Goal: Task Accomplishment & Management: Manage account settings

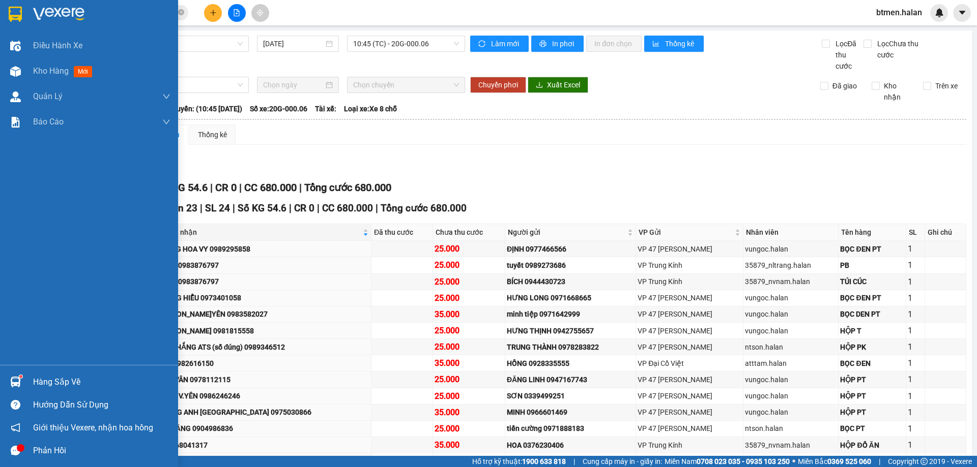
click at [34, 375] on div "Hàng sắp về" at bounding box center [101, 382] width 137 height 15
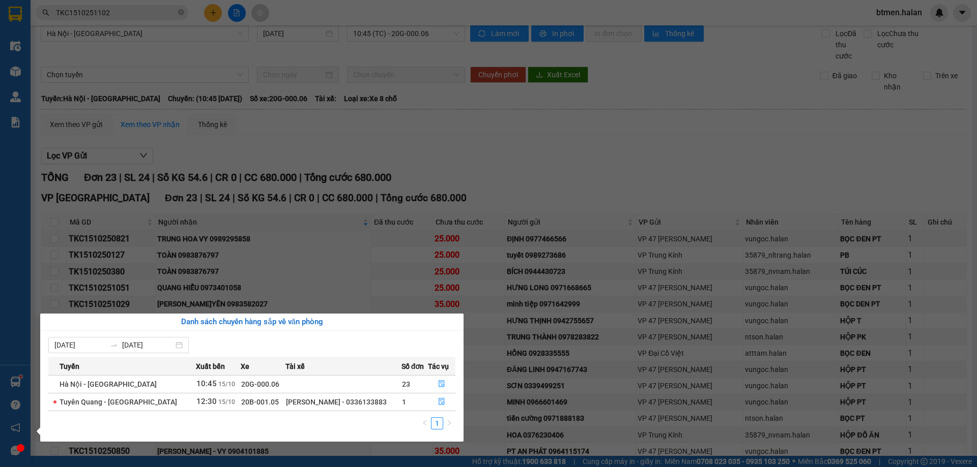
click at [478, 152] on section "Kết quả tìm kiếm ( 1 ) Bộ lọc Mã ĐH Trạng thái Món hàng Thu hộ Tổng cước Chưa c…" at bounding box center [488, 233] width 977 height 467
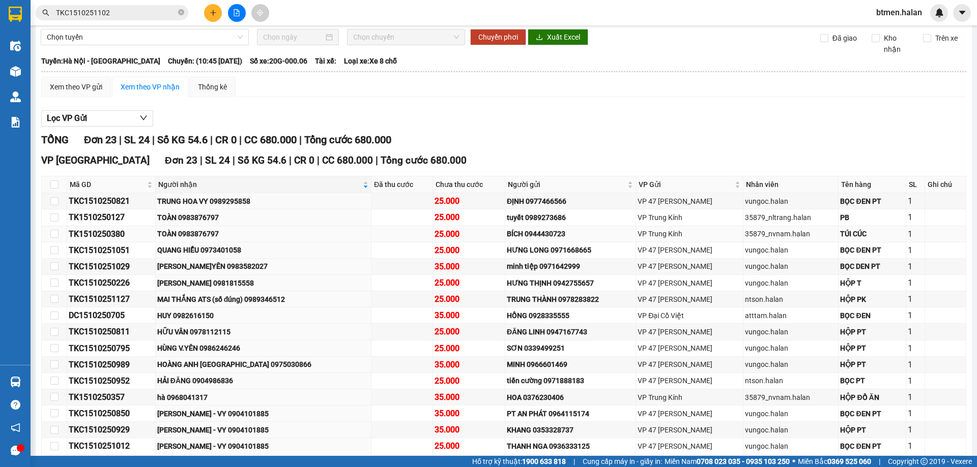
scroll to position [112, 0]
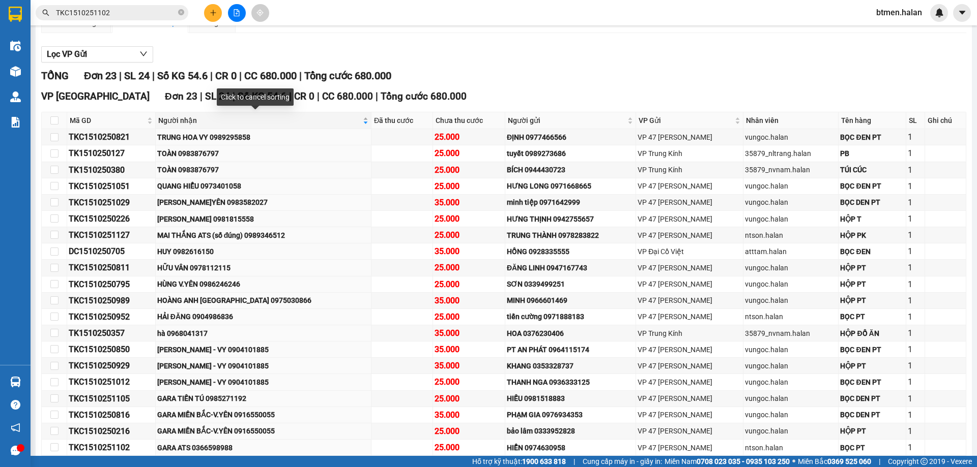
click at [180, 123] on span "Người nhận" at bounding box center [259, 120] width 202 height 11
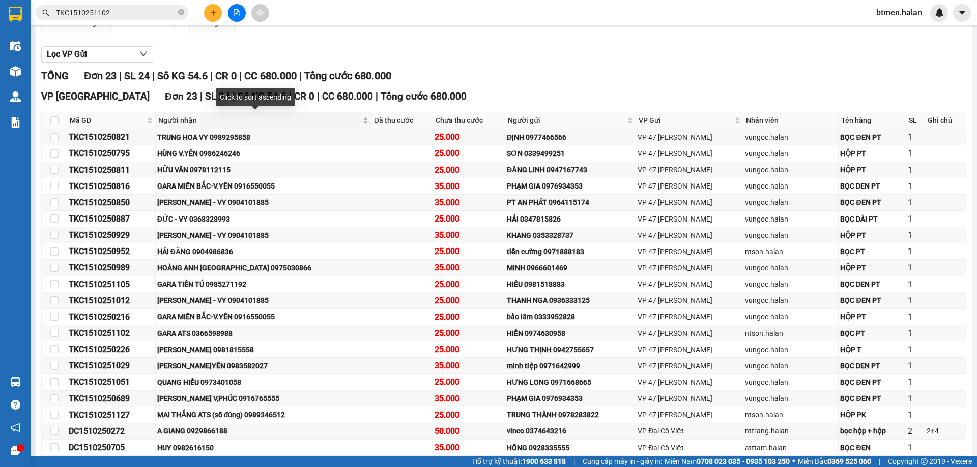
click at [188, 122] on span "Người nhận" at bounding box center [259, 120] width 202 height 11
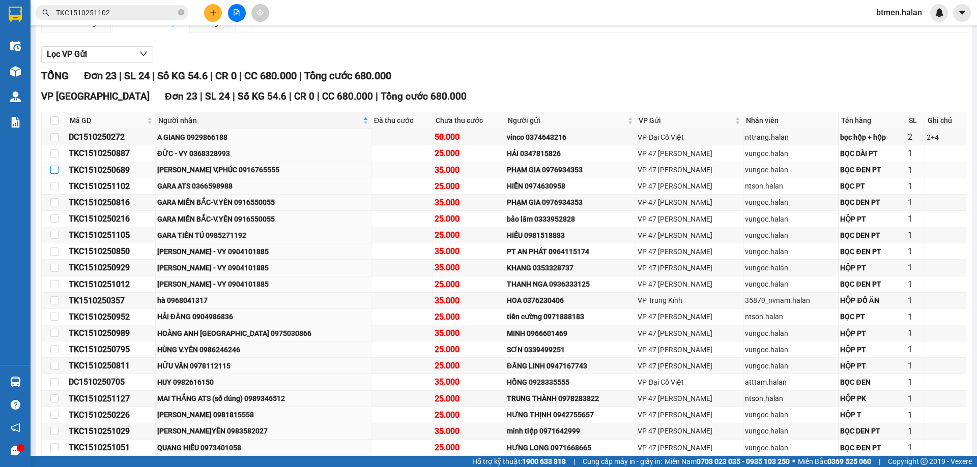
click at [50, 173] on input "checkbox" at bounding box center [54, 170] width 8 height 8
checkbox input "true"
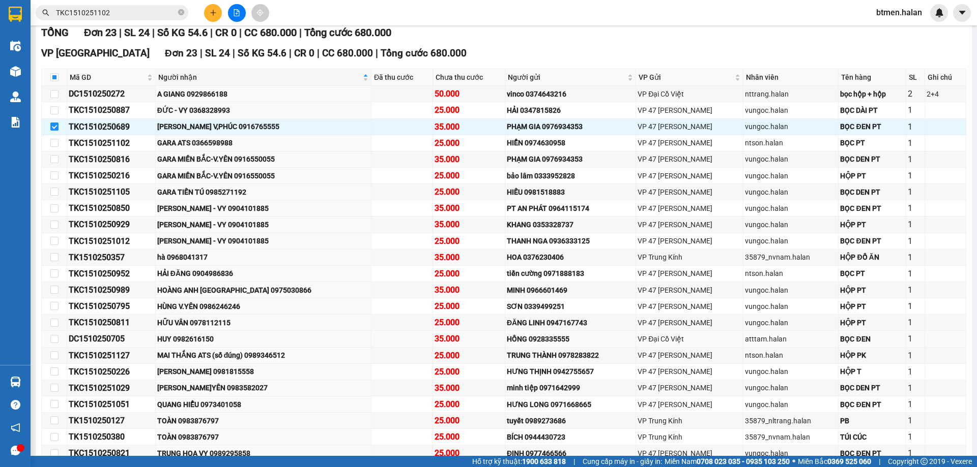
scroll to position [214, 0]
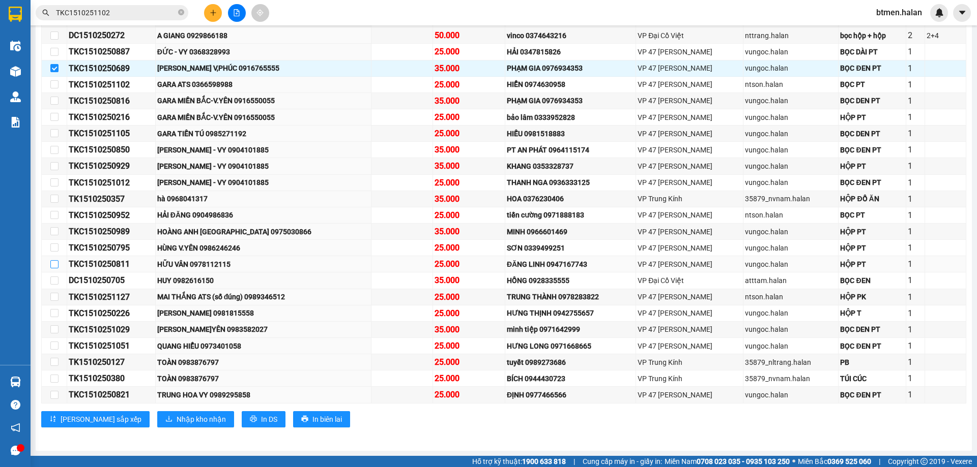
click at [52, 264] on input "checkbox" at bounding box center [54, 264] width 8 height 8
checkbox input "true"
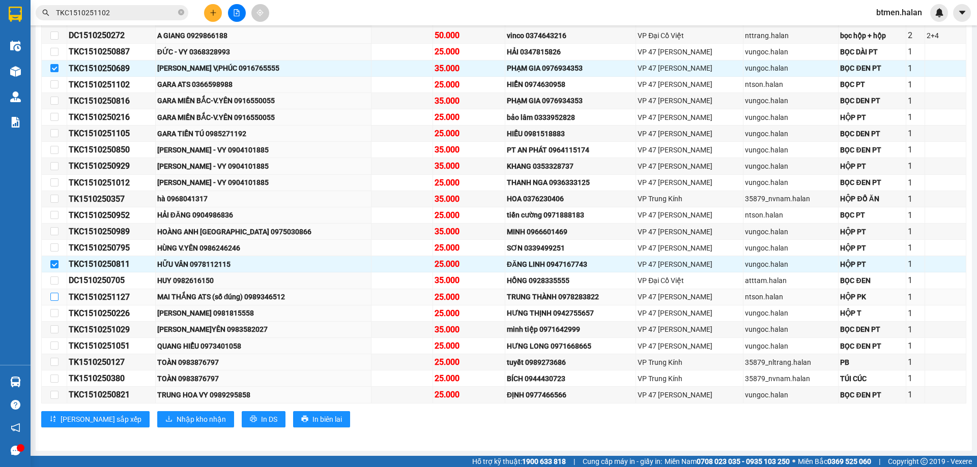
click at [55, 297] on input "checkbox" at bounding box center [54, 297] width 8 height 8
checkbox input "true"
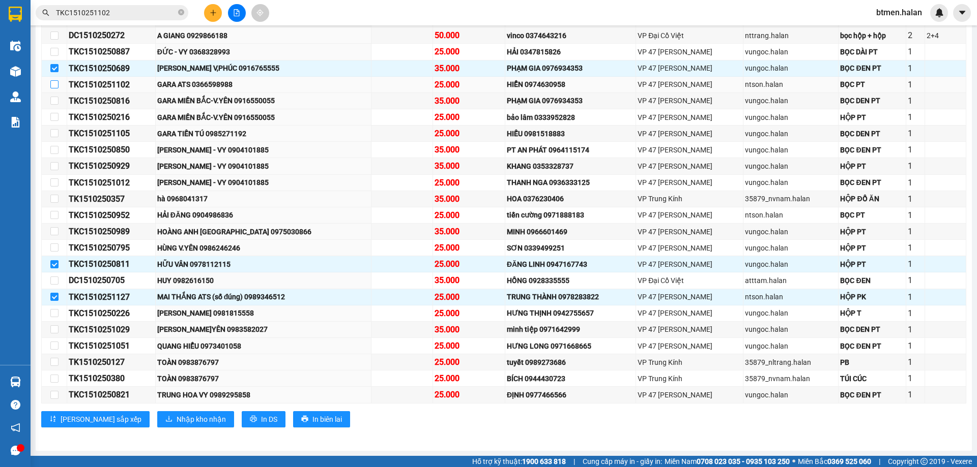
click at [56, 84] on input "checkbox" at bounding box center [54, 84] width 8 height 8
checkbox input "true"
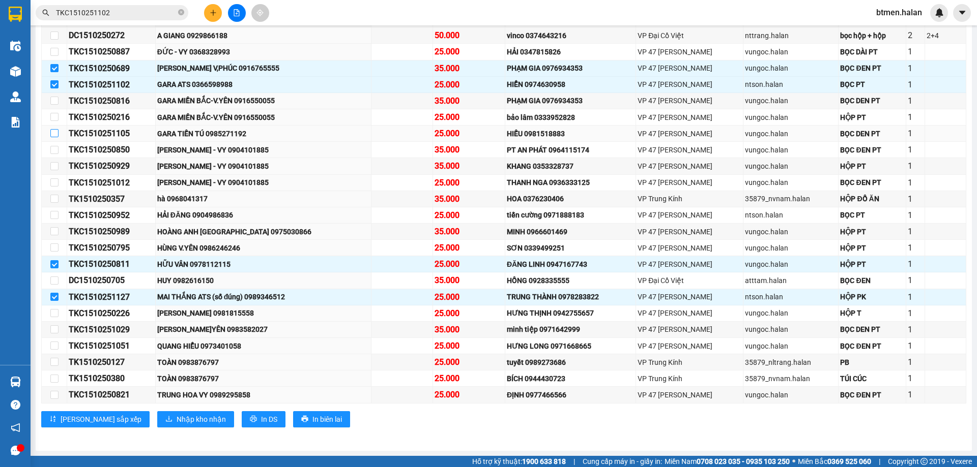
click at [51, 134] on input "checkbox" at bounding box center [54, 133] width 8 height 8
checkbox input "true"
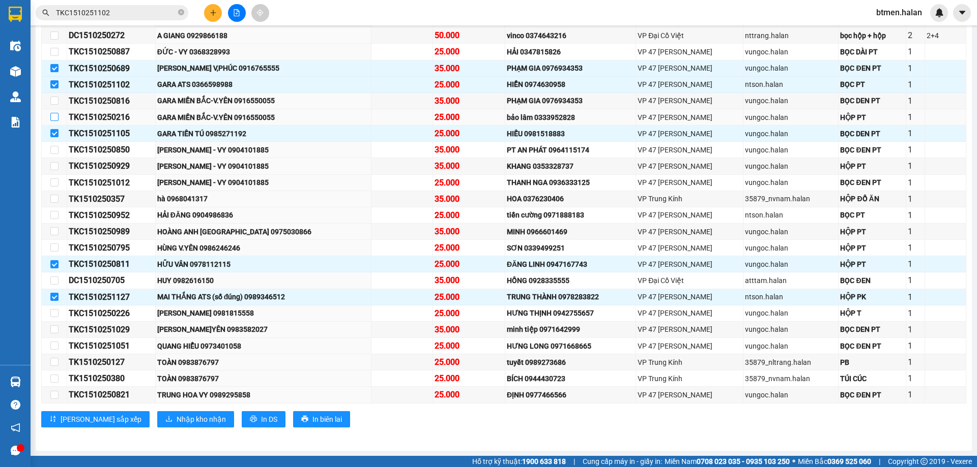
click at [56, 117] on input "checkbox" at bounding box center [54, 117] width 8 height 8
checkbox input "true"
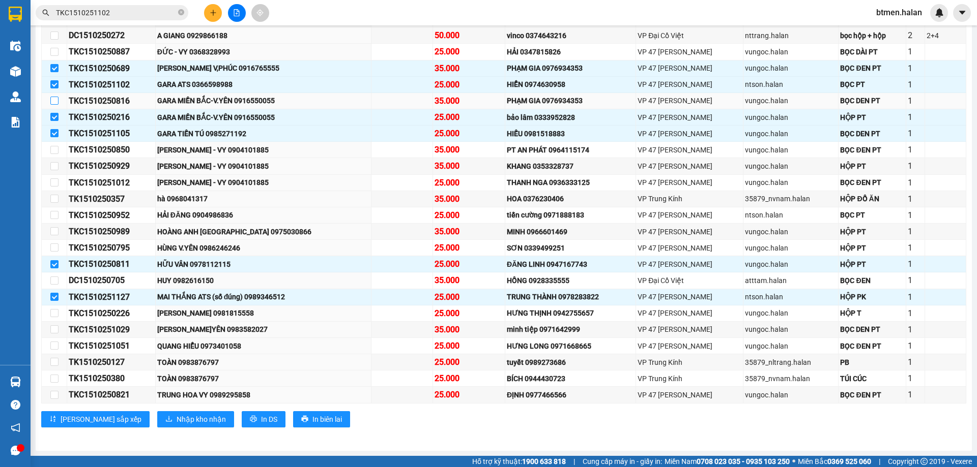
click at [55, 103] on input "checkbox" at bounding box center [54, 101] width 8 height 8
checkbox input "true"
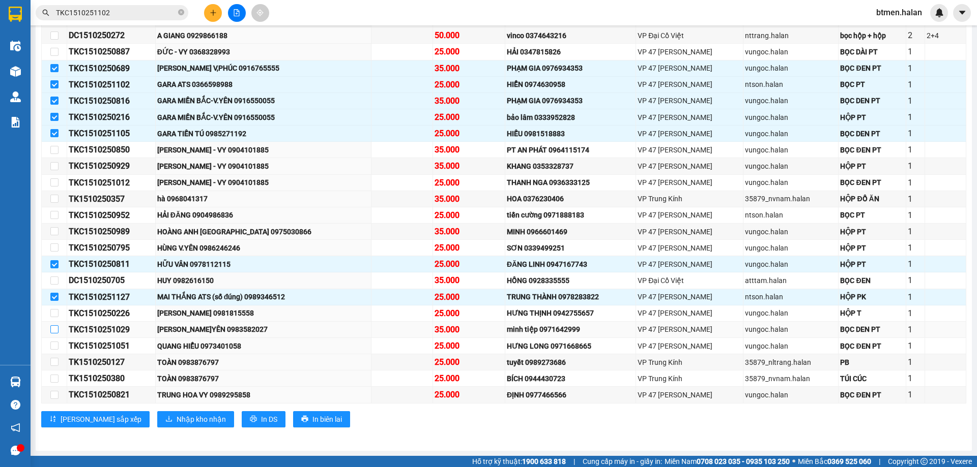
click at [51, 327] on input "checkbox" at bounding box center [54, 330] width 8 height 8
checkbox input "true"
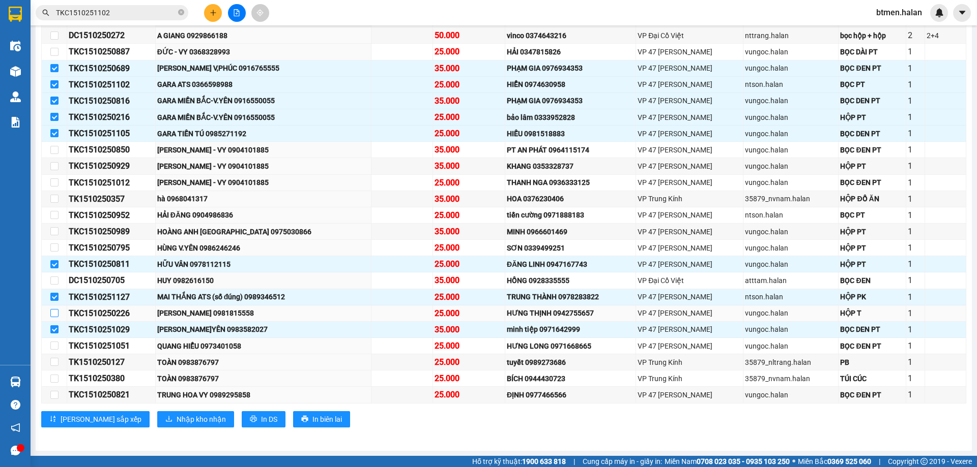
click at [56, 312] on input "checkbox" at bounding box center [54, 313] width 8 height 8
checkbox input "true"
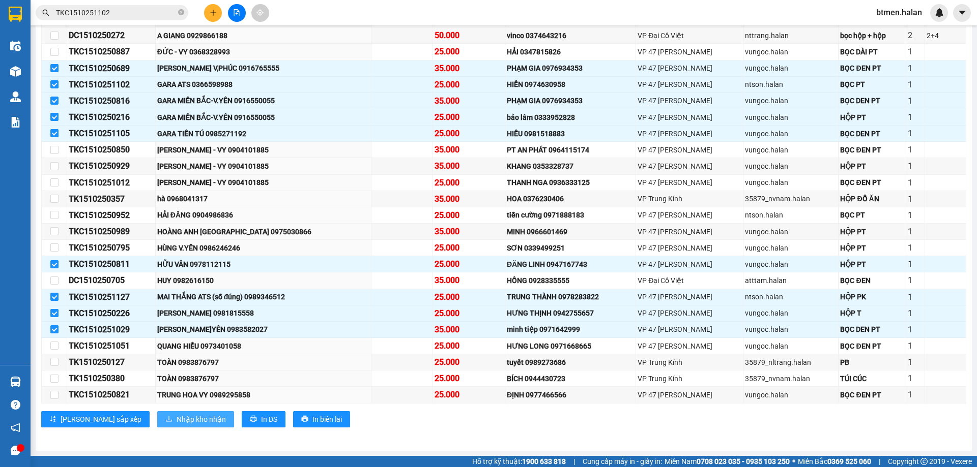
click at [177, 417] on span "Nhập kho nhận" at bounding box center [201, 419] width 49 height 11
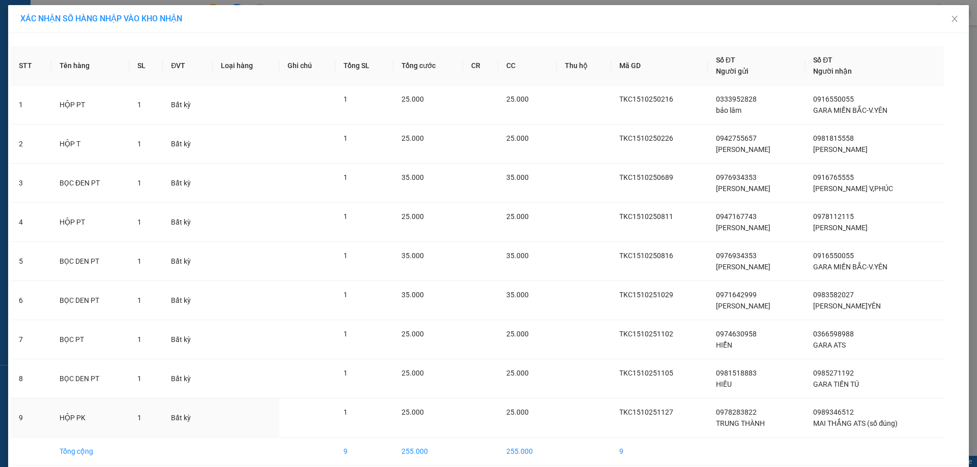
scroll to position [45, 0]
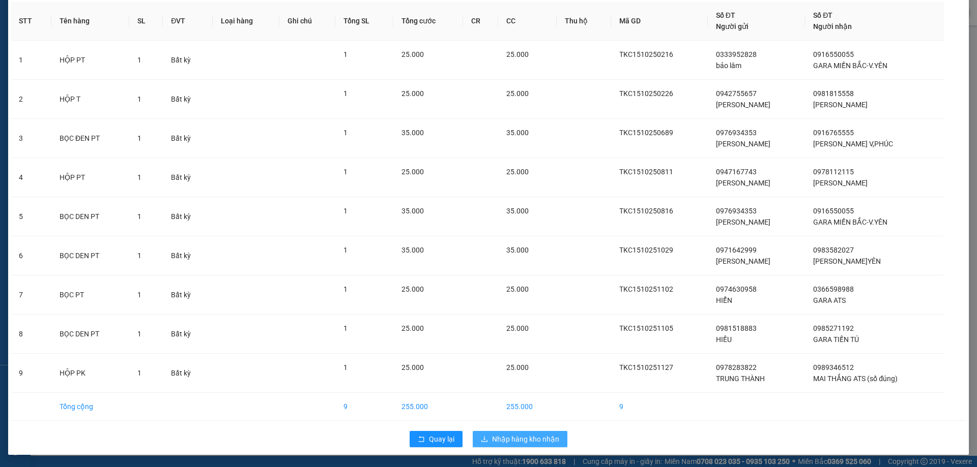
click at [530, 434] on span "Nhập hàng kho nhận" at bounding box center [525, 439] width 67 height 11
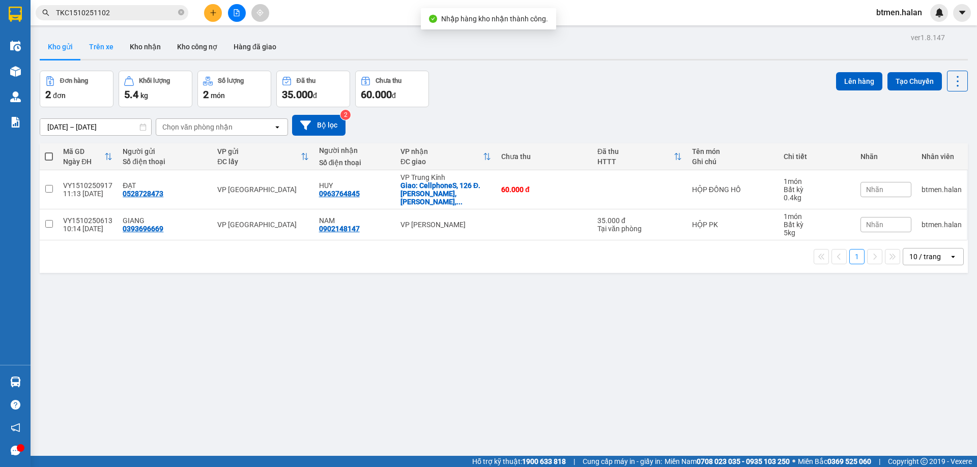
click at [90, 40] on button "Trên xe" at bounding box center [101, 47] width 41 height 24
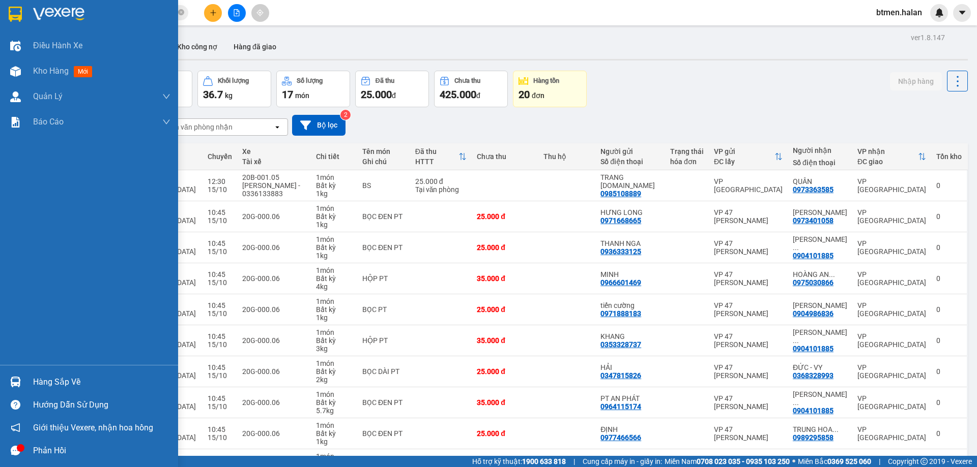
click at [26, 380] on div "Hàng sắp về" at bounding box center [89, 382] width 178 height 23
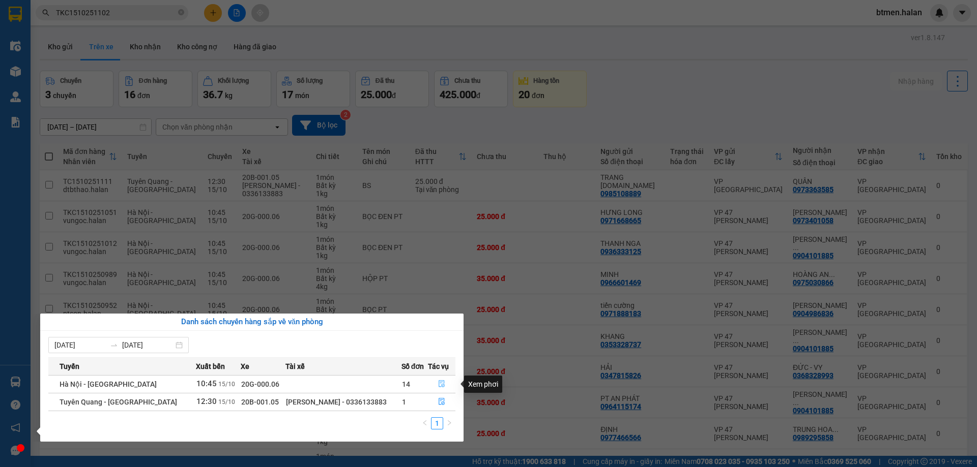
click at [442, 385] on icon "file-done" at bounding box center [441, 383] width 7 height 7
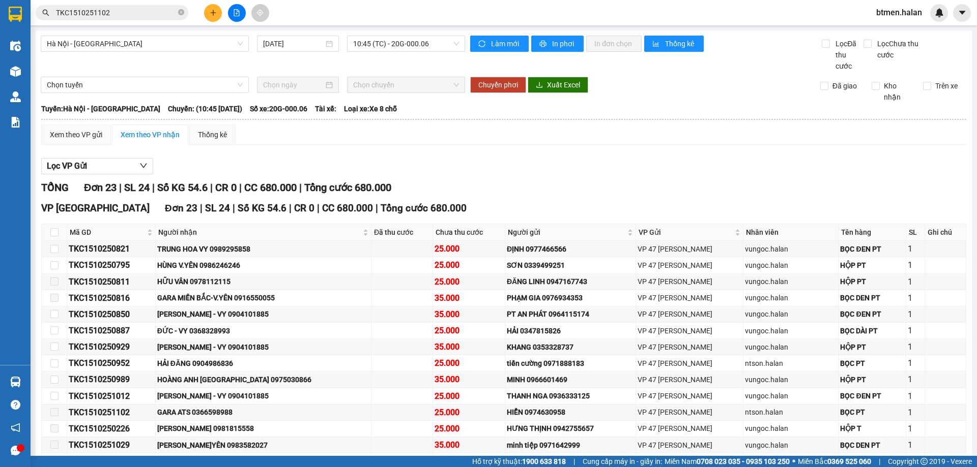
click at [864, 162] on div "Lọc VP Gửi" at bounding box center [503, 166] width 925 height 17
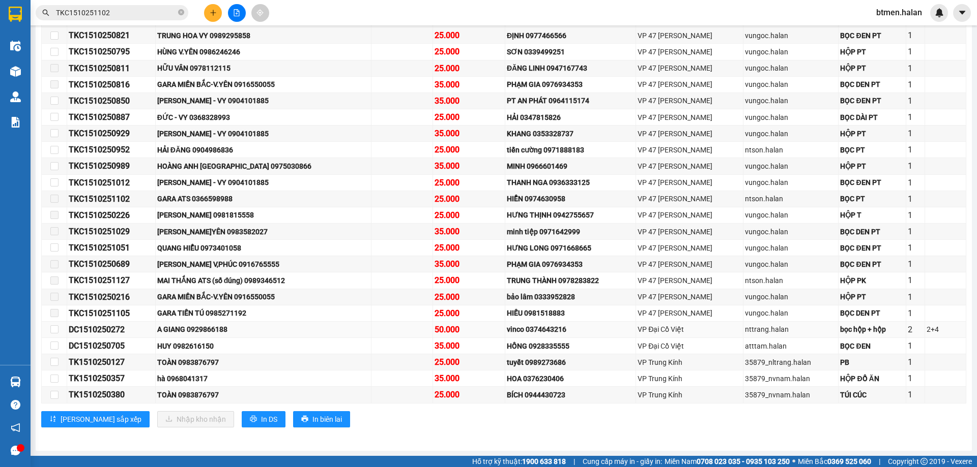
scroll to position [10, 0]
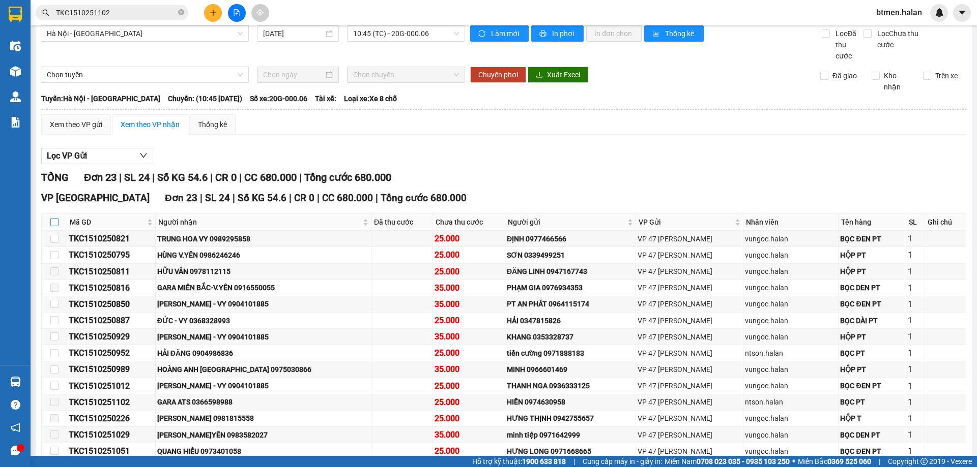
click at [53, 218] on input "checkbox" at bounding box center [54, 222] width 8 height 8
checkbox input "true"
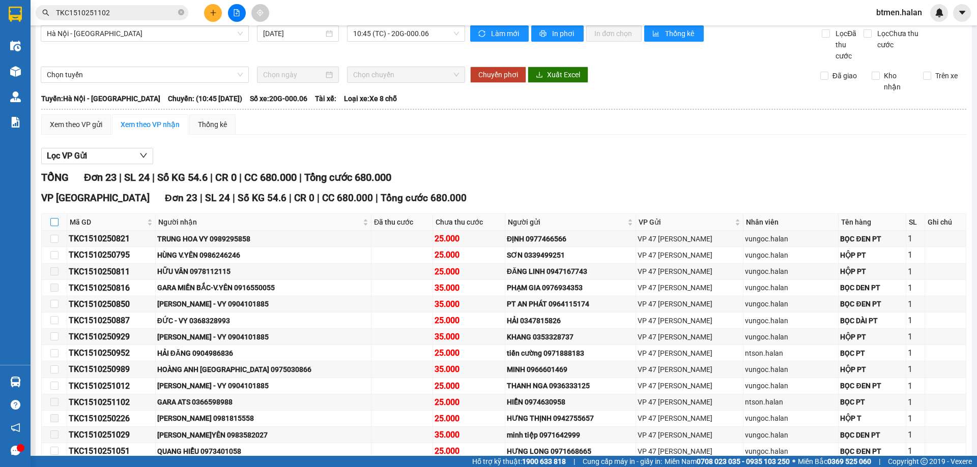
checkbox input "true"
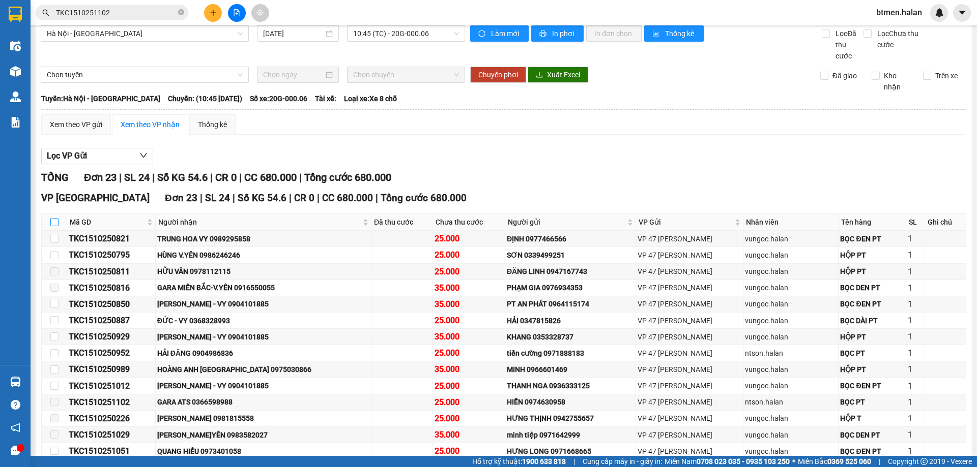
checkbox input "true"
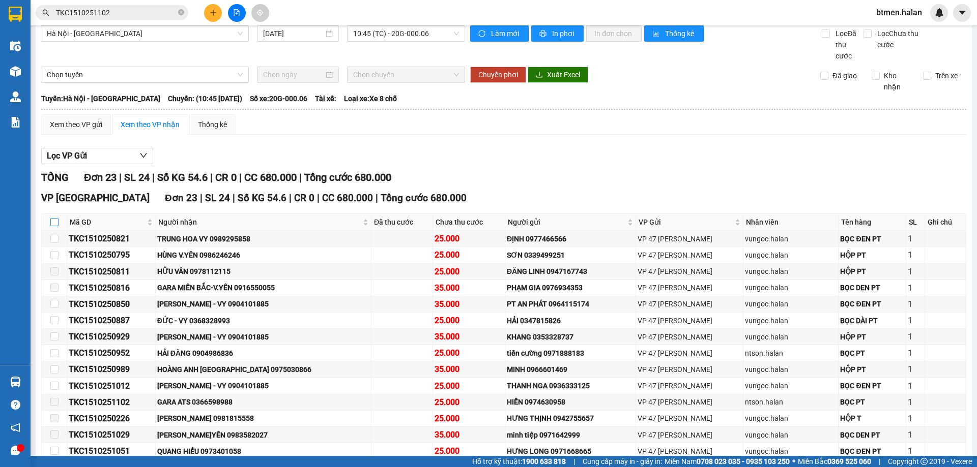
checkbox input "true"
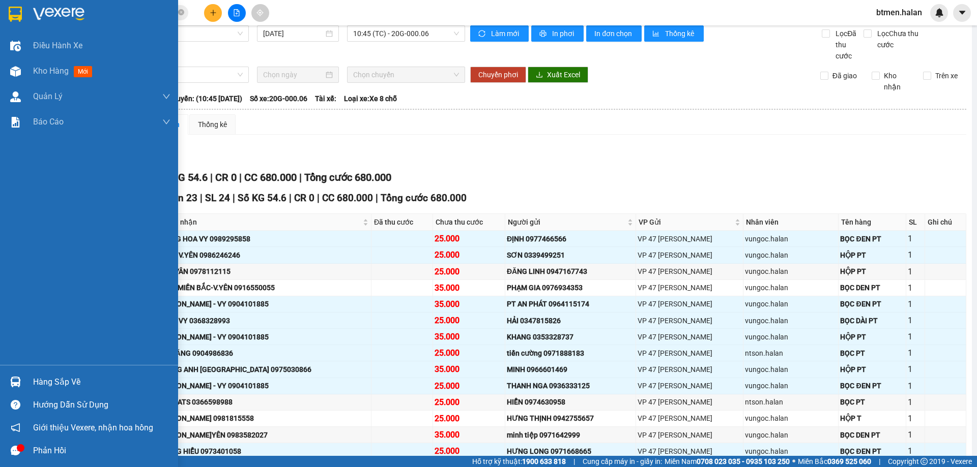
click at [25, 378] on div "Hàng sắp về" at bounding box center [89, 382] width 178 height 23
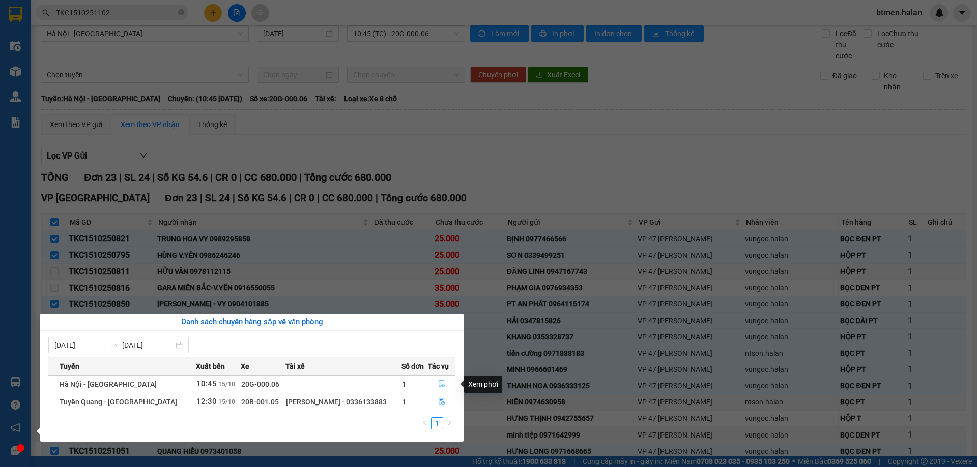
click at [438, 383] on icon "file-done" at bounding box center [441, 384] width 6 height 7
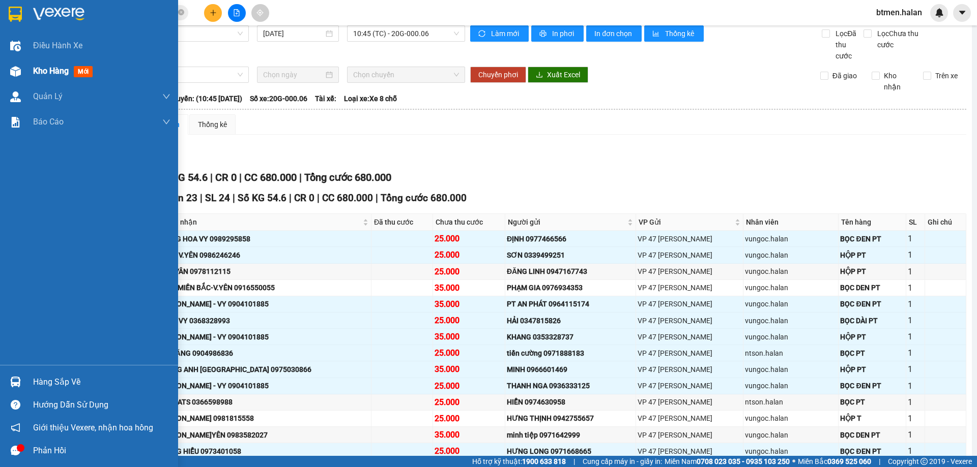
click at [28, 73] on div "Kho hàng mới" at bounding box center [89, 70] width 178 height 25
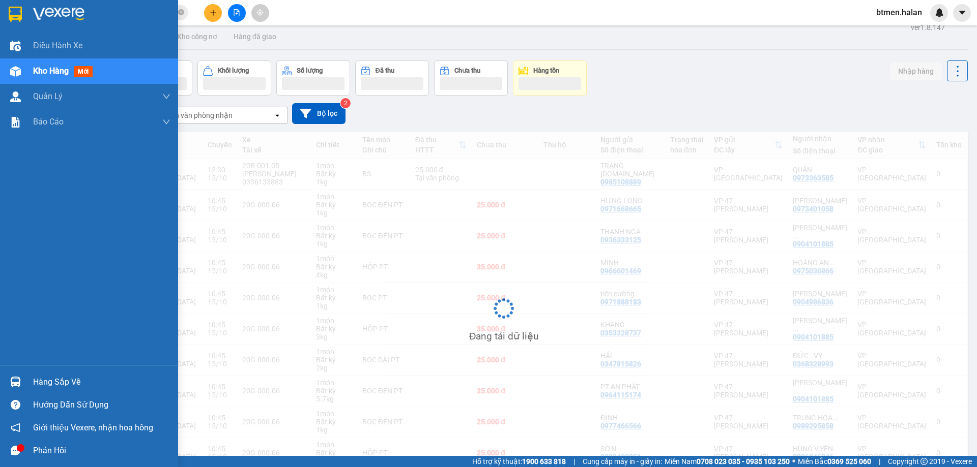
click at [30, 386] on div "Hàng sắp về" at bounding box center [89, 382] width 178 height 23
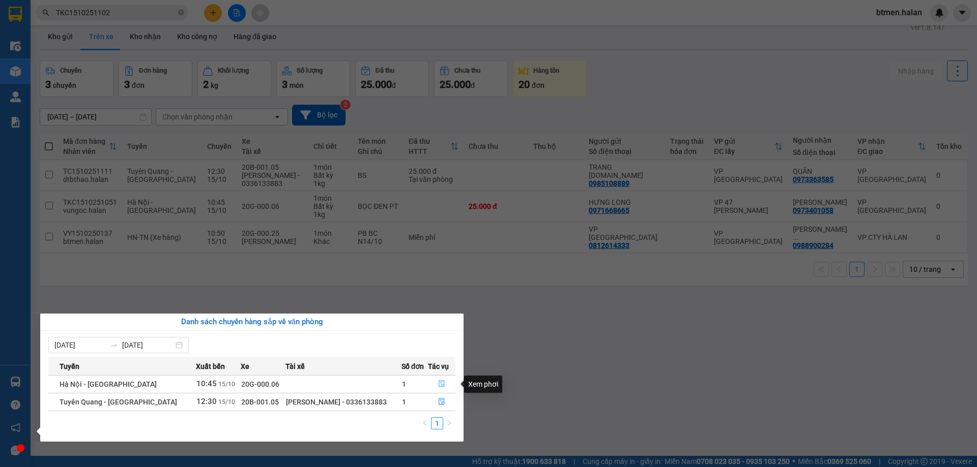
click at [437, 379] on button "button" at bounding box center [441, 384] width 27 height 16
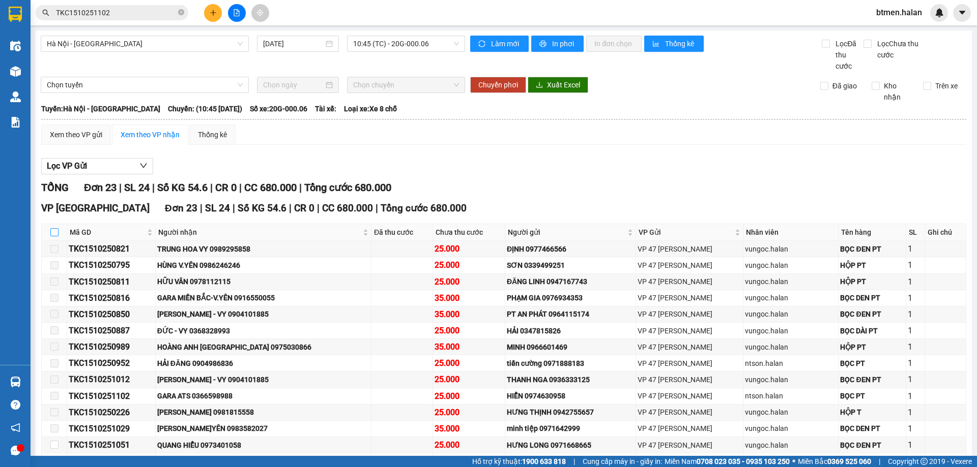
click at [54, 232] on input "checkbox" at bounding box center [54, 232] width 8 height 8
checkbox input "true"
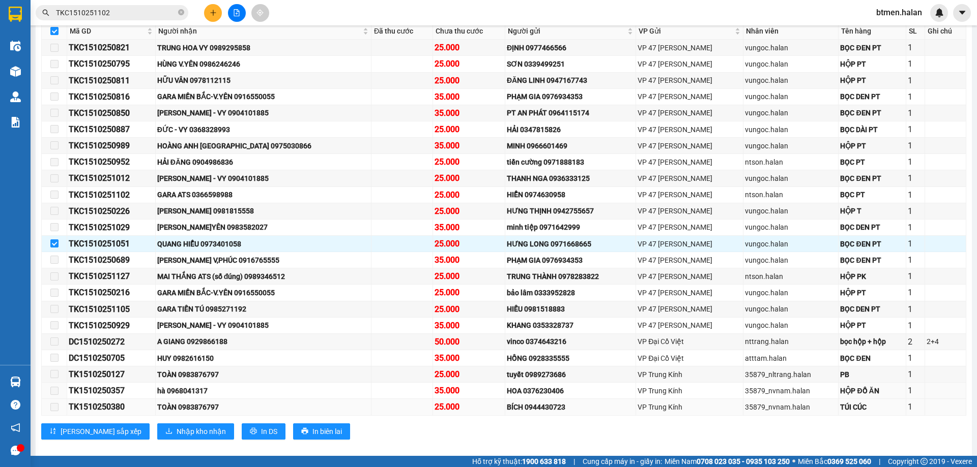
scroll to position [214, 0]
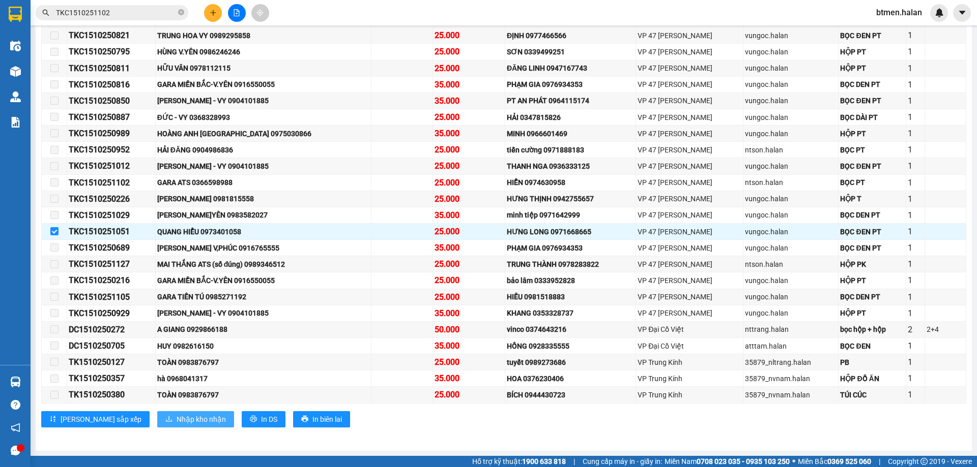
click at [177, 423] on span "Nhập kho nhận" at bounding box center [201, 419] width 49 height 11
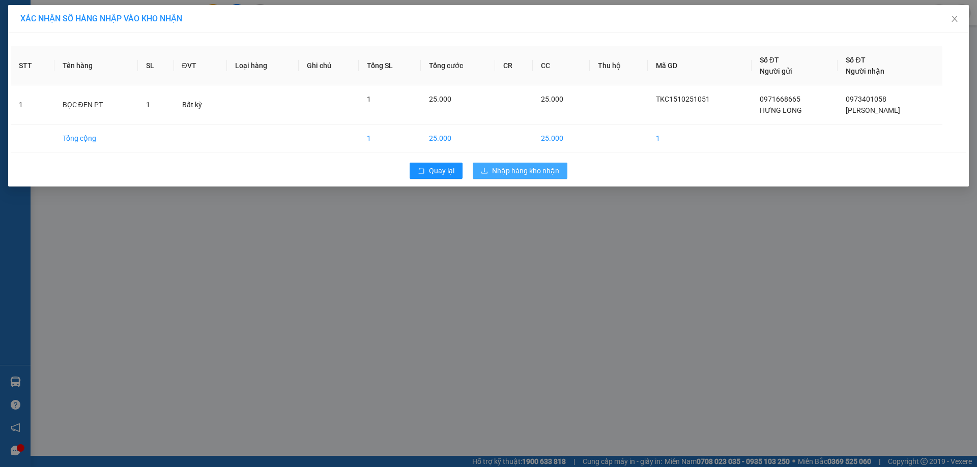
click at [537, 169] on span "Nhập hàng kho nhận" at bounding box center [525, 170] width 67 height 11
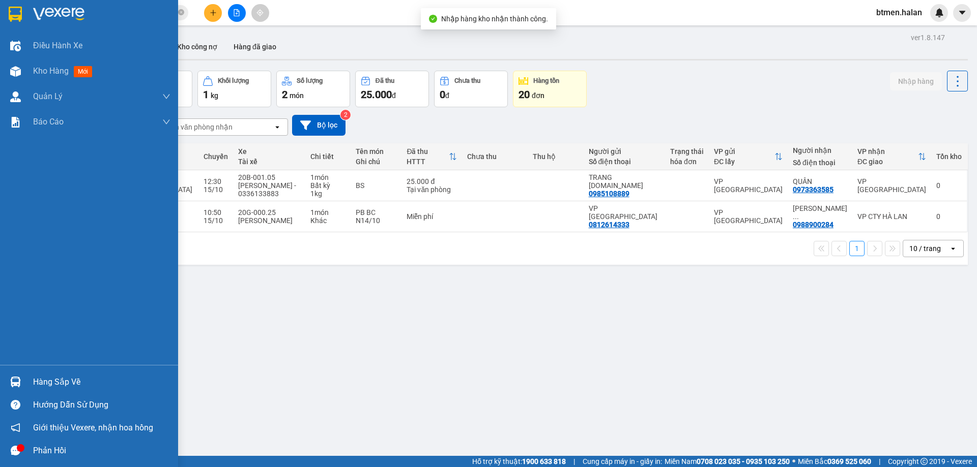
drag, startPoint x: 49, startPoint y: 387, endPoint x: 183, endPoint y: 388, distance: 133.8
click at [49, 387] on div "Hàng sắp về" at bounding box center [101, 382] width 137 height 15
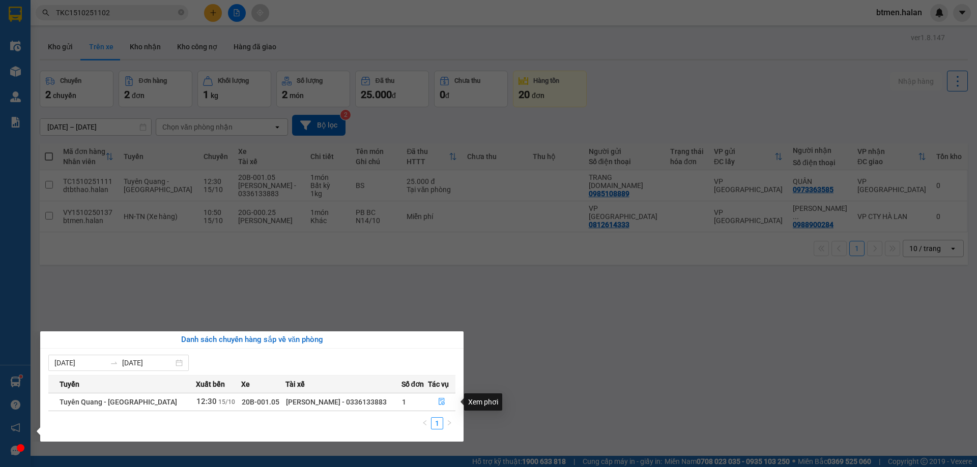
click at [654, 334] on section "Kết quả tìm kiếm ( 1 ) Bộ lọc Mã ĐH Trạng thái Món hàng Thu hộ Tổng cước Chưa c…" at bounding box center [488, 233] width 977 height 467
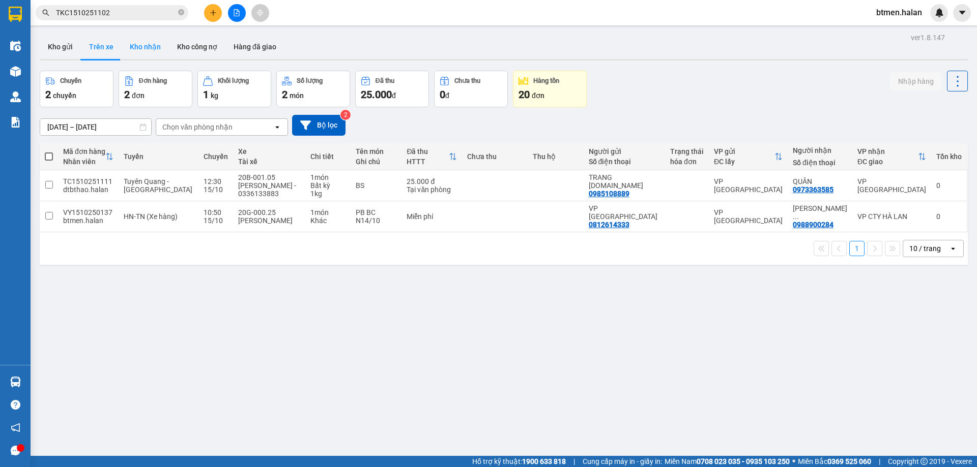
click at [152, 43] on button "Kho nhận" at bounding box center [145, 47] width 47 height 24
type input "[DATE] – [DATE]"
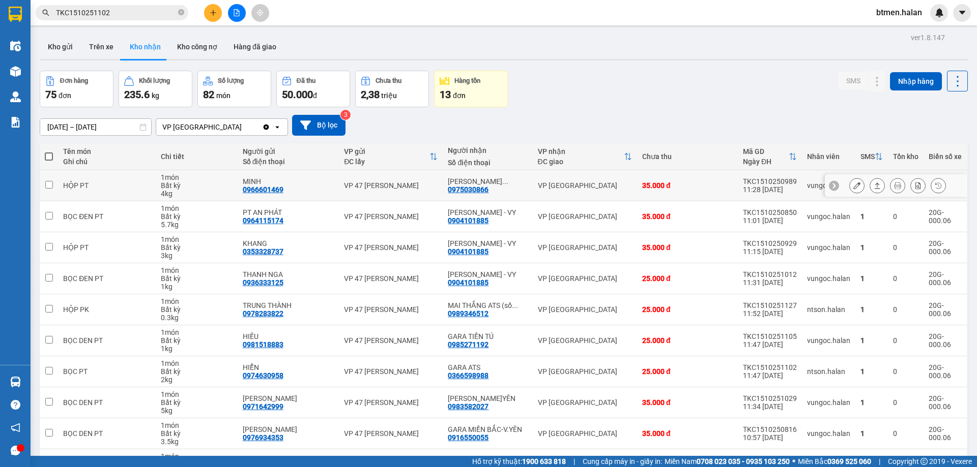
click at [485, 189] on div "0975030866" at bounding box center [468, 190] width 41 height 8
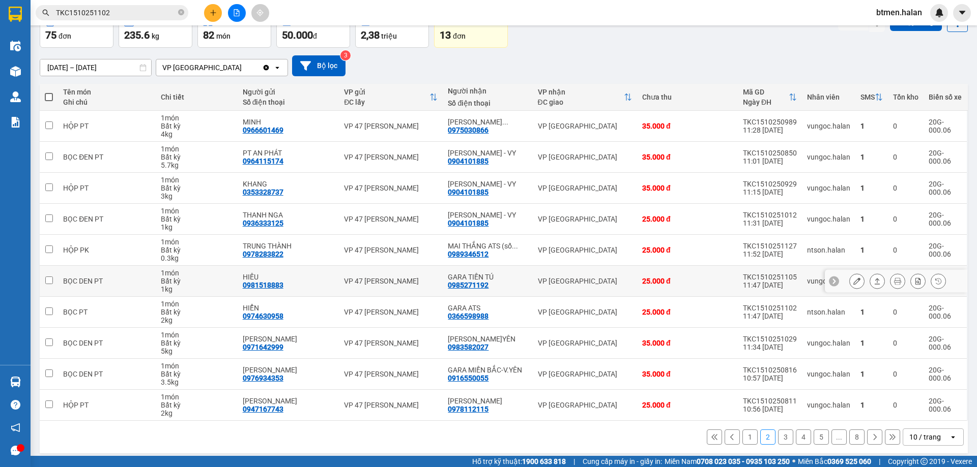
scroll to position [66, 0]
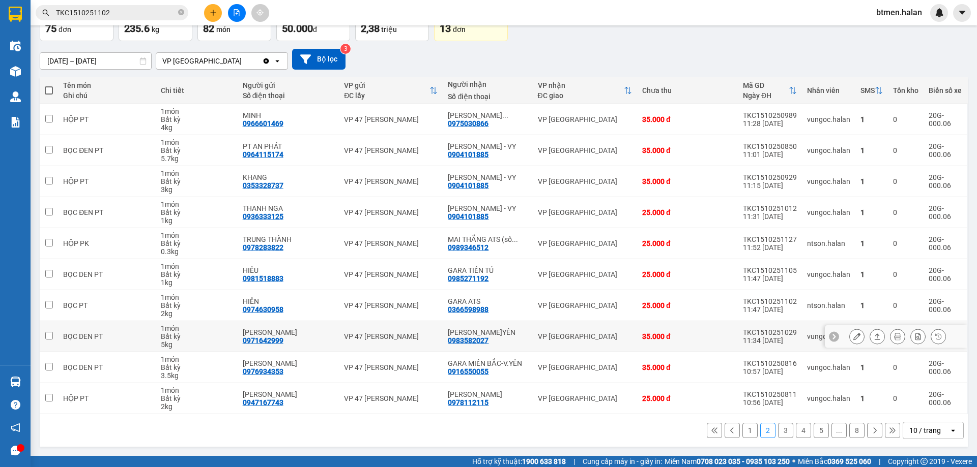
click at [479, 339] on div "0983582027" at bounding box center [468, 341] width 41 height 8
copy div "0983582027"
click at [145, 12] on input "TKC1510251102" at bounding box center [116, 12] width 120 height 11
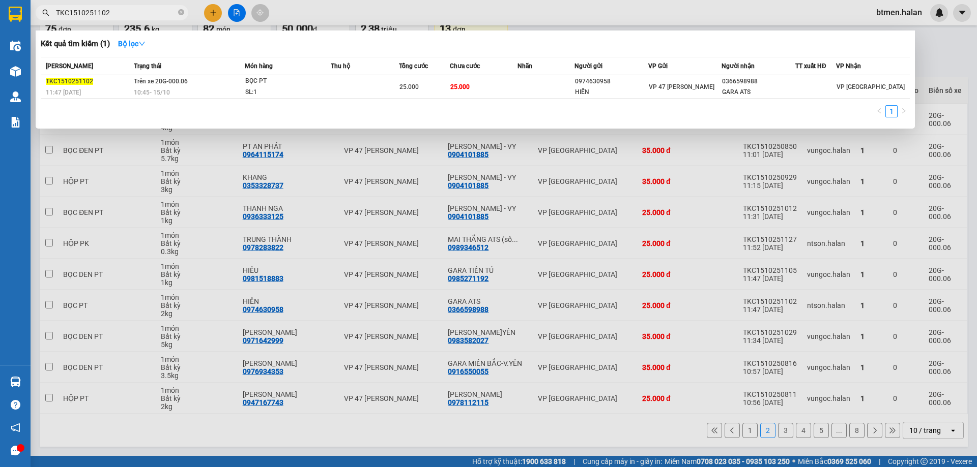
click at [145, 12] on input "TKC1510251102" at bounding box center [116, 12] width 120 height 11
paste input "0983582027"
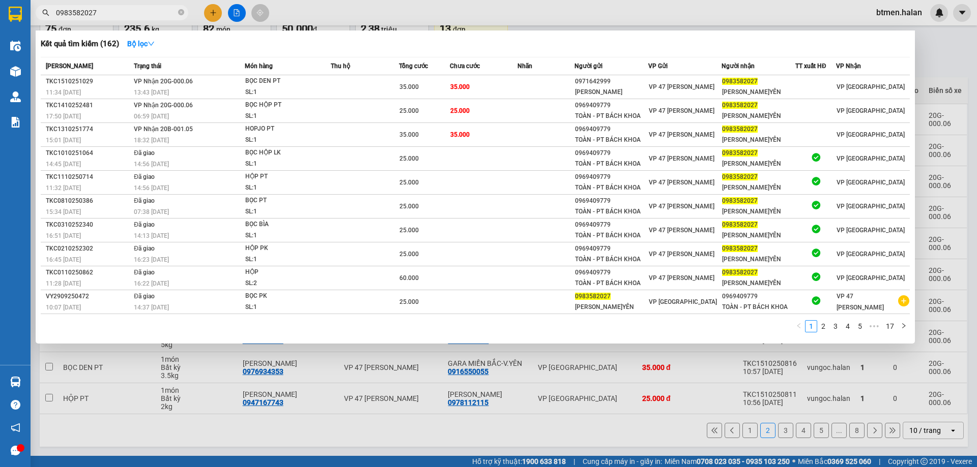
click at [955, 53] on div at bounding box center [488, 233] width 977 height 467
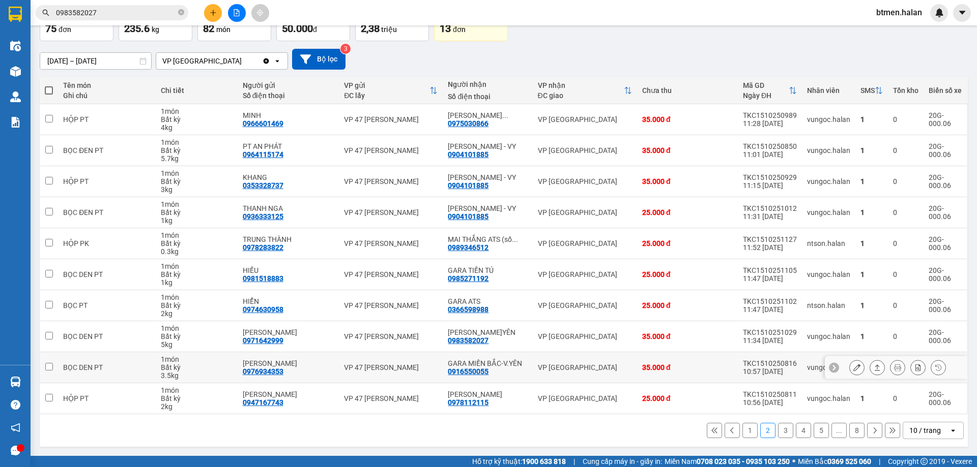
click at [473, 371] on div "0916550055" at bounding box center [468, 372] width 41 height 8
copy div "0916550055"
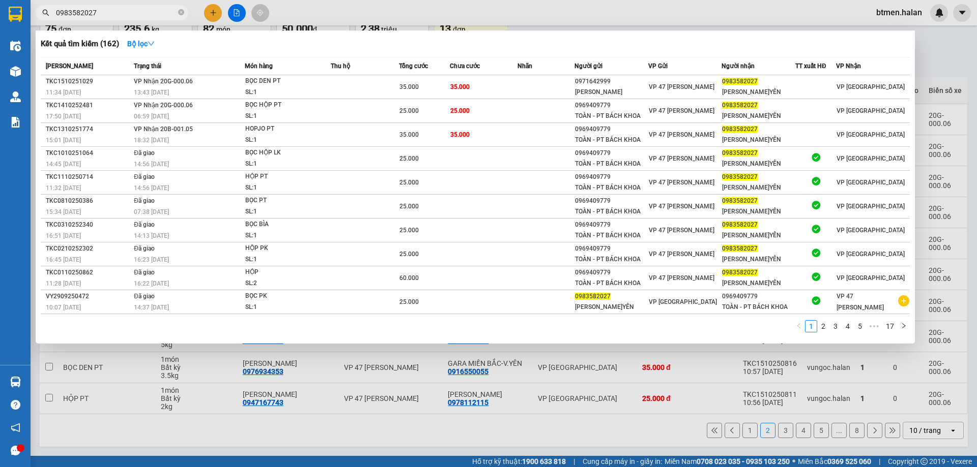
click at [156, 12] on input "0983582027" at bounding box center [116, 12] width 120 height 11
paste input "16550055"
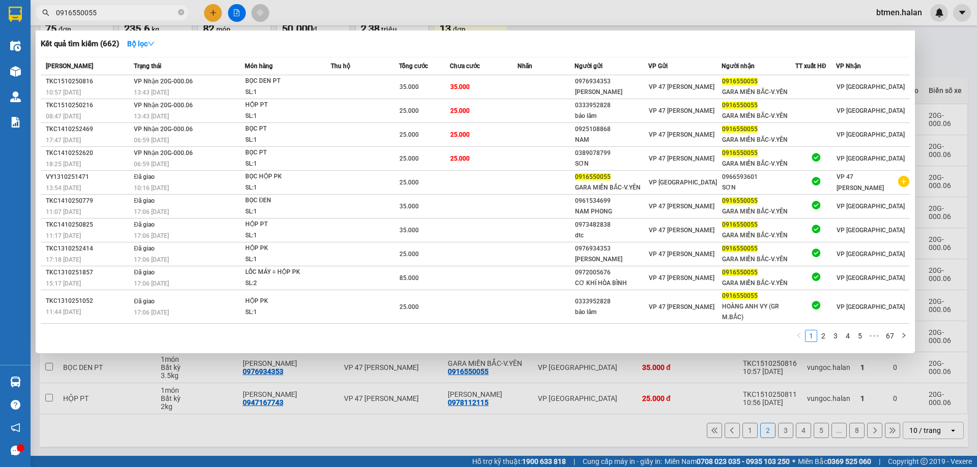
click at [777, 435] on div at bounding box center [488, 233] width 977 height 467
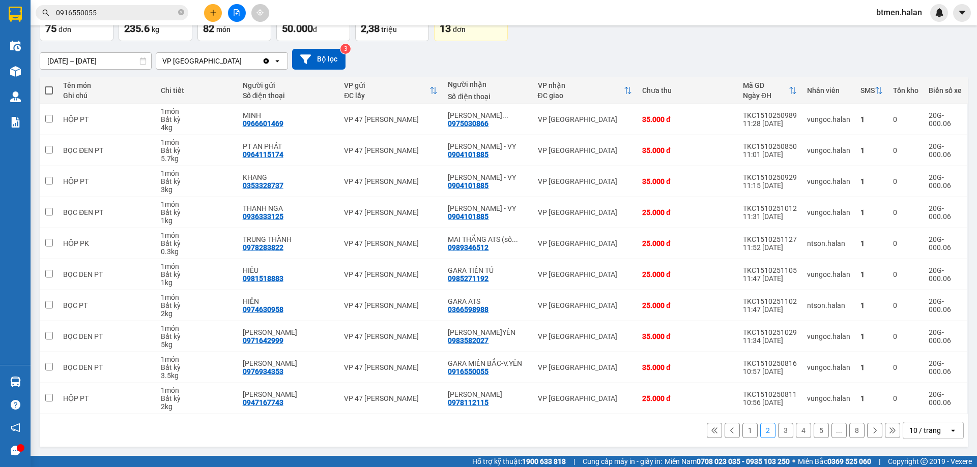
click at [782, 434] on button "3" at bounding box center [785, 430] width 15 height 15
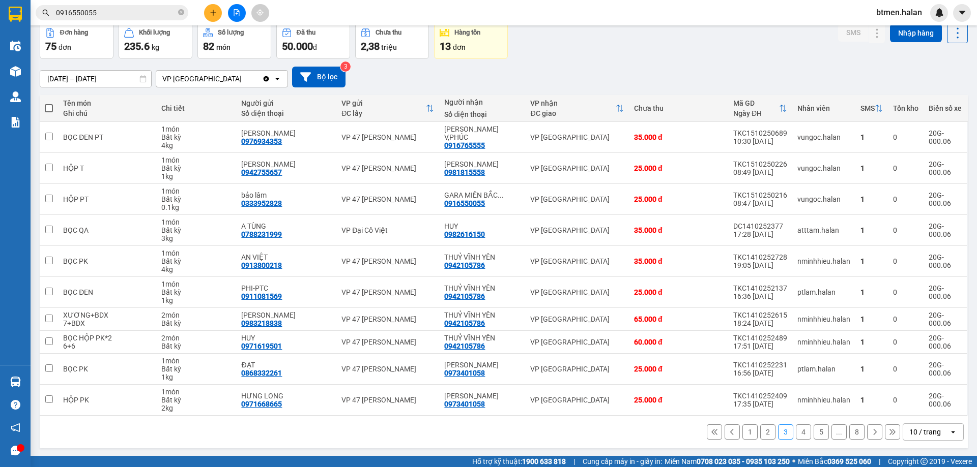
scroll to position [50, 0]
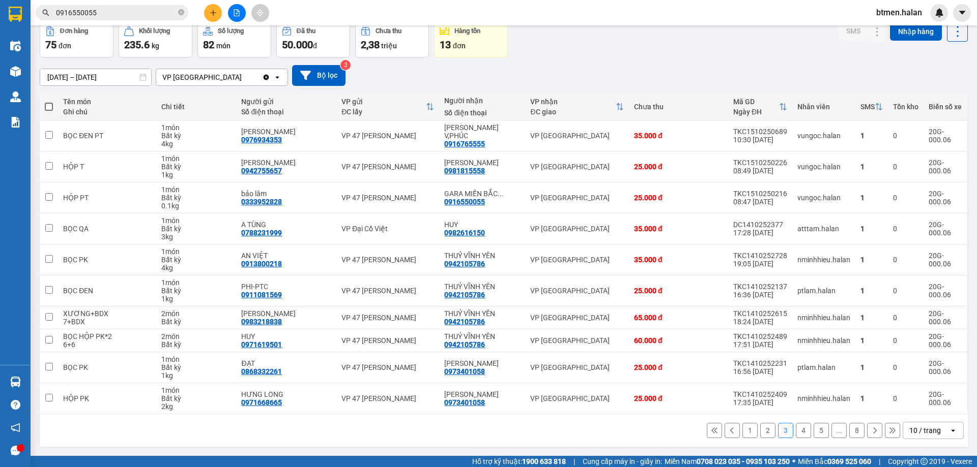
click at [798, 433] on button "4" at bounding box center [803, 430] width 15 height 15
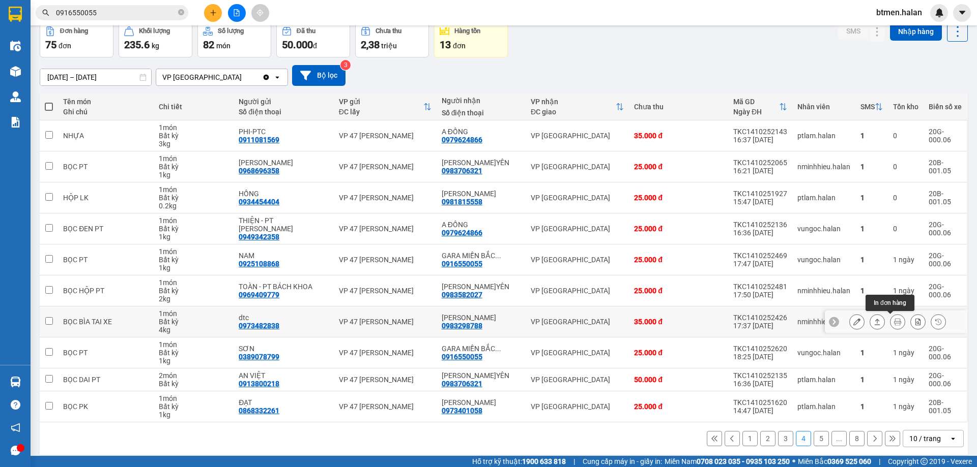
click at [894, 323] on icon at bounding box center [897, 321] width 7 height 7
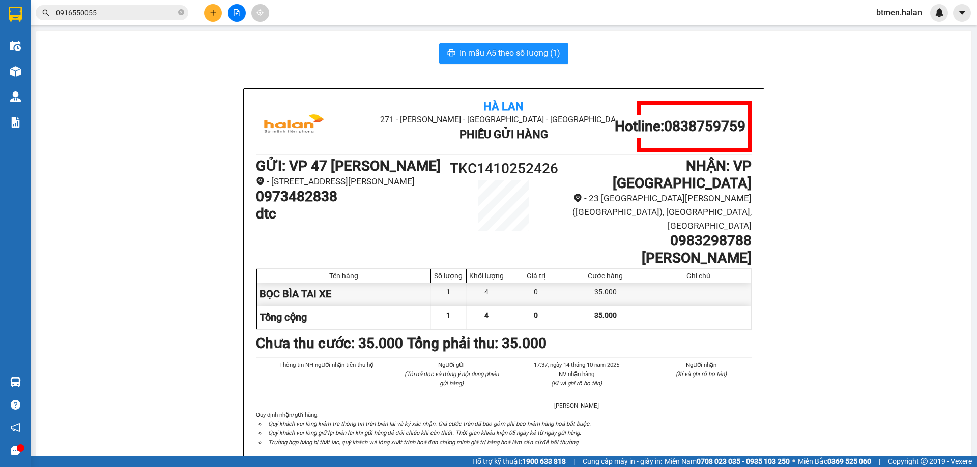
drag, startPoint x: 199, startPoint y: 164, endPoint x: 195, endPoint y: 143, distance: 21.2
click at [199, 164] on div "Hà Lan 271 - Dương Tự Minh - Phường Tân Long - Thái Nguyên Phiếu Gửi Hàng Hotli…" at bounding box center [503, 290] width 911 height 402
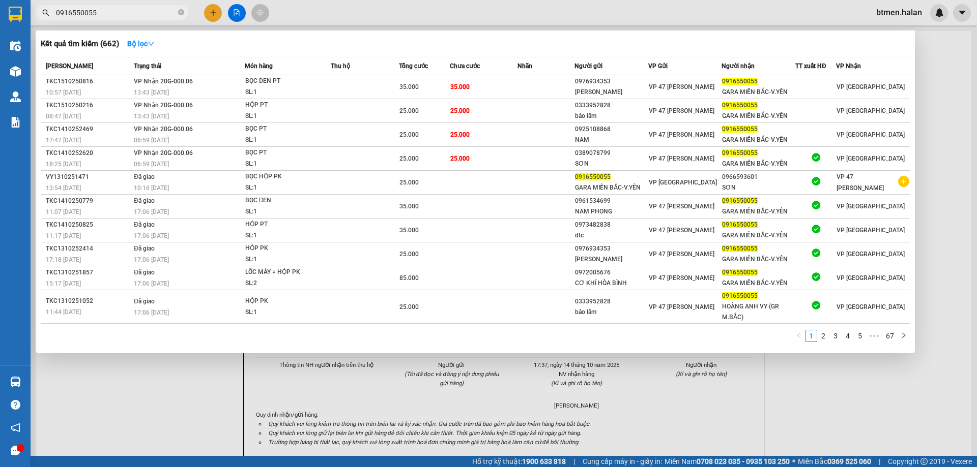
click at [96, 11] on input "0916550055" at bounding box center [116, 12] width 120 height 11
click at [942, 65] on div at bounding box center [488, 233] width 977 height 467
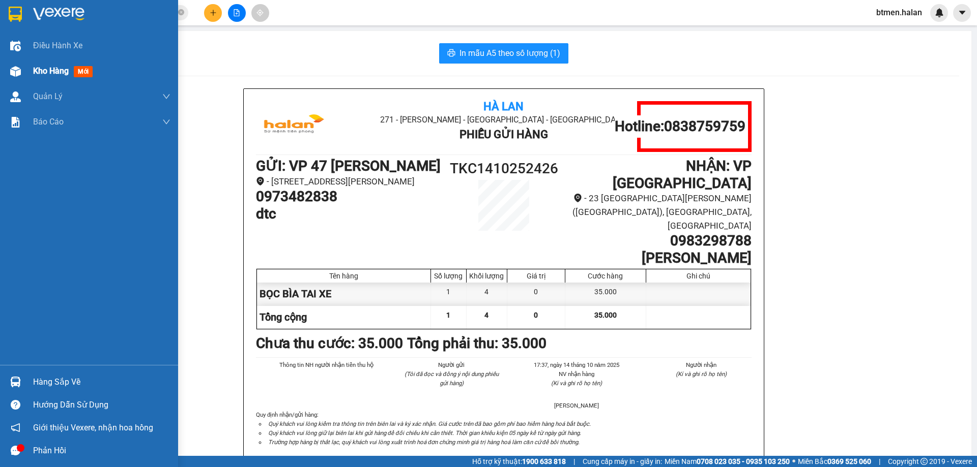
click at [35, 69] on span "Kho hàng" at bounding box center [51, 71] width 36 height 10
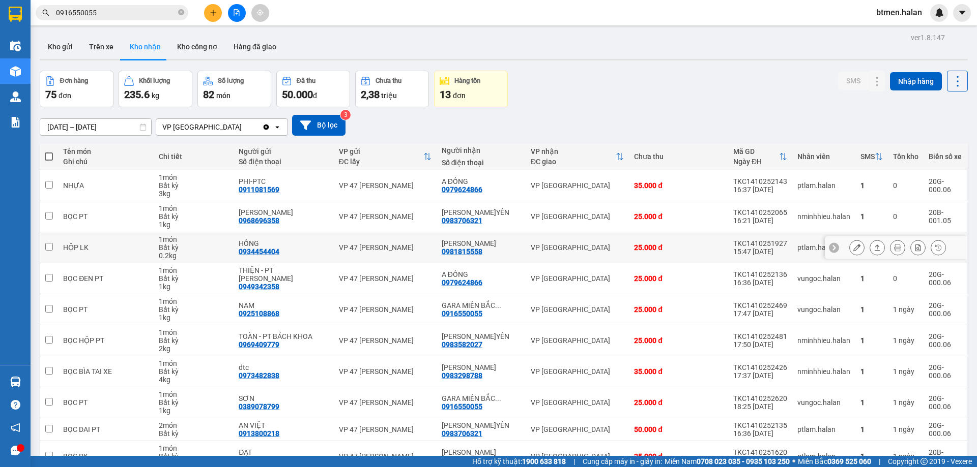
click at [471, 253] on div "0981815558" at bounding box center [462, 252] width 41 height 8
copy div "0981815558"
click at [158, 14] on input "0916550055" at bounding box center [116, 12] width 120 height 11
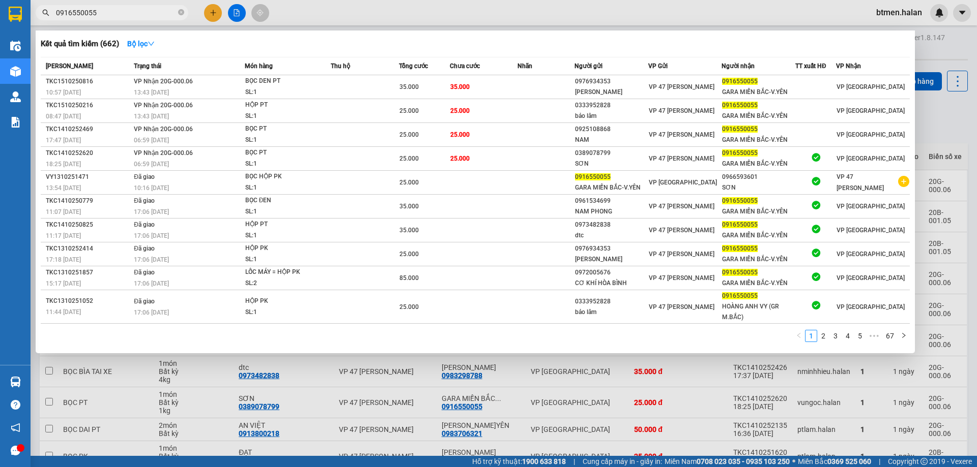
click at [158, 14] on input "0916550055" at bounding box center [116, 12] width 120 height 11
paste input "81815558"
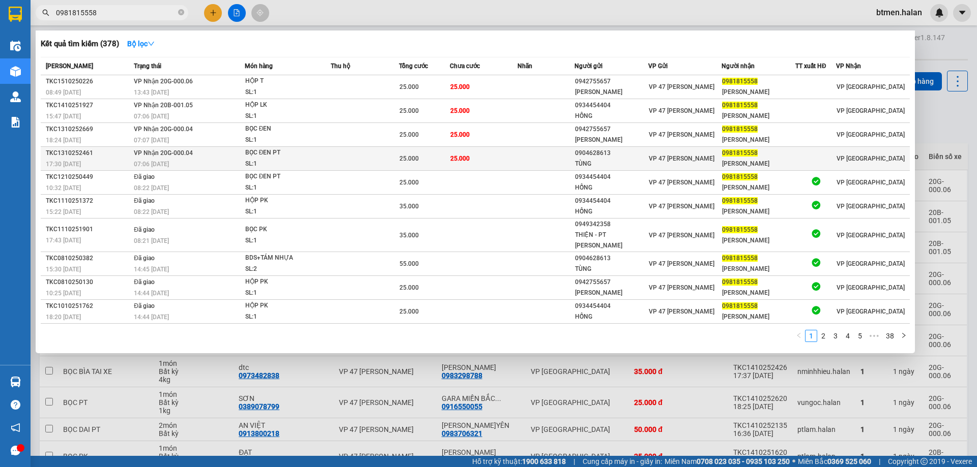
type input "0981815558"
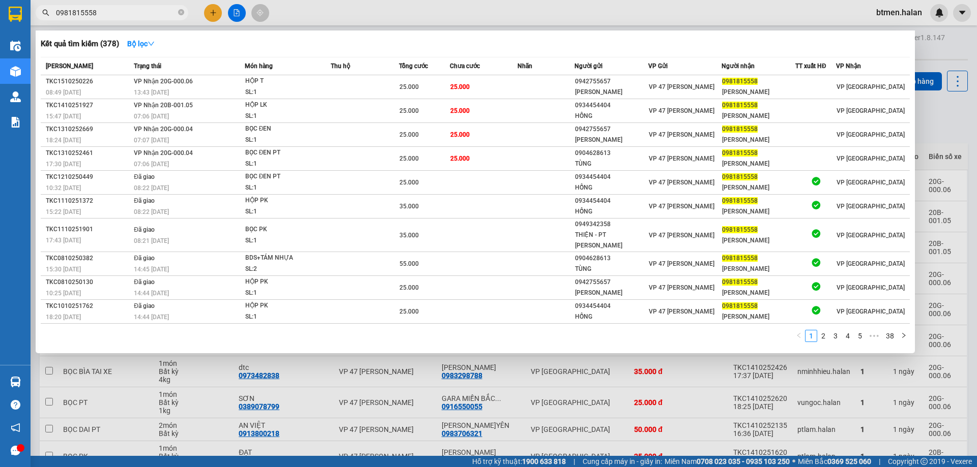
click at [935, 63] on div at bounding box center [488, 233] width 977 height 467
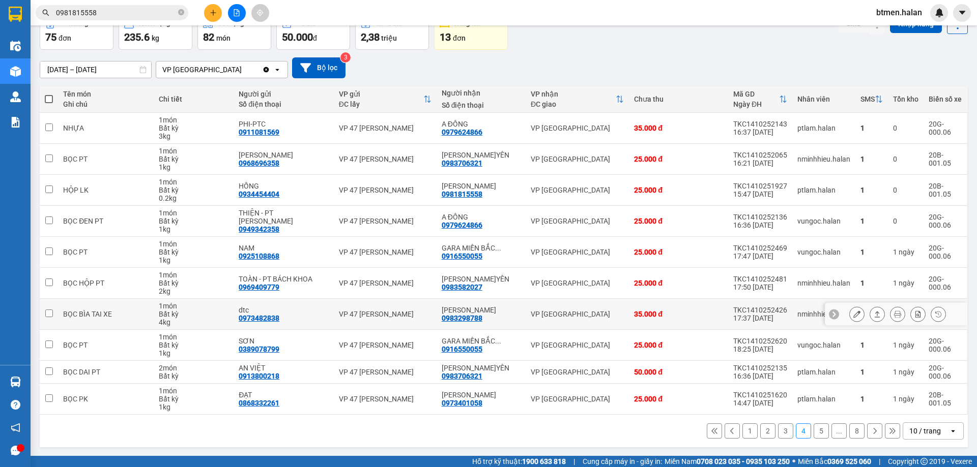
scroll to position [58, 0]
click at [747, 428] on button "1" at bounding box center [749, 430] width 15 height 15
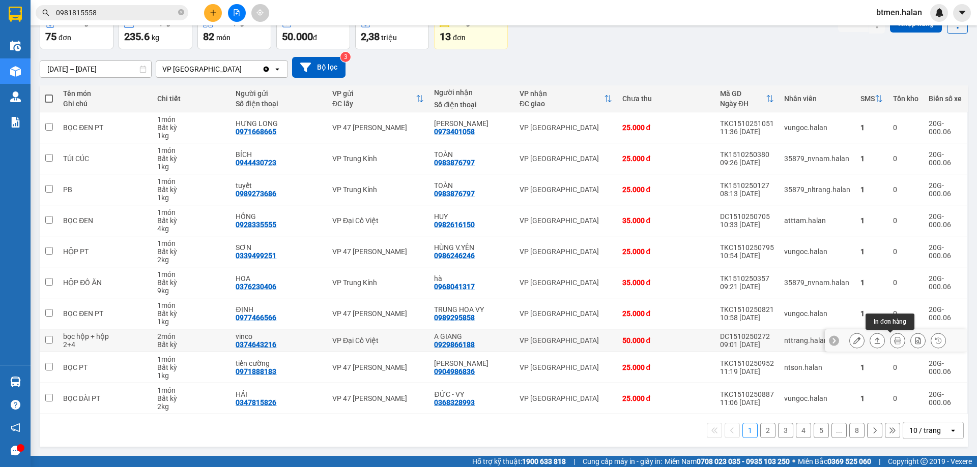
click at [894, 342] on icon at bounding box center [897, 340] width 7 height 7
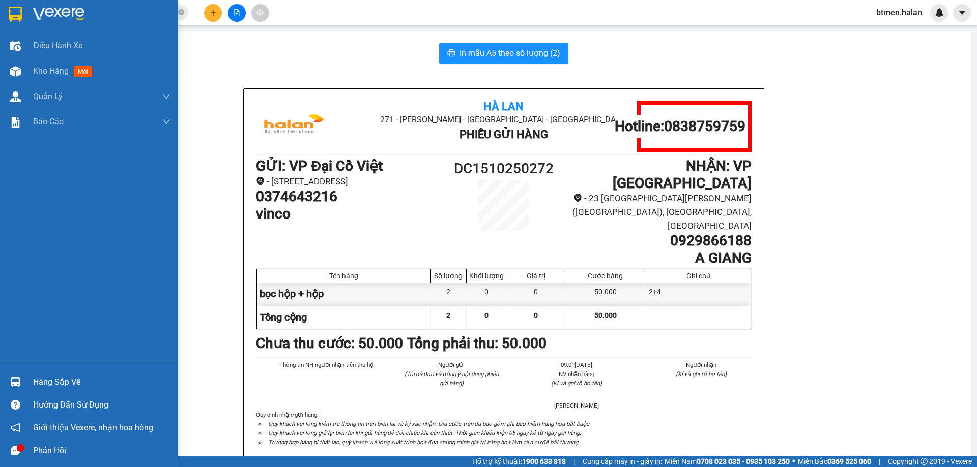
drag, startPoint x: 28, startPoint y: 79, endPoint x: 579, endPoint y: 2, distance: 556.9
click at [28, 79] on div "Kho hàng mới" at bounding box center [89, 70] width 178 height 25
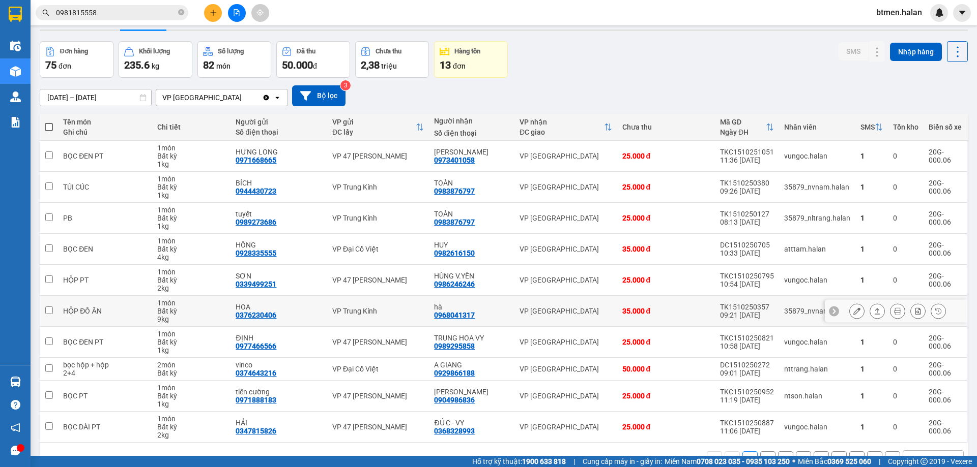
scroll to position [58, 0]
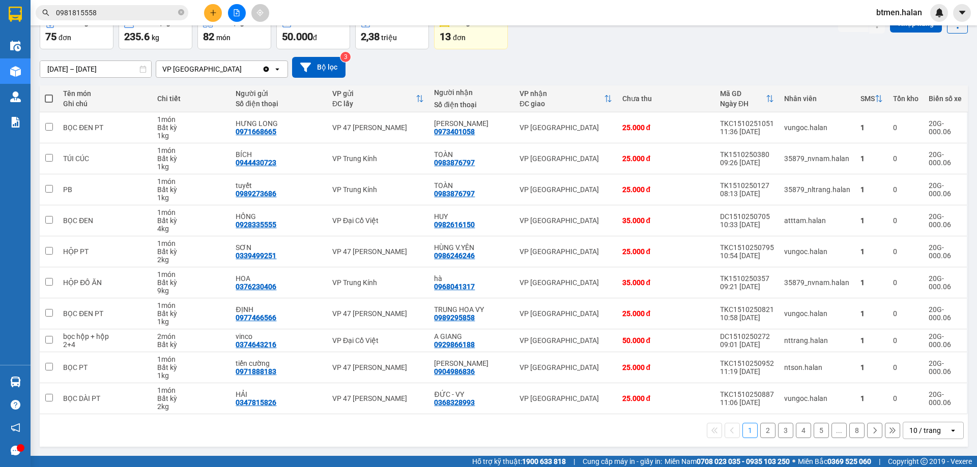
click at [763, 429] on button "2" at bounding box center [767, 430] width 15 height 15
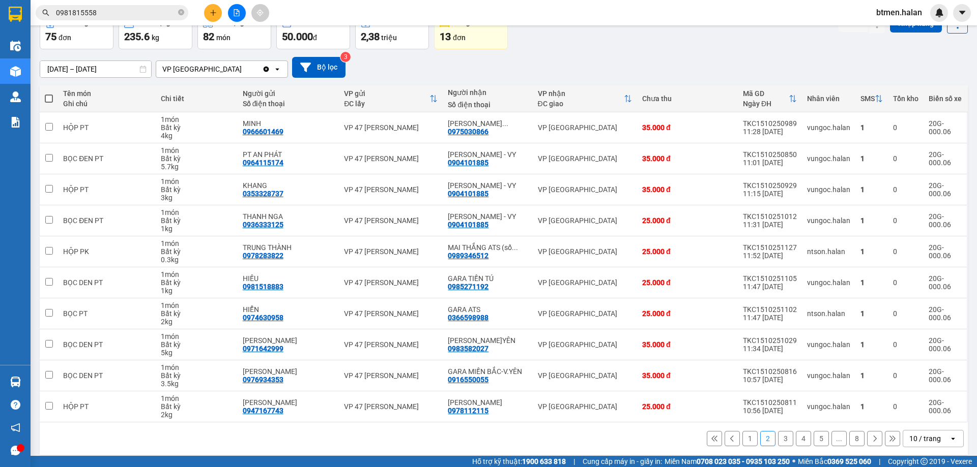
click at [778, 436] on button "3" at bounding box center [785, 438] width 15 height 15
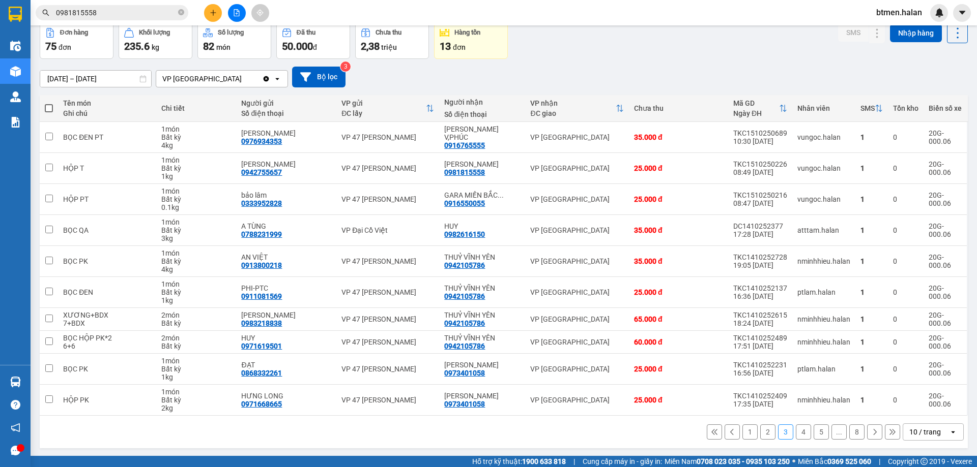
scroll to position [50, 0]
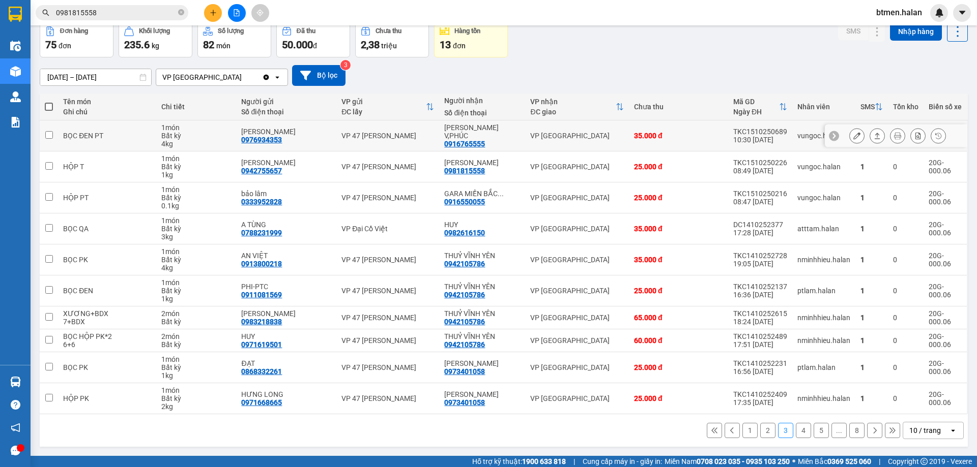
click at [459, 134] on div "[PERSON_NAME] V,PHÚC" at bounding box center [482, 132] width 76 height 16
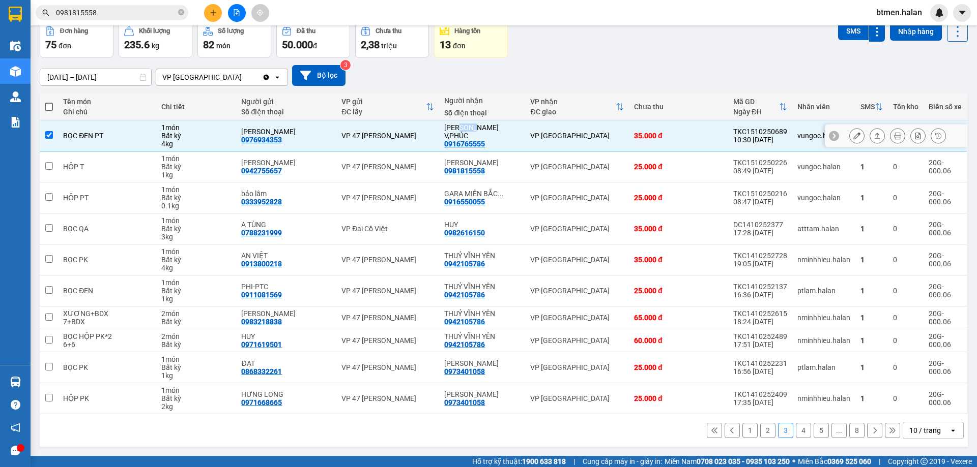
click at [459, 134] on div "[PERSON_NAME] V,PHÚC" at bounding box center [482, 132] width 76 height 16
checkbox input "false"
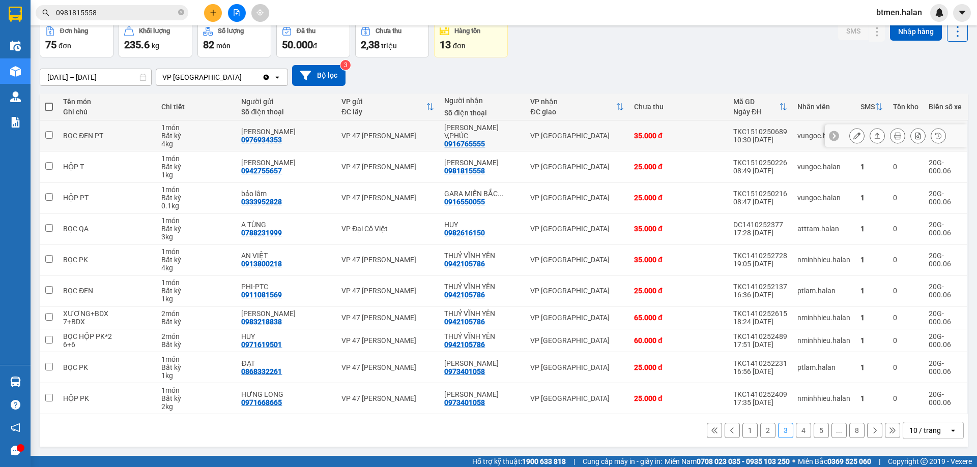
click at [463, 140] on div "0916765555" at bounding box center [464, 144] width 41 height 8
copy div "0916765555"
click at [146, 9] on input "0981815558" at bounding box center [116, 12] width 120 height 11
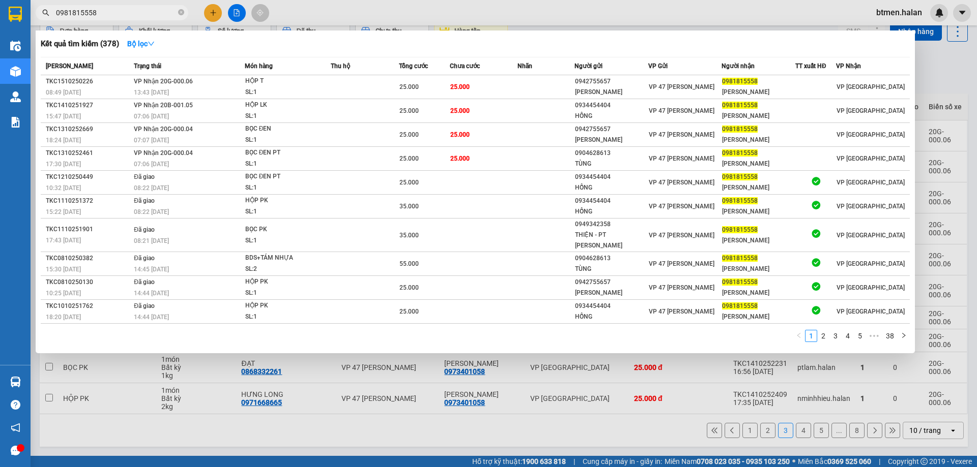
click at [146, 9] on input "0981815558" at bounding box center [116, 12] width 120 height 11
paste input "16765555"
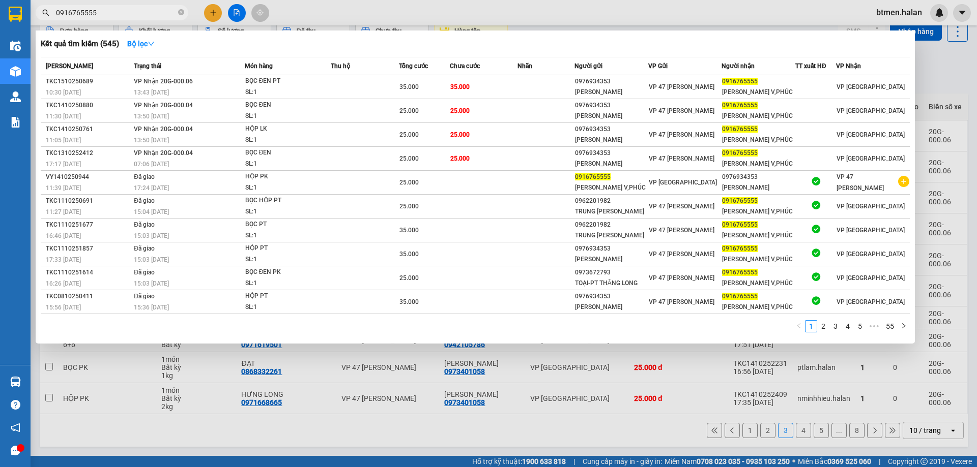
drag, startPoint x: 221, startPoint y: 46, endPoint x: 217, endPoint y: 55, distance: 9.8
click at [221, 46] on div "Kết quả tìm kiếm ( 545 ) Bộ lọc" at bounding box center [475, 44] width 869 height 16
drag, startPoint x: 924, startPoint y: 69, endPoint x: 920, endPoint y: 99, distance: 30.3
click at [924, 69] on div at bounding box center [488, 233] width 977 height 467
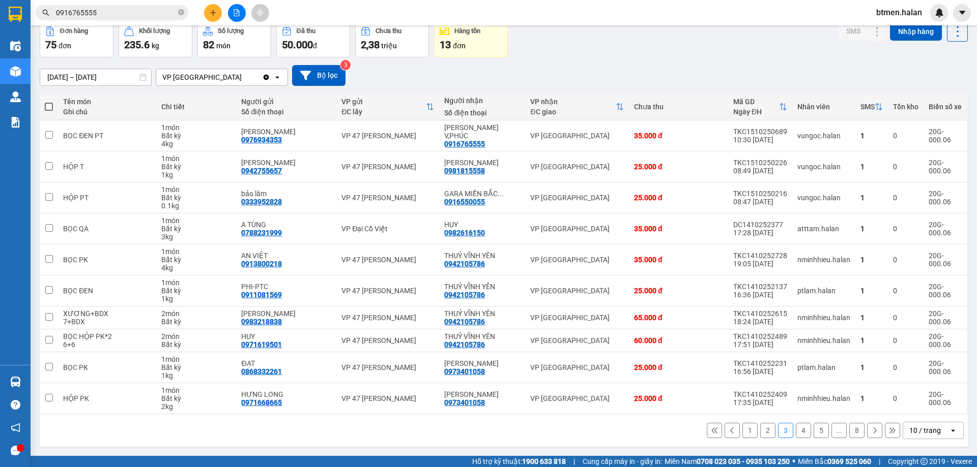
click at [796, 435] on button "4" at bounding box center [803, 430] width 15 height 15
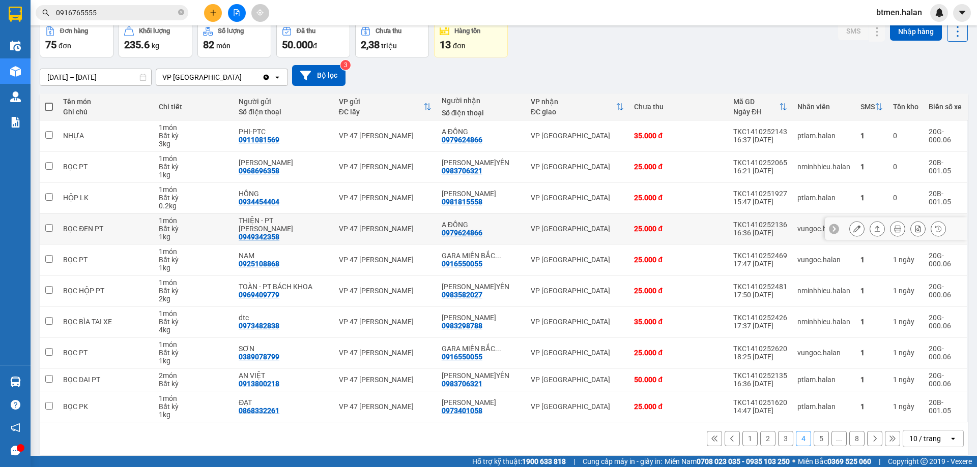
click at [467, 231] on div "0979624866" at bounding box center [462, 233] width 41 height 8
copy div "0979624866"
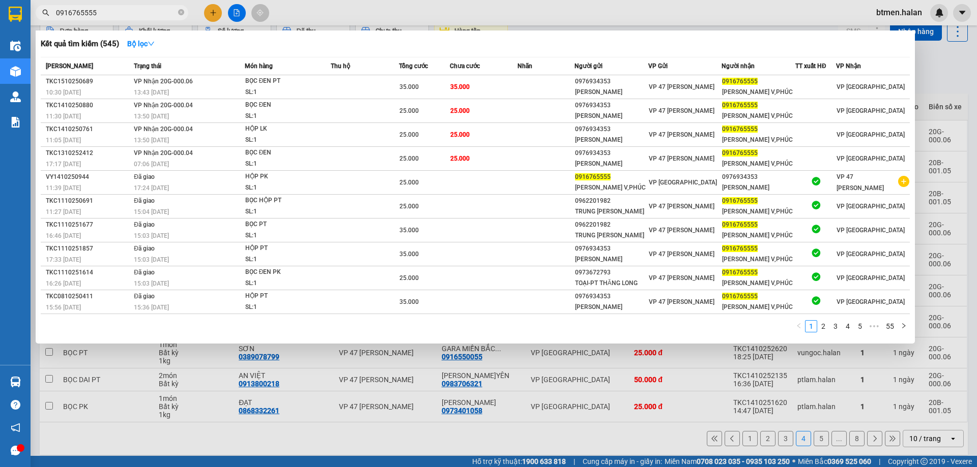
click at [164, 12] on input "0916765555" at bounding box center [116, 12] width 120 height 11
paste input "79624866"
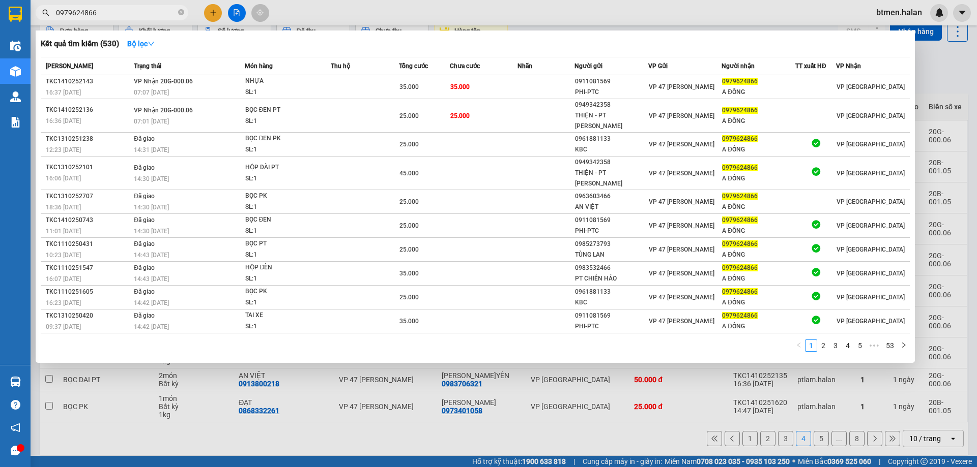
click at [935, 68] on div at bounding box center [488, 233] width 977 height 467
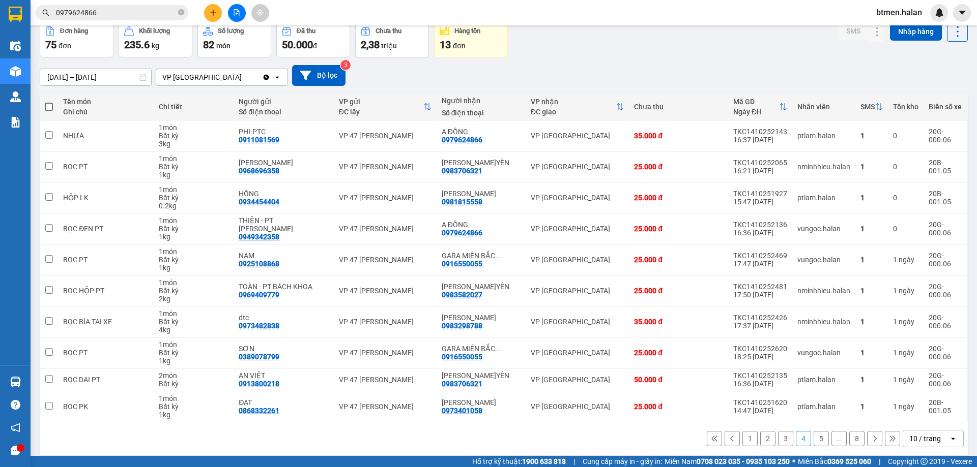
click at [819, 436] on button "5" at bounding box center [820, 438] width 15 height 15
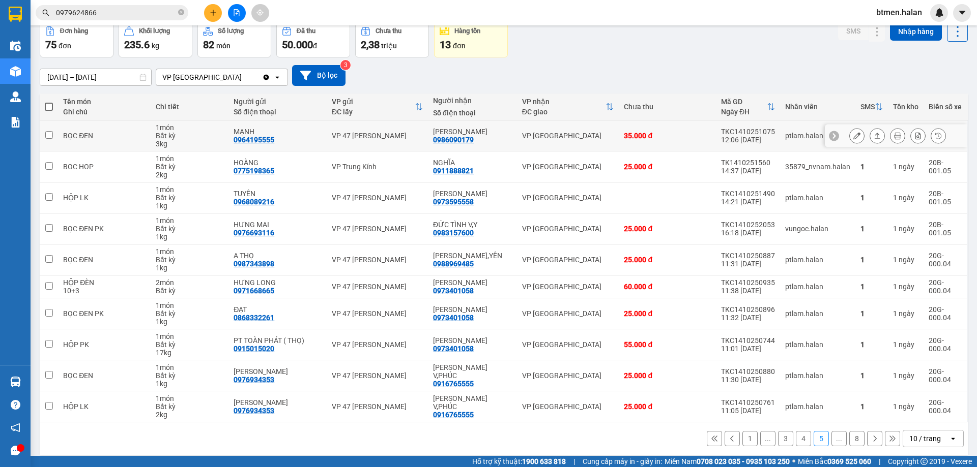
click at [473, 142] on div "0986090179" at bounding box center [453, 140] width 41 height 8
copy div "0986090179"
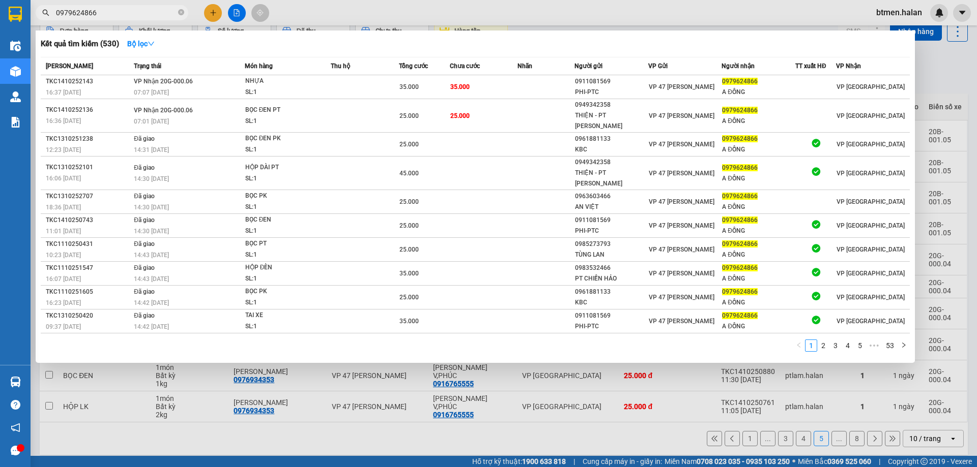
click at [157, 17] on input "0979624866" at bounding box center [116, 12] width 120 height 11
paste input "86090179"
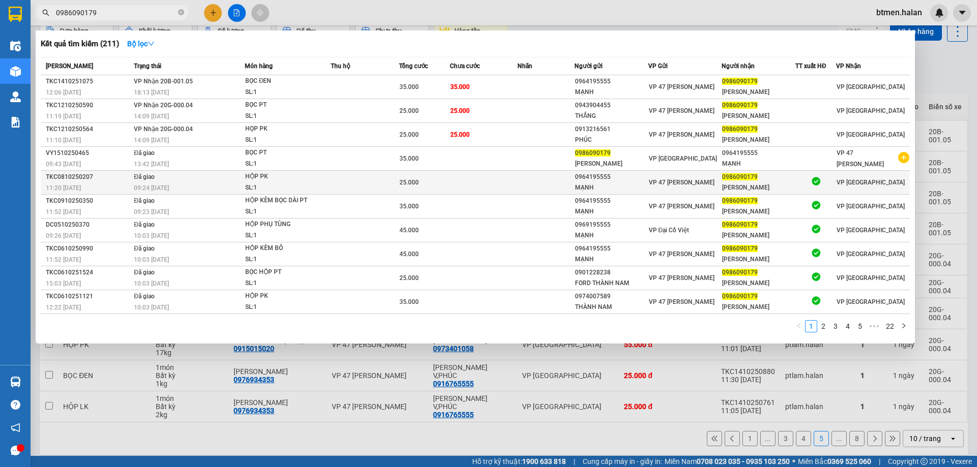
type input "0986090179"
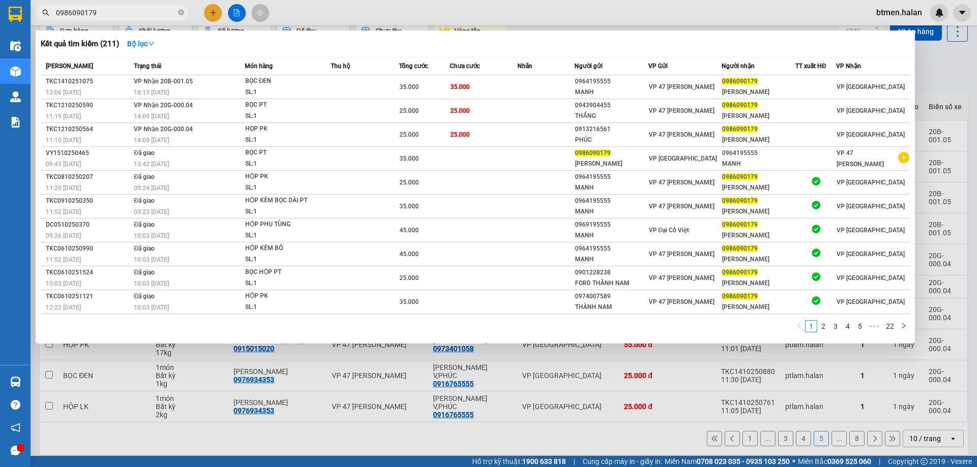
click at [946, 98] on div at bounding box center [488, 233] width 977 height 467
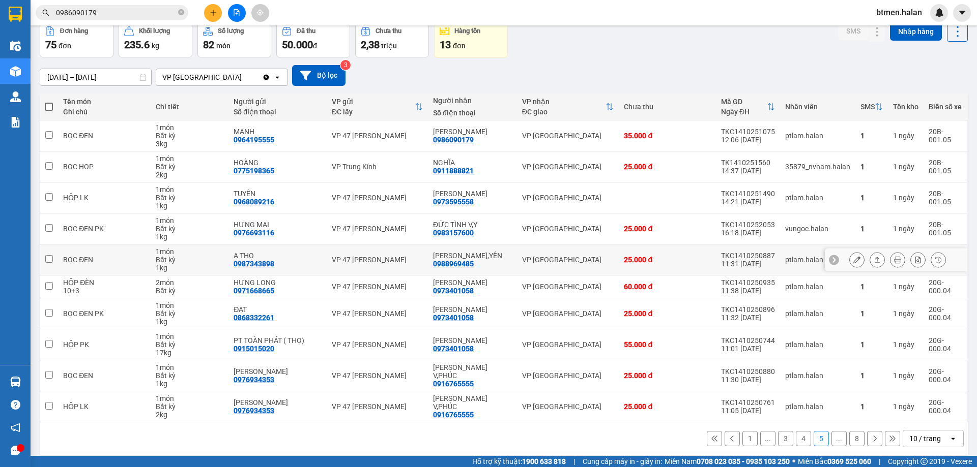
click at [466, 263] on div "0988969485" at bounding box center [453, 264] width 41 height 8
copy div "0988969485"
click at [893, 62] on div "17/08/2025 – 15/10/2025 Press the down arrow key to interact with the calendar …" at bounding box center [504, 75] width 928 height 36
click at [894, 259] on icon at bounding box center [897, 259] width 7 height 7
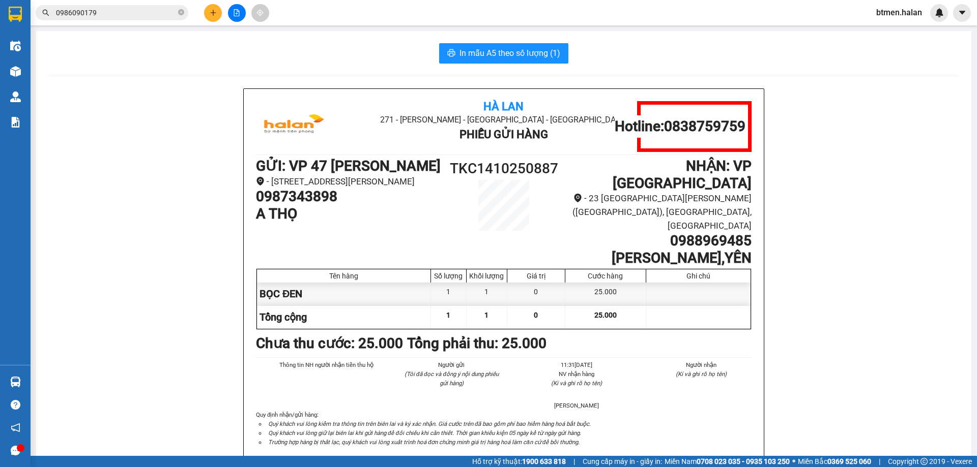
click at [231, 467] on div "Hỗ trợ kỹ thuật: 1900 633 818 | Cung cấp máy in - giấy in: Miền Nam 0708 023 03…" at bounding box center [486, 461] width 972 height 11
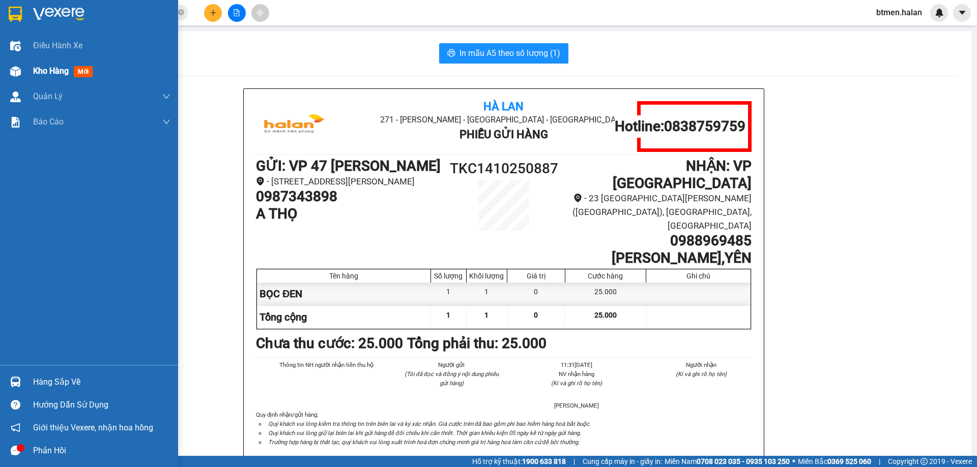
click at [41, 74] on span "Kho hàng" at bounding box center [51, 71] width 36 height 10
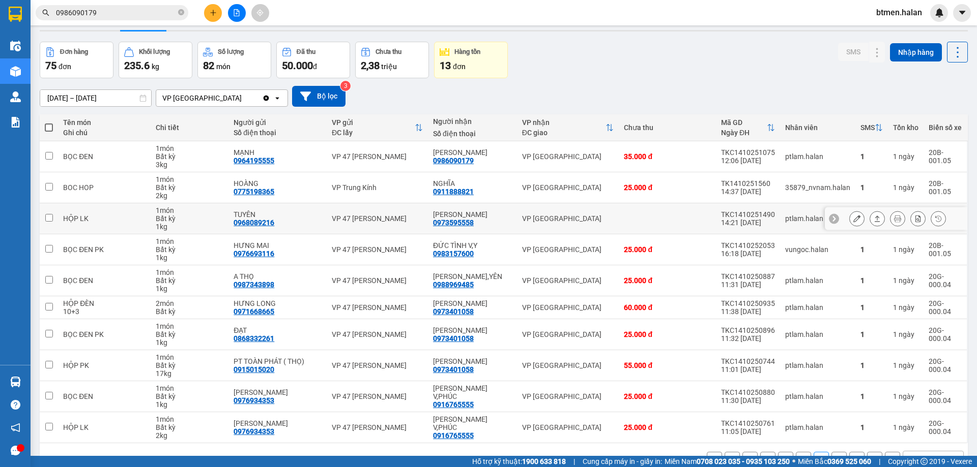
scroll to position [58, 0]
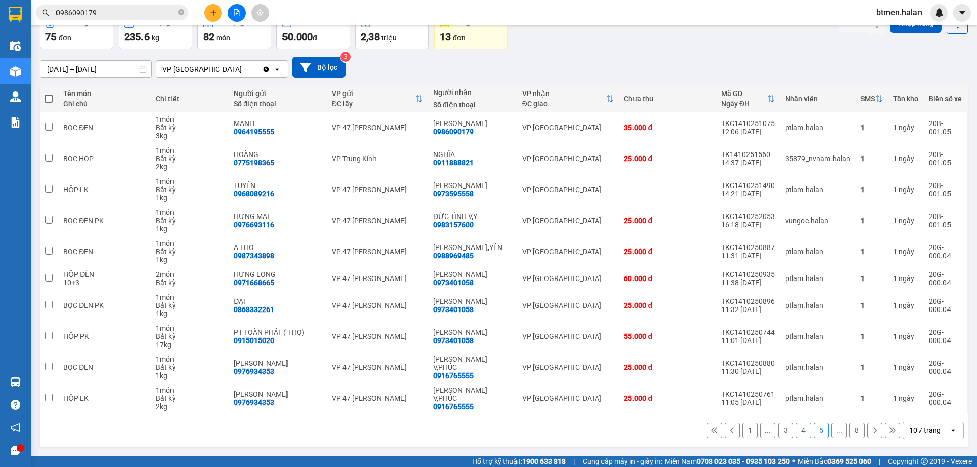
click at [871, 429] on icon at bounding box center [874, 430] width 7 height 7
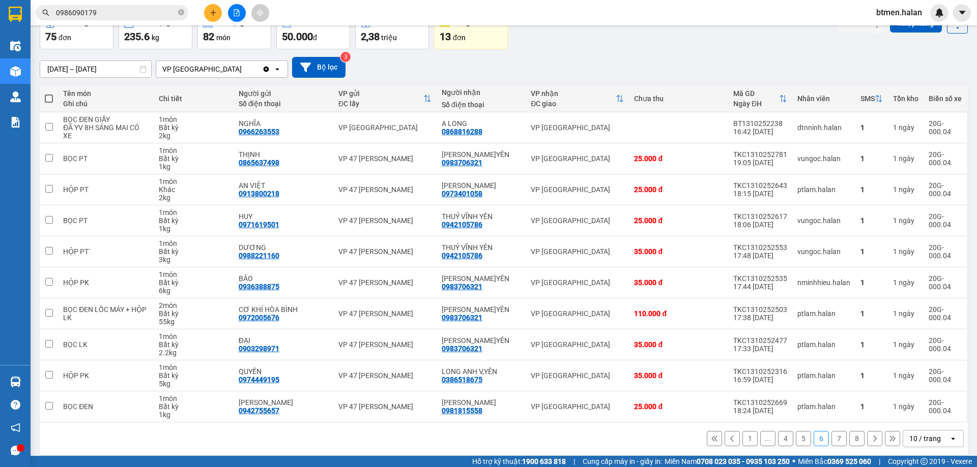
click at [835, 439] on button "7" at bounding box center [838, 438] width 15 height 15
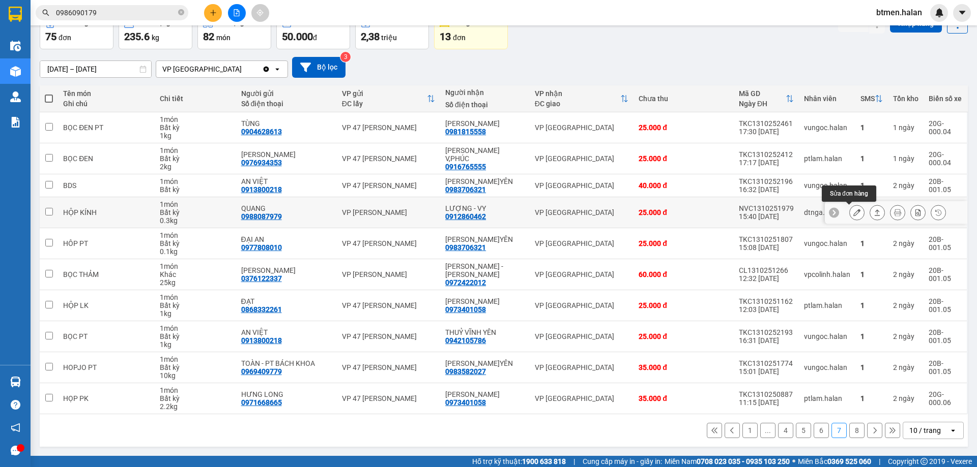
click at [849, 211] on button at bounding box center [856, 213] width 14 height 18
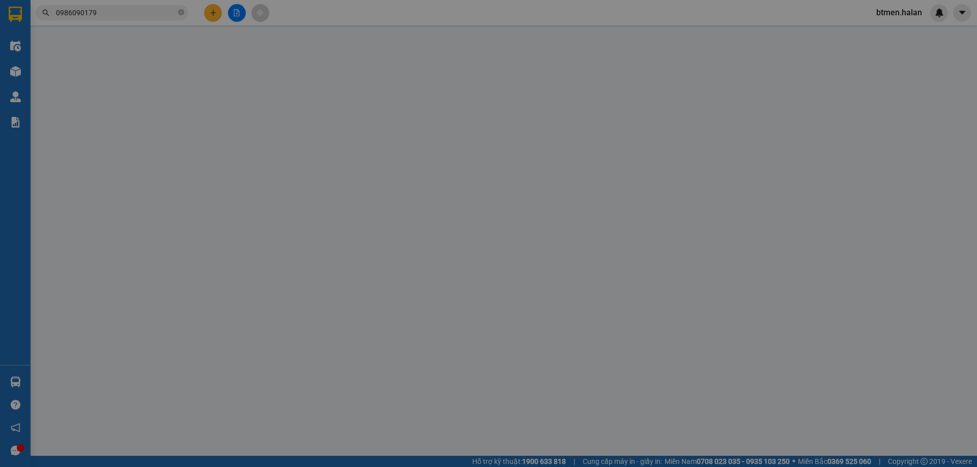
type input "0988087979"
type input "QUANG"
type input "0912860462"
type input "LƯỢNG - VY"
type input "0"
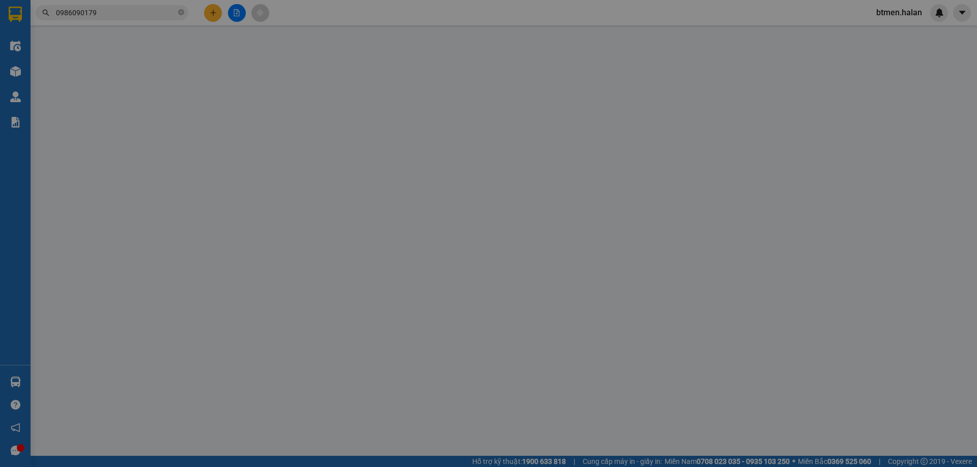
type input "25.000"
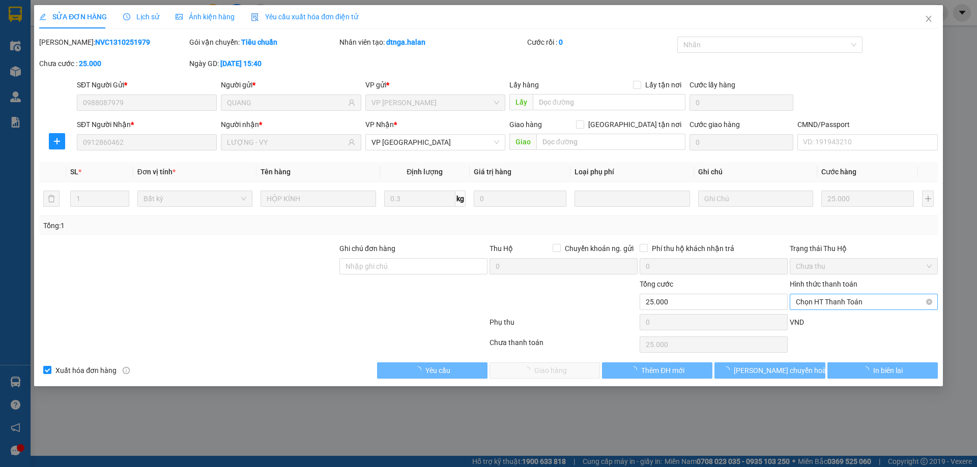
click at [842, 302] on span "Chọn HT Thanh Toán" at bounding box center [864, 302] width 136 height 15
click at [826, 320] on div "VND" at bounding box center [863, 326] width 150 height 18
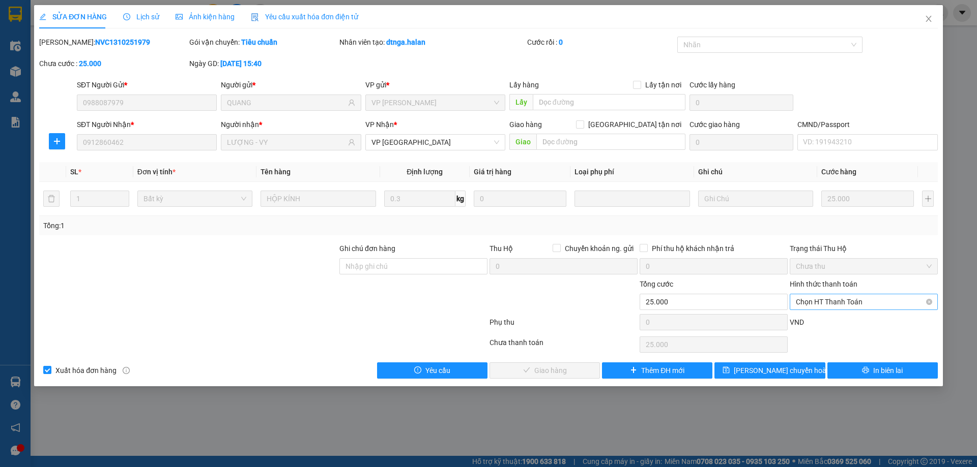
click at [802, 305] on span "Chọn HT Thanh Toán" at bounding box center [864, 302] width 136 height 15
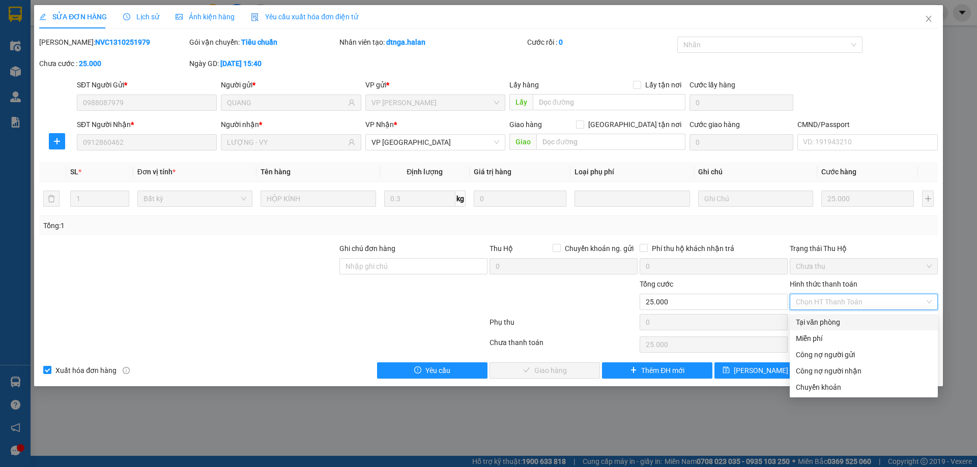
drag, startPoint x: 793, startPoint y: 323, endPoint x: 668, endPoint y: 370, distance: 133.3
click at [793, 323] on div "Tại văn phòng" at bounding box center [863, 322] width 148 height 16
type input "0"
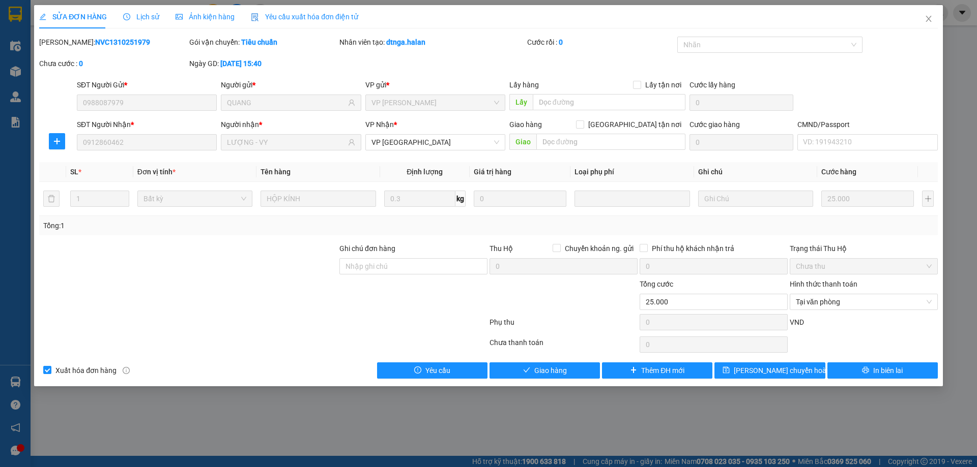
click at [545, 379] on div "SỬA ĐƠN HÀNG Lịch sử Ảnh kiện hàng Yêu cầu xuất hóa đơn điện tử Total Paid Fee …" at bounding box center [488, 196] width 909 height 382
click at [556, 373] on span "Giao hàng" at bounding box center [550, 370] width 33 height 11
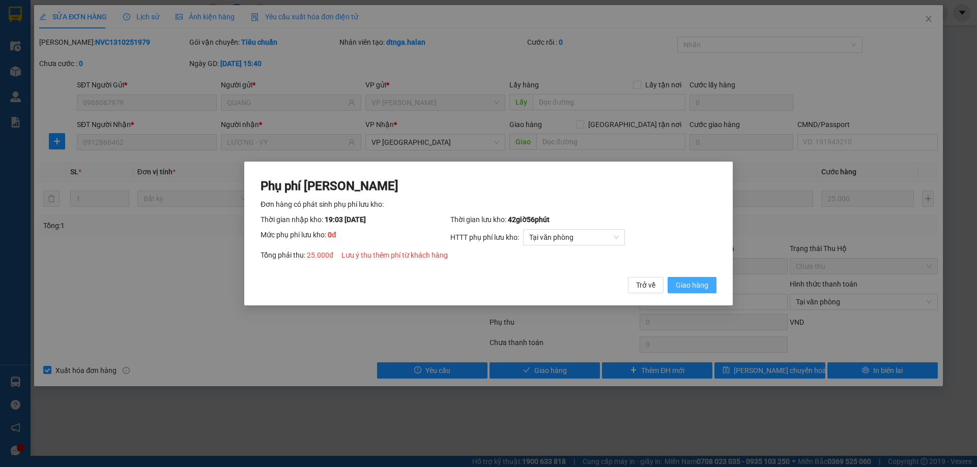
drag, startPoint x: 714, startPoint y: 281, endPoint x: 809, endPoint y: 196, distance: 127.2
click at [717, 281] on div "Phụ phí Lưu kho Đơn hàng có phát sinh phụ phí lưu kho: Thời gian nhập kho: 19:0…" at bounding box center [488, 234] width 488 height 144
click at [687, 285] on span "Giao hàng" at bounding box center [692, 285] width 33 height 11
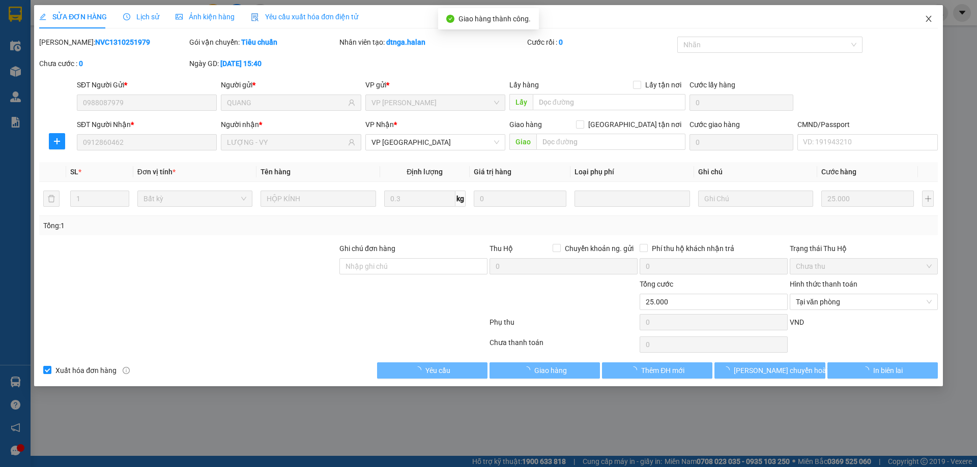
click at [923, 12] on span "Close" at bounding box center [928, 19] width 28 height 28
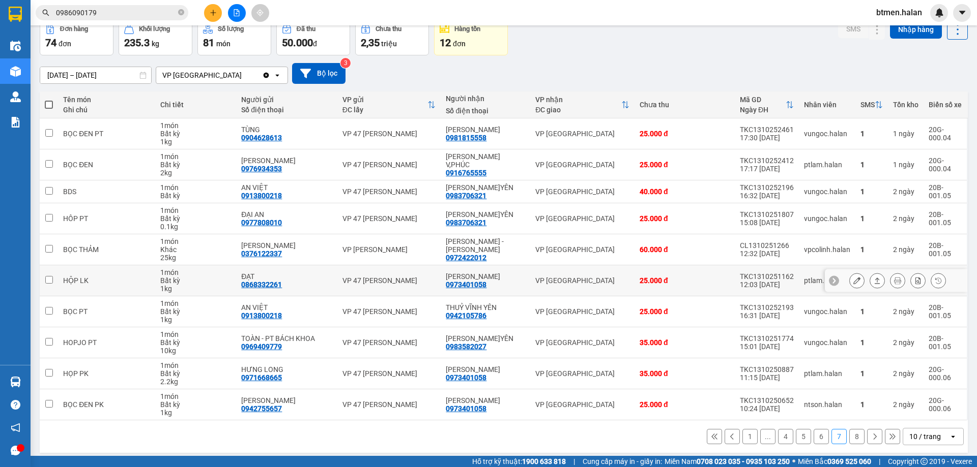
scroll to position [58, 0]
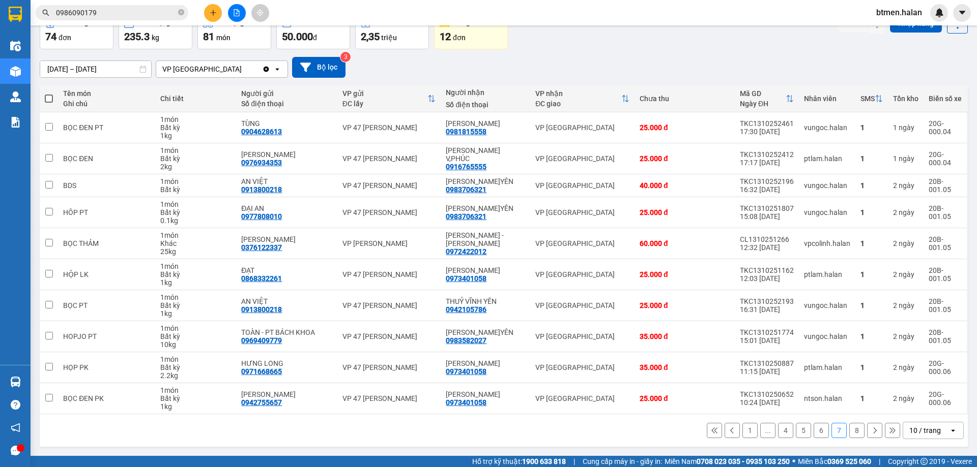
click at [849, 432] on button "8" at bounding box center [856, 430] width 15 height 15
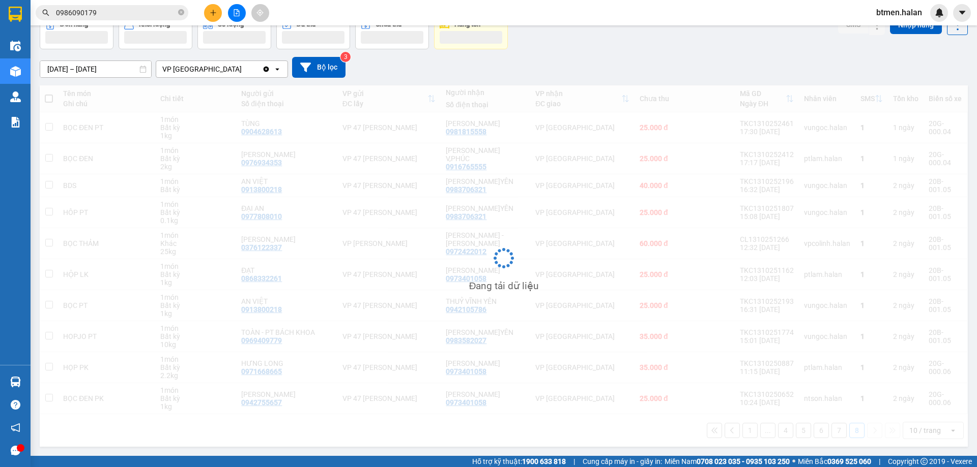
scroll to position [47, 0]
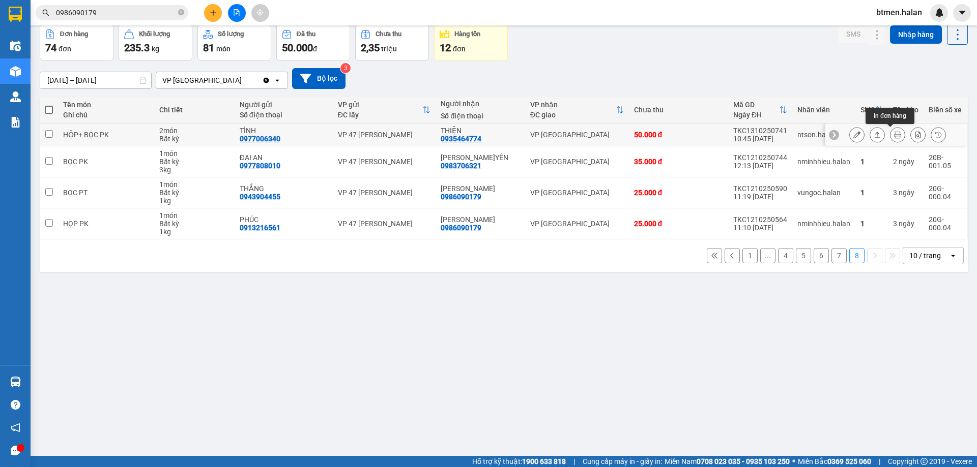
click at [894, 133] on icon at bounding box center [897, 134] width 7 height 7
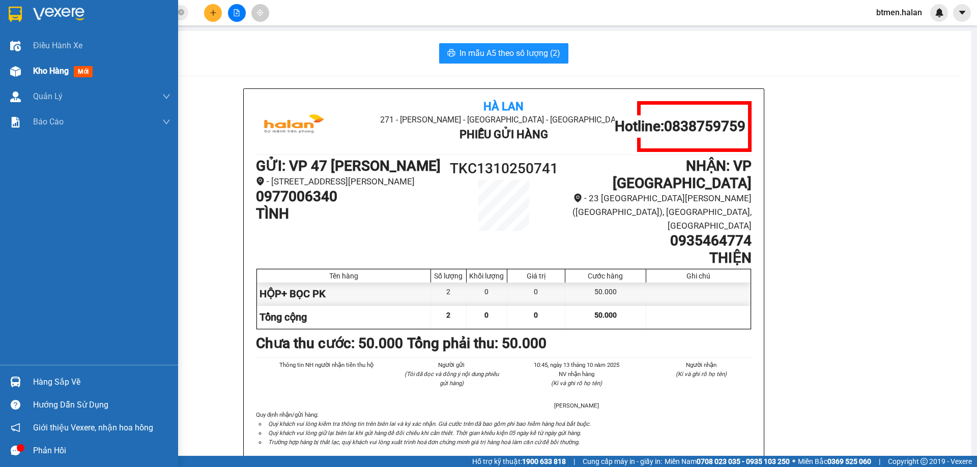
click at [27, 76] on div "Kho hàng mới" at bounding box center [89, 70] width 178 height 25
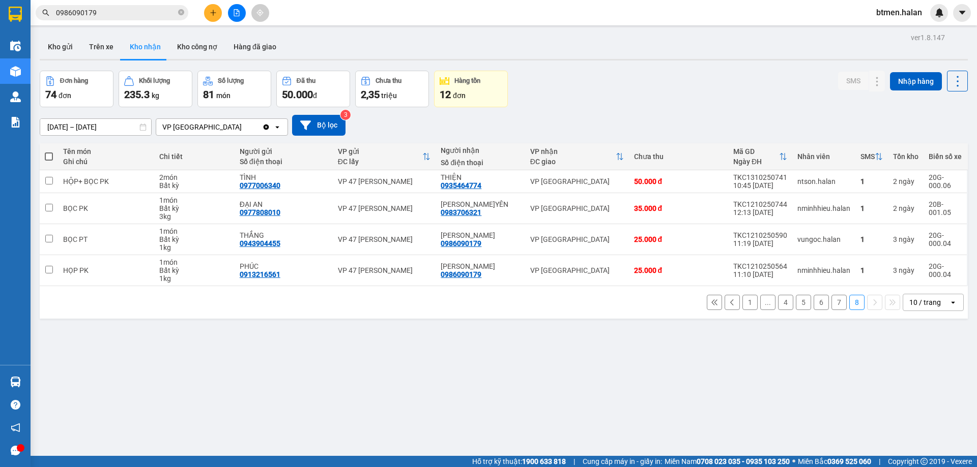
click at [745, 299] on button "1" at bounding box center [749, 302] width 15 height 15
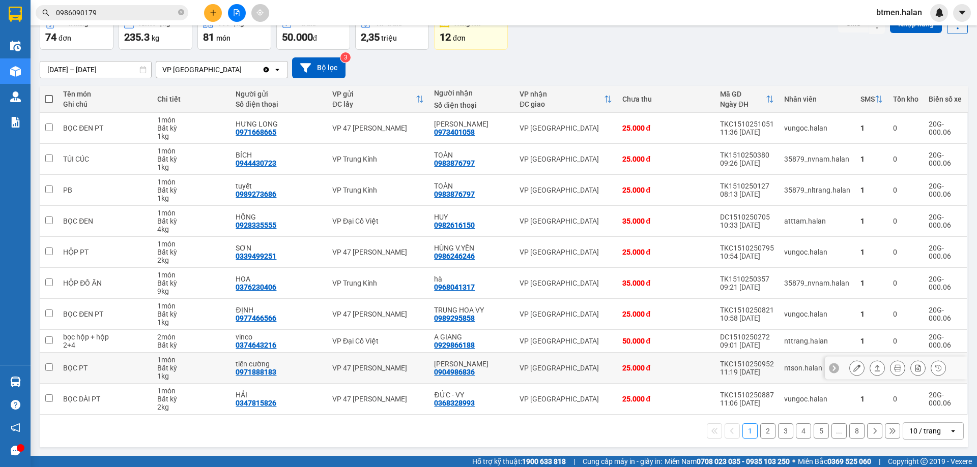
scroll to position [58, 0]
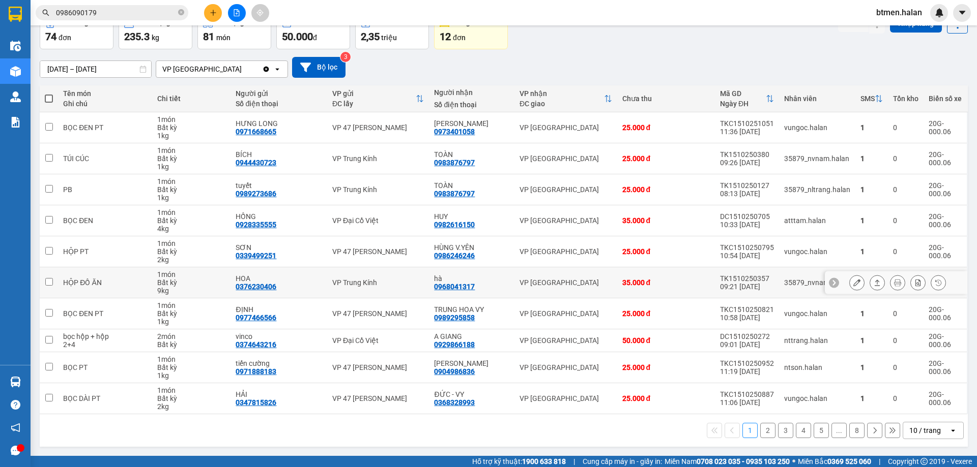
click at [461, 285] on div "0968041317" at bounding box center [454, 287] width 41 height 8
copy div "0968041317"
click at [111, 14] on input "0986090179" at bounding box center [116, 12] width 120 height 11
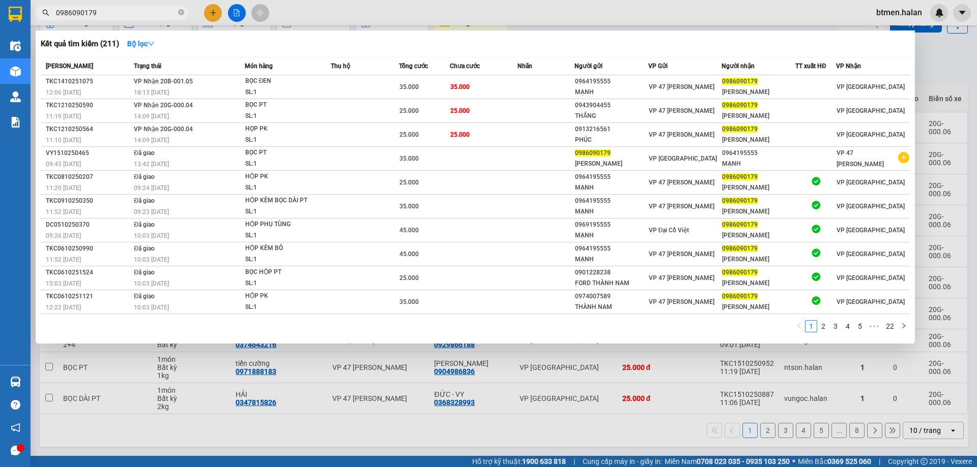
click at [111, 14] on input "0986090179" at bounding box center [116, 12] width 120 height 11
paste input "68041317"
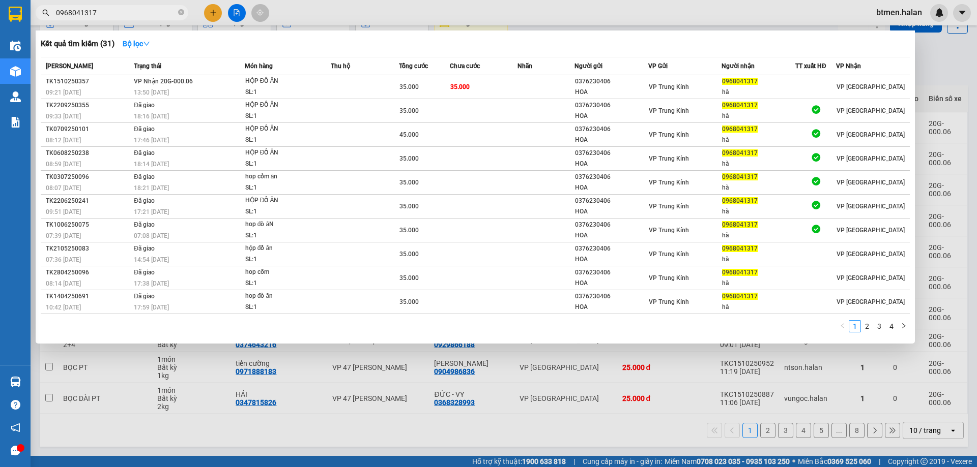
type input "0968041317"
click at [922, 61] on div at bounding box center [488, 233] width 977 height 467
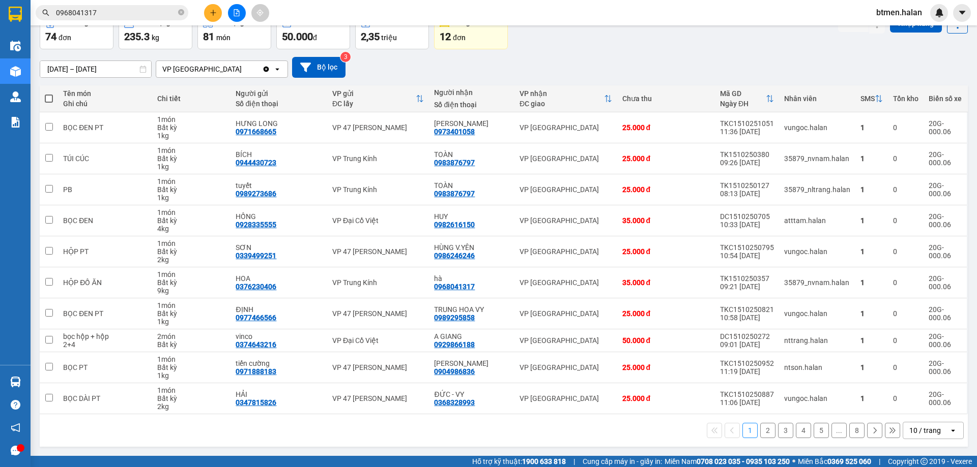
click at [760, 433] on button "2" at bounding box center [767, 430] width 15 height 15
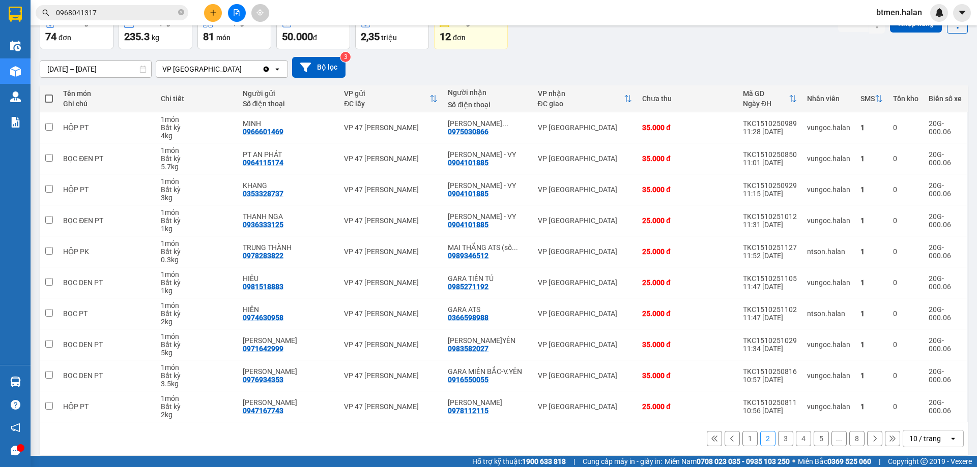
click at [778, 439] on button "3" at bounding box center [785, 438] width 15 height 15
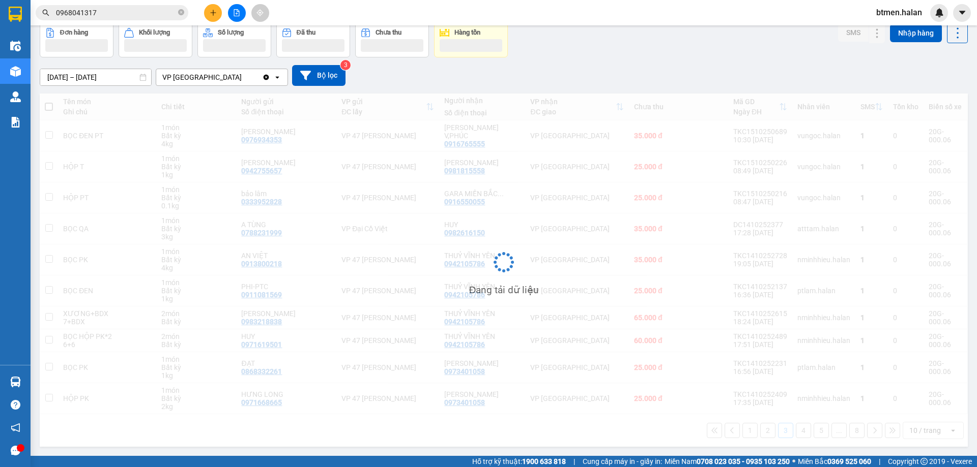
scroll to position [50, 0]
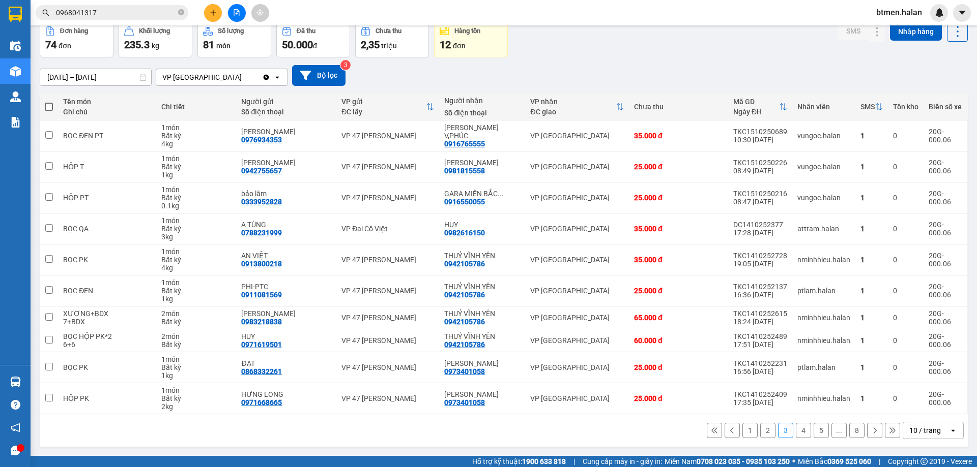
click at [796, 432] on button "4" at bounding box center [803, 430] width 15 height 15
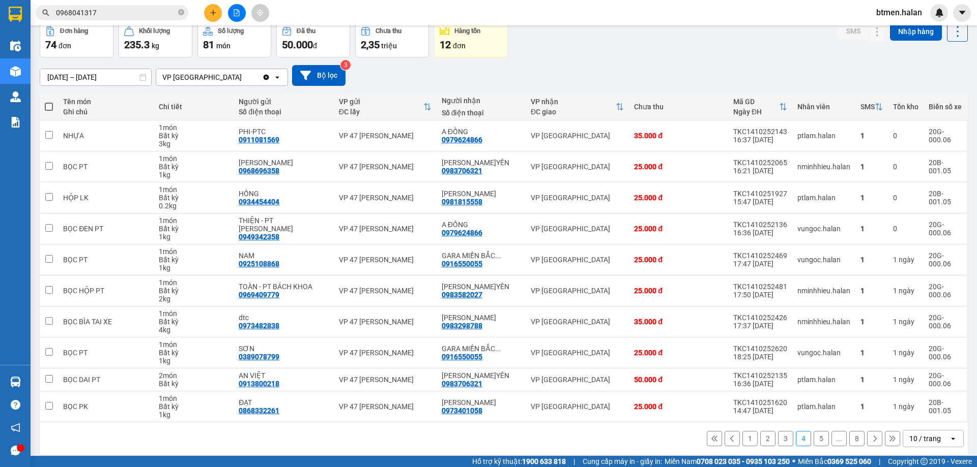
click at [325, 1] on div "Kết quả tìm kiếm ( 31 ) Bộ lọc Mã ĐH Trạng thái Món hàng Thu hộ Tổng cước Chưa …" at bounding box center [488, 12] width 977 height 25
click at [813, 439] on button "5" at bounding box center [820, 438] width 15 height 15
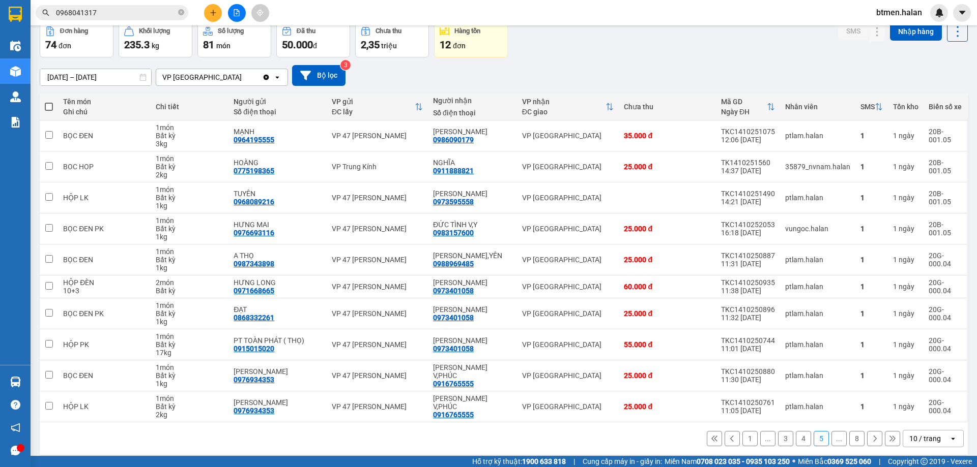
click at [871, 439] on icon at bounding box center [874, 438] width 7 height 7
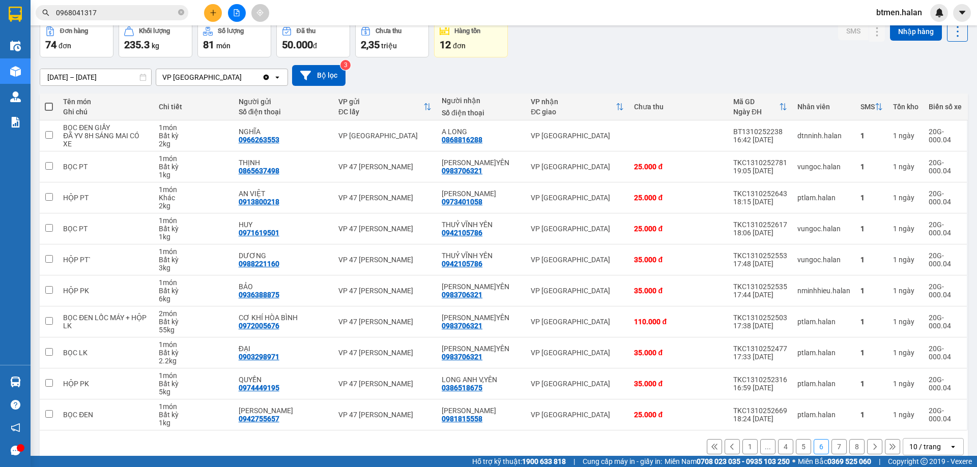
click at [867, 439] on button at bounding box center [874, 446] width 15 height 15
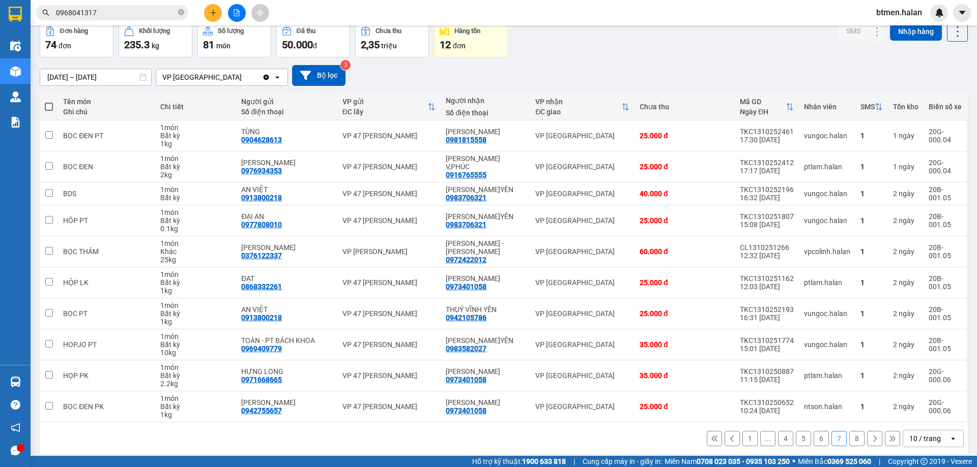
click at [871, 439] on icon at bounding box center [874, 438] width 7 height 7
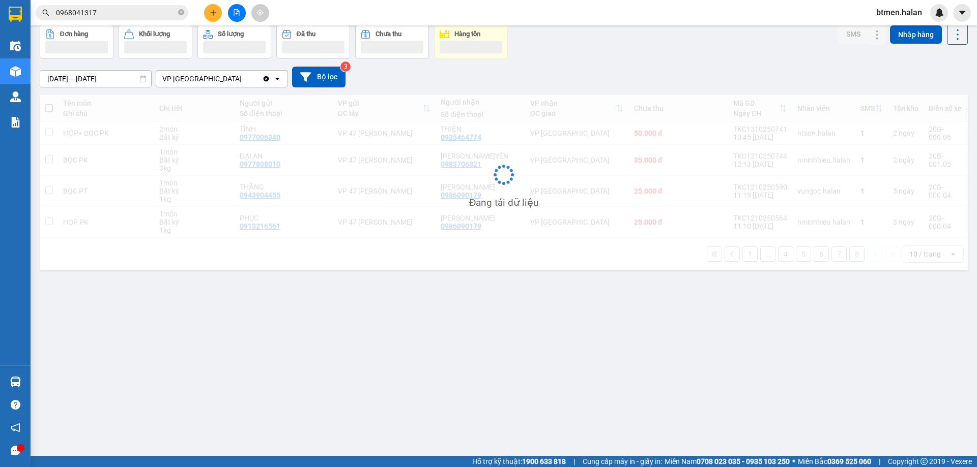
scroll to position [47, 0]
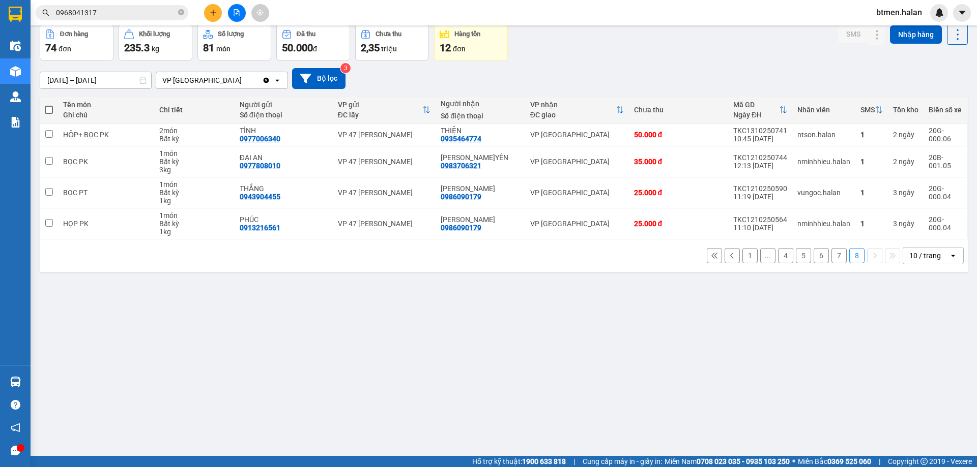
click at [546, 279] on div "ver 1.8.147 Kho gửi Trên xe Kho nhận Kho công nợ Hàng đã giao Đơn hàng 74 đơn K…" at bounding box center [504, 217] width 936 height 467
drag, startPoint x: 746, startPoint y: 252, endPoint x: 725, endPoint y: 259, distance: 22.7
click at [744, 252] on button "1" at bounding box center [749, 255] width 15 height 15
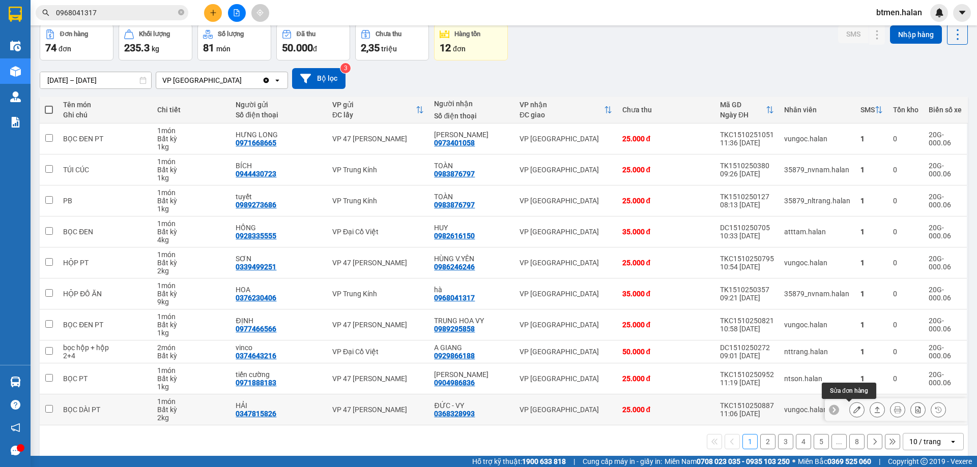
click at [853, 410] on icon at bounding box center [856, 409] width 7 height 7
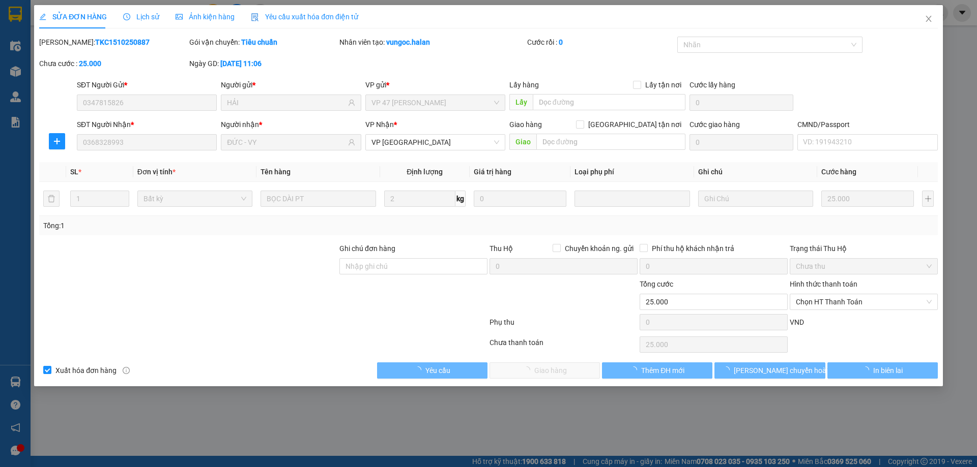
type input "0347815826"
type input "HẢI"
type input "0368328993"
type input "ĐỨC - VY"
type input "0"
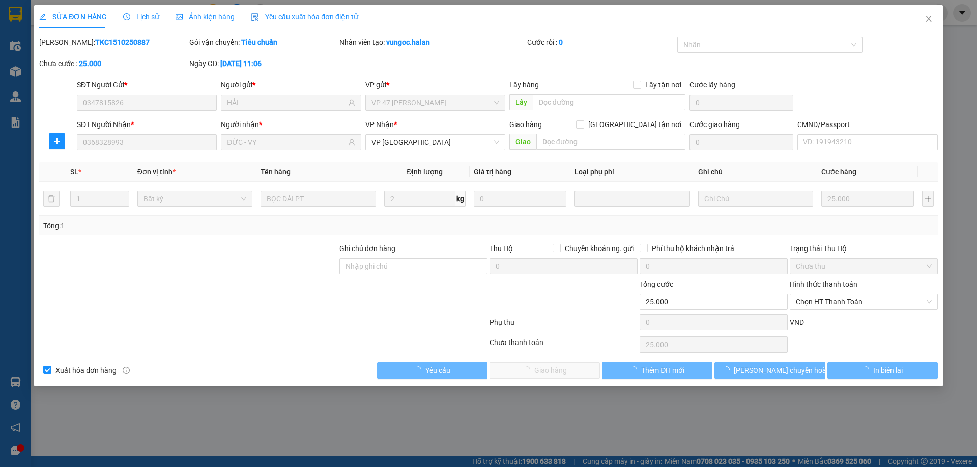
type input "25.000"
click at [845, 297] on span "Chọn HT Thanh Toán" at bounding box center [864, 302] width 136 height 15
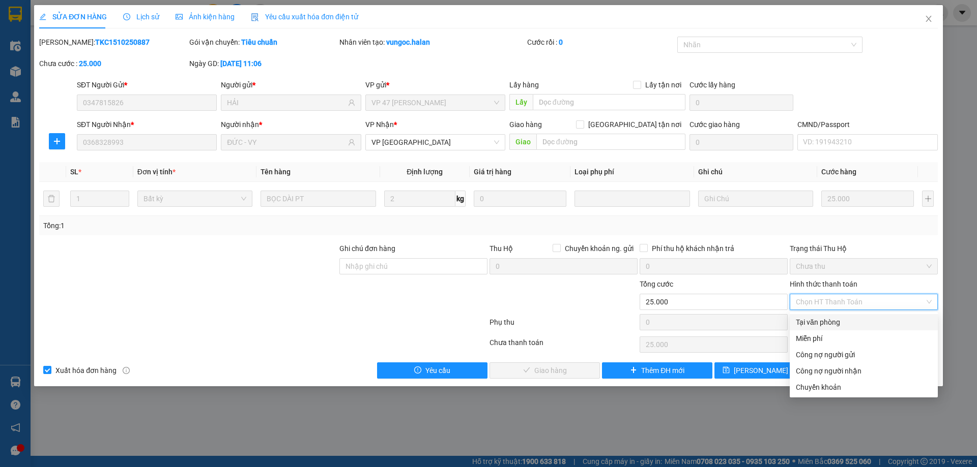
click at [824, 320] on div "Tại văn phòng" at bounding box center [864, 322] width 136 height 11
type input "0"
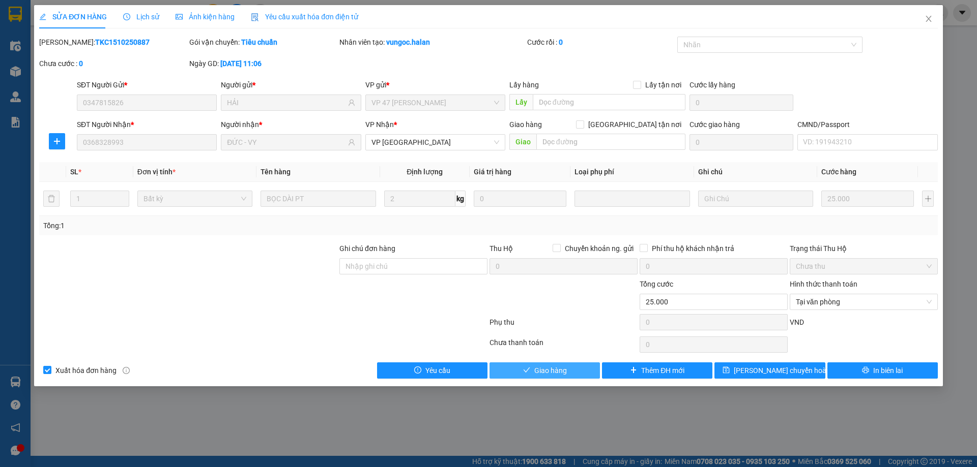
click at [574, 370] on button "Giao hàng" at bounding box center [544, 371] width 110 height 16
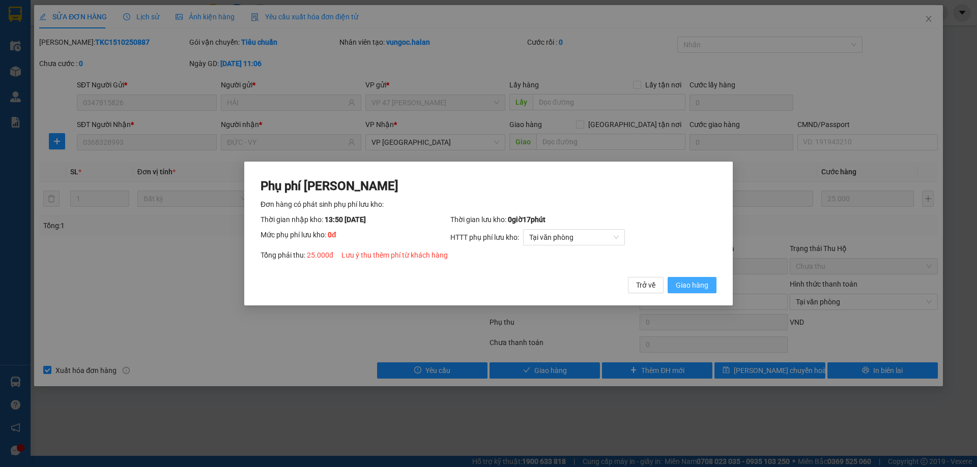
drag, startPoint x: 692, startPoint y: 286, endPoint x: 778, endPoint y: 188, distance: 130.2
click at [692, 283] on span "Giao hàng" at bounding box center [692, 285] width 33 height 11
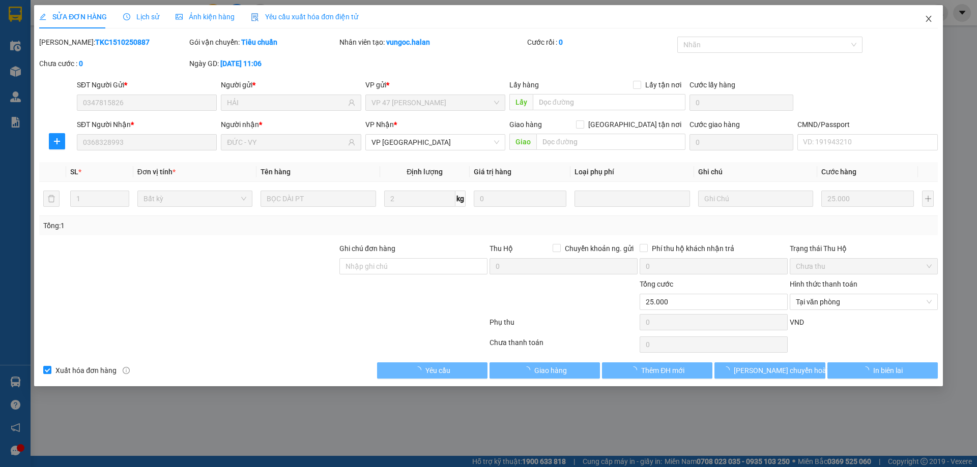
click at [929, 18] on icon "close" at bounding box center [928, 19] width 6 height 6
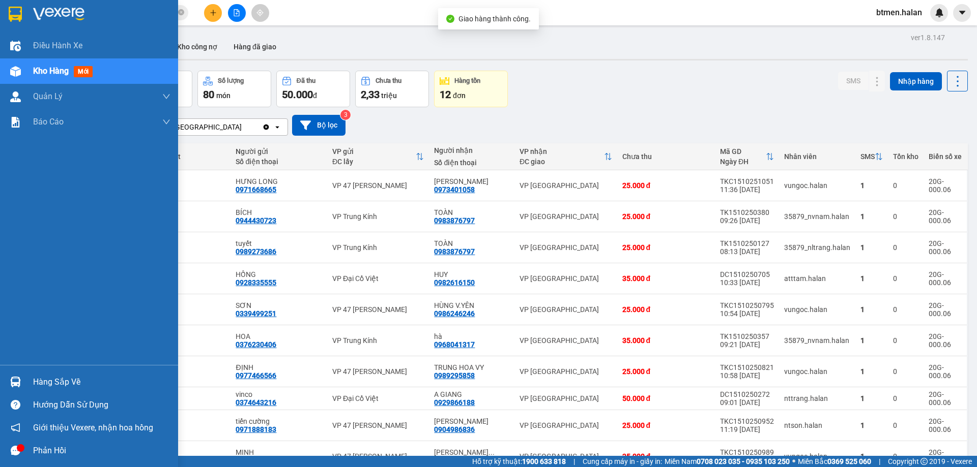
drag, startPoint x: 46, startPoint y: 380, endPoint x: 89, endPoint y: 387, distance: 43.2
click at [46, 380] on div "Hàng sắp về" at bounding box center [101, 382] width 137 height 15
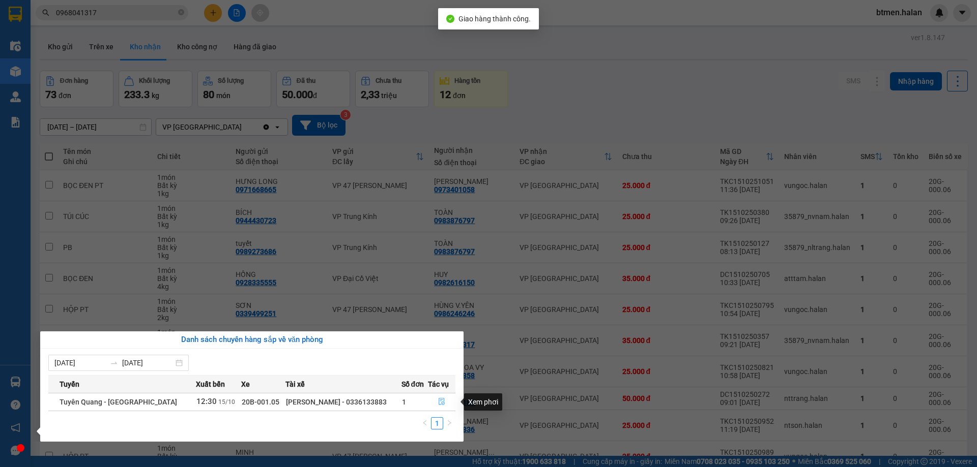
click at [440, 402] on icon "file-done" at bounding box center [441, 402] width 6 height 7
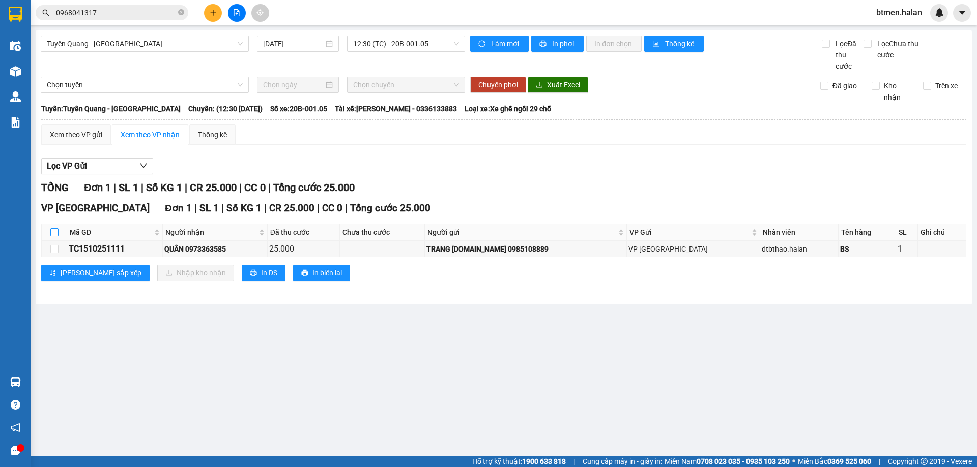
click at [52, 231] on input "checkbox" at bounding box center [54, 232] width 8 height 8
checkbox input "true"
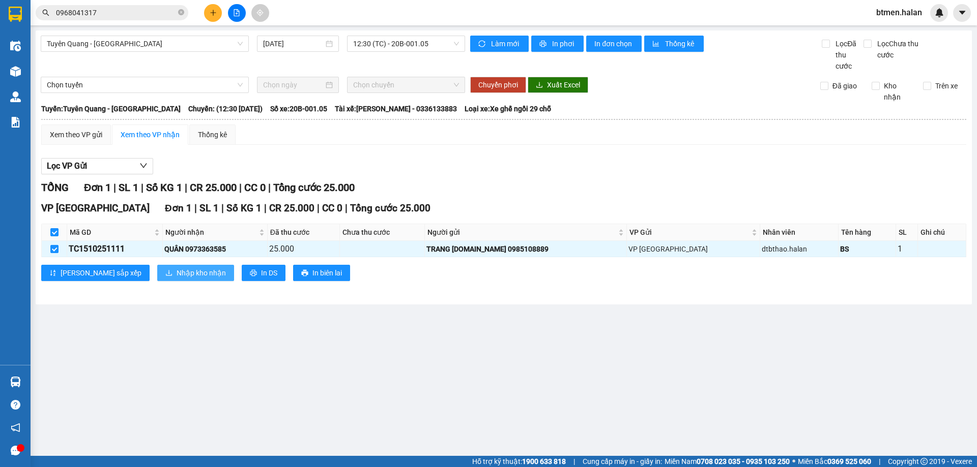
click at [177, 268] on span "Nhập kho nhận" at bounding box center [201, 273] width 49 height 11
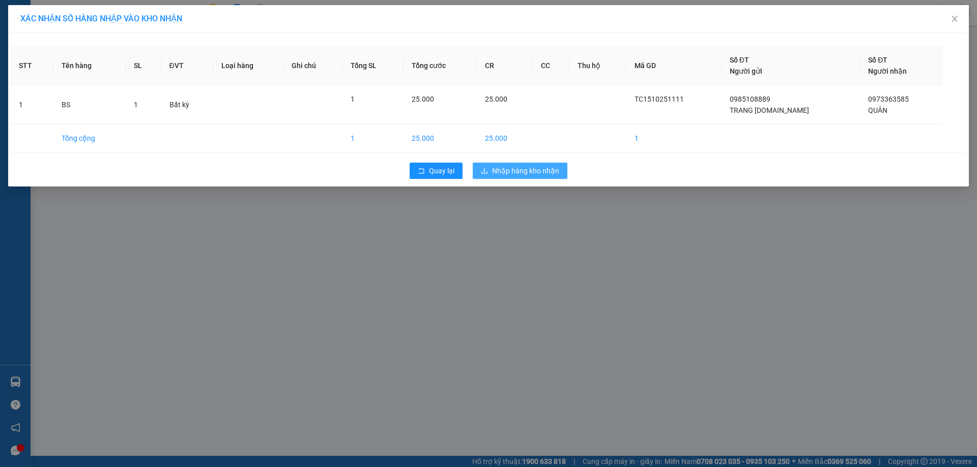
click at [511, 166] on span "Nhập hàng kho nhận" at bounding box center [525, 170] width 67 height 11
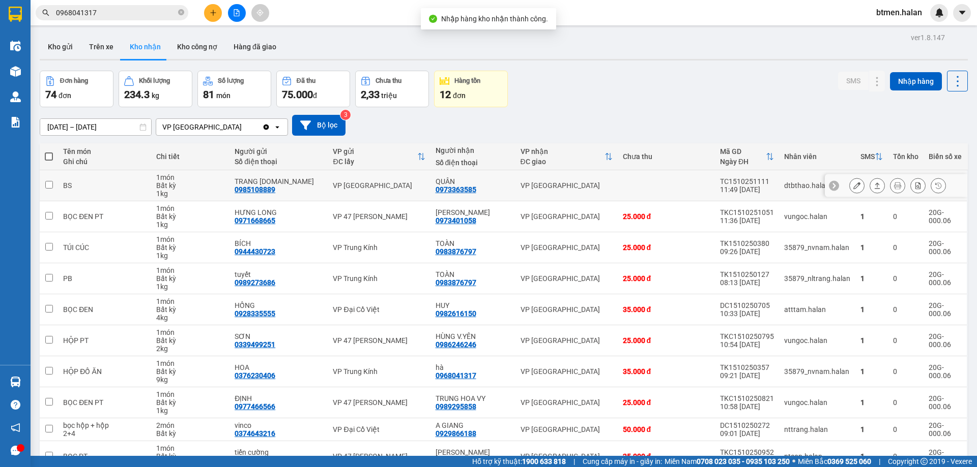
click at [462, 188] on div "0973363585" at bounding box center [455, 190] width 41 height 8
copy div "0973363585"
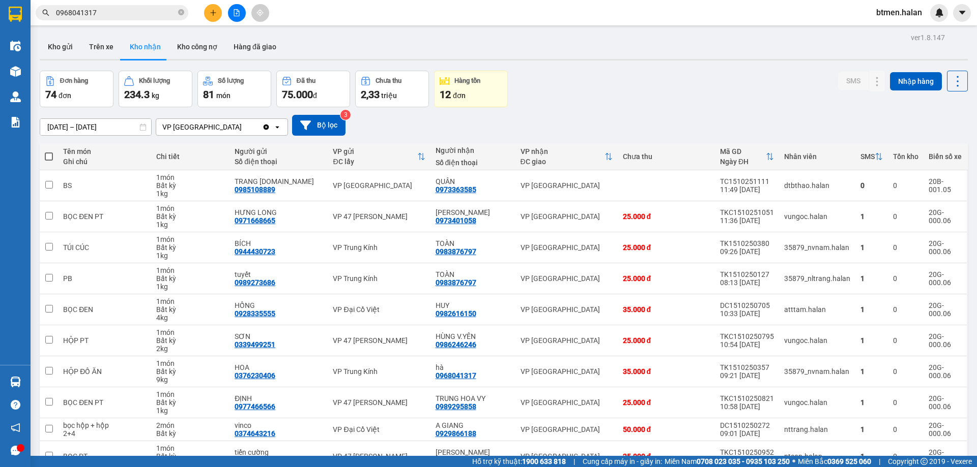
click at [149, 19] on span "0968041317" at bounding box center [112, 12] width 153 height 15
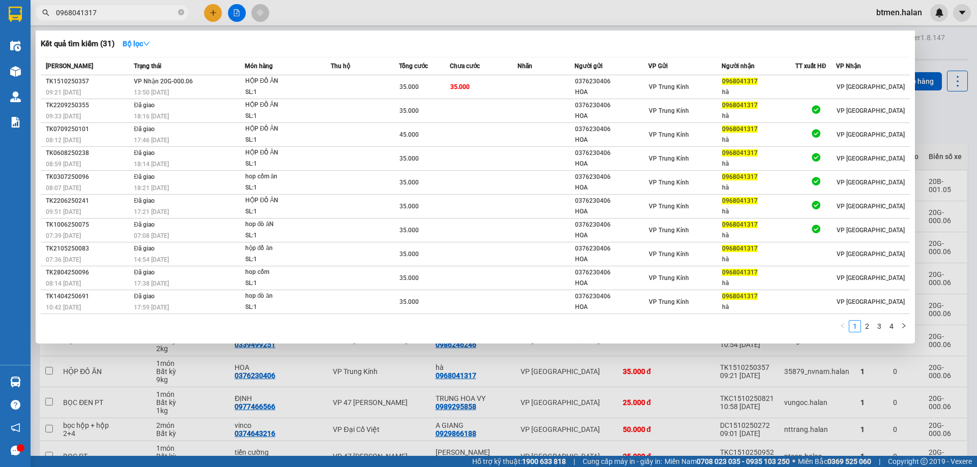
click at [149, 13] on input "0968041317" at bounding box center [116, 12] width 120 height 11
paste input "73363585"
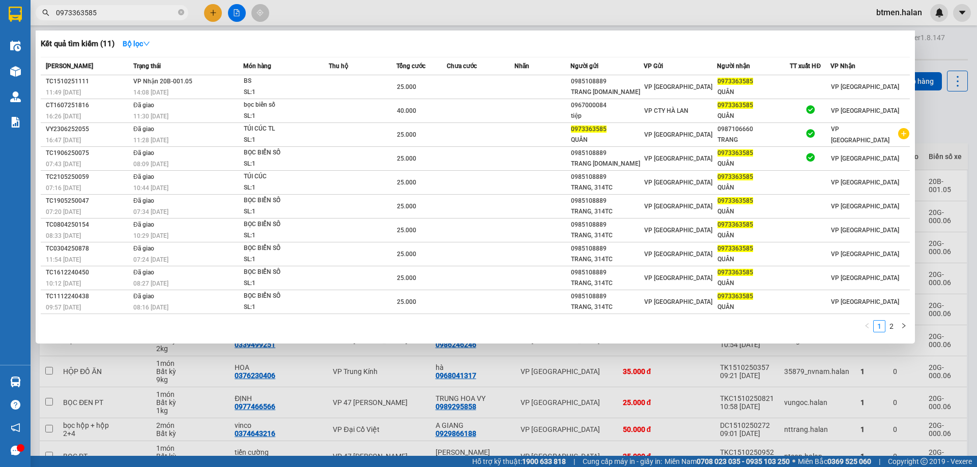
type input "0973363585"
drag, startPoint x: 937, startPoint y: 50, endPoint x: 919, endPoint y: 81, distance: 35.3
click at [937, 51] on div at bounding box center [488, 233] width 977 height 467
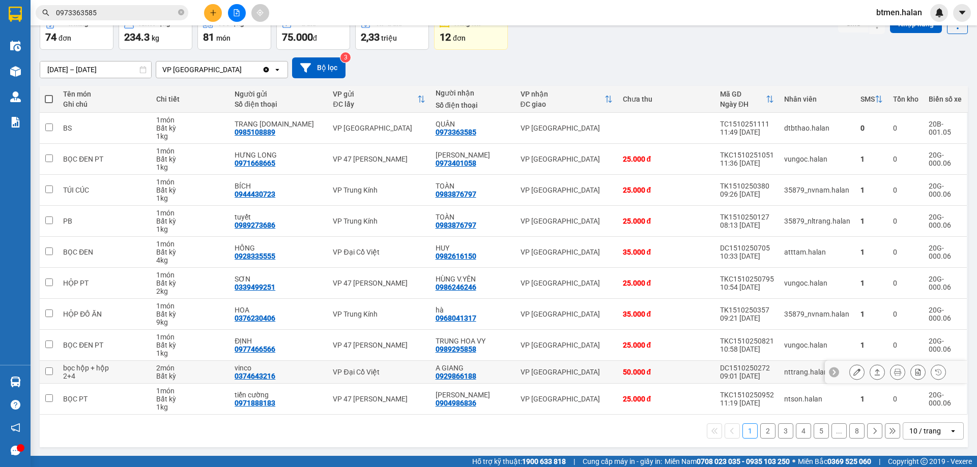
scroll to position [58, 0]
click at [856, 372] on div at bounding box center [856, 371] width 15 height 15
click at [853, 372] on button at bounding box center [856, 372] width 14 height 18
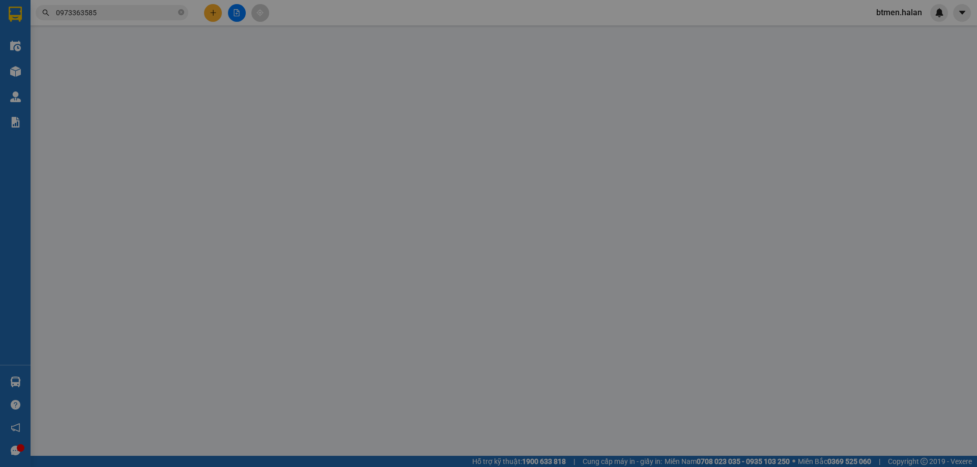
type input "0374643216"
type input "vinco"
type input "0929866188"
type input "A GIANG"
type input "0"
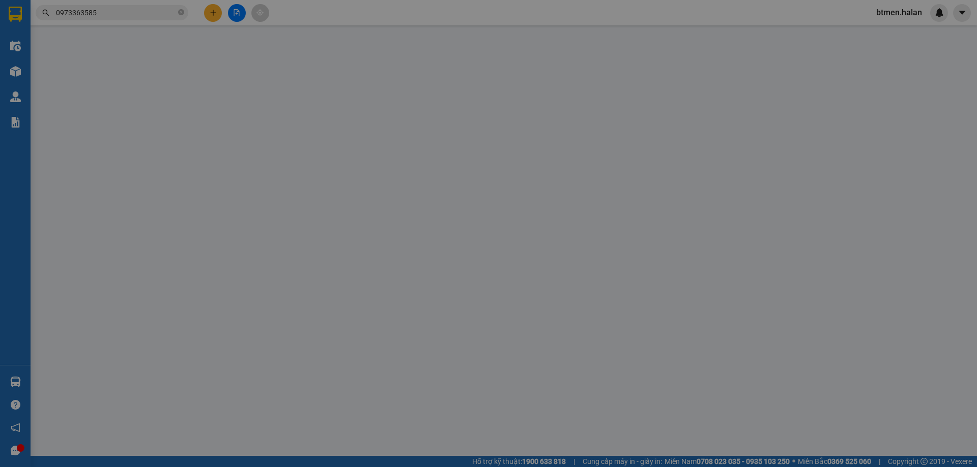
type input "50.000"
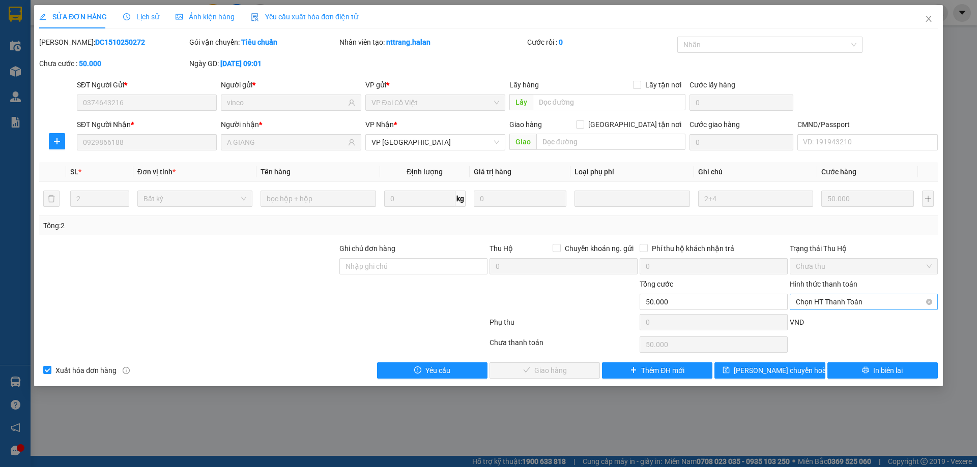
click at [842, 297] on span "Chọn HT Thanh Toán" at bounding box center [864, 302] width 136 height 15
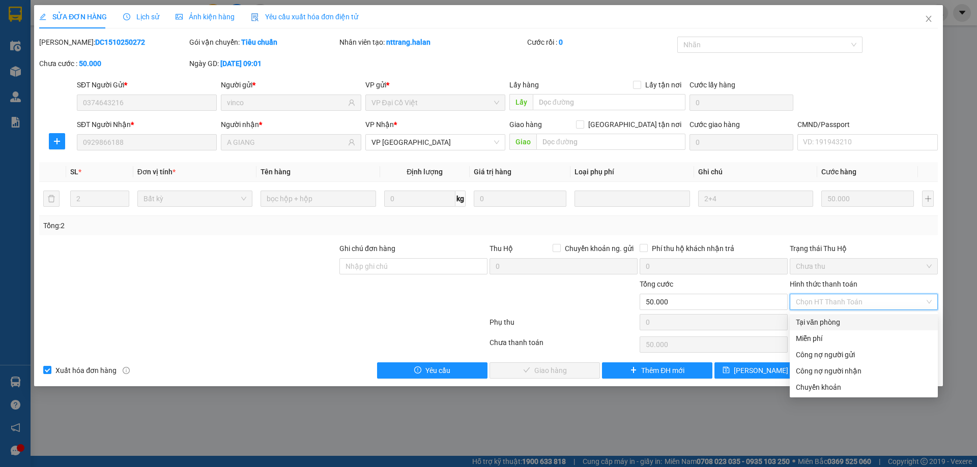
drag, startPoint x: 828, startPoint y: 316, endPoint x: 711, endPoint y: 366, distance: 126.5
click at [828, 317] on div "Tại văn phòng" at bounding box center [863, 322] width 148 height 16
type input "0"
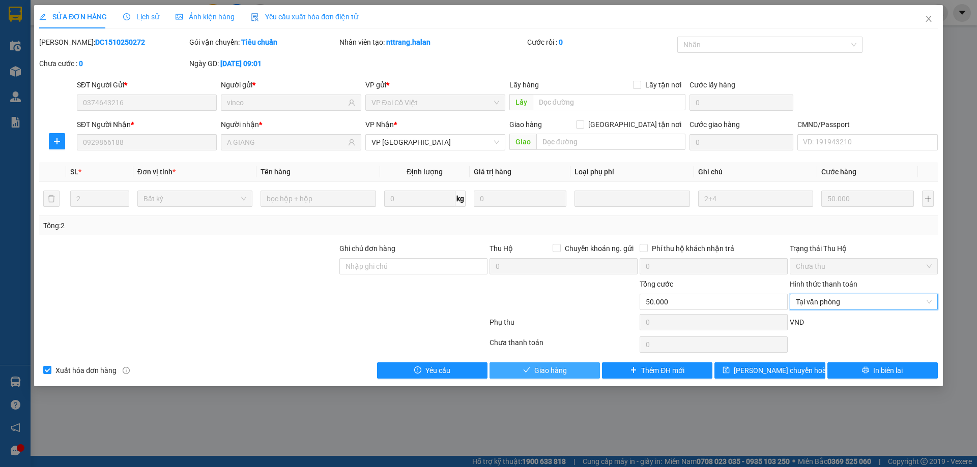
drag, startPoint x: 555, startPoint y: 378, endPoint x: 576, endPoint y: 367, distance: 23.4
click at [555, 378] on button "Giao hàng" at bounding box center [544, 371] width 110 height 16
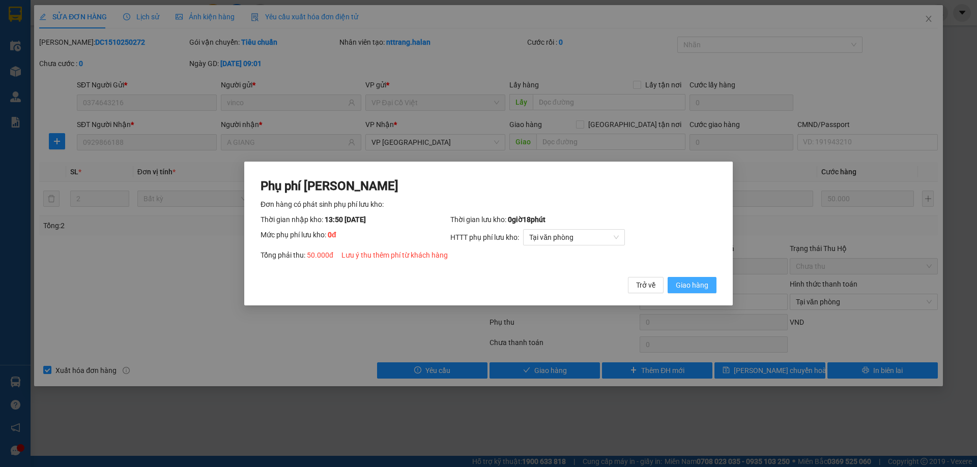
click at [677, 288] on span "Giao hàng" at bounding box center [692, 285] width 33 height 11
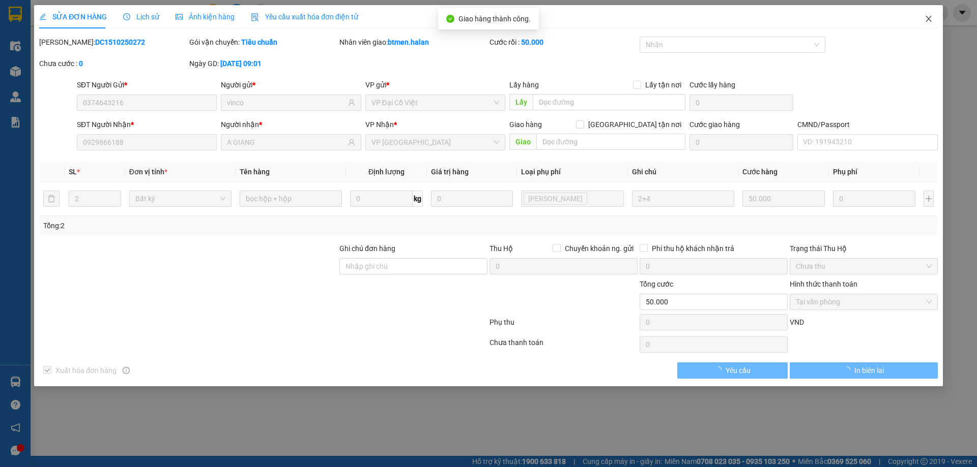
click at [931, 16] on icon "close" at bounding box center [928, 19] width 8 height 8
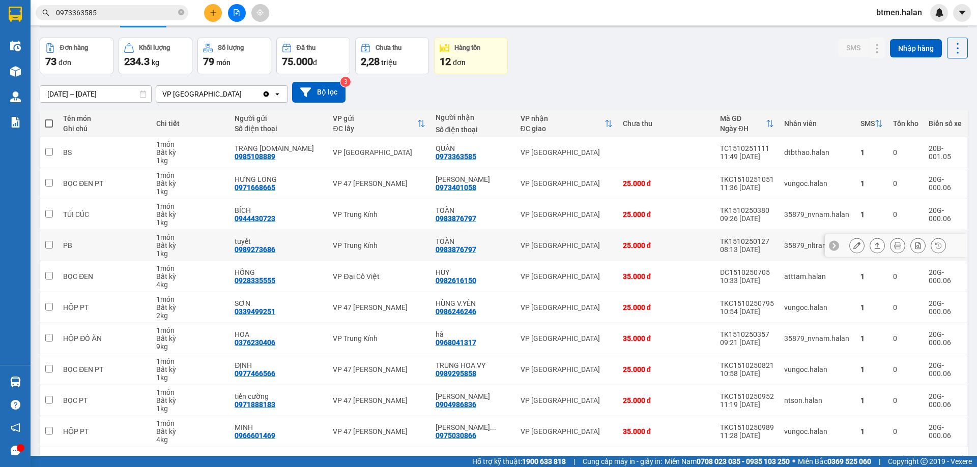
scroll to position [51, 0]
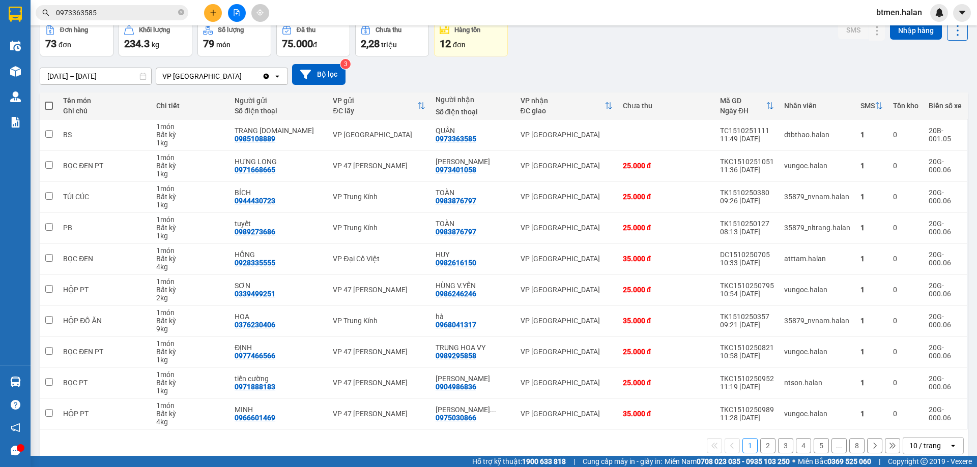
click at [813, 444] on button "5" at bounding box center [820, 445] width 15 height 15
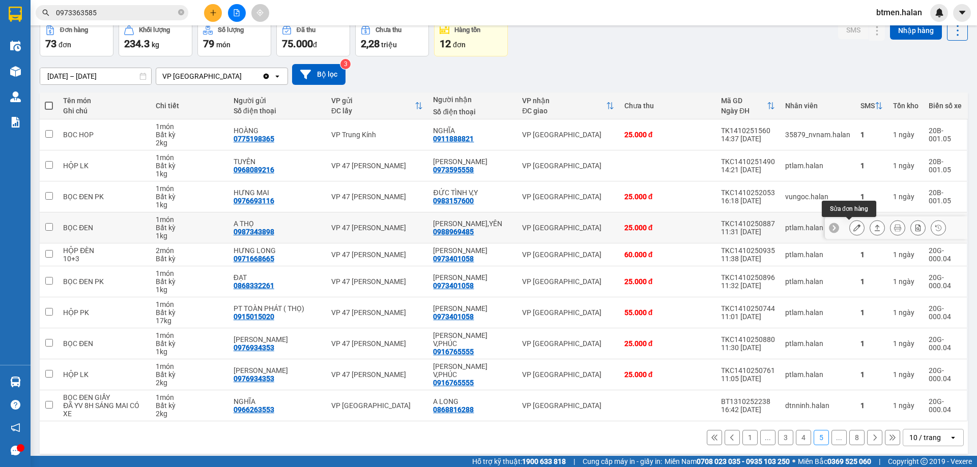
click at [853, 227] on icon at bounding box center [856, 227] width 7 height 7
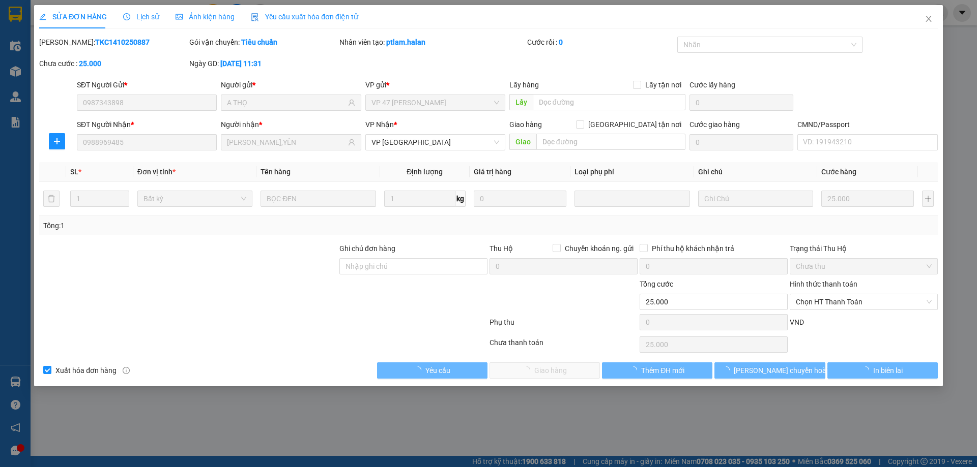
type input "0987343898"
type input "A THỌ"
type input "0988969485"
type input "NGỌC V,YÊN"
type input "0"
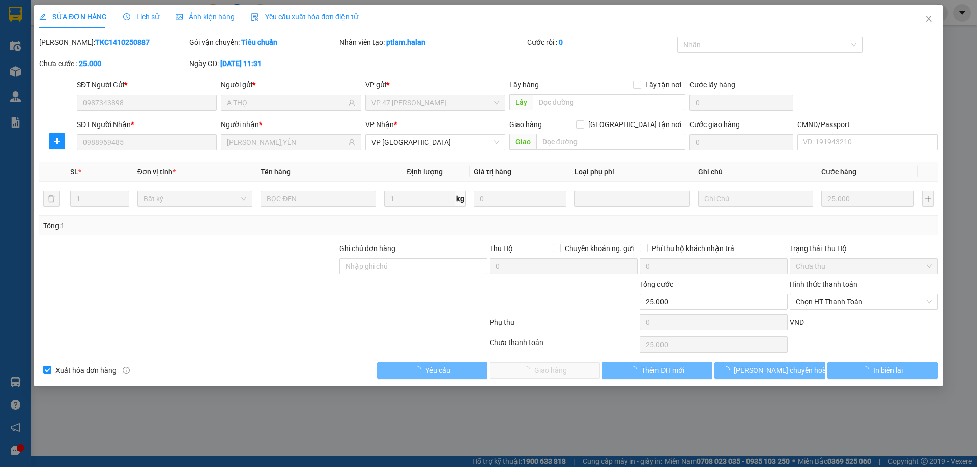
type input "25.000"
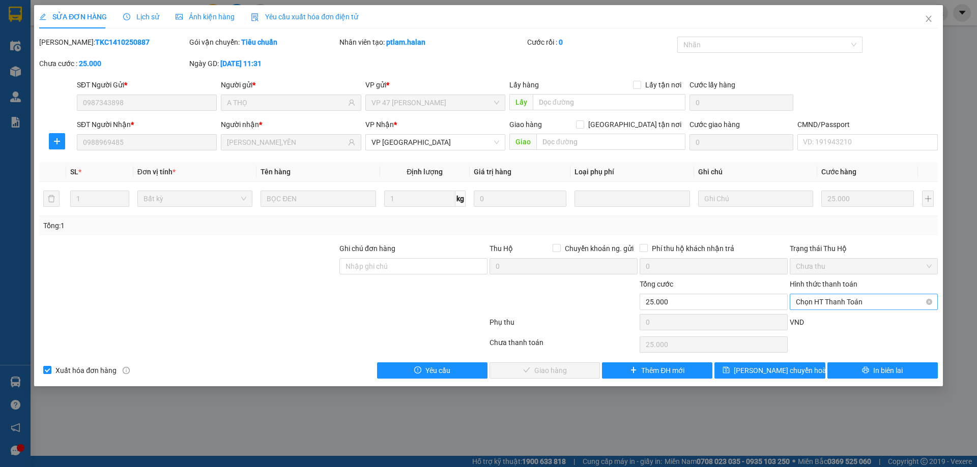
drag, startPoint x: 841, startPoint y: 302, endPoint x: 839, endPoint y: 310, distance: 9.0
click at [841, 303] on span "Chọn HT Thanh Toán" at bounding box center [864, 302] width 136 height 15
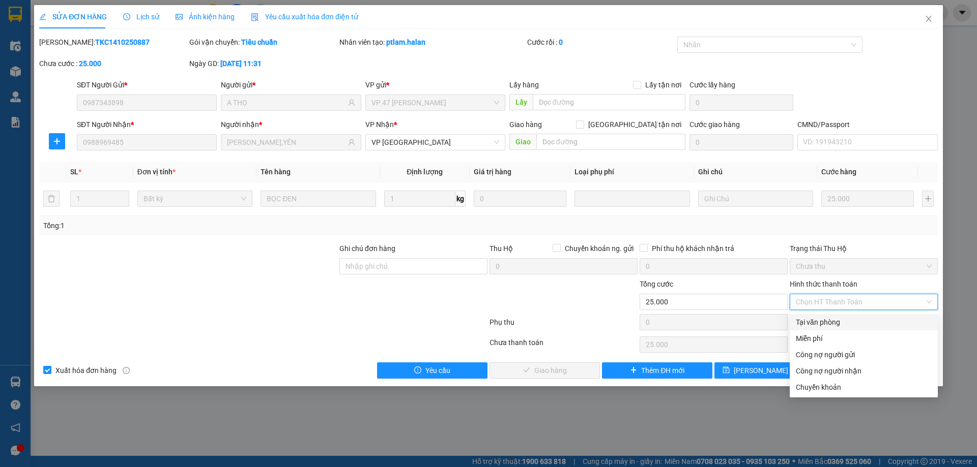
drag, startPoint x: 839, startPoint y: 310, endPoint x: 804, endPoint y: 326, distance: 38.3
click at [828, 317] on div "Tại văn phòng" at bounding box center [863, 322] width 148 height 16
type input "0"
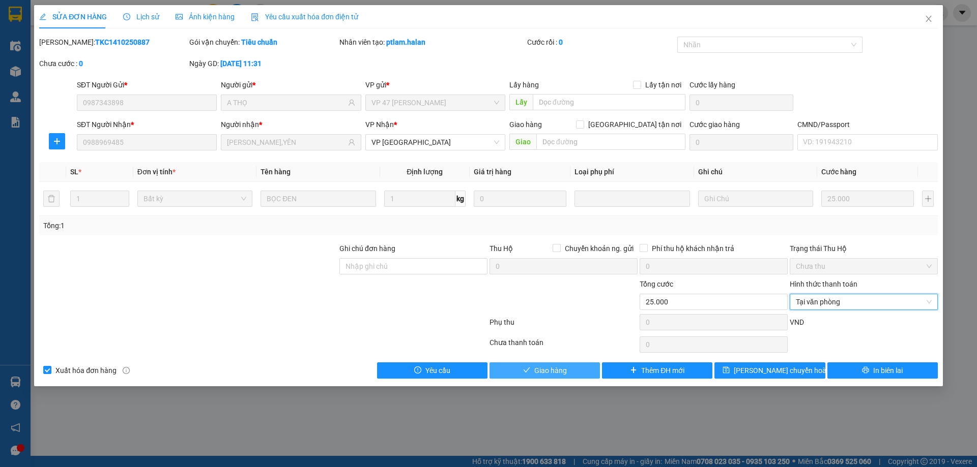
click at [562, 366] on span "Giao hàng" at bounding box center [550, 370] width 33 height 11
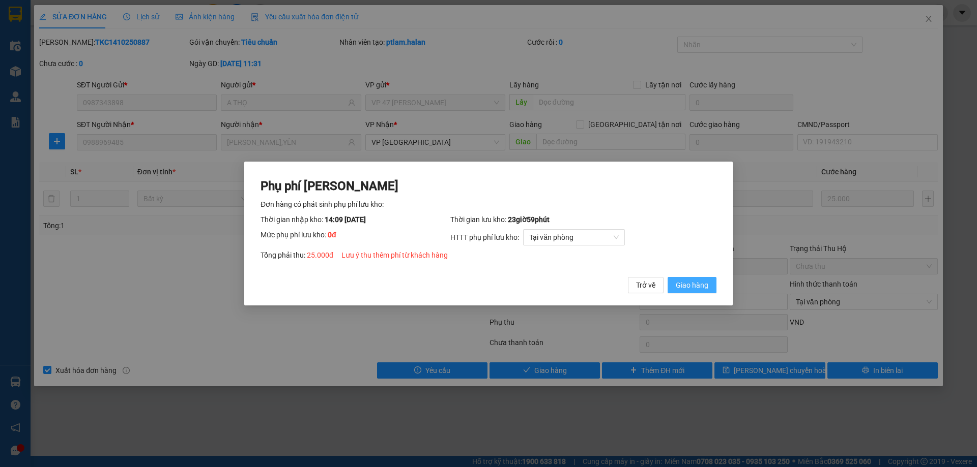
click at [704, 280] on span "Giao hàng" at bounding box center [692, 285] width 33 height 11
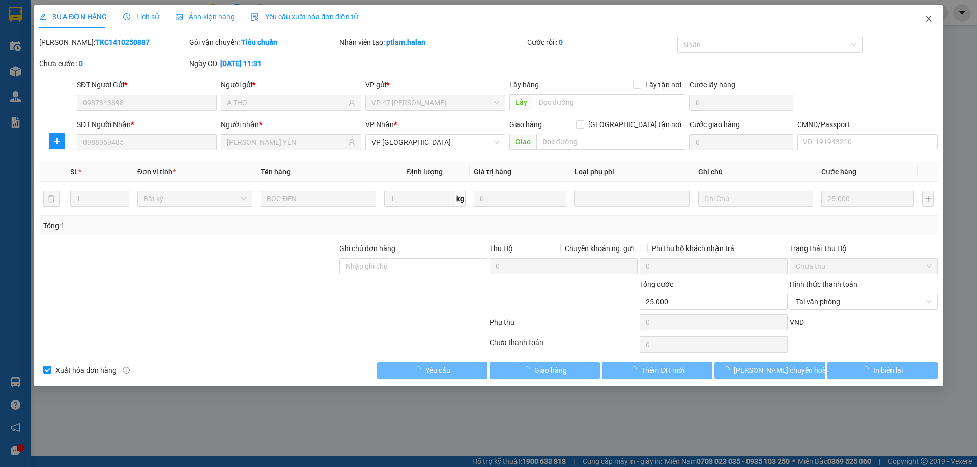
click at [930, 14] on span "Close" at bounding box center [928, 19] width 28 height 28
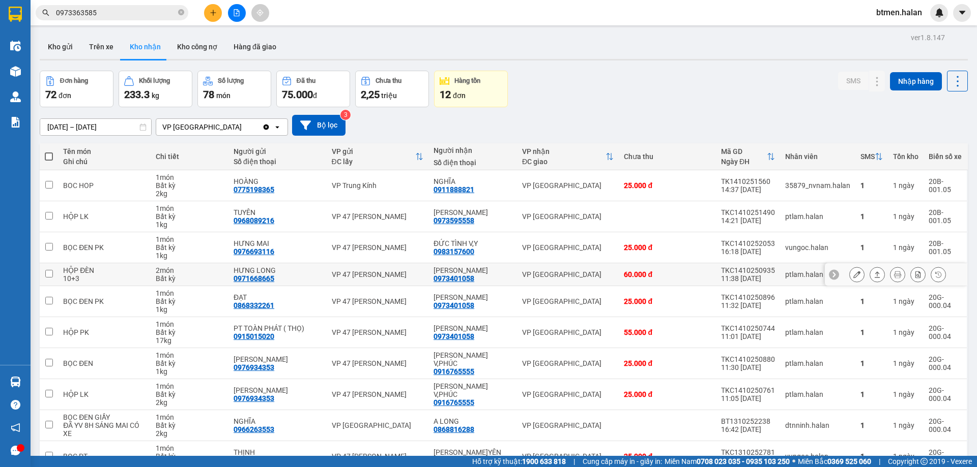
scroll to position [51, 0]
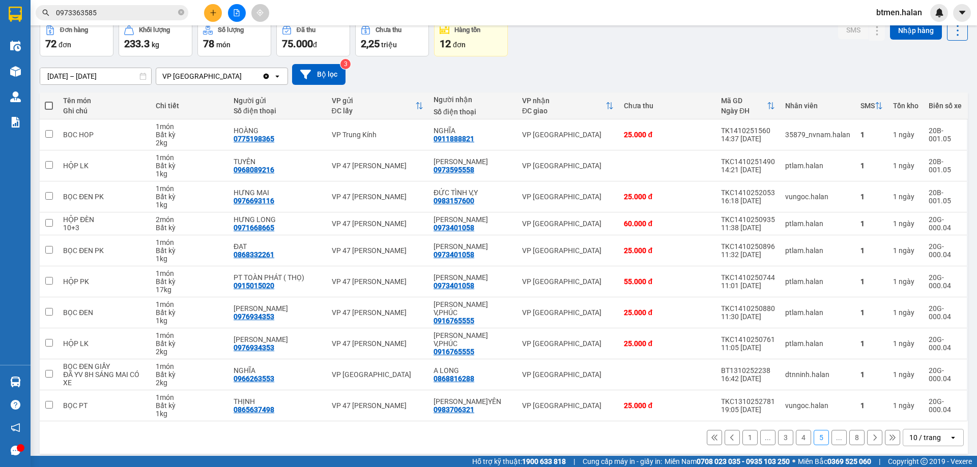
click at [742, 435] on button "1" at bounding box center [749, 437] width 15 height 15
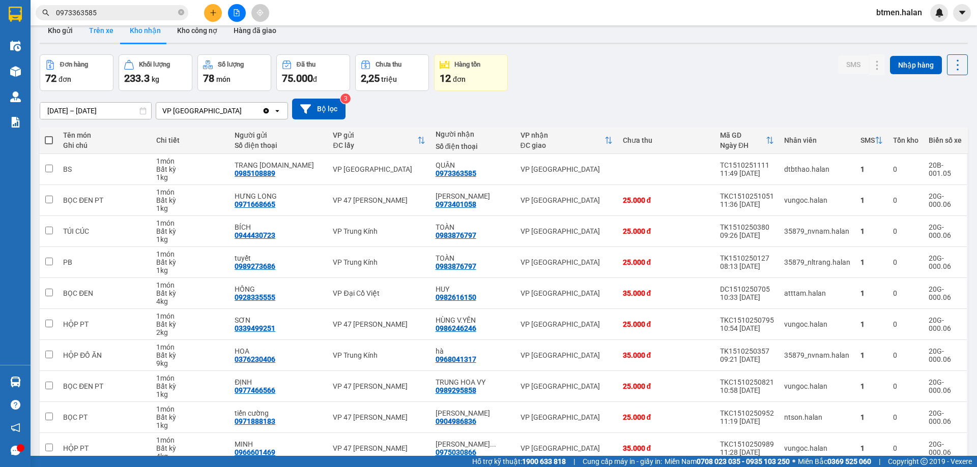
scroll to position [0, 0]
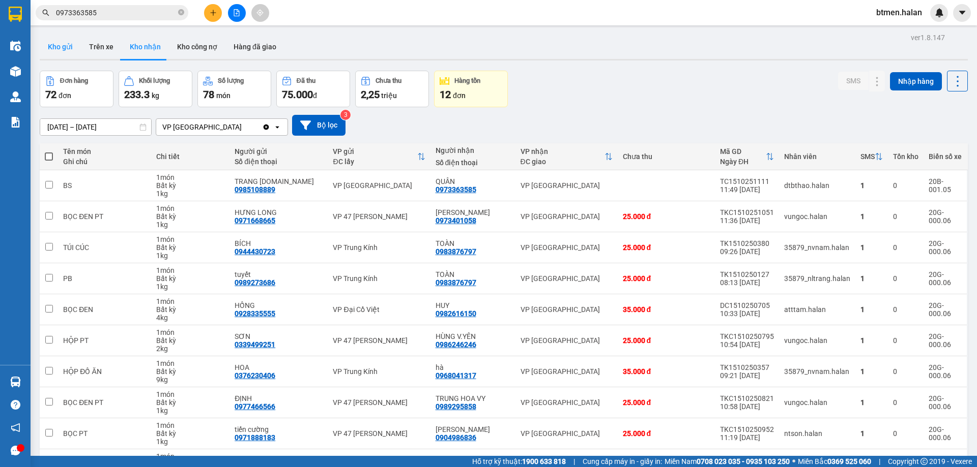
click at [66, 49] on button "Kho gửi" at bounding box center [60, 47] width 41 height 24
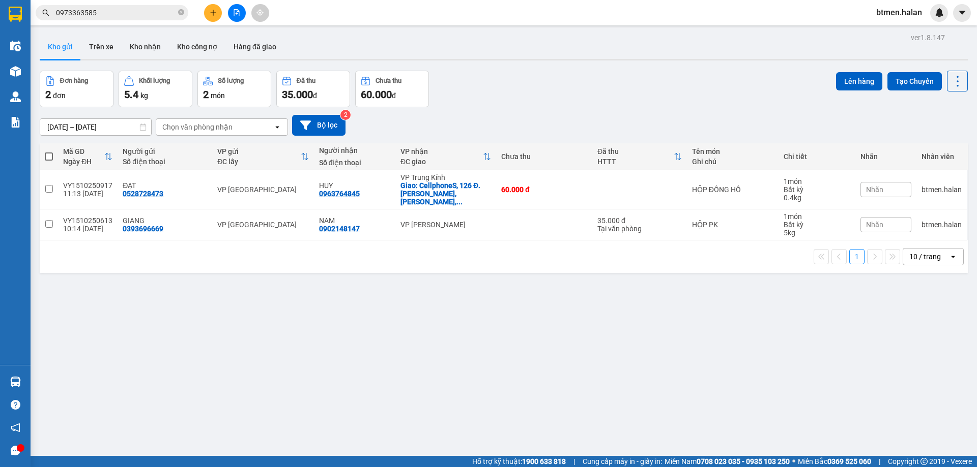
drag, startPoint x: 45, startPoint y: 155, endPoint x: 300, endPoint y: 155, distance: 254.8
click at [45, 156] on span at bounding box center [49, 157] width 8 height 8
click at [49, 152] on input "checkbox" at bounding box center [49, 152] width 0 height 0
checkbox input "true"
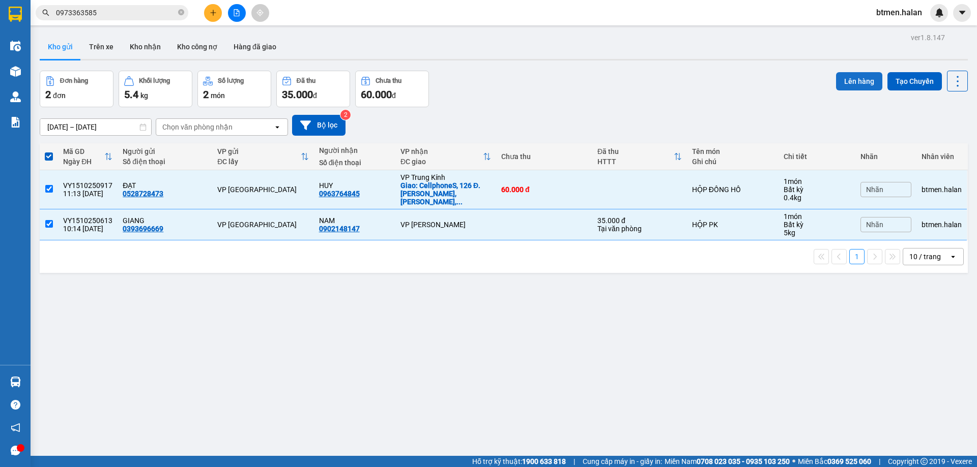
click at [836, 83] on button "Lên hàng" at bounding box center [859, 81] width 46 height 18
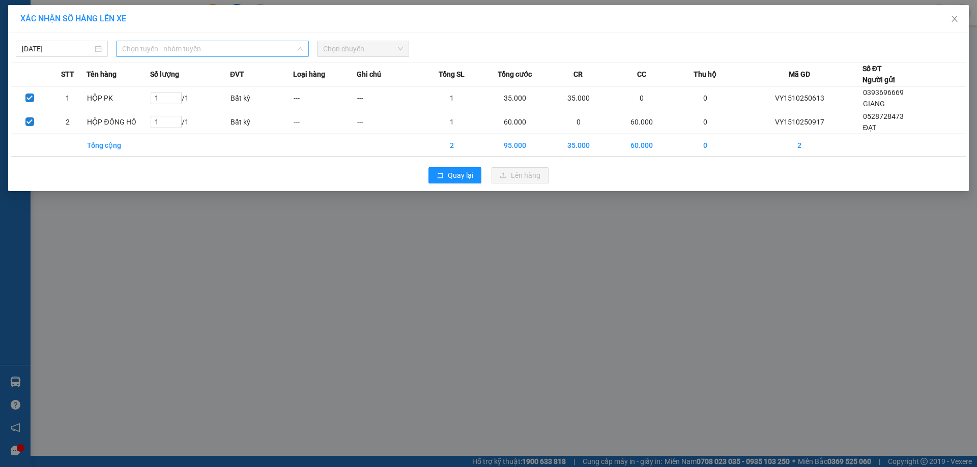
click at [191, 47] on span "Chọn tuyến - nhóm tuyến" at bounding box center [212, 48] width 181 height 15
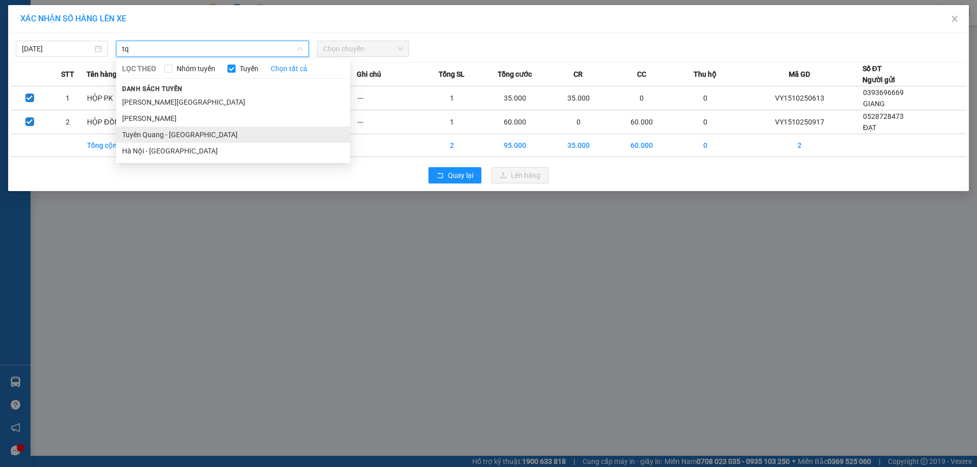
type input "tq"
click at [183, 135] on li "Tuyên Quang - [GEOGRAPHIC_DATA]" at bounding box center [233, 135] width 234 height 16
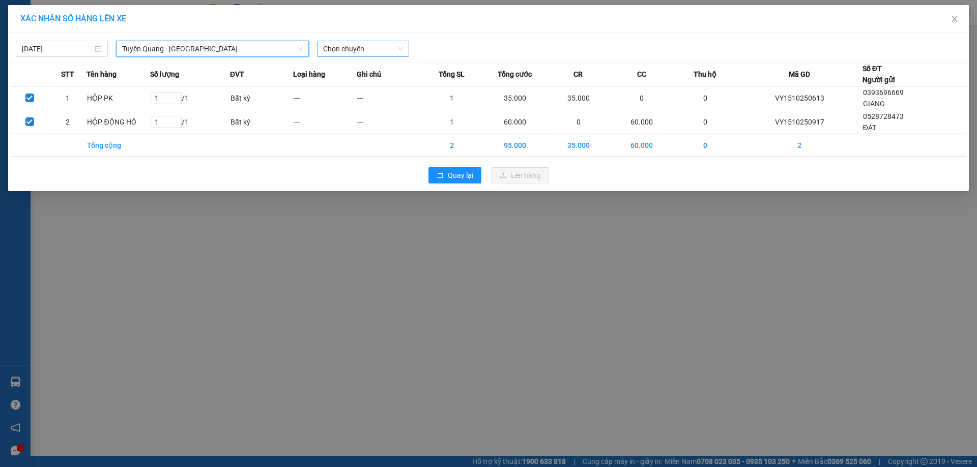
click at [360, 45] on span "Chọn chuyến" at bounding box center [363, 48] width 80 height 15
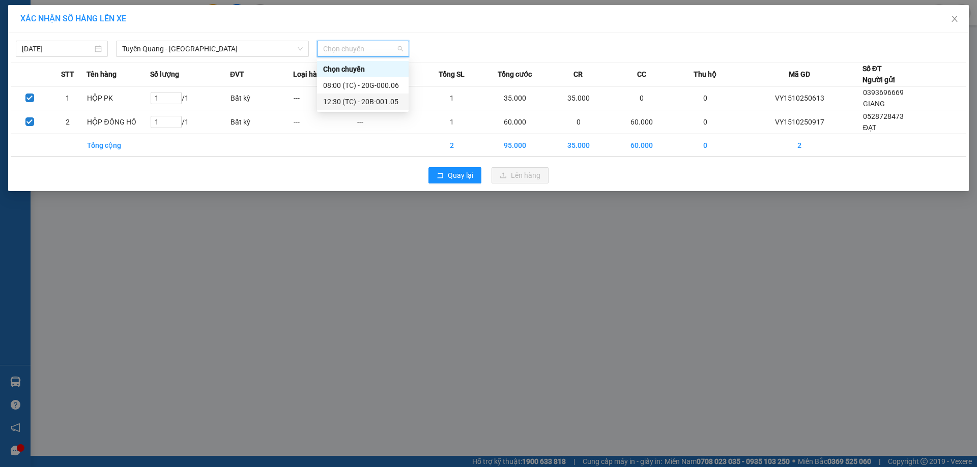
click at [384, 102] on div "12:30 (TC) - 20B-001.05" at bounding box center [362, 101] width 79 height 11
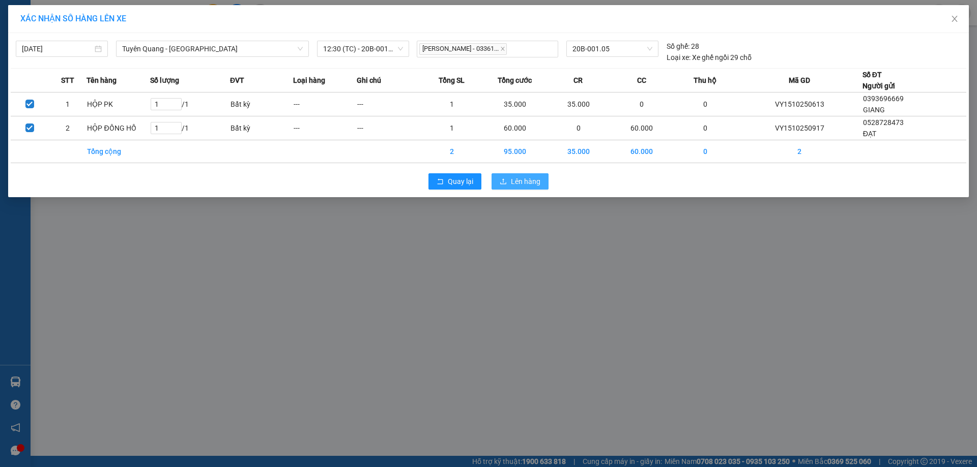
click at [494, 178] on button "Lên hàng" at bounding box center [519, 181] width 57 height 16
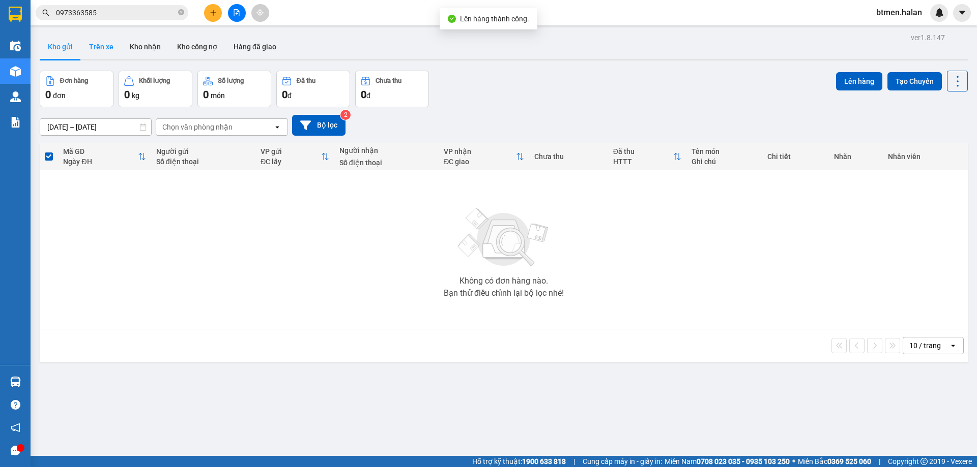
click at [101, 48] on button "Trên xe" at bounding box center [101, 47] width 41 height 24
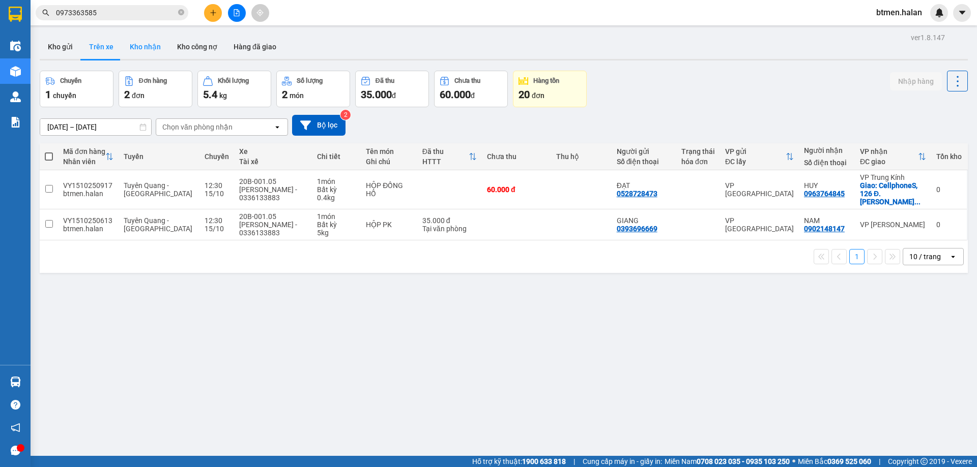
click at [138, 47] on button "Kho nhận" at bounding box center [145, 47] width 47 height 24
type input "[DATE] – [DATE]"
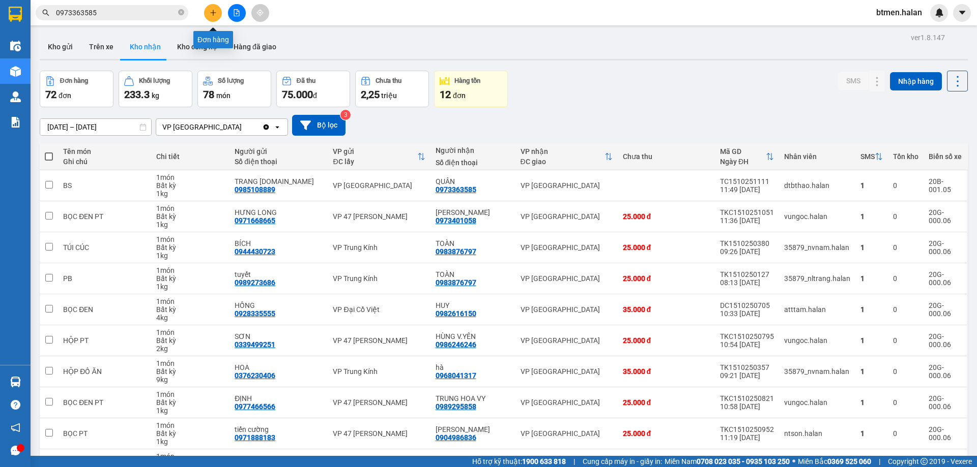
click at [212, 13] on icon "plus" at bounding box center [213, 12] width 7 height 7
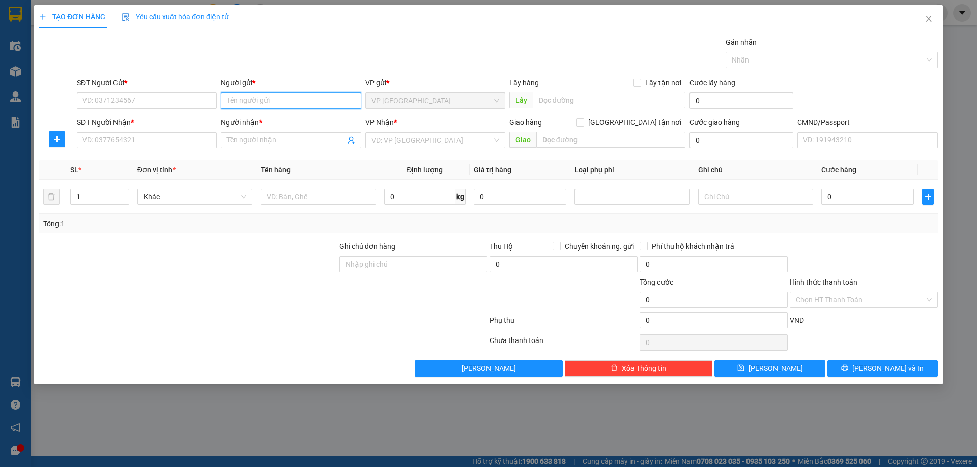
click at [275, 104] on input "Người gửi *" at bounding box center [291, 101] width 140 height 16
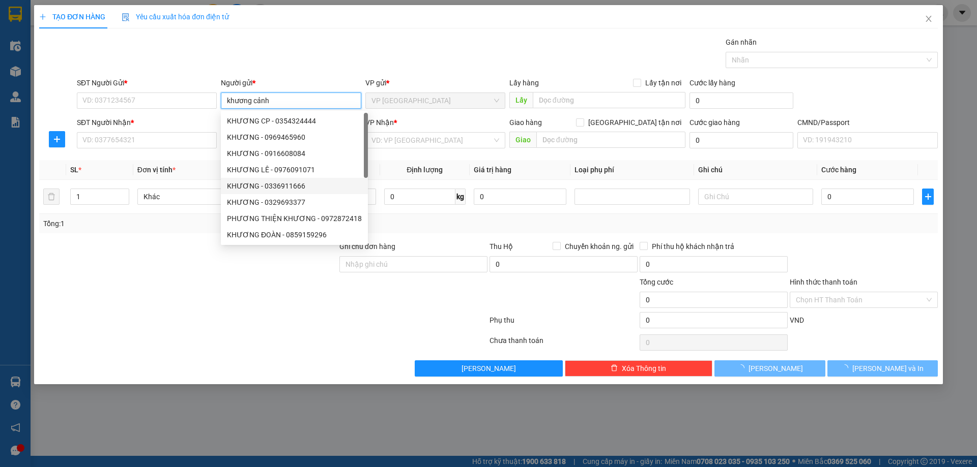
scroll to position [33, 0]
click at [279, 104] on input "khương cảnh" at bounding box center [291, 101] width 140 height 16
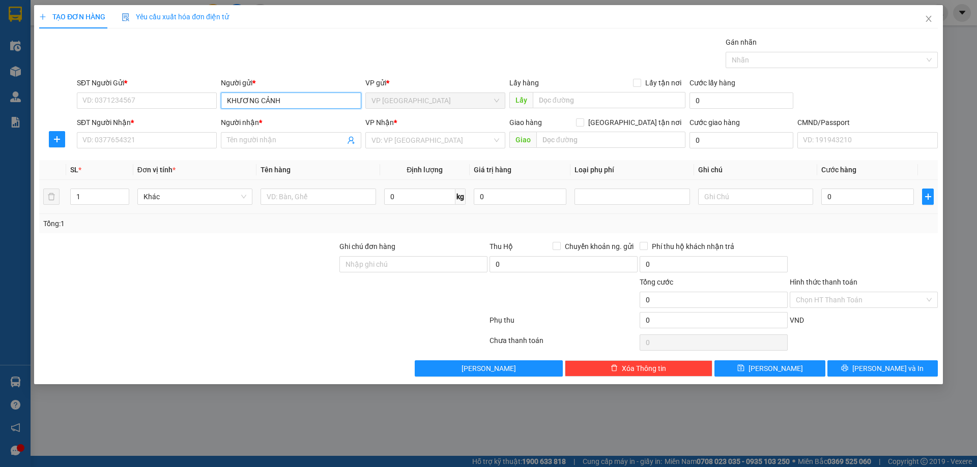
type input "KHƯƠNG CẢNH"
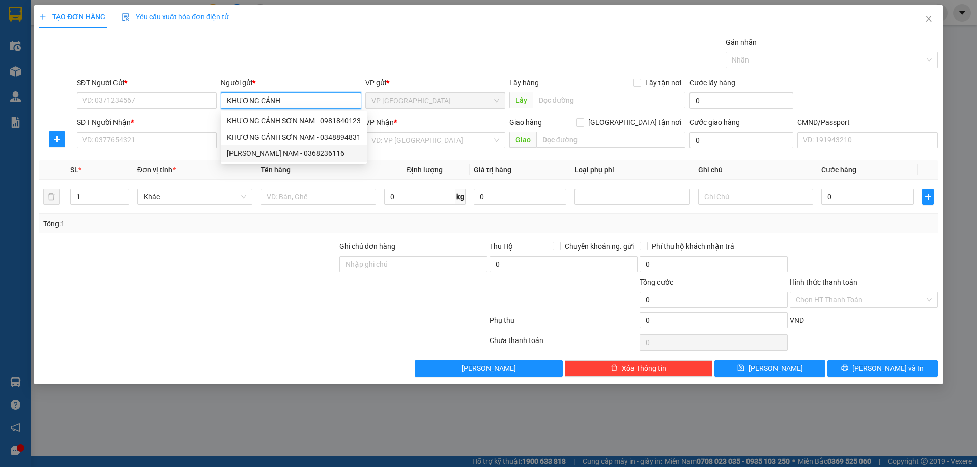
click at [328, 153] on div "KHƯƠNG CẢNH SƠN NAM - 0368236116" at bounding box center [294, 153] width 134 height 11
type input "0368236116"
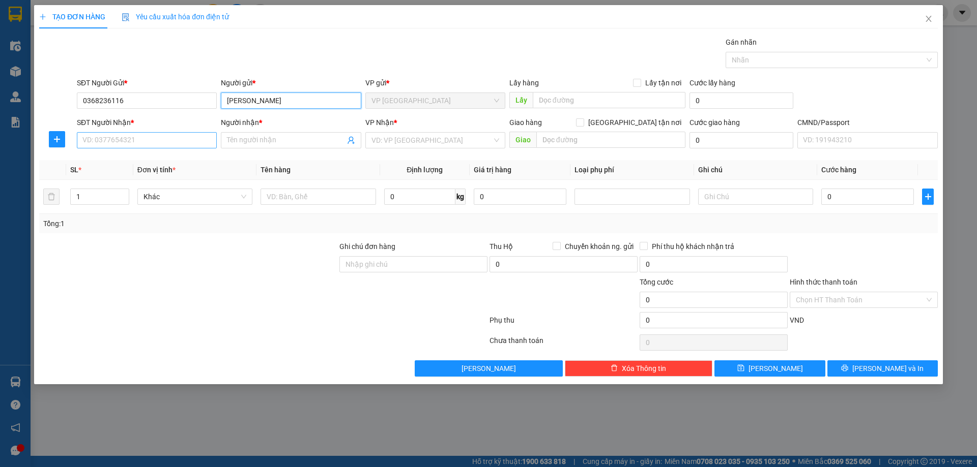
type input "[PERSON_NAME]"
click at [146, 139] on input "SĐT Người Nhận *" at bounding box center [147, 140] width 140 height 16
click at [174, 137] on input "SĐT Người Nhận *" at bounding box center [147, 140] width 140 height 16
click at [222, 147] on span at bounding box center [291, 140] width 140 height 16
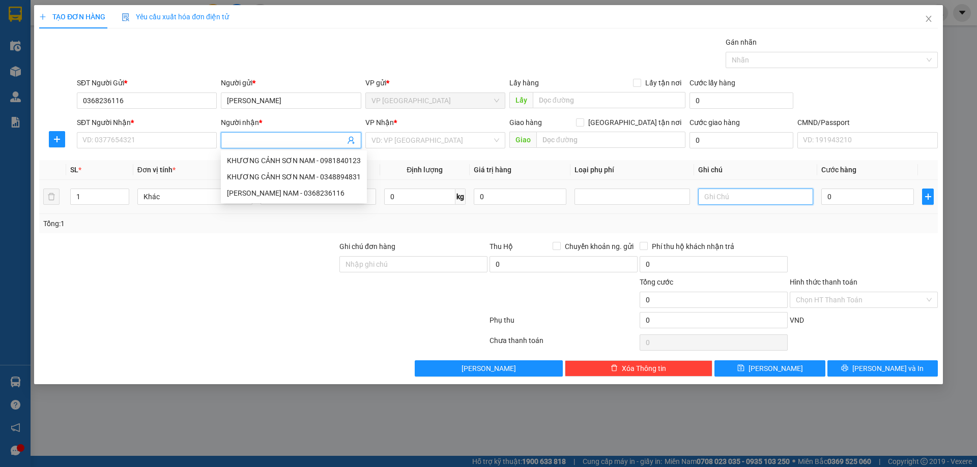
click at [732, 194] on input "text" at bounding box center [755, 197] width 115 height 16
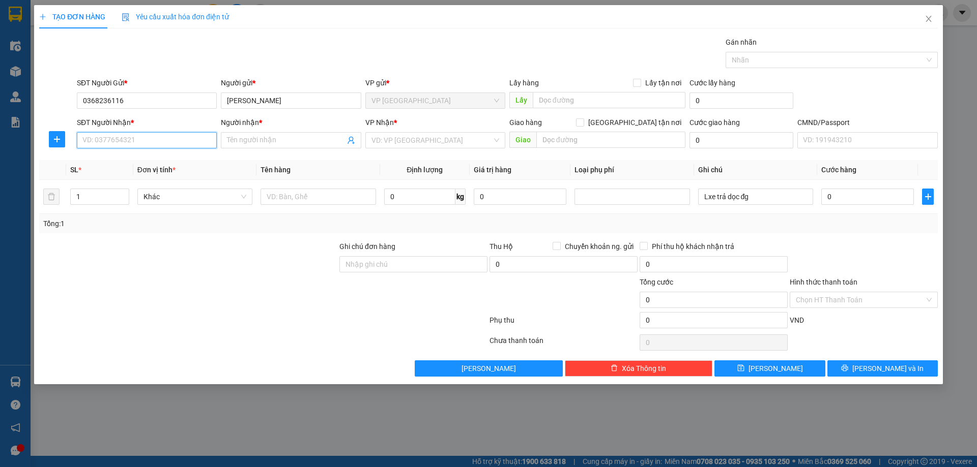
click at [149, 143] on input "SĐT Người Nhận *" at bounding box center [147, 140] width 140 height 16
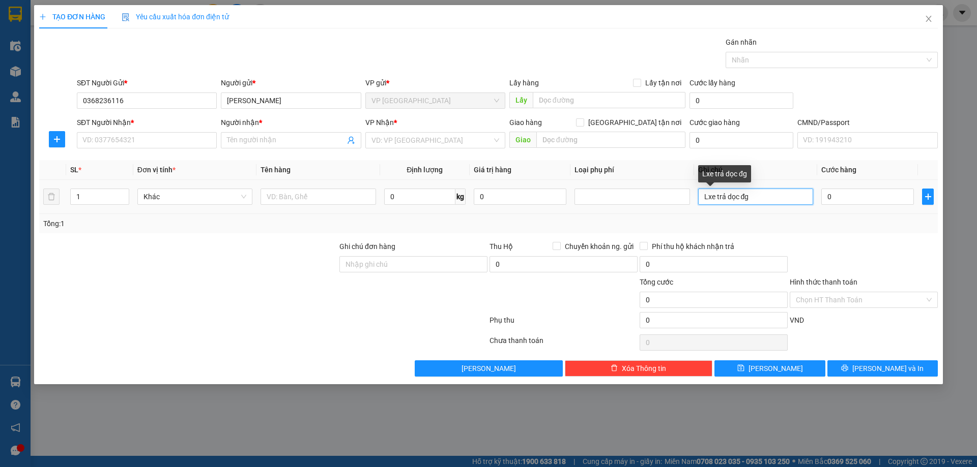
click at [715, 197] on input "Lxe trả dọc đg" at bounding box center [755, 197] width 115 height 16
type input "Lxe nhận,trả dọc đg"
drag, startPoint x: 304, startPoint y: 200, endPoint x: 290, endPoint y: 415, distance: 214.6
click at [304, 203] on input "text" at bounding box center [317, 197] width 115 height 16
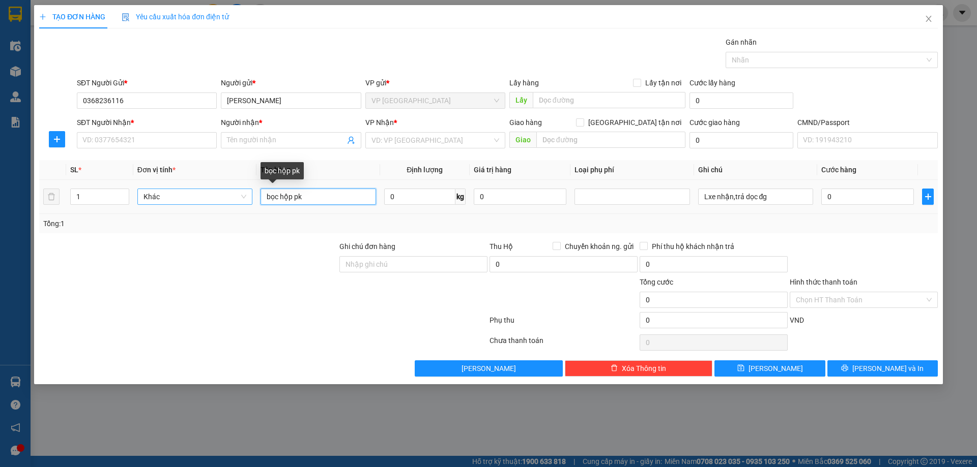
drag, startPoint x: 318, startPoint y: 198, endPoint x: 173, endPoint y: 190, distance: 145.2
click at [173, 188] on tr "1 Khác bọc hộp pk 0 kg 0 Lxe nhận,trả dọc đg 0" at bounding box center [488, 197] width 898 height 34
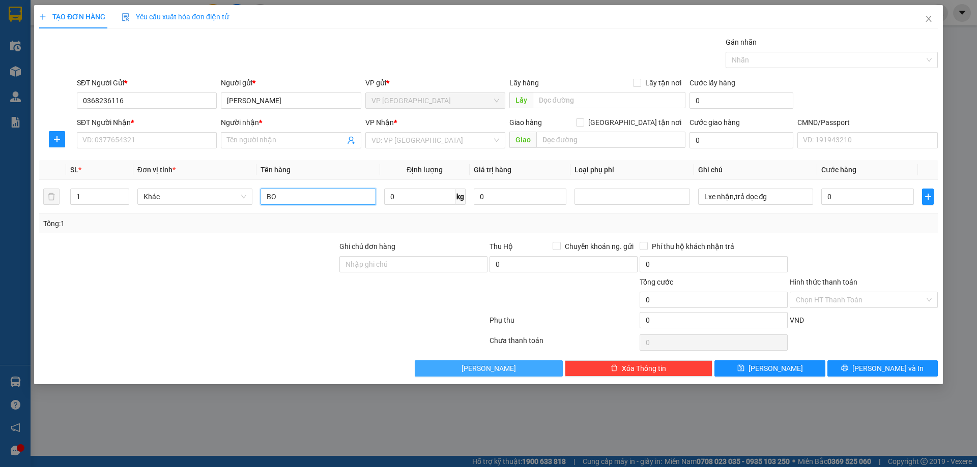
type input "B"
type input "HỘP PK"
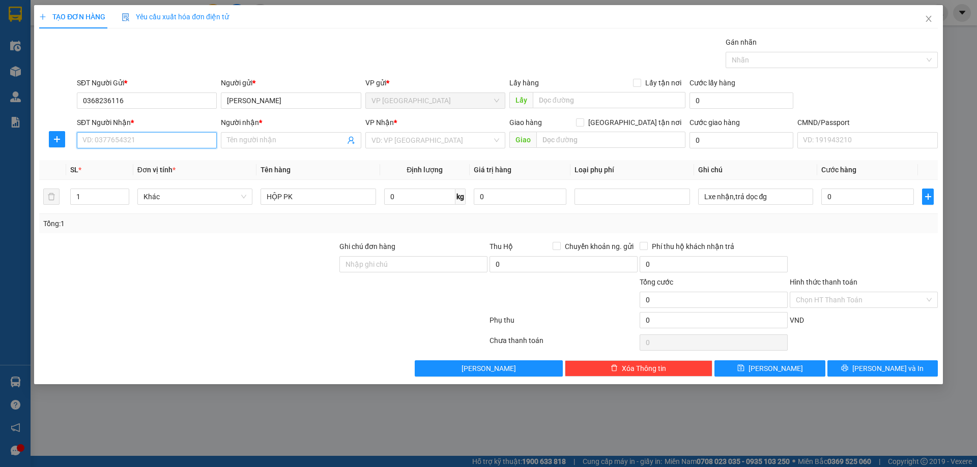
click at [181, 139] on input "SĐT Người Nhận *" at bounding box center [147, 140] width 140 height 16
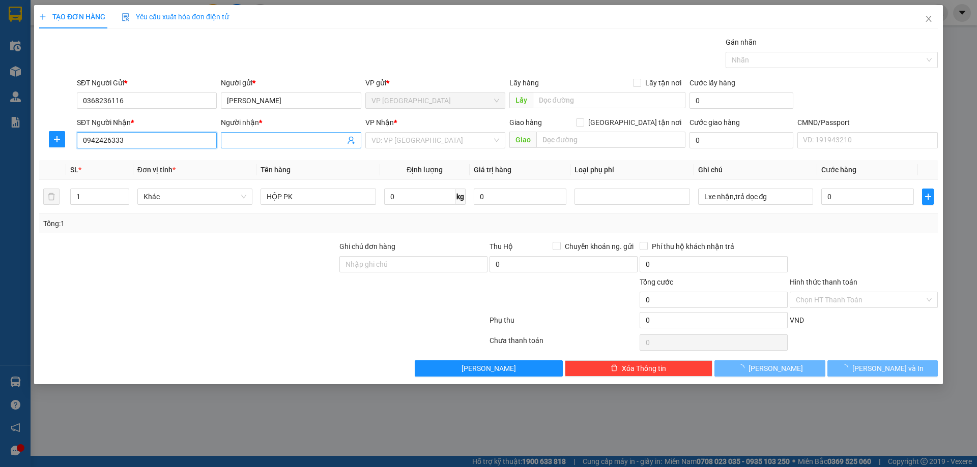
type input "0942426333"
click at [249, 140] on input "Người nhận *" at bounding box center [286, 140] width 118 height 11
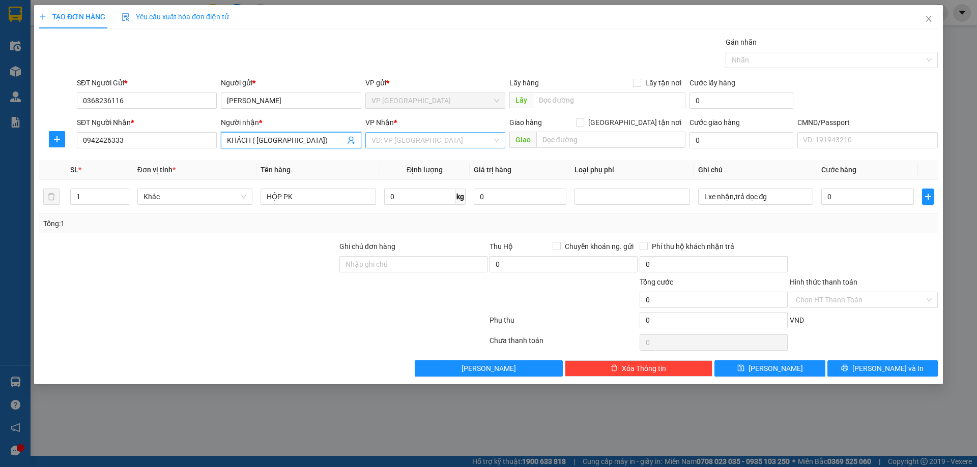
click at [381, 148] on div "VD: VP [GEOGRAPHIC_DATA]" at bounding box center [435, 140] width 140 height 16
type input "KHÁCH ( ĐÔNG ANH)"
type input "4"
type input "NVC"
click at [431, 159] on div "VP [PERSON_NAME]" at bounding box center [435, 160] width 128 height 11
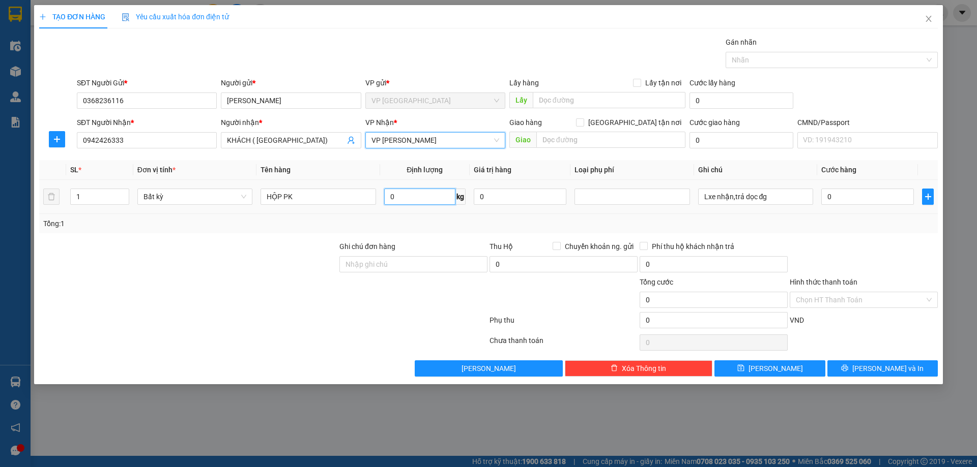
click at [415, 196] on input "0" at bounding box center [419, 197] width 71 height 16
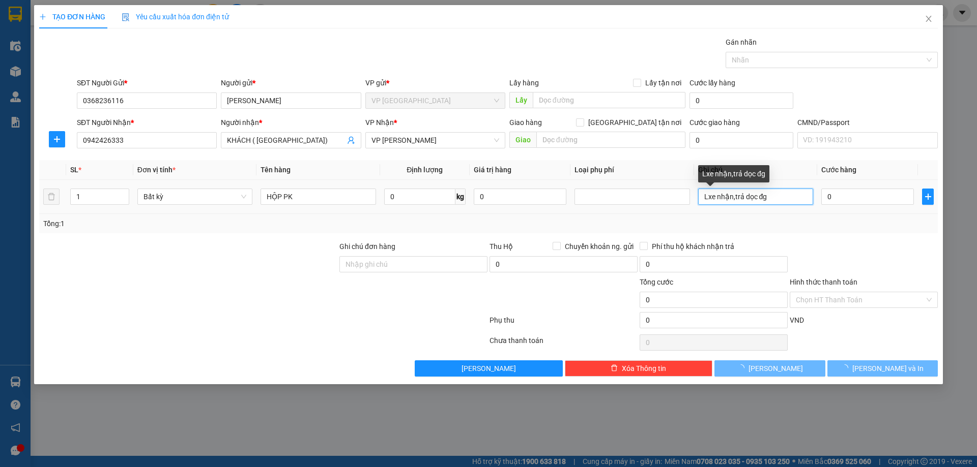
click at [702, 201] on input "Lxe nhận,trả dọc đg" at bounding box center [755, 197] width 115 height 16
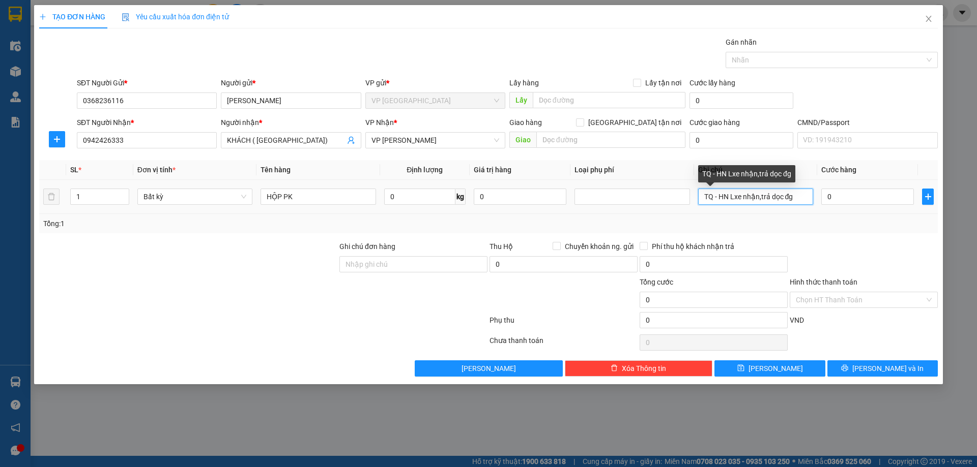
click at [721, 197] on input "TQ - HN Lxe nhận,trả dọc đg" at bounding box center [755, 197] width 115 height 16
click at [715, 197] on input "TQ -HN Lxe nhận,trả dọc đg" at bounding box center [755, 197] width 115 height 16
click at [726, 196] on input "TQ-HN Lxe nhận,trả dọc đg" at bounding box center [755, 197] width 115 height 16
click at [730, 198] on input "TQ-HN Lxe nhận,trả dọc đg" at bounding box center [755, 197] width 115 height 16
click at [728, 199] on input "TQ-HN Lxe nhận,trả dọc đg" at bounding box center [755, 197] width 115 height 16
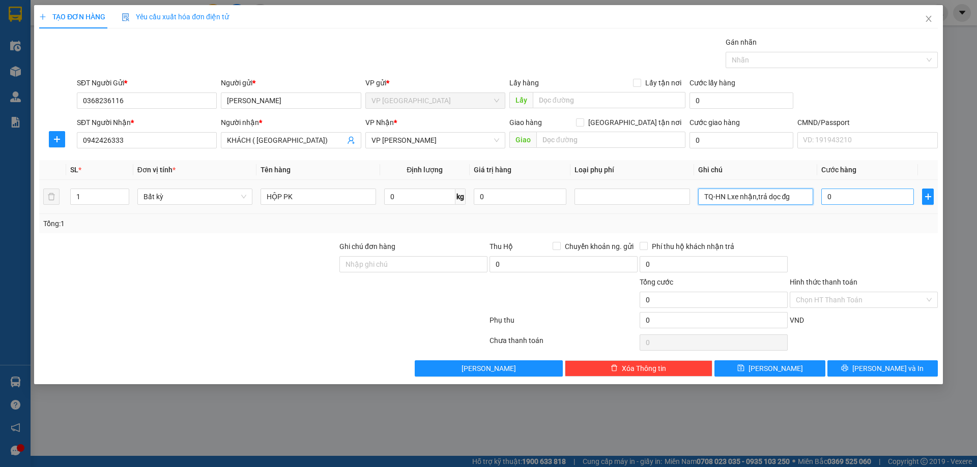
type input "TQ-HN Lxe nhận,trả dọc đg"
click at [860, 197] on input "0" at bounding box center [867, 197] width 93 height 16
type input "6"
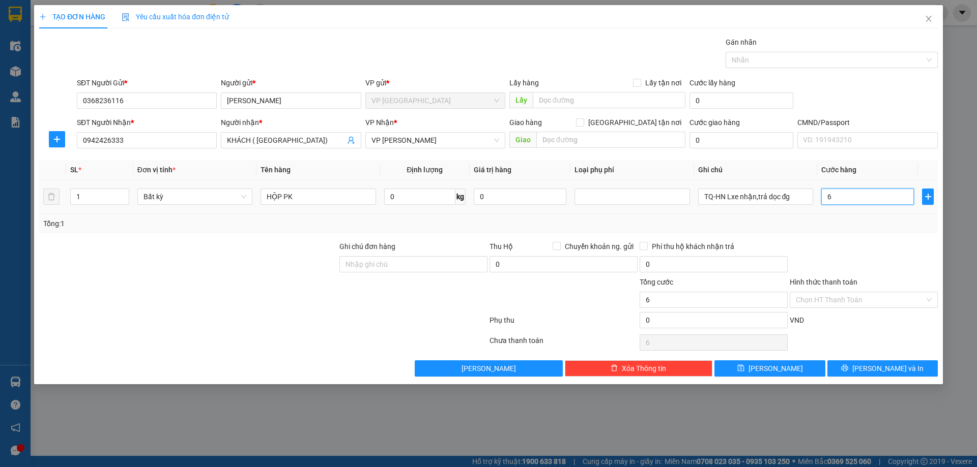
type input "60"
type input "600"
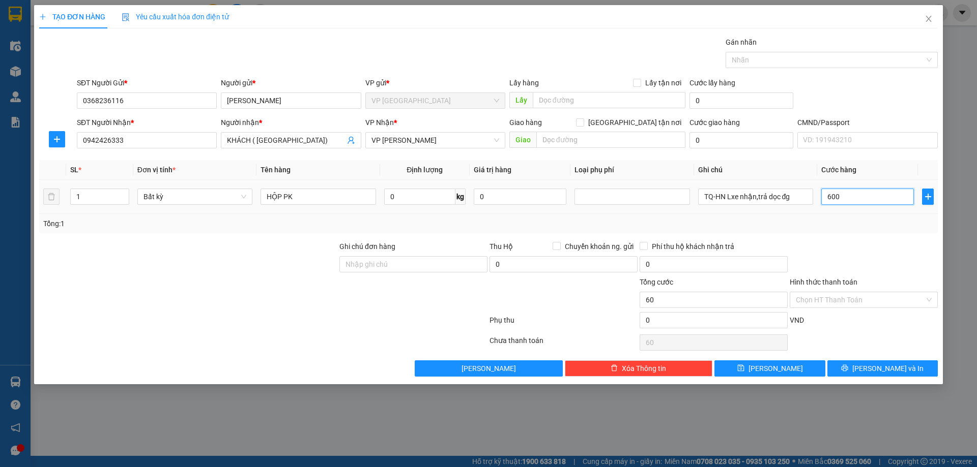
type input "600"
type input "6.000"
type input "60.000"
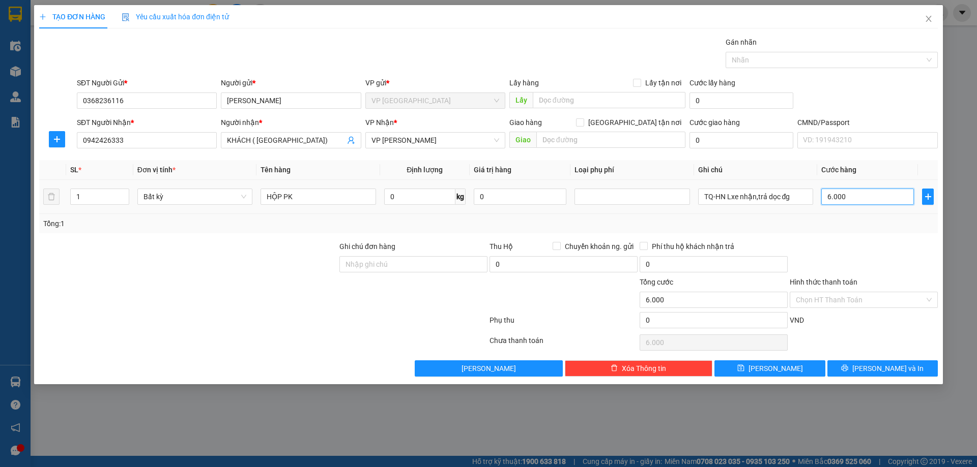
type input "60.000"
click at [411, 191] on input "0" at bounding box center [419, 197] width 71 height 16
type input "15"
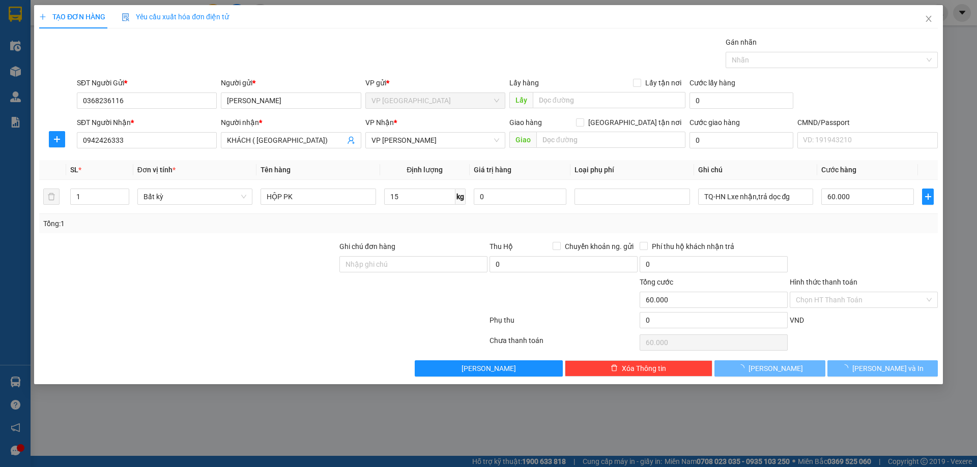
click at [901, 238] on div "Transit Pickup Surcharge Ids Transit Deliver Surcharge Ids Transit Deliver Surc…" at bounding box center [488, 207] width 898 height 340
type input "45.000"
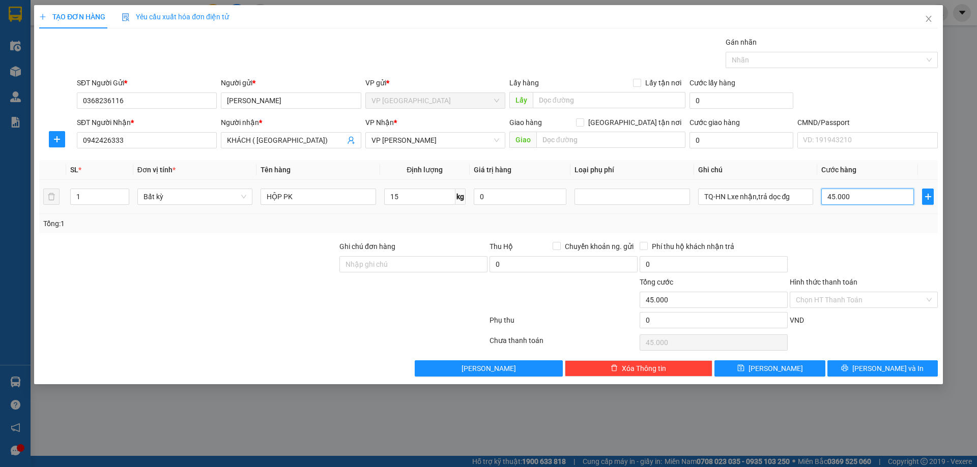
click at [874, 197] on input "45.000" at bounding box center [867, 197] width 93 height 16
type input "6"
type input "60"
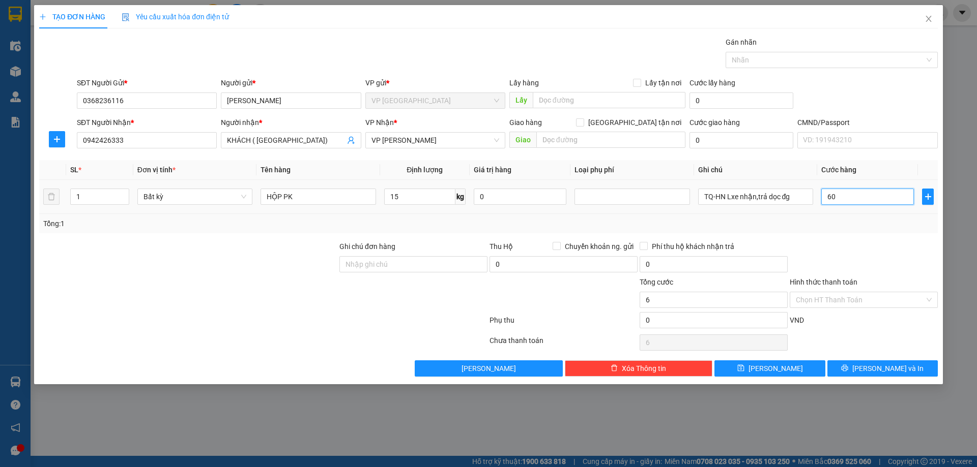
type input "60"
type input "600"
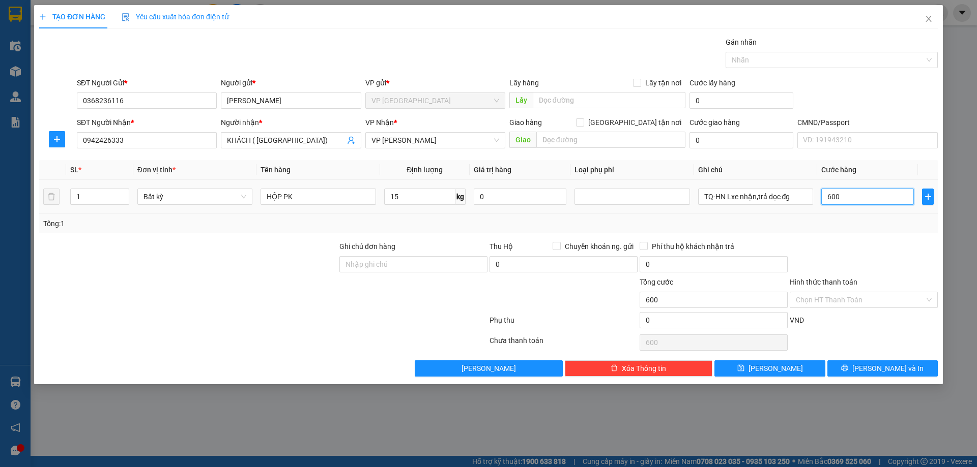
type input "6.000"
type input "60.000"
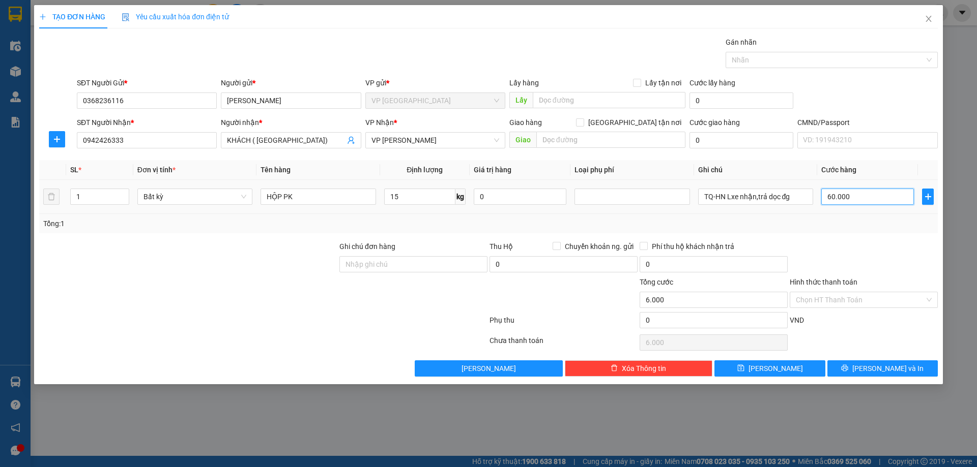
type input "60.000"
click at [873, 248] on div at bounding box center [863, 259] width 150 height 36
click at [862, 362] on button "Lưu và In" at bounding box center [882, 369] width 110 height 16
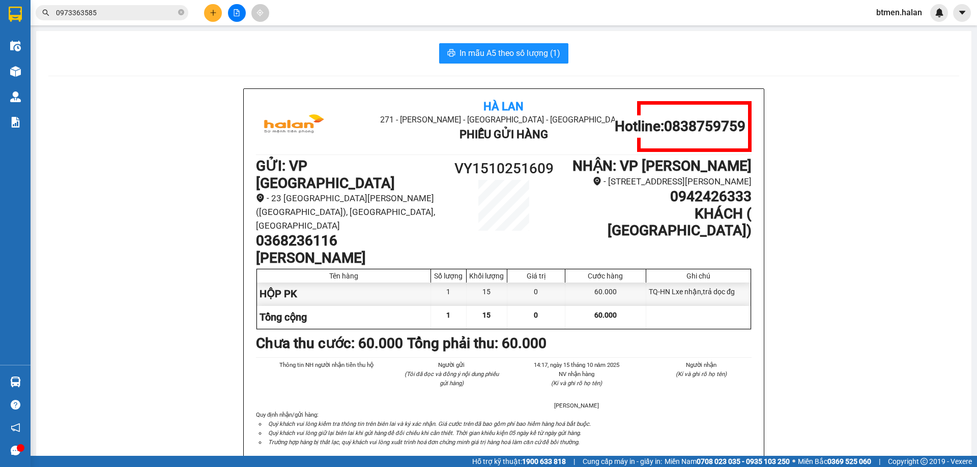
click at [282, 232] on h1 "0368236116" at bounding box center [349, 240] width 186 height 17
copy h1 "0368236116"
click at [211, 13] on icon "plus" at bounding box center [213, 12] width 7 height 7
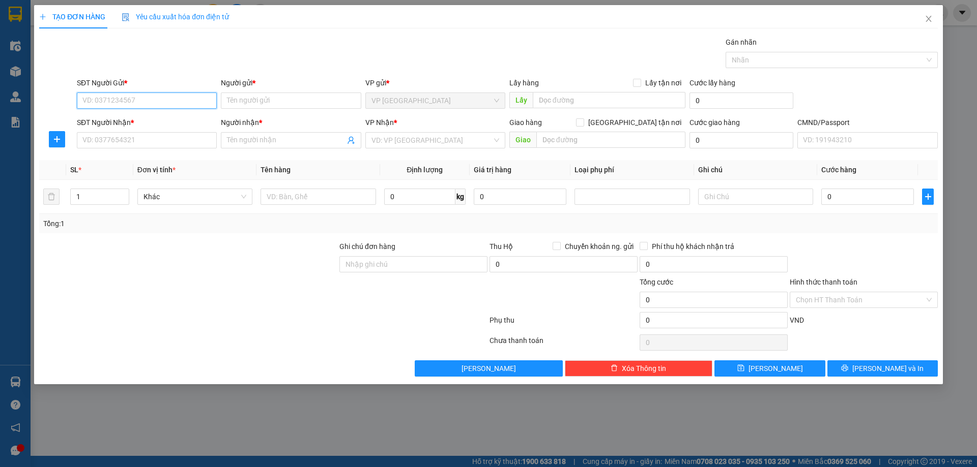
paste input "0368236116"
type input "0368236116"
click at [179, 120] on div "0368236116 - KHƯƠNG CẢNH SƠN NAM" at bounding box center [167, 120] width 169 height 11
type input "[PERSON_NAME]"
type input "0368236116"
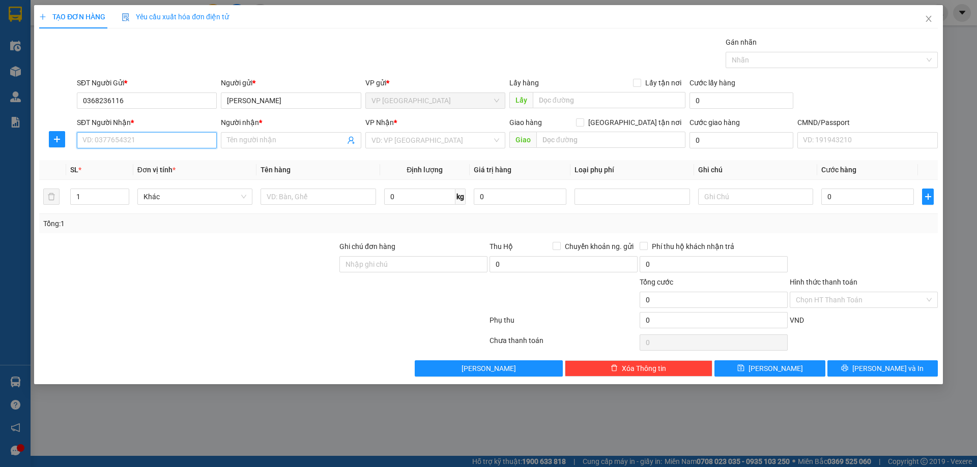
click at [168, 138] on input "SĐT Người Nhận *" at bounding box center [147, 140] width 140 height 16
type input "0355126439"
click at [165, 161] on div "0355126439 - NGA THUÝ" at bounding box center [147, 160] width 128 height 11
type input "NGA THUÝ"
type input "0355126439"
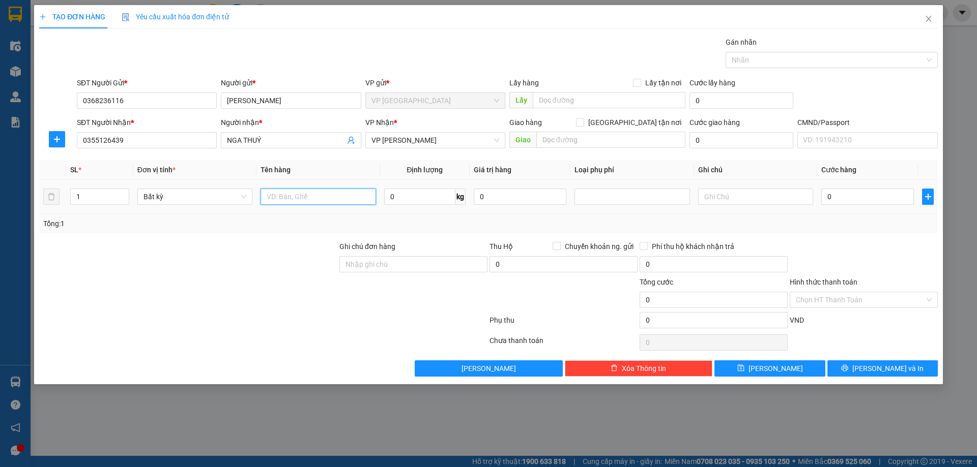
click at [323, 192] on input "text" at bounding box center [317, 197] width 115 height 16
type input "HỘP PK"
click at [750, 224] on div "Tổng: 1" at bounding box center [488, 223] width 890 height 11
click at [430, 195] on input "0" at bounding box center [419, 197] width 71 height 16
type input "7"
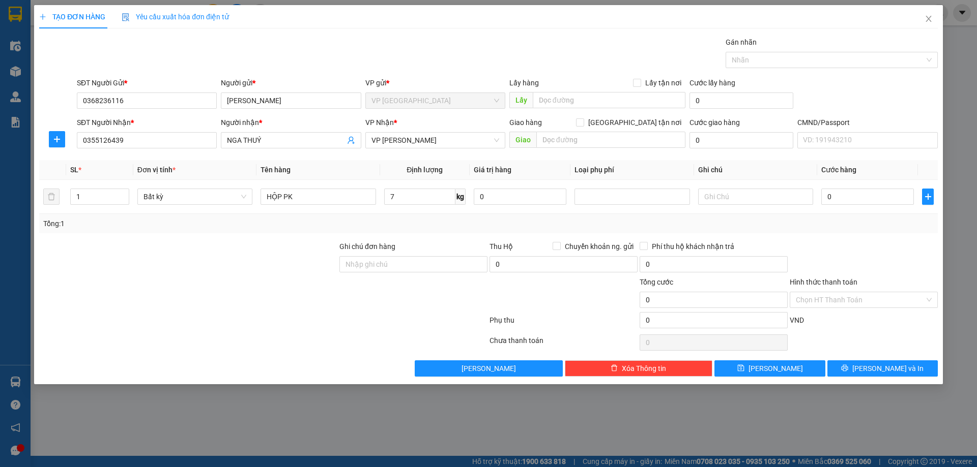
click at [847, 223] on div "Tổng: 1" at bounding box center [488, 223] width 890 height 11
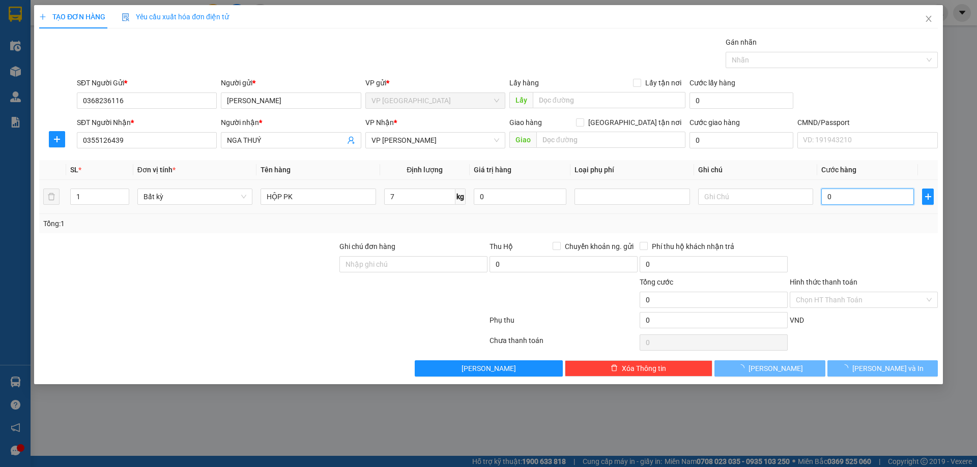
type input "35.000"
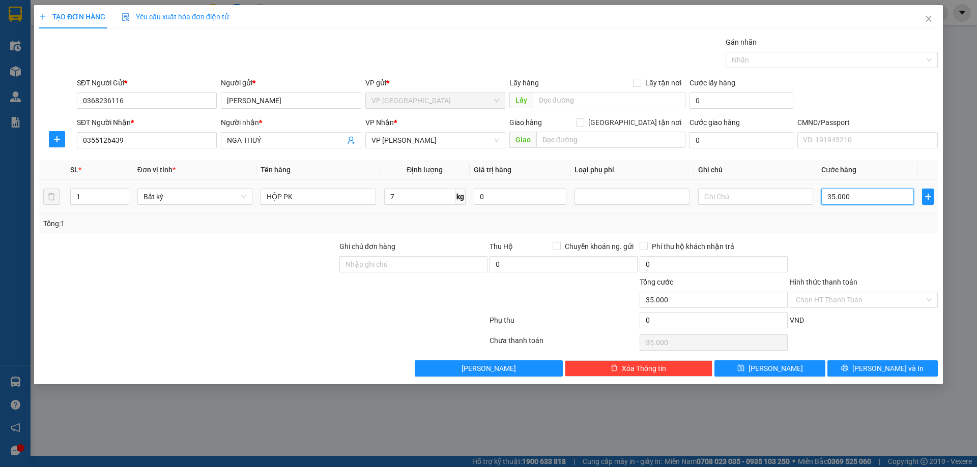
click at [859, 197] on input "35.000" at bounding box center [867, 197] width 93 height 16
type input "5"
type input "50"
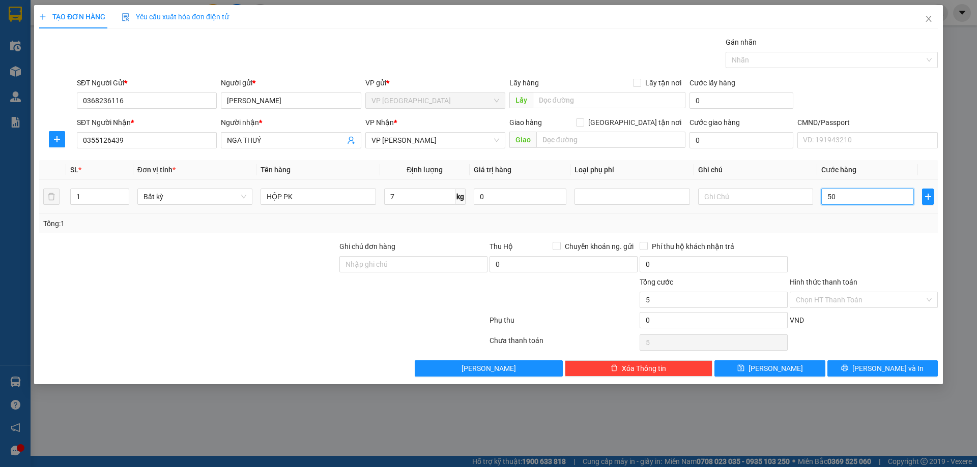
type input "50"
type input "500"
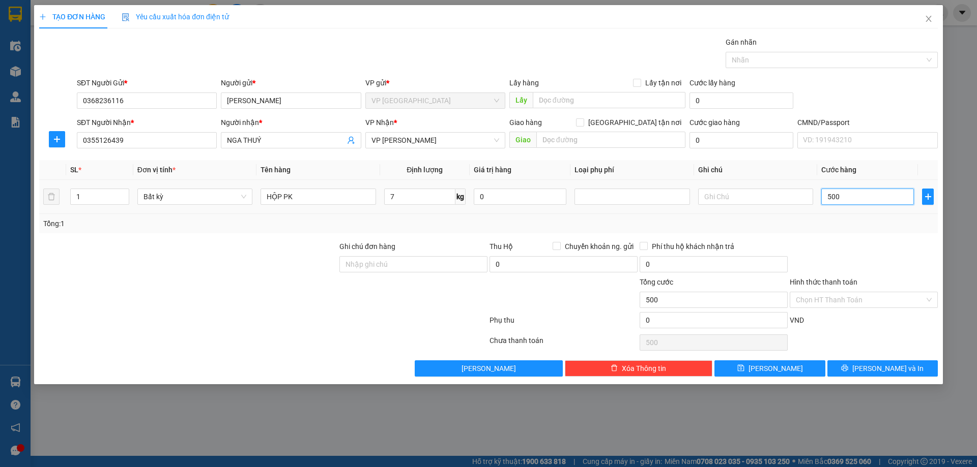
type input "5.000"
type input "50.000"
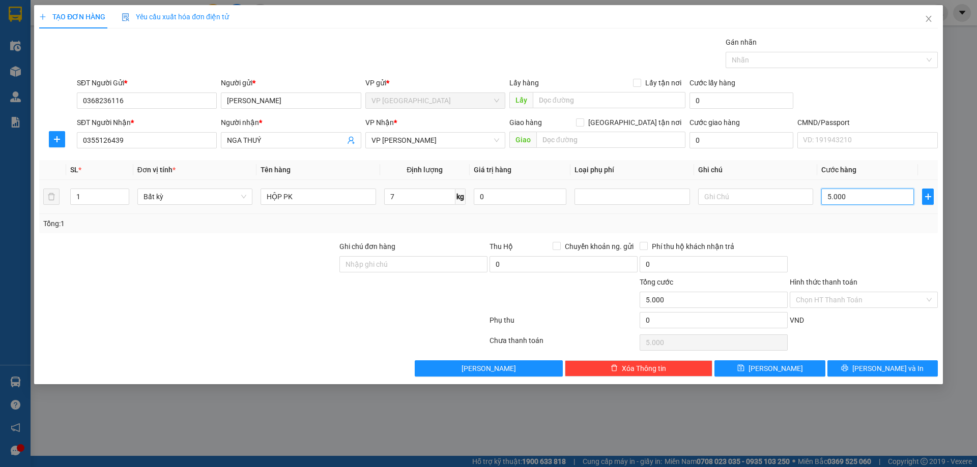
type input "50.000"
click at [809, 227] on div "Tổng: 1" at bounding box center [488, 223] width 890 height 11
click at [714, 198] on input "text" at bounding box center [755, 197] width 115 height 16
click at [718, 196] on input "TQ -HN" at bounding box center [755, 197] width 115 height 16
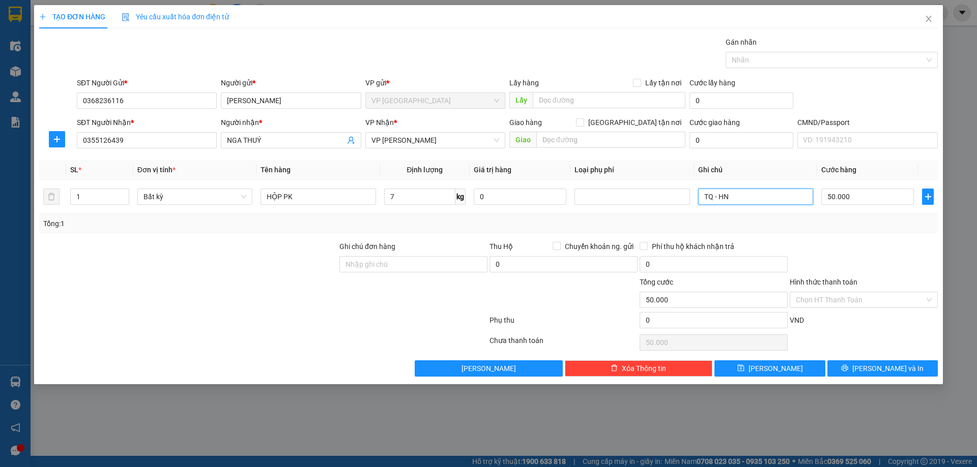
type input "TQ - HN"
click at [842, 233] on div "Tổng: 1" at bounding box center [488, 223] width 898 height 19
click at [865, 298] on input "Hình thức thanh toán" at bounding box center [860, 299] width 129 height 15
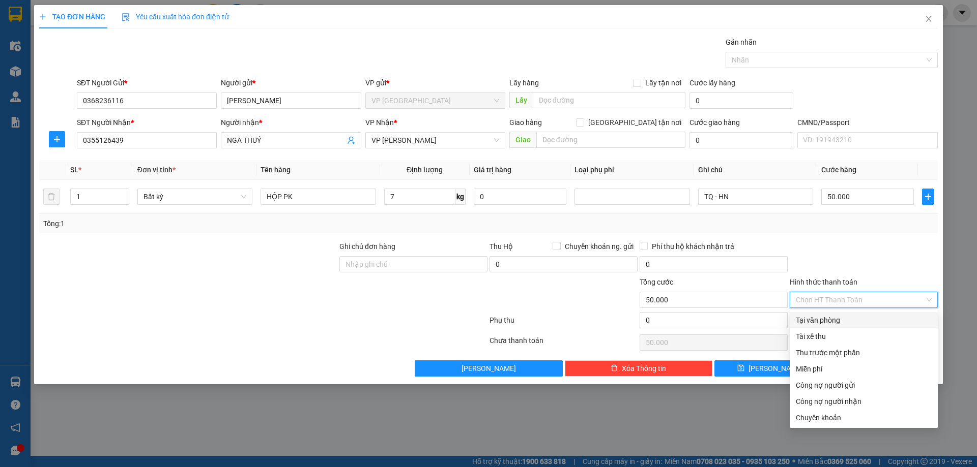
click at [864, 257] on div at bounding box center [863, 259] width 150 height 36
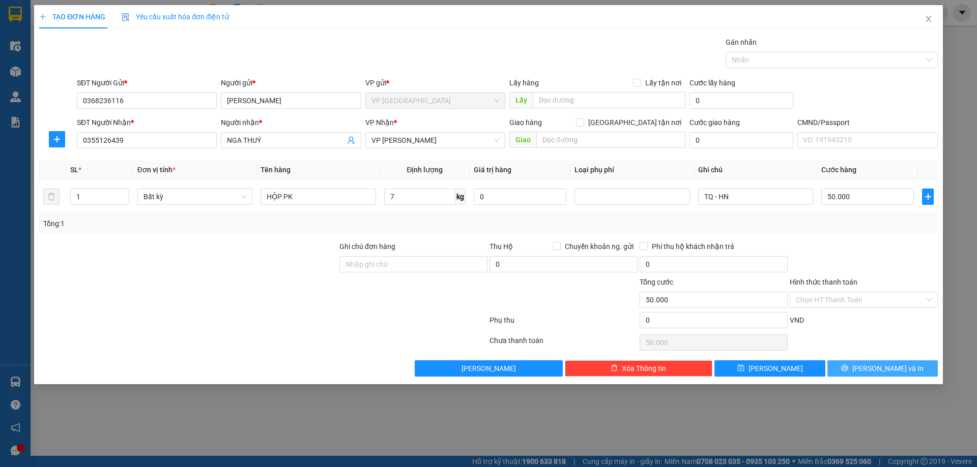
click at [875, 362] on button "Lưu và In" at bounding box center [882, 369] width 110 height 16
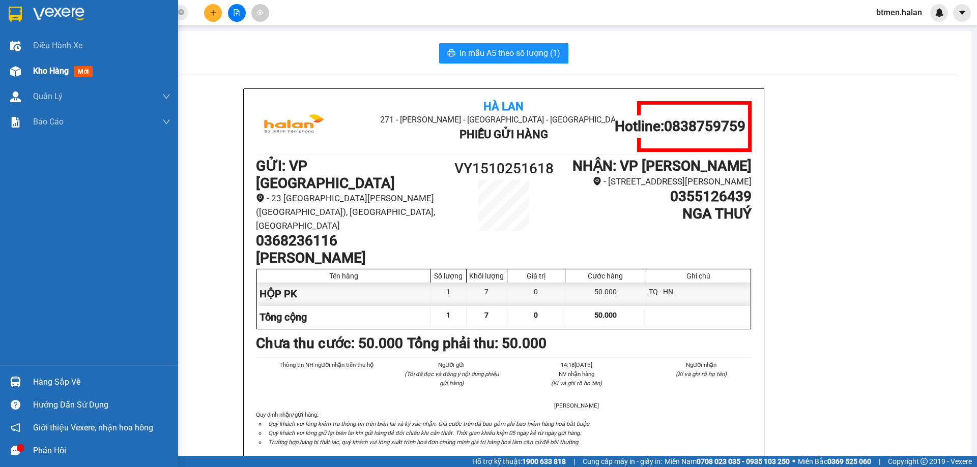
click at [39, 73] on span "Kho hàng" at bounding box center [51, 71] width 36 height 10
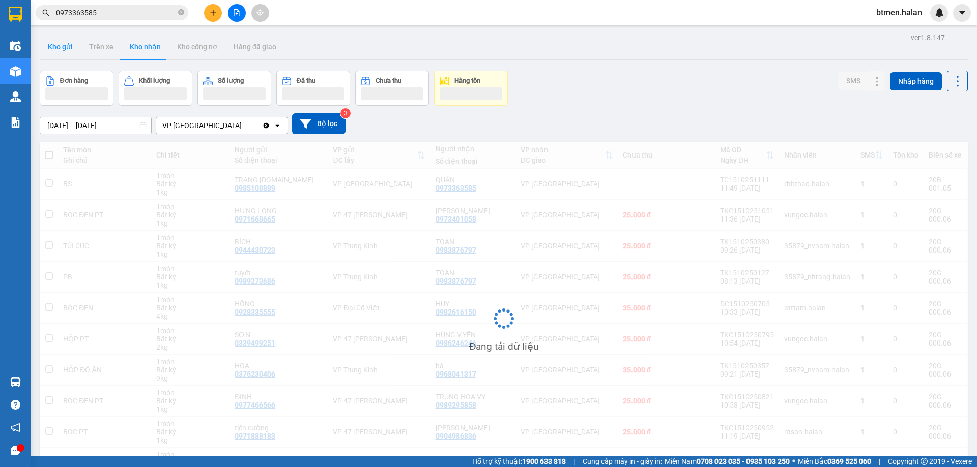
click at [68, 40] on button "Kho gửi" at bounding box center [60, 47] width 41 height 24
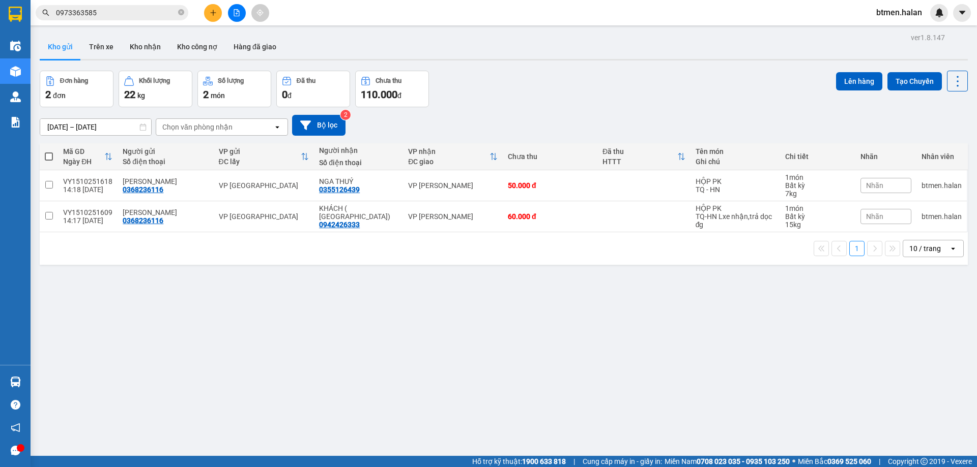
click at [47, 157] on span at bounding box center [49, 157] width 8 height 8
click at [49, 152] on input "checkbox" at bounding box center [49, 152] width 0 height 0
checkbox input "true"
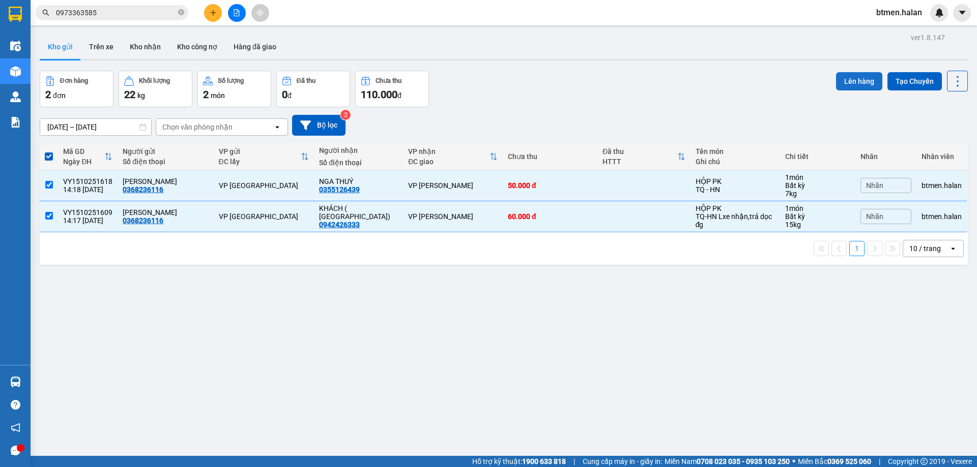
click at [846, 77] on button "Lên hàng" at bounding box center [859, 81] width 46 height 18
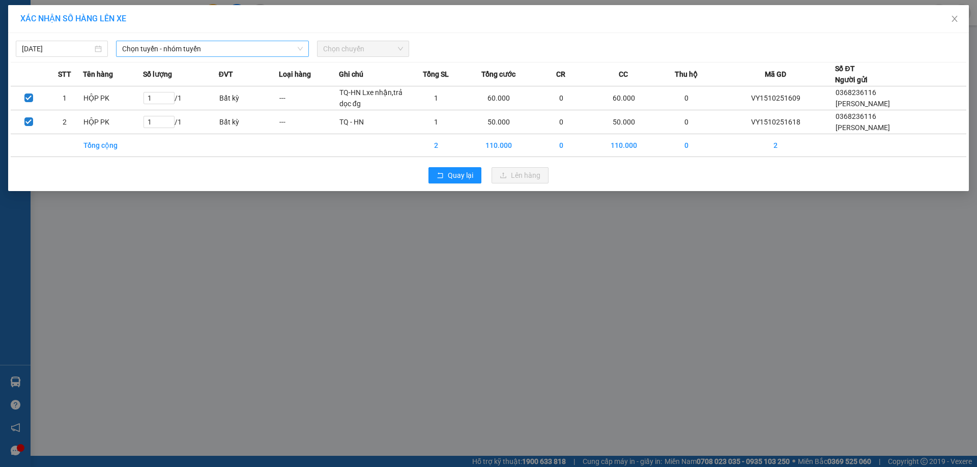
click at [227, 53] on span "Chọn tuyến - nhóm tuyến" at bounding box center [212, 48] width 181 height 15
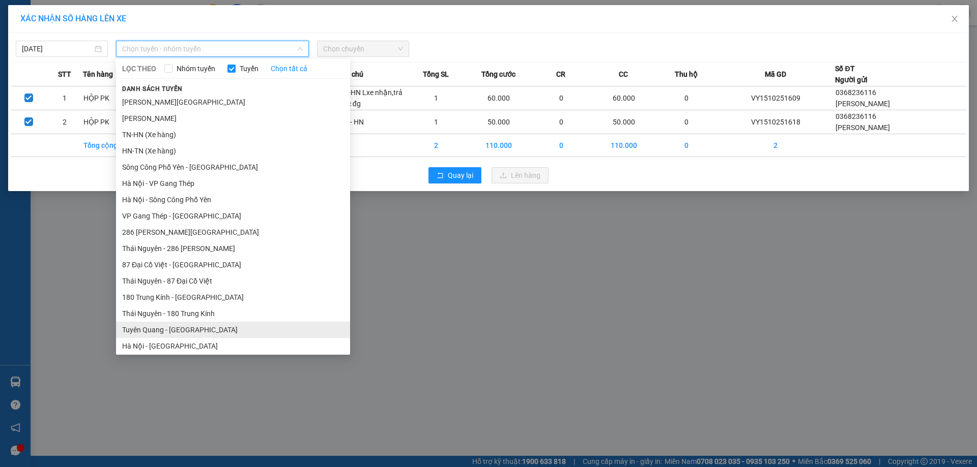
click at [181, 322] on li "Tuyên Quang - [GEOGRAPHIC_DATA]" at bounding box center [233, 330] width 234 height 16
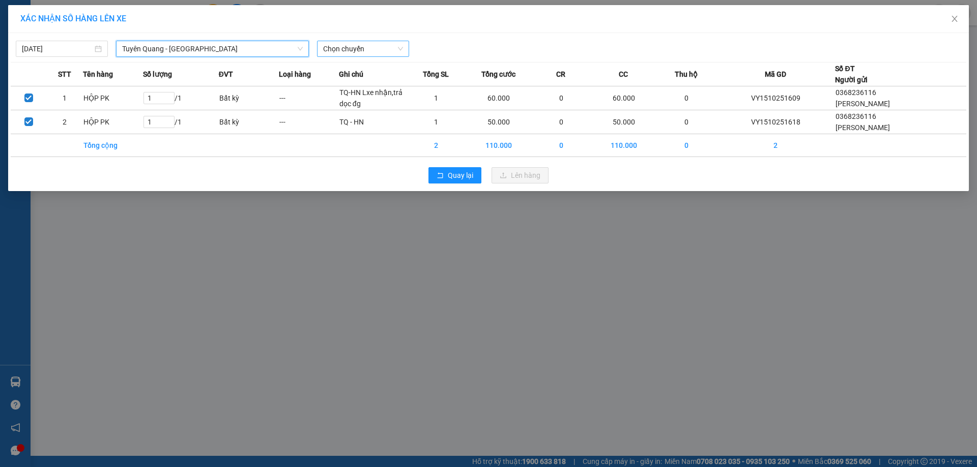
click at [374, 48] on span "Chọn chuyến" at bounding box center [363, 48] width 80 height 15
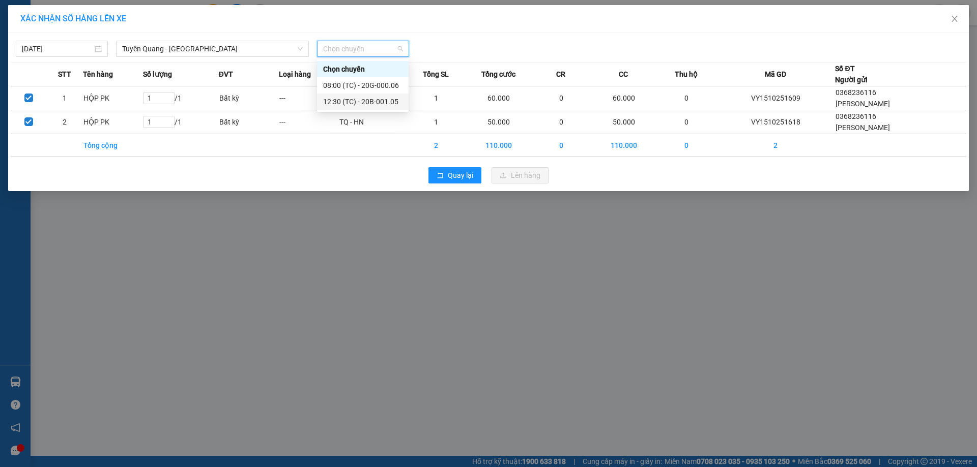
click at [376, 101] on div "12:30 (TC) - 20B-001.05" at bounding box center [362, 101] width 79 height 11
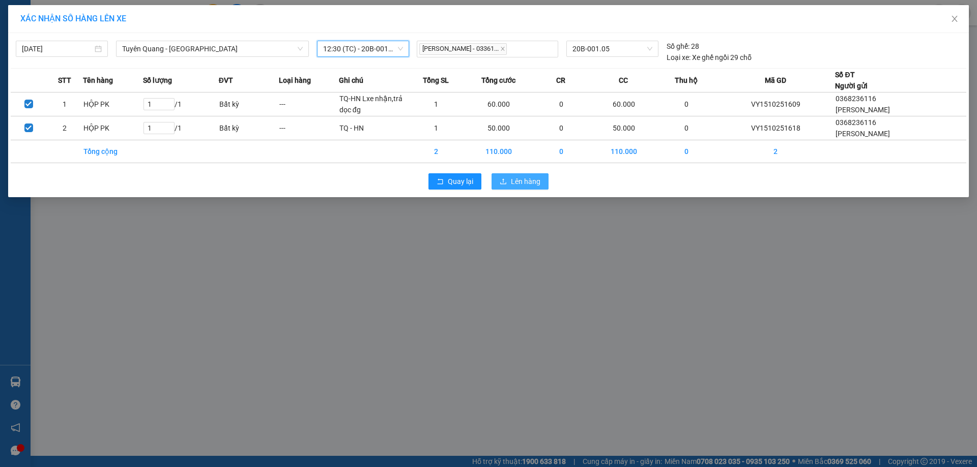
click at [531, 179] on span "Lên hàng" at bounding box center [526, 181] width 30 height 11
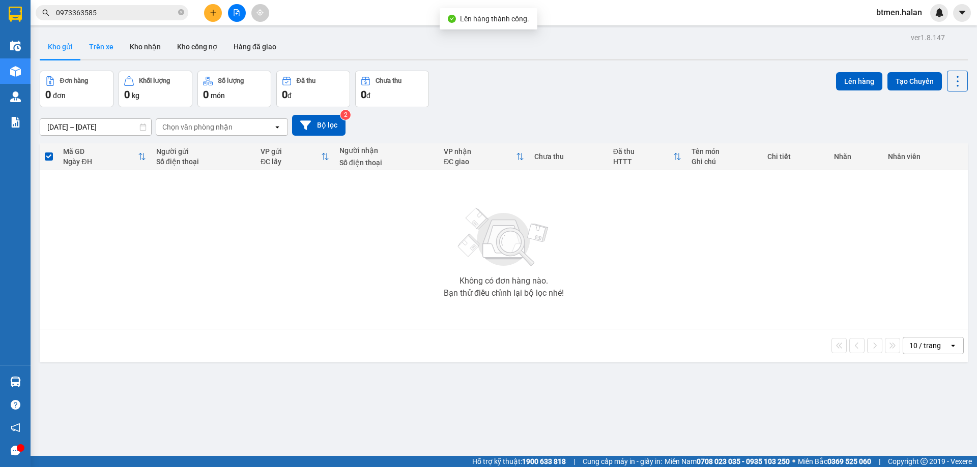
click at [103, 50] on button "Trên xe" at bounding box center [101, 47] width 41 height 24
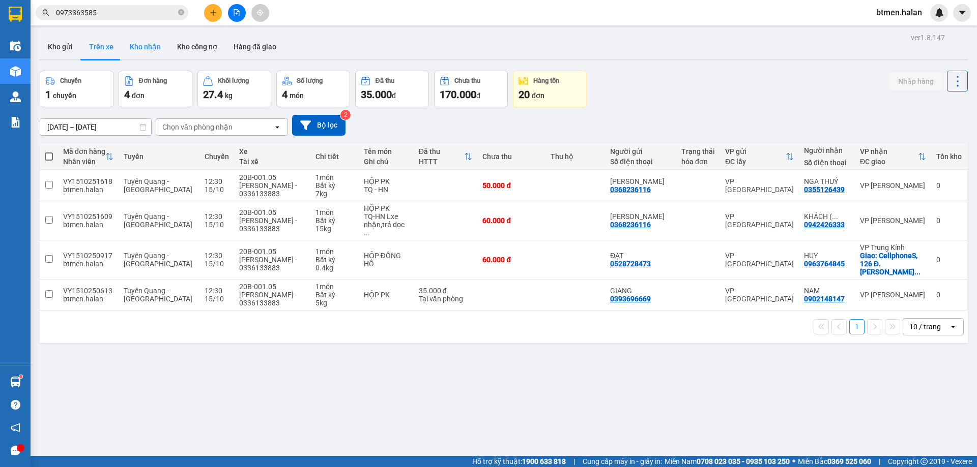
click at [155, 41] on button "Kho nhận" at bounding box center [145, 47] width 47 height 24
type input "[DATE] – [DATE]"
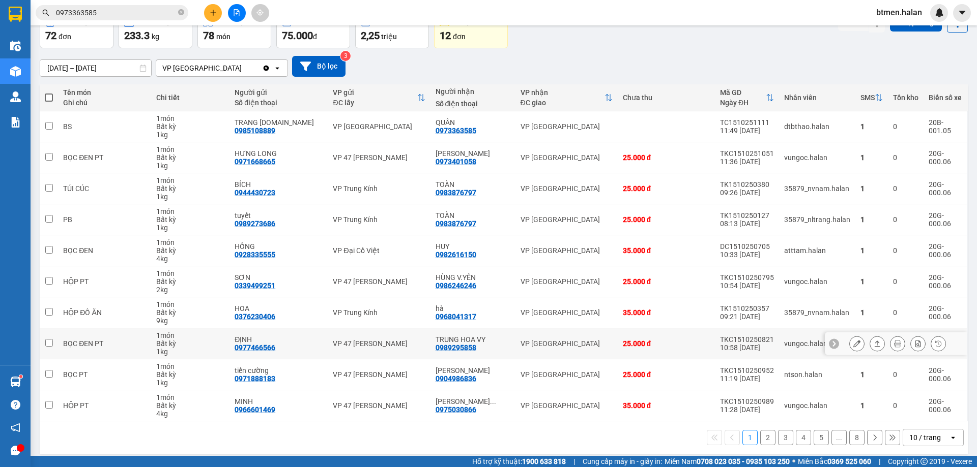
scroll to position [66, 0]
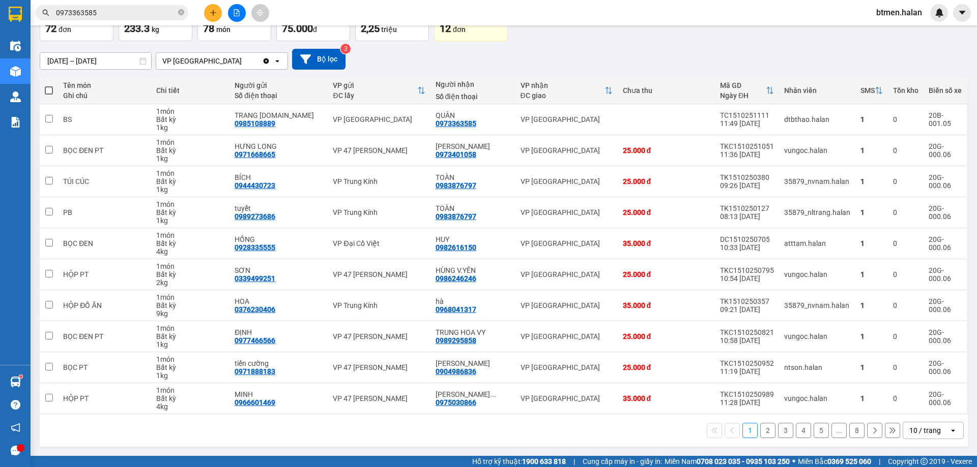
click at [849, 433] on button "8" at bounding box center [856, 430] width 15 height 15
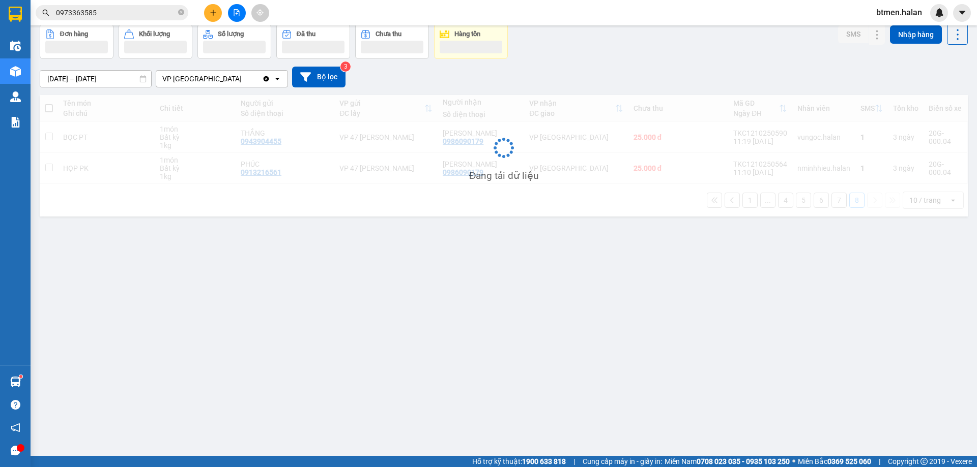
scroll to position [47, 0]
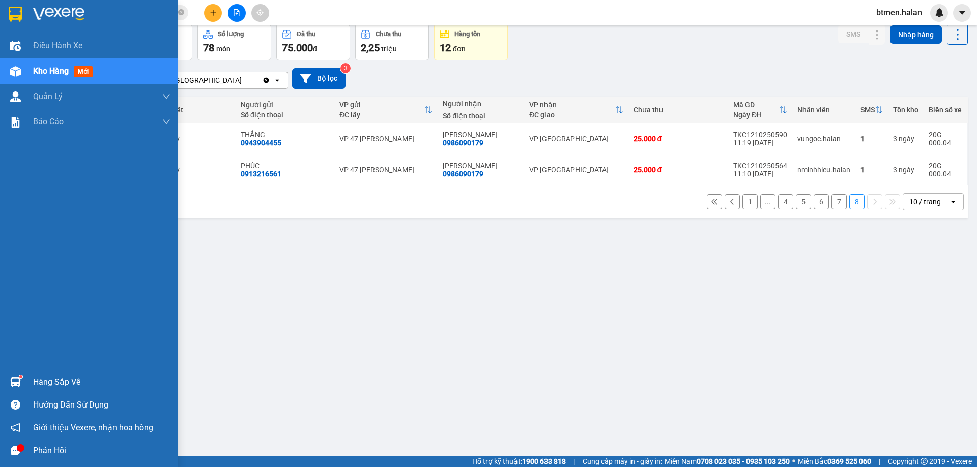
click at [21, 76] on div at bounding box center [16, 72] width 18 height 18
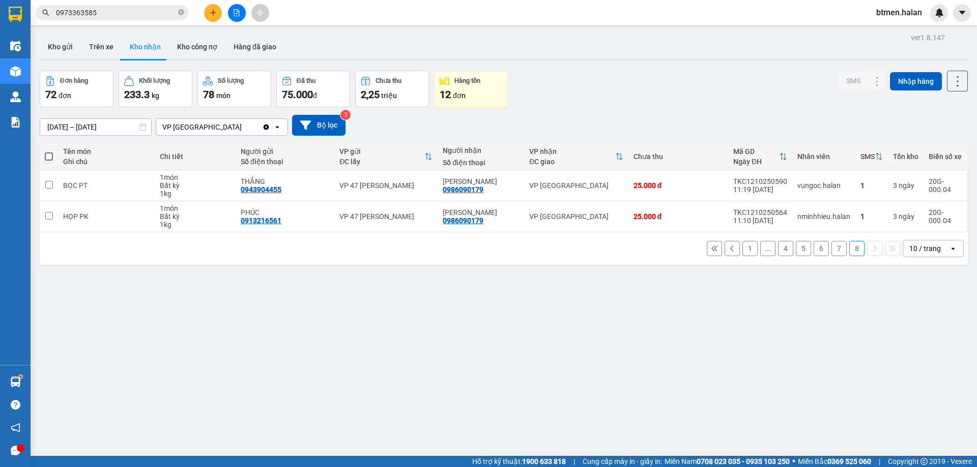
click at [831, 252] on button "7" at bounding box center [838, 248] width 15 height 15
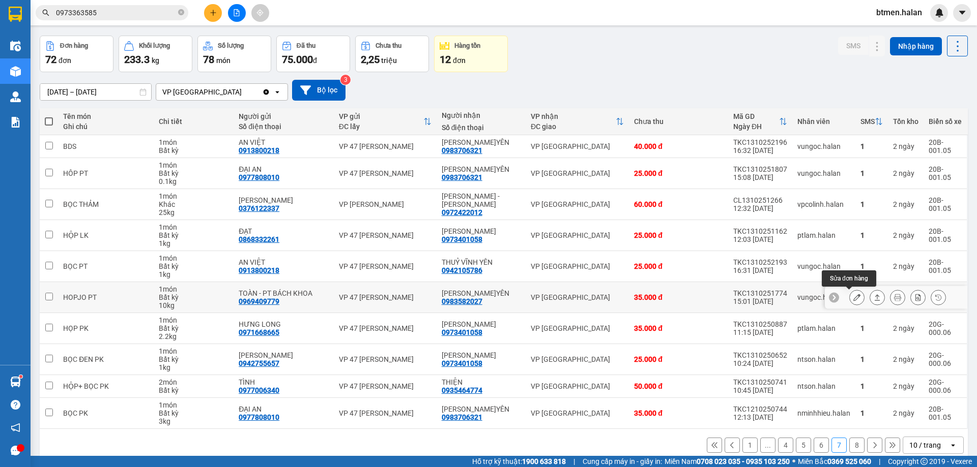
scroll to position [50, 0]
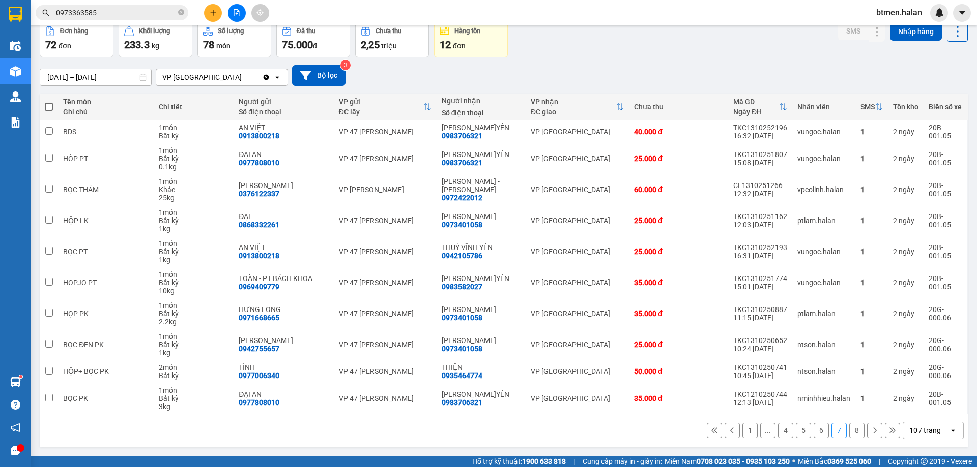
click at [849, 430] on button "8" at bounding box center [856, 430] width 15 height 15
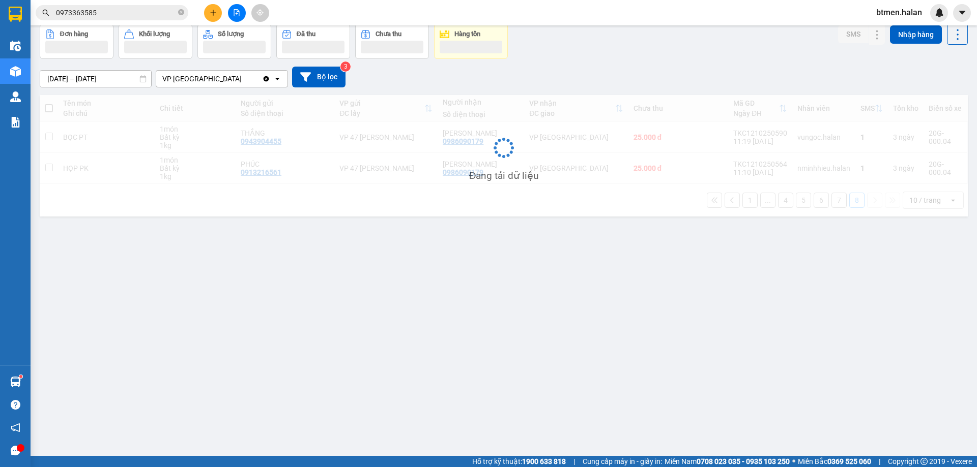
scroll to position [47, 0]
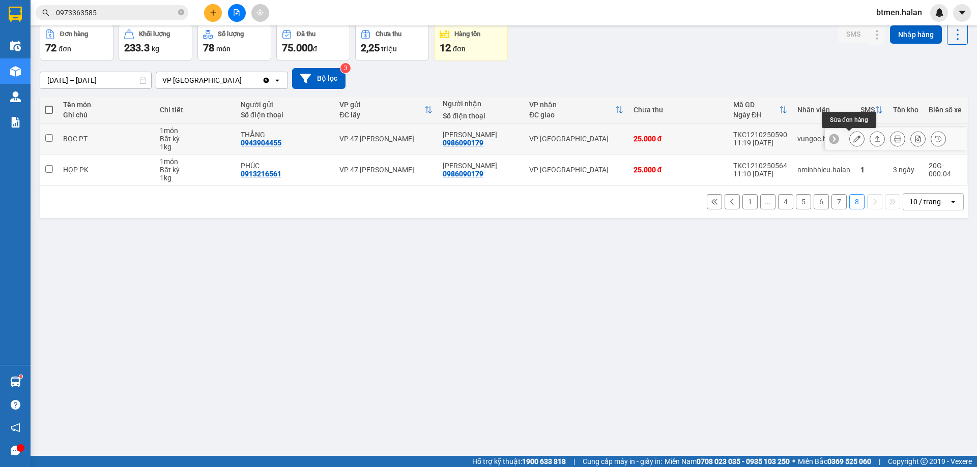
click at [853, 139] on icon at bounding box center [856, 138] width 7 height 7
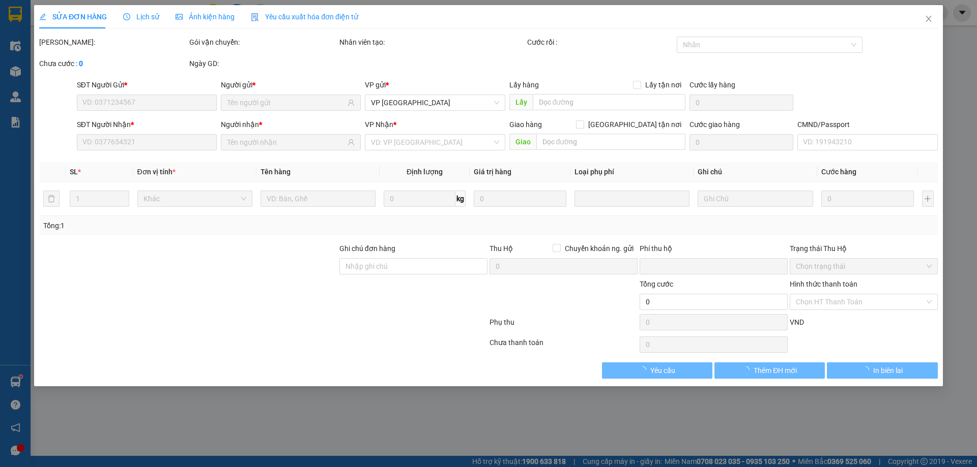
type input "0943904455"
type input "THẮNG"
type input "0986090179"
type input "[PERSON_NAME]"
type input "0"
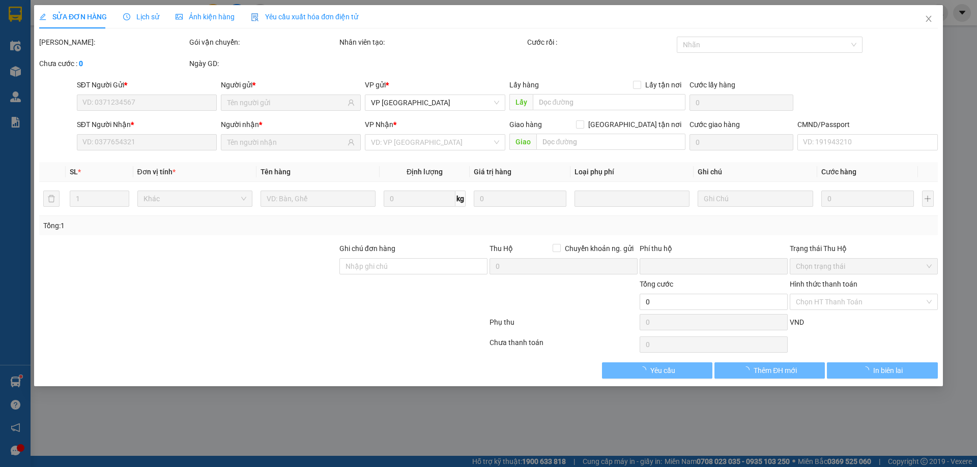
type input "25.000"
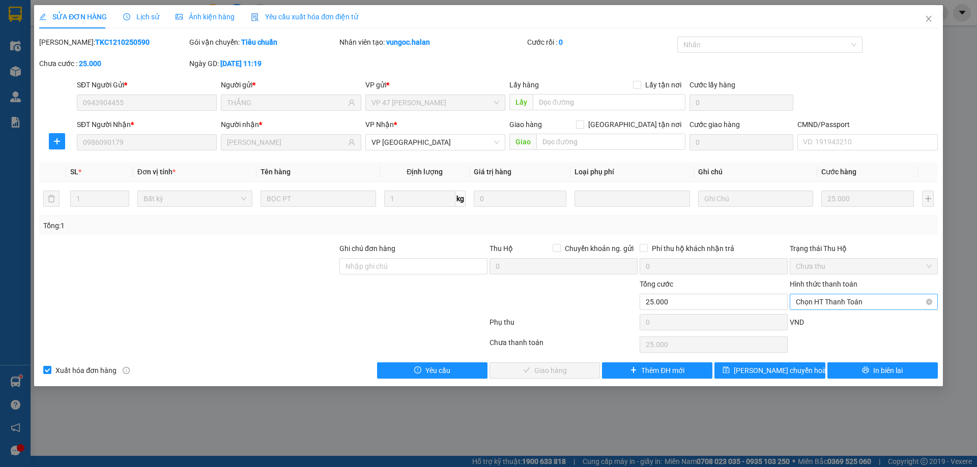
click at [857, 300] on span "Chọn HT Thanh Toán" at bounding box center [864, 302] width 136 height 15
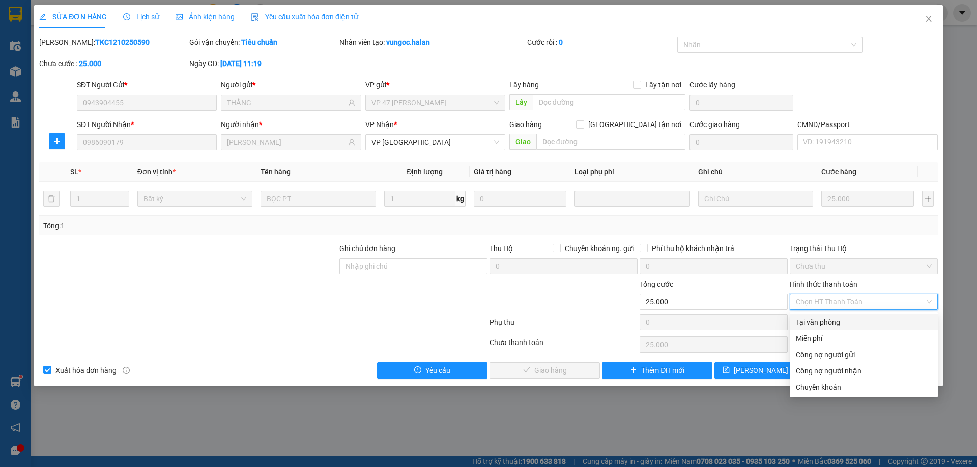
drag, startPoint x: 844, startPoint y: 327, endPoint x: 818, endPoint y: 334, distance: 27.0
click at [843, 329] on div "Tại văn phòng" at bounding box center [863, 322] width 148 height 16
type input "0"
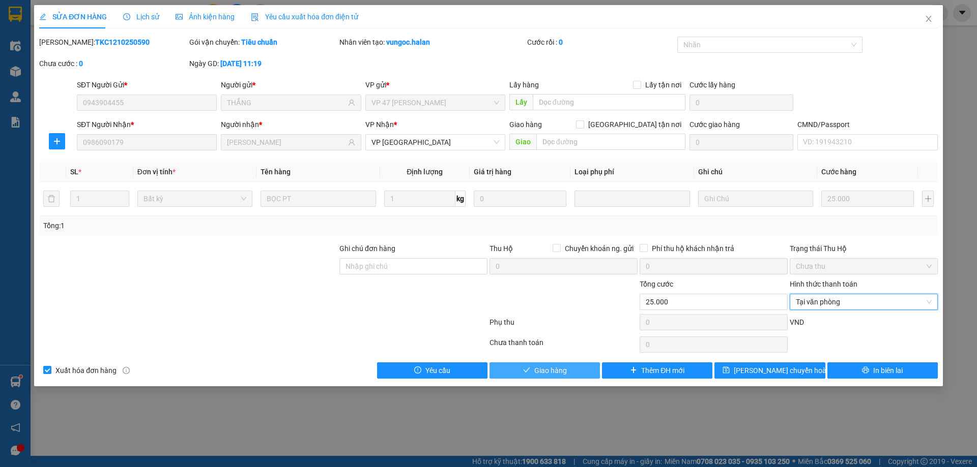
click at [558, 371] on span "Giao hàng" at bounding box center [550, 370] width 33 height 11
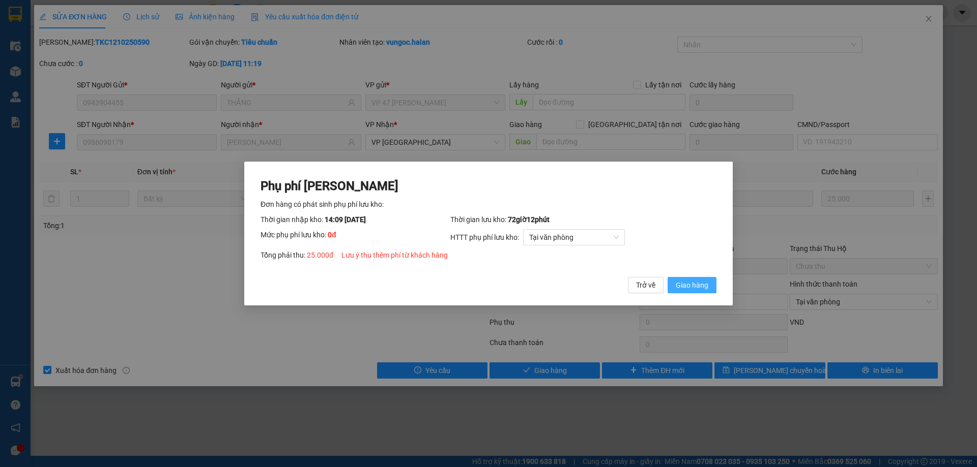
click at [700, 285] on span "Giao hàng" at bounding box center [692, 285] width 33 height 11
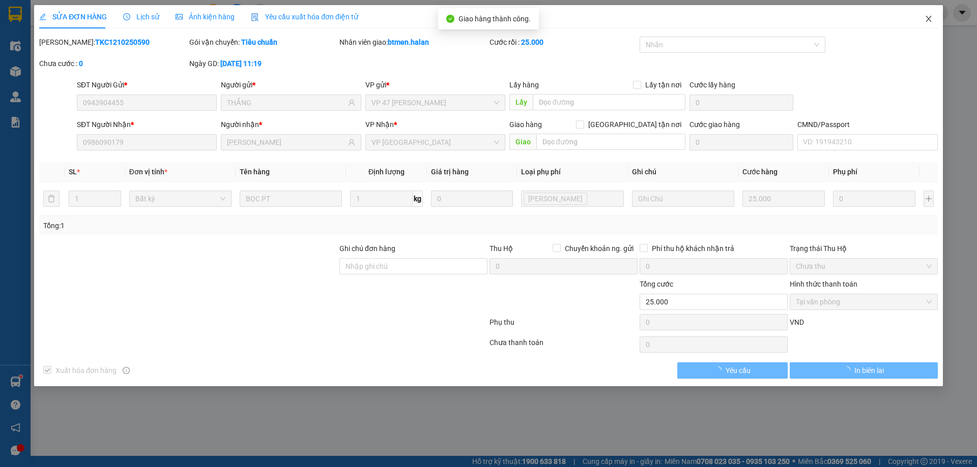
click at [926, 20] on icon "close" at bounding box center [928, 19] width 8 height 8
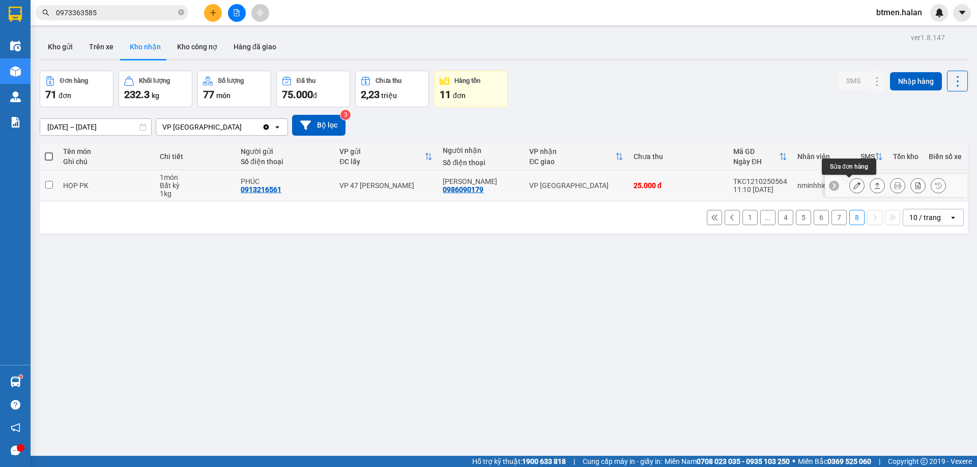
click at [853, 184] on icon at bounding box center [856, 185] width 7 height 7
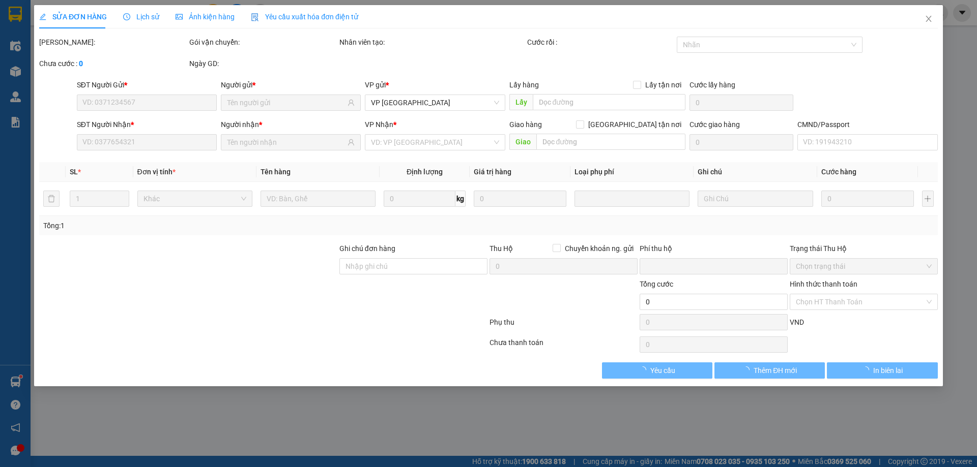
type input "0913216561"
type input "PHÚC"
type input "0986090179"
type input "[PERSON_NAME]"
type input "0"
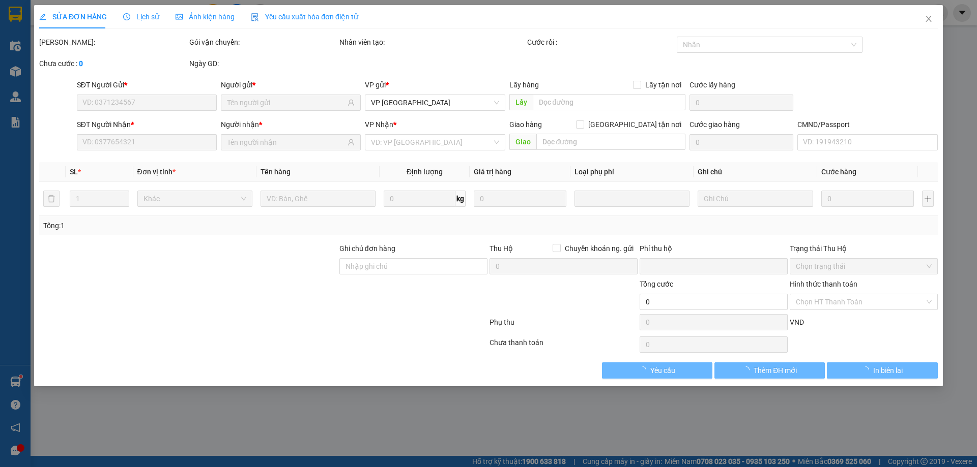
type input "25.000"
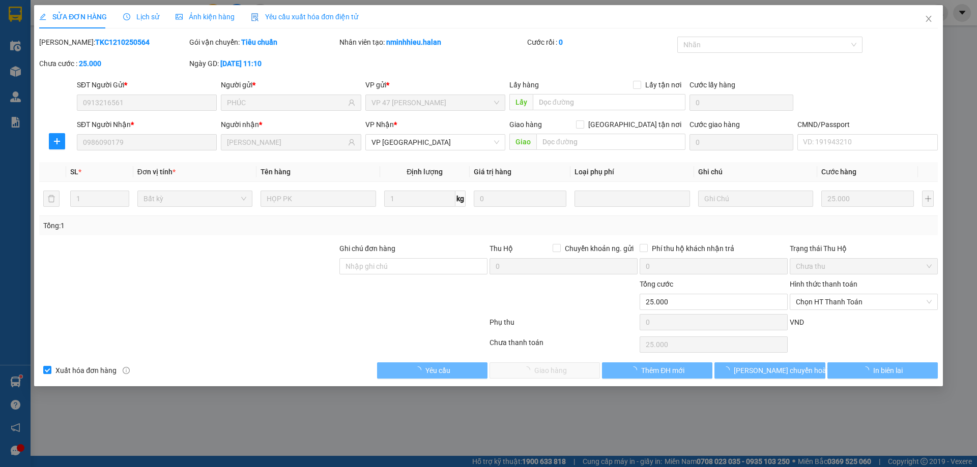
drag, startPoint x: 832, startPoint y: 298, endPoint x: 818, endPoint y: 322, distance: 28.0
click at [832, 298] on span "Chọn HT Thanh Toán" at bounding box center [864, 302] width 136 height 15
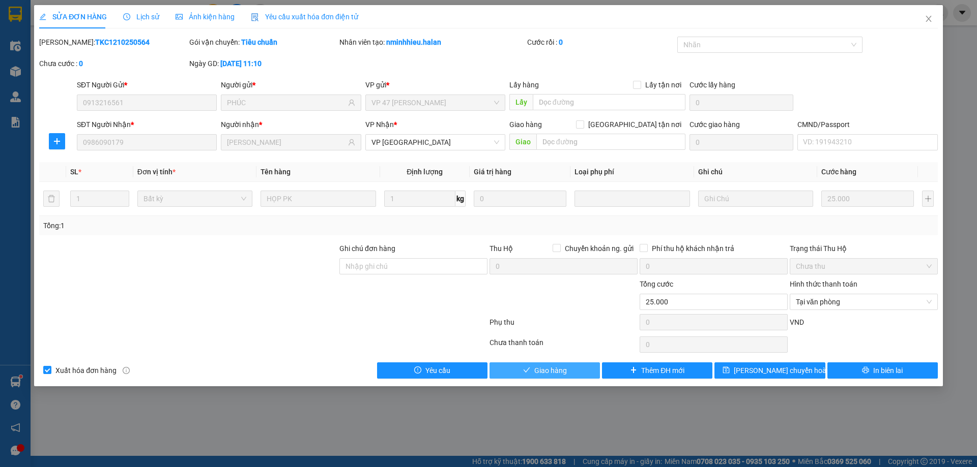
click at [564, 364] on button "Giao hàng" at bounding box center [544, 371] width 110 height 16
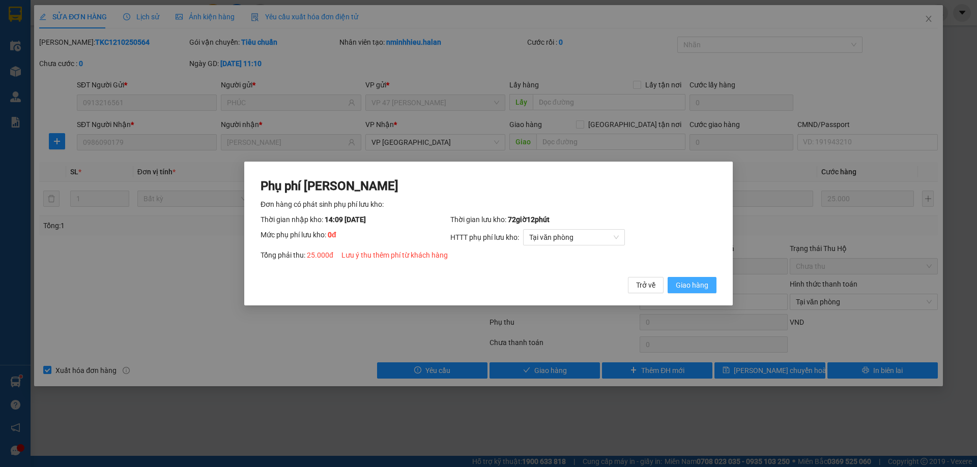
click at [701, 287] on span "Giao hàng" at bounding box center [692, 285] width 33 height 11
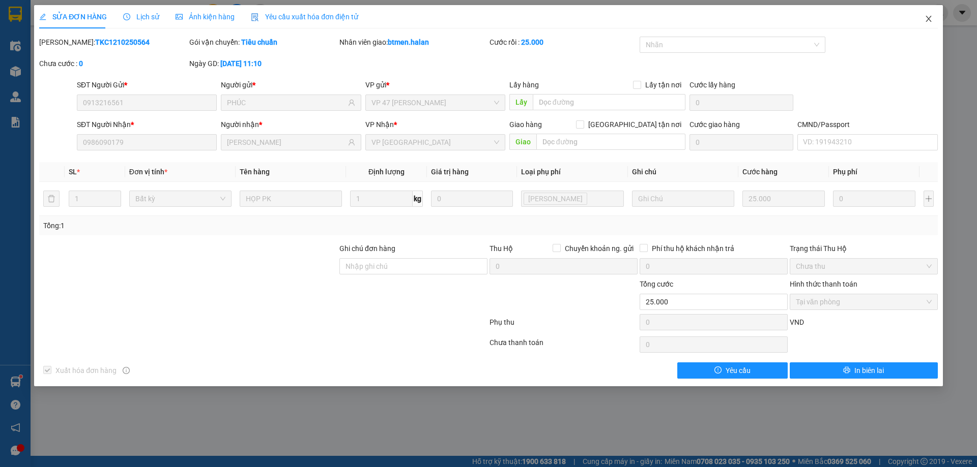
click at [923, 19] on span "Close" at bounding box center [928, 19] width 28 height 28
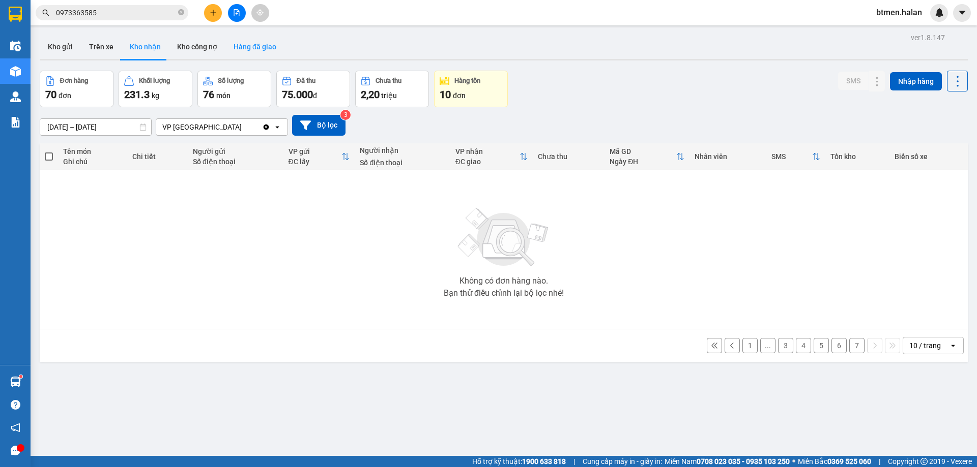
click at [262, 41] on button "Hàng đã giao" at bounding box center [254, 47] width 59 height 24
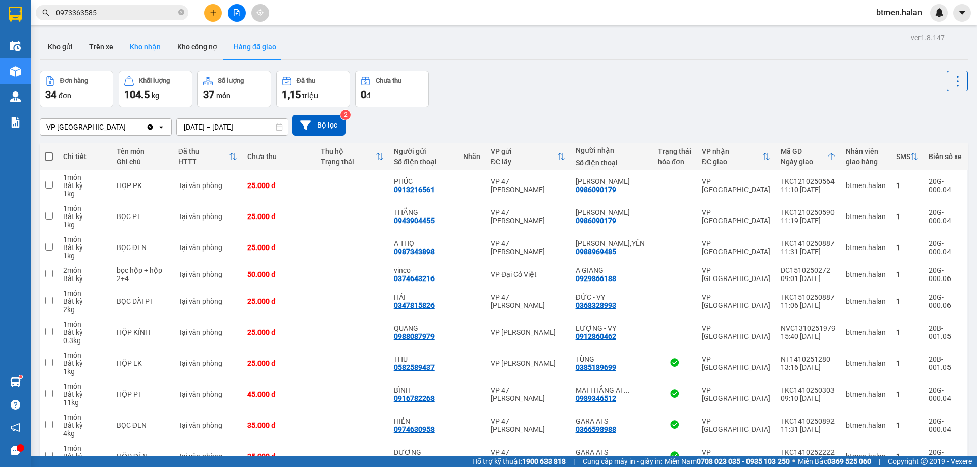
click at [145, 45] on button "Kho nhận" at bounding box center [145, 47] width 47 height 24
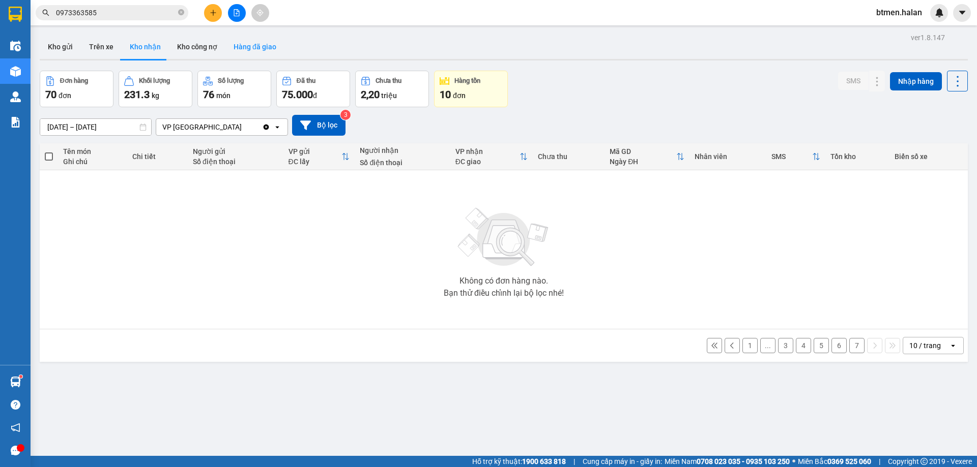
click at [255, 49] on button "Hàng đã giao" at bounding box center [254, 47] width 59 height 24
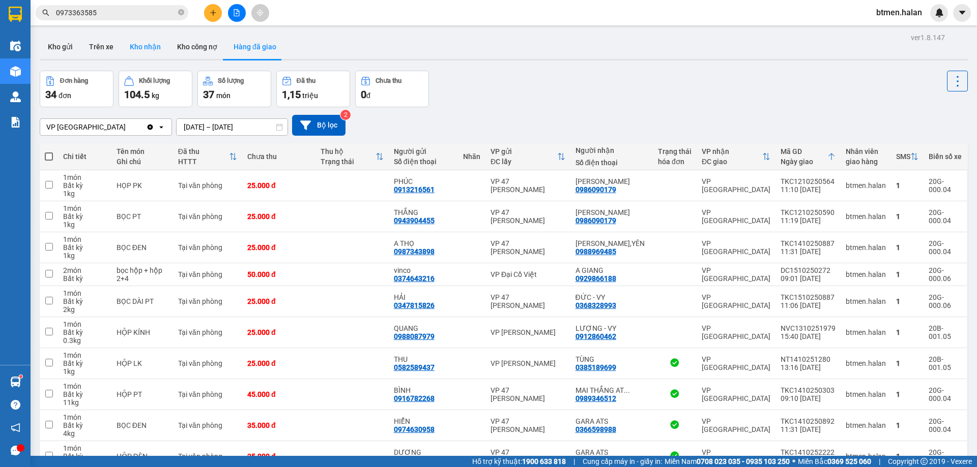
click at [143, 49] on button "Kho nhận" at bounding box center [145, 47] width 47 height 24
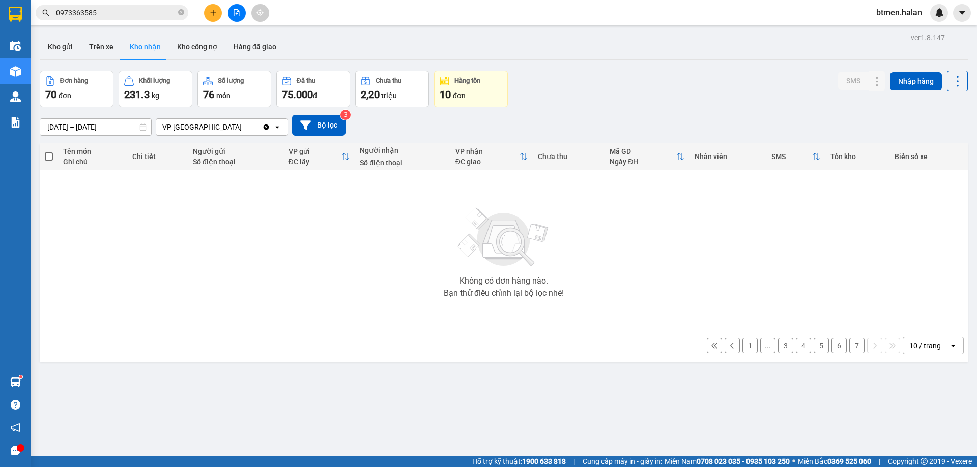
click at [742, 343] on button "1" at bounding box center [749, 345] width 15 height 15
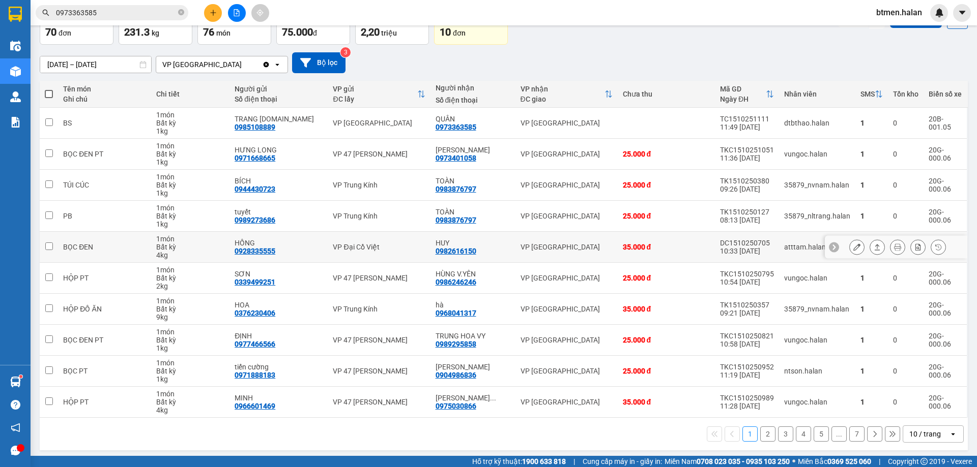
scroll to position [66, 0]
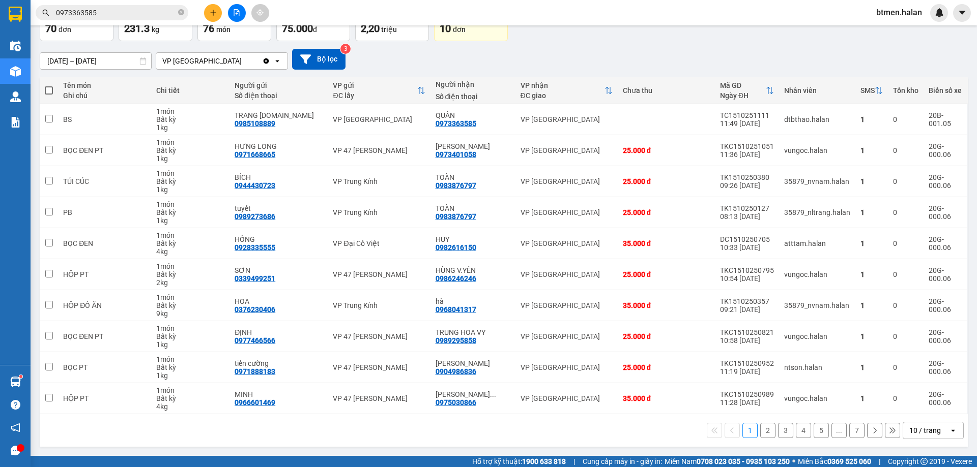
click at [760, 425] on button "2" at bounding box center [767, 430] width 15 height 15
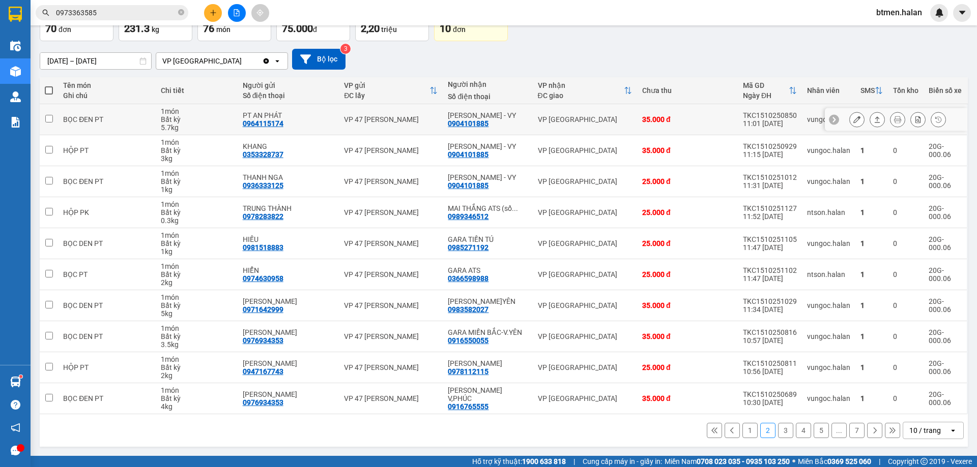
click at [853, 117] on icon at bounding box center [856, 119] width 7 height 7
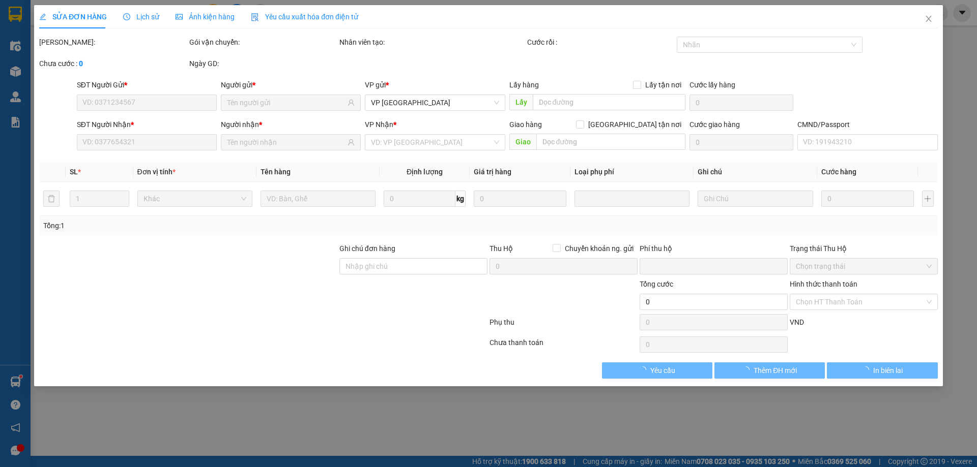
type input "0964115174"
type input "PT AN PHÁT"
type input "0904101885"
type input "GARA VŨ THẮNG - VY"
type input "0"
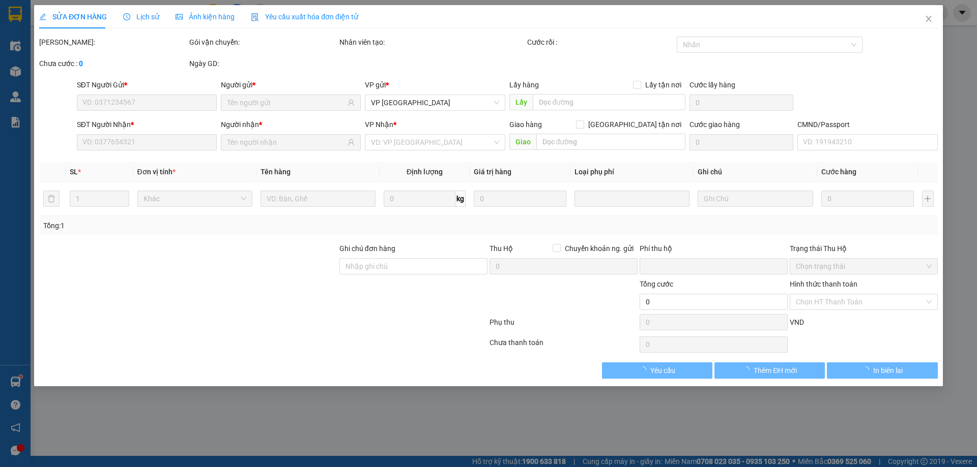
type input "35.000"
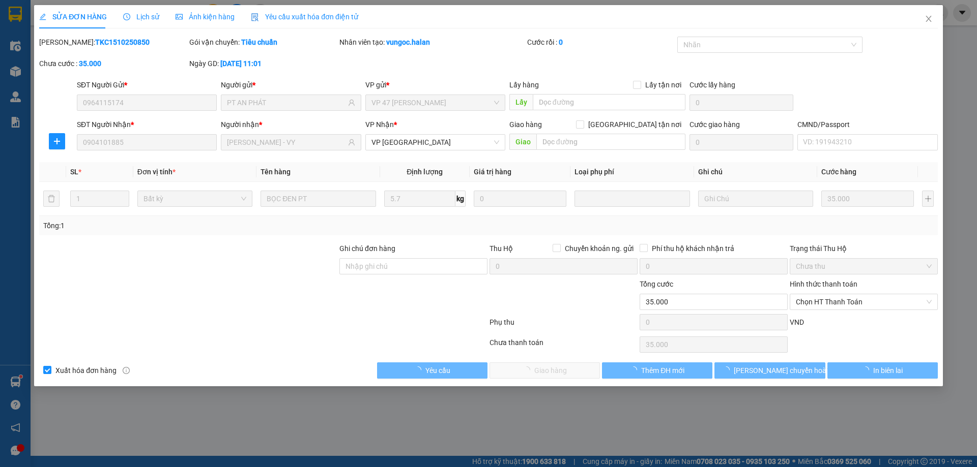
click at [840, 297] on span "Chọn HT Thanh Toán" at bounding box center [864, 302] width 136 height 15
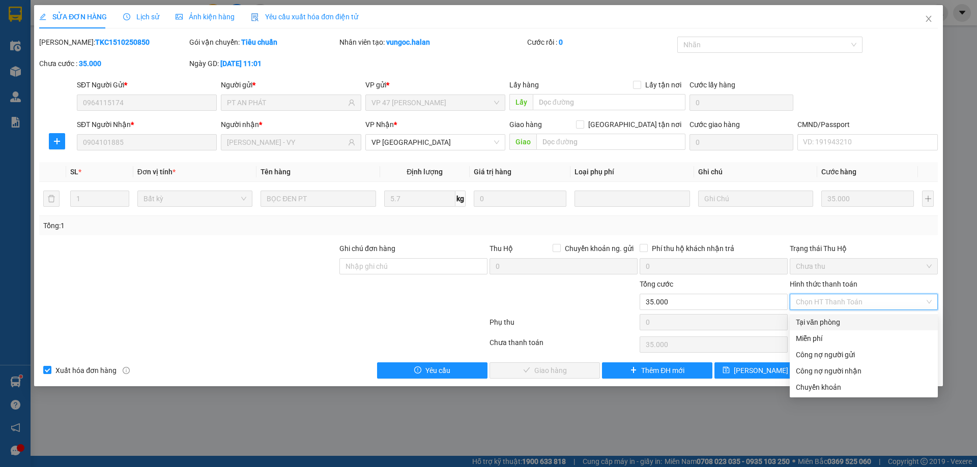
click at [834, 318] on div "Tại văn phòng" at bounding box center [864, 322] width 136 height 11
type input "0"
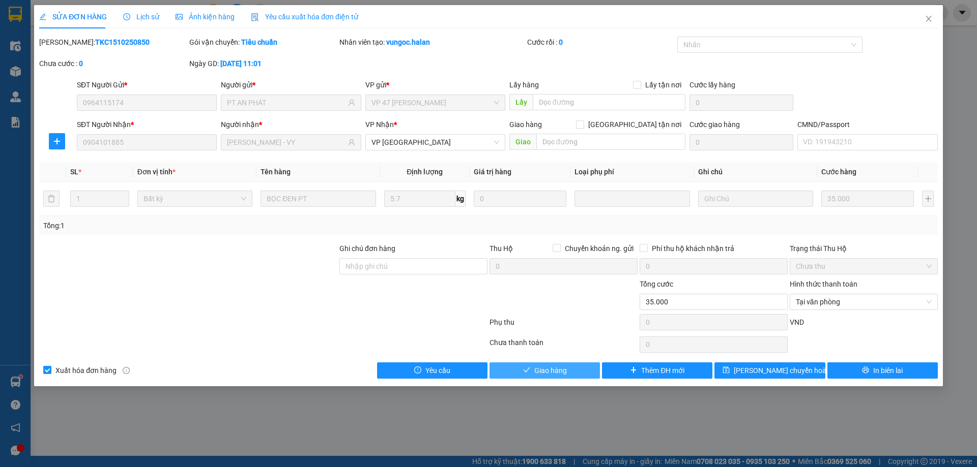
click at [585, 368] on button "Giao hàng" at bounding box center [544, 371] width 110 height 16
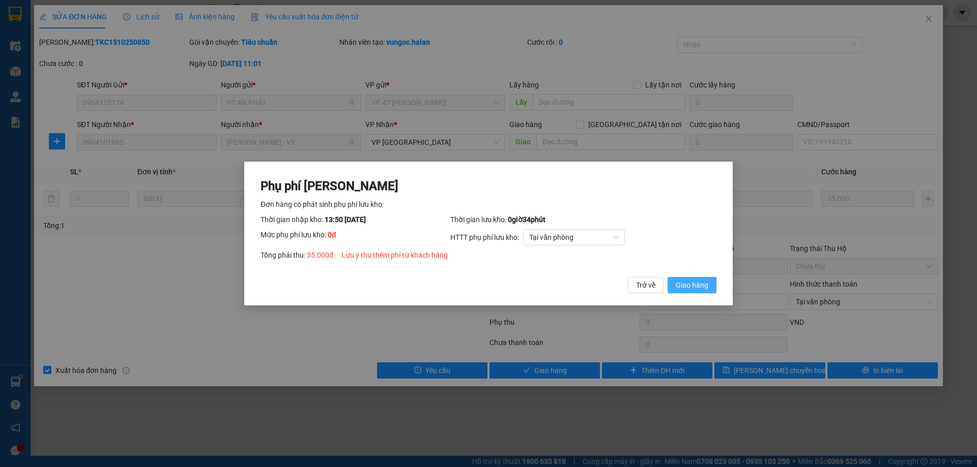
click at [667, 279] on div "Trở về Giao hàng" at bounding box center [672, 285] width 89 height 16
click at [676, 283] on span "Giao hàng" at bounding box center [692, 285] width 33 height 11
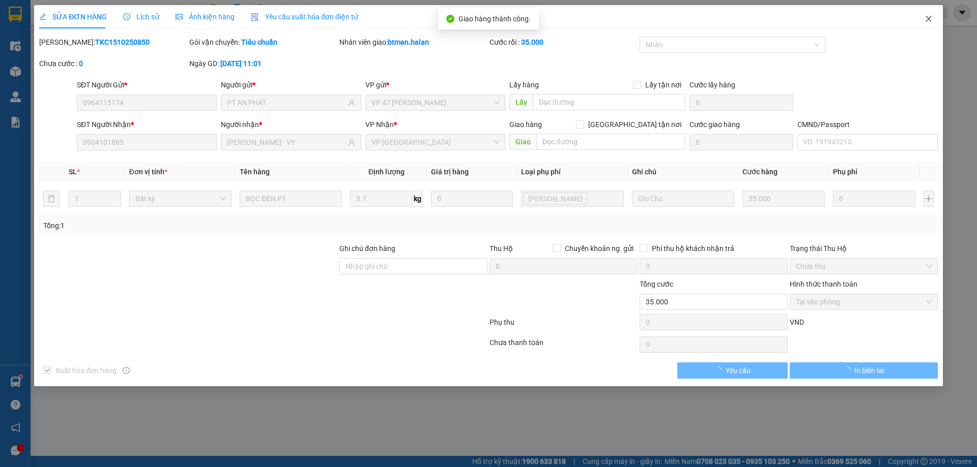
click at [928, 18] on icon "close" at bounding box center [928, 19] width 8 height 8
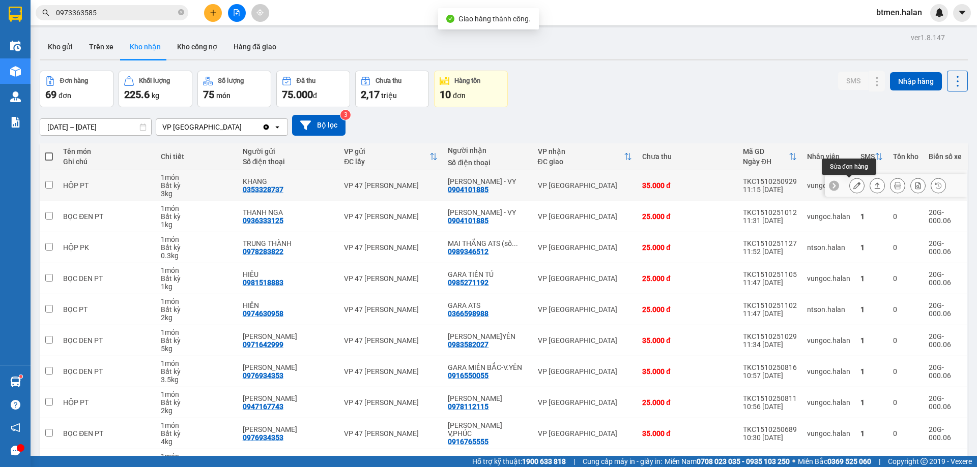
click at [853, 189] on icon at bounding box center [856, 185] width 7 height 7
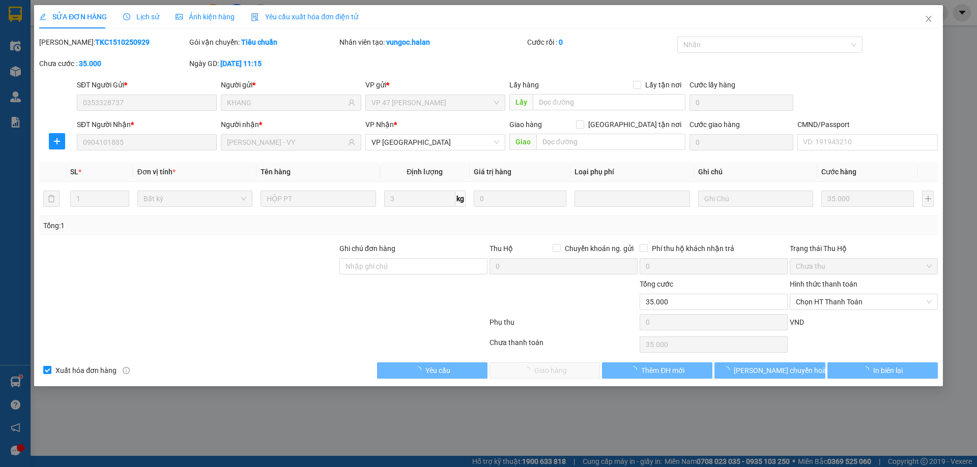
type input "0353328737"
type input "KHANG"
type input "0904101885"
type input "GARA VŨ THẮNG - VY"
type input "0"
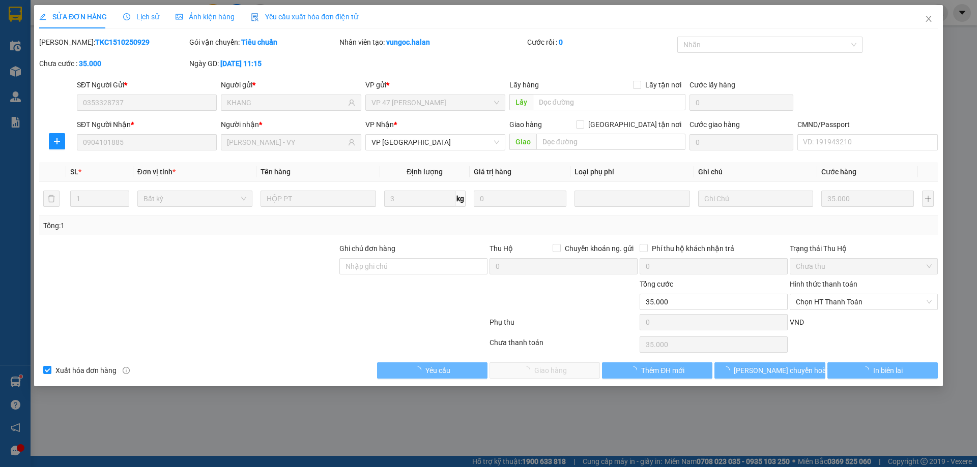
type input "35.000"
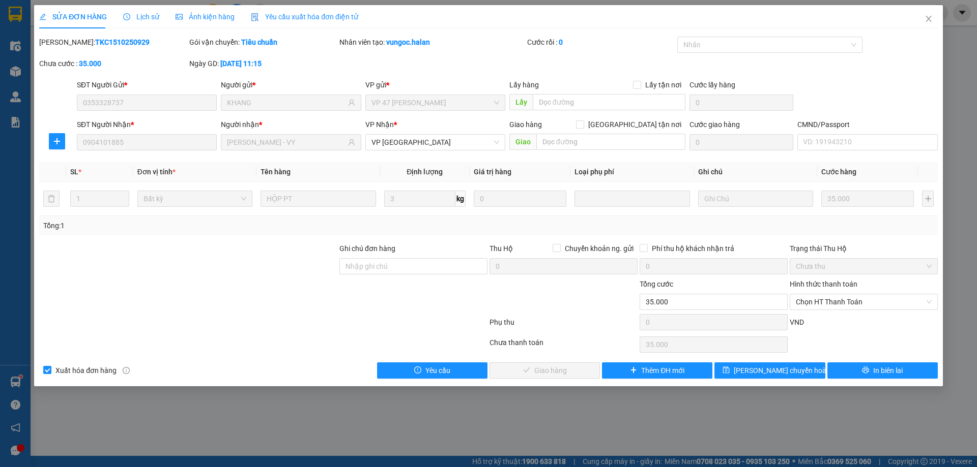
drag, startPoint x: 826, startPoint y: 300, endPoint x: 828, endPoint y: 312, distance: 11.9
click at [826, 301] on span "Chọn HT Thanh Toán" at bounding box center [864, 302] width 136 height 15
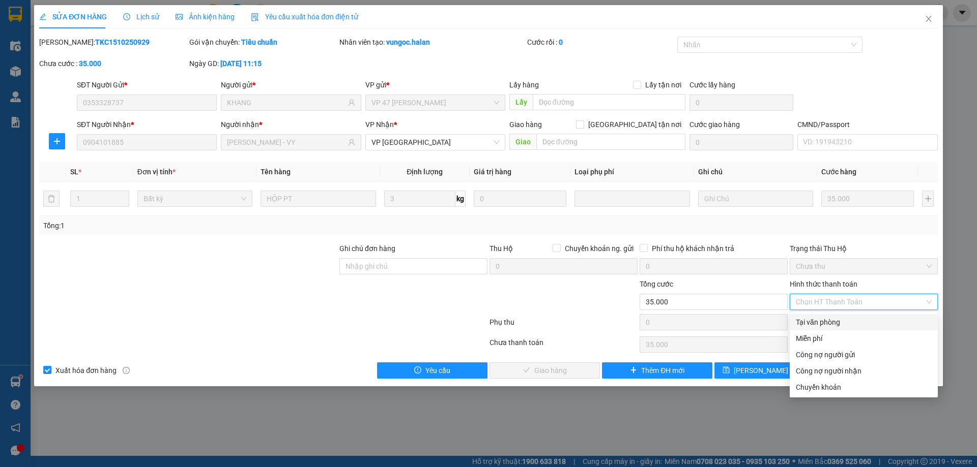
drag, startPoint x: 816, startPoint y: 323, endPoint x: 741, endPoint y: 349, distance: 80.3
click at [816, 323] on div "Tại văn phòng" at bounding box center [864, 322] width 136 height 11
type input "0"
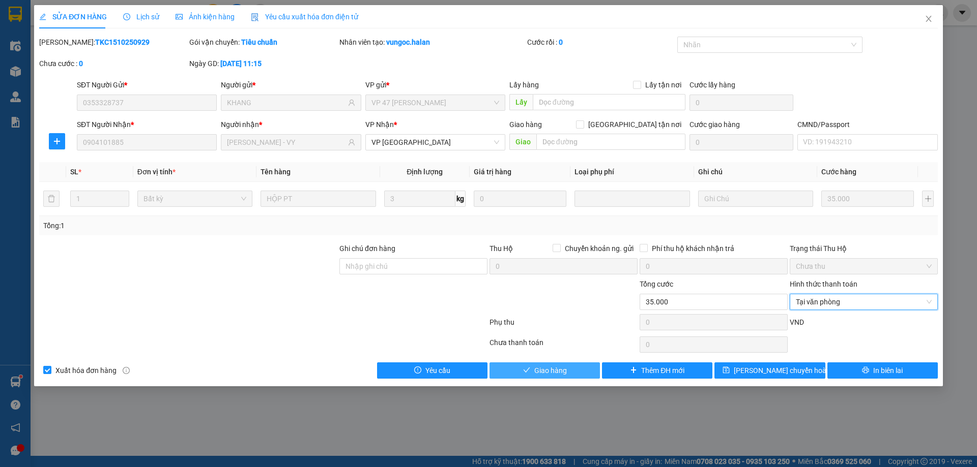
click at [542, 377] on button "Giao hàng" at bounding box center [544, 371] width 110 height 16
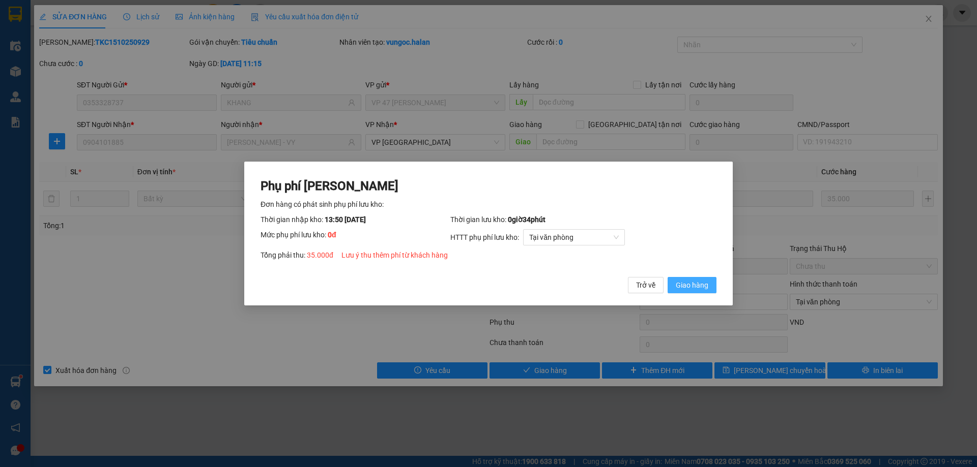
click at [700, 287] on span "Giao hàng" at bounding box center [692, 285] width 33 height 11
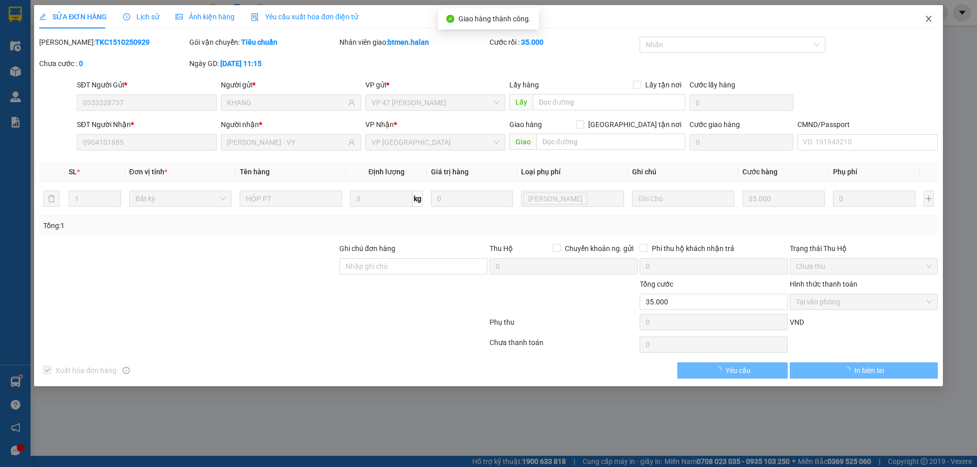
click at [925, 23] on icon "close" at bounding box center [928, 19] width 8 height 8
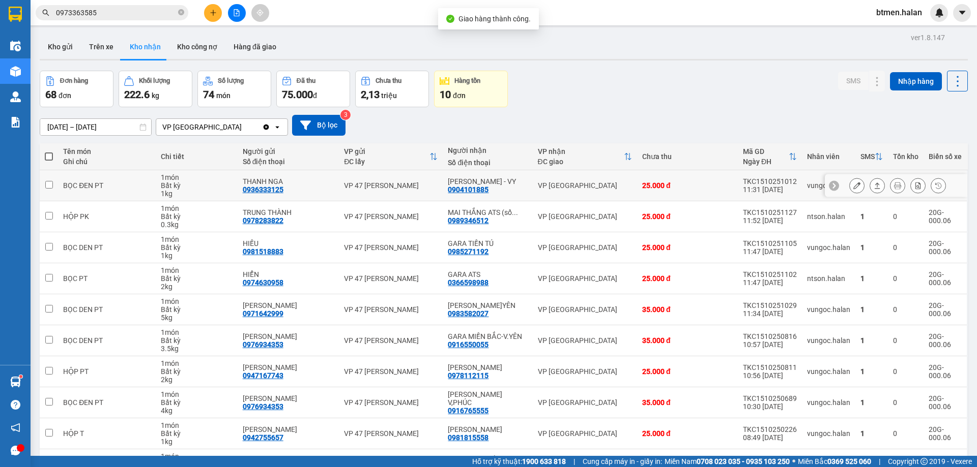
click at [853, 185] on icon at bounding box center [856, 185] width 7 height 7
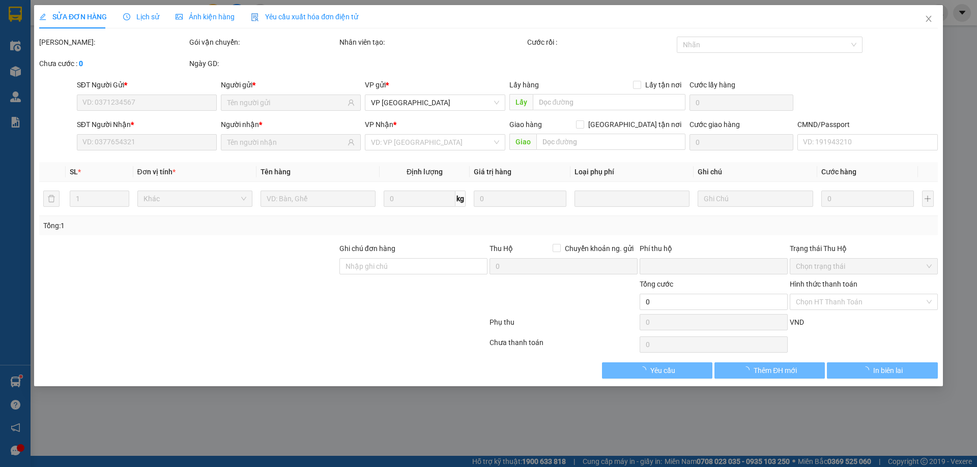
type input "0936333125"
type input "THANH NGA"
type input "0904101885"
type input "GARA VŨ THẮNG - VY"
type input "0"
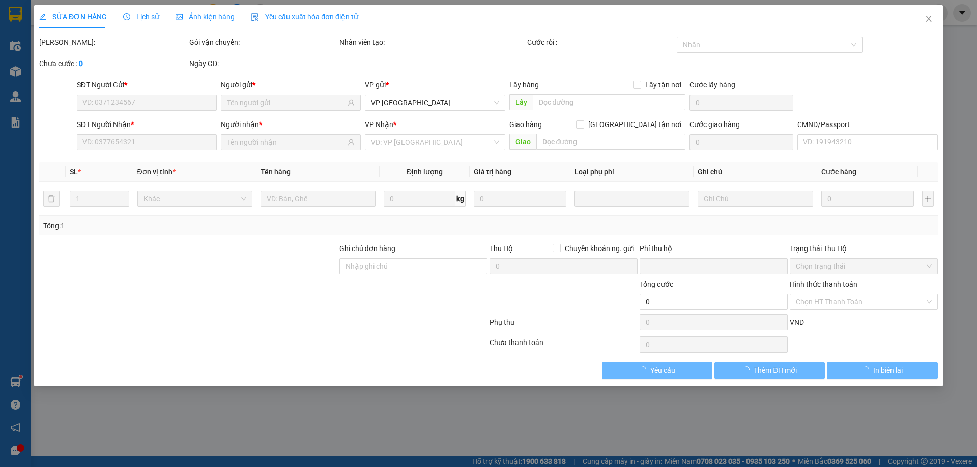
type input "25.000"
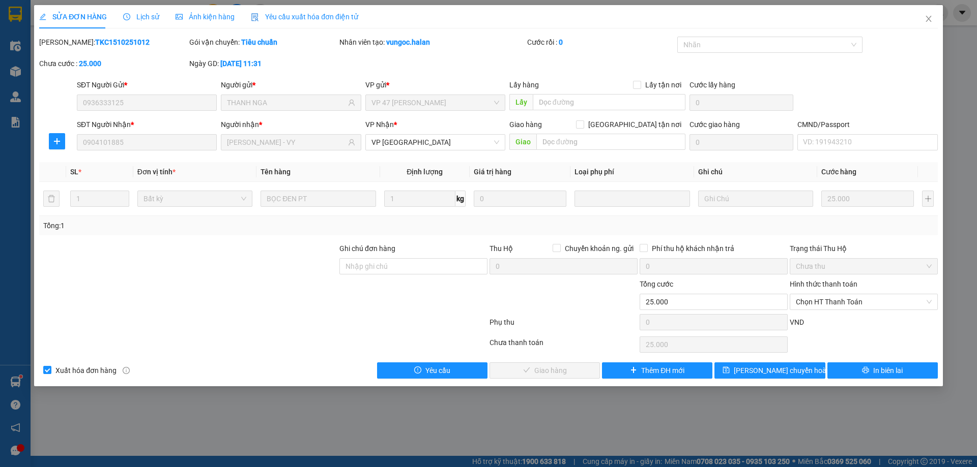
drag, startPoint x: 836, startPoint y: 304, endPoint x: 820, endPoint y: 311, distance: 18.0
click at [837, 305] on span "Chọn HT Thanh Toán" at bounding box center [864, 302] width 136 height 15
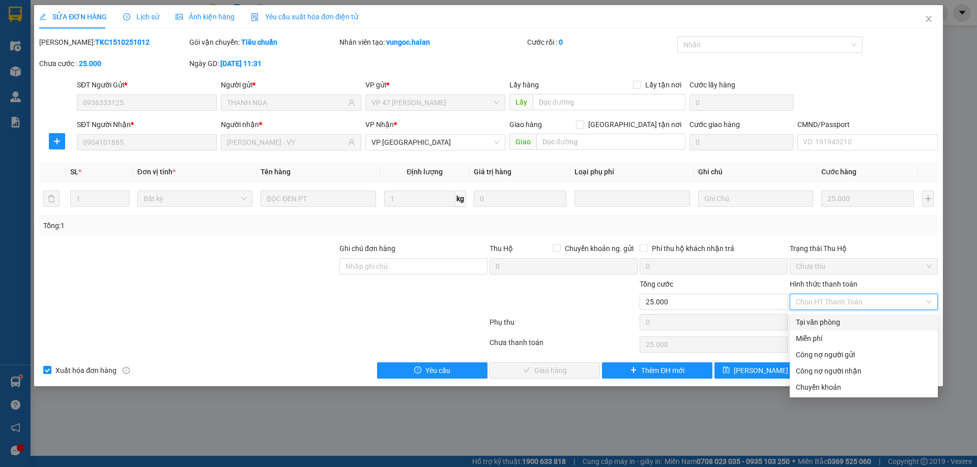
drag, startPoint x: 813, startPoint y: 319, endPoint x: 753, endPoint y: 327, distance: 60.4
click at [811, 319] on div "Tại văn phòng" at bounding box center [864, 322] width 136 height 11
type input "0"
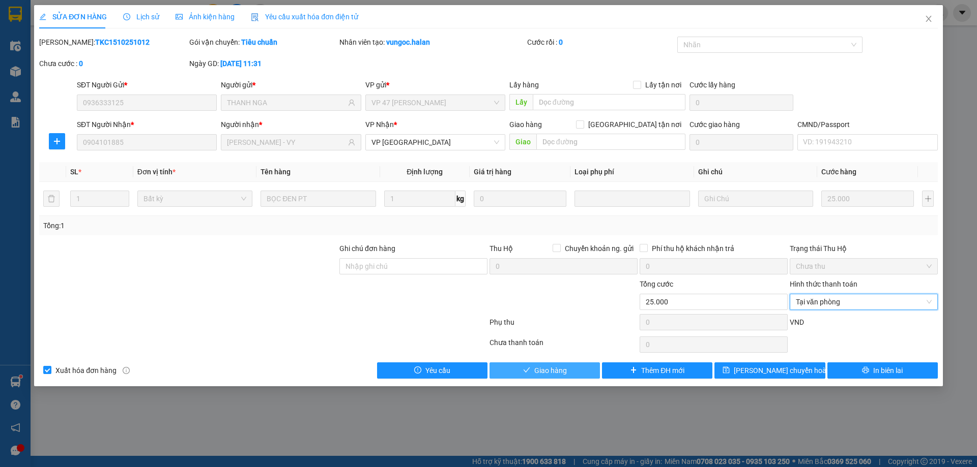
click at [579, 366] on button "Giao hàng" at bounding box center [544, 371] width 110 height 16
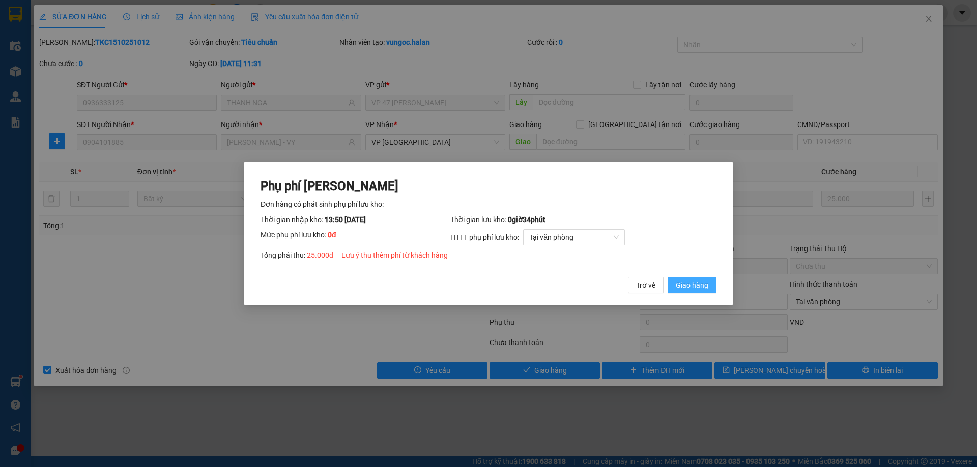
click at [704, 288] on span "Giao hàng" at bounding box center [692, 285] width 33 height 11
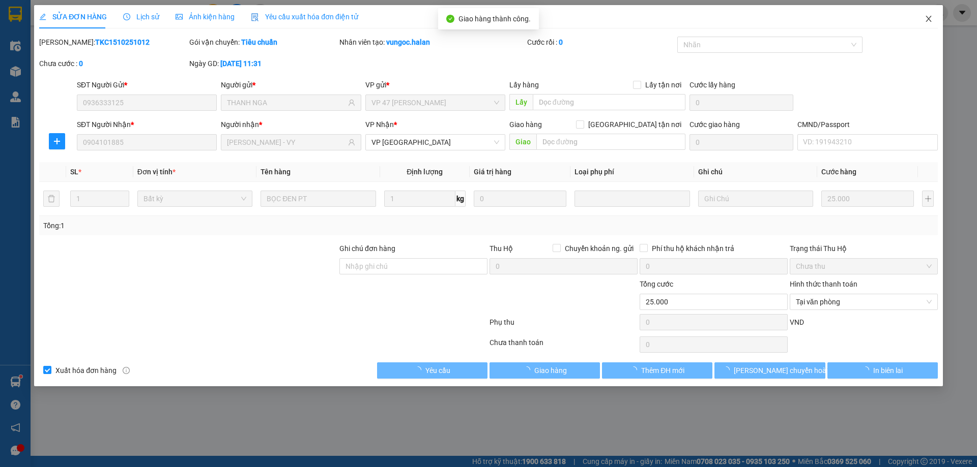
click at [927, 21] on icon "close" at bounding box center [928, 19] width 8 height 8
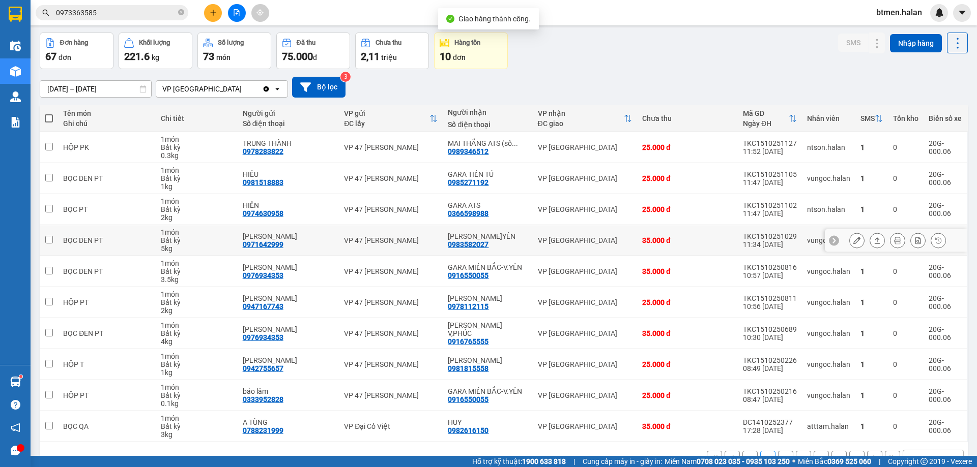
scroll to position [66, 0]
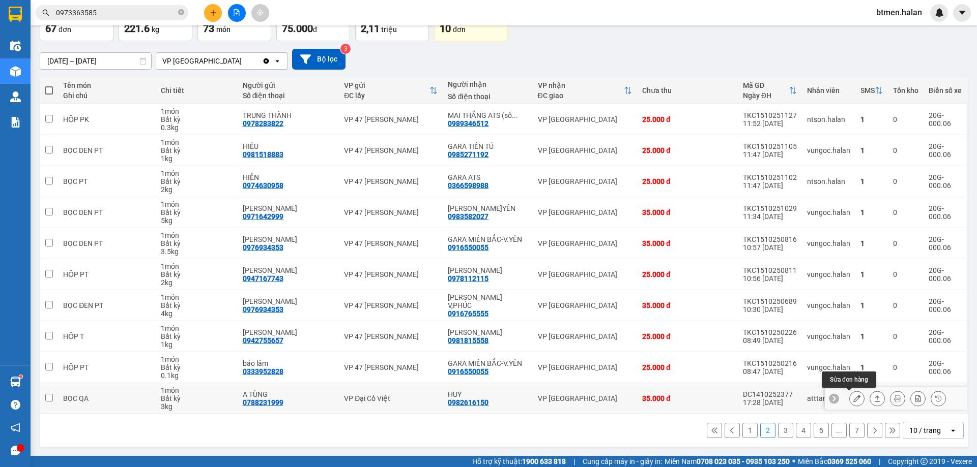
click at [853, 397] on icon at bounding box center [856, 398] width 7 height 7
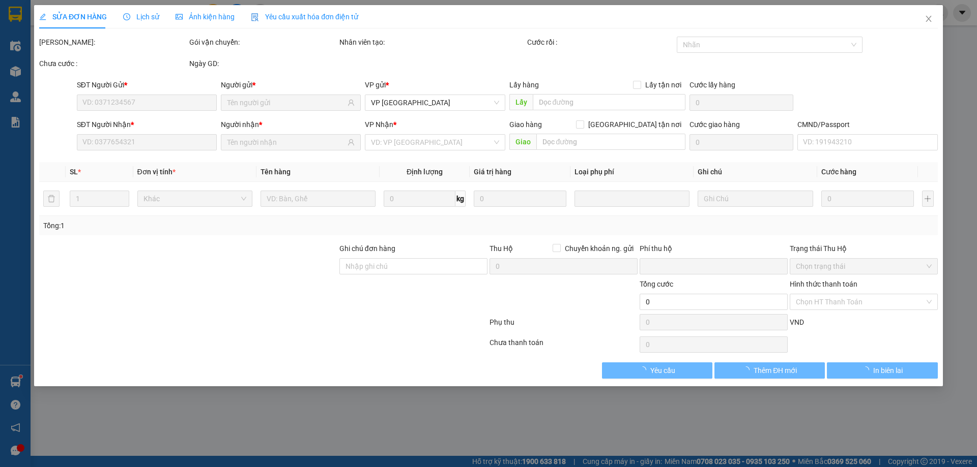
type input "0788231999"
type input "A TÙNG"
type input "0982616150"
type input "HUY"
type input "0"
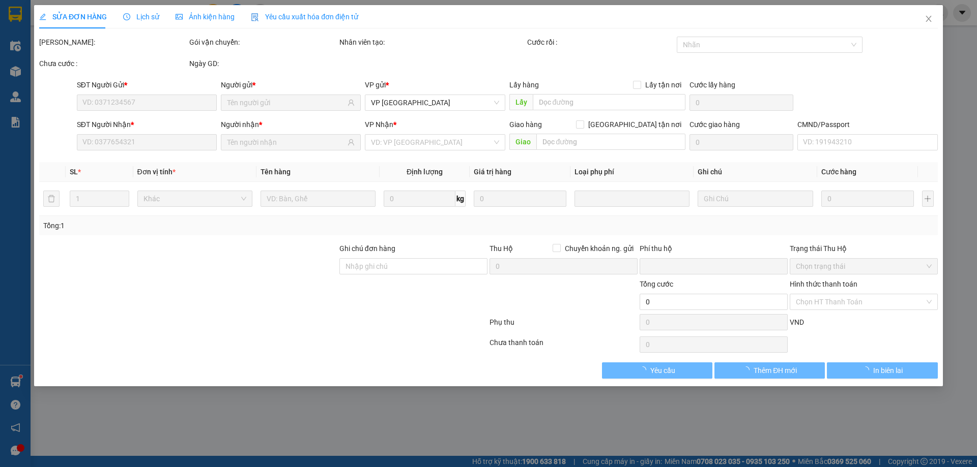
type input "35.000"
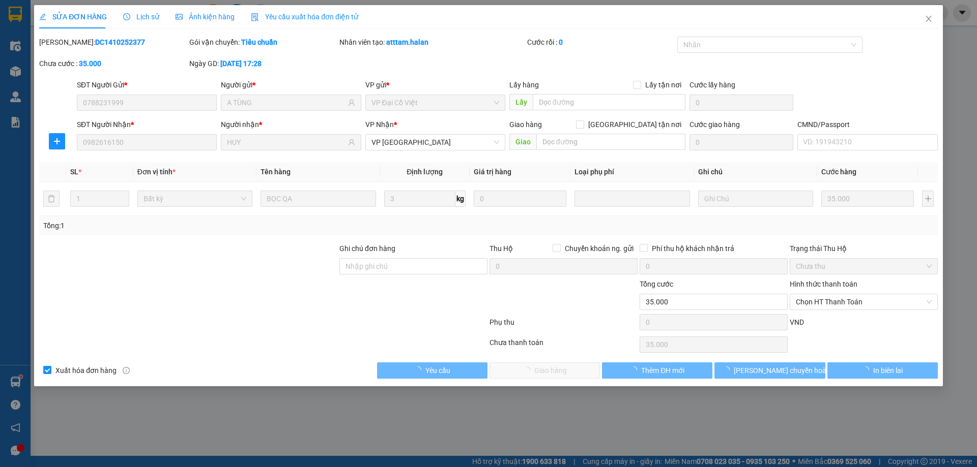
click at [810, 300] on span "Chọn HT Thanh Toán" at bounding box center [864, 302] width 136 height 15
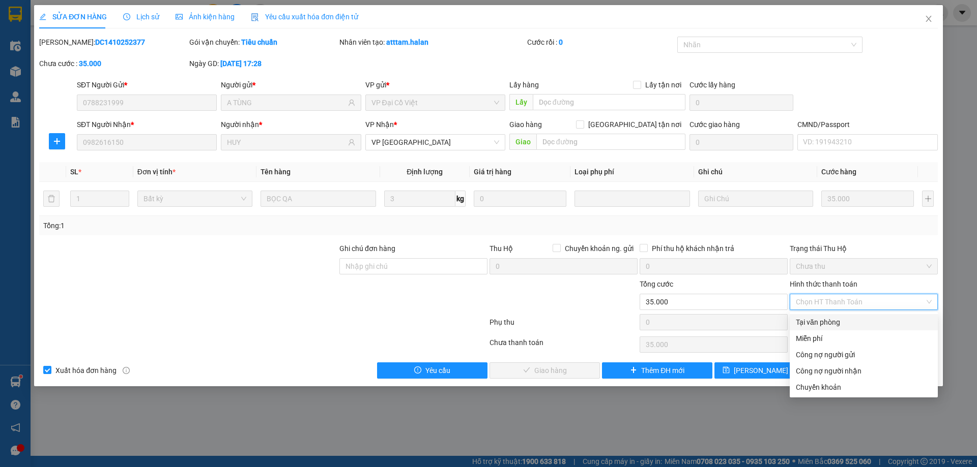
click at [814, 326] on div "Tại văn phòng" at bounding box center [864, 322] width 136 height 11
type input "0"
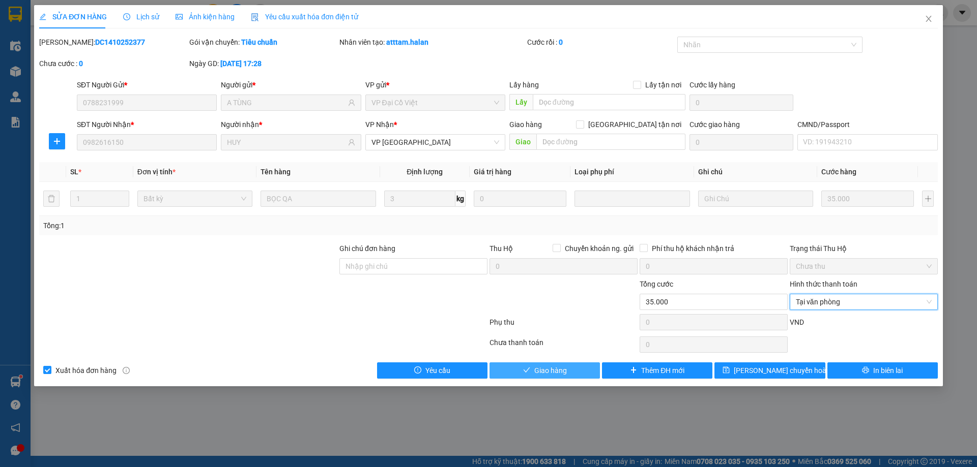
click at [548, 370] on span "Giao hàng" at bounding box center [550, 370] width 33 height 11
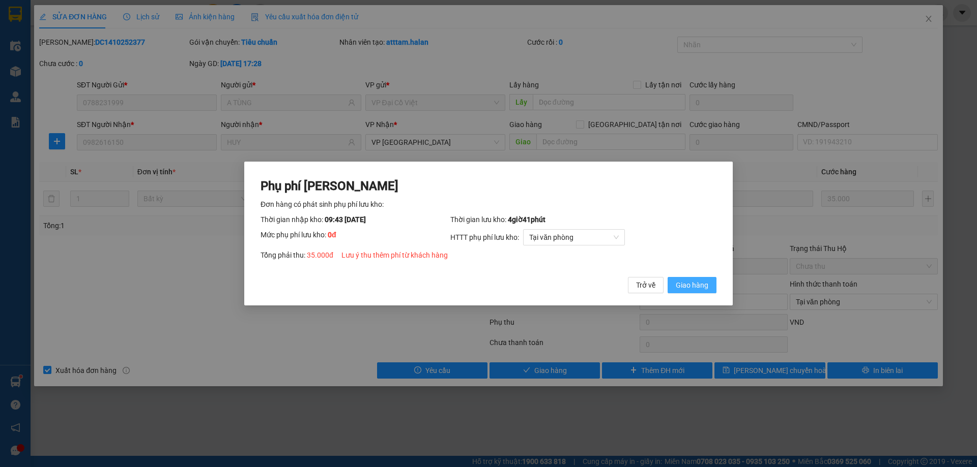
click at [696, 285] on span "Giao hàng" at bounding box center [692, 285] width 33 height 11
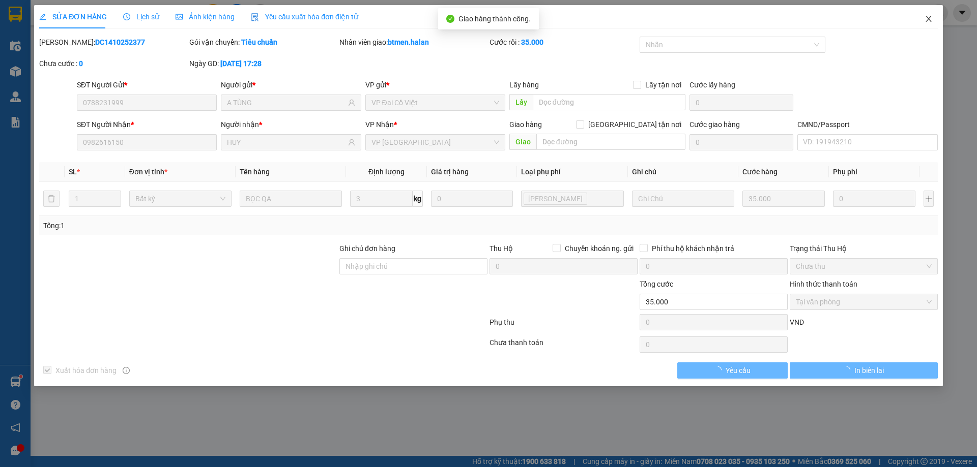
click at [927, 21] on icon "close" at bounding box center [928, 19] width 6 height 6
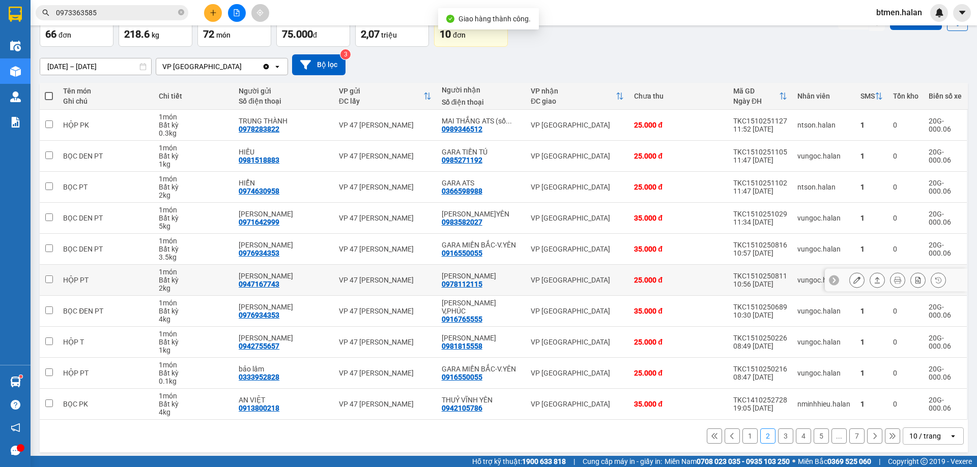
scroll to position [66, 0]
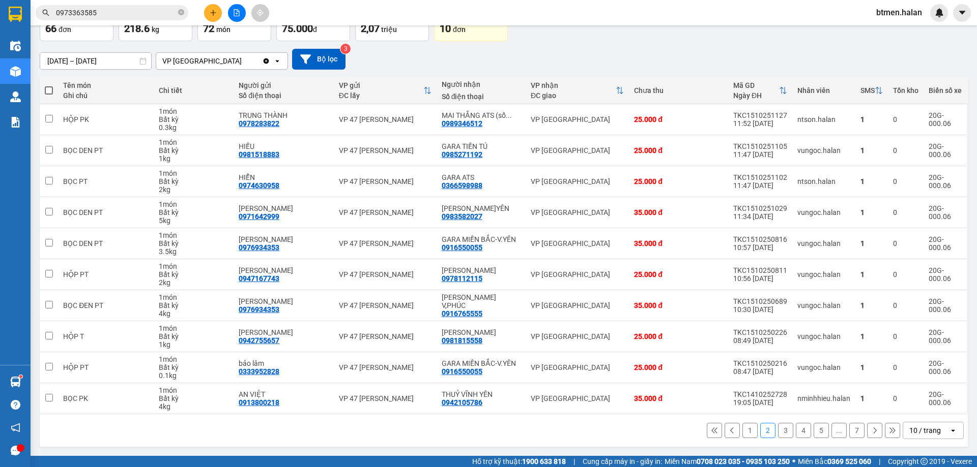
click at [742, 432] on button "1" at bounding box center [749, 430] width 15 height 15
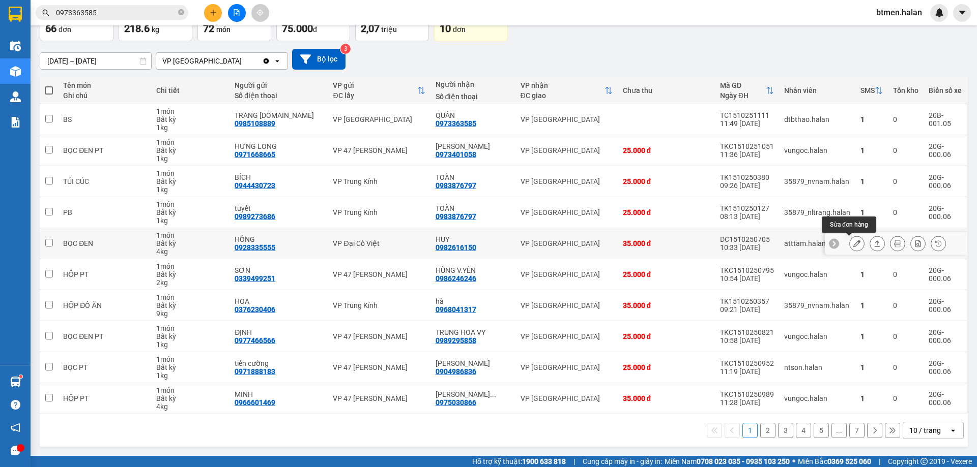
click at [853, 242] on icon at bounding box center [856, 243] width 7 height 7
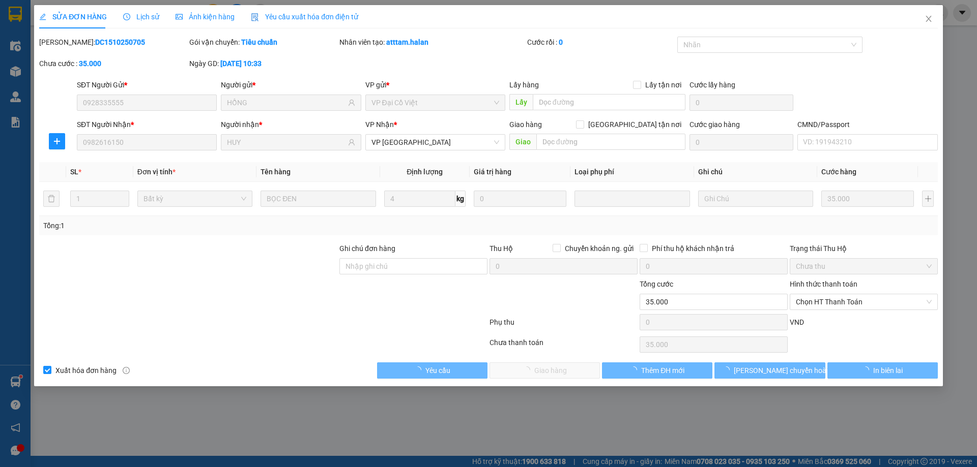
type input "0928335555"
type input "HỒNG"
type input "0982616150"
type input "HUY"
type input "0"
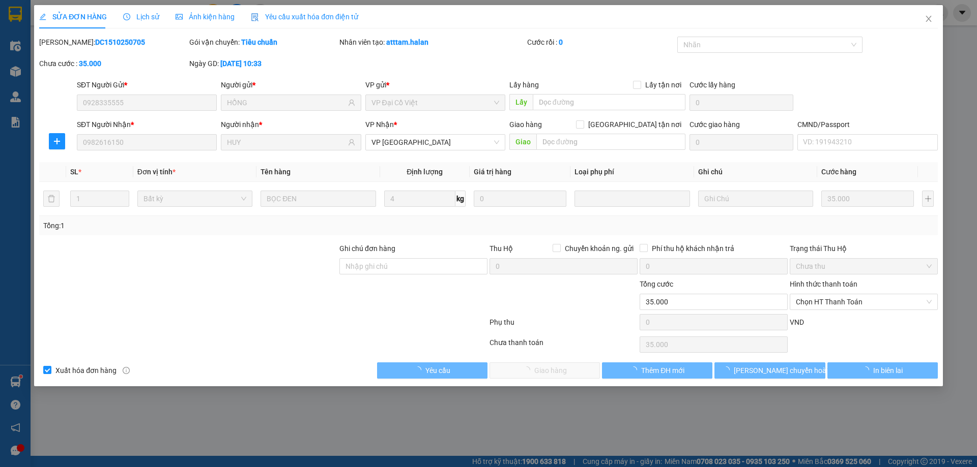
type input "35.000"
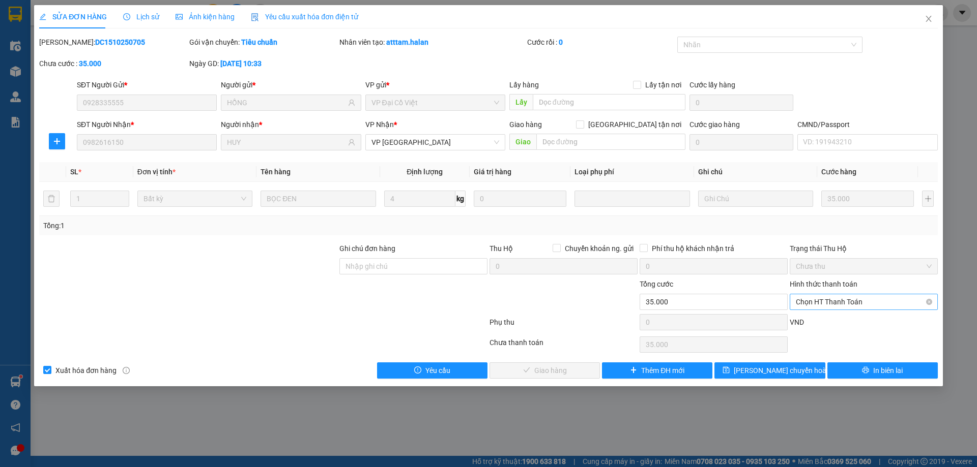
click at [827, 305] on span "Chọn HT Thanh Toán" at bounding box center [864, 302] width 136 height 15
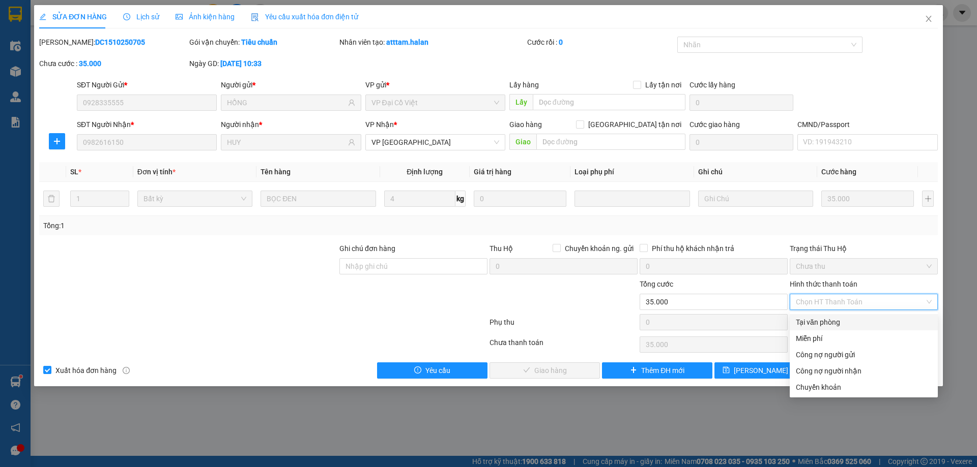
click at [799, 320] on div "Tại văn phòng" at bounding box center [864, 322] width 136 height 11
type input "0"
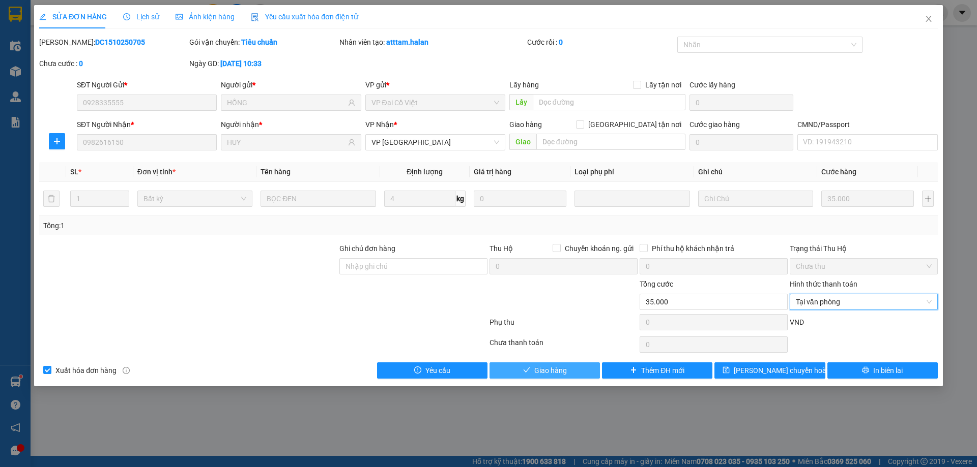
click at [569, 365] on button "Giao hàng" at bounding box center [544, 371] width 110 height 16
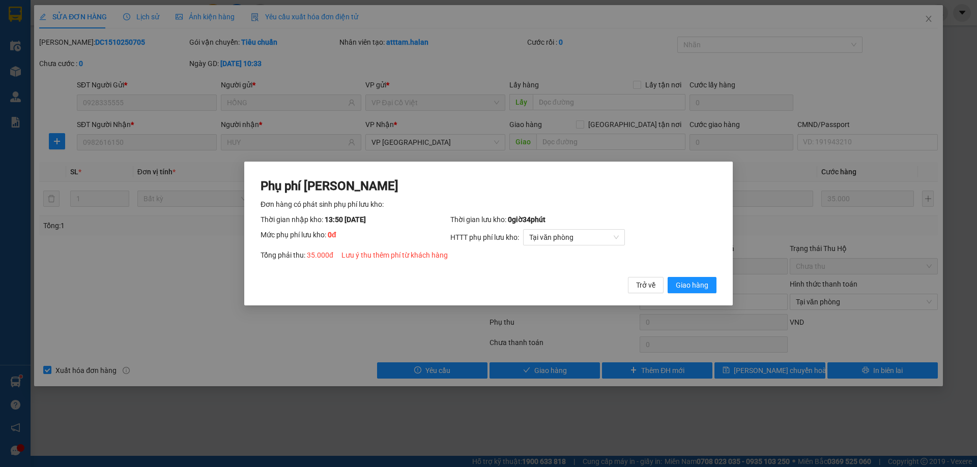
click at [682, 288] on span "Giao hàng" at bounding box center [692, 285] width 33 height 11
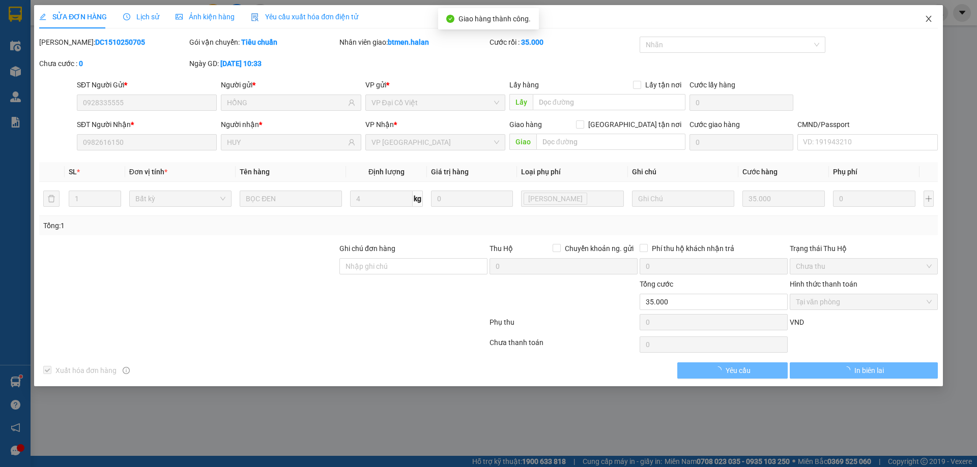
click at [928, 16] on icon "close" at bounding box center [928, 19] width 8 height 8
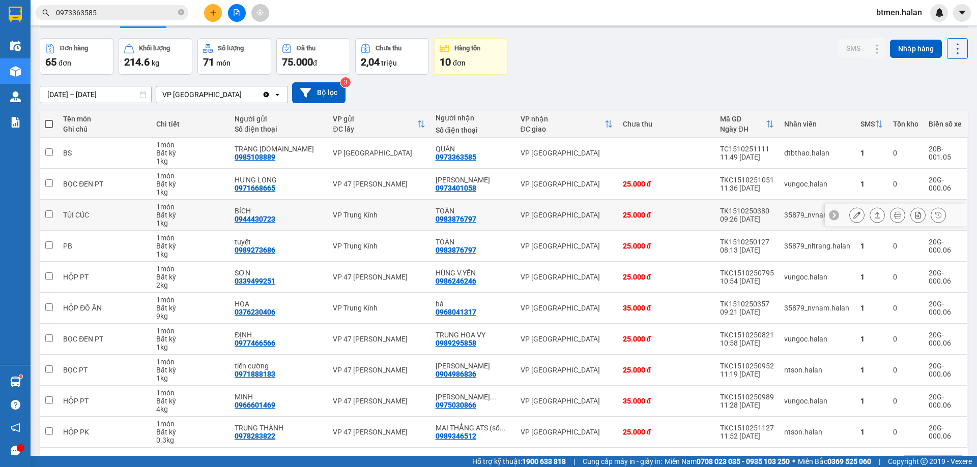
scroll to position [66, 0]
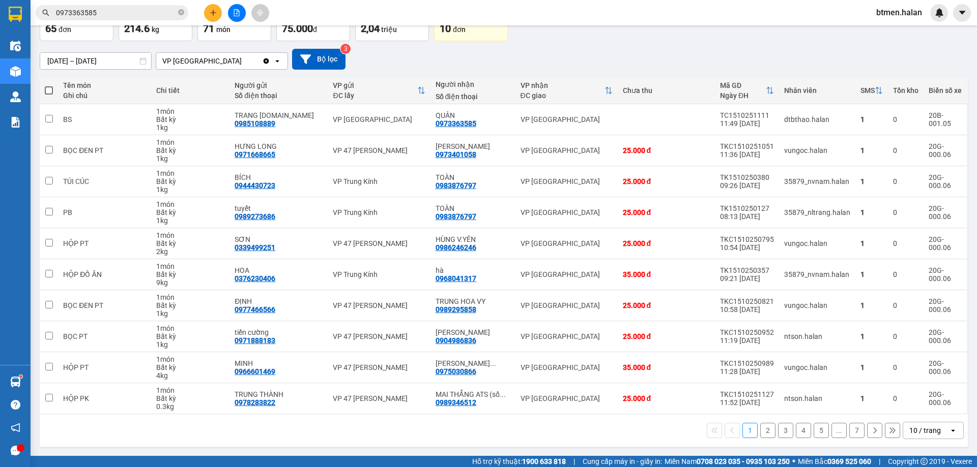
click at [761, 431] on button "2" at bounding box center [767, 430] width 15 height 15
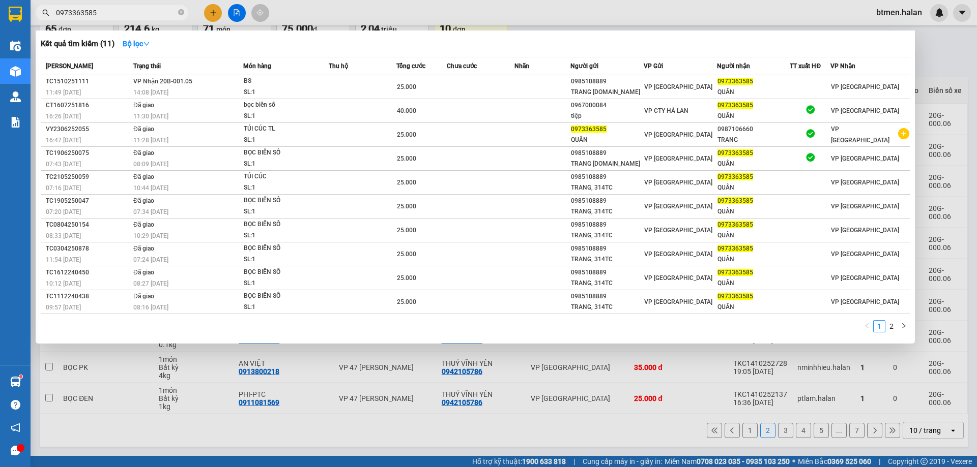
click at [136, 10] on input "0973363585" at bounding box center [116, 12] width 120 height 11
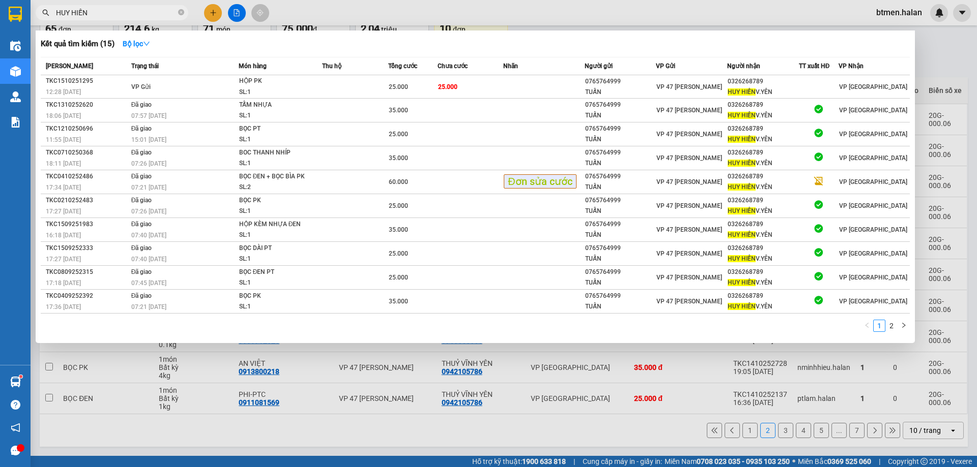
type input "HUY HIẾN"
click at [855, 57] on th "VP Nhận" at bounding box center [874, 66] width 72 height 18
click at [938, 43] on div at bounding box center [488, 233] width 977 height 467
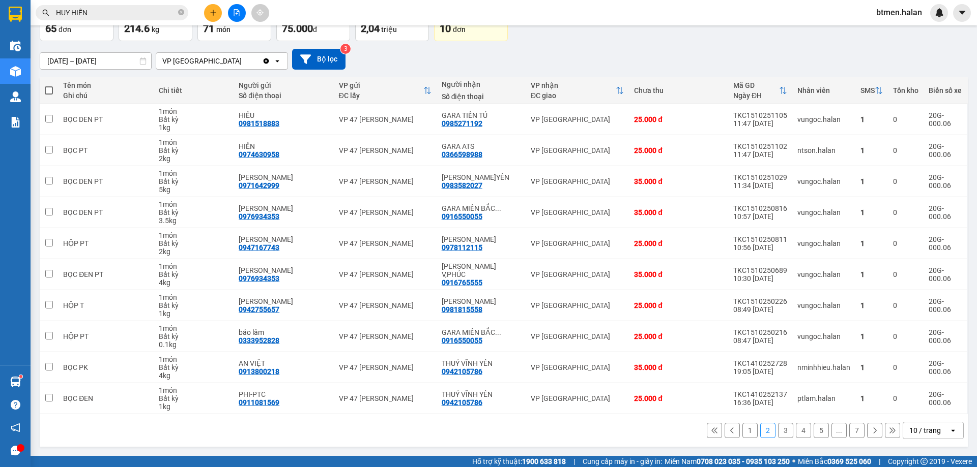
click at [742, 424] on button "1" at bounding box center [749, 430] width 15 height 15
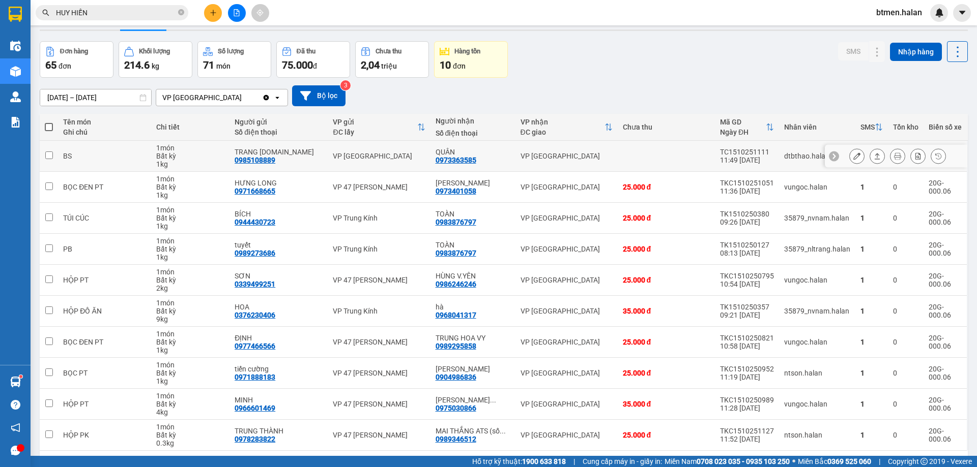
scroll to position [0, 0]
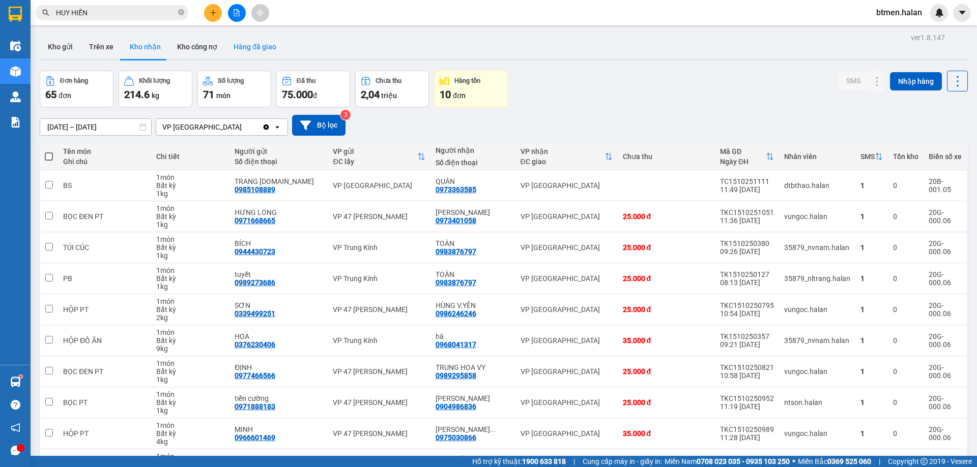
drag, startPoint x: 269, startPoint y: 45, endPoint x: 277, endPoint y: 49, distance: 9.4
click at [269, 46] on button "Hàng đã giao" at bounding box center [254, 47] width 59 height 24
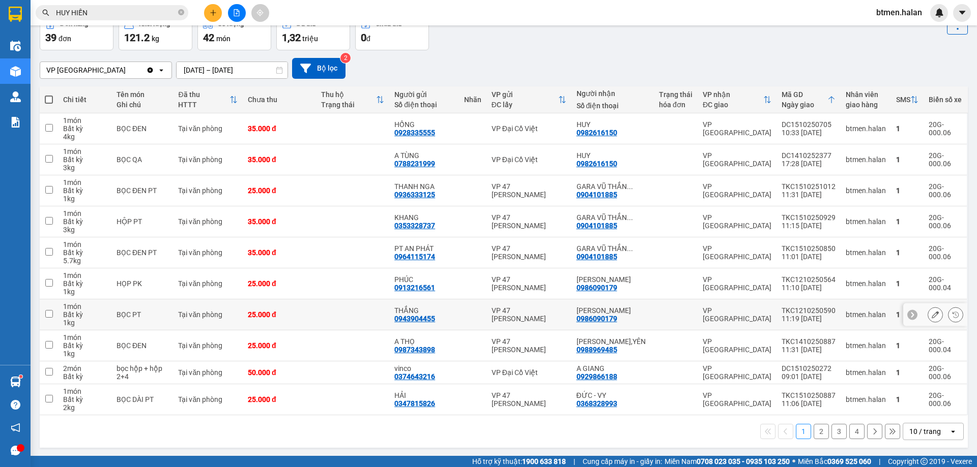
scroll to position [58, 0]
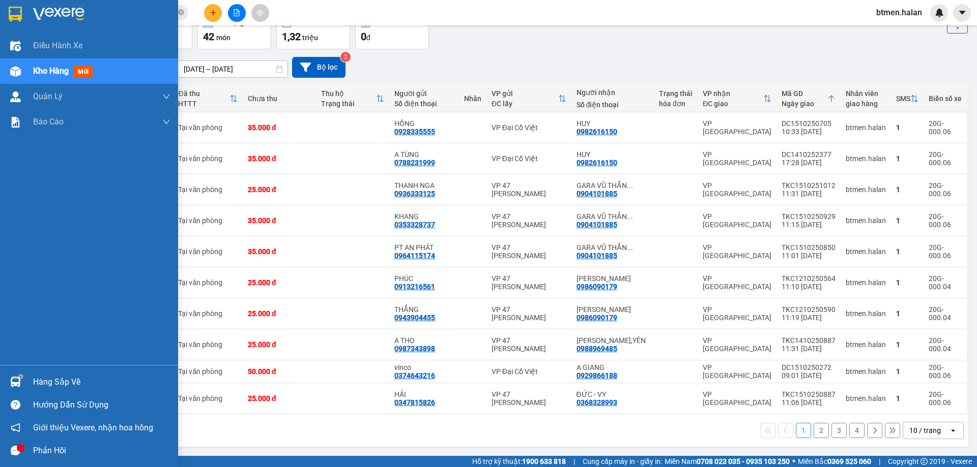
click at [26, 377] on div "Hàng sắp về" at bounding box center [89, 382] width 178 height 23
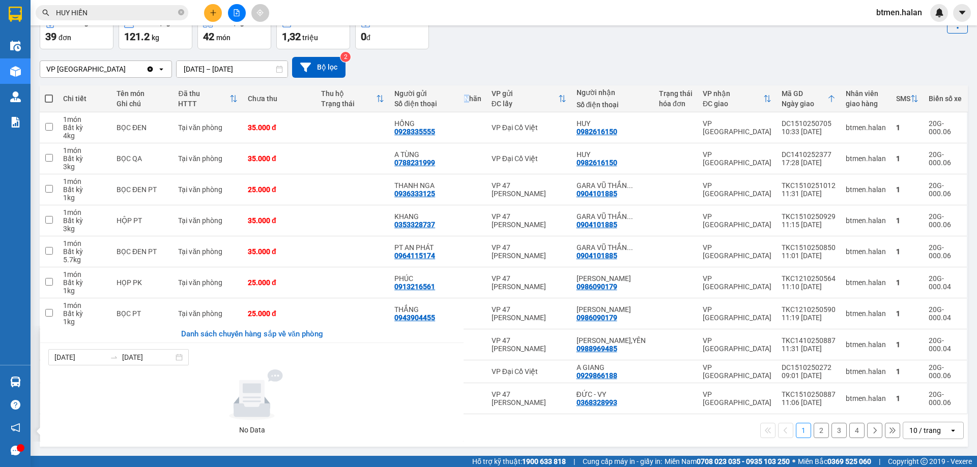
drag, startPoint x: 481, startPoint y: 96, endPoint x: 483, endPoint y: 83, distance: 12.9
click at [483, 89] on section "Kết quả tìm kiếm ( 15 ) Bộ lọc Mã ĐH Trạng thái Món hàng Thu hộ Tổng cước Chưa …" at bounding box center [488, 233] width 977 height 467
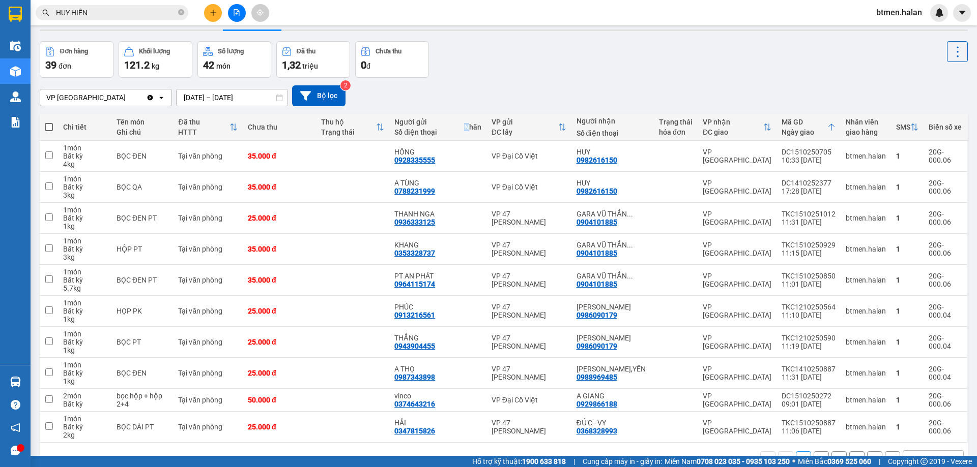
scroll to position [0, 0]
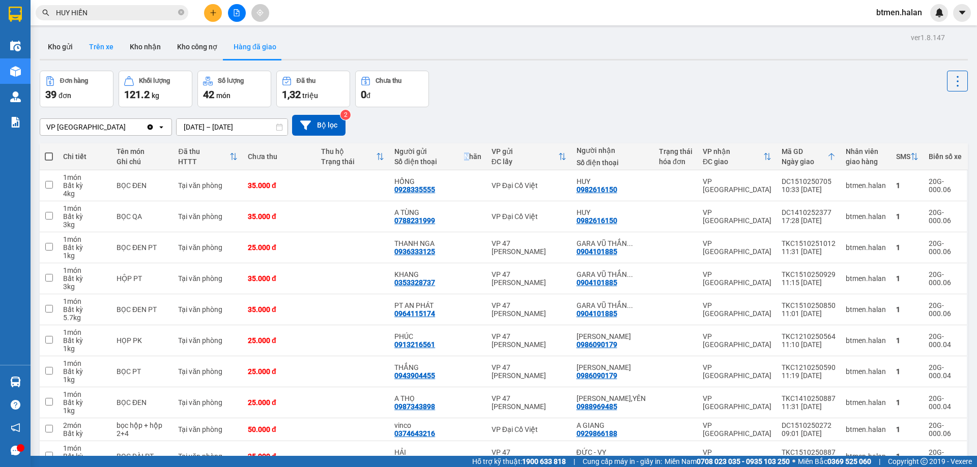
drag, startPoint x: 67, startPoint y: 43, endPoint x: 101, endPoint y: 53, distance: 35.2
click at [68, 43] on button "Kho gửi" at bounding box center [60, 47] width 41 height 24
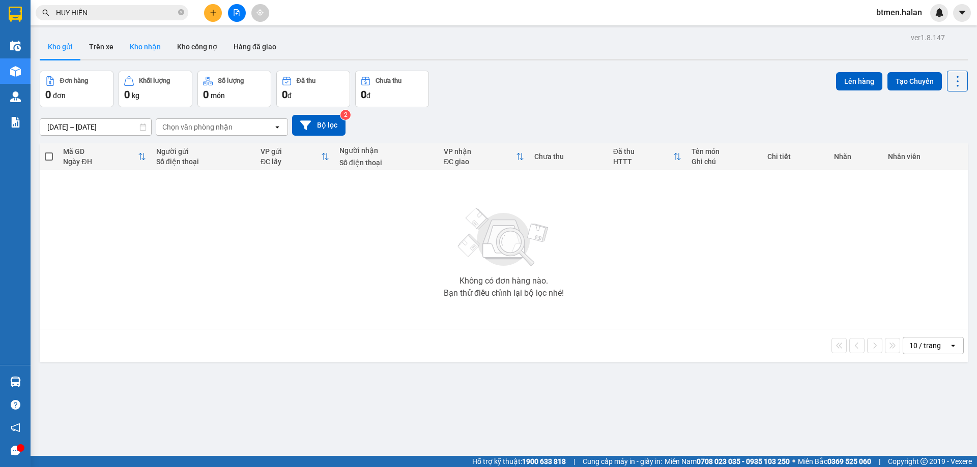
click at [144, 41] on button "Kho nhận" at bounding box center [145, 47] width 47 height 24
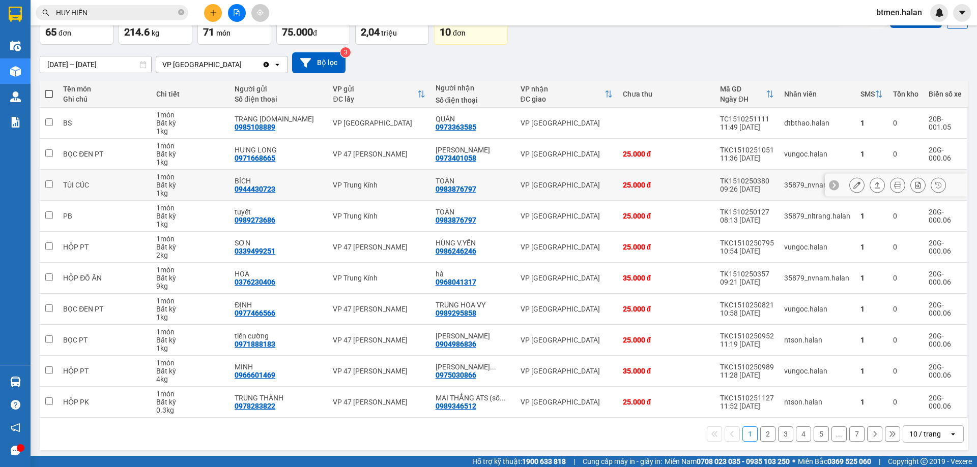
scroll to position [66, 0]
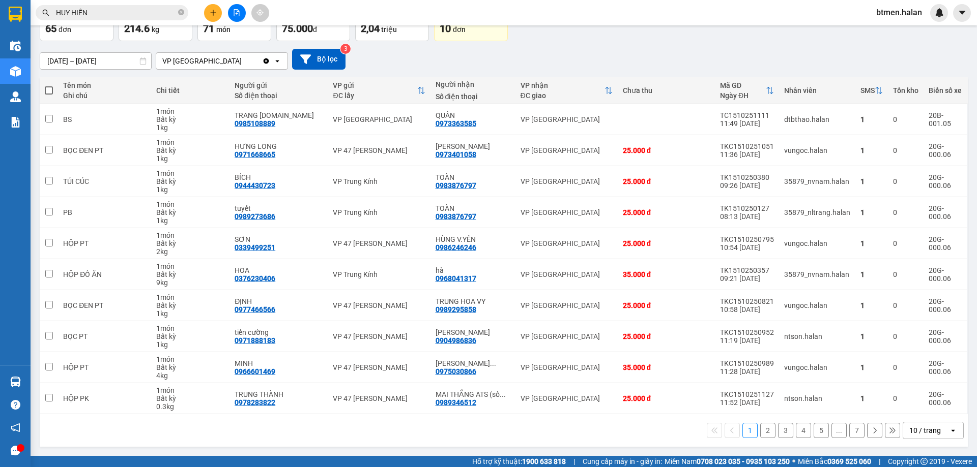
click at [760, 432] on button "2" at bounding box center [767, 430] width 15 height 15
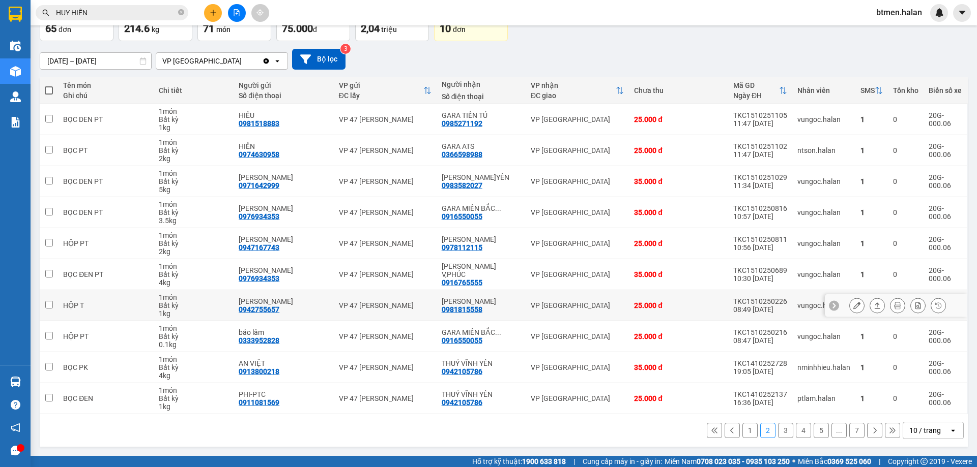
click at [853, 307] on button at bounding box center [856, 306] width 14 height 18
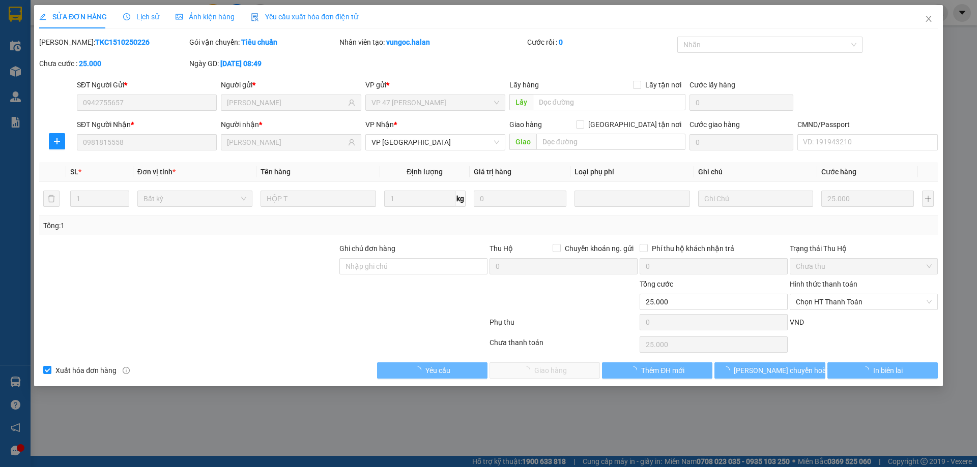
type input "0942755657"
type input "[PERSON_NAME]"
type input "0981815558"
type input "[PERSON_NAME]"
type input "0"
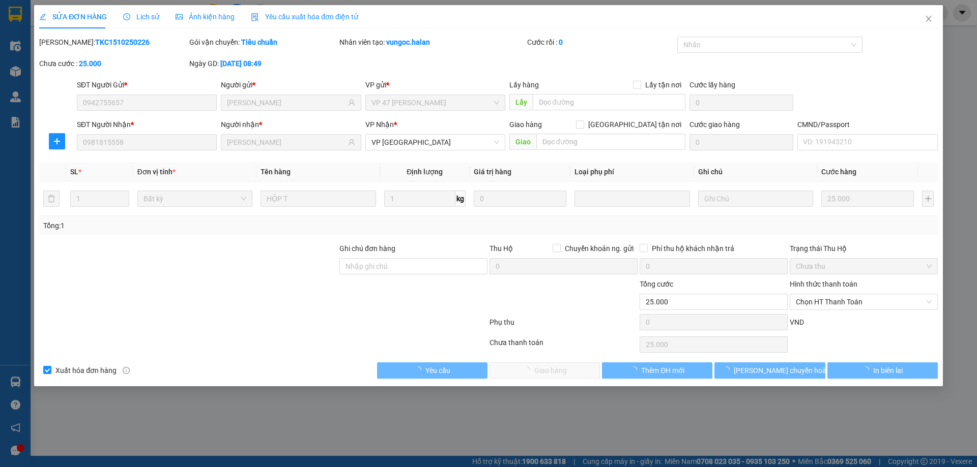
type input "25.000"
click at [857, 305] on span "Chọn HT Thanh Toán" at bounding box center [864, 302] width 136 height 15
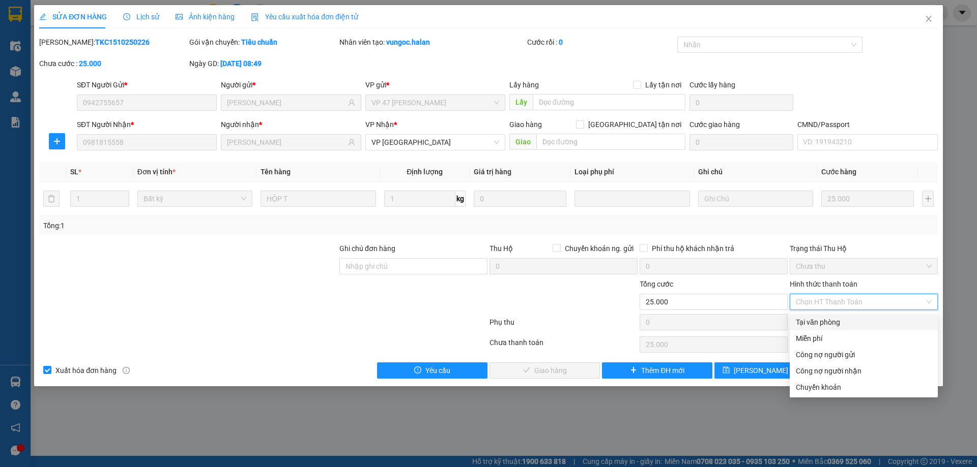
drag, startPoint x: 833, startPoint y: 322, endPoint x: 634, endPoint y: 346, distance: 200.9
click at [833, 323] on div "Tại văn phòng" at bounding box center [864, 322] width 136 height 11
type input "0"
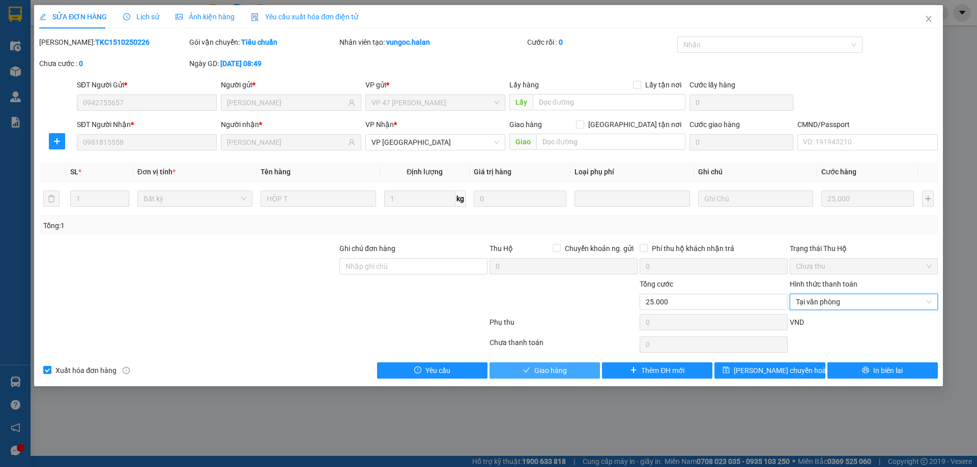
click at [550, 367] on span "Giao hàng" at bounding box center [550, 370] width 33 height 11
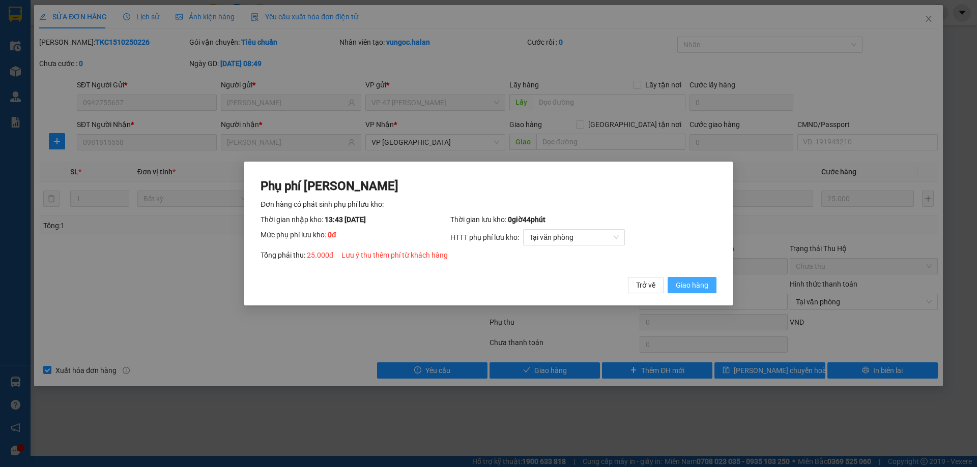
click at [700, 283] on span "Giao hàng" at bounding box center [692, 285] width 33 height 11
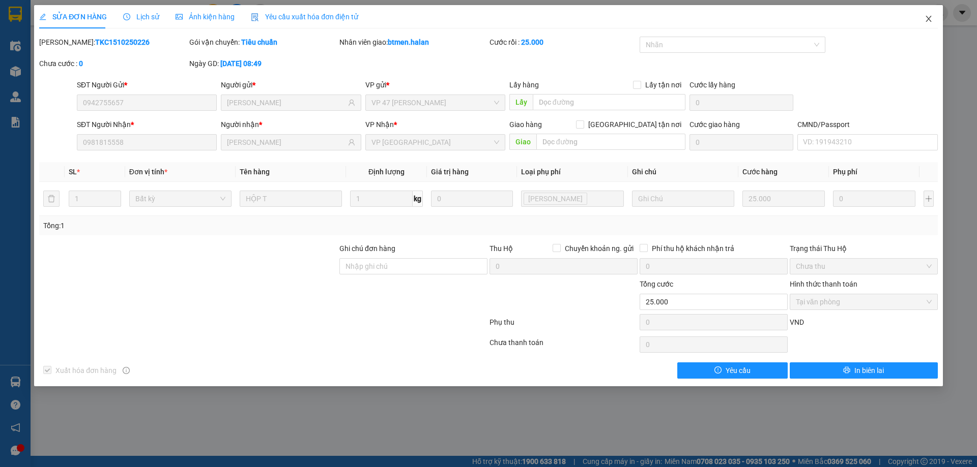
click at [932, 19] on icon "close" at bounding box center [928, 19] width 8 height 8
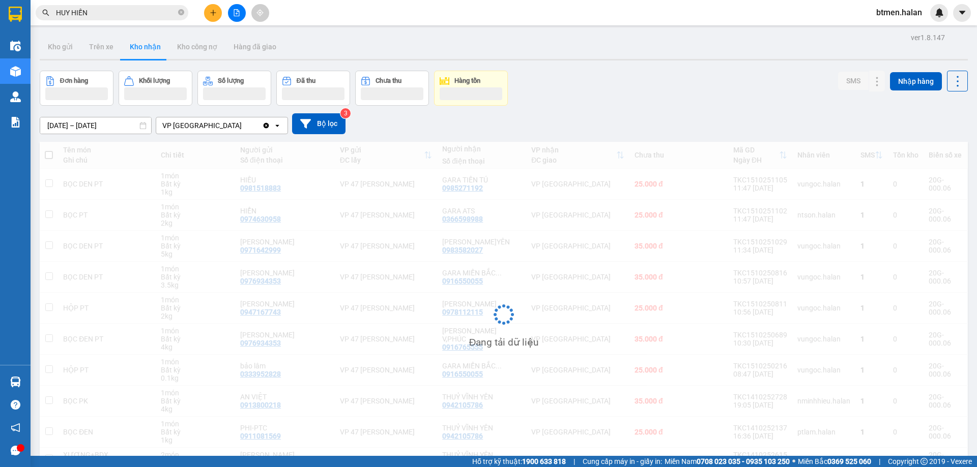
click at [144, 16] on input "HUY HIẾN" at bounding box center [116, 12] width 120 height 11
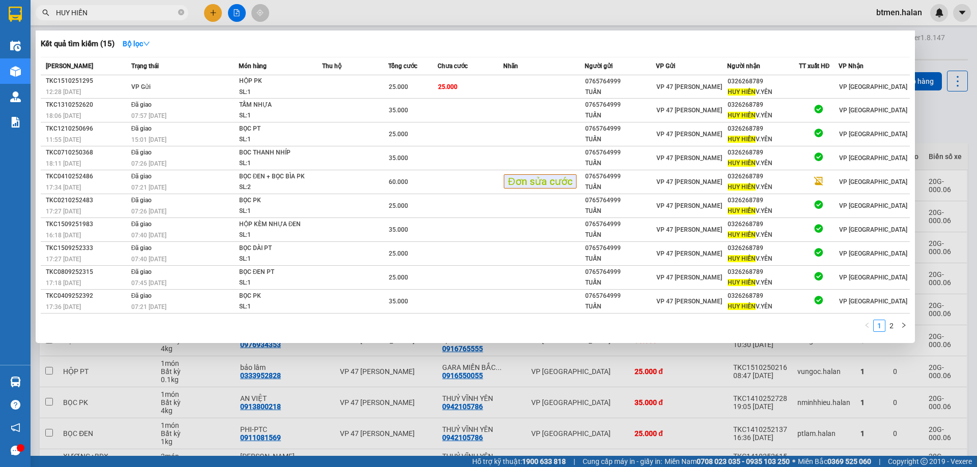
click at [144, 16] on input "HUY HIẾN" at bounding box center [116, 12] width 120 height 11
paste input "0981815558"
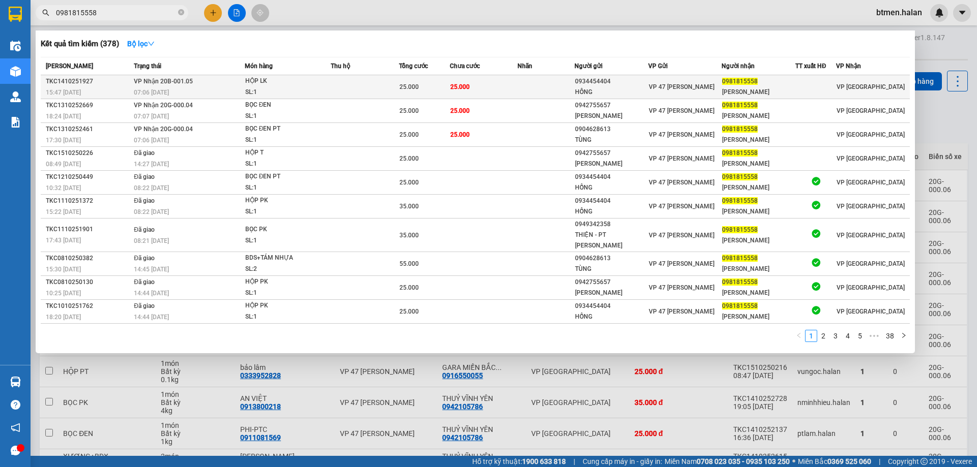
type input "0981815558"
click at [523, 90] on td at bounding box center [545, 87] width 56 height 24
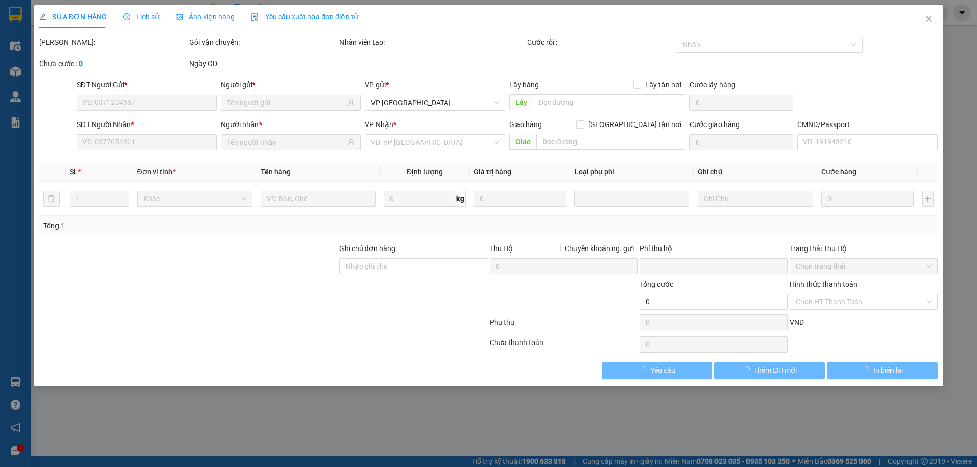
type input "0934454404"
type input "HỒNG"
type input "0981815558"
type input "[PERSON_NAME]"
type input "0"
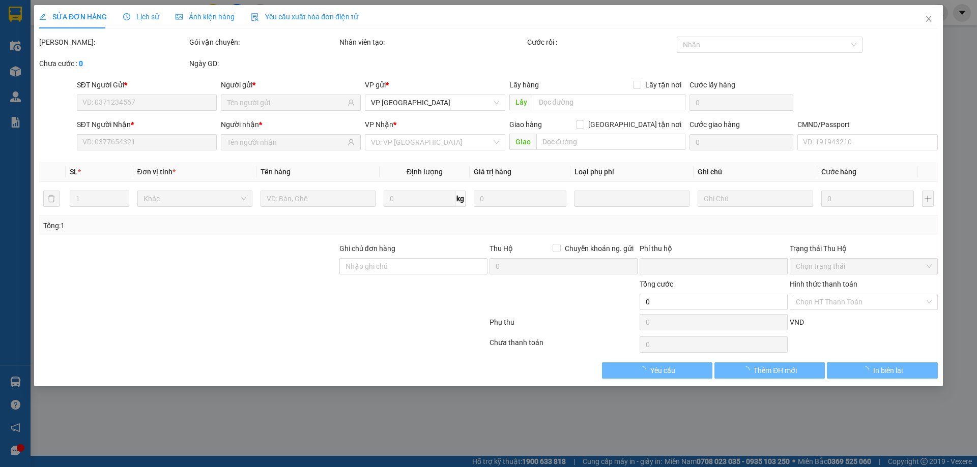
type input "25.000"
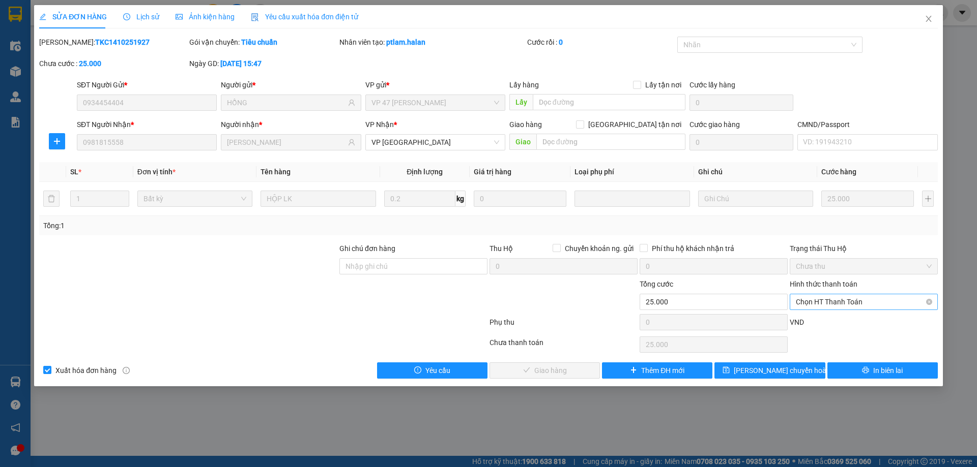
click at [835, 300] on span "Chọn HT Thanh Toán" at bounding box center [864, 302] width 136 height 15
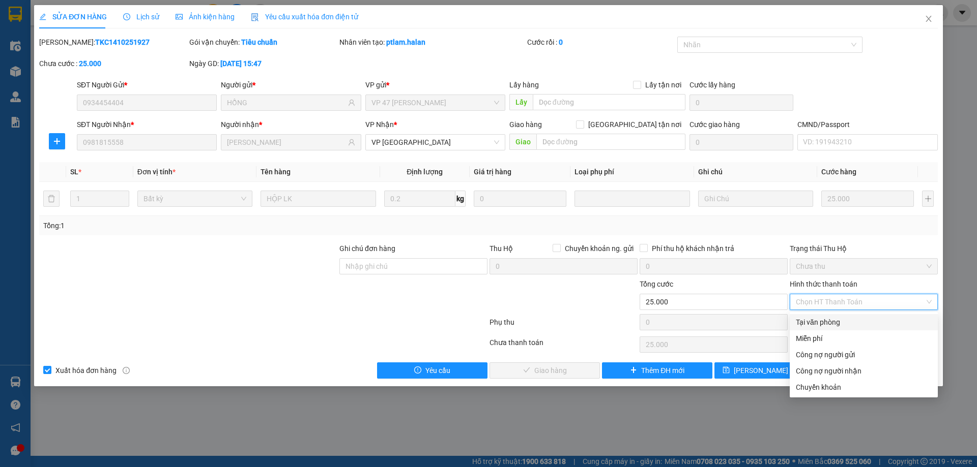
drag, startPoint x: 831, startPoint y: 318, endPoint x: 744, endPoint y: 342, distance: 90.2
click at [830, 319] on div "Tại văn phòng" at bounding box center [864, 322] width 136 height 11
type input "0"
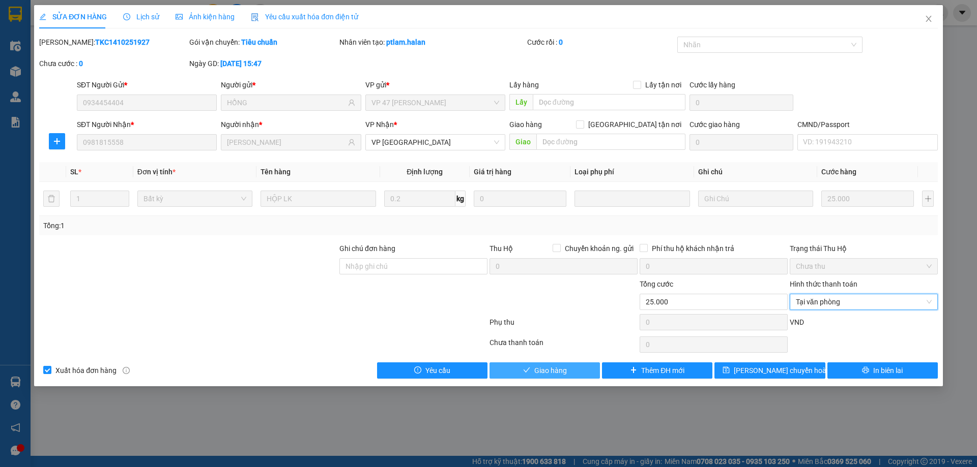
click at [564, 368] on span "Giao hàng" at bounding box center [550, 370] width 33 height 11
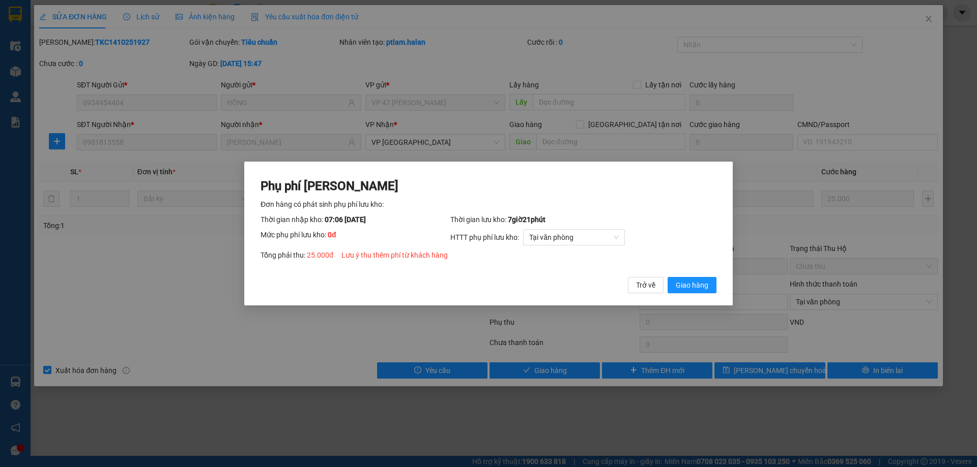
drag, startPoint x: 695, startPoint y: 288, endPoint x: 859, endPoint y: 143, distance: 218.0
click at [696, 288] on span "Giao hàng" at bounding box center [692, 285] width 33 height 11
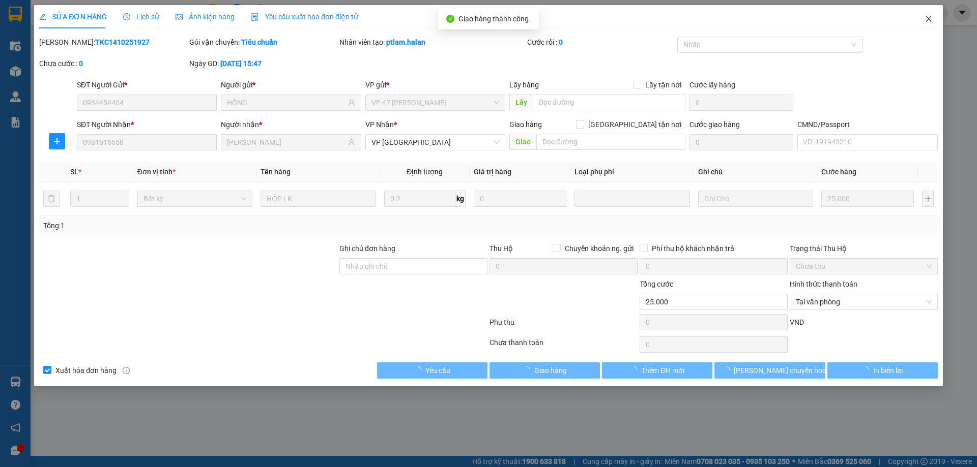
click at [926, 15] on icon "close" at bounding box center [928, 19] width 8 height 8
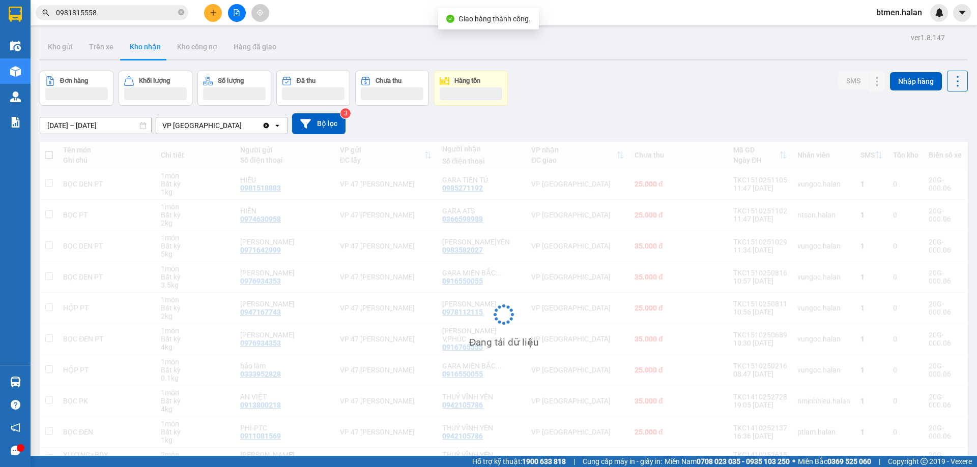
click at [145, 17] on input "0981815558" at bounding box center [116, 12] width 120 height 11
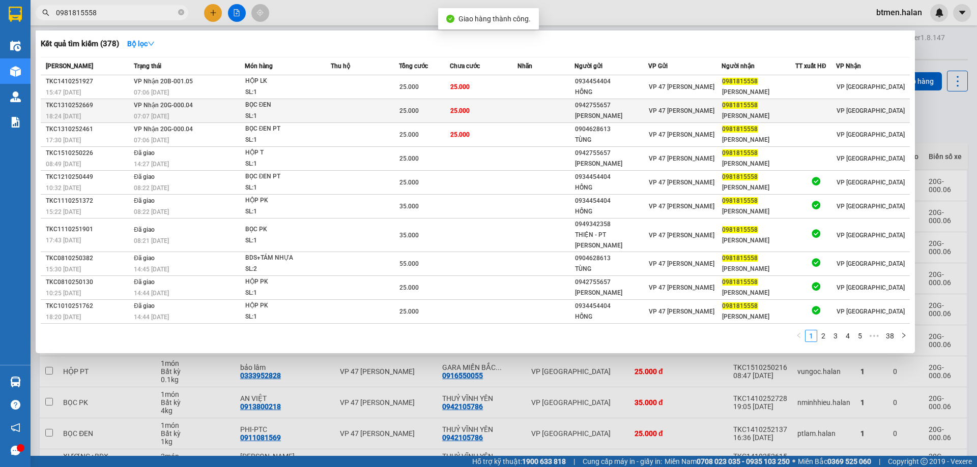
click at [516, 114] on td "25.000" at bounding box center [484, 111] width 68 height 24
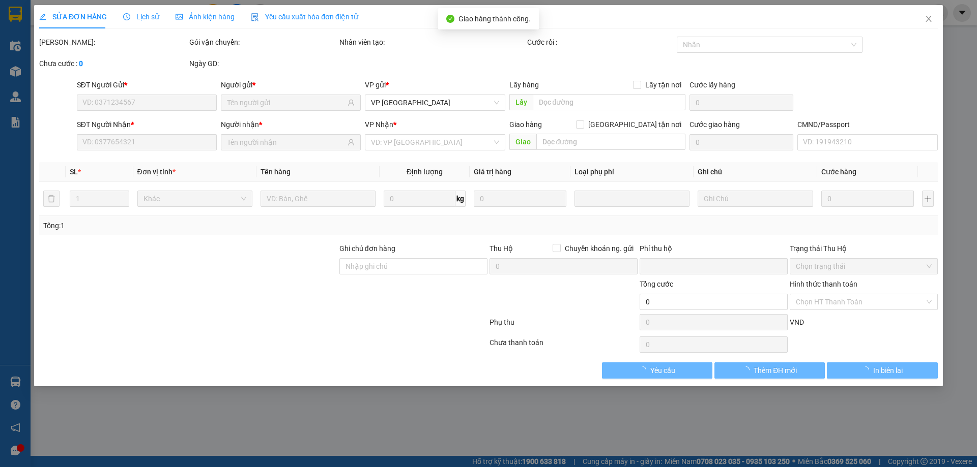
type input "0942755657"
type input "[PERSON_NAME]"
type input "0981815558"
type input "[PERSON_NAME]"
type input "0"
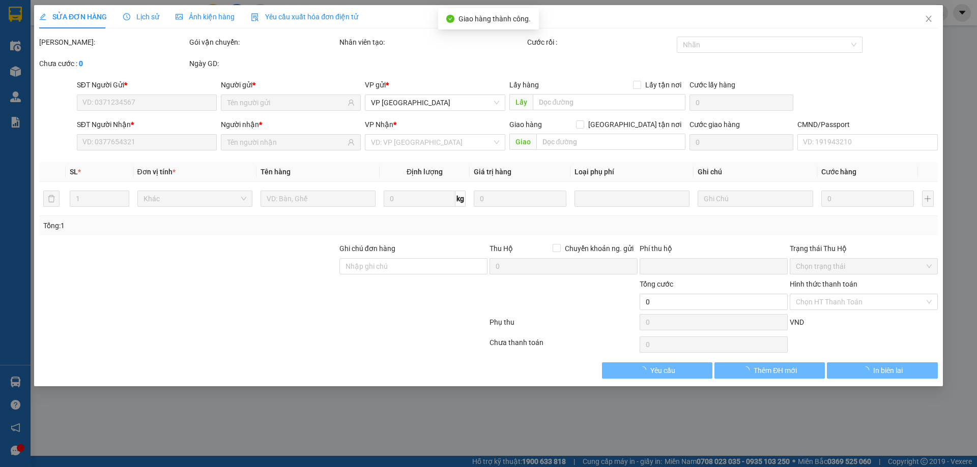
type input "25.000"
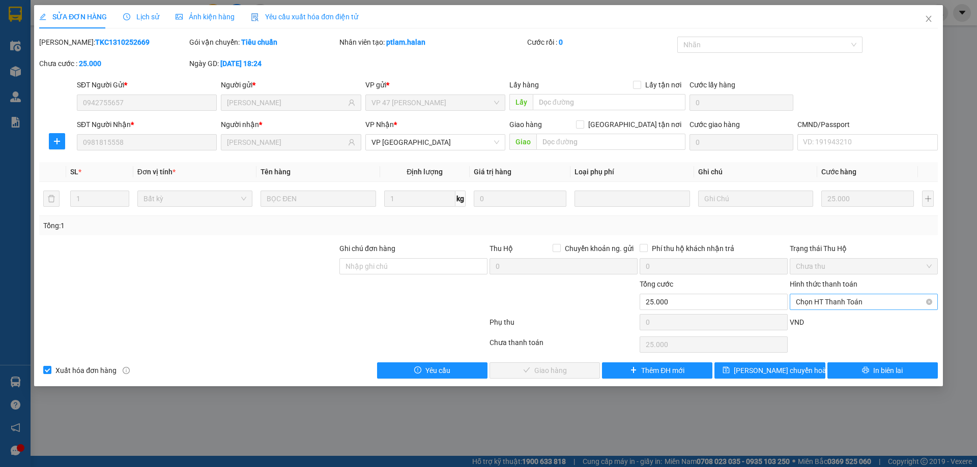
click at [837, 306] on span "Chọn HT Thanh Toán" at bounding box center [864, 302] width 136 height 15
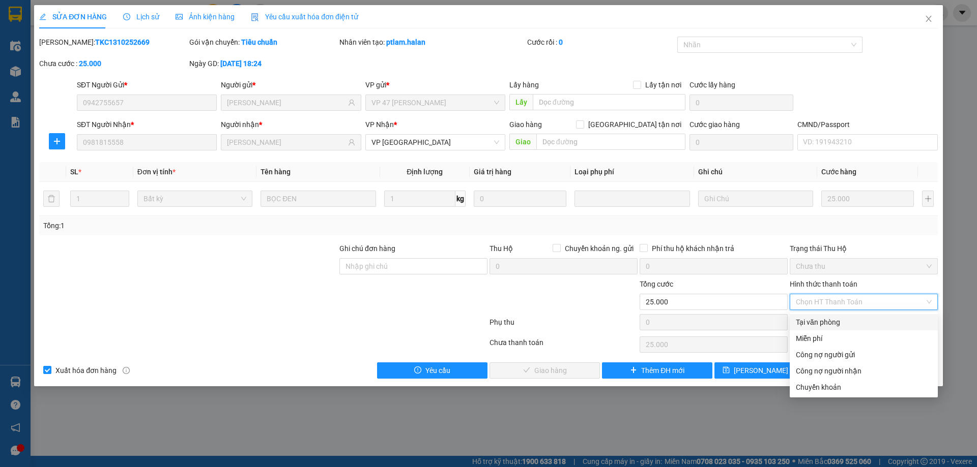
click at [826, 321] on div "Tại văn phòng" at bounding box center [864, 322] width 136 height 11
type input "0"
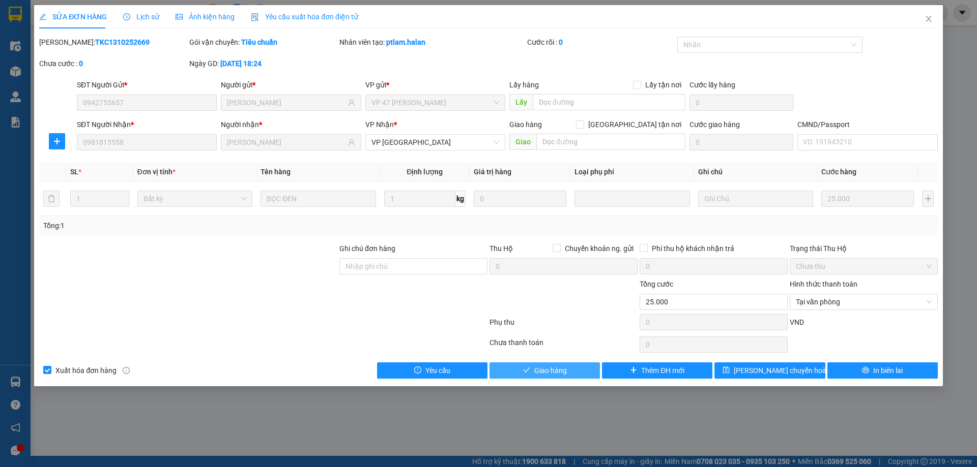
click at [586, 364] on button "Giao hàng" at bounding box center [544, 371] width 110 height 16
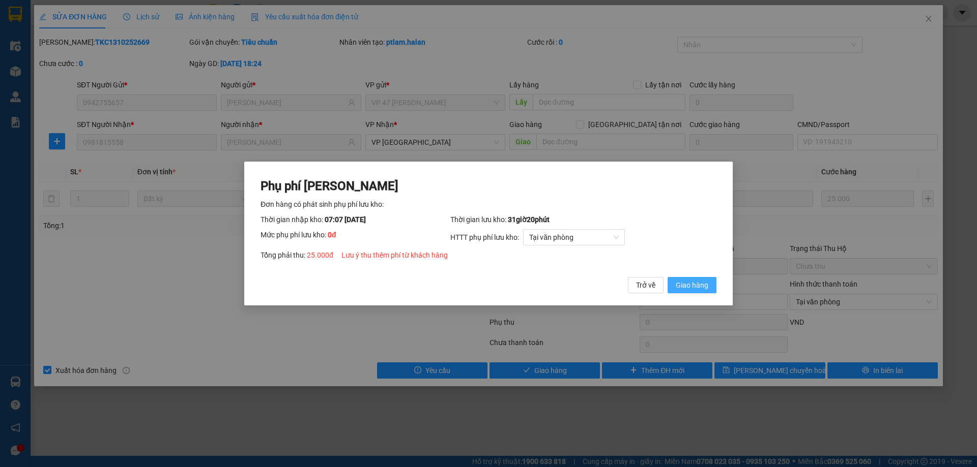
drag, startPoint x: 690, startPoint y: 278, endPoint x: 961, endPoint y: 75, distance: 338.3
click at [691, 277] on button "Giao hàng" at bounding box center [691, 285] width 49 height 16
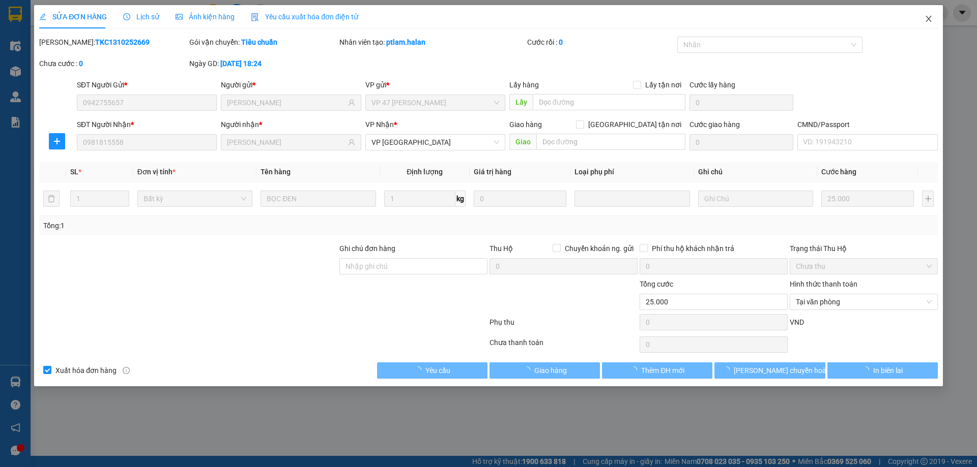
click at [929, 20] on icon "close" at bounding box center [928, 19] width 8 height 8
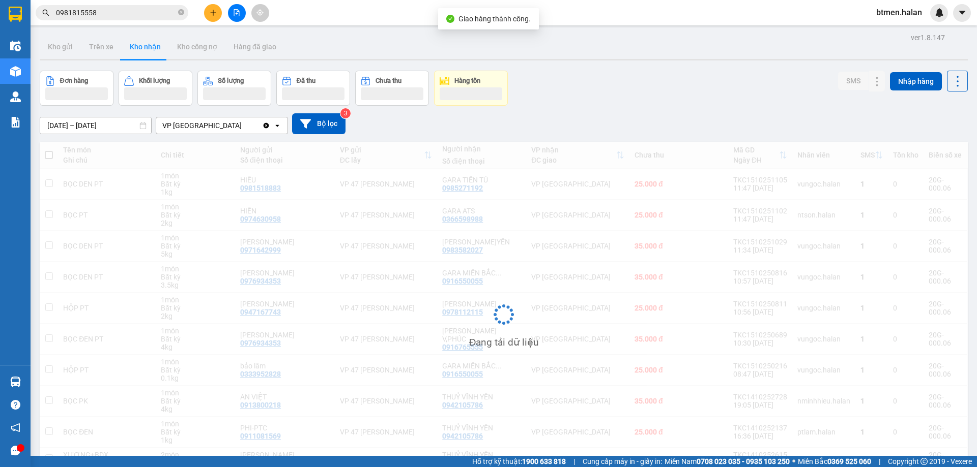
click at [132, 9] on input "0981815558" at bounding box center [116, 12] width 120 height 11
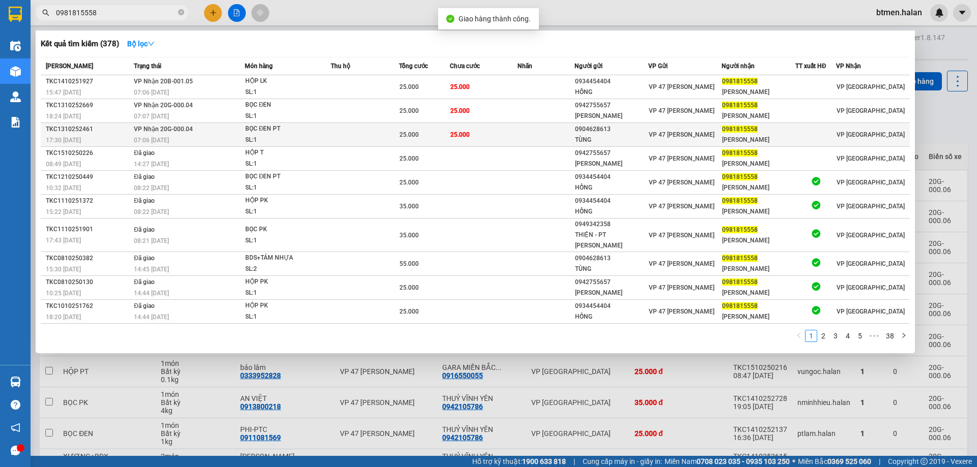
click at [412, 132] on span "25.000" at bounding box center [408, 134] width 19 height 7
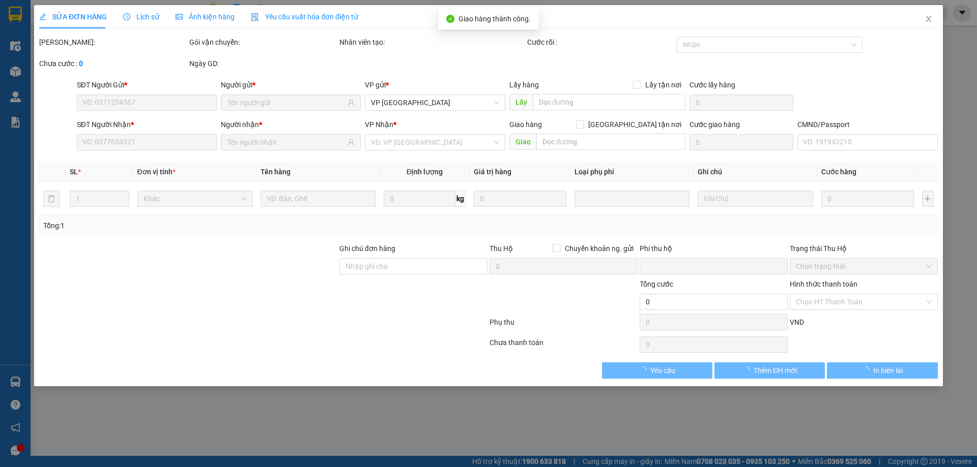
type input "0904628613"
type input "TÙNG"
type input "0981815558"
type input "[PERSON_NAME]"
type input "0"
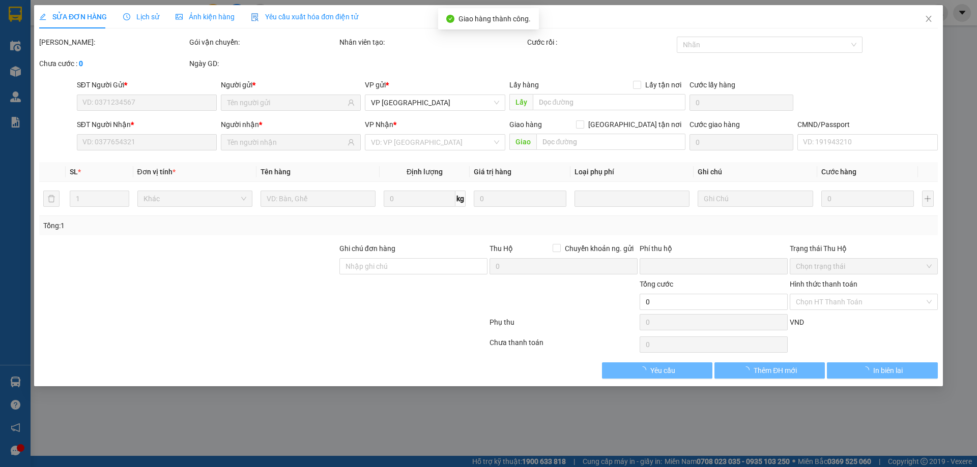
type input "25.000"
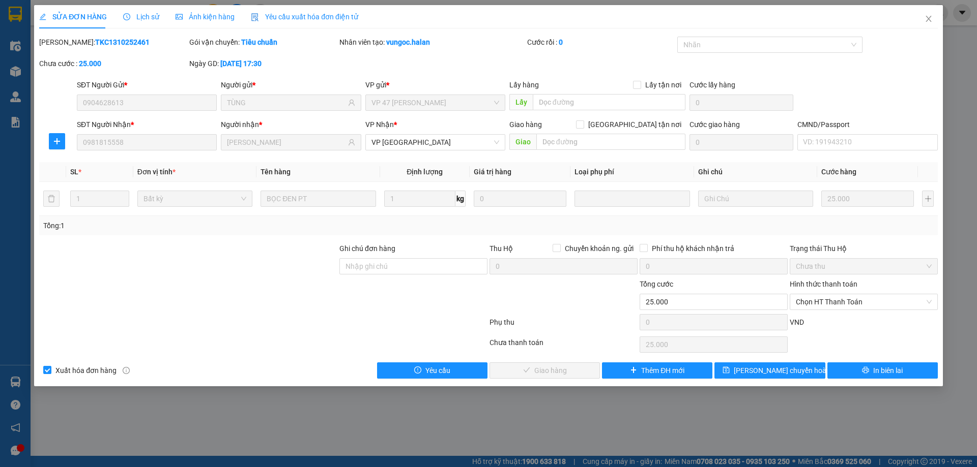
drag, startPoint x: 830, startPoint y: 297, endPoint x: 826, endPoint y: 312, distance: 15.2
click at [830, 298] on span "Chọn HT Thanh Toán" at bounding box center [864, 302] width 136 height 15
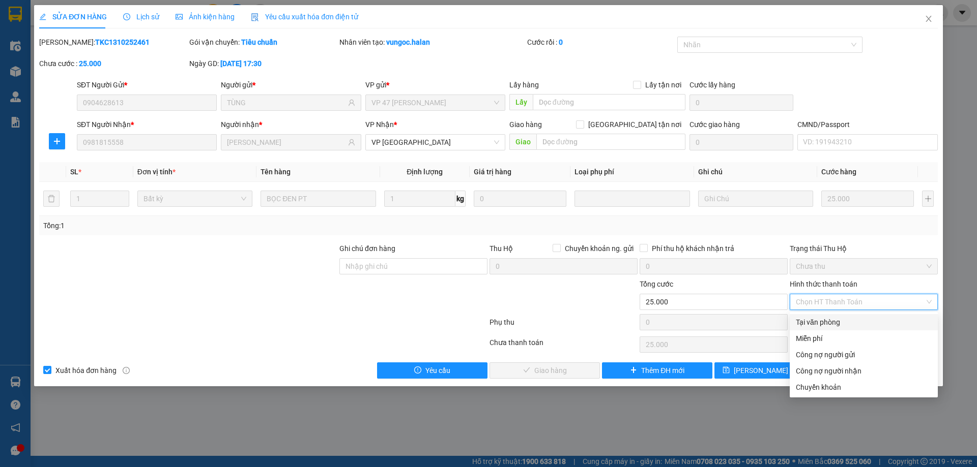
click at [826, 314] on div "Tại văn phòng" at bounding box center [863, 322] width 148 height 16
type input "0"
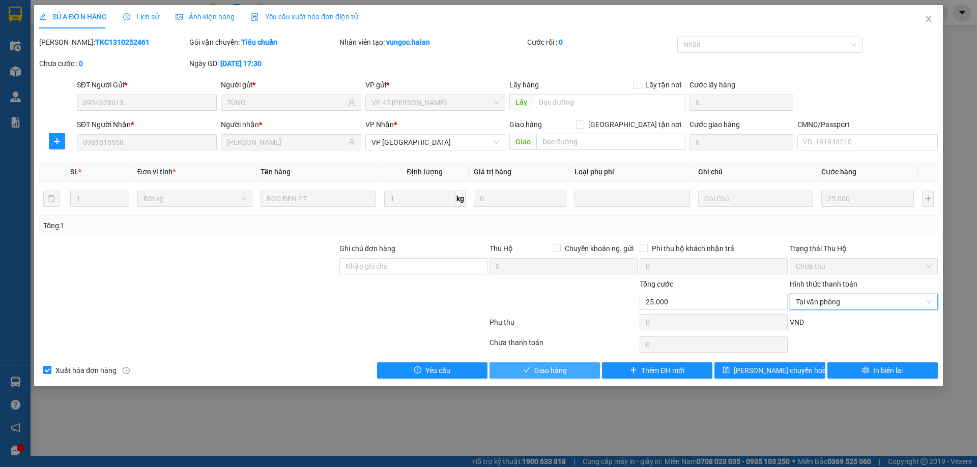
click at [532, 370] on button "Giao hàng" at bounding box center [544, 371] width 110 height 16
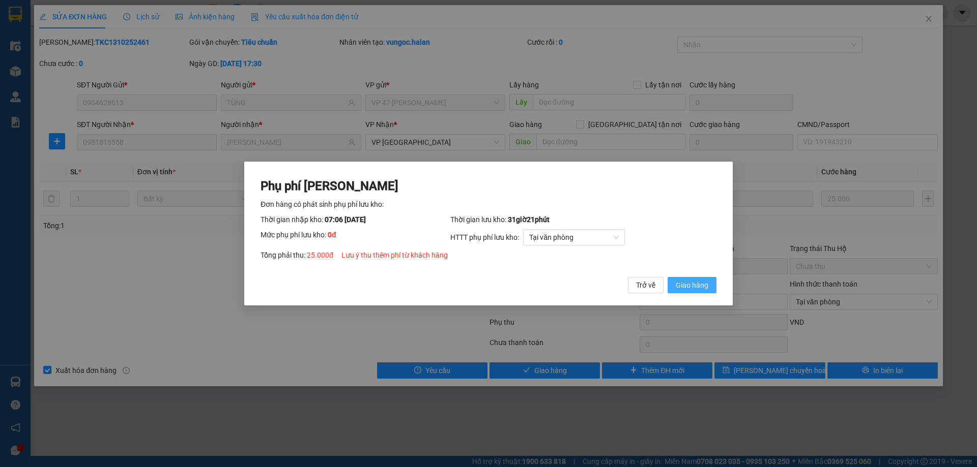
click at [705, 284] on span "Giao hàng" at bounding box center [692, 285] width 33 height 11
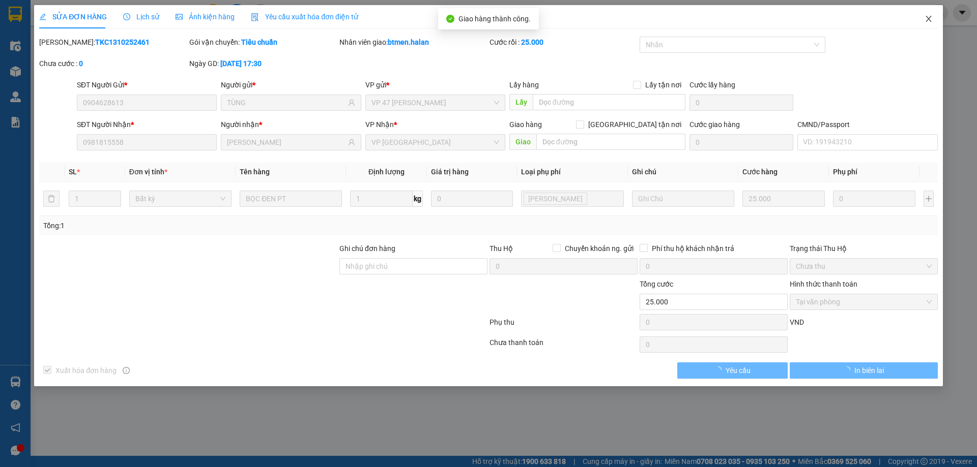
click at [929, 18] on icon "close" at bounding box center [928, 19] width 6 height 6
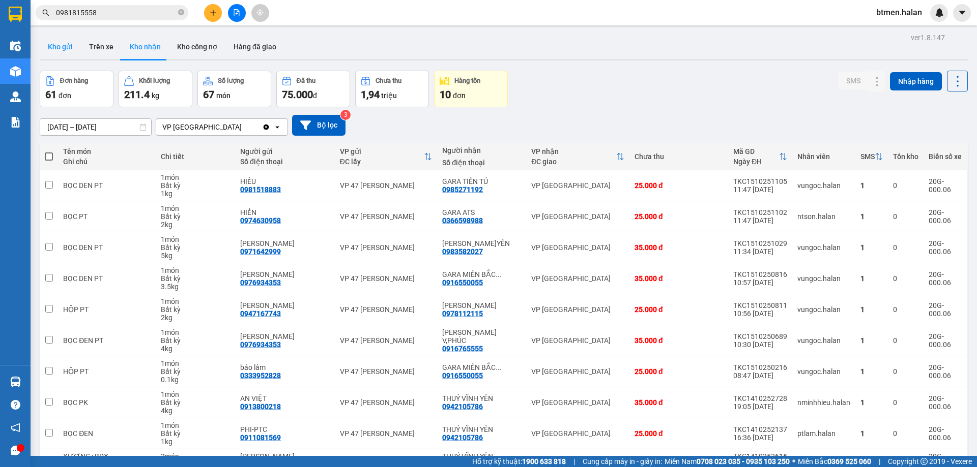
click at [53, 43] on button "Kho gửi" at bounding box center [60, 47] width 41 height 24
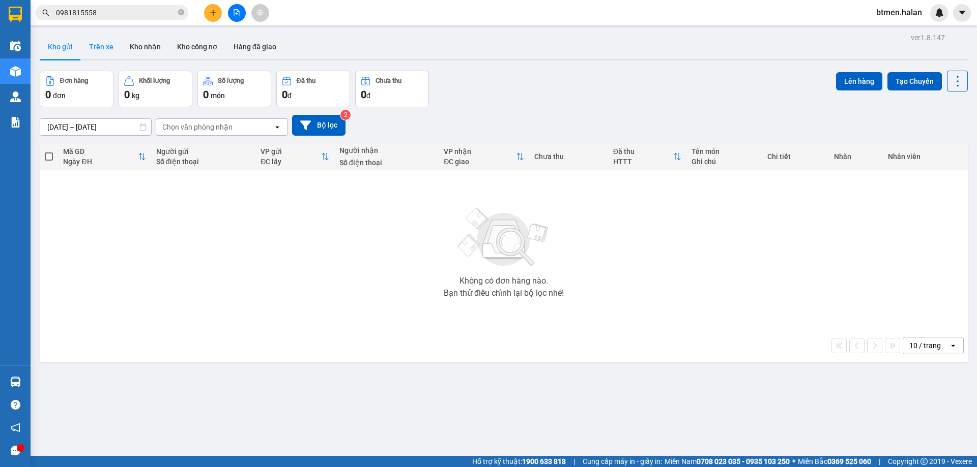
click at [95, 47] on button "Trên xe" at bounding box center [101, 47] width 41 height 24
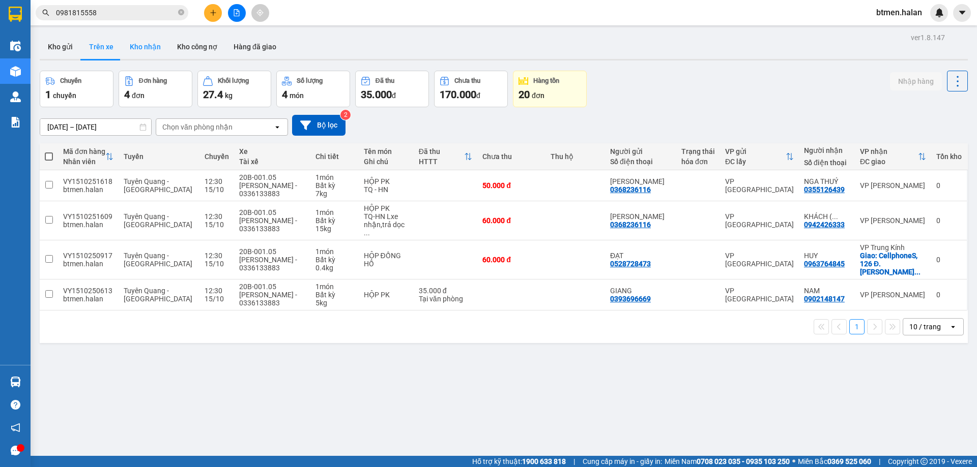
click at [132, 52] on button "Kho nhận" at bounding box center [145, 47] width 47 height 24
type input "[DATE] – [DATE]"
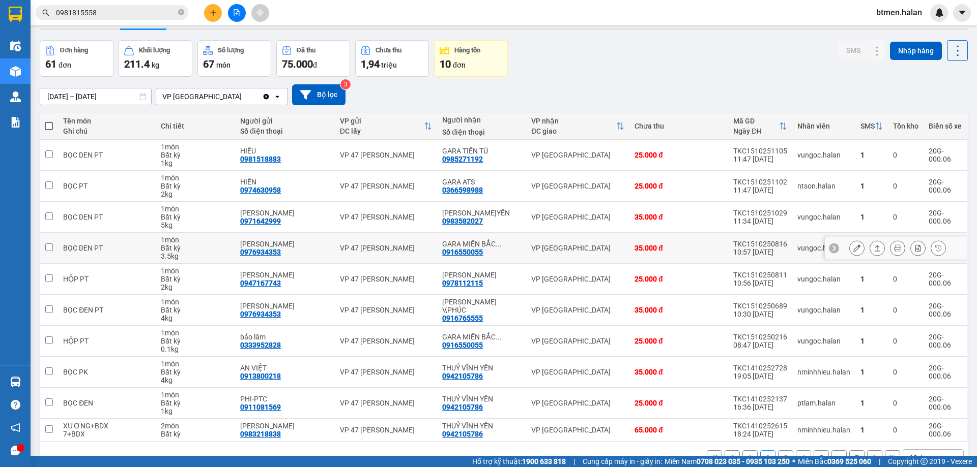
scroll to position [58, 0]
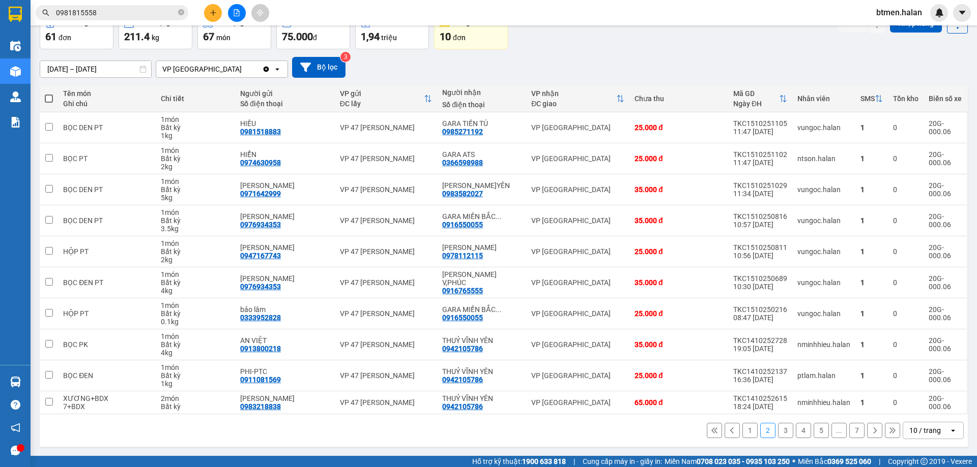
click at [742, 432] on button "1" at bounding box center [749, 430] width 15 height 15
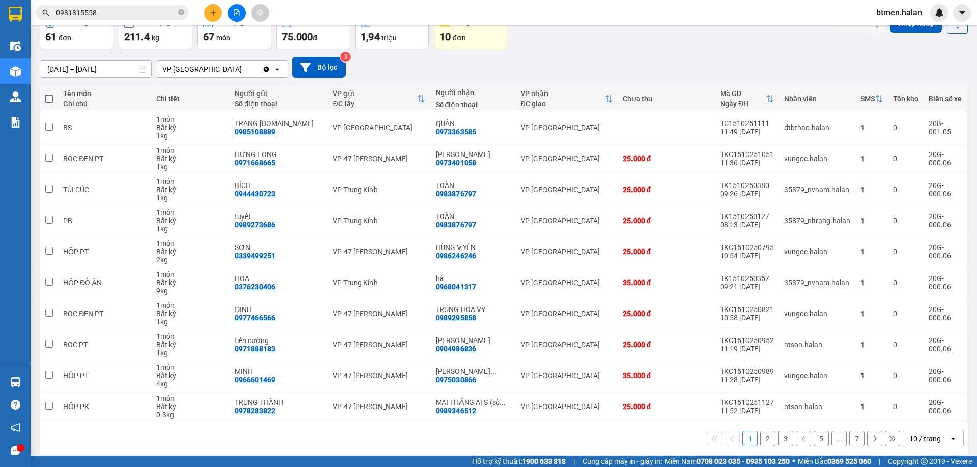
click at [796, 434] on button "4" at bounding box center [803, 438] width 15 height 15
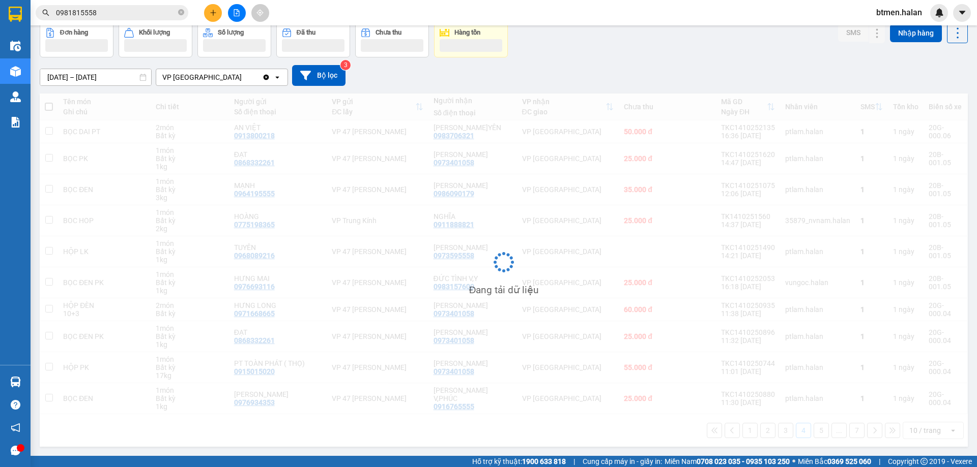
scroll to position [50, 0]
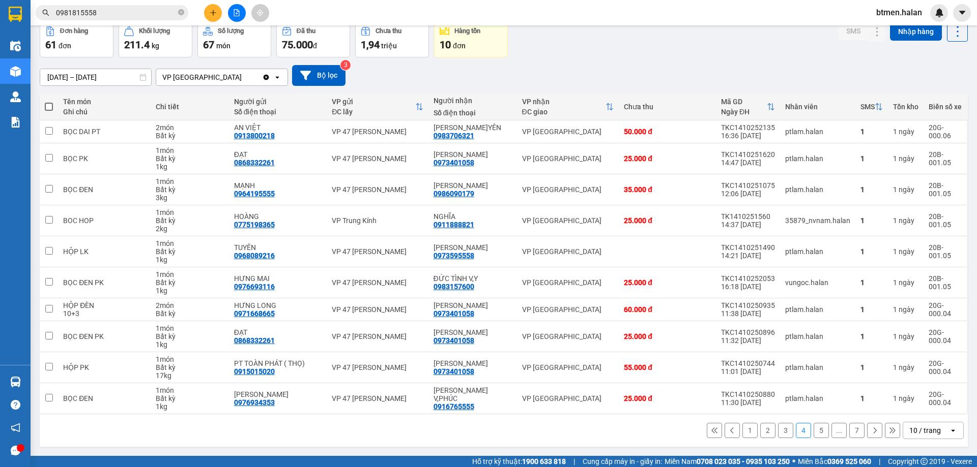
click at [849, 430] on button "7" at bounding box center [856, 430] width 15 height 15
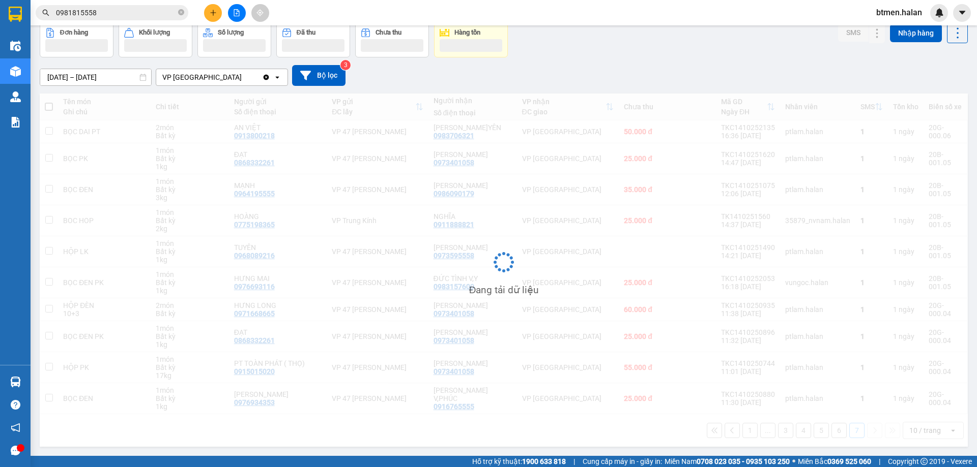
scroll to position [47, 0]
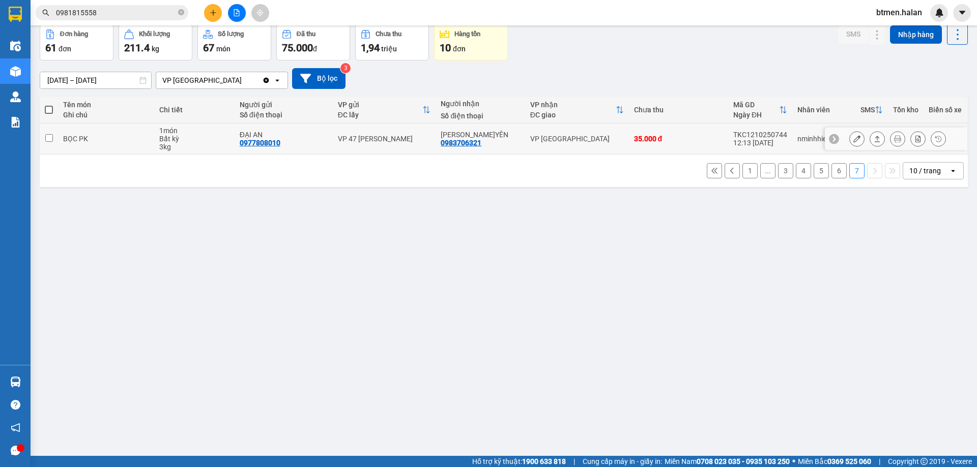
click at [470, 143] on div "0983706321" at bounding box center [461, 143] width 41 height 8
copy div "0983706321"
click at [141, 12] on input "0981815558" at bounding box center [116, 12] width 120 height 11
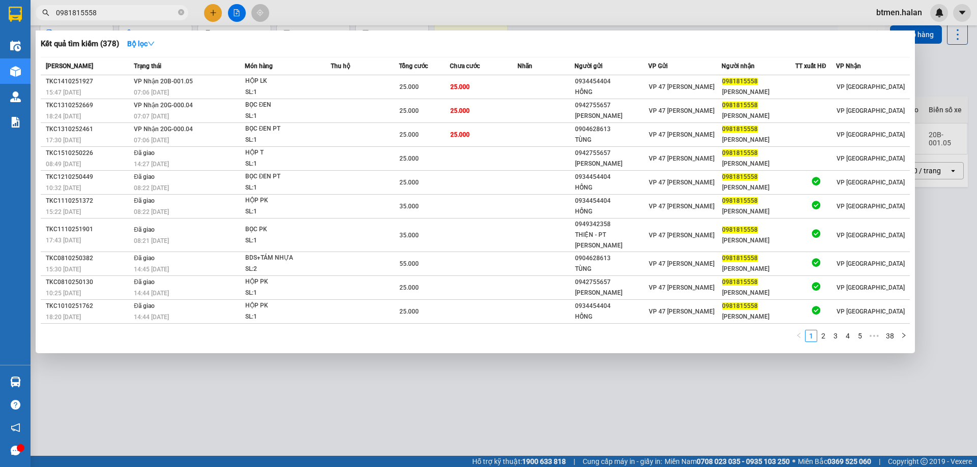
click at [141, 12] on input "0981815558" at bounding box center [116, 12] width 120 height 11
paste input "3706321"
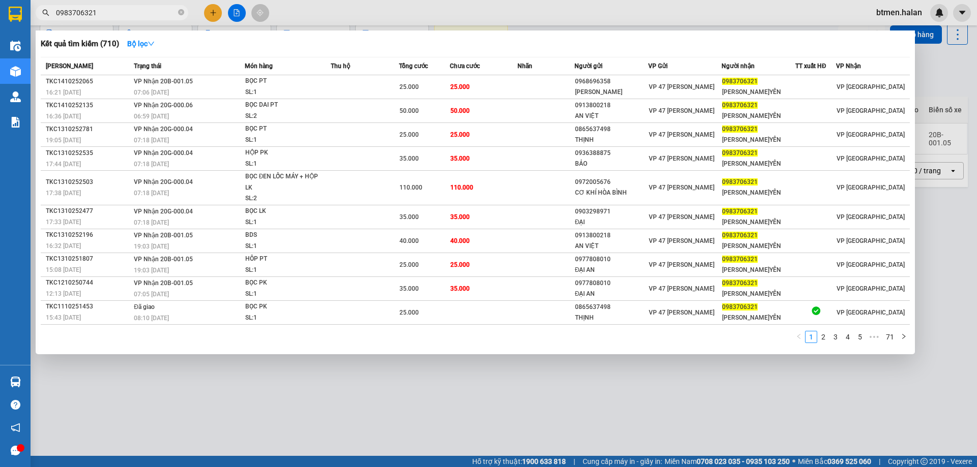
type input "0983706321"
click at [654, 375] on div at bounding box center [488, 233] width 977 height 467
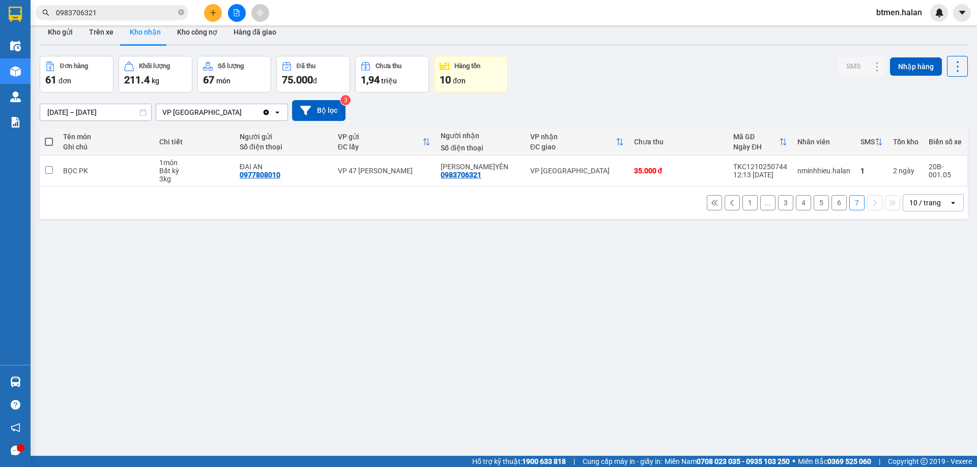
scroll to position [0, 0]
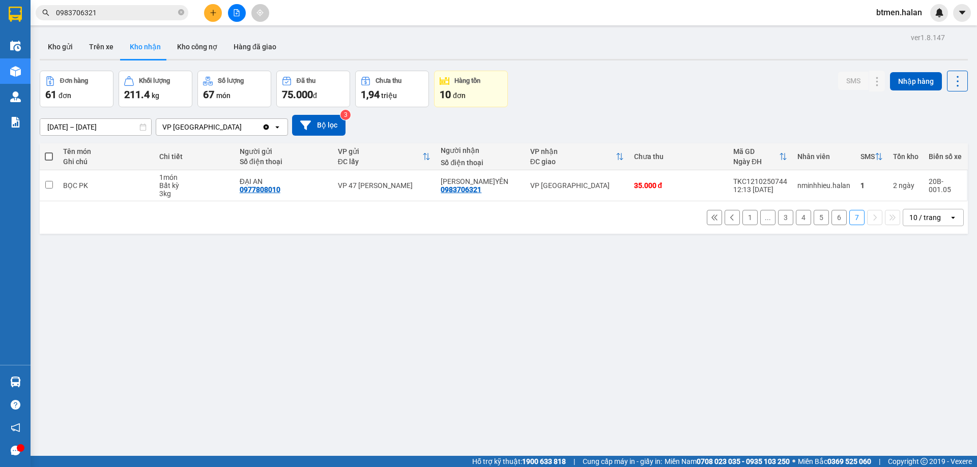
click at [734, 216] on div "1 ... 3 4 5 6 7 10 / trang open" at bounding box center [504, 217] width 920 height 17
click at [742, 217] on button "1" at bounding box center [749, 217] width 15 height 15
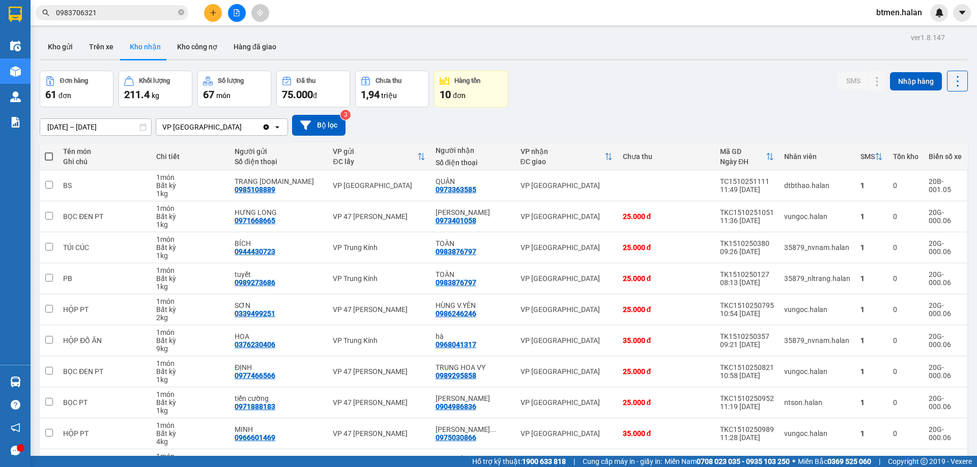
click at [861, 118] on div "17/08/2025 – 15/10/2025 Press the down arrow key to interact with the calendar …" at bounding box center [504, 125] width 928 height 21
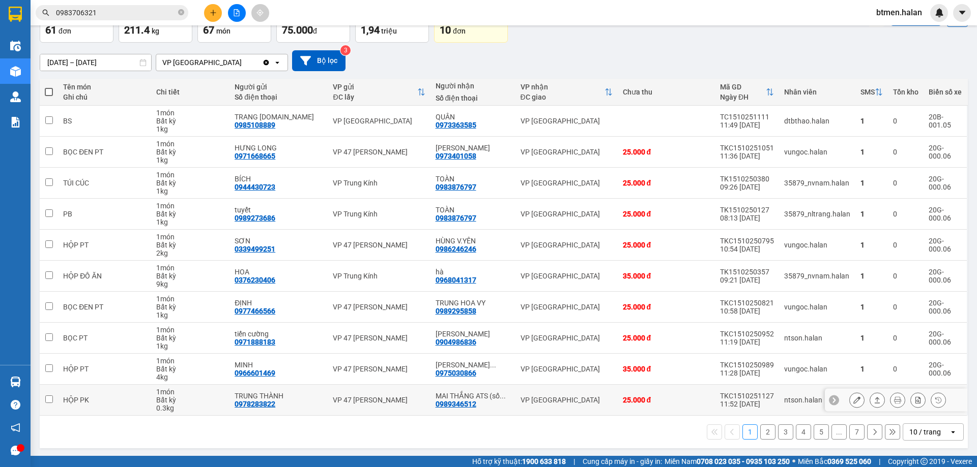
scroll to position [66, 0]
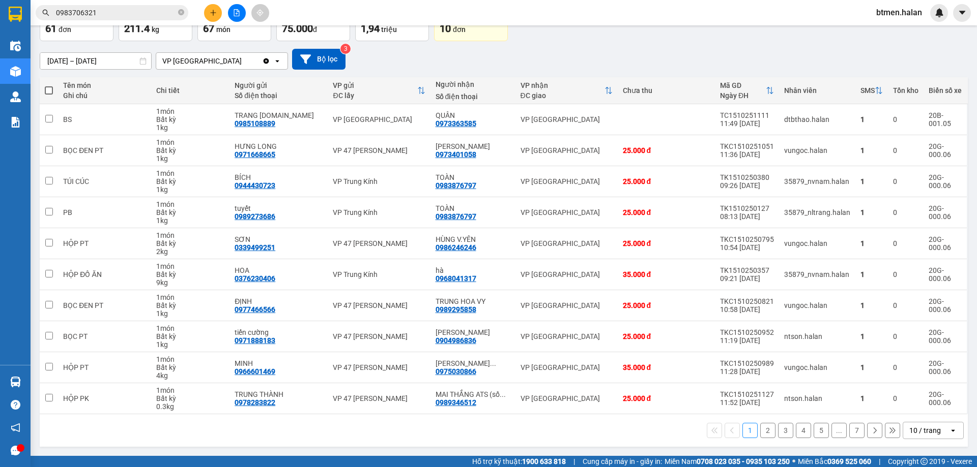
click at [763, 428] on button "2" at bounding box center [767, 430] width 15 height 15
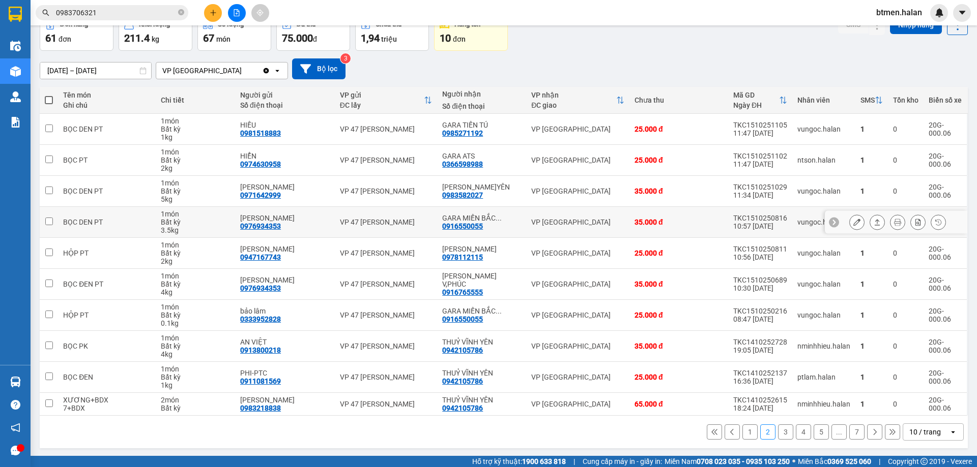
scroll to position [58, 0]
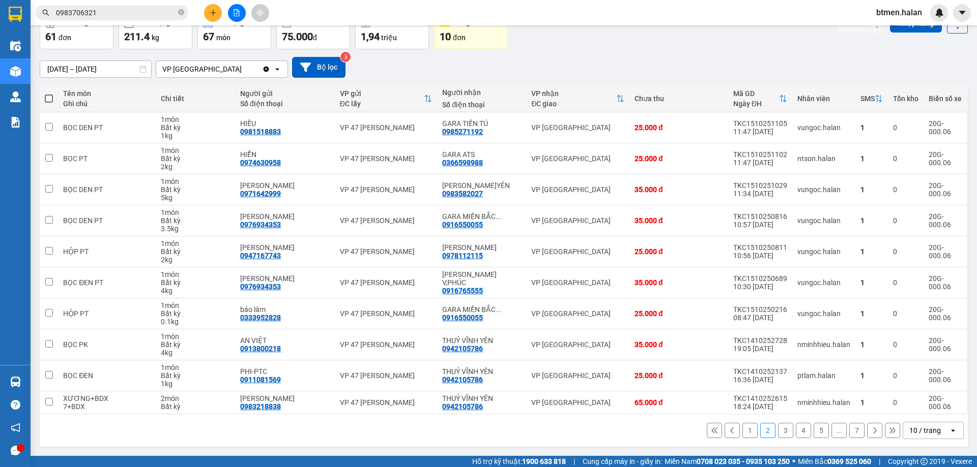
click at [742, 433] on button "1" at bounding box center [749, 430] width 15 height 15
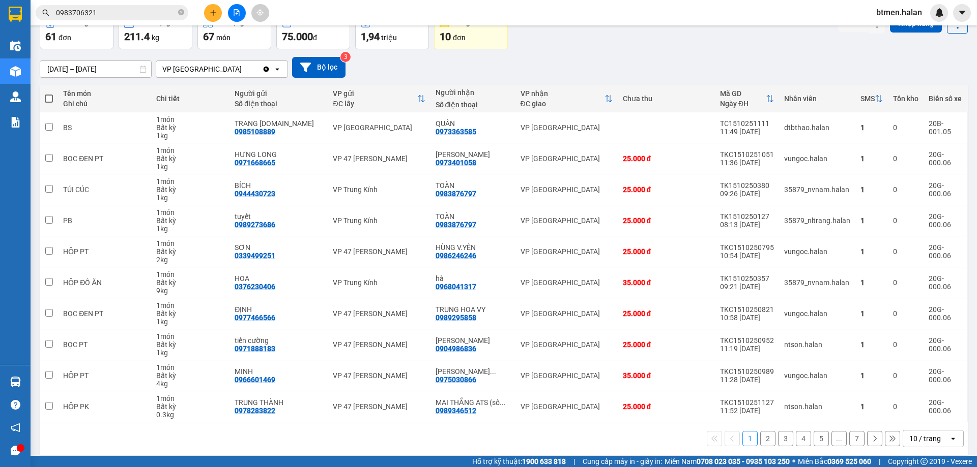
click at [760, 444] on button "2" at bounding box center [767, 438] width 15 height 15
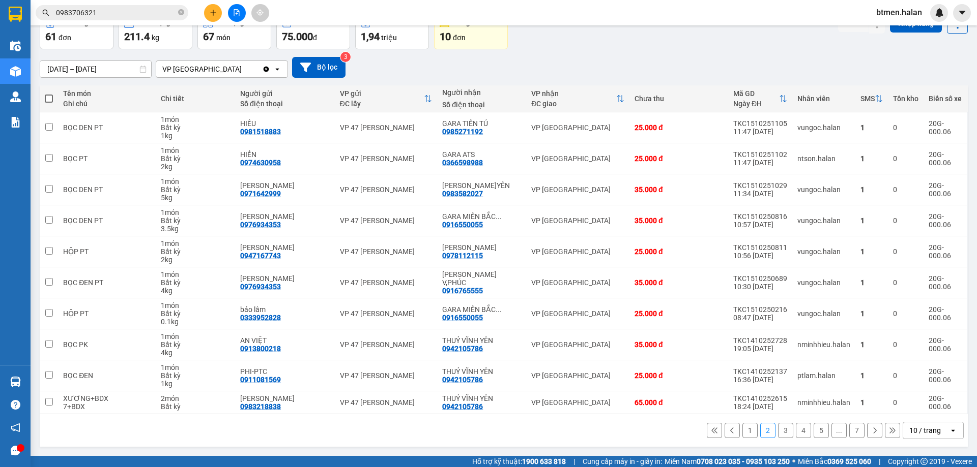
click at [742, 436] on button "1" at bounding box center [749, 430] width 15 height 15
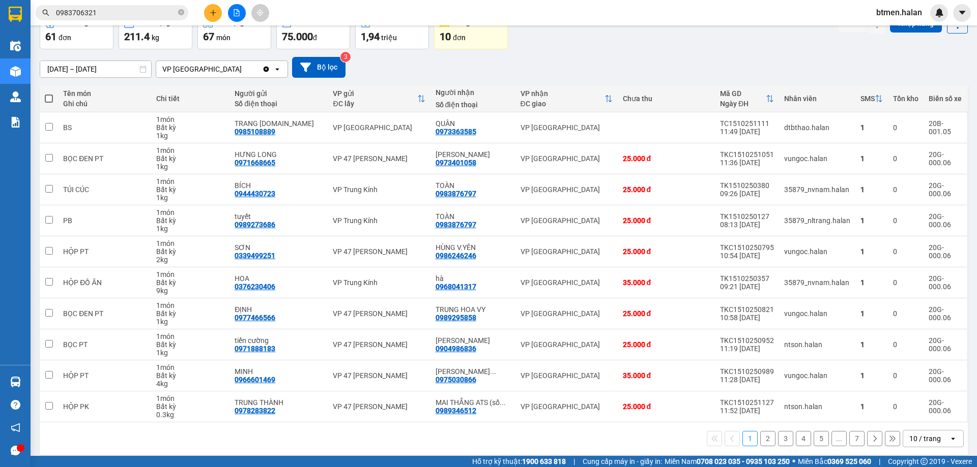
click at [760, 433] on button "2" at bounding box center [767, 438] width 15 height 15
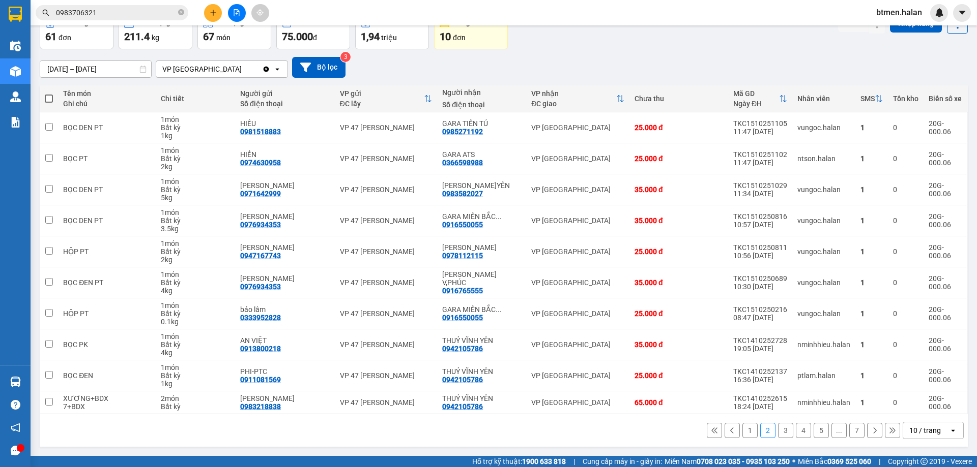
click at [780, 433] on button "3" at bounding box center [785, 430] width 15 height 15
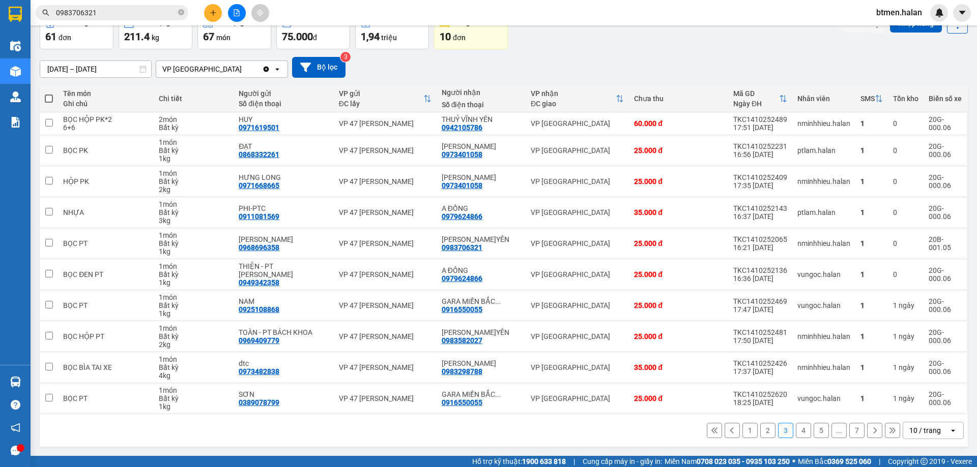
click at [796, 430] on button "4" at bounding box center [803, 430] width 15 height 15
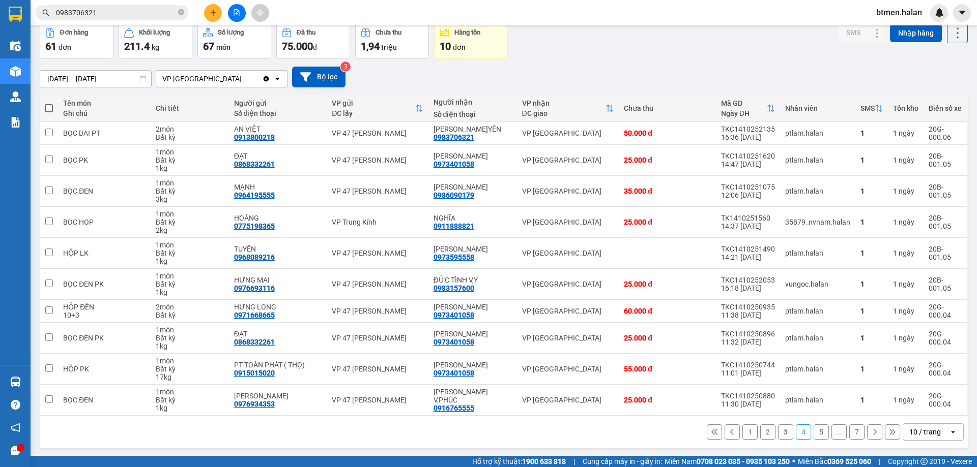
scroll to position [50, 0]
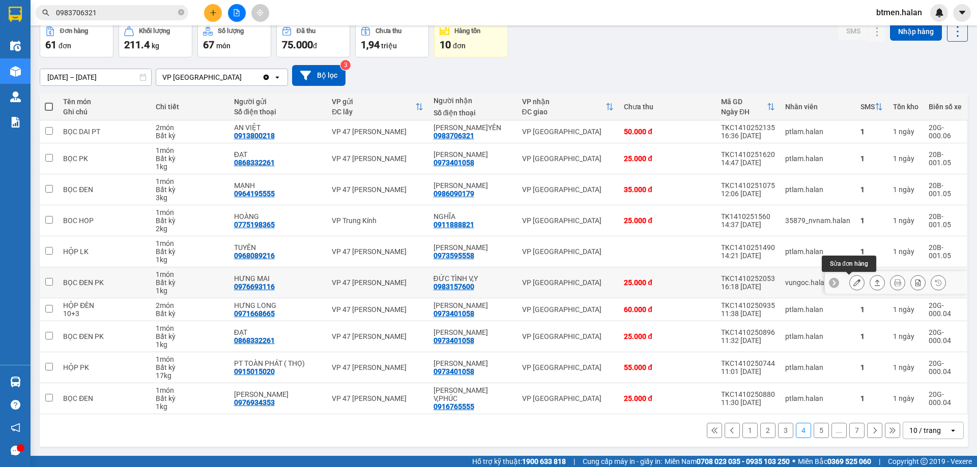
click at [853, 280] on icon at bounding box center [856, 282] width 7 height 7
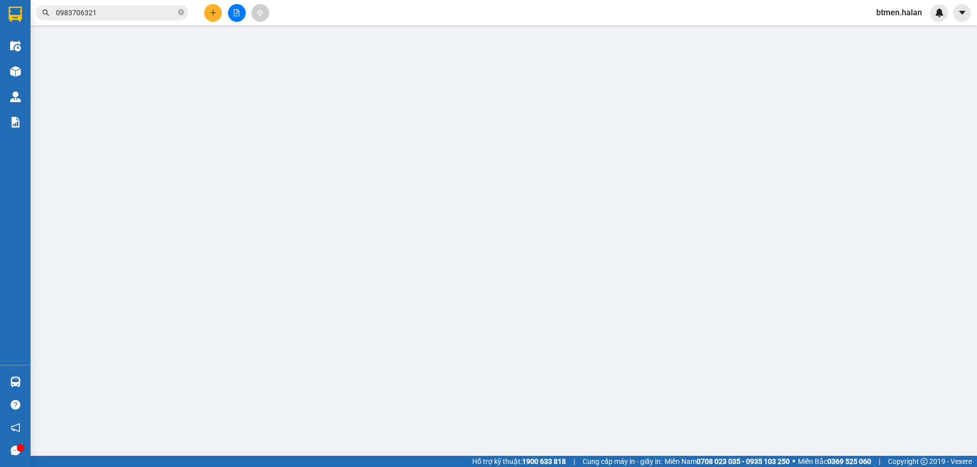
type input "0976693116"
type input "HƯNG MAI"
type input "0983157600"
type input "ĐỨC TÌNH V,Y"
checkbox input "true"
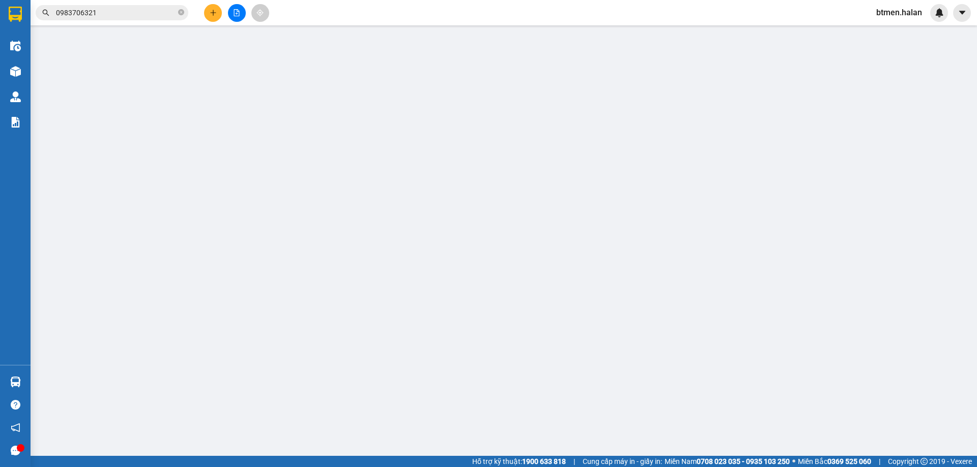
type input "0"
type input "25.000"
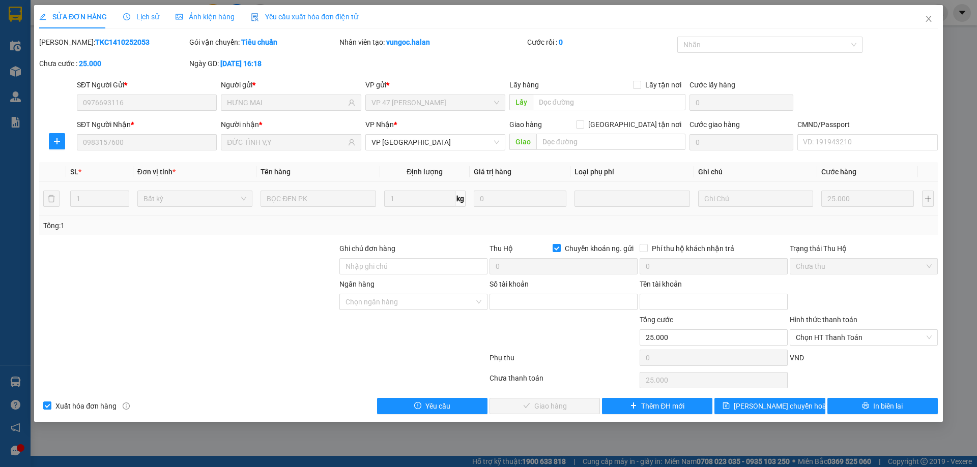
click at [152, 16] on span "Lịch sử" at bounding box center [141, 17] width 36 height 8
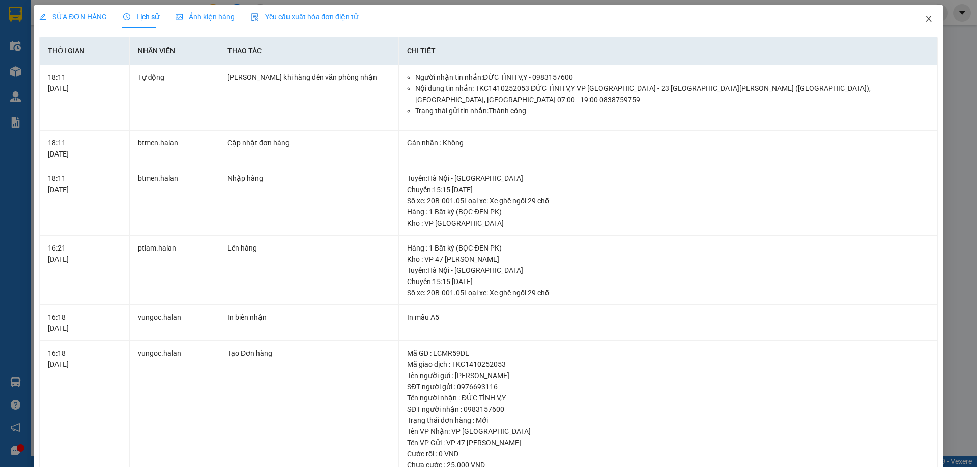
click at [923, 15] on span "Close" at bounding box center [928, 19] width 28 height 28
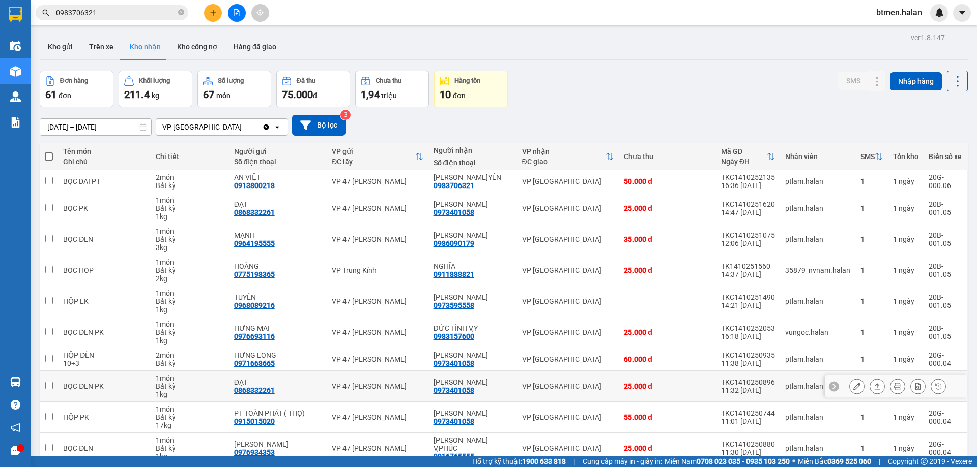
scroll to position [50, 0]
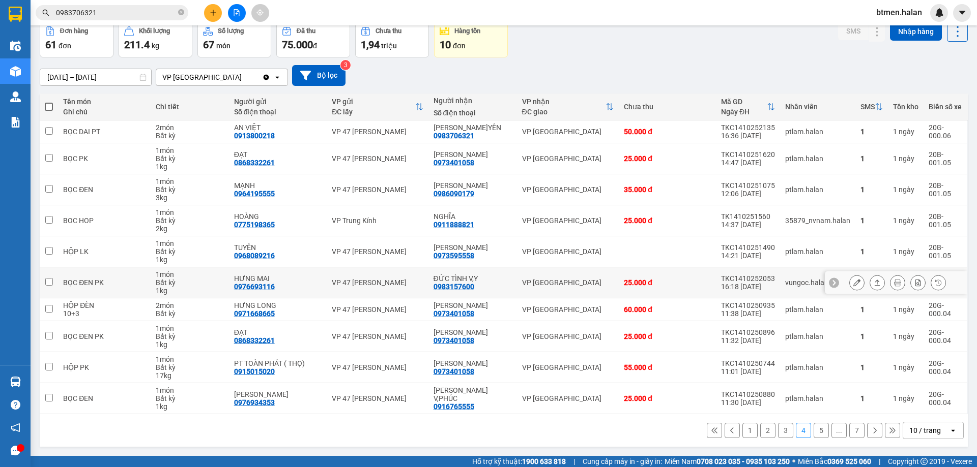
click at [468, 285] on div "0983157600" at bounding box center [453, 287] width 41 height 8
copy div "0983157600"
click at [136, 16] on input "0983706321" at bounding box center [116, 12] width 120 height 11
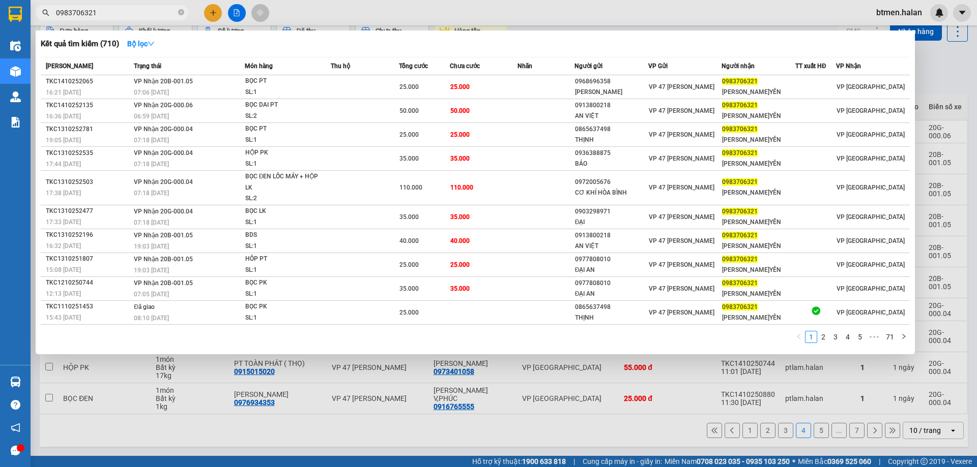
click at [136, 16] on input "0983706321" at bounding box center [116, 12] width 120 height 11
paste input "157600"
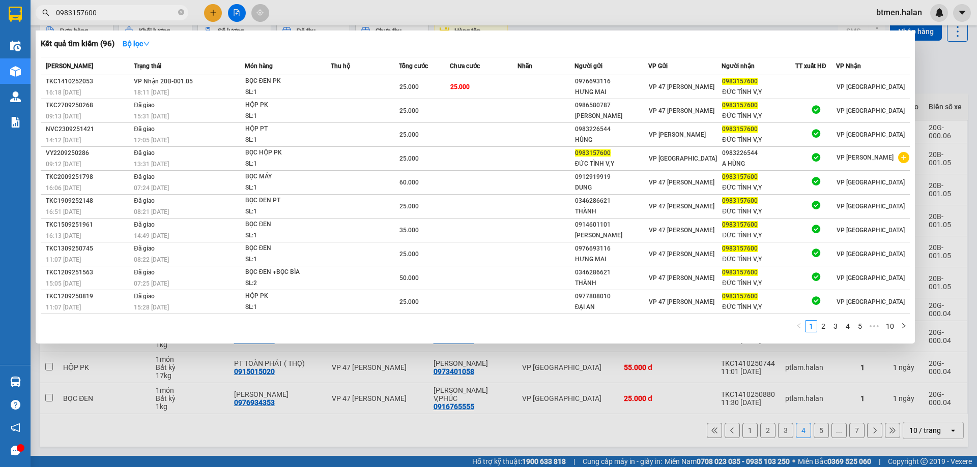
type input "0983157600"
click at [963, 82] on div at bounding box center [488, 233] width 977 height 467
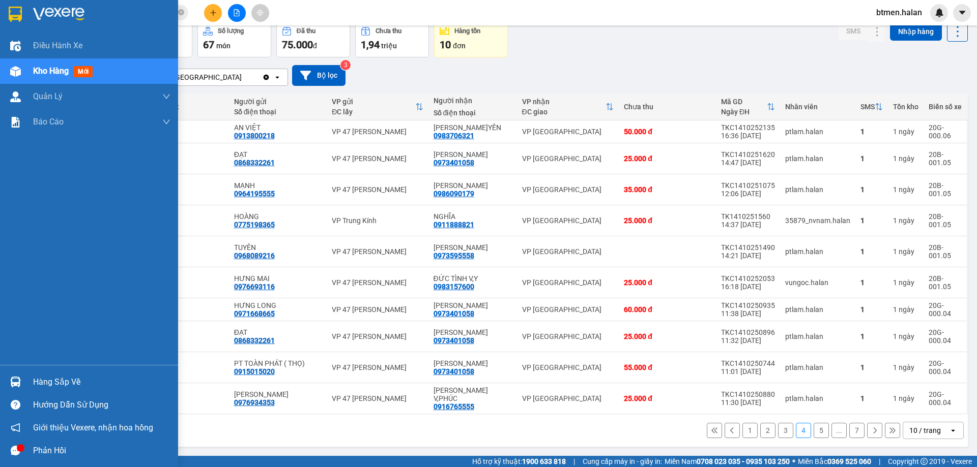
drag, startPoint x: 42, startPoint y: 373, endPoint x: 95, endPoint y: 386, distance: 53.8
click at [43, 373] on div "Hàng sắp về" at bounding box center [89, 382] width 178 height 23
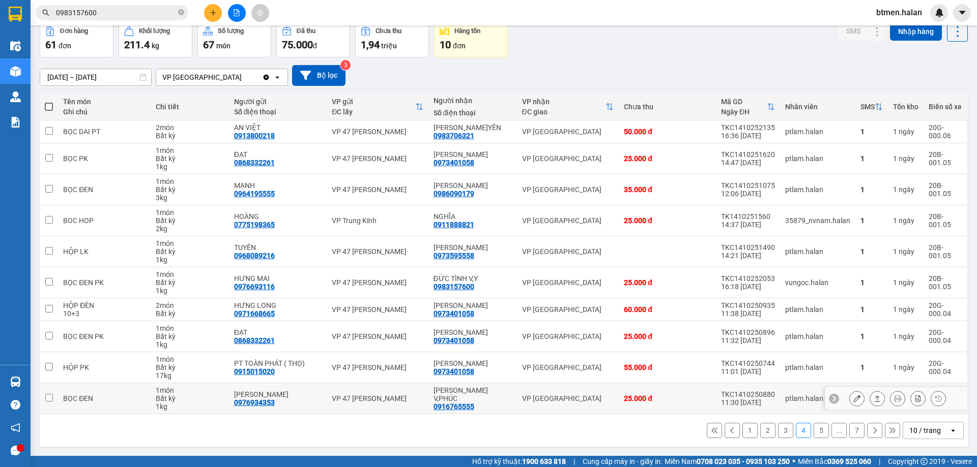
drag, startPoint x: 644, startPoint y: 413, endPoint x: 381, endPoint y: 122, distance: 392.2
click at [644, 409] on section "Kết quả tìm kiếm ( 96 ) Bộ lọc Mã ĐH Trạng thái Món hàng Thu hộ Tổng cước Chưa …" at bounding box center [488, 233] width 977 height 467
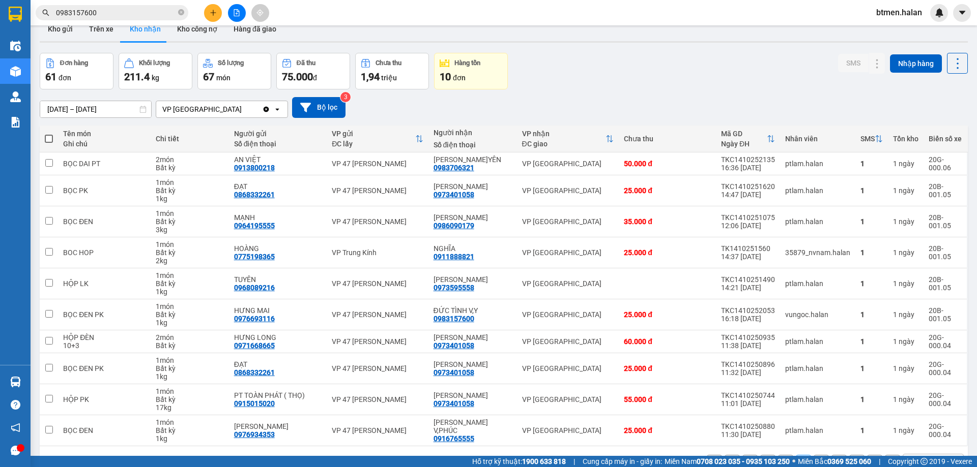
scroll to position [0, 0]
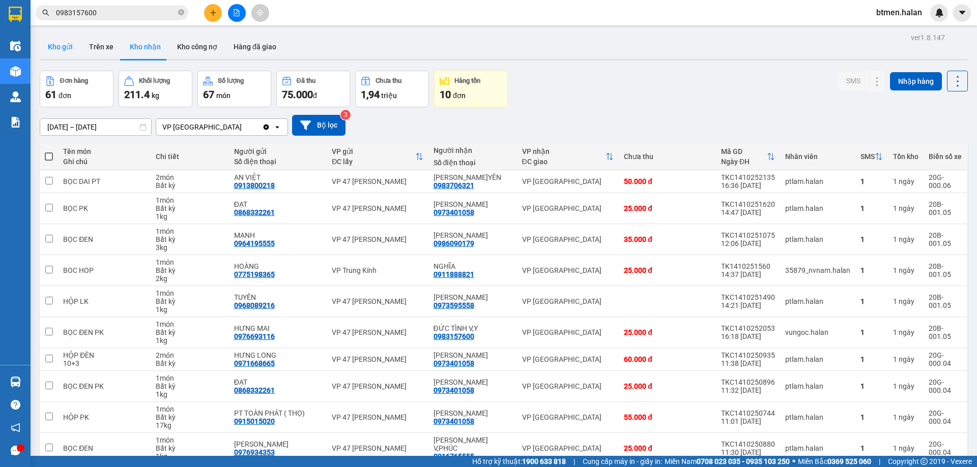
click at [71, 48] on button "Kho gửi" at bounding box center [60, 47] width 41 height 24
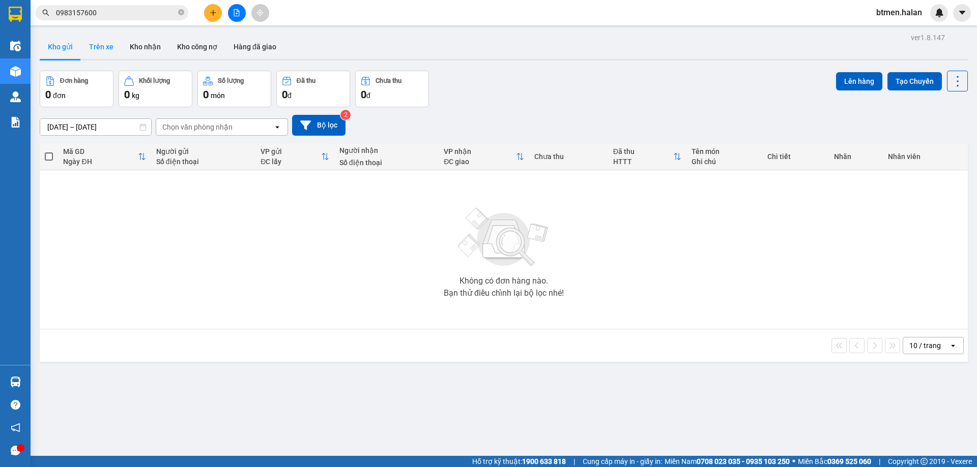
click at [102, 46] on button "Trên xe" at bounding box center [101, 47] width 41 height 24
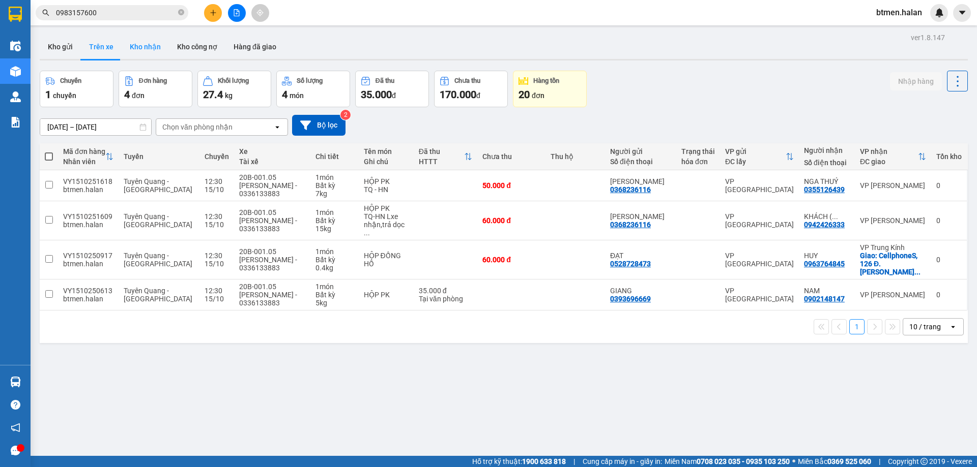
click at [144, 50] on button "Kho nhận" at bounding box center [145, 47] width 47 height 24
type input "[DATE] – [DATE]"
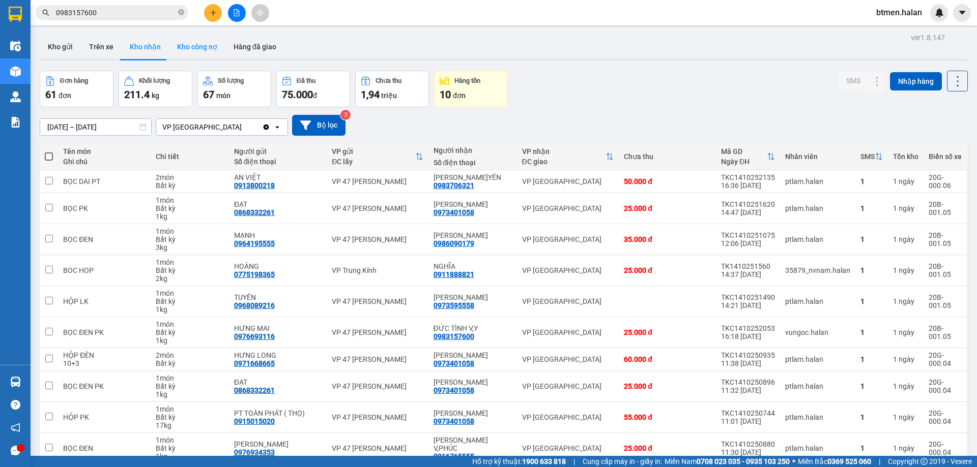
click at [197, 43] on button "Kho công nợ" at bounding box center [197, 47] width 56 height 24
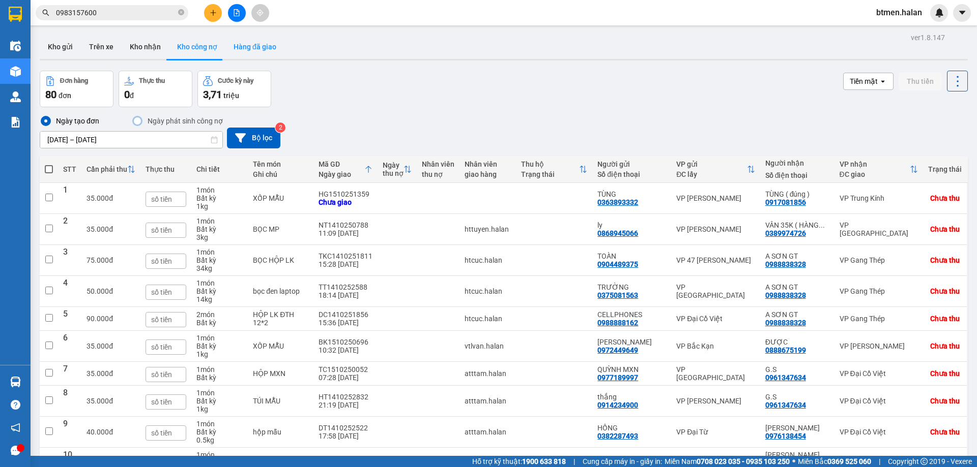
click at [242, 55] on button "Hàng đã giao" at bounding box center [254, 47] width 59 height 24
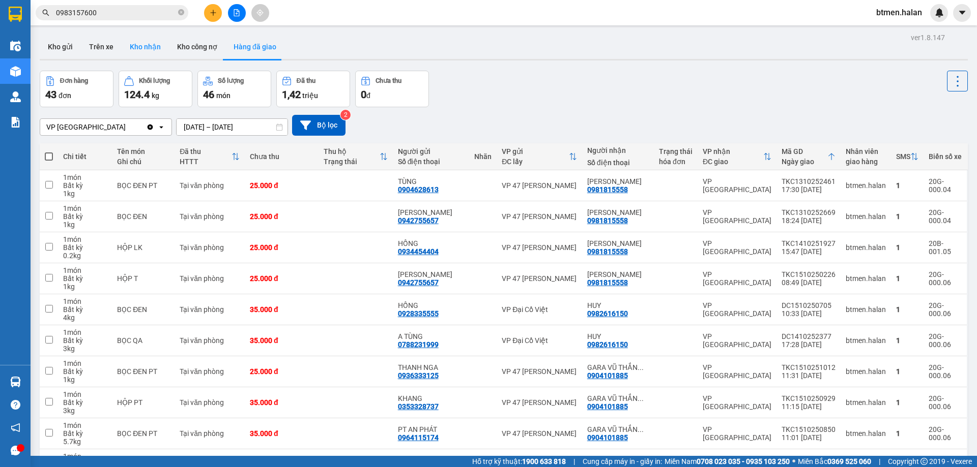
click at [138, 47] on button "Kho nhận" at bounding box center [145, 47] width 47 height 24
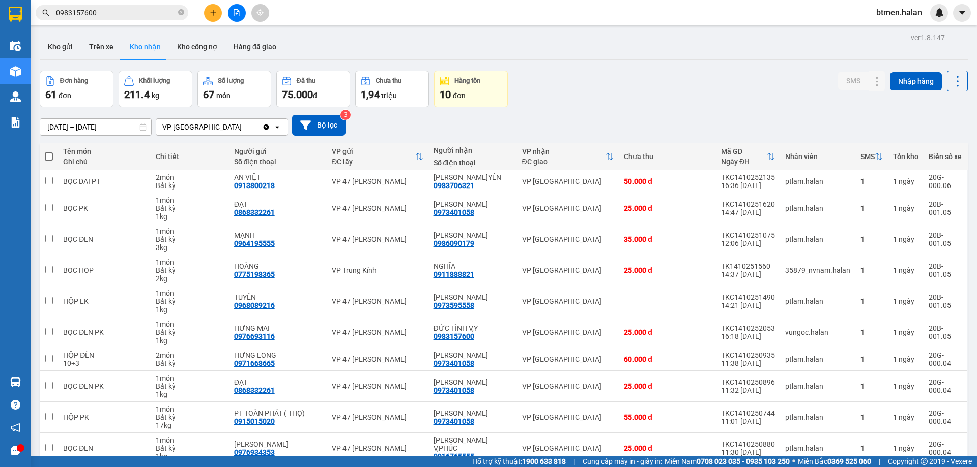
click at [768, 141] on div "17/08/2025 – 15/10/2025 Press the down arrow key to interact with the calendar …" at bounding box center [504, 125] width 928 height 36
click at [238, 47] on button "Hàng đã giao" at bounding box center [254, 47] width 59 height 24
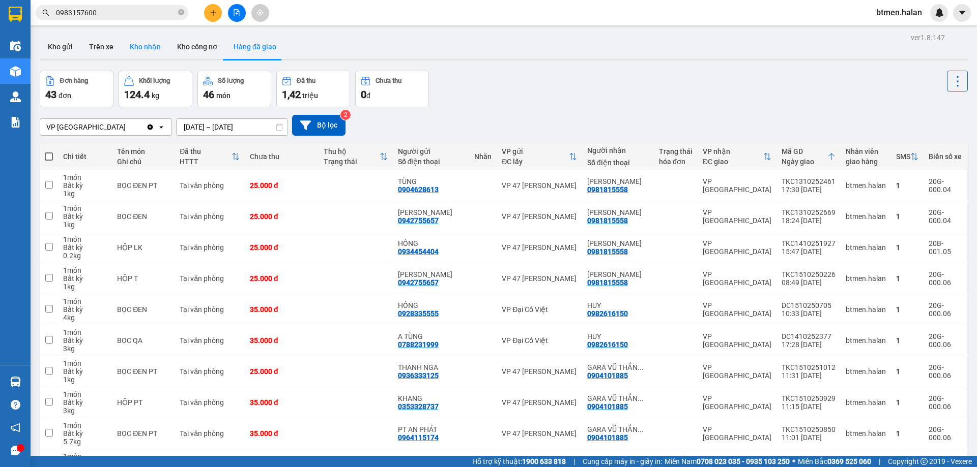
click at [128, 46] on button "Kho nhận" at bounding box center [145, 47] width 47 height 24
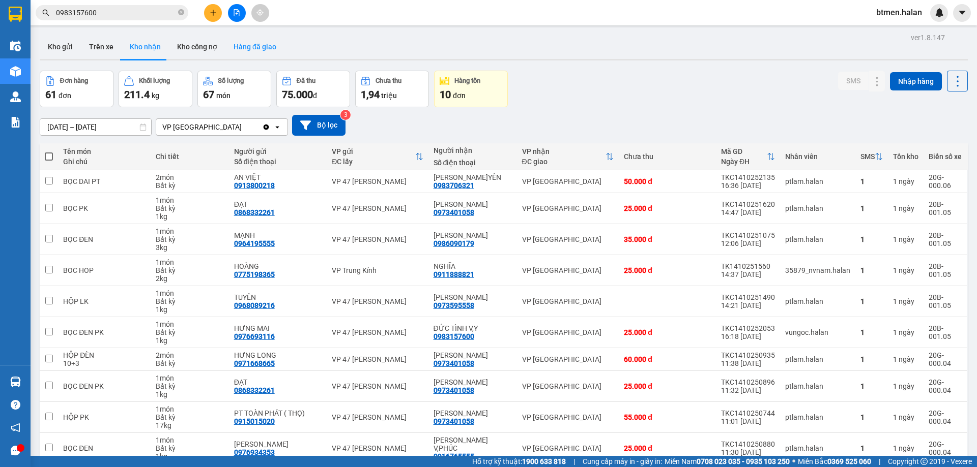
click at [267, 46] on button "Hàng đã giao" at bounding box center [254, 47] width 59 height 24
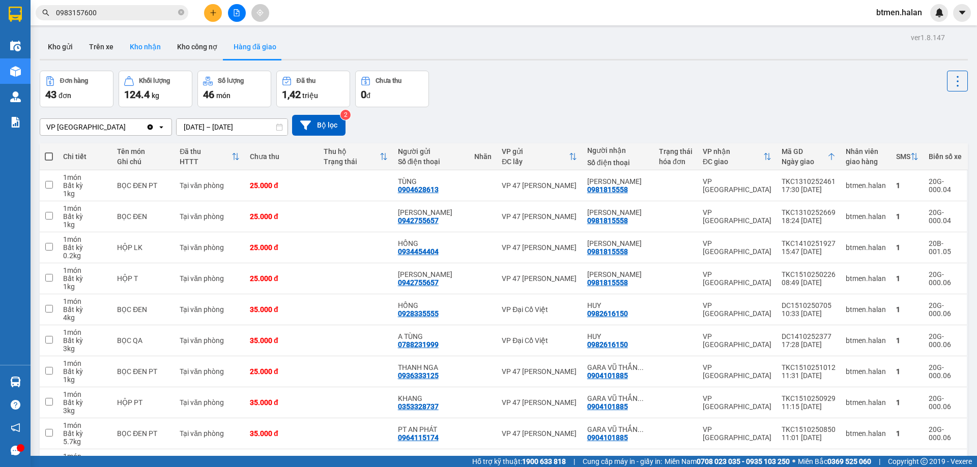
click at [145, 45] on button "Kho nhận" at bounding box center [145, 47] width 47 height 24
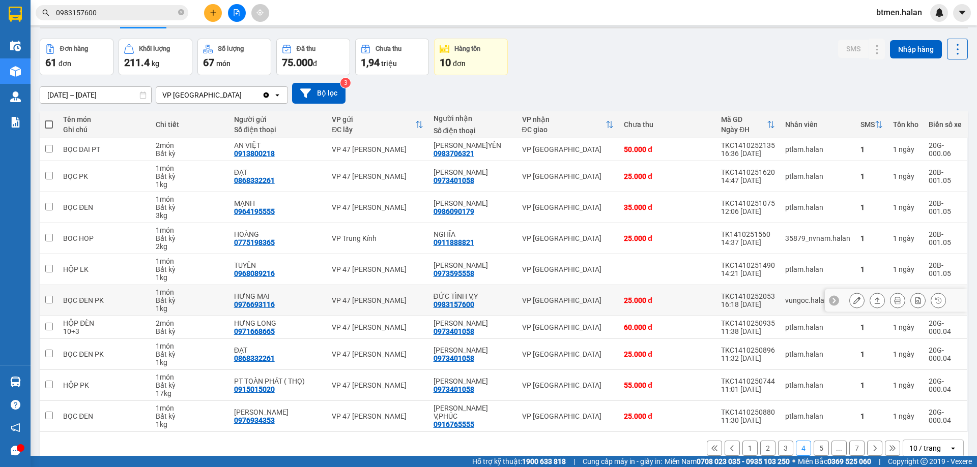
scroll to position [50, 0]
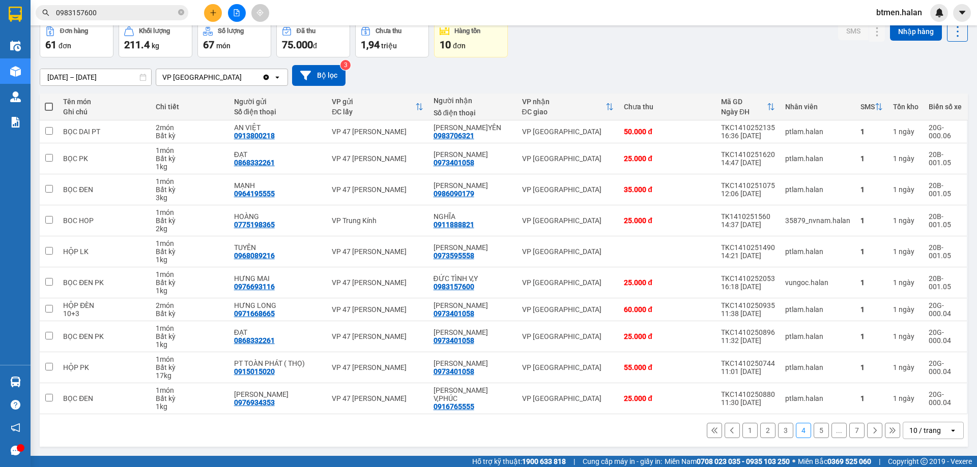
click at [155, 11] on input "0983157600" at bounding box center [116, 12] width 120 height 11
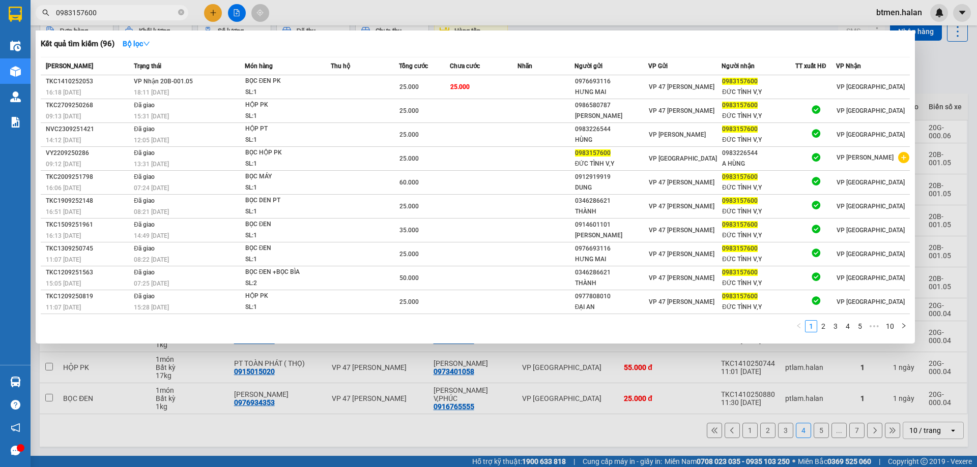
click at [155, 11] on input "0983157600" at bounding box center [116, 12] width 120 height 11
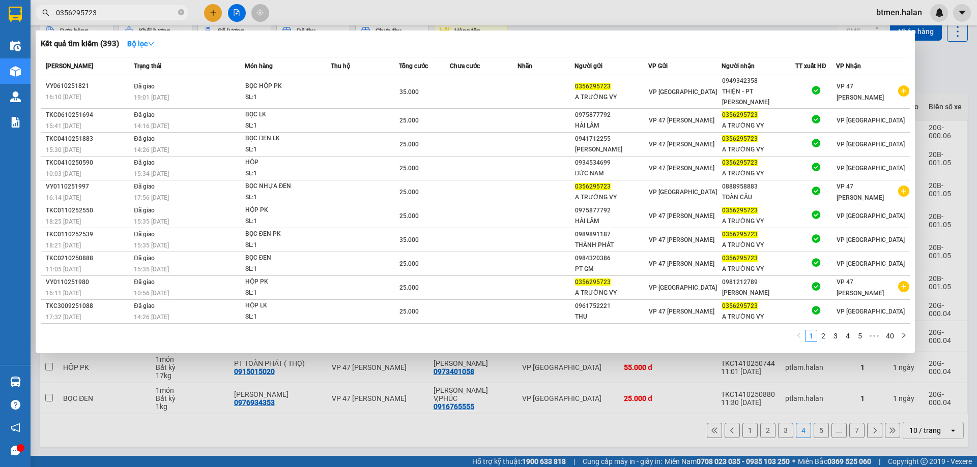
click at [120, 10] on input "0356295723" at bounding box center [116, 12] width 120 height 11
click at [593, 403] on div at bounding box center [488, 233] width 977 height 467
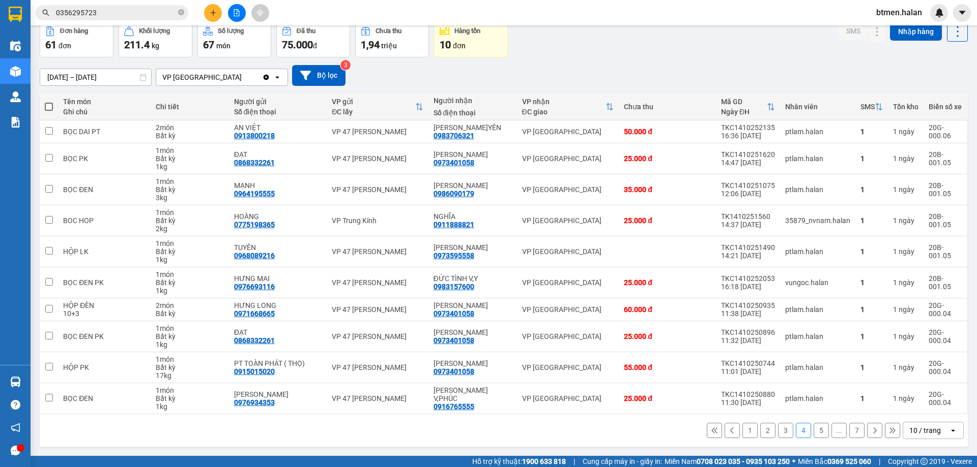
drag, startPoint x: 746, startPoint y: 428, endPoint x: 689, endPoint y: 294, distance: 145.9
click at [745, 428] on button "1" at bounding box center [749, 430] width 15 height 15
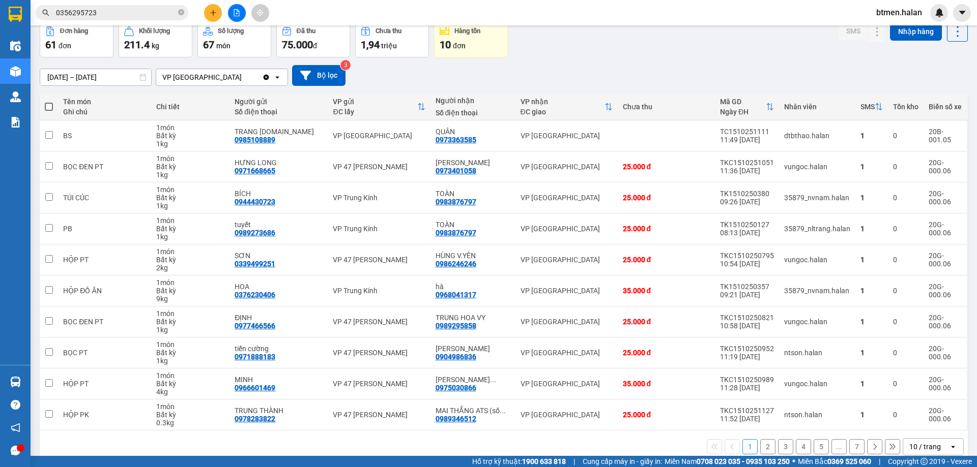
click at [765, 449] on button "2" at bounding box center [767, 446] width 15 height 15
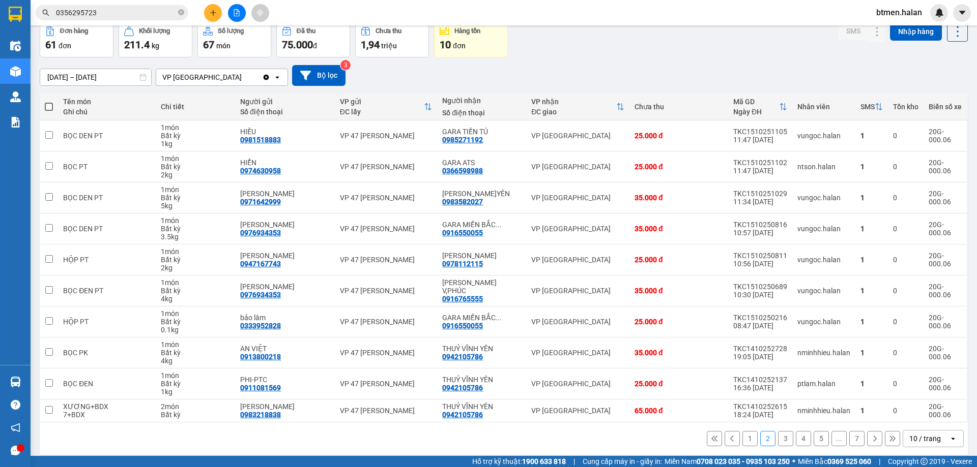
click at [778, 439] on button "3" at bounding box center [785, 438] width 15 height 15
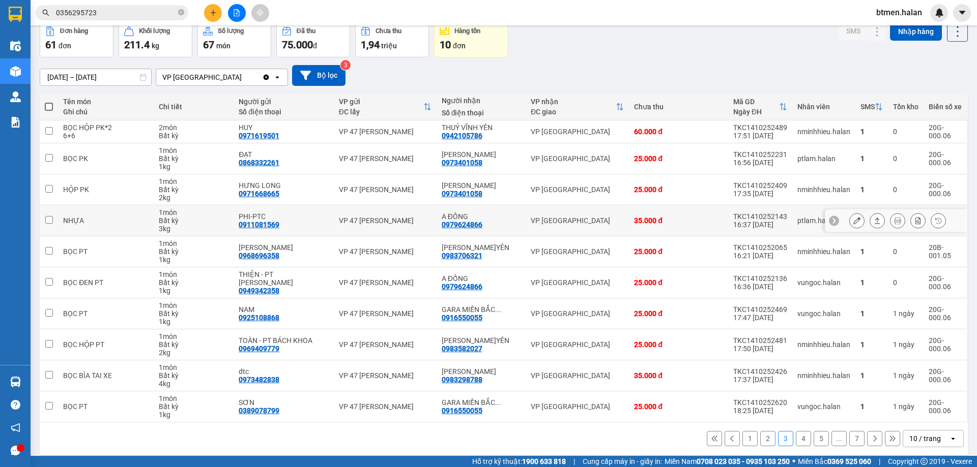
click at [472, 221] on div "0979624866" at bounding box center [462, 225] width 41 height 8
copy div "0979624866"
click at [142, 10] on input "0356295723" at bounding box center [116, 12] width 120 height 11
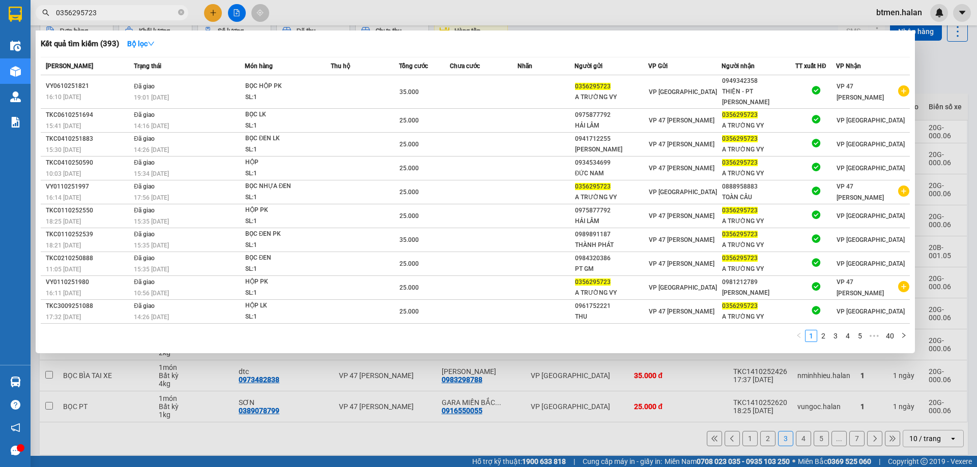
click at [142, 10] on input "0356295723" at bounding box center [116, 12] width 120 height 11
paste input "979624866"
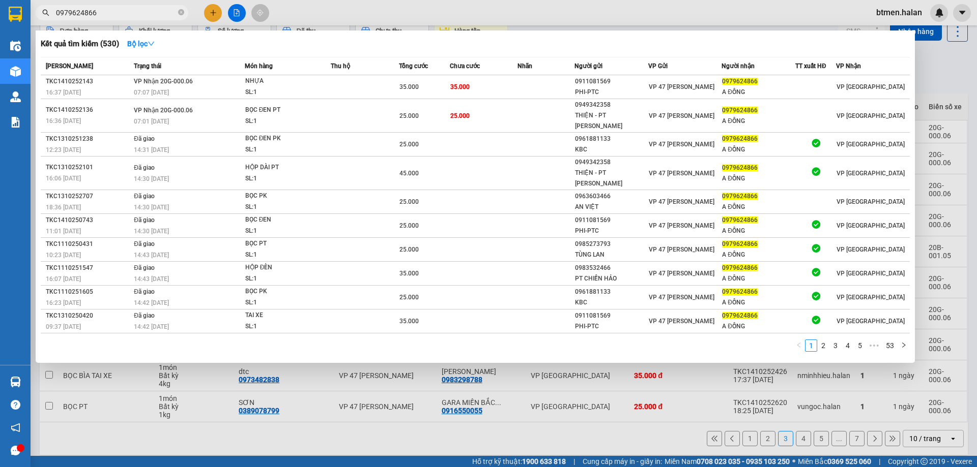
click at [940, 73] on div at bounding box center [488, 233] width 977 height 467
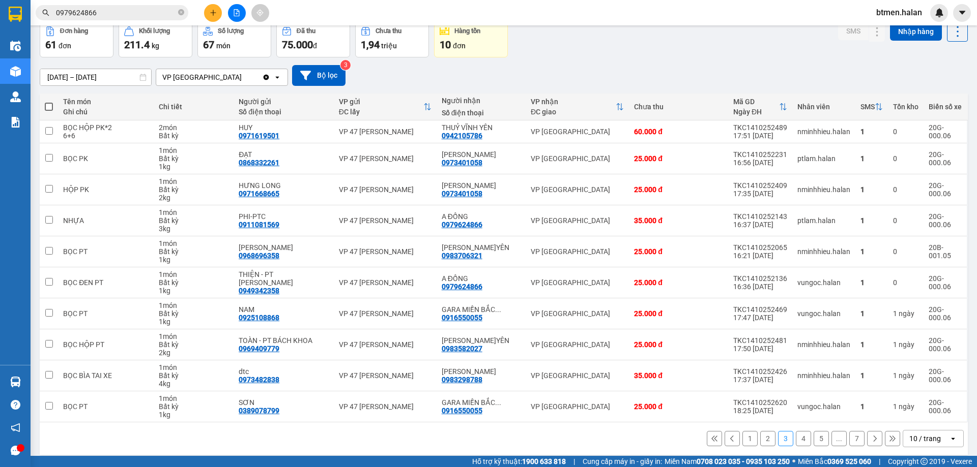
click at [861, 68] on div "17/08/2025 – 15/10/2025 Press the down arrow key to interact with the calendar …" at bounding box center [504, 75] width 928 height 21
click at [745, 438] on button "1" at bounding box center [749, 438] width 15 height 15
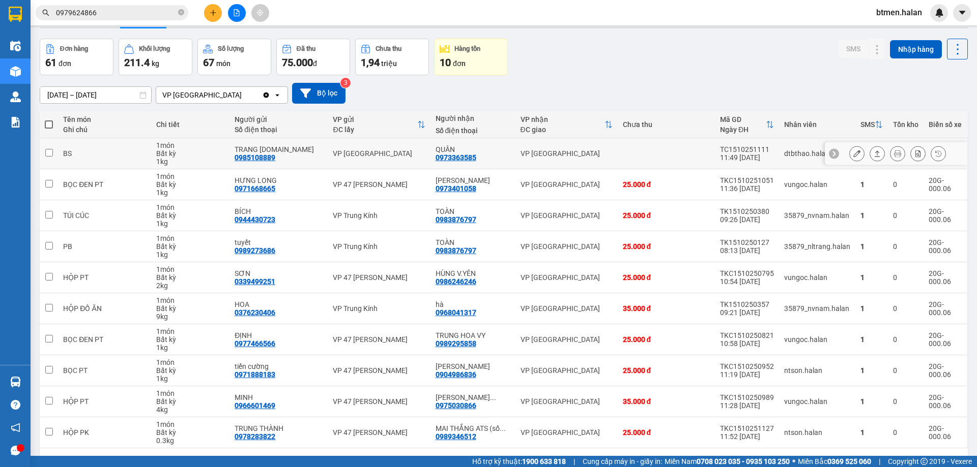
scroll to position [0, 0]
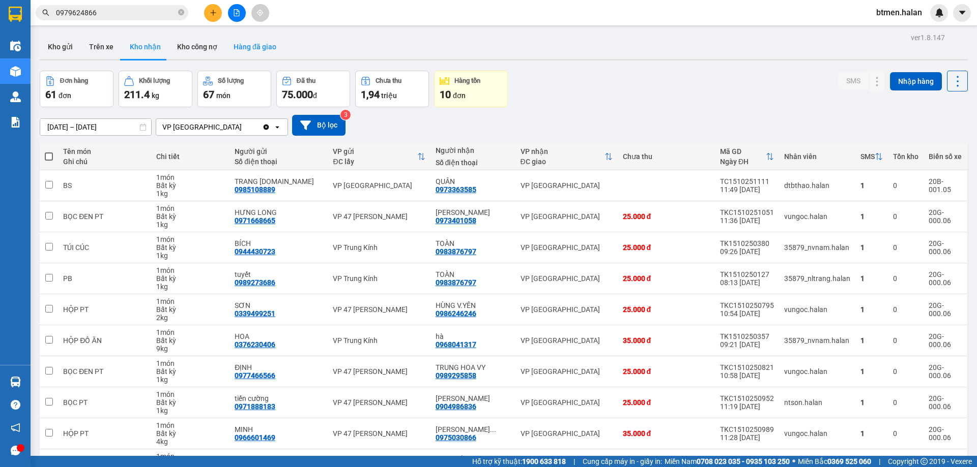
click at [261, 50] on button "Hàng đã giao" at bounding box center [254, 47] width 59 height 24
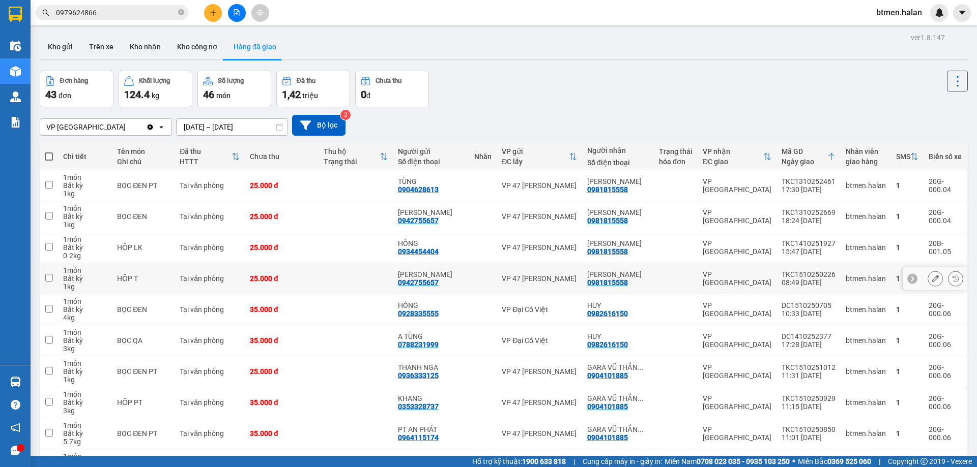
scroll to position [66, 0]
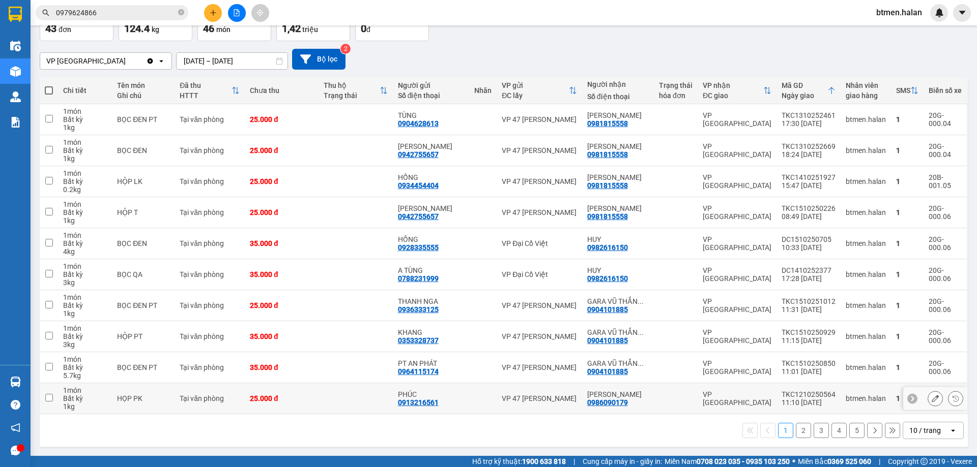
click at [618, 404] on div "0986090179" at bounding box center [607, 403] width 41 height 8
copy div "0986090179"
click at [164, 13] on input "0979624866" at bounding box center [116, 12] width 120 height 11
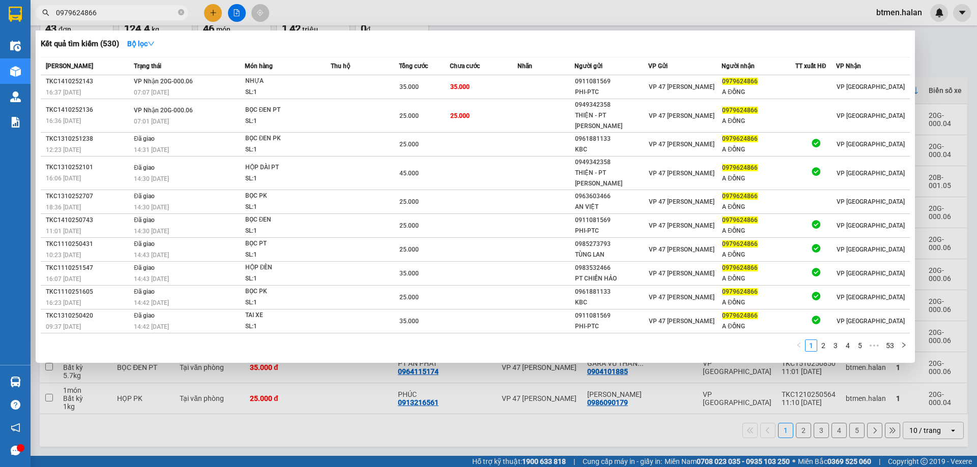
click at [164, 13] on input "0979624866" at bounding box center [116, 12] width 120 height 11
paste input "86090179"
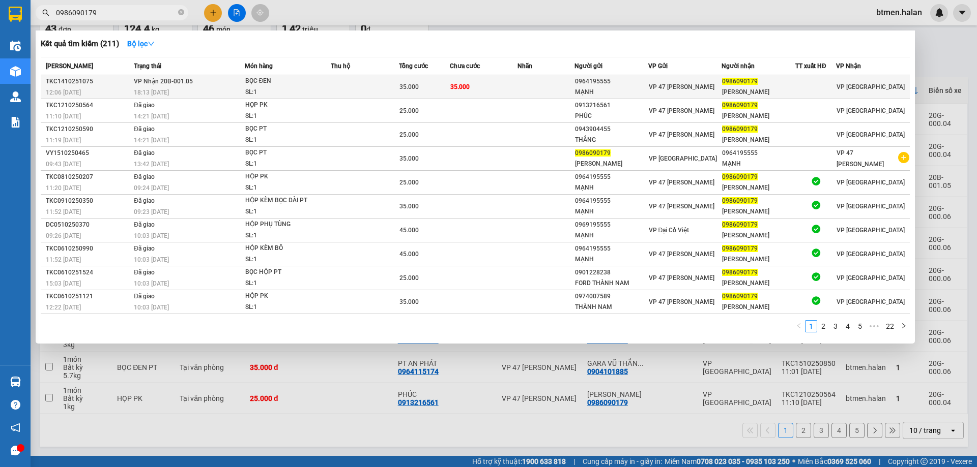
type input "0986090179"
click at [506, 84] on td "35.000" at bounding box center [484, 87] width 68 height 24
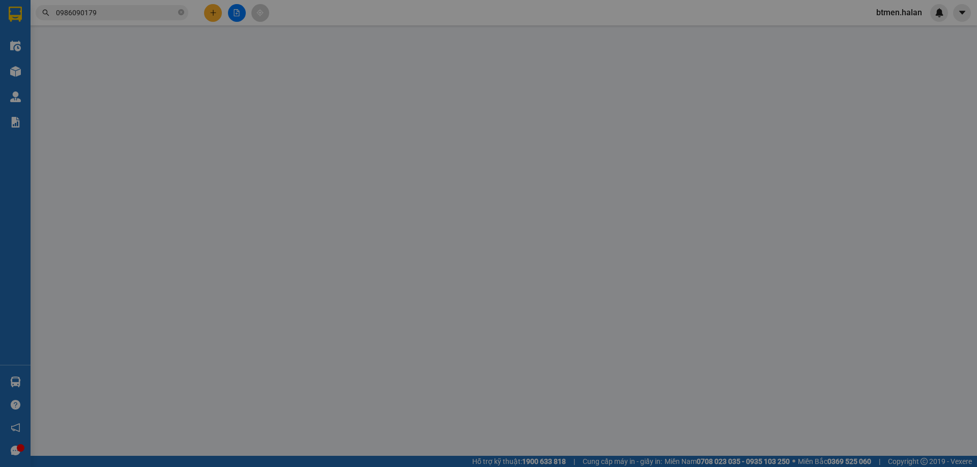
type input "0964195555"
type input "MẠNH"
type input "0986090179"
type input "[PERSON_NAME]"
type input "0"
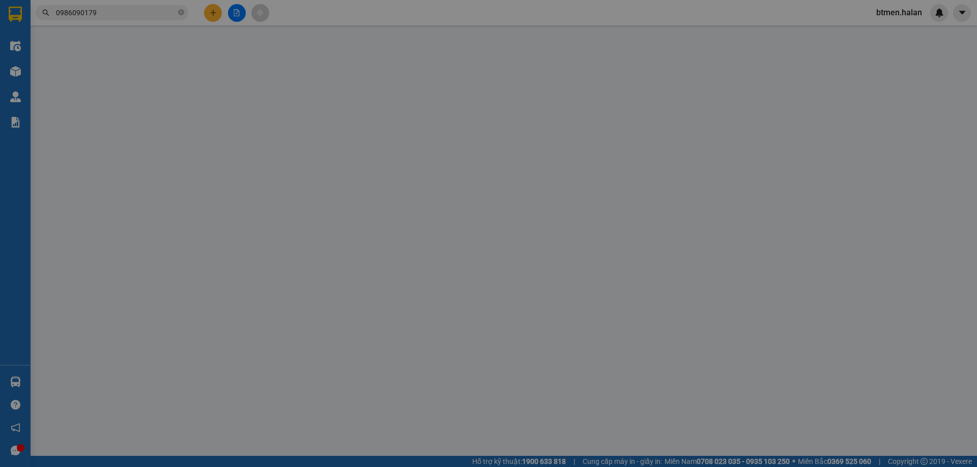
type input "35.000"
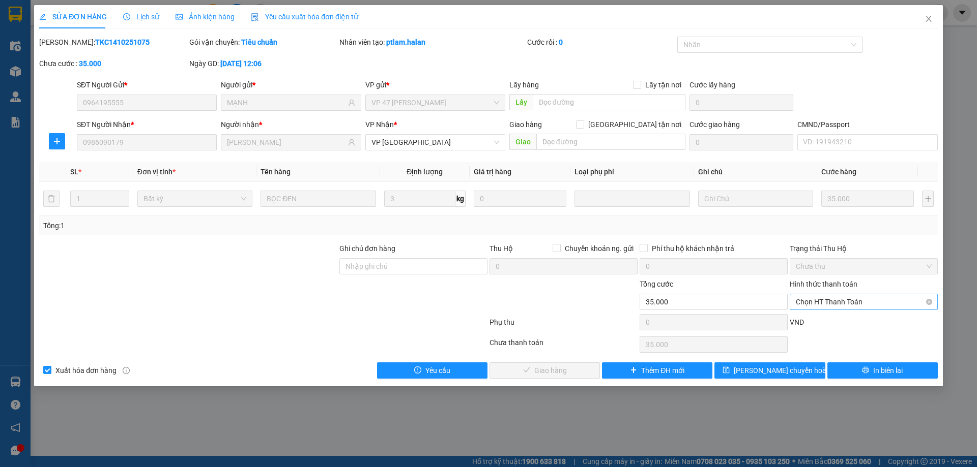
drag, startPoint x: 854, startPoint y: 303, endPoint x: 826, endPoint y: 318, distance: 32.3
click at [854, 302] on span "Chọn HT Thanh Toán" at bounding box center [864, 302] width 136 height 15
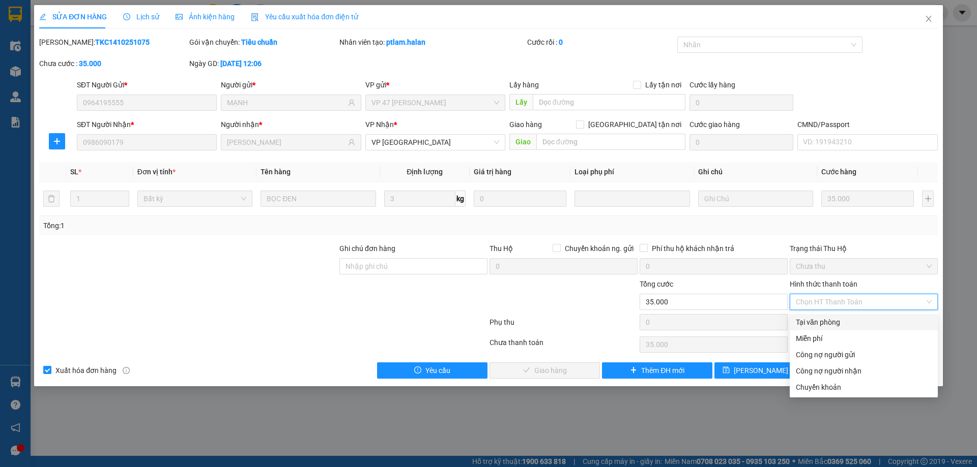
click at [824, 319] on div "Tại văn phòng" at bounding box center [864, 322] width 136 height 11
type input "0"
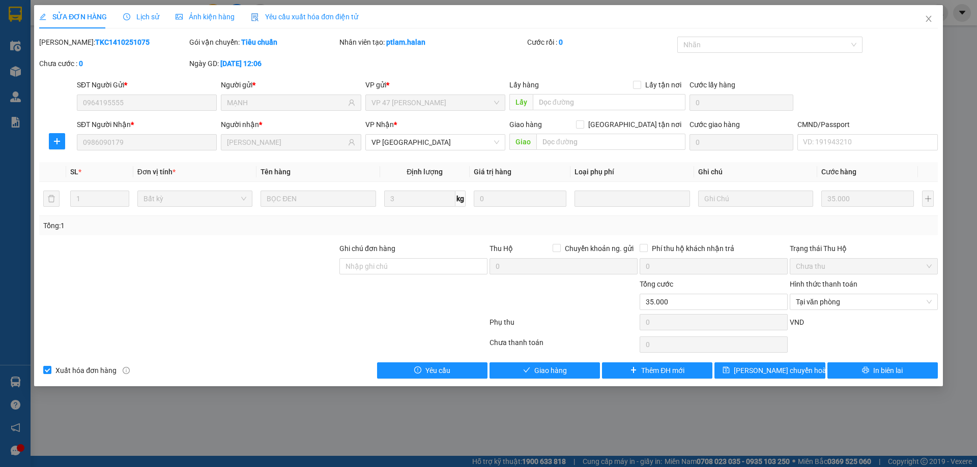
click at [556, 361] on div "Total Paid Fee 0 Total UnPaid Fee 35.000 Cash Collection Total Fee Mã ĐH: TKC14…" at bounding box center [488, 208] width 898 height 342
click at [604, 365] on button "Thêm ĐH mới" at bounding box center [657, 371] width 110 height 16
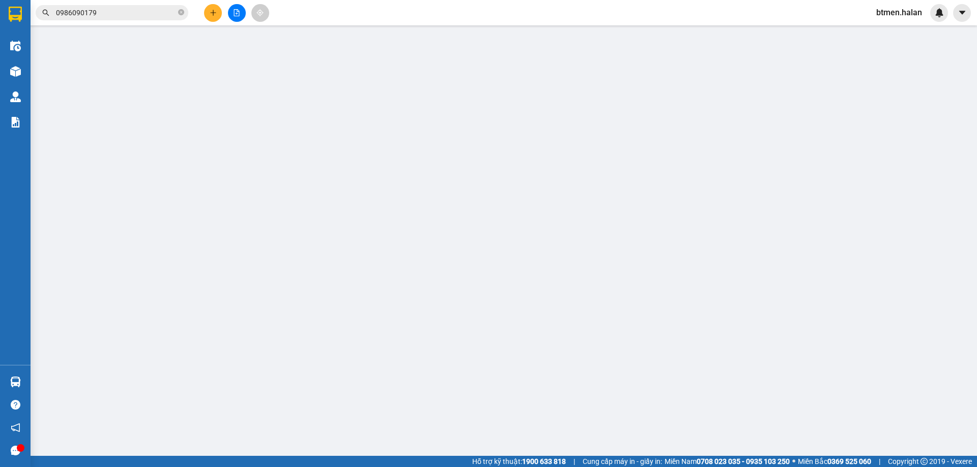
click at [581, 365] on div "Lưu nháp Xóa Thông tin Lưu Lưu và In" at bounding box center [488, 369] width 900 height 16
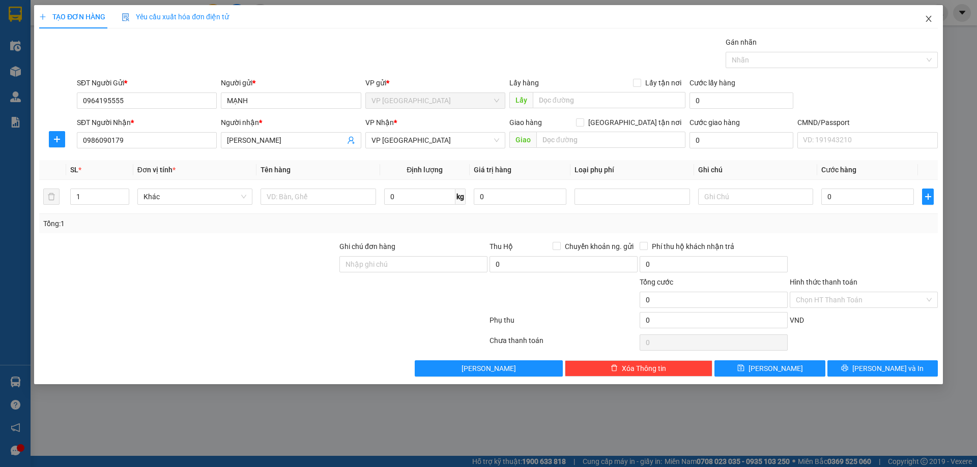
click at [924, 21] on icon "close" at bounding box center [928, 19] width 8 height 8
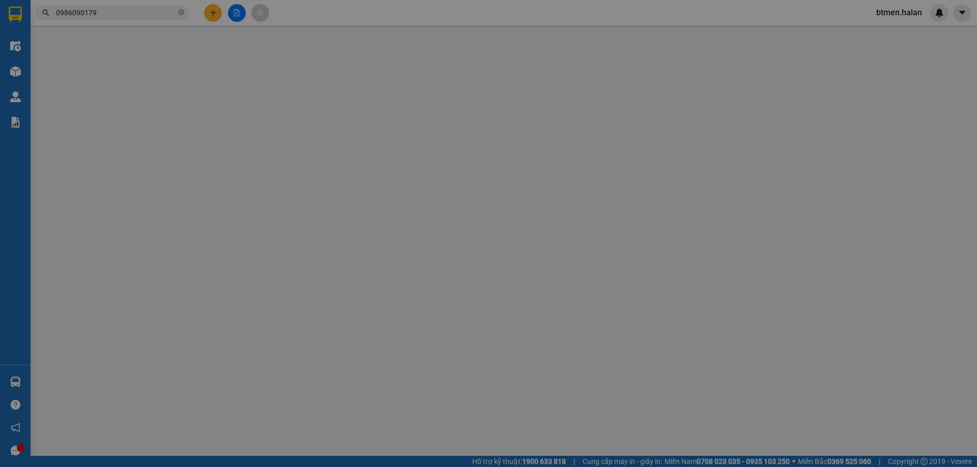
type input "0964195555"
type input "MẠNH"
type input "0986090179"
type input "[PERSON_NAME]"
type input "0"
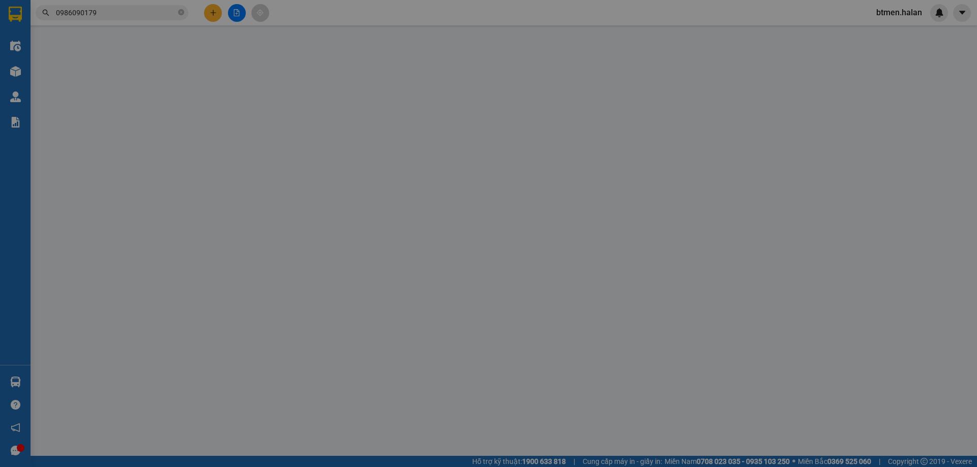
type input "35.000"
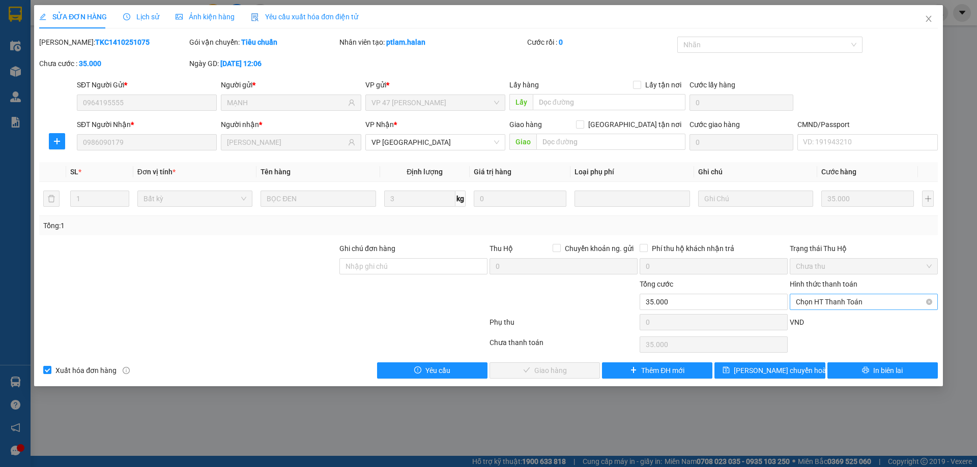
click at [810, 305] on span "Chọn HT Thanh Toán" at bounding box center [864, 302] width 136 height 15
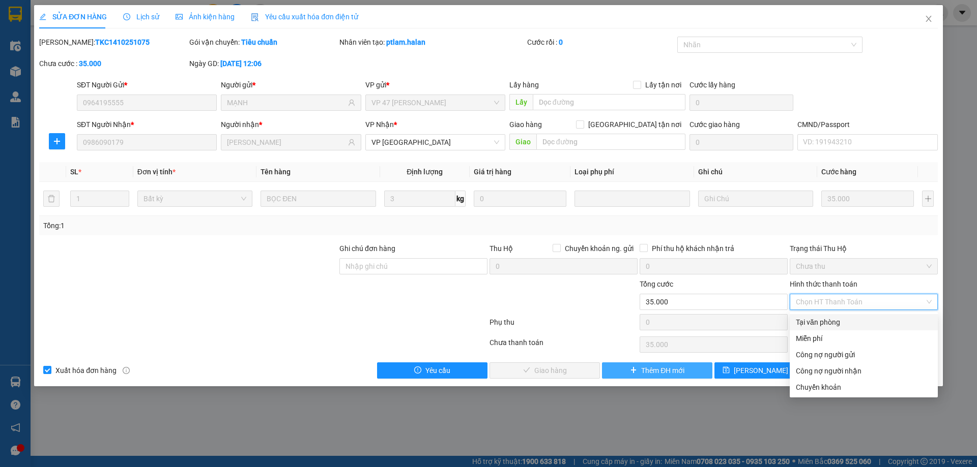
drag, startPoint x: 812, startPoint y: 320, endPoint x: 628, endPoint y: 364, distance: 189.2
click at [810, 320] on div "Tại văn phòng" at bounding box center [864, 322] width 136 height 11
type input "0"
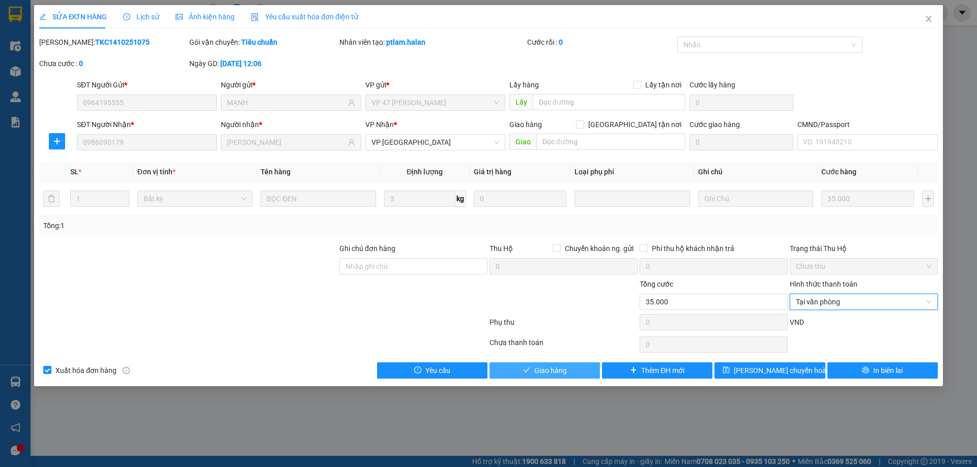
click at [577, 372] on button "Giao hàng" at bounding box center [544, 371] width 110 height 16
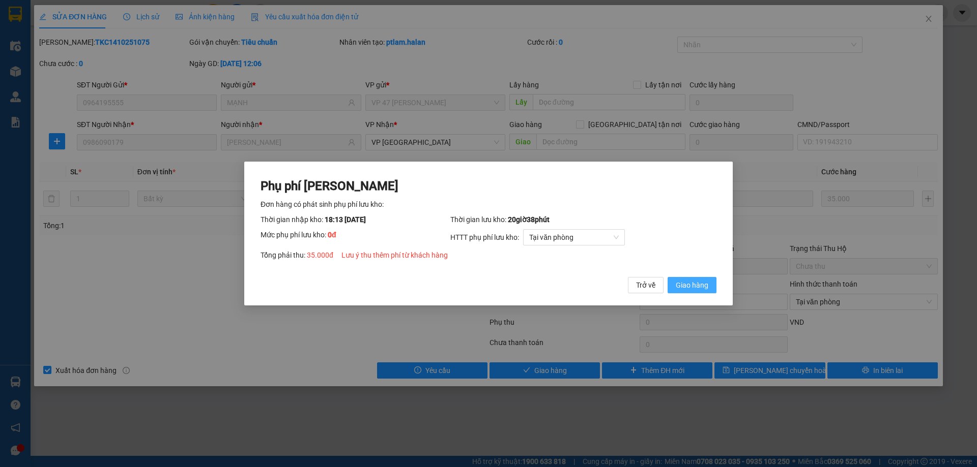
click at [694, 289] on span "Giao hàng" at bounding box center [692, 285] width 33 height 11
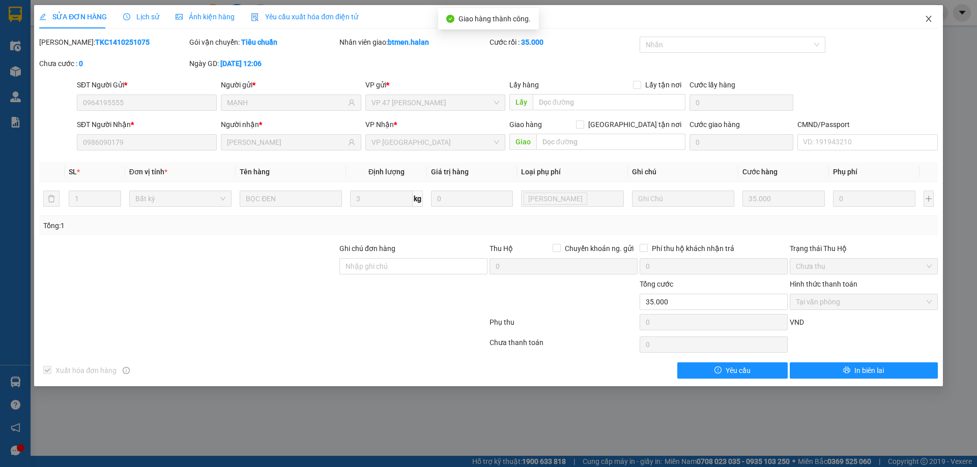
click at [925, 12] on span "Close" at bounding box center [928, 19] width 28 height 28
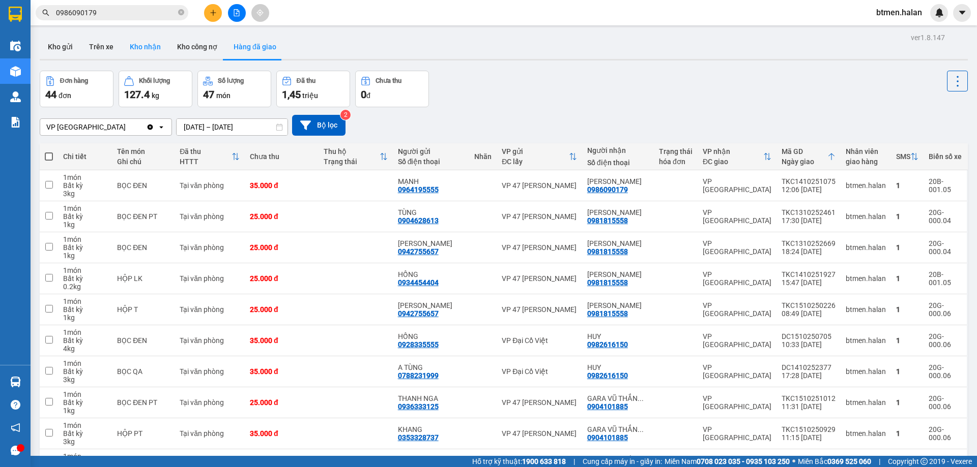
click at [132, 43] on button "Kho nhận" at bounding box center [145, 47] width 47 height 24
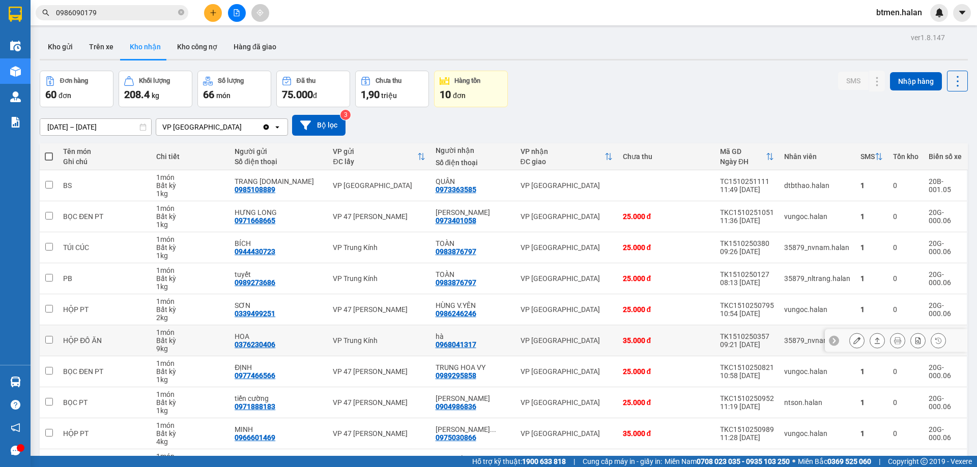
scroll to position [66, 0]
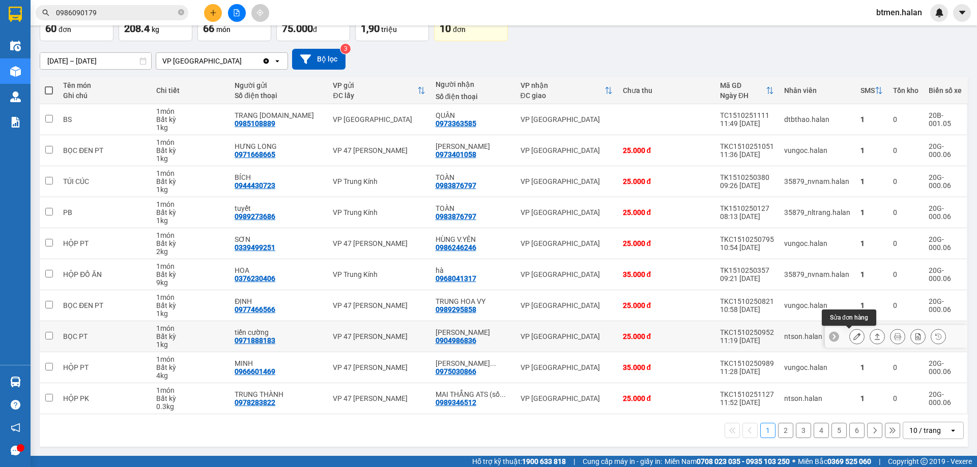
click at [854, 339] on button at bounding box center [856, 337] width 14 height 18
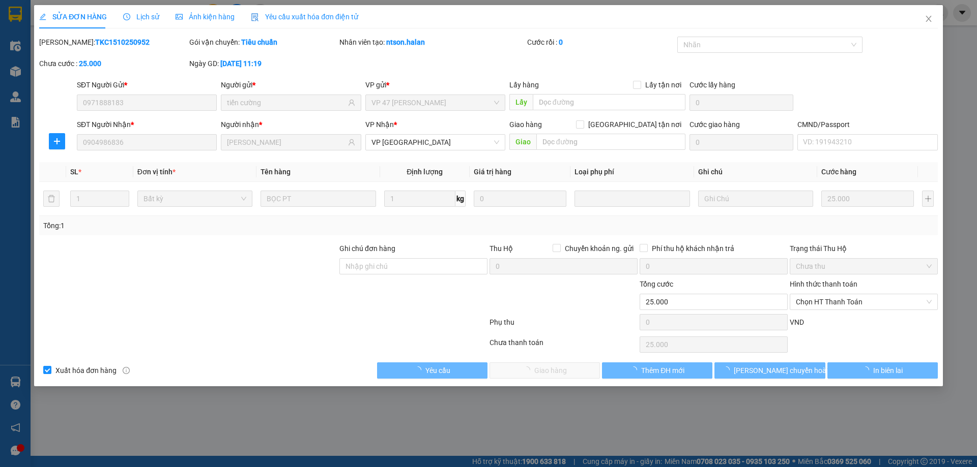
type input "0971888183"
type input "tiến cường"
type input "0904986836"
type input "[PERSON_NAME]"
type input "0"
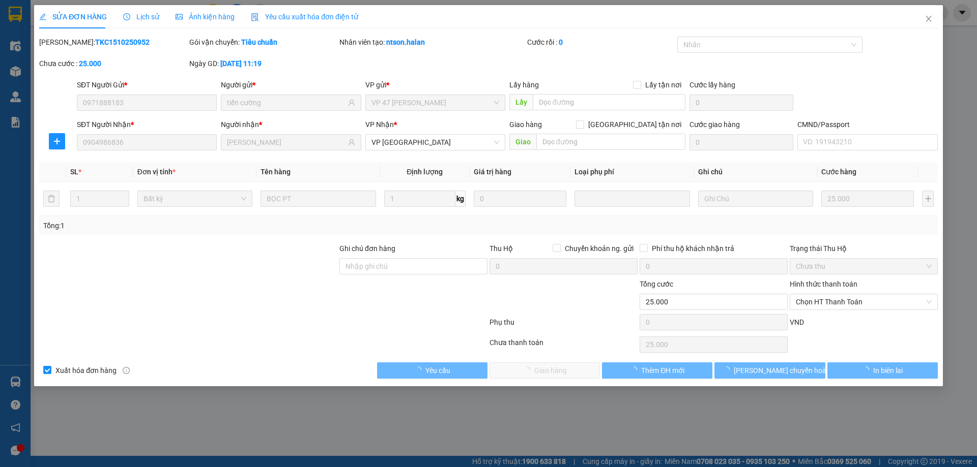
type input "25.000"
click at [826, 301] on span "Chọn HT Thanh Toán" at bounding box center [864, 302] width 136 height 15
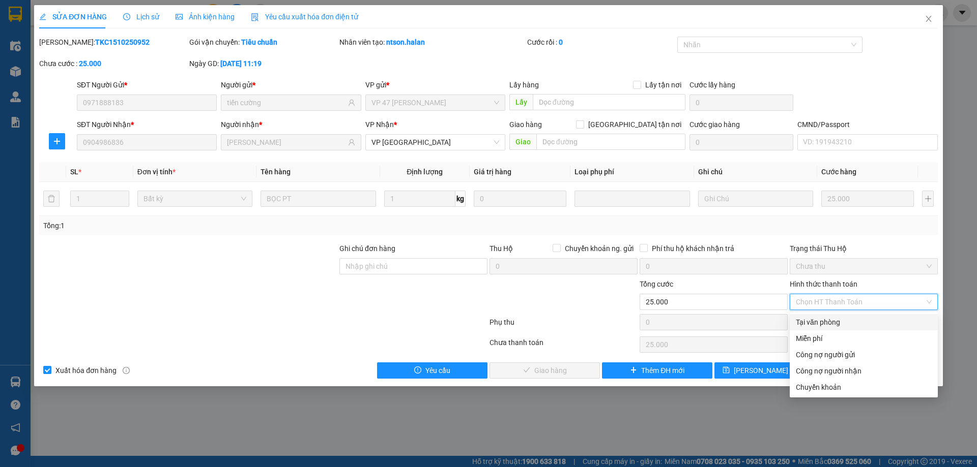
drag, startPoint x: 814, startPoint y: 318, endPoint x: 607, endPoint y: 378, distance: 214.9
click at [813, 319] on div "Tại văn phòng" at bounding box center [864, 322] width 136 height 11
type input "0"
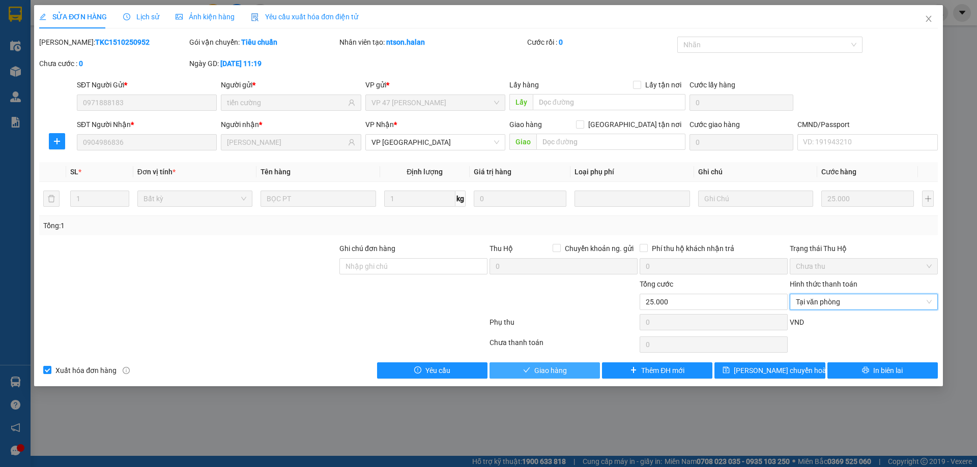
drag, startPoint x: 553, startPoint y: 377, endPoint x: 698, endPoint y: 348, distance: 147.8
click at [556, 376] on button "Giao hàng" at bounding box center [544, 371] width 110 height 16
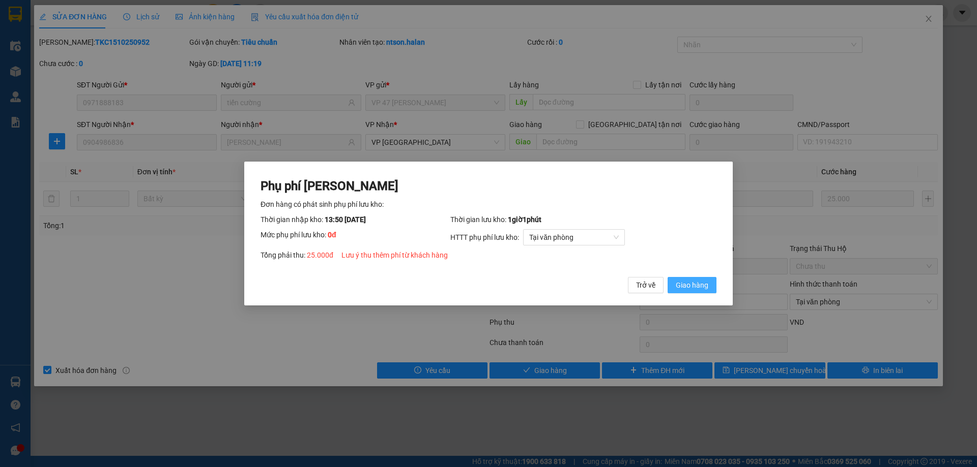
drag, startPoint x: 701, startPoint y: 282, endPoint x: 744, endPoint y: 249, distance: 54.3
click at [701, 282] on span "Giao hàng" at bounding box center [692, 285] width 33 height 11
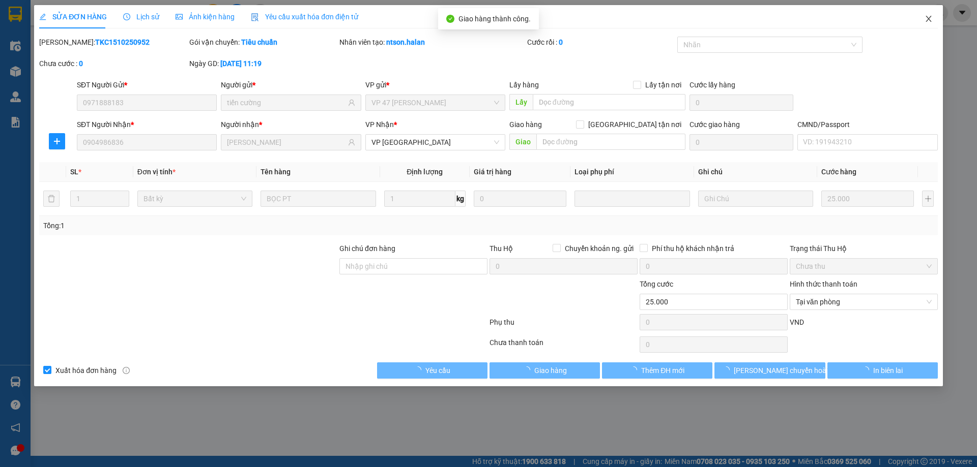
click at [924, 23] on icon "close" at bounding box center [928, 19] width 8 height 8
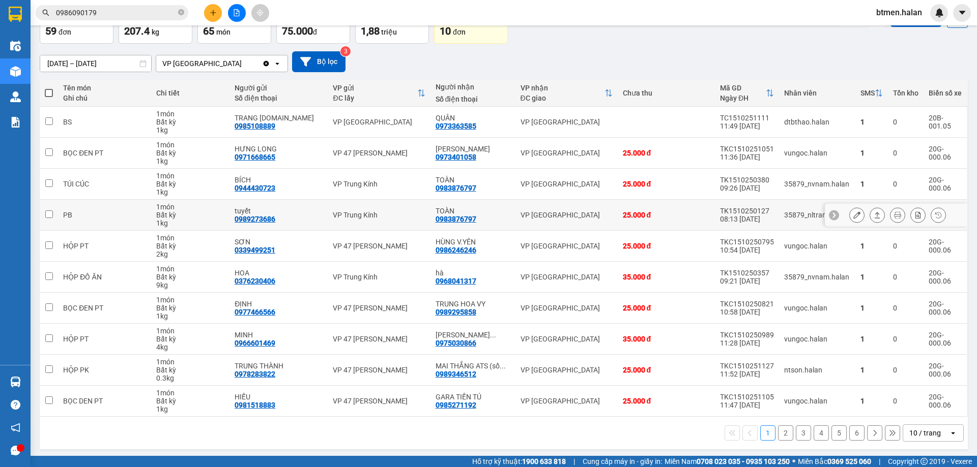
scroll to position [66, 0]
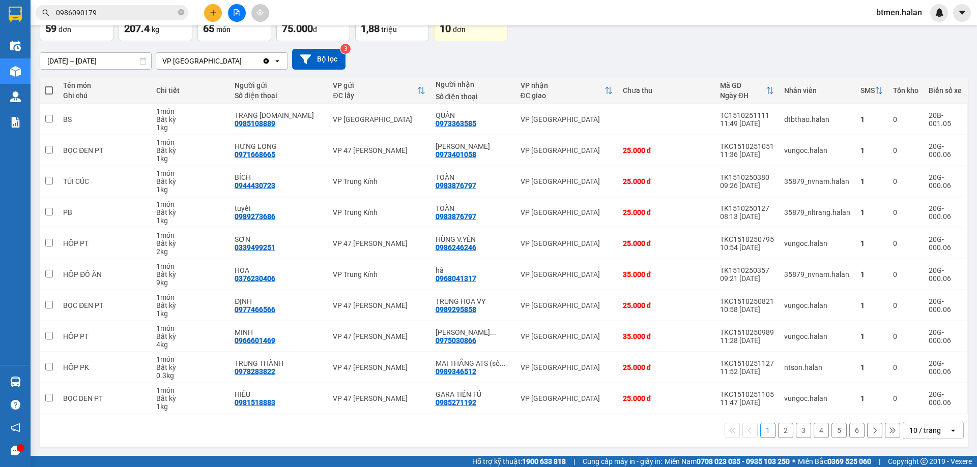
click at [782, 430] on button "2" at bounding box center [785, 430] width 15 height 15
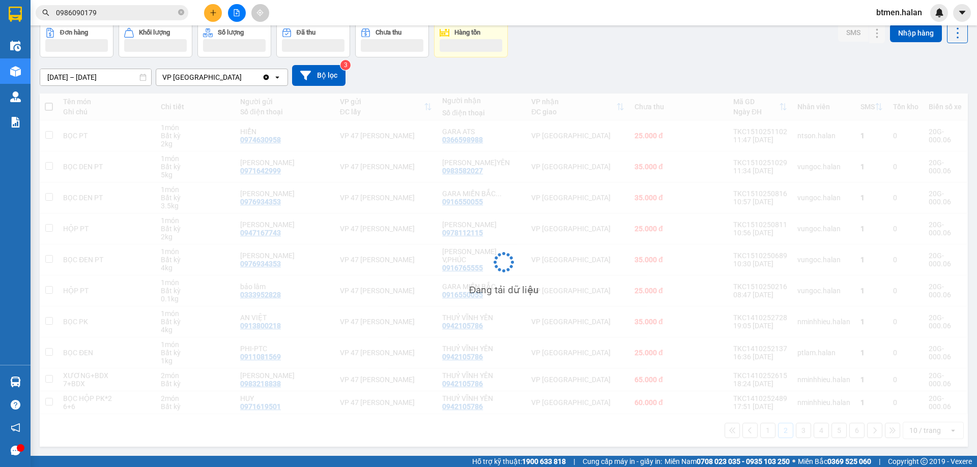
scroll to position [50, 0]
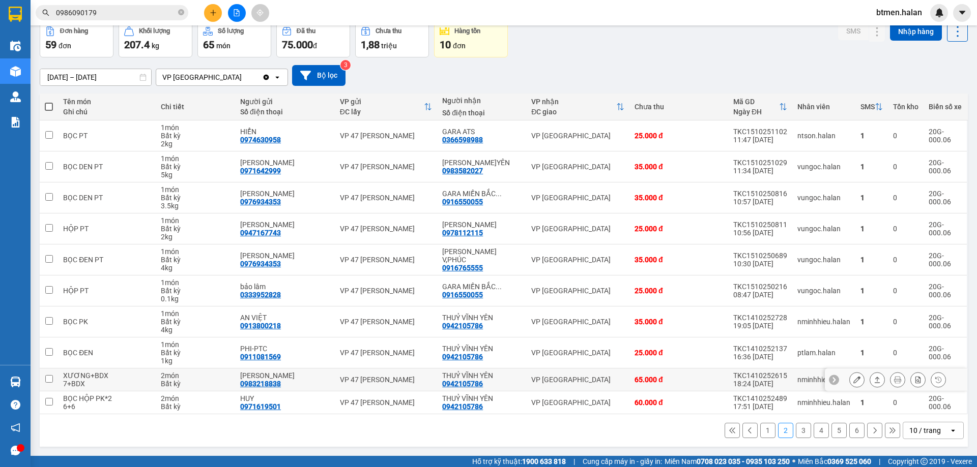
click at [473, 380] on div "0942105786" at bounding box center [462, 384] width 41 height 8
copy div "0942105786"
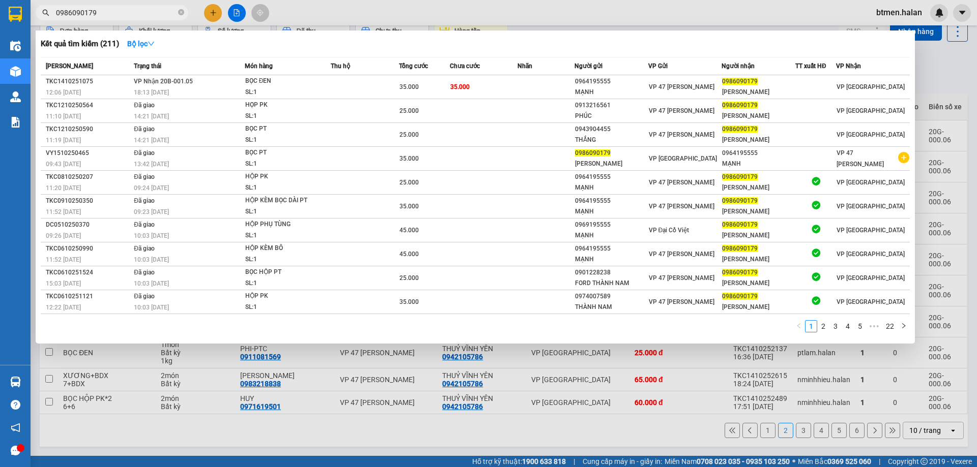
click at [142, 15] on input "0986090179" at bounding box center [116, 12] width 120 height 11
paste input "42105786"
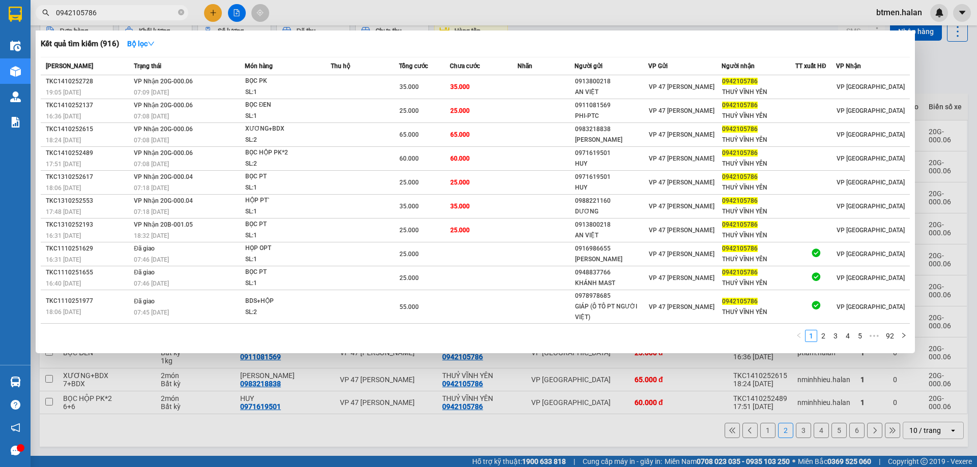
type input "0942105786"
click at [221, 49] on div "Kết quả tìm kiếm ( 916 ) Bộ lọc" at bounding box center [475, 44] width 869 height 16
click at [941, 63] on div at bounding box center [488, 233] width 977 height 467
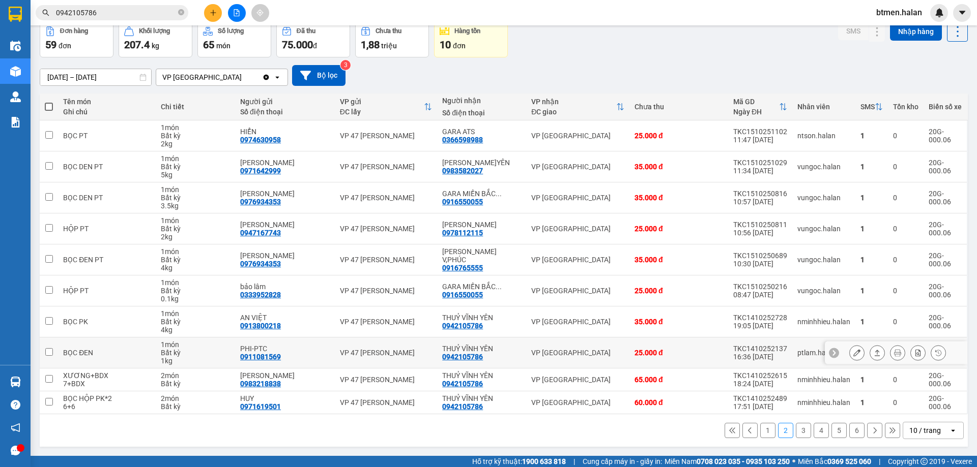
click at [476, 356] on div "0942105786" at bounding box center [462, 357] width 41 height 8
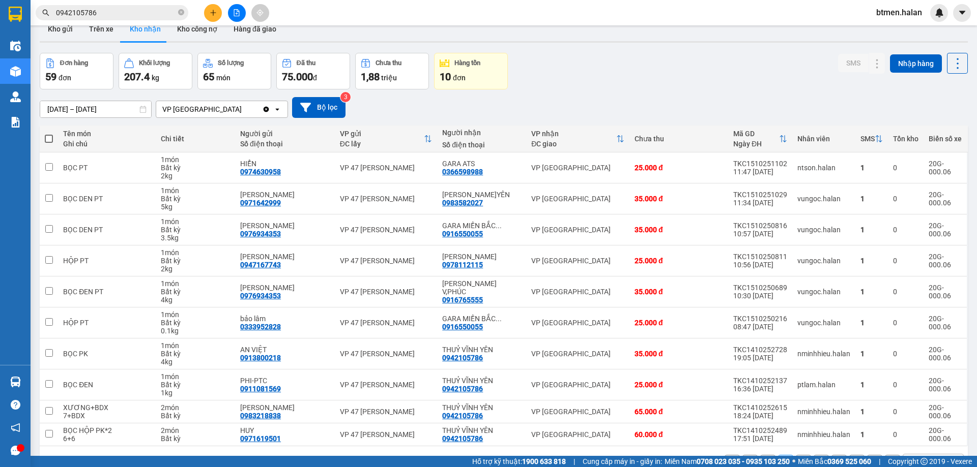
scroll to position [0, 0]
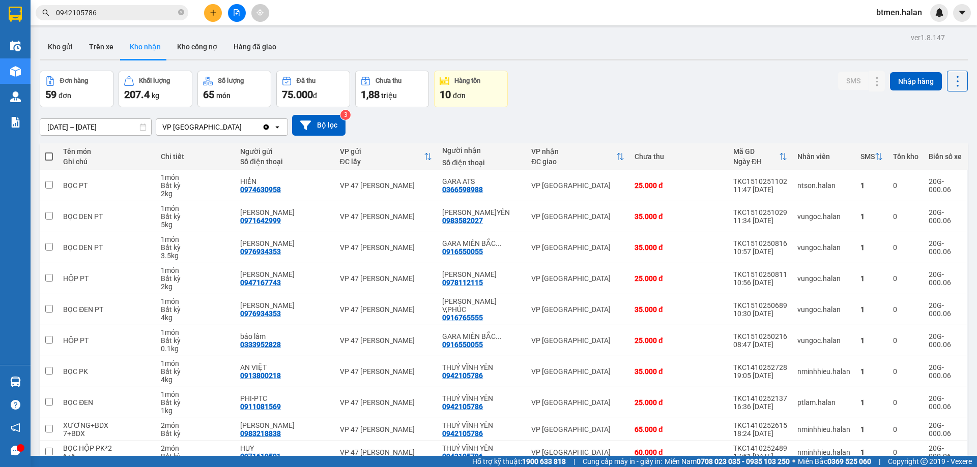
click at [142, 18] on span "0942105786" at bounding box center [112, 12] width 153 height 15
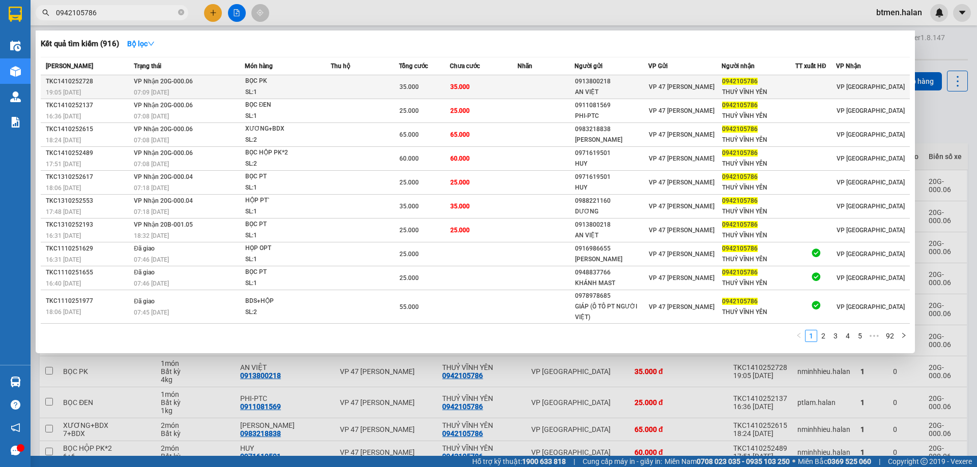
click at [472, 83] on td "35.000" at bounding box center [484, 87] width 68 height 24
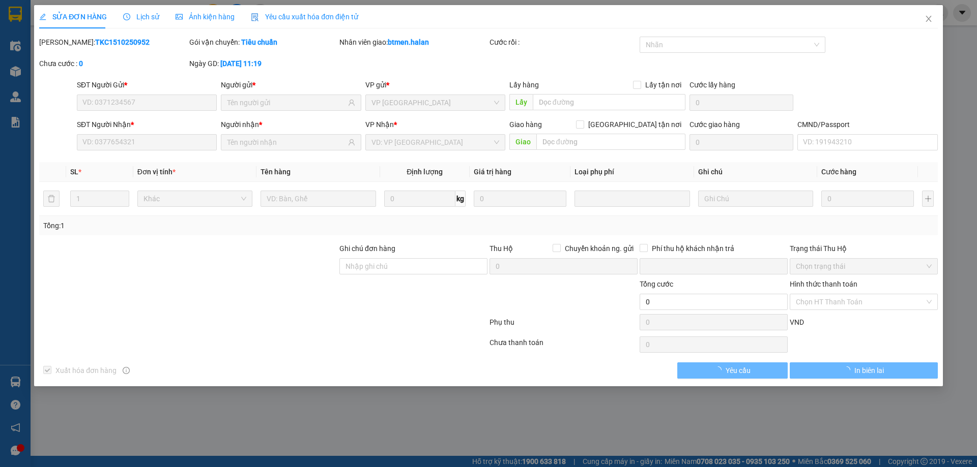
type input "0913800218"
type input "AN VIỆT"
type input "0942105786"
type input "THUỶ VĨNH YÊN"
type input "0"
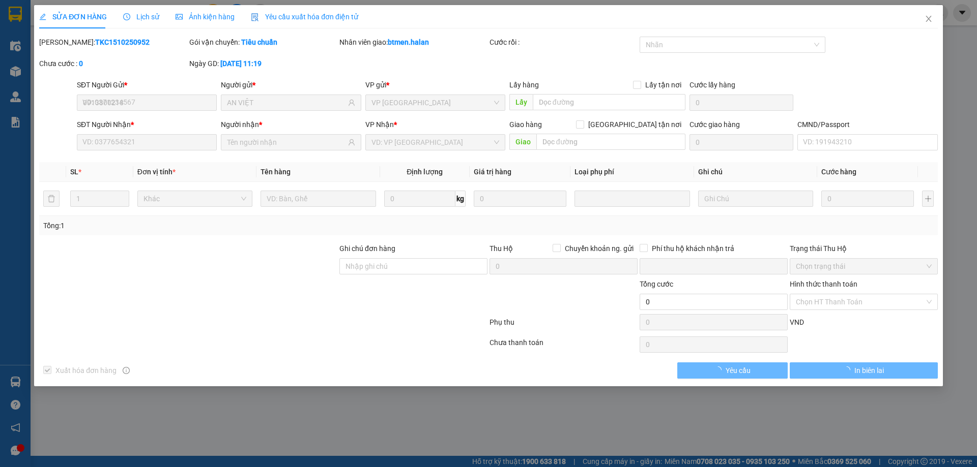
type input "35.000"
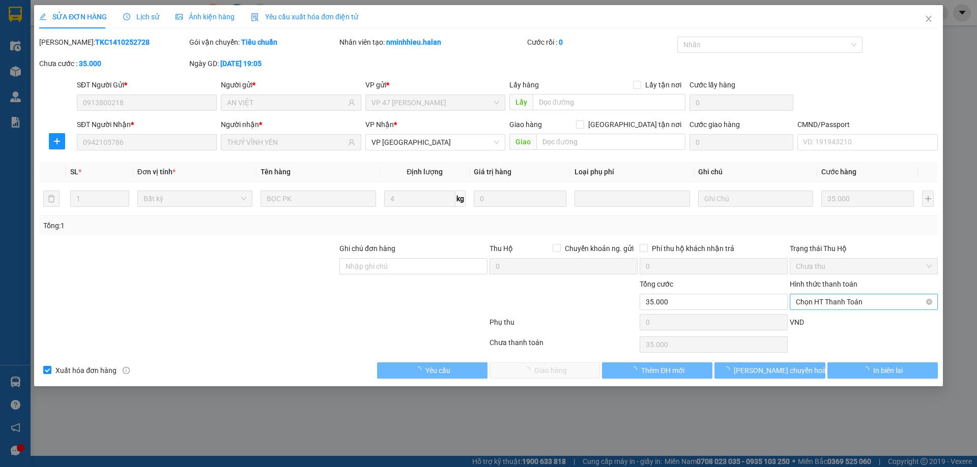
click at [833, 298] on span "Chọn HT Thanh Toán" at bounding box center [864, 302] width 136 height 15
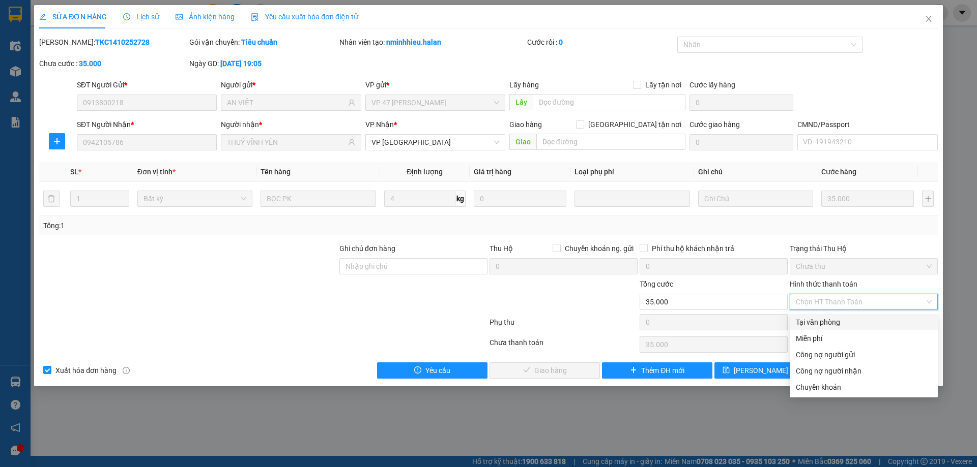
drag, startPoint x: 824, startPoint y: 315, endPoint x: 809, endPoint y: 325, distance: 18.1
click at [823, 317] on div "Tại văn phòng" at bounding box center [863, 322] width 148 height 16
type input "0"
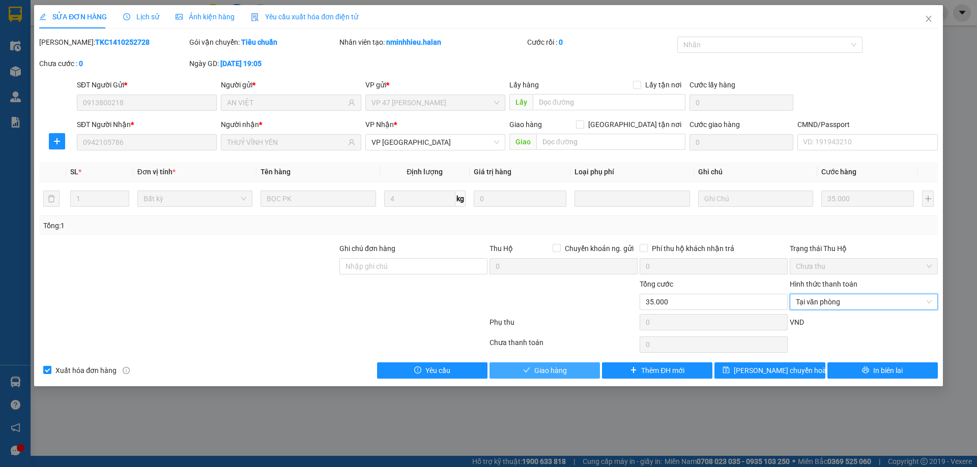
click at [553, 366] on span "Giao hàng" at bounding box center [550, 370] width 33 height 11
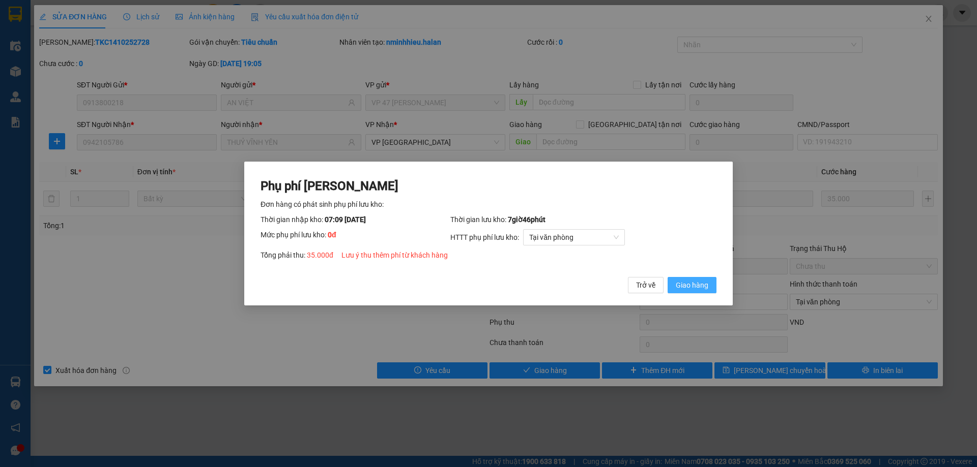
click at [702, 292] on button "Giao hàng" at bounding box center [691, 285] width 49 height 16
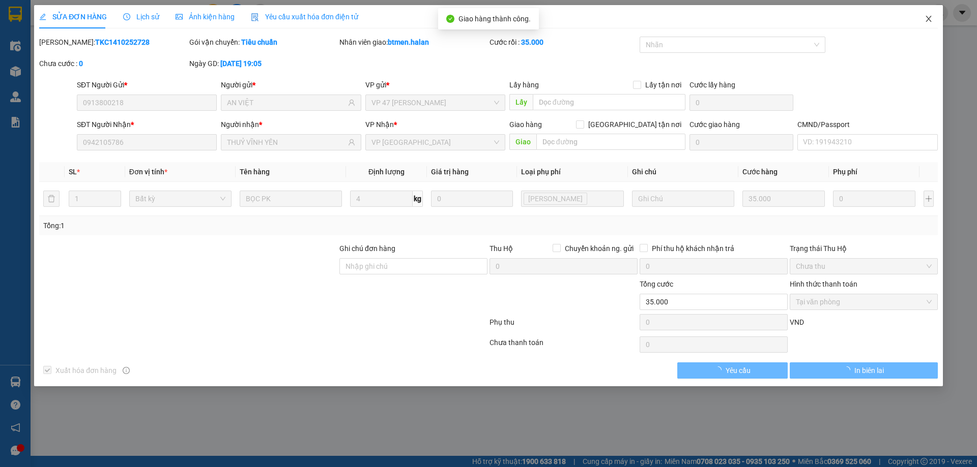
click at [920, 15] on span "Close" at bounding box center [928, 19] width 28 height 28
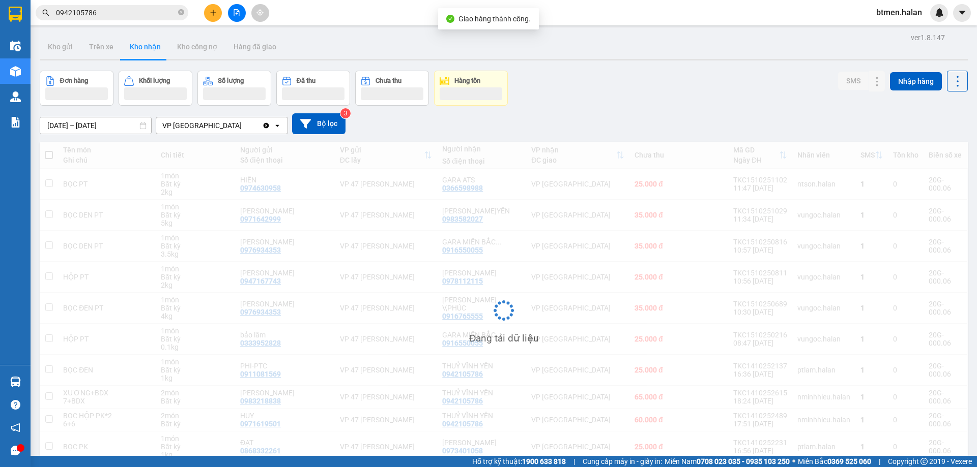
click at [143, 22] on div "Kết quả tìm kiếm ( 916 ) Bộ lọc Mã ĐH Trạng thái Món hàng Thu hộ Tổng cước Chưa…" at bounding box center [488, 12] width 977 height 25
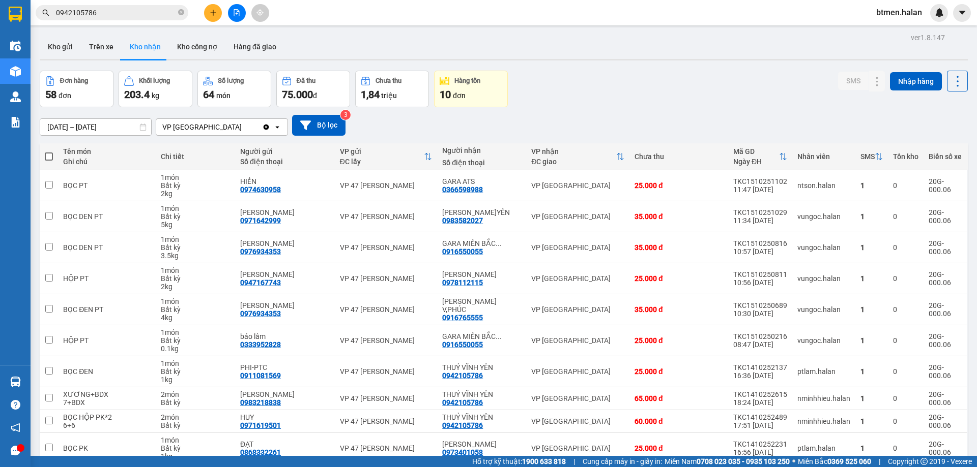
drag, startPoint x: 114, startPoint y: 4, endPoint x: 347, endPoint y: 87, distance: 246.8
click at [116, 5] on div "Kết quả tìm kiếm ( 916 ) Bộ lọc Mã ĐH Trạng thái Món hàng Thu hộ Tổng cước Chưa…" at bounding box center [99, 13] width 198 height 18
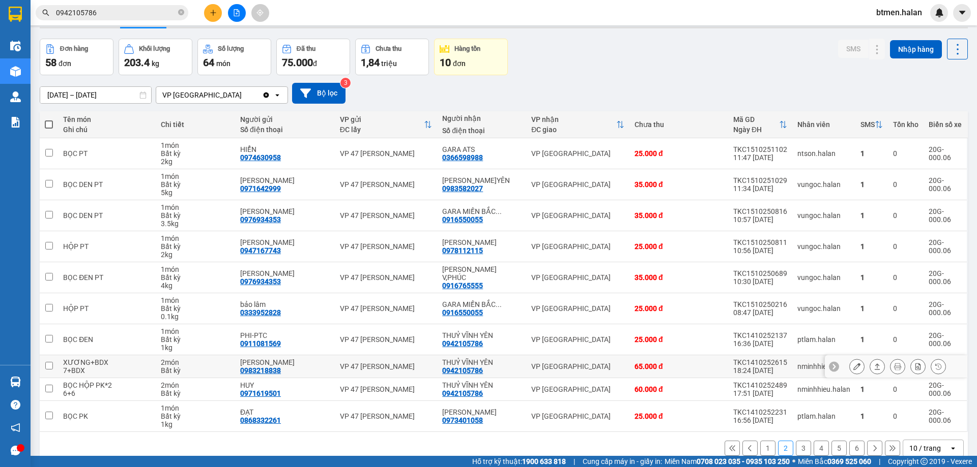
scroll to position [50, 0]
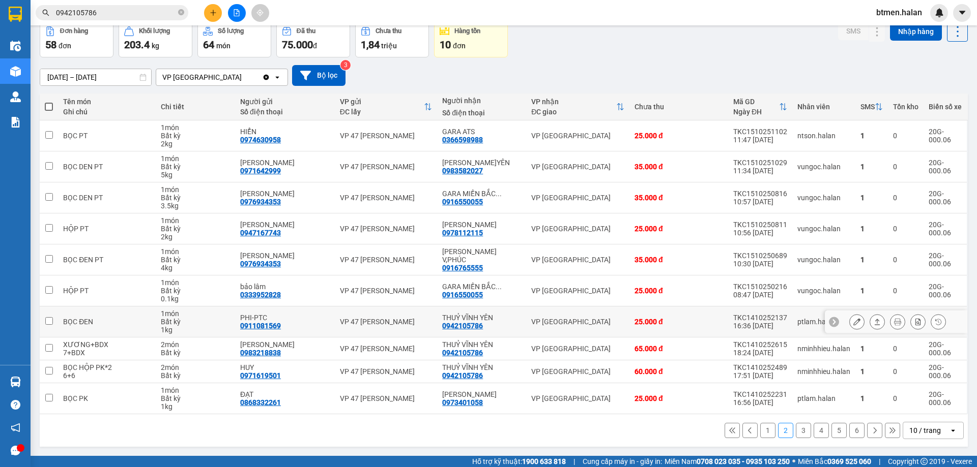
click at [853, 321] on icon at bounding box center [856, 321] width 7 height 7
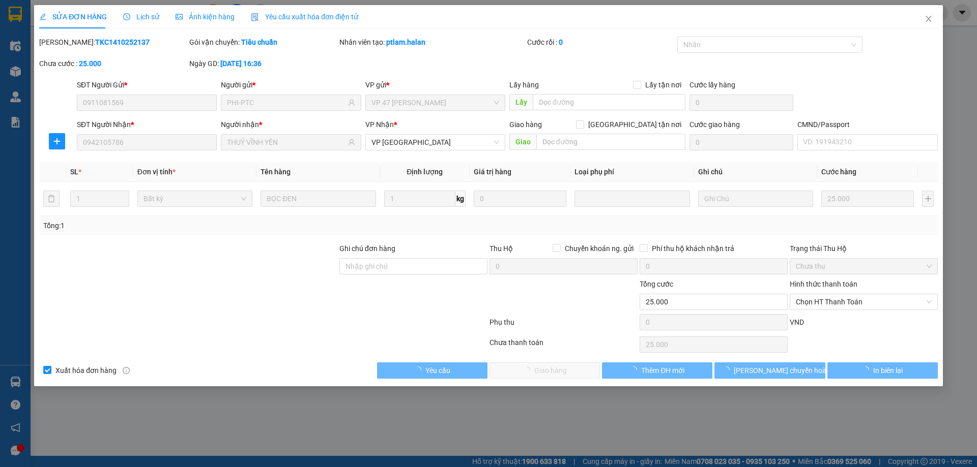
type input "0911081569"
type input "PHI-PTC"
type input "0942105786"
type input "THUỶ VĨNH YÊN"
type input "0"
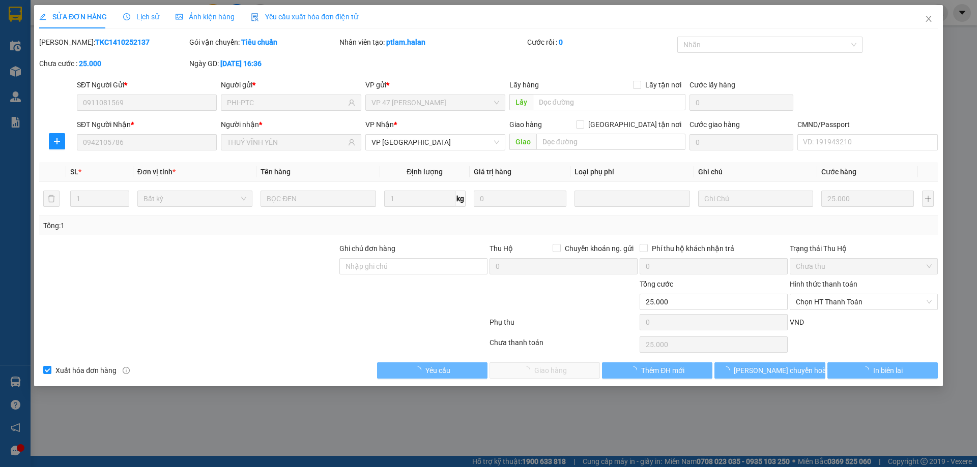
type input "25.000"
click at [838, 301] on span "Chọn HT Thanh Toán" at bounding box center [864, 302] width 136 height 15
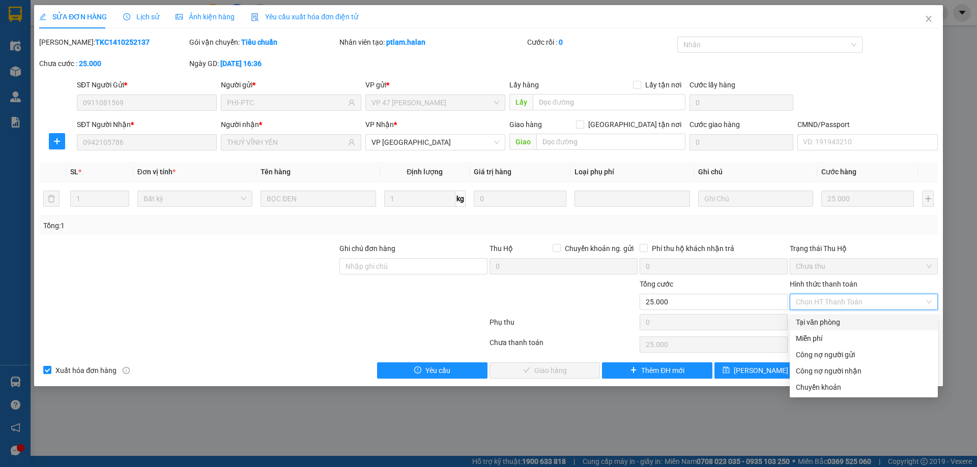
drag, startPoint x: 825, startPoint y: 315, endPoint x: 809, endPoint y: 325, distance: 18.7
click at [825, 316] on div "Tại văn phòng" at bounding box center [863, 322] width 148 height 16
type input "0"
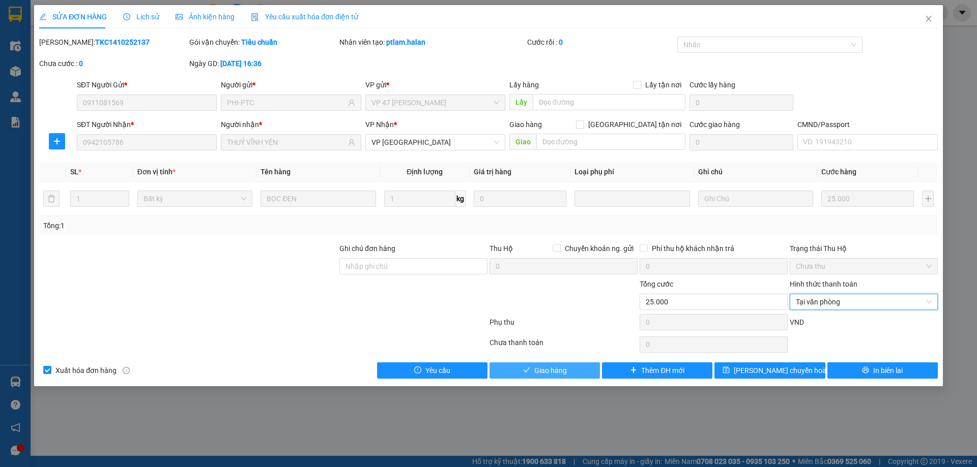
click at [553, 373] on span "Giao hàng" at bounding box center [550, 370] width 33 height 11
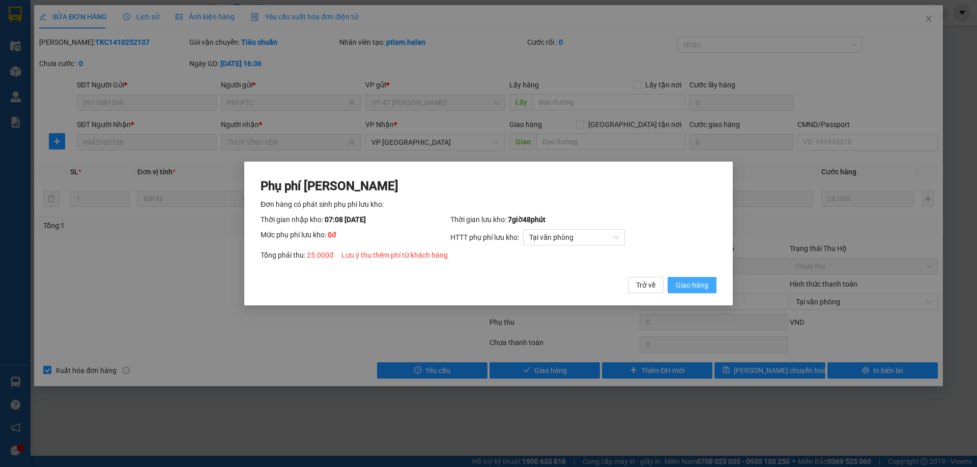
click at [683, 286] on span "Giao hàng" at bounding box center [692, 285] width 33 height 11
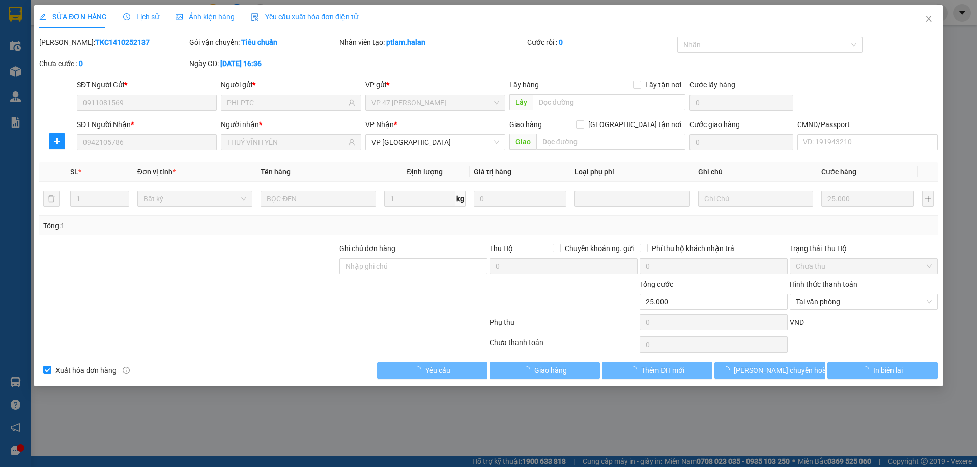
click at [921, 20] on span "Close" at bounding box center [928, 19] width 28 height 28
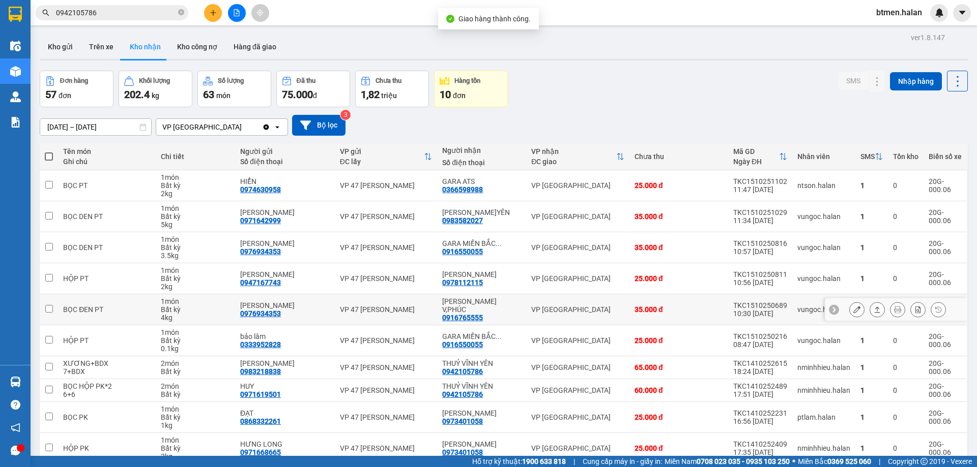
scroll to position [50, 0]
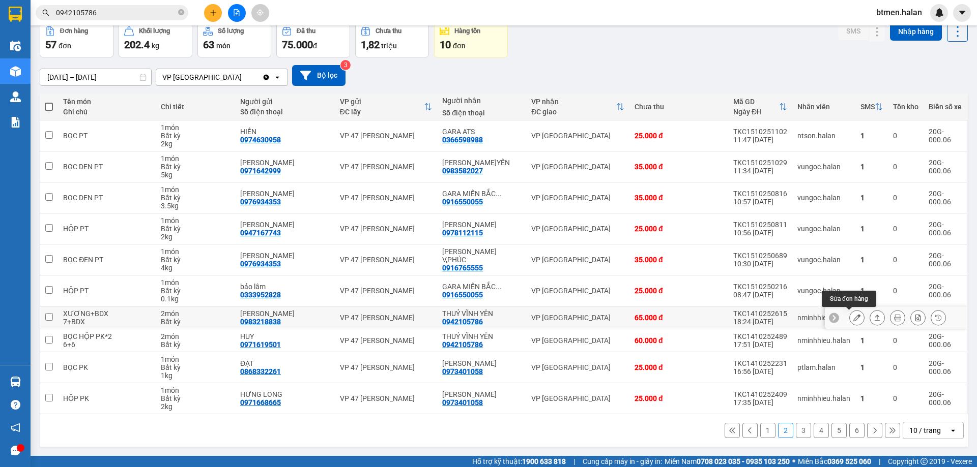
click at [850, 322] on button at bounding box center [856, 318] width 14 height 18
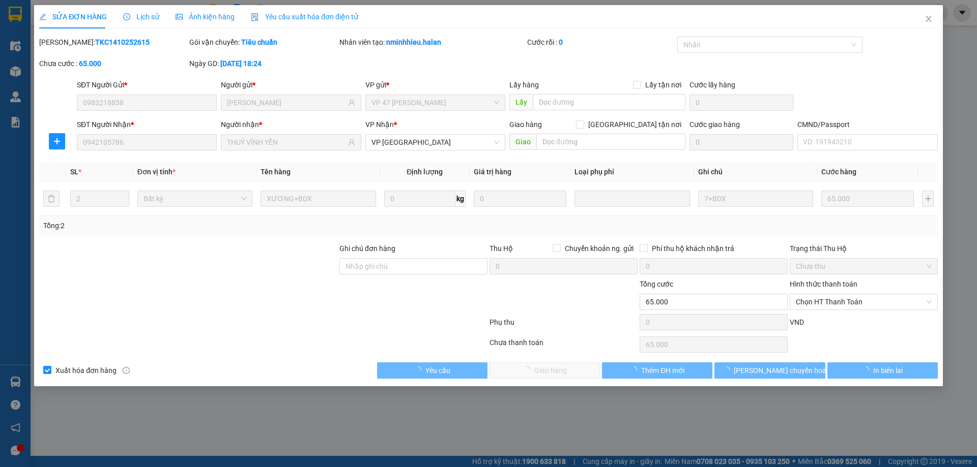
type input "0983218838"
type input "[PERSON_NAME]"
type input "0942105786"
type input "THUỶ VĨNH YÊN"
type input "0"
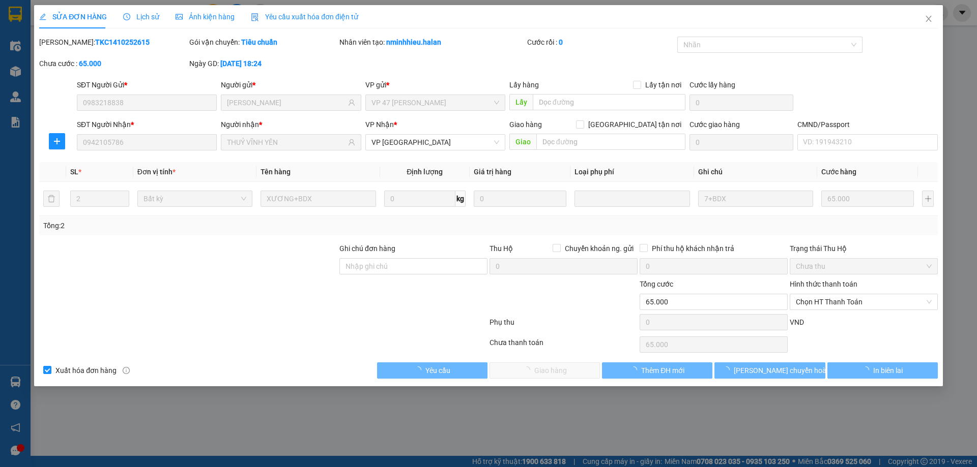
type input "65.000"
click at [844, 303] on span "Chọn HT Thanh Toán" at bounding box center [864, 302] width 136 height 15
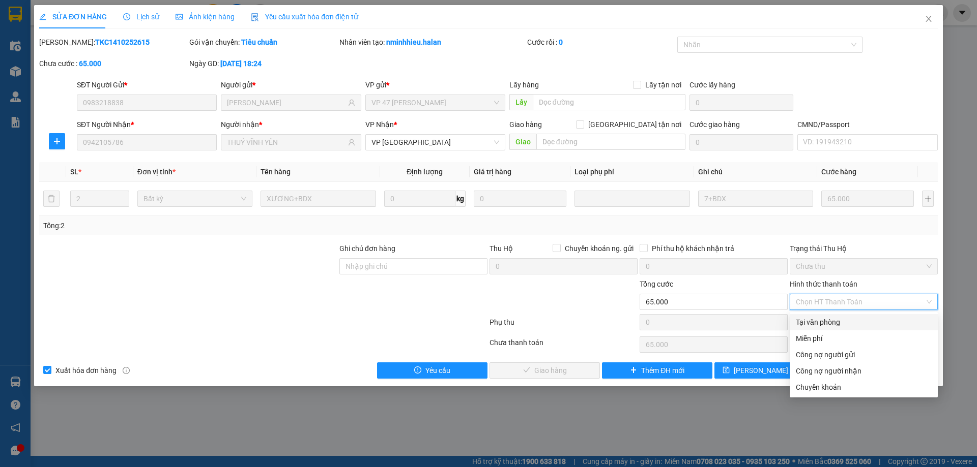
click at [823, 318] on div "Tại văn phòng" at bounding box center [864, 322] width 136 height 11
type input "0"
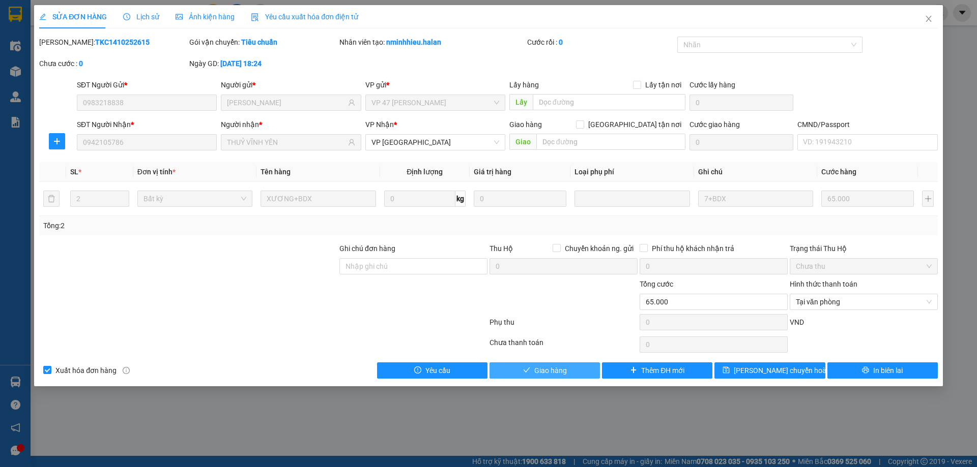
click at [575, 365] on button "Giao hàng" at bounding box center [544, 371] width 110 height 16
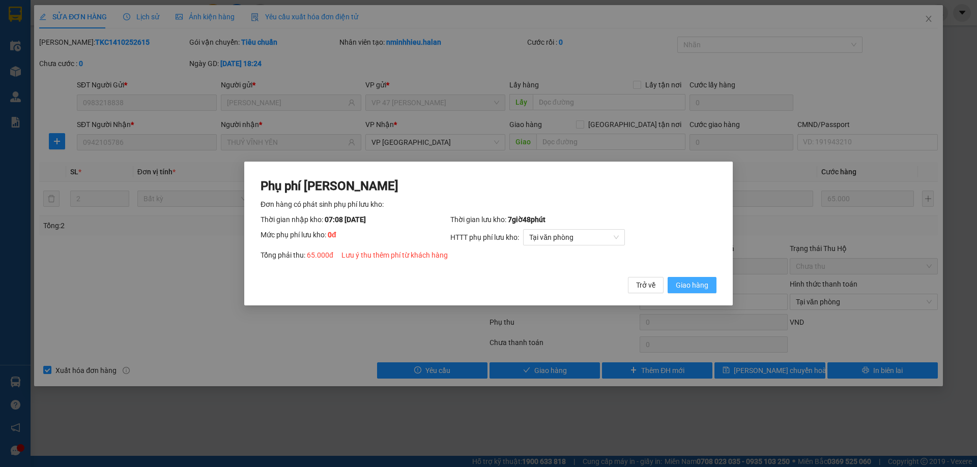
click at [678, 280] on span "Giao hàng" at bounding box center [692, 285] width 33 height 11
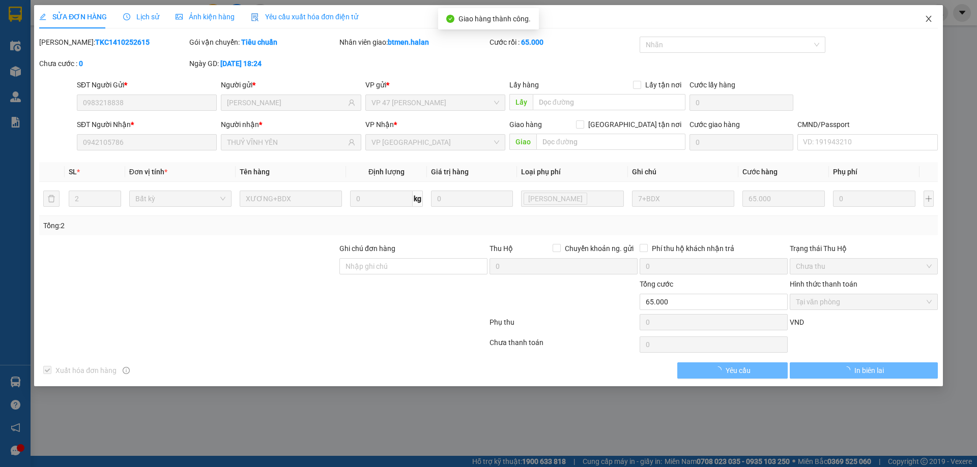
click at [926, 20] on icon "close" at bounding box center [928, 19] width 8 height 8
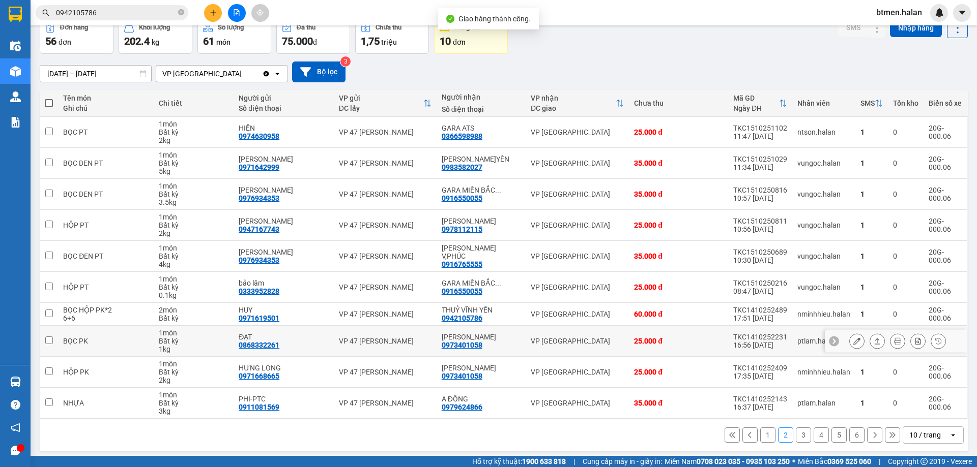
scroll to position [58, 0]
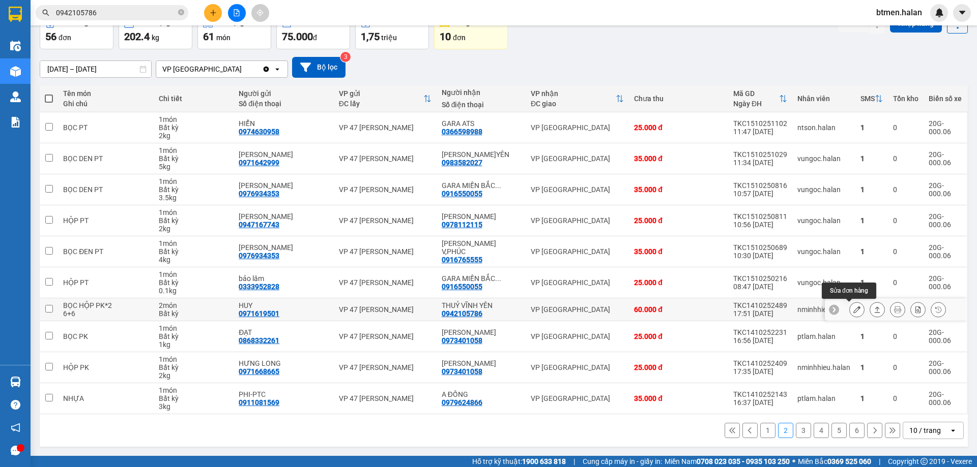
click at [853, 308] on icon at bounding box center [856, 309] width 7 height 7
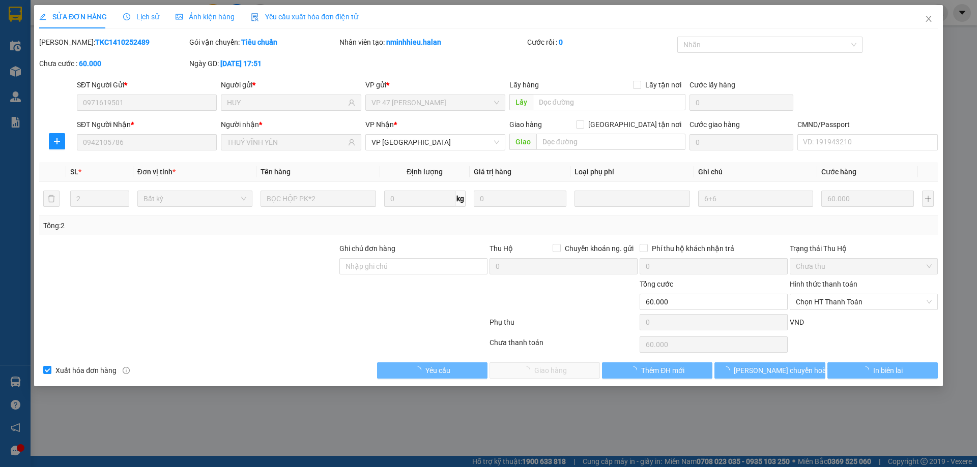
type input "0971619501"
type input "HUY"
type input "0942105786"
type input "THUỶ VĨNH YÊN"
type input "0"
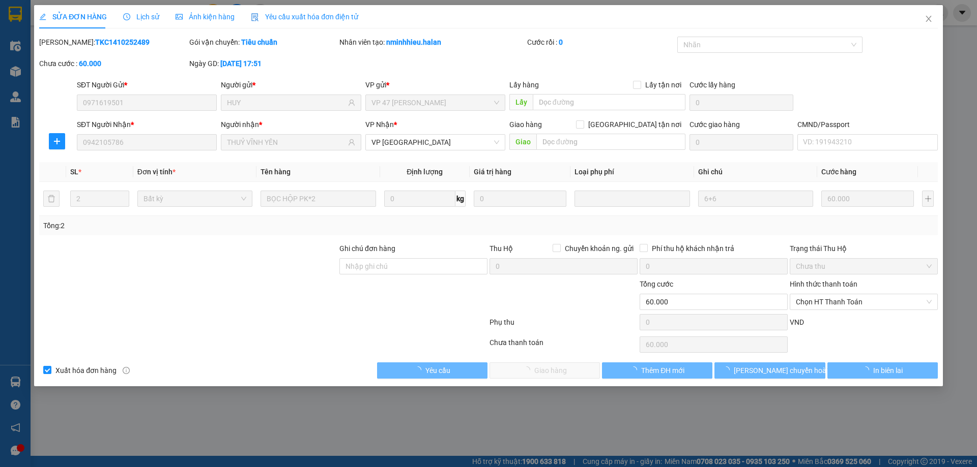
type input "60.000"
click at [860, 300] on span "Chọn HT Thanh Toán" at bounding box center [864, 302] width 136 height 15
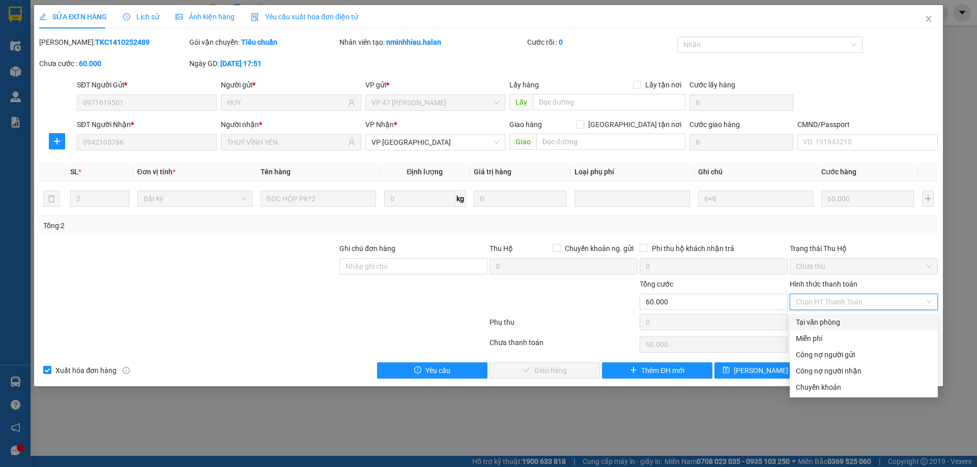
click at [824, 320] on div "Tại văn phòng" at bounding box center [864, 322] width 136 height 11
type input "0"
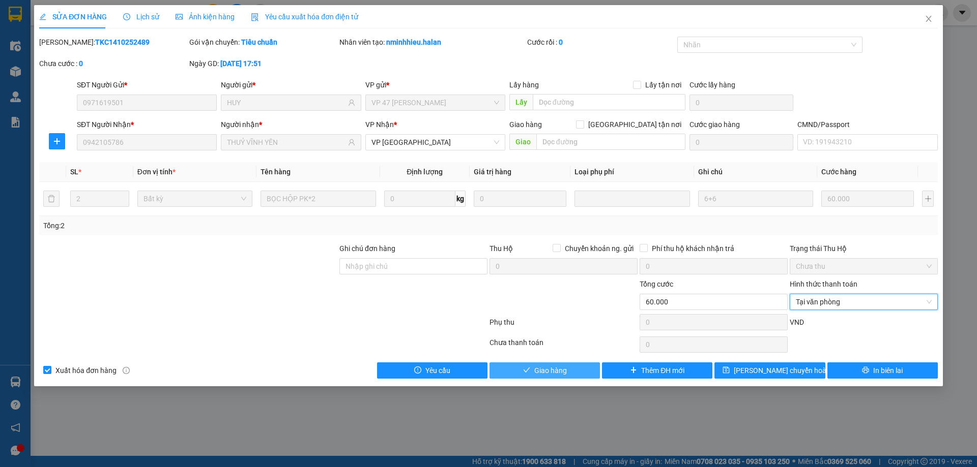
click at [567, 371] on button "Giao hàng" at bounding box center [544, 371] width 110 height 16
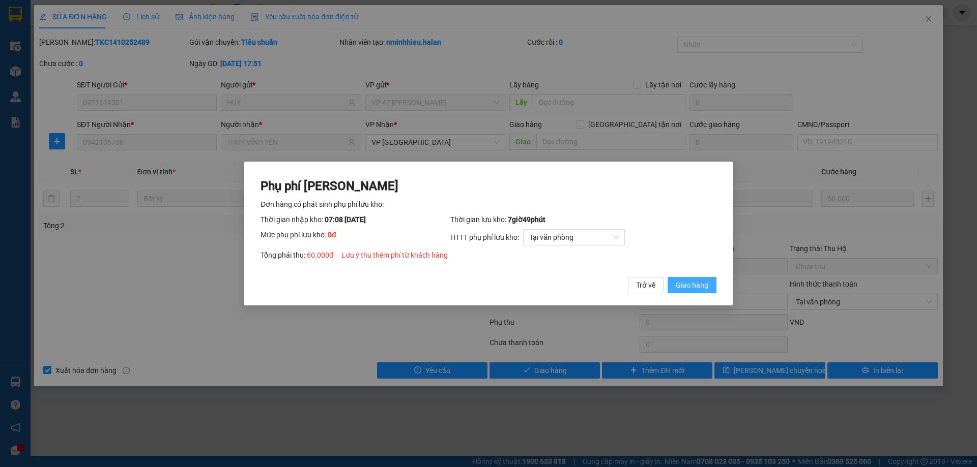
click at [689, 287] on span "Giao hàng" at bounding box center [692, 285] width 33 height 11
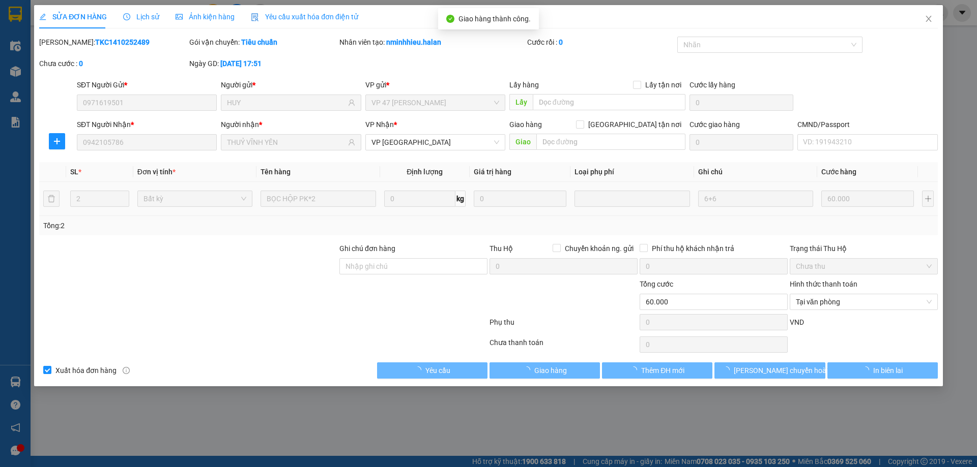
click at [922, 20] on span "Close" at bounding box center [928, 19] width 28 height 28
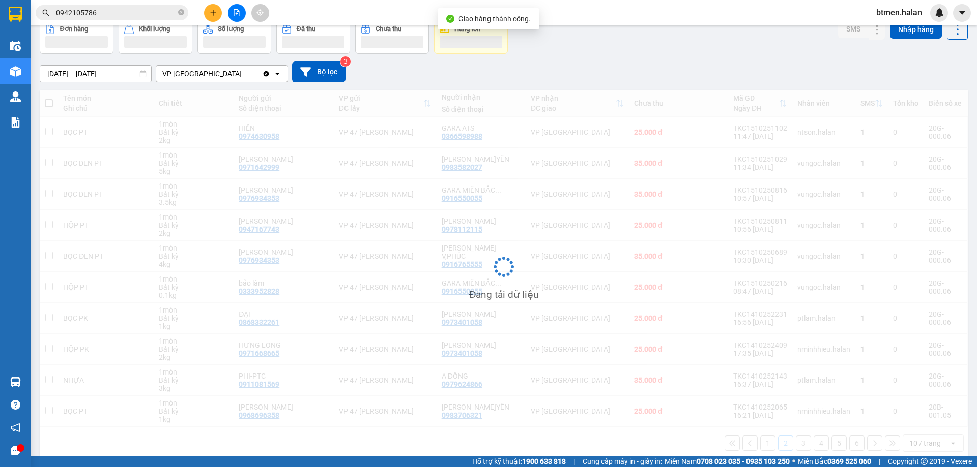
scroll to position [56, 0]
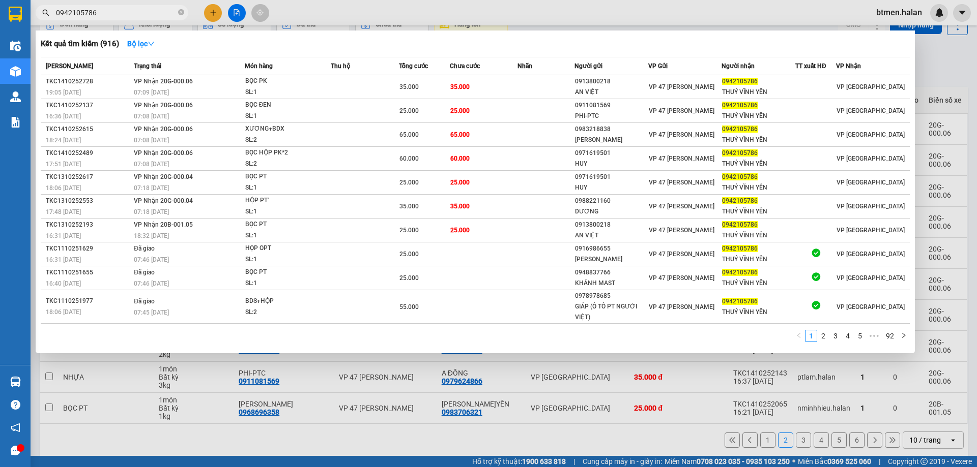
click at [165, 11] on input "0942105786" at bounding box center [116, 12] width 120 height 11
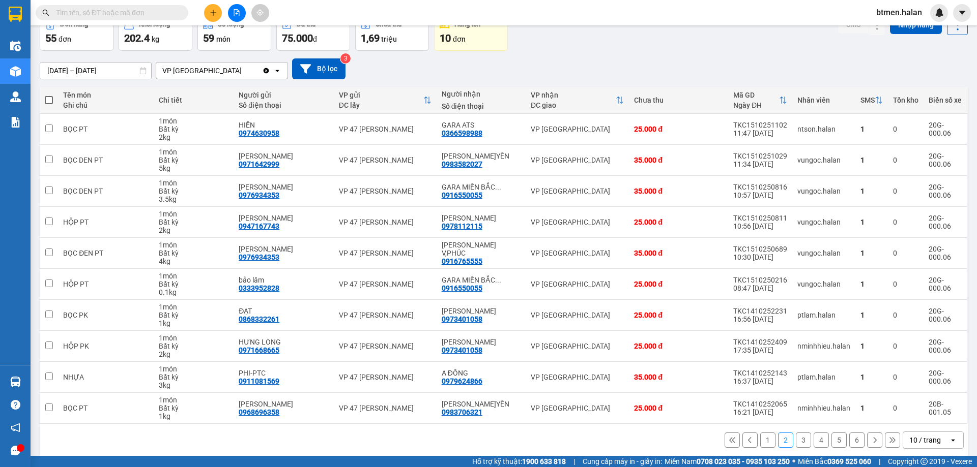
paste input "0942105786"
type input "0942105786"
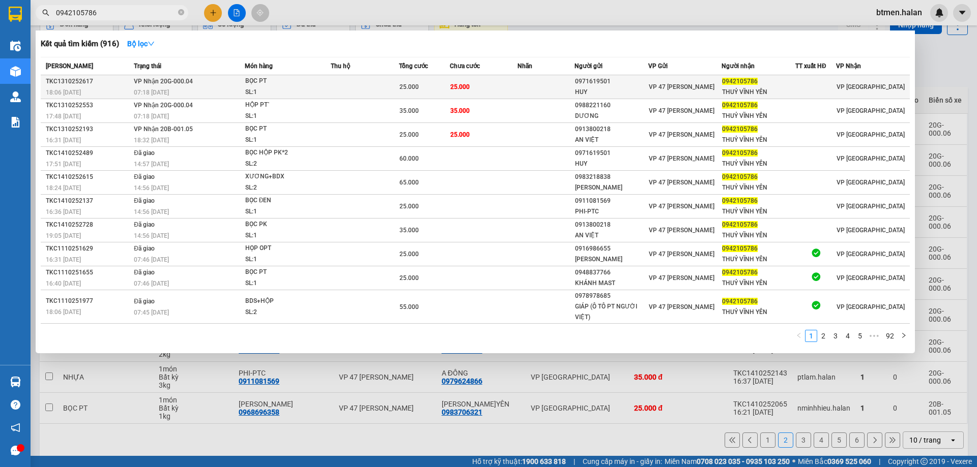
click at [516, 89] on td "25.000" at bounding box center [484, 87] width 68 height 24
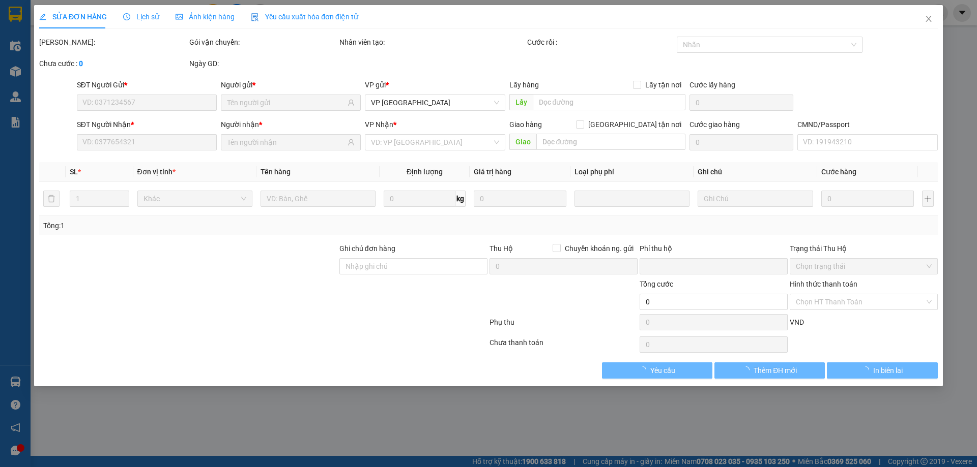
type input "0971619501"
type input "HUY"
type input "0942105786"
type input "THUỶ VĨNH YÊN"
type input "0"
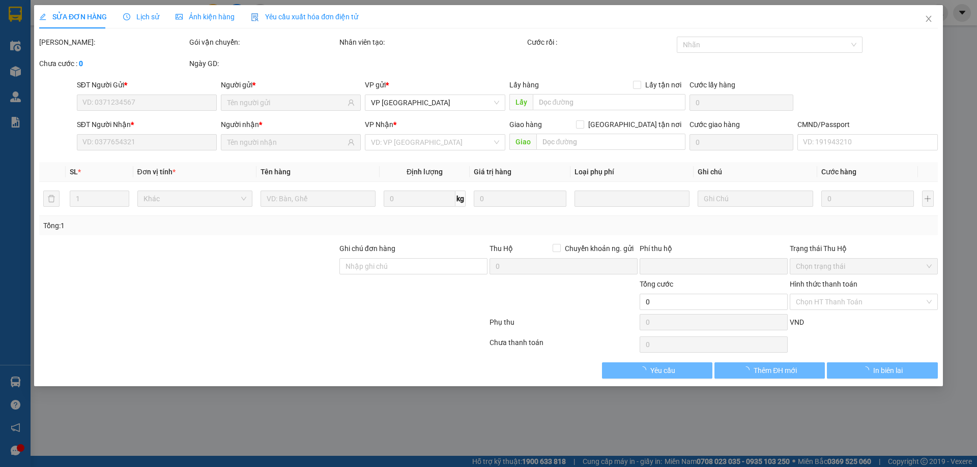
type input "25.000"
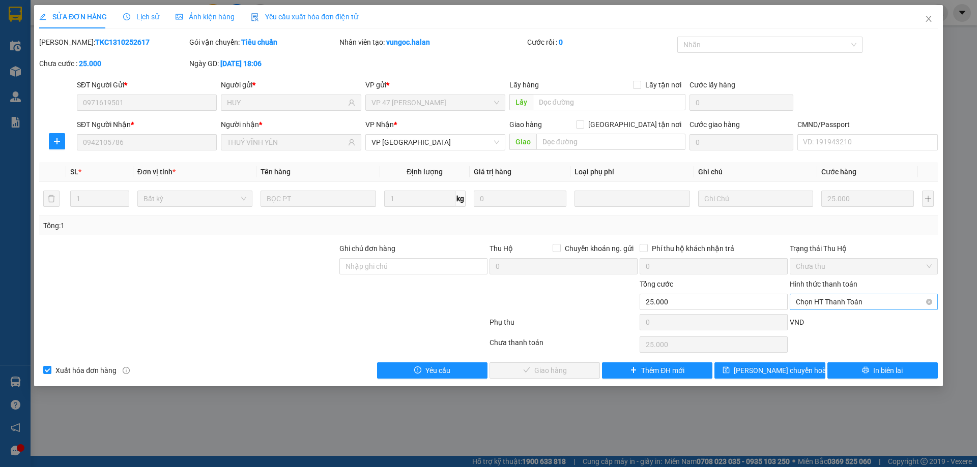
click at [827, 304] on span "Chọn HT Thanh Toán" at bounding box center [864, 302] width 136 height 15
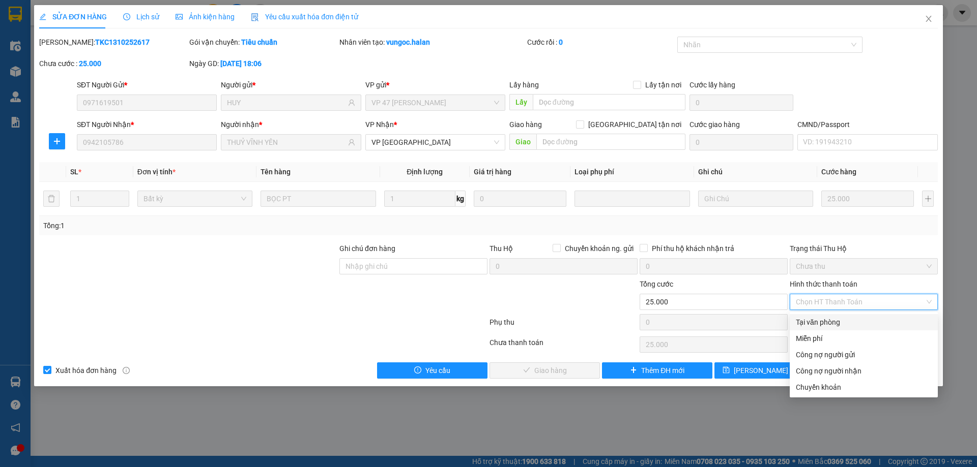
drag, startPoint x: 821, startPoint y: 318, endPoint x: 654, endPoint y: 345, distance: 169.0
click at [821, 318] on div "Tại văn phòng" at bounding box center [864, 322] width 136 height 11
type input "0"
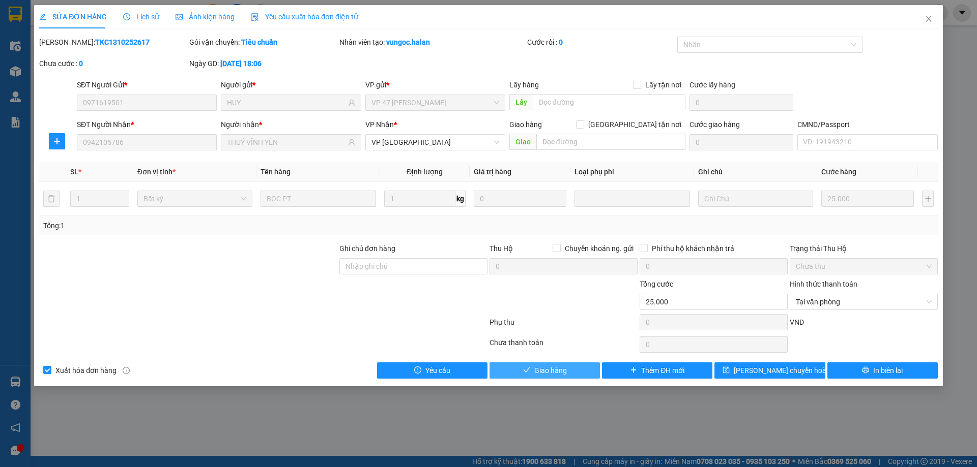
click at [581, 365] on button "Giao hàng" at bounding box center [544, 371] width 110 height 16
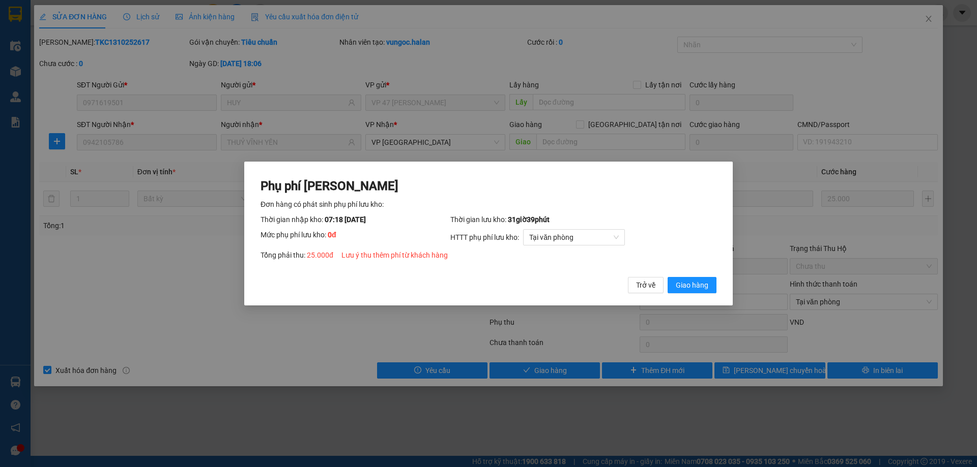
click at [675, 295] on div "Phụ phí Lưu kho Đơn hàng có phát sinh phụ phí lưu kho: Thời gian nhập kho: 07:1…" at bounding box center [488, 234] width 488 height 144
click at [686, 289] on span "Giao hàng" at bounding box center [692, 285] width 33 height 11
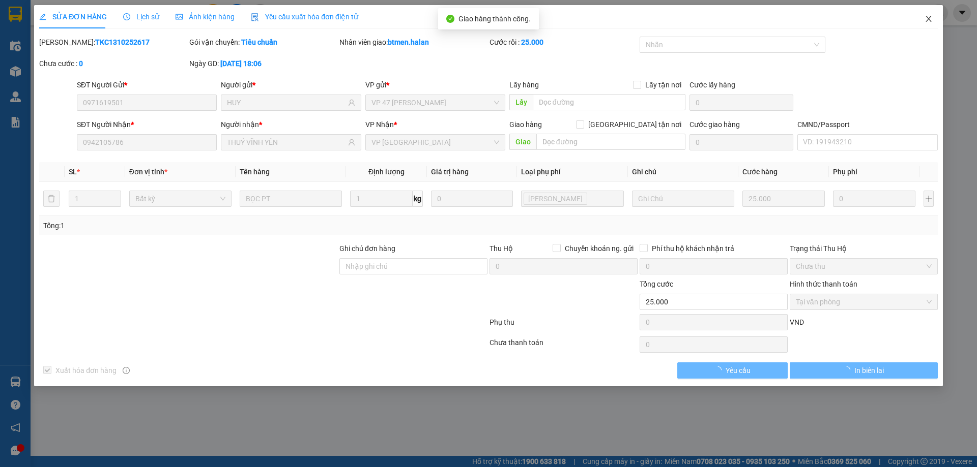
click at [933, 19] on span "Close" at bounding box center [928, 19] width 28 height 28
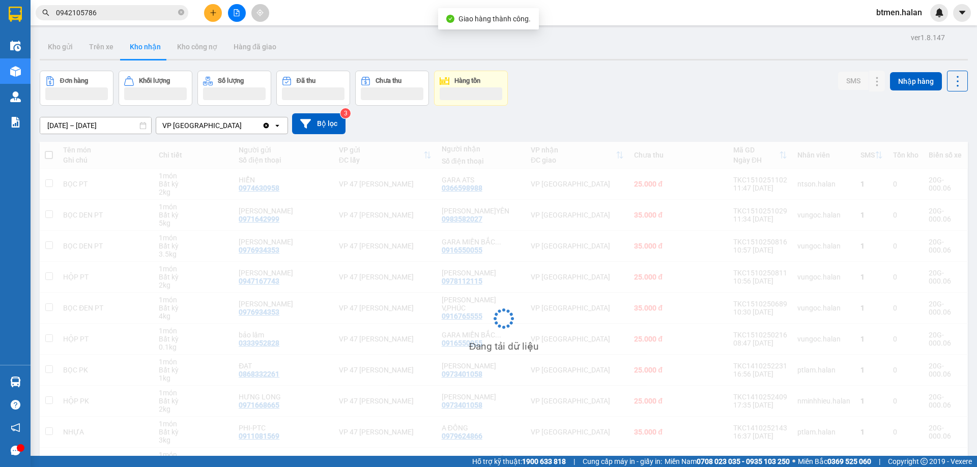
click at [136, 15] on input "0942105786" at bounding box center [116, 12] width 120 height 11
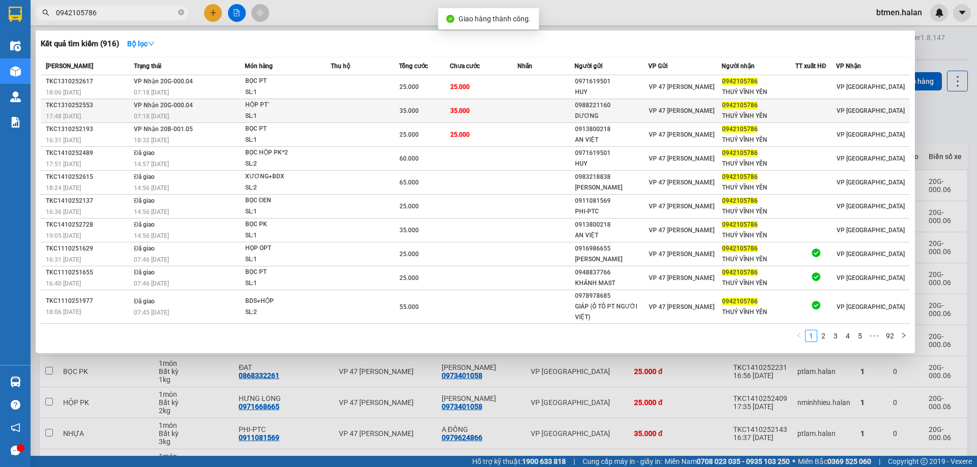
click at [516, 110] on td "35.000" at bounding box center [484, 111] width 68 height 24
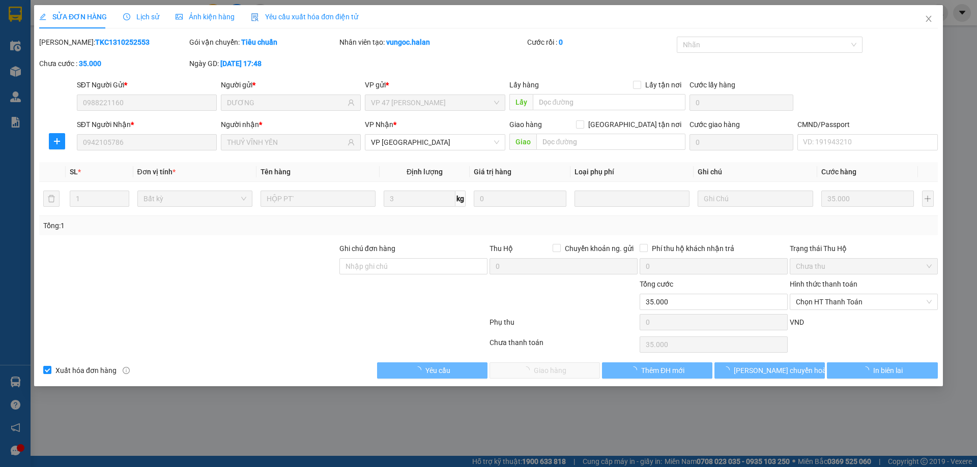
type input "0988221160"
type input "DƯƠNG"
type input "0942105786"
type input "THUỶ VĨNH YÊN"
type input "0"
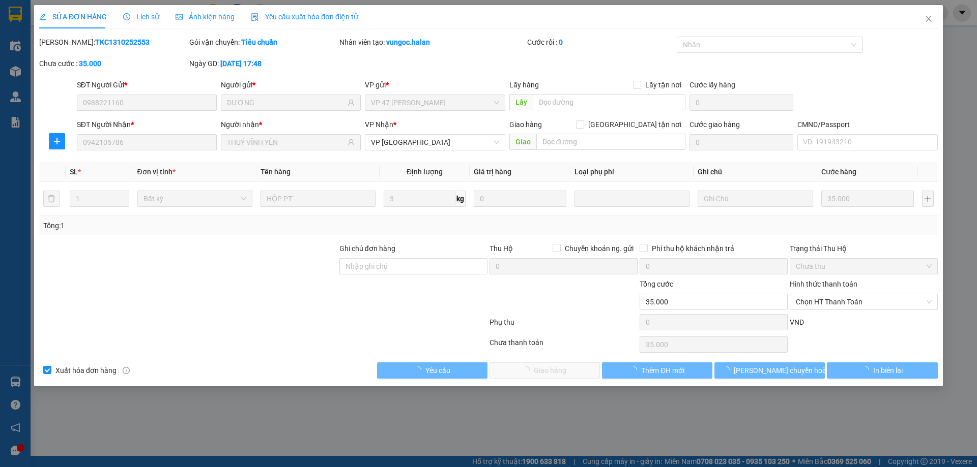
type input "35.000"
click at [811, 304] on span "Chọn HT Thanh Toán" at bounding box center [864, 302] width 136 height 15
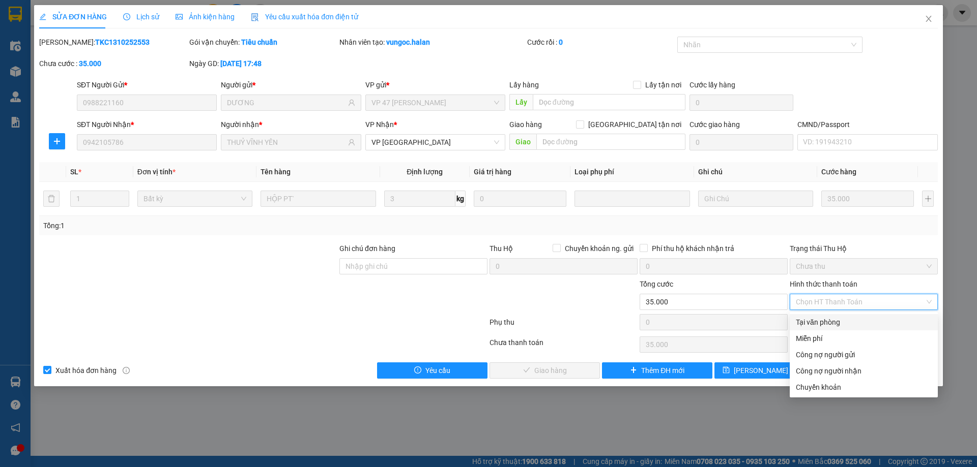
click at [809, 323] on div "Tại văn phòng" at bounding box center [864, 322] width 136 height 11
type input "0"
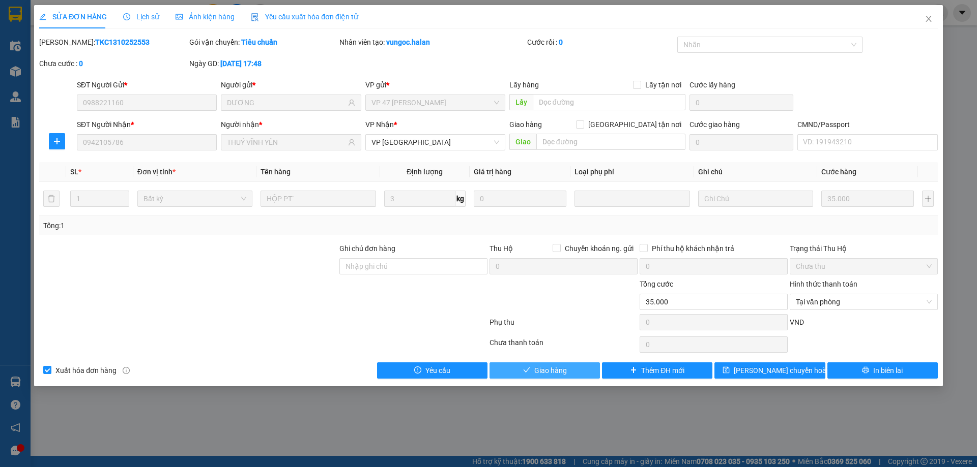
click at [578, 364] on button "Giao hàng" at bounding box center [544, 371] width 110 height 16
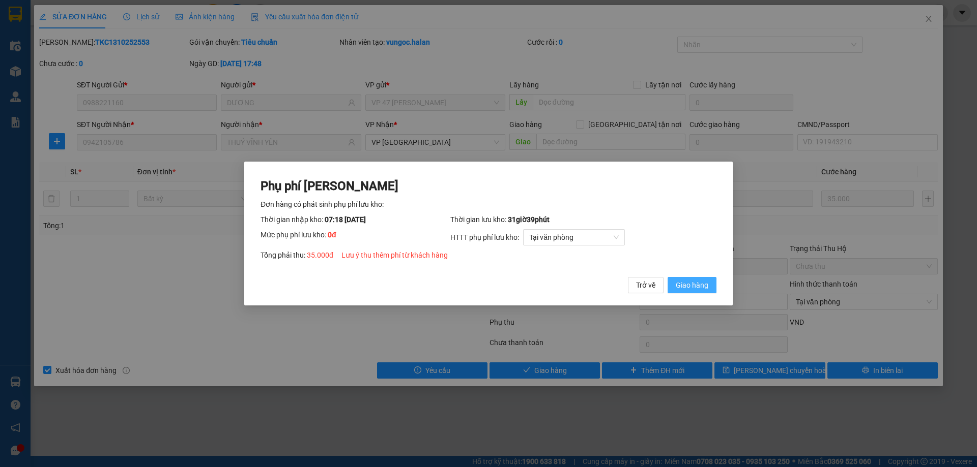
drag, startPoint x: 694, startPoint y: 289, endPoint x: 818, endPoint y: 212, distance: 146.5
click at [696, 288] on span "Giao hàng" at bounding box center [692, 285] width 33 height 11
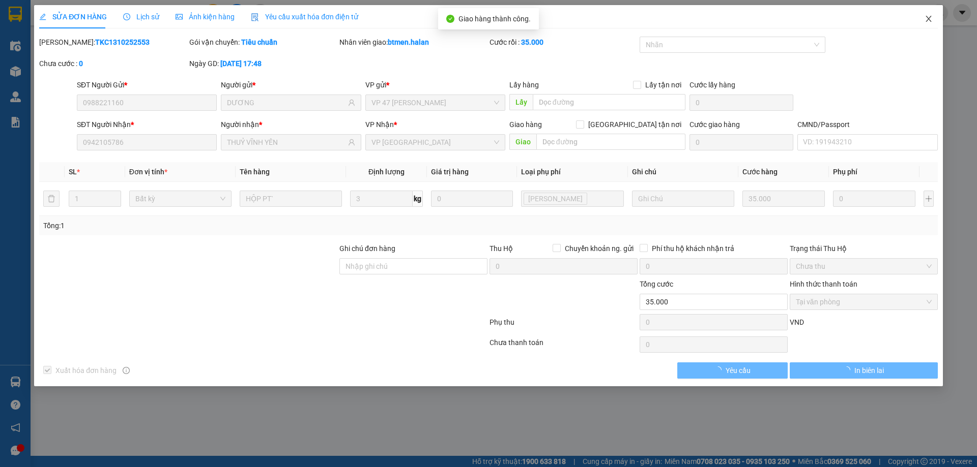
click at [934, 19] on span "Close" at bounding box center [928, 19] width 28 height 28
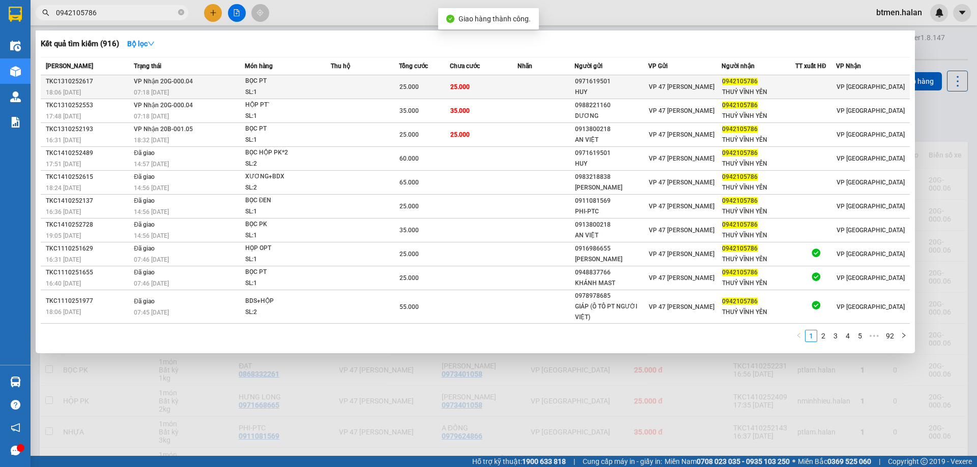
drag, startPoint x: 114, startPoint y: 11, endPoint x: 386, endPoint y: 94, distance: 284.5
click at [115, 11] on input "0942105786" at bounding box center [116, 12] width 120 height 11
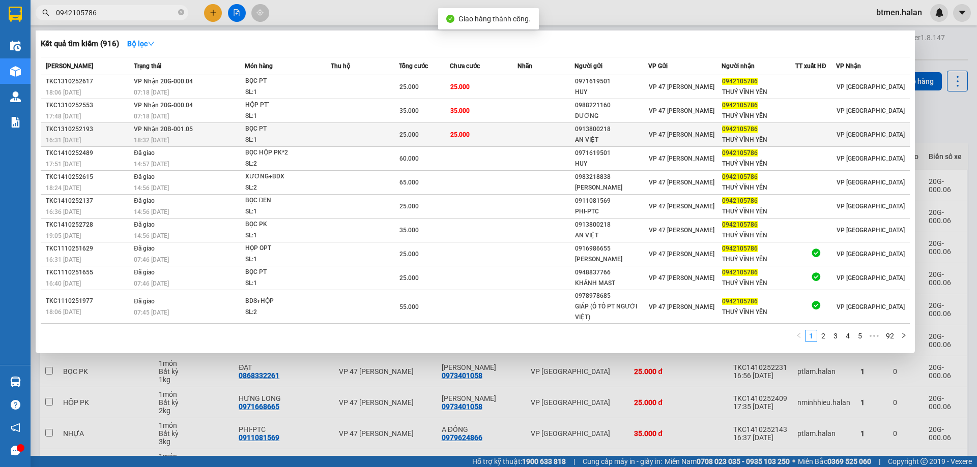
click at [461, 128] on td "25.000" at bounding box center [484, 135] width 68 height 24
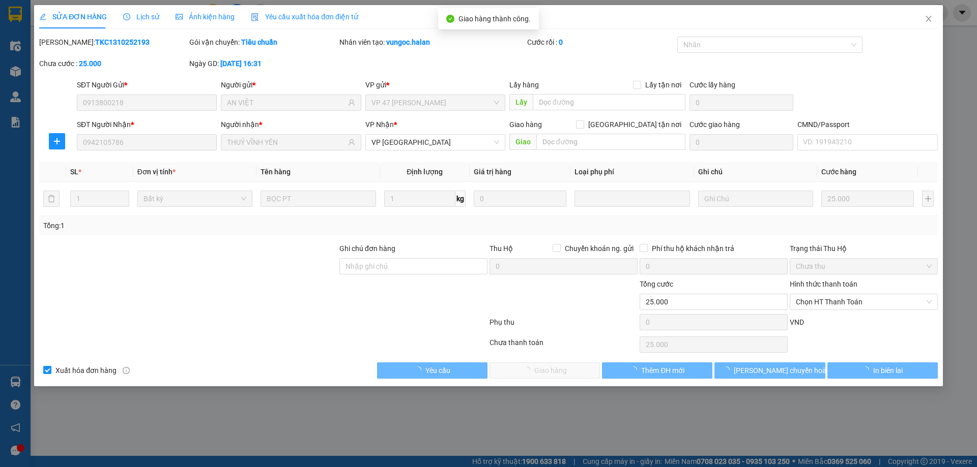
type input "0913800218"
type input "AN VIỆT"
type input "0942105786"
type input "THUỶ VĨNH YÊN"
type input "0"
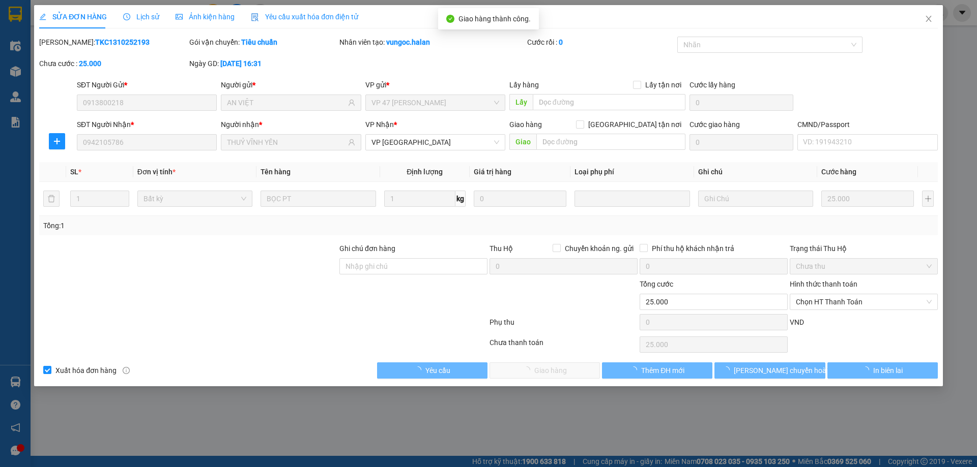
type input "25.000"
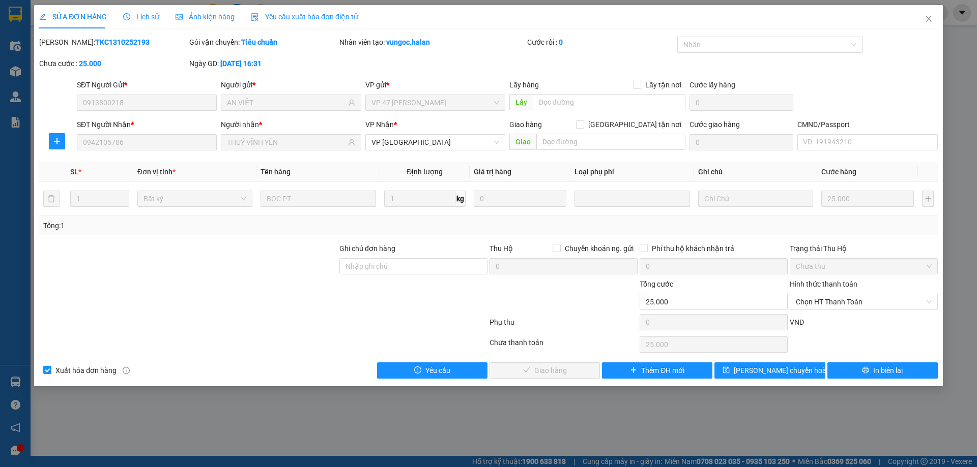
drag, startPoint x: 829, startPoint y: 298, endPoint x: 828, endPoint y: 310, distance: 12.3
click at [829, 299] on span "Chọn HT Thanh Toán" at bounding box center [864, 302] width 136 height 15
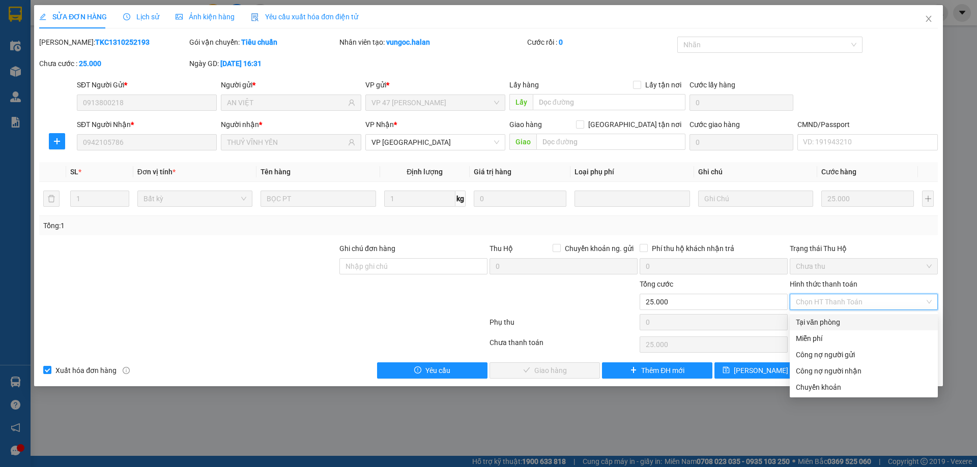
click at [818, 319] on div "Tại văn phòng" at bounding box center [864, 322] width 136 height 11
type input "0"
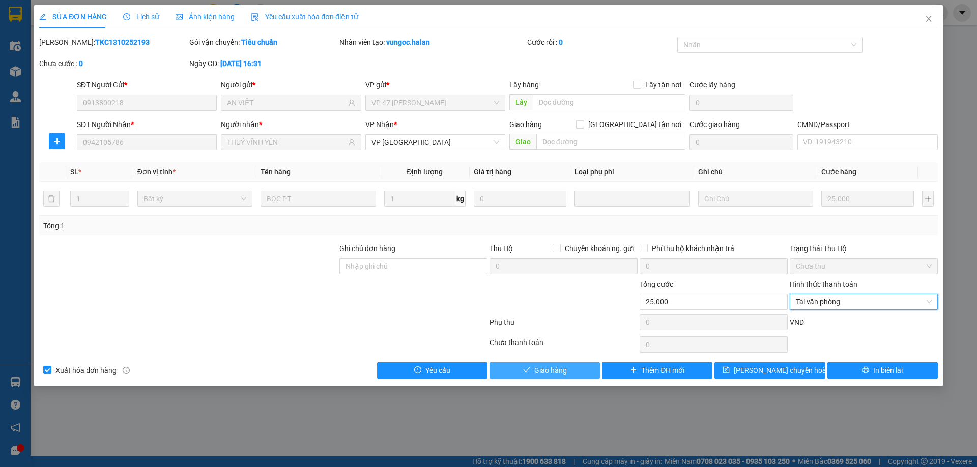
click at [547, 368] on span "Giao hàng" at bounding box center [550, 370] width 33 height 11
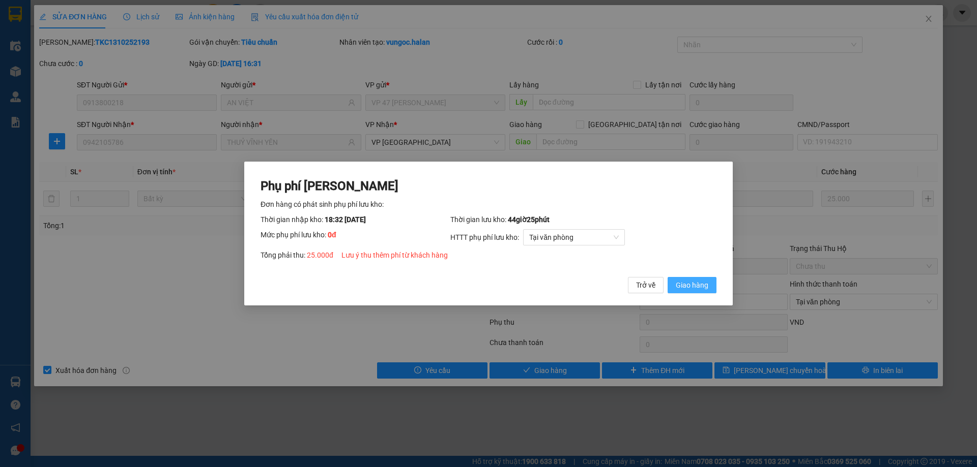
click at [684, 287] on span "Giao hàng" at bounding box center [692, 285] width 33 height 11
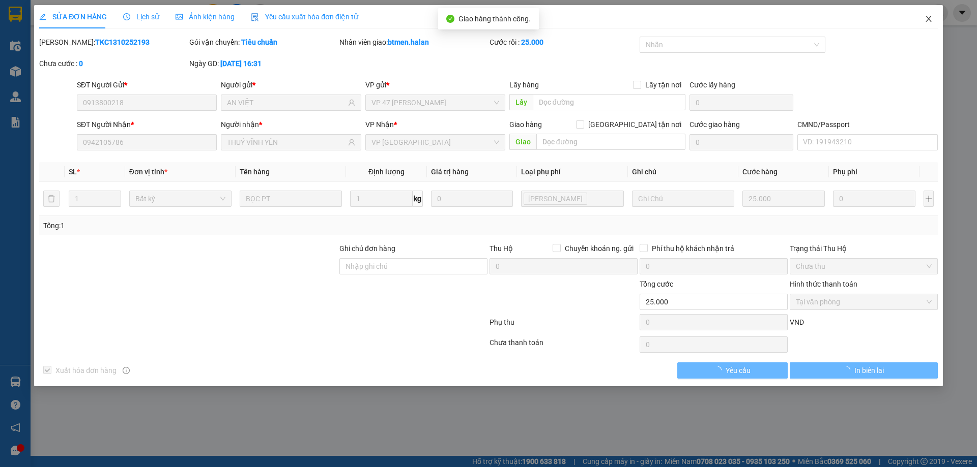
click at [931, 24] on span "Close" at bounding box center [928, 19] width 28 height 28
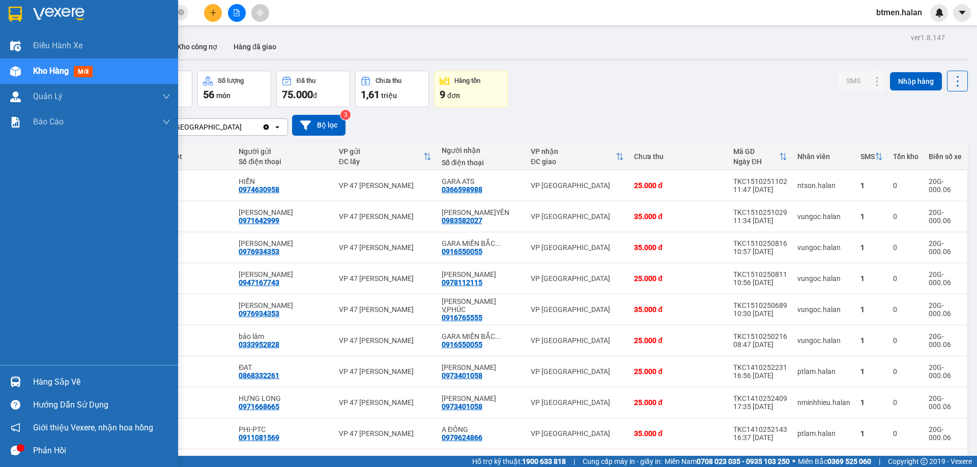
click at [26, 383] on div "Hàng sắp về" at bounding box center [89, 382] width 178 height 23
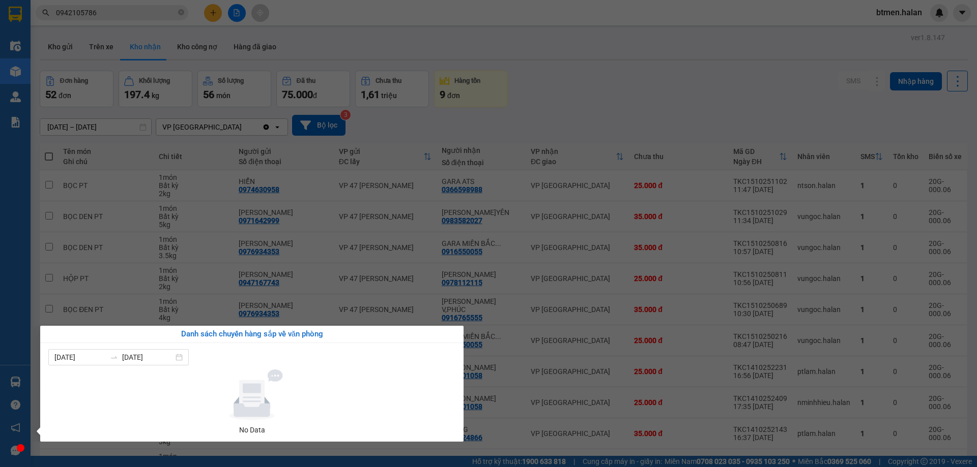
click at [634, 91] on section "Kết quả tìm kiếm ( 916 ) Bộ lọc Mã ĐH Trạng thái Món hàng Thu hộ Tổng cước Chưa…" at bounding box center [488, 233] width 977 height 467
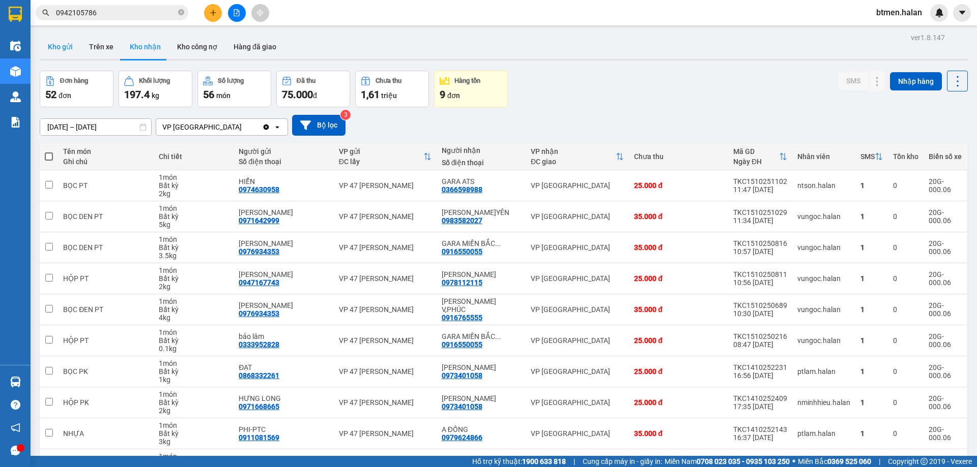
drag, startPoint x: 63, startPoint y: 42, endPoint x: 181, endPoint y: 67, distance: 120.5
click at [65, 42] on button "Kho gửi" at bounding box center [60, 47] width 41 height 24
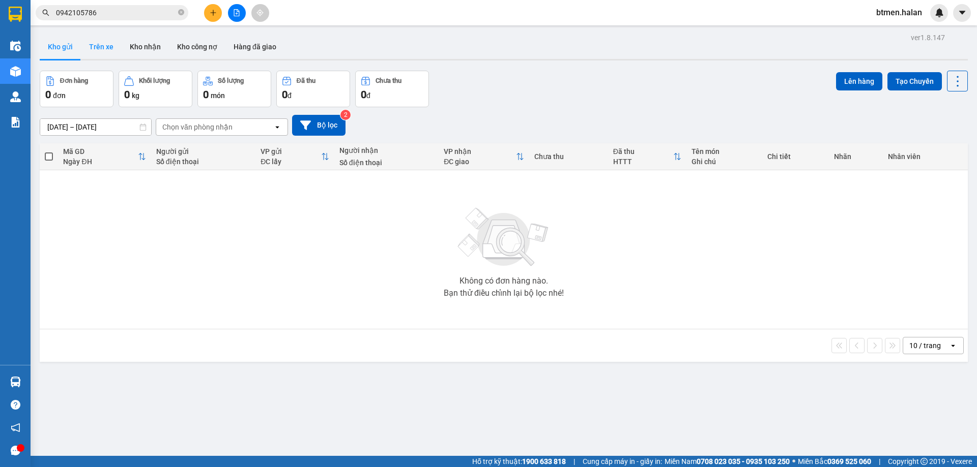
click at [95, 48] on button "Trên xe" at bounding box center [101, 47] width 41 height 24
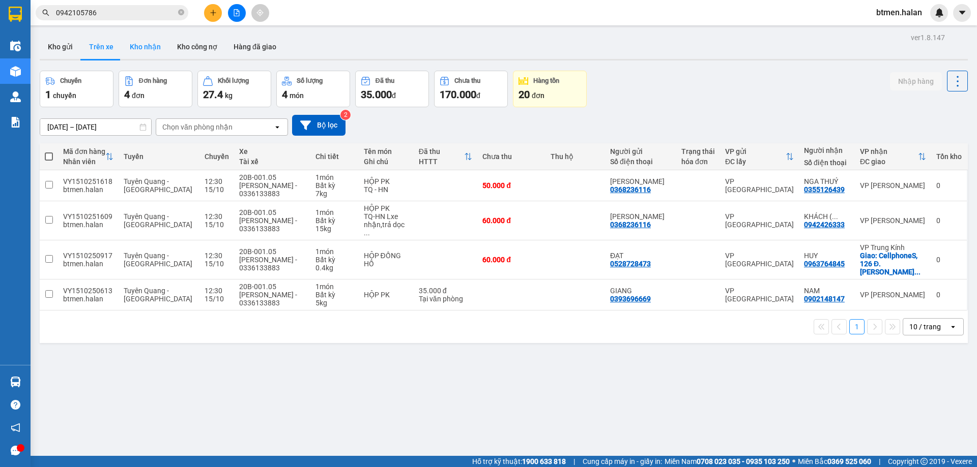
click at [136, 42] on button "Kho nhận" at bounding box center [145, 47] width 47 height 24
type input "[DATE] – [DATE]"
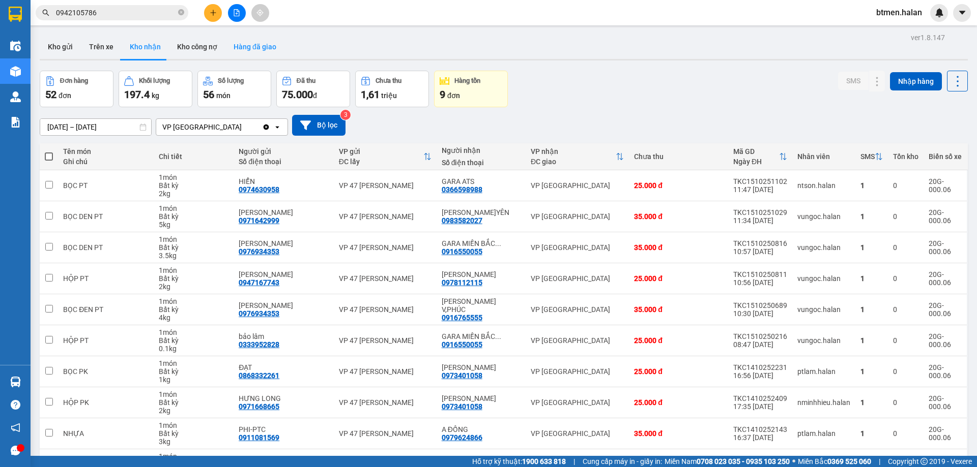
click at [256, 47] on button "Hàng đã giao" at bounding box center [254, 47] width 59 height 24
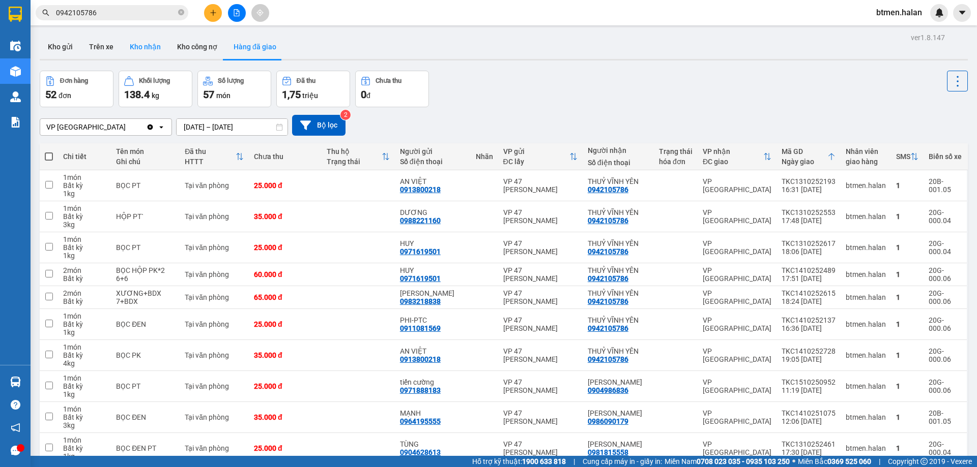
click at [140, 46] on button "Kho nhận" at bounding box center [145, 47] width 47 height 24
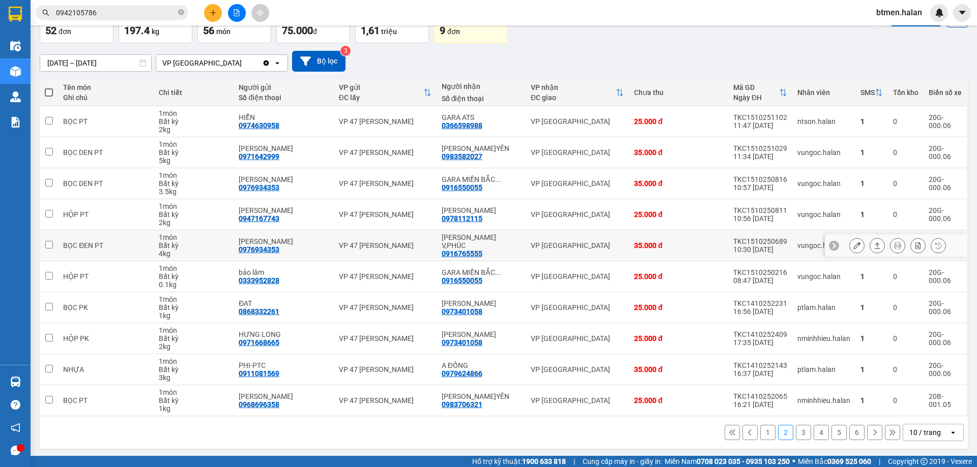
scroll to position [66, 0]
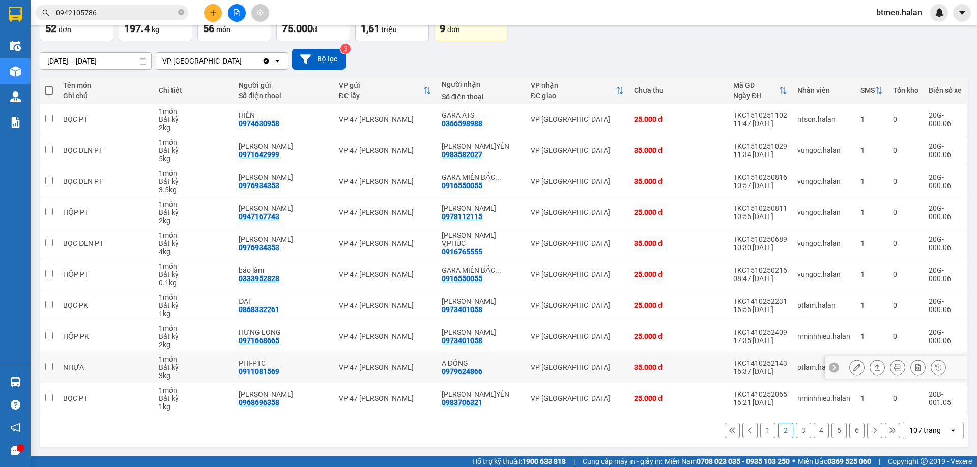
click at [474, 368] on div "0979624866" at bounding box center [462, 372] width 41 height 8
copy div "0979624866"
click at [141, 11] on input "0942105786" at bounding box center [116, 12] width 120 height 11
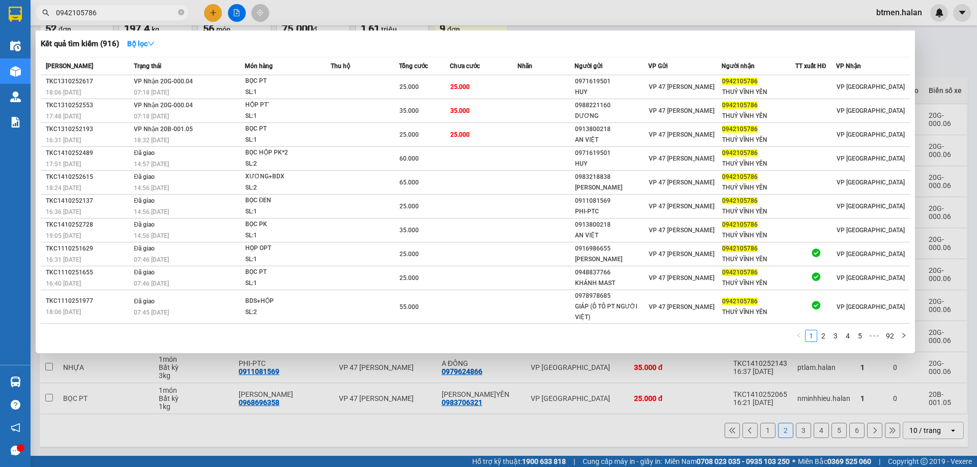
click at [141, 11] on input "0942105786" at bounding box center [116, 12] width 120 height 11
paste input "7962486"
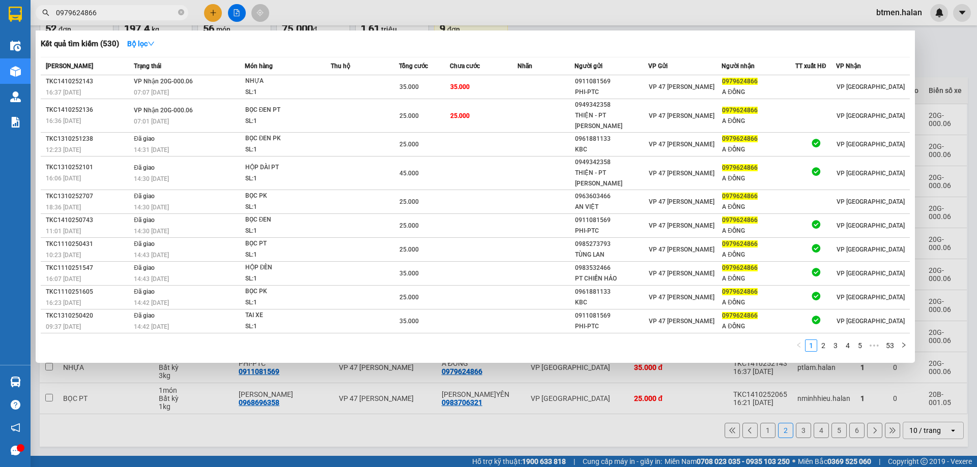
click at [945, 56] on div at bounding box center [488, 233] width 977 height 467
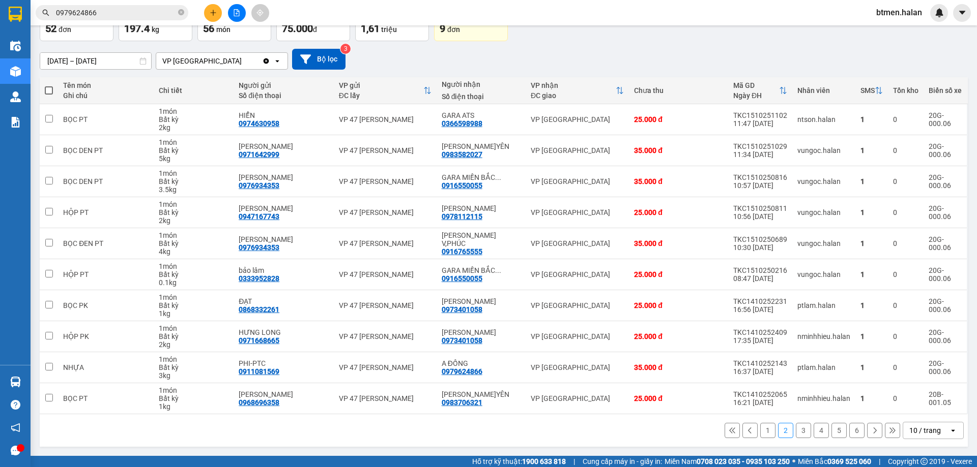
click at [760, 427] on button "1" at bounding box center [767, 430] width 15 height 15
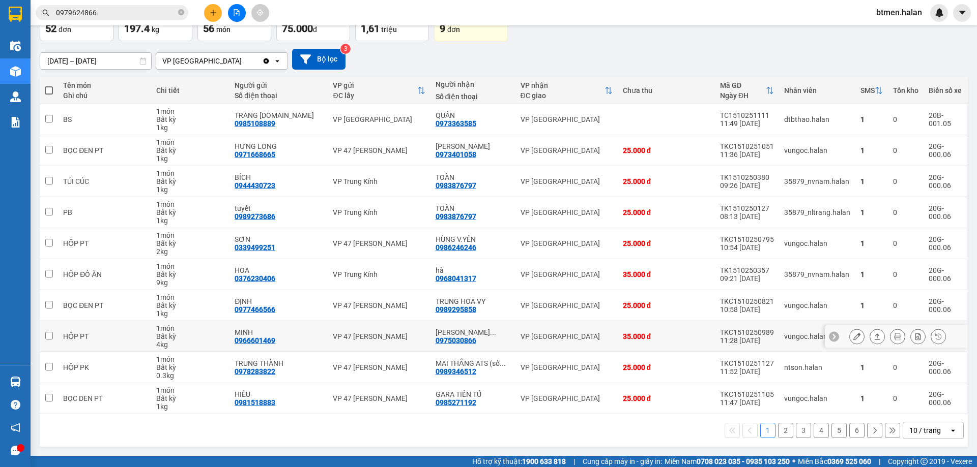
click at [464, 341] on div "0975030866" at bounding box center [455, 341] width 41 height 8
copy div "0975030866"
click at [162, 16] on input "0979624866" at bounding box center [116, 12] width 120 height 11
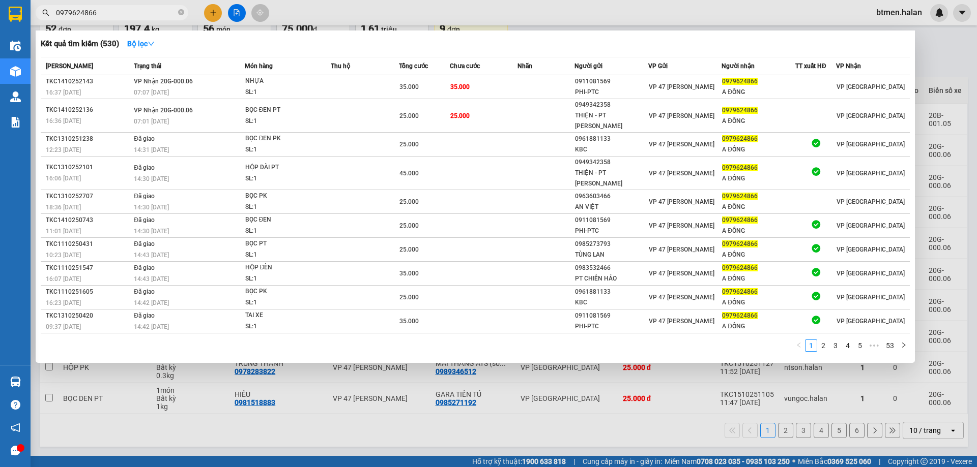
click at [162, 16] on input "0979624866" at bounding box center [116, 12] width 120 height 11
paste input "5030"
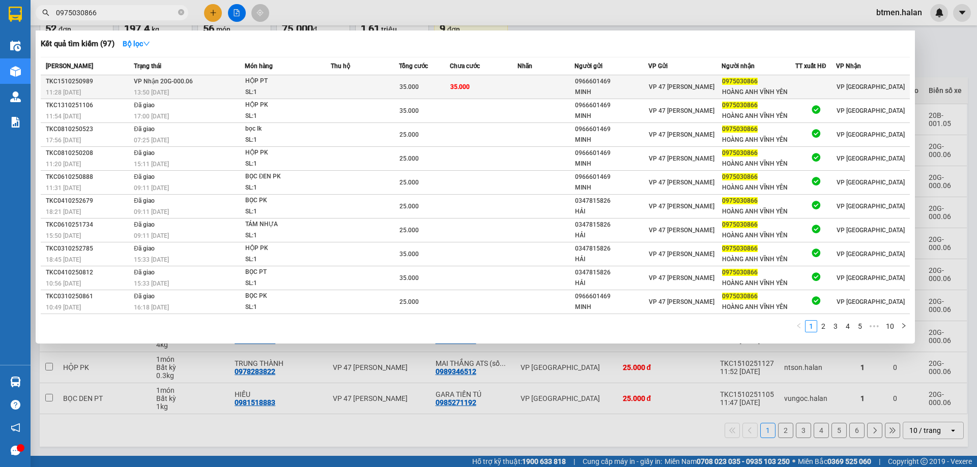
type input "0975030866"
click at [729, 86] on div "0975030866" at bounding box center [758, 81] width 73 height 11
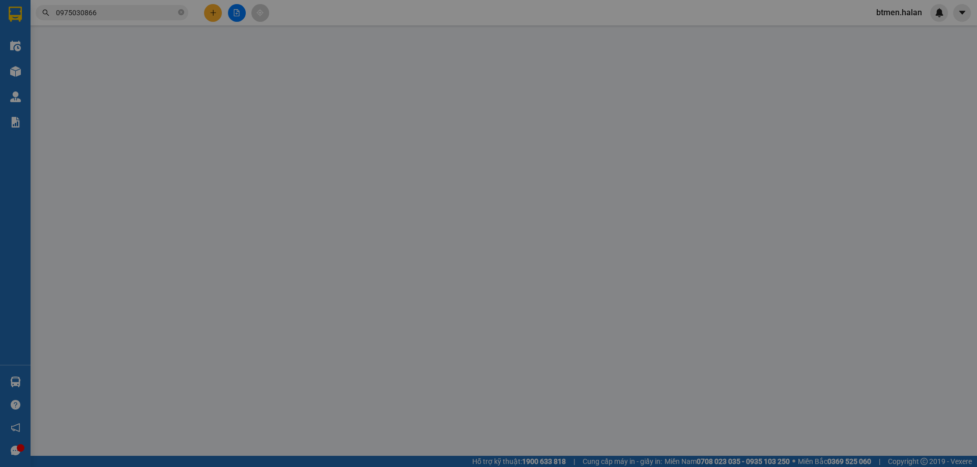
type input "0966601469"
type input "MINH"
type input "0975030866"
type input "HOÀNG ANH VĨNH YÊN"
type input "0"
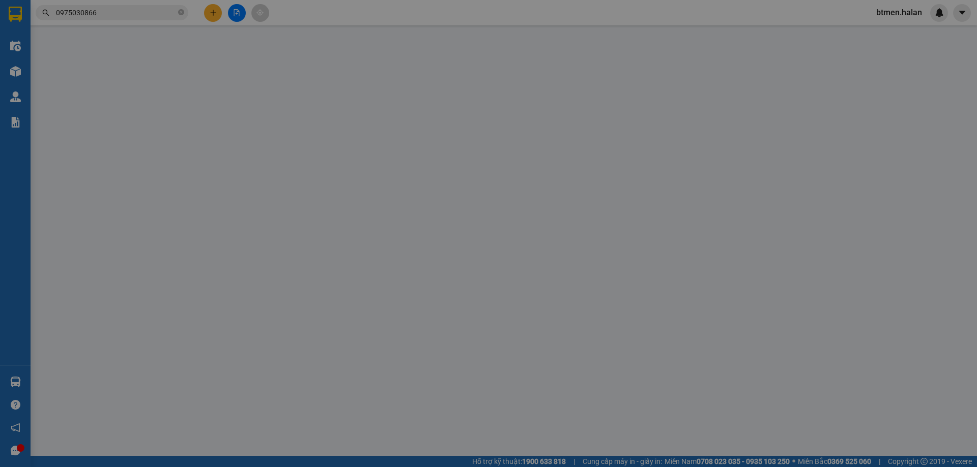
type input "35.000"
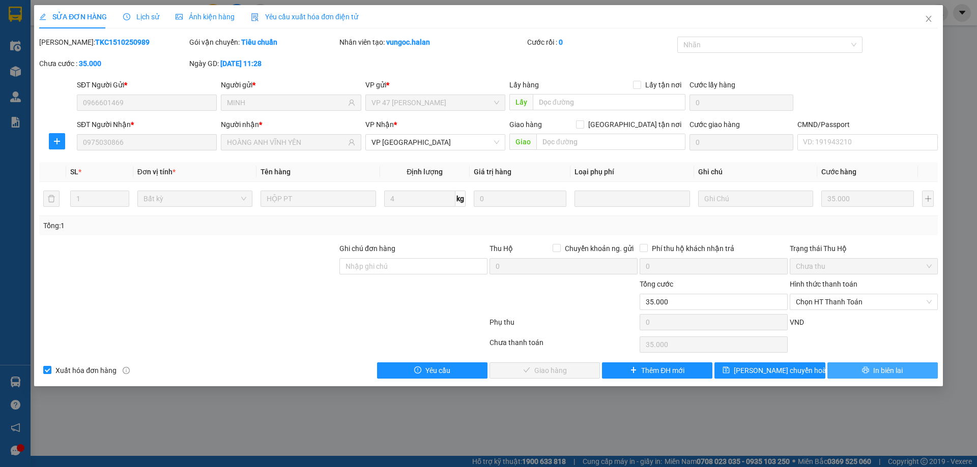
click at [870, 372] on button "In biên lai" at bounding box center [882, 371] width 110 height 16
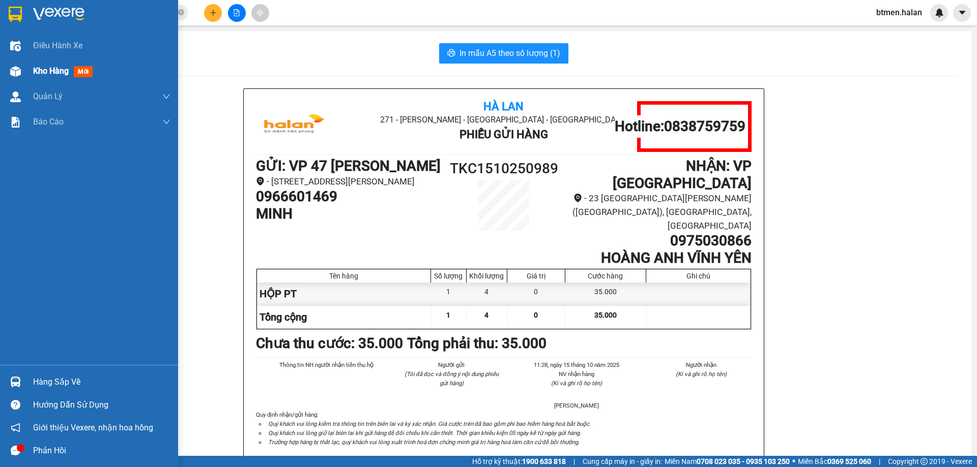
click at [30, 61] on div "Kho hàng mới" at bounding box center [89, 70] width 178 height 25
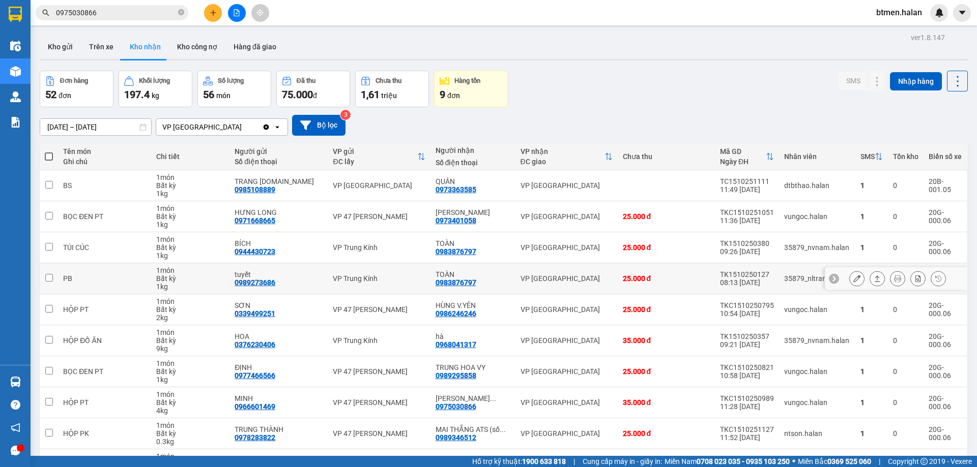
scroll to position [66, 0]
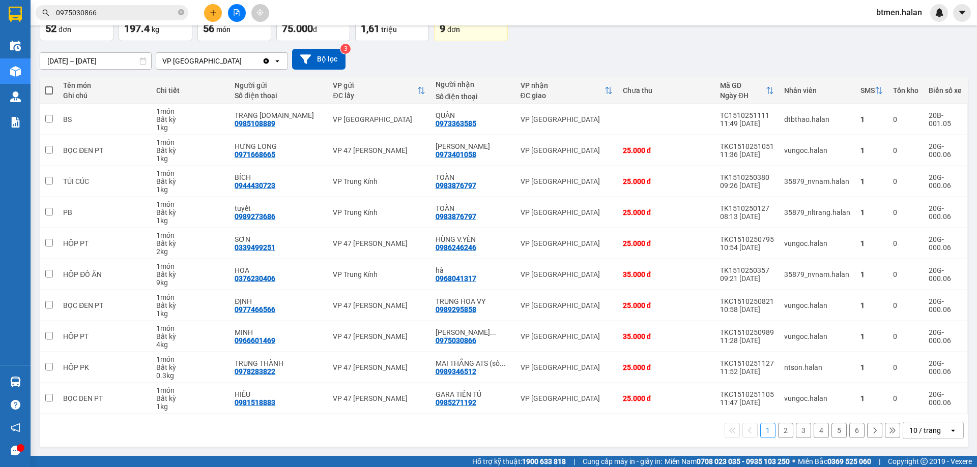
click at [778, 430] on button "2" at bounding box center [785, 430] width 15 height 15
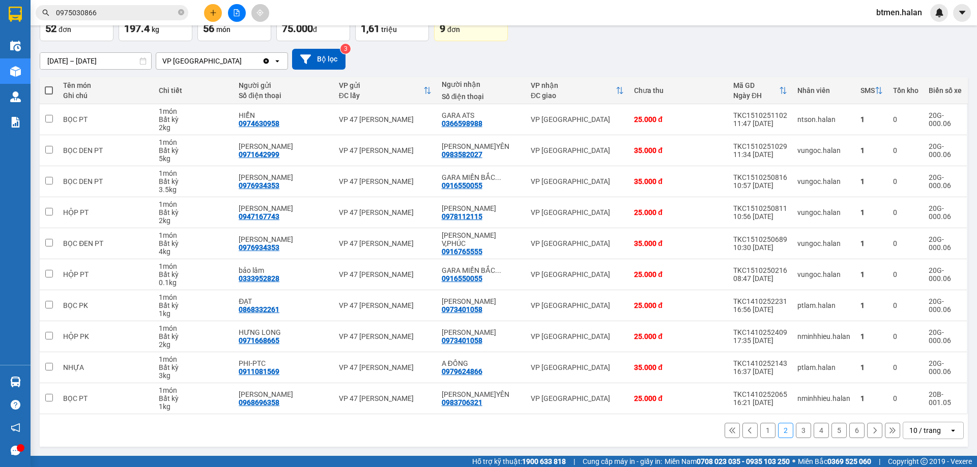
click at [760, 434] on button "1" at bounding box center [767, 430] width 15 height 15
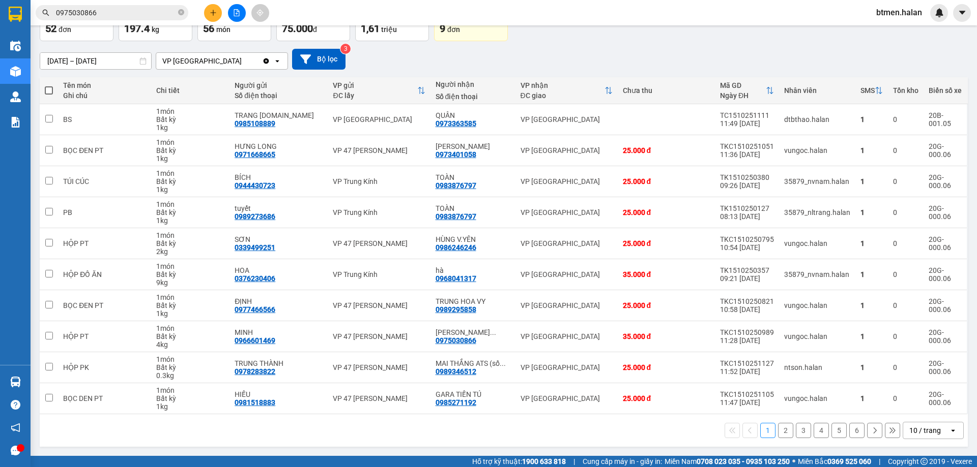
click at [778, 429] on button "2" at bounding box center [785, 430] width 15 height 15
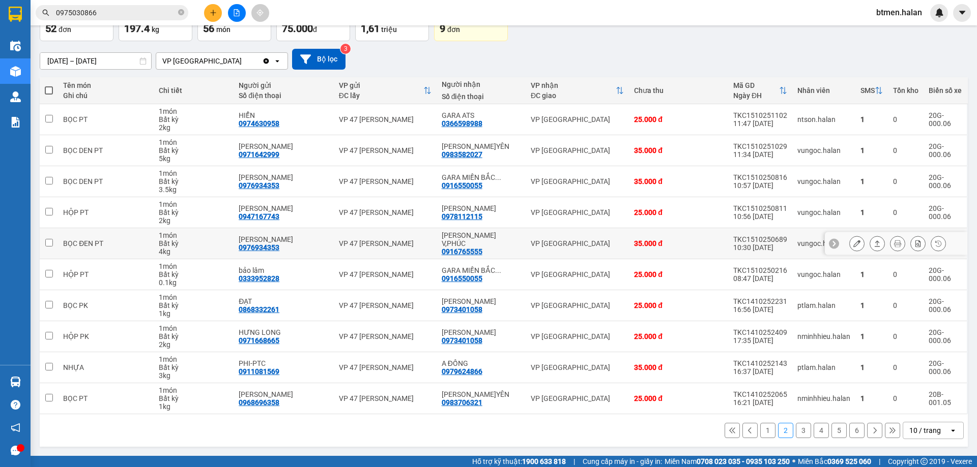
click at [853, 243] on icon at bounding box center [856, 243] width 7 height 7
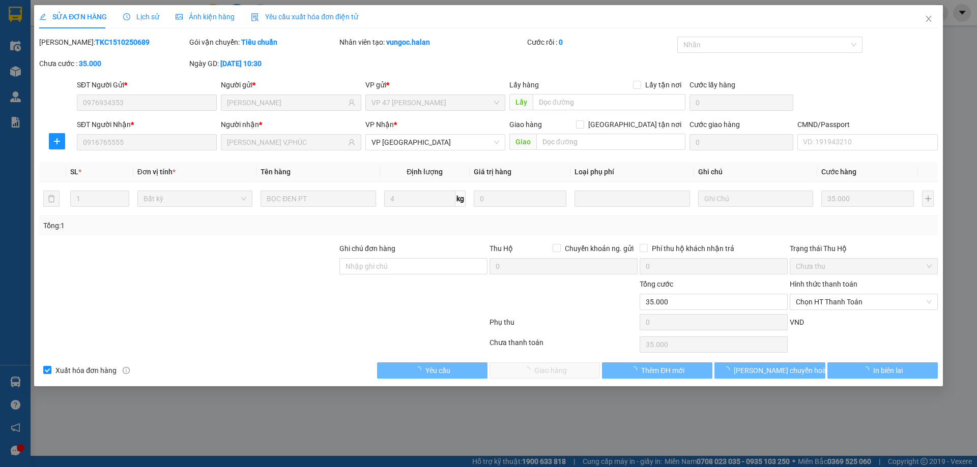
type input "0976934353"
type input "[PERSON_NAME]"
type input "0916765555"
type input "[PERSON_NAME] V,PHÚC"
type input "0"
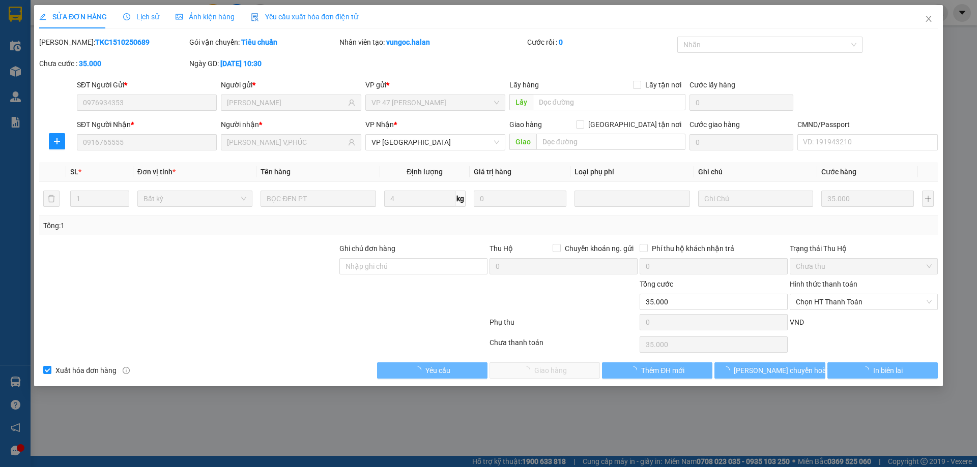
type input "35.000"
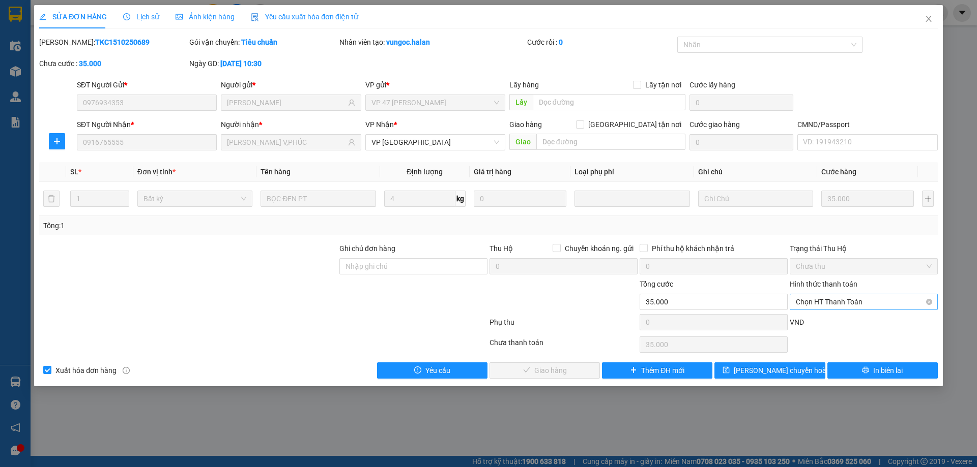
drag, startPoint x: 833, startPoint y: 300, endPoint x: 827, endPoint y: 309, distance: 10.6
click at [832, 301] on span "Chọn HT Thanh Toán" at bounding box center [864, 302] width 136 height 15
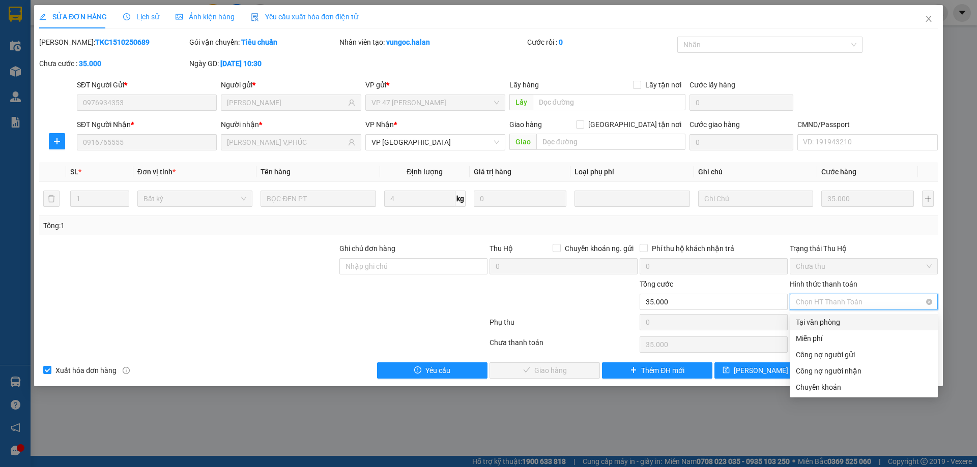
drag, startPoint x: 827, startPoint y: 309, endPoint x: 790, endPoint y: 334, distance: 43.9
click at [820, 315] on div "Tại văn phòng" at bounding box center [863, 322] width 148 height 16
type input "0"
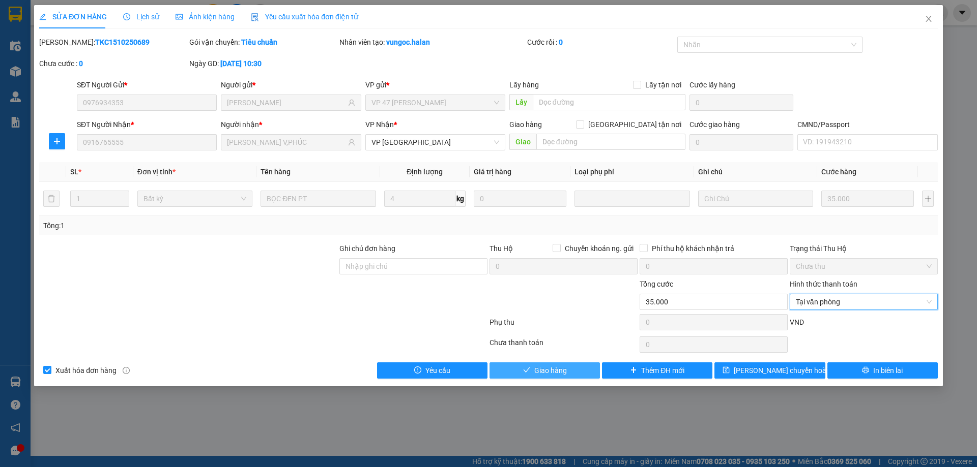
click at [575, 365] on button "Giao hàng" at bounding box center [544, 371] width 110 height 16
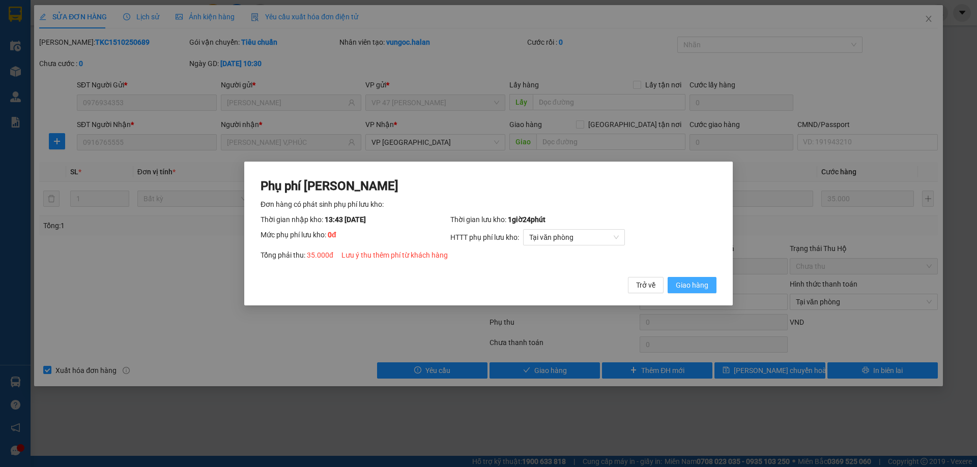
click at [695, 283] on span "Giao hàng" at bounding box center [692, 285] width 33 height 11
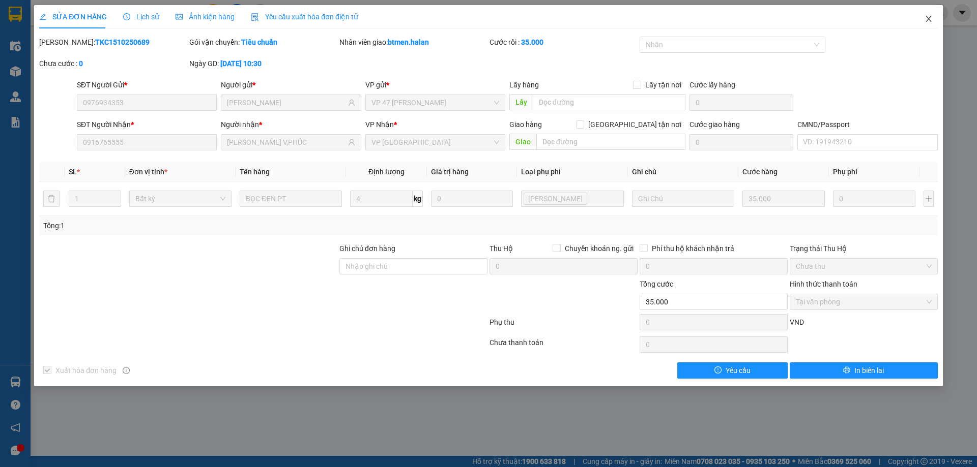
click at [927, 18] on icon "close" at bounding box center [928, 19] width 6 height 6
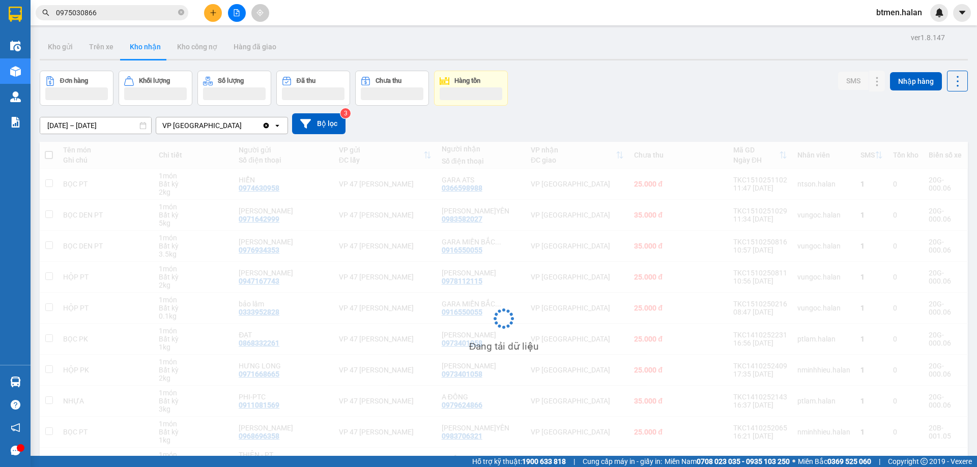
click at [118, 12] on input "0975030866" at bounding box center [116, 12] width 120 height 11
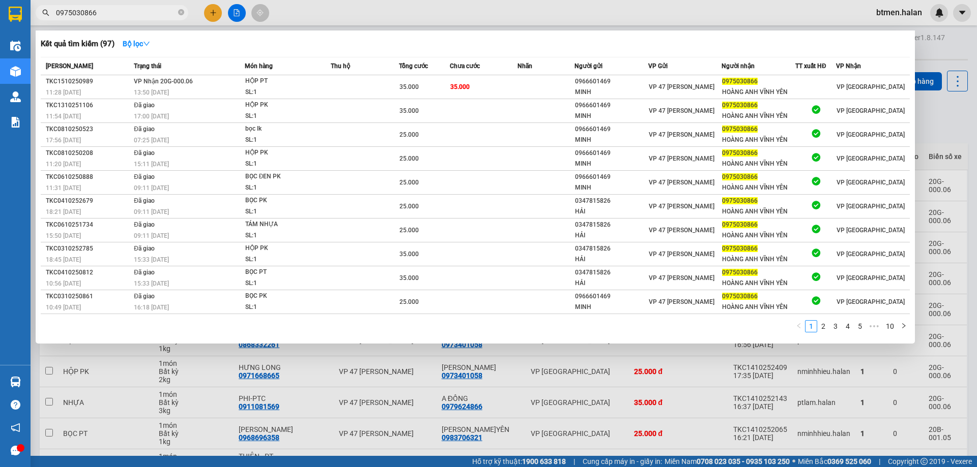
click at [118, 12] on input "0975030866" at bounding box center [116, 12] width 120 height 11
paste input "16765555"
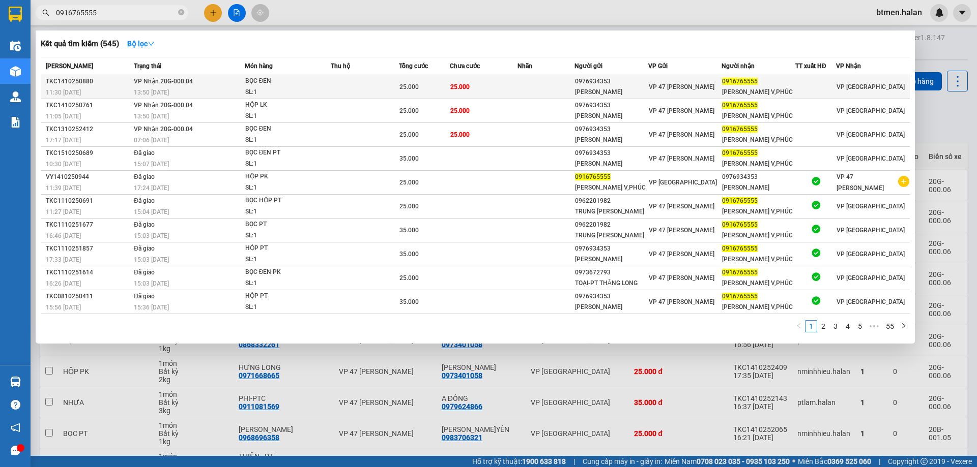
type input "0916765555"
click at [499, 89] on td "25.000" at bounding box center [484, 87] width 68 height 24
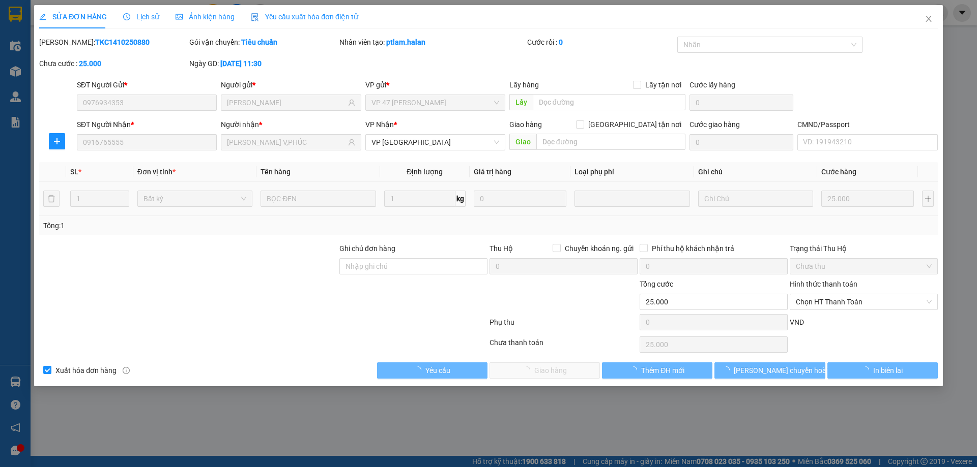
type input "0976934353"
type input "[PERSON_NAME]"
type input "0916765555"
type input "[PERSON_NAME] V,PHÚC"
type input "0"
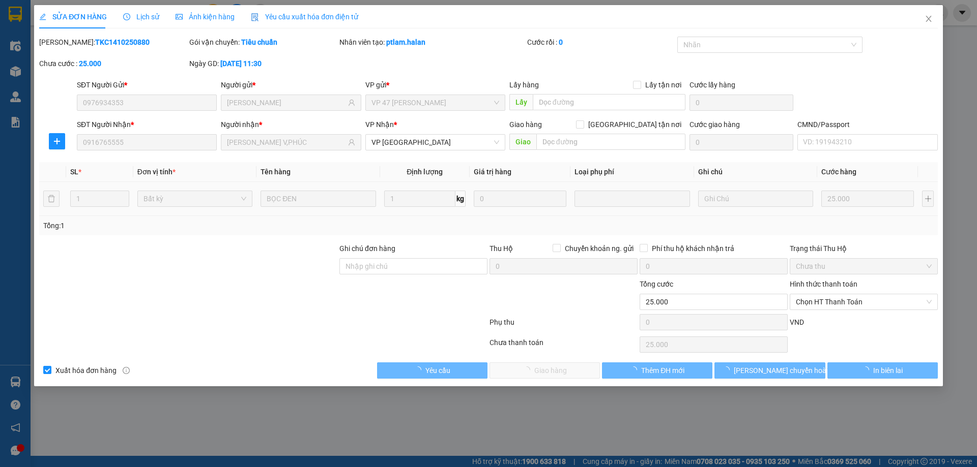
type input "25.000"
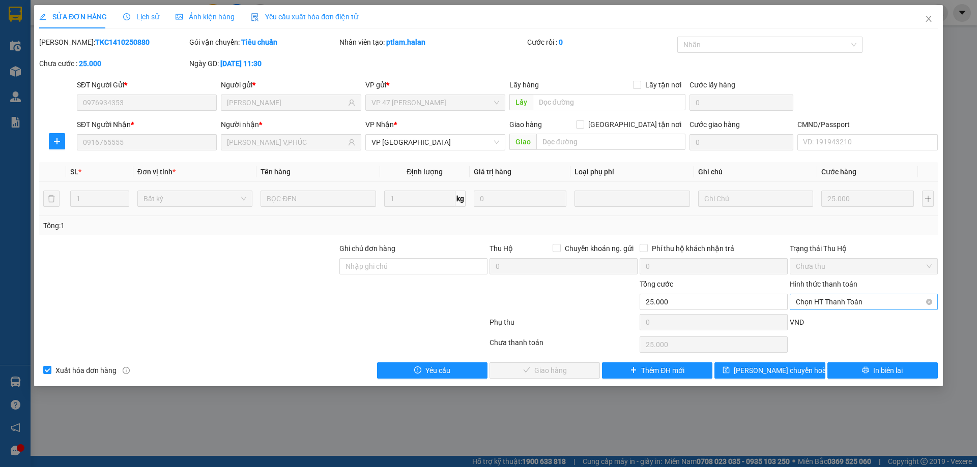
click at [829, 298] on span "Chọn HT Thanh Toán" at bounding box center [864, 302] width 136 height 15
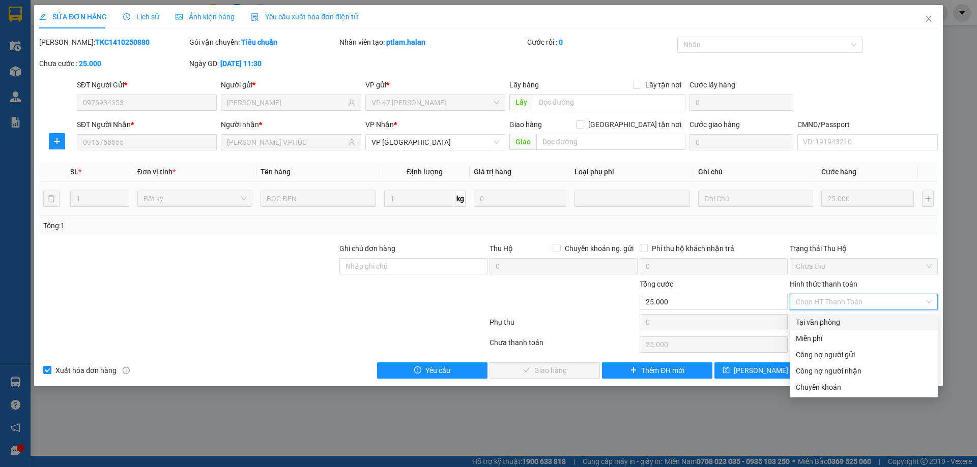
drag, startPoint x: 829, startPoint y: 321, endPoint x: 668, endPoint y: 359, distance: 164.7
click at [826, 324] on div "Tại văn phòng" at bounding box center [864, 322] width 136 height 11
type input "0"
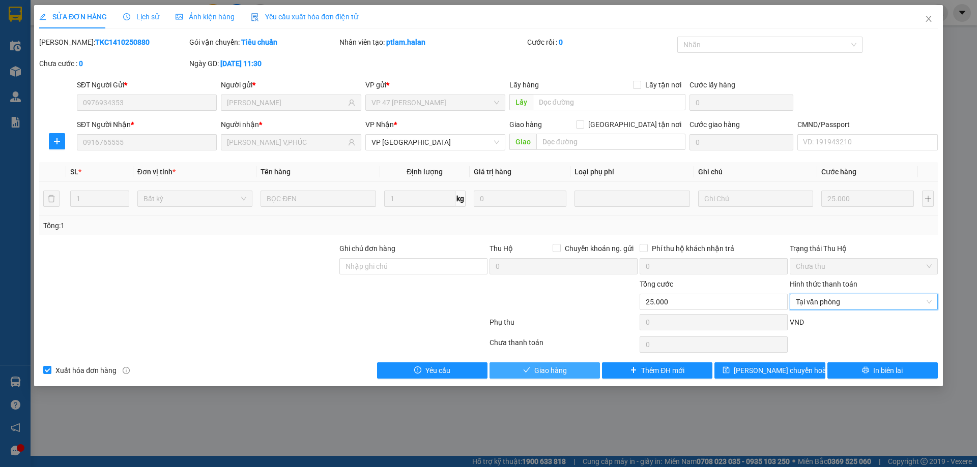
click at [568, 373] on button "Giao hàng" at bounding box center [544, 371] width 110 height 16
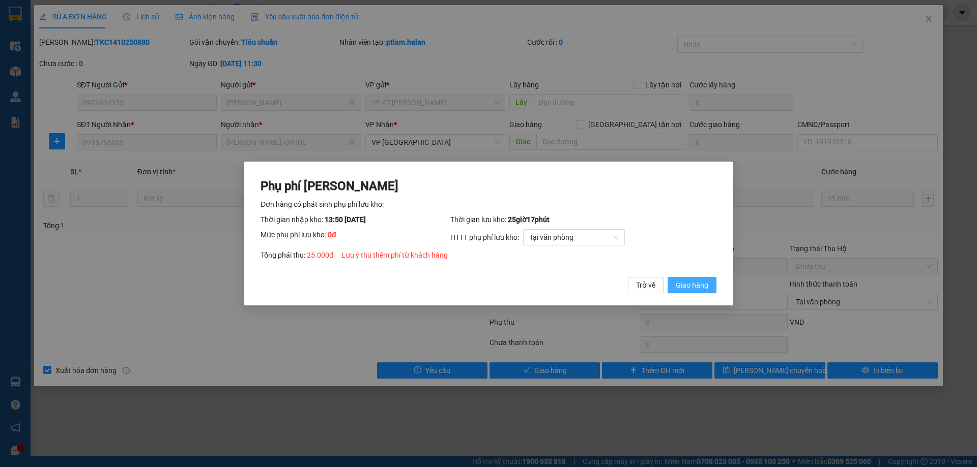
click at [692, 285] on span "Giao hàng" at bounding box center [692, 285] width 33 height 11
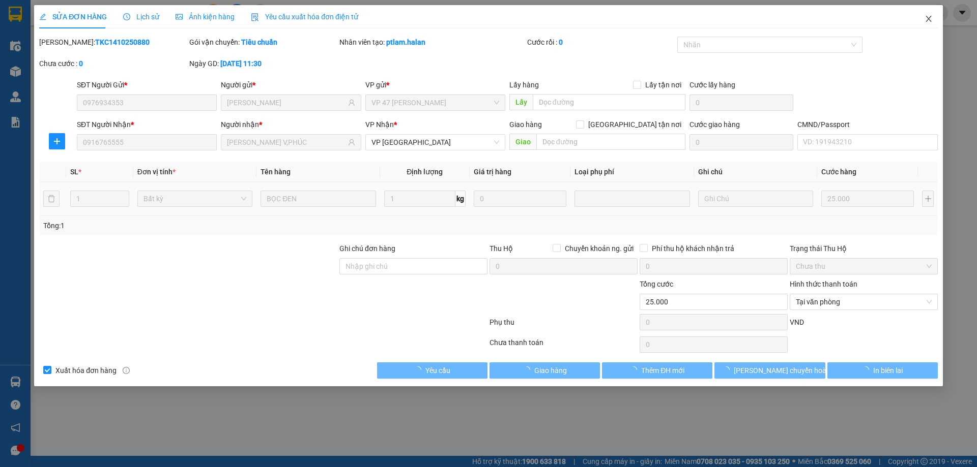
click at [932, 23] on span "Close" at bounding box center [928, 19] width 28 height 28
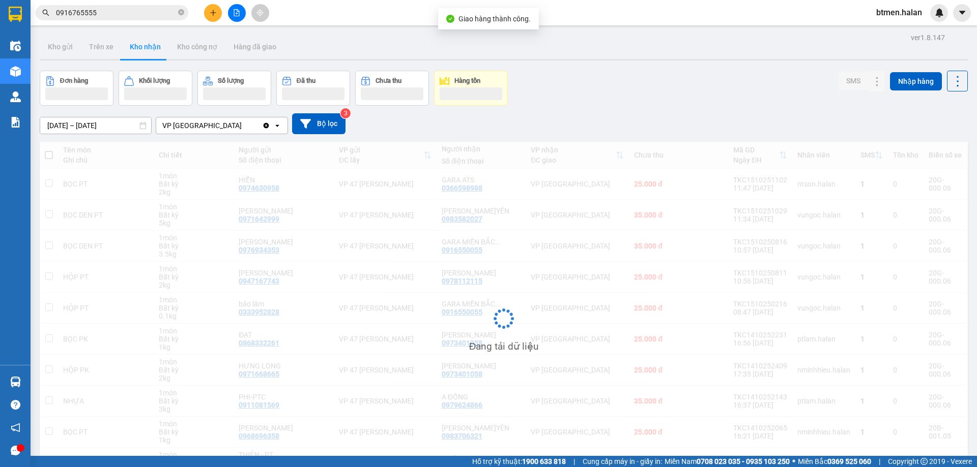
click at [152, 11] on input "0916765555" at bounding box center [116, 12] width 120 height 11
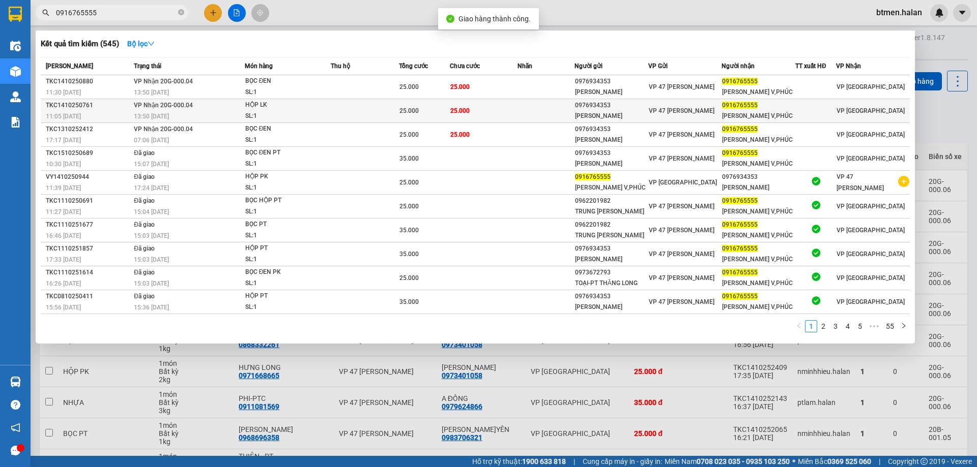
click at [440, 107] on div "25.000" at bounding box center [424, 110] width 50 height 11
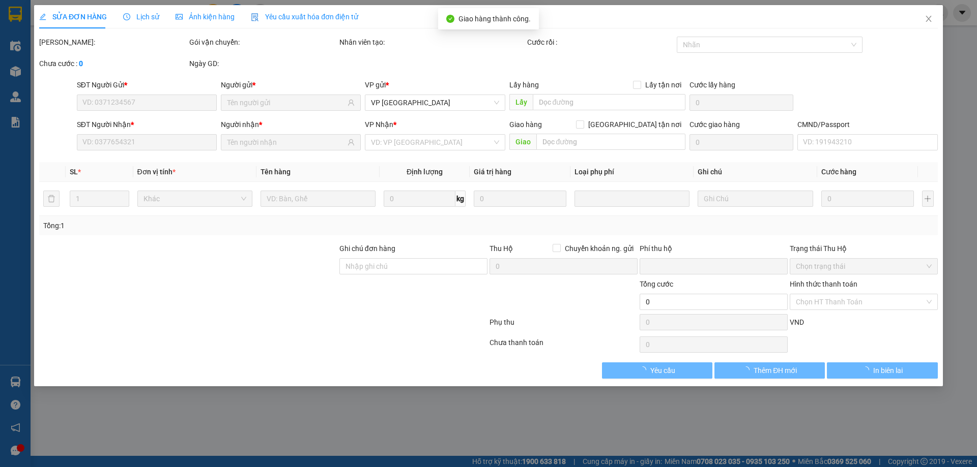
type input "0976934353"
type input "[PERSON_NAME]"
type input "0916765555"
type input "[PERSON_NAME] V,PHÚC"
type input "0"
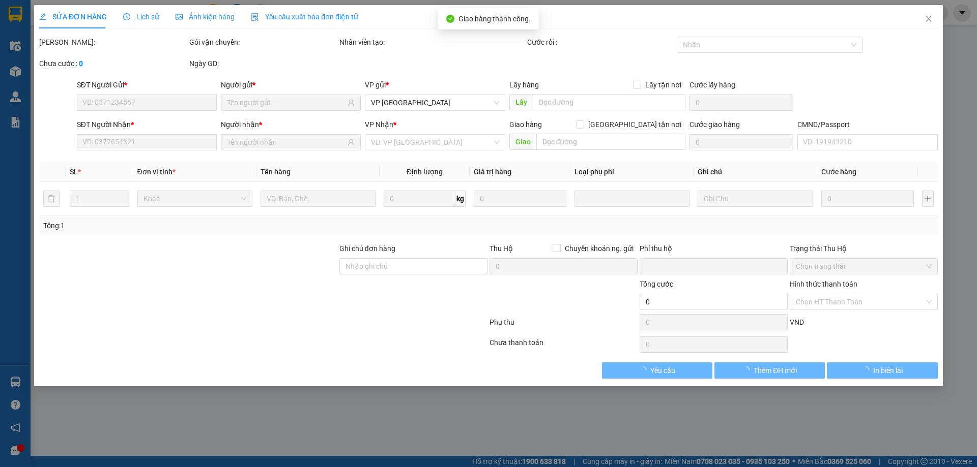
type input "25.000"
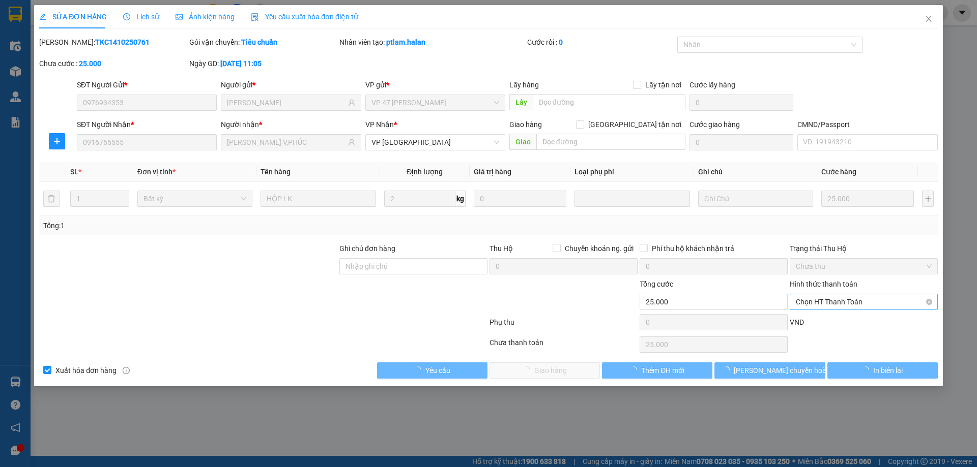
click at [831, 297] on span "Chọn HT Thanh Toán" at bounding box center [864, 302] width 136 height 15
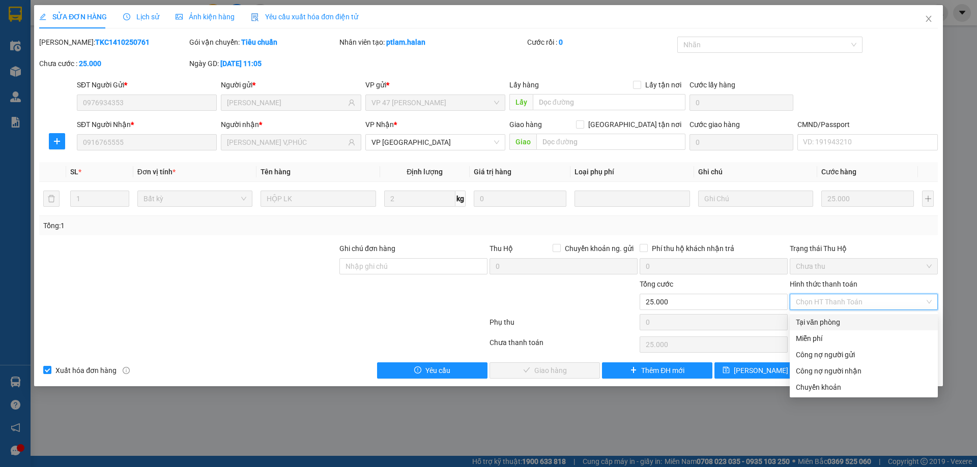
click at [793, 321] on div "Tại văn phòng" at bounding box center [863, 322] width 148 height 16
type input "0"
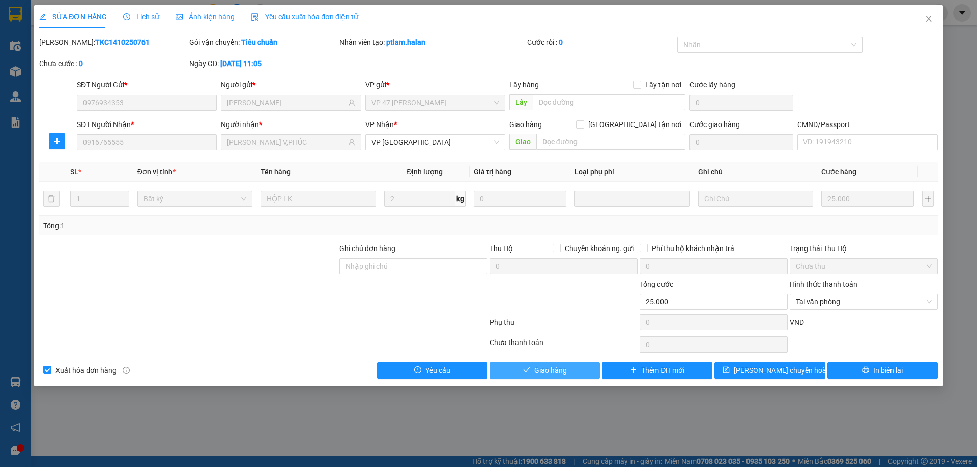
click at [576, 365] on button "Giao hàng" at bounding box center [544, 371] width 110 height 16
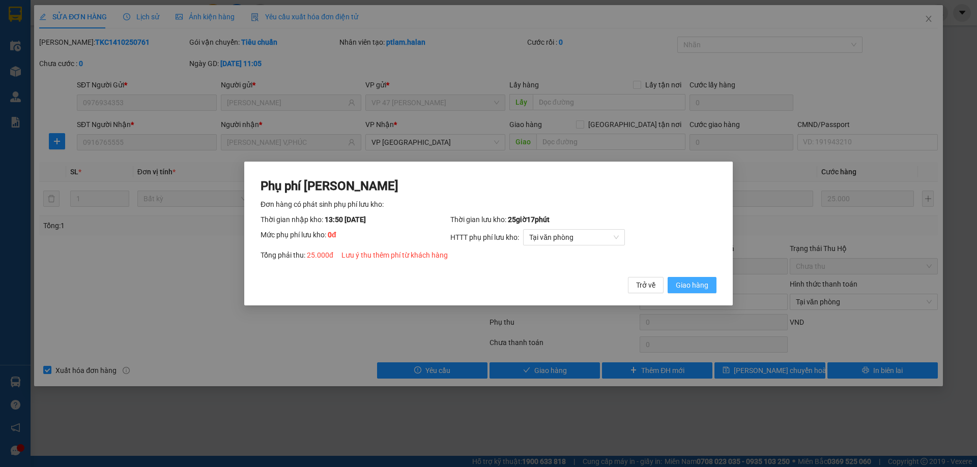
click at [683, 283] on span "Giao hàng" at bounding box center [692, 285] width 33 height 11
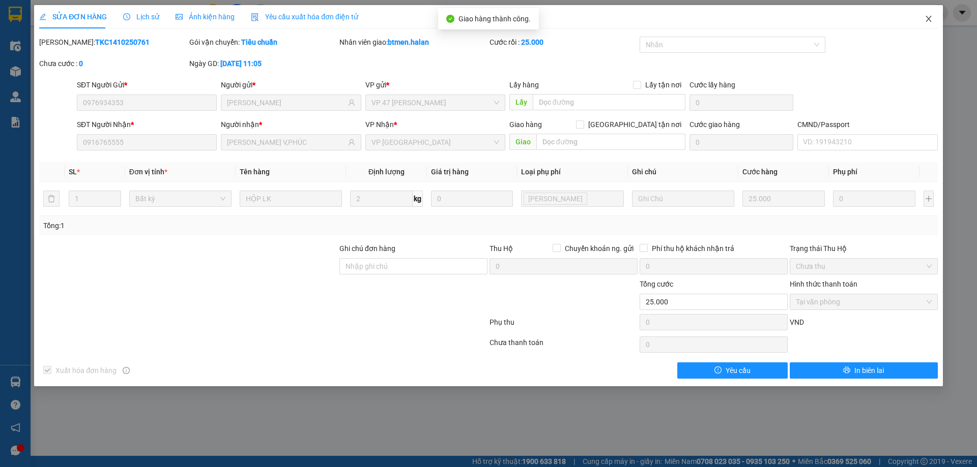
click at [929, 20] on icon "close" at bounding box center [928, 19] width 6 height 6
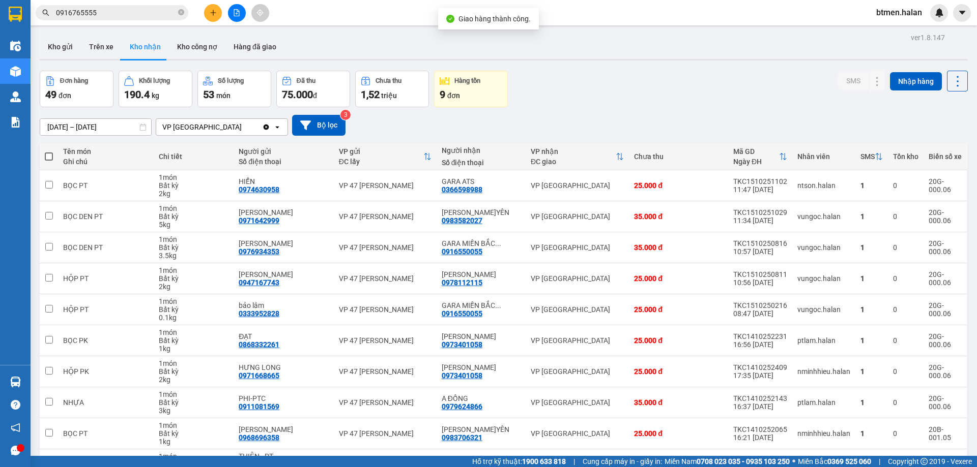
click at [158, 11] on input "0916765555" at bounding box center [116, 12] width 120 height 11
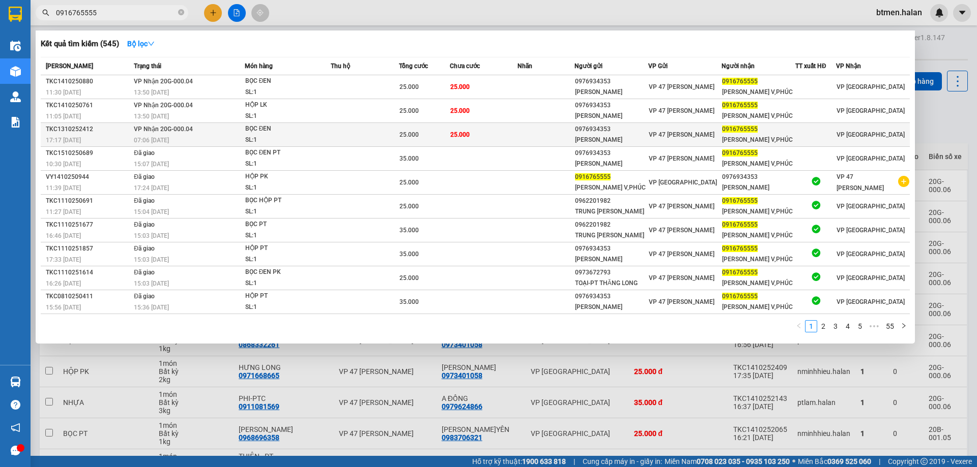
click at [390, 134] on td at bounding box center [365, 135] width 68 height 24
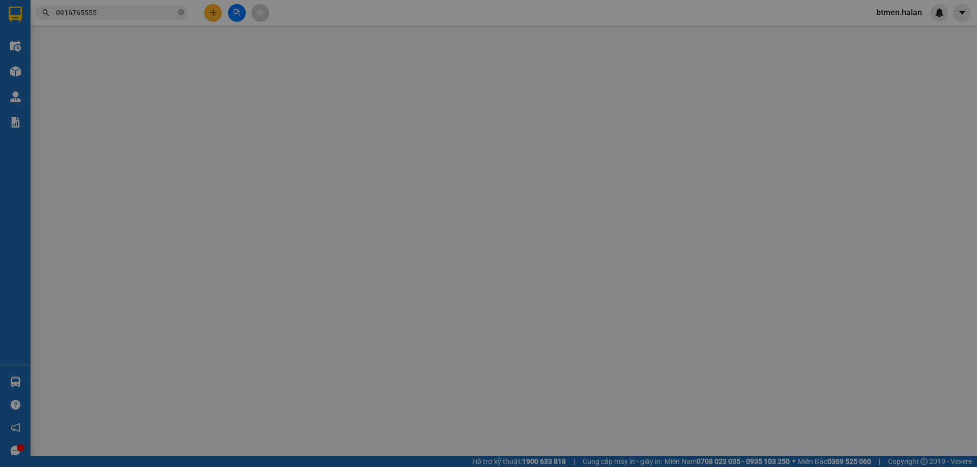
type input "0976934353"
type input "[PERSON_NAME]"
type input "0916765555"
type input "[PERSON_NAME] V,PHÚC"
type input "0"
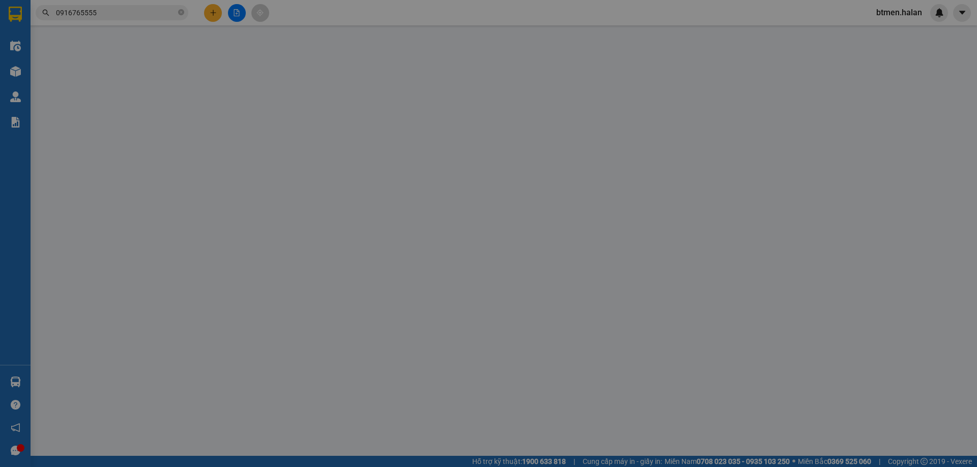
type input "25.000"
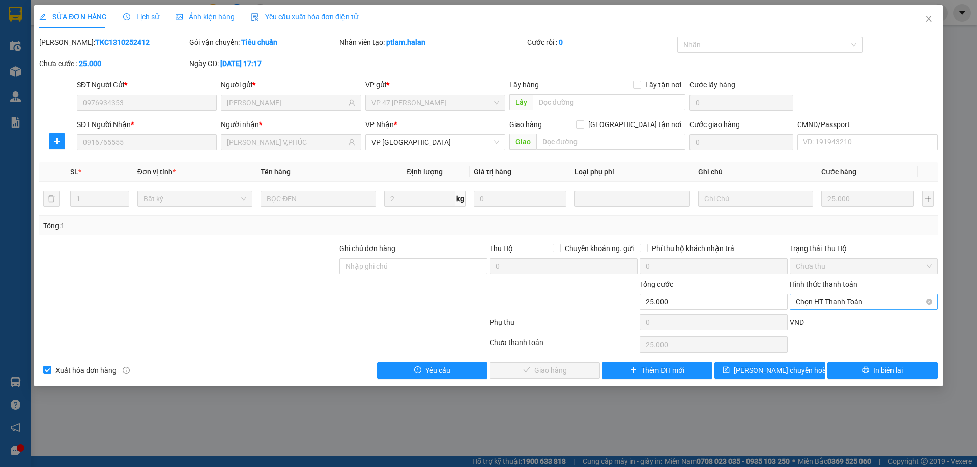
click at [843, 299] on span "Chọn HT Thanh Toán" at bounding box center [864, 302] width 136 height 15
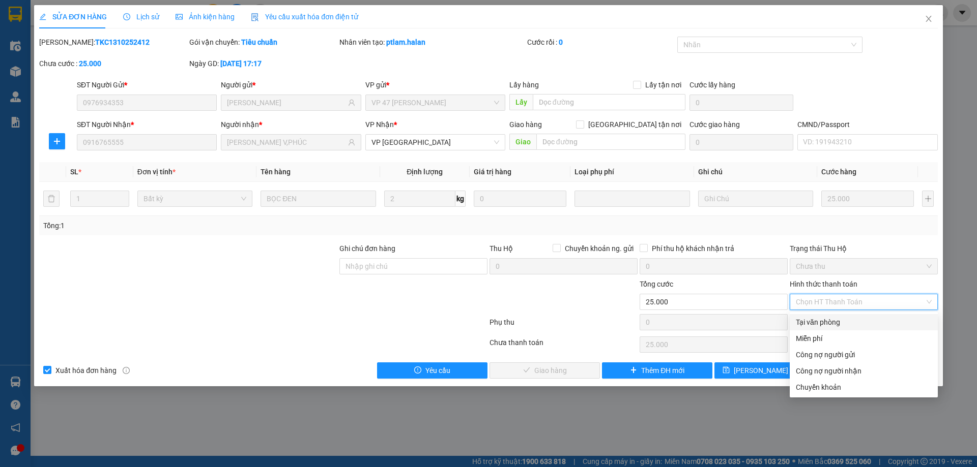
click at [837, 324] on div "Tại văn phòng" at bounding box center [864, 322] width 136 height 11
type input "0"
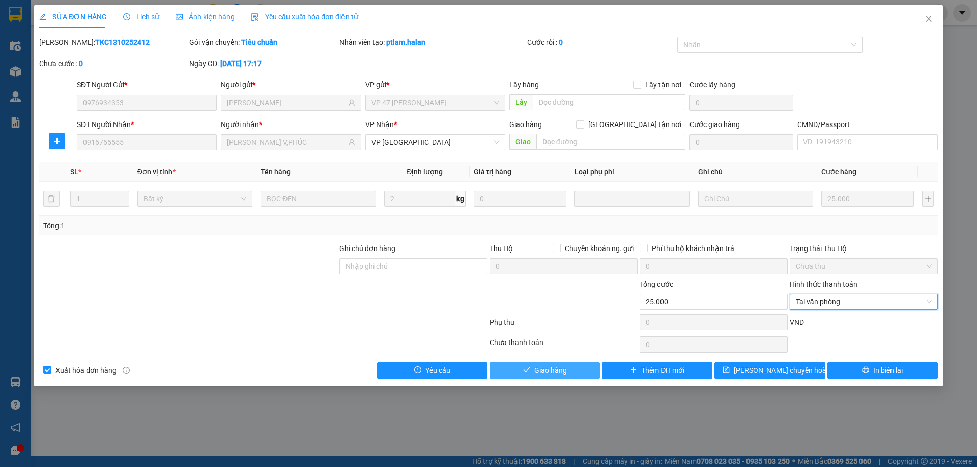
click at [569, 378] on button "Giao hàng" at bounding box center [544, 371] width 110 height 16
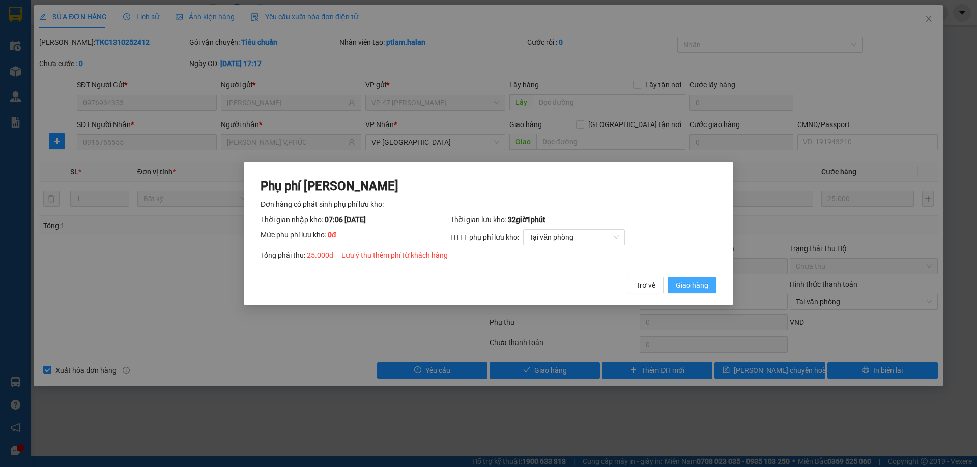
click at [689, 285] on span "Giao hàng" at bounding box center [692, 285] width 33 height 11
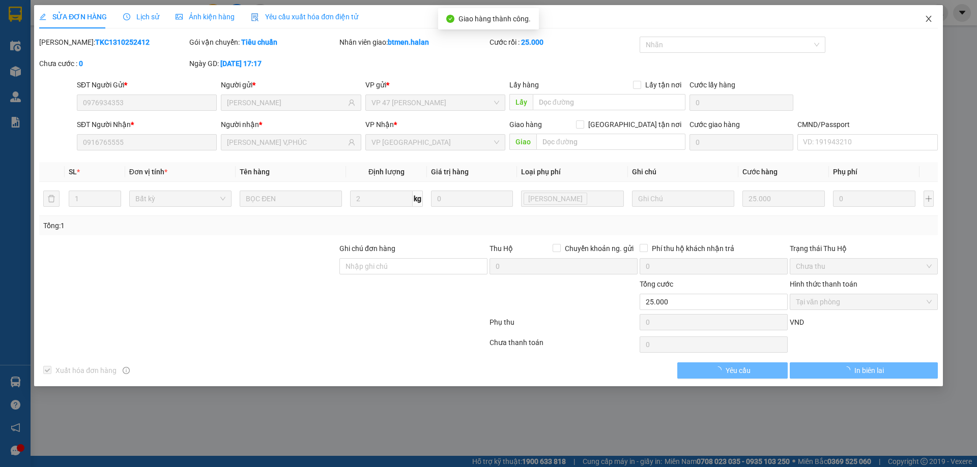
click at [931, 22] on icon "close" at bounding box center [928, 19] width 8 height 8
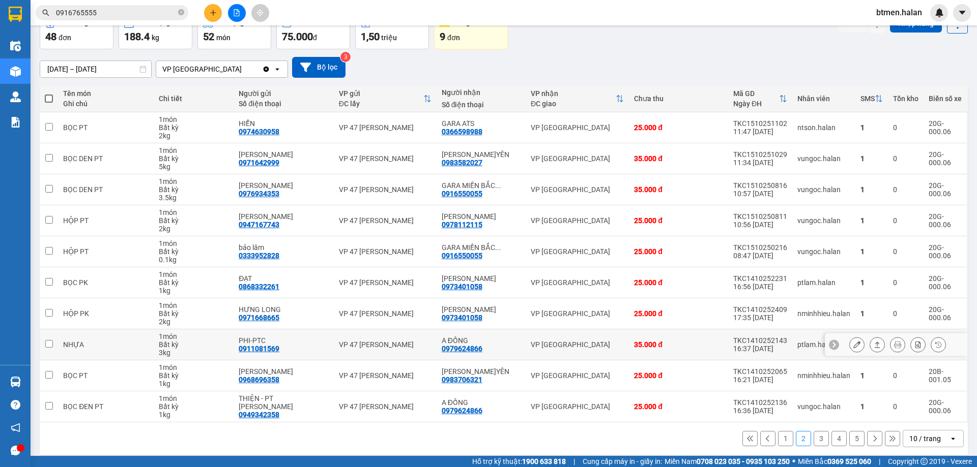
scroll to position [66, 0]
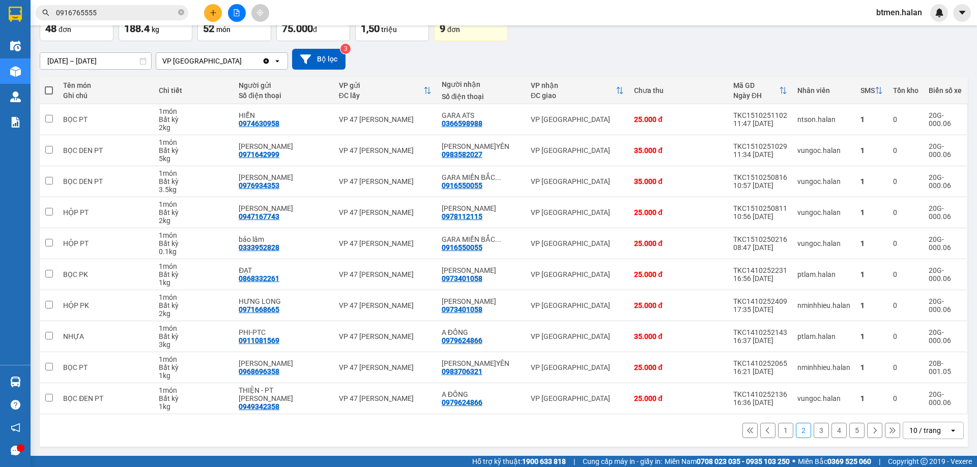
click at [778, 430] on button "1" at bounding box center [785, 430] width 15 height 15
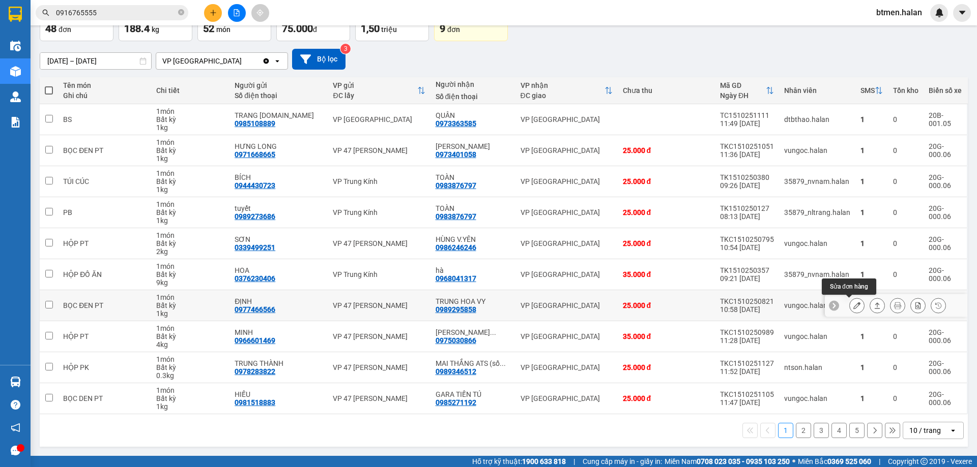
click at [853, 307] on icon at bounding box center [856, 305] width 7 height 7
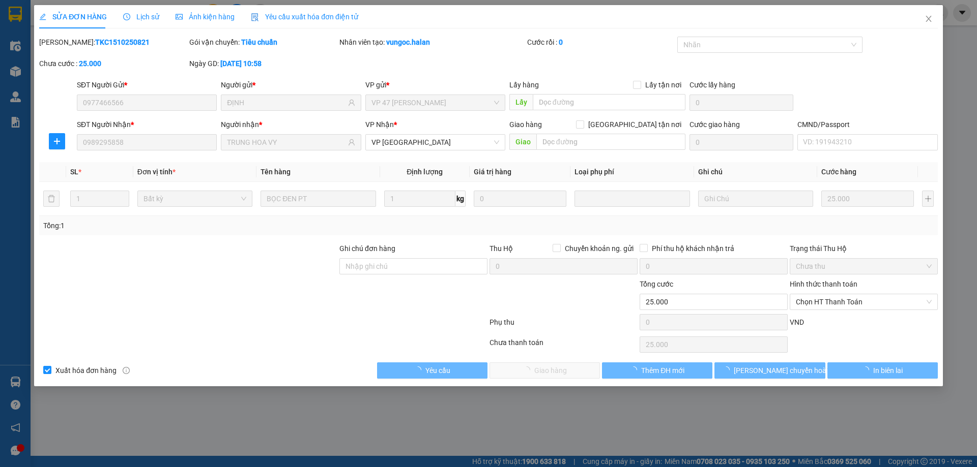
type input "0977466566"
type input "ĐỊNH"
type input "0989295858"
type input "TRUNG HOA VY"
type input "0"
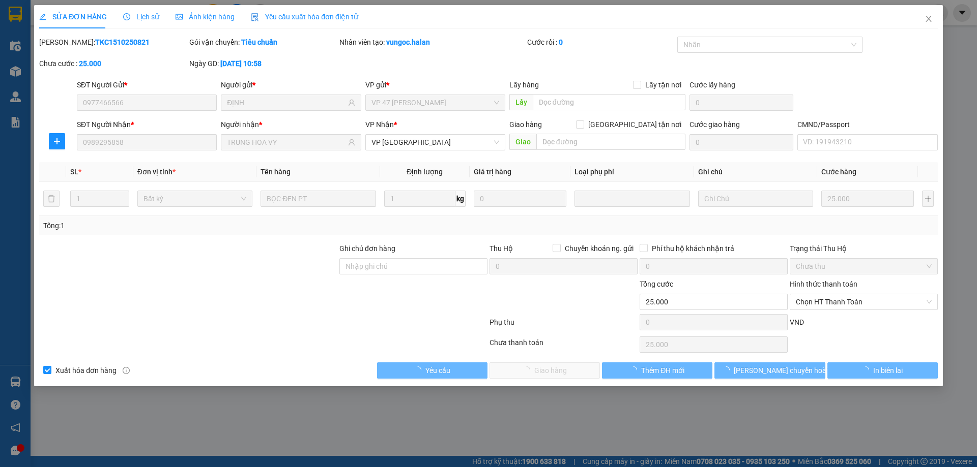
type input "25.000"
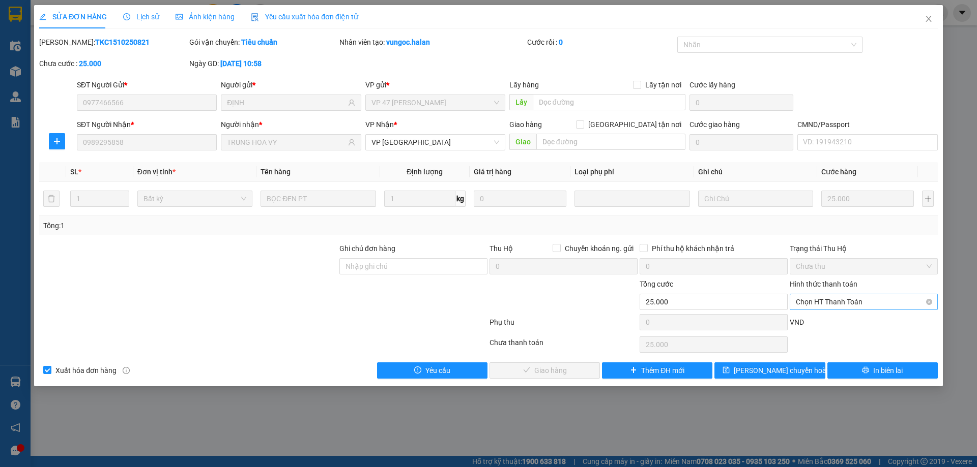
click at [838, 307] on span "Chọn HT Thanh Toán" at bounding box center [864, 302] width 136 height 15
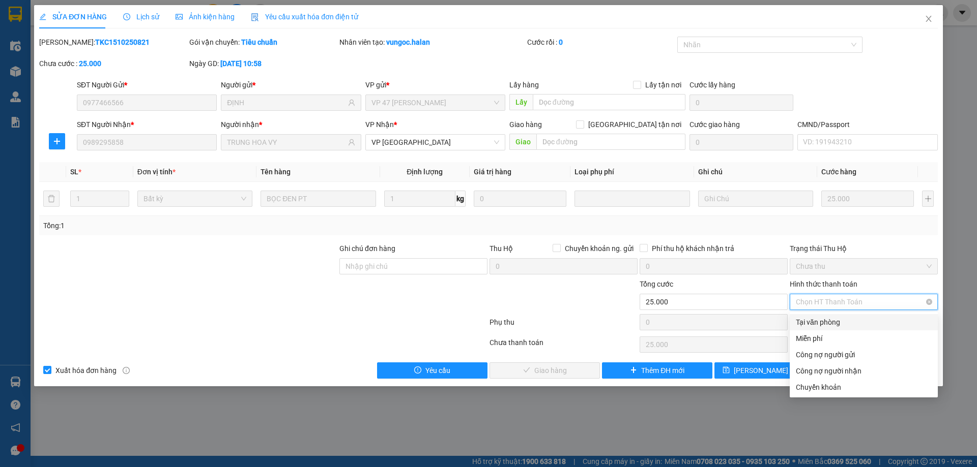
drag, startPoint x: 838, startPoint y: 310, endPoint x: 815, endPoint y: 325, distance: 27.1
click at [832, 320] on div "Tại văn phòng" at bounding box center [864, 322] width 136 height 11
type input "0"
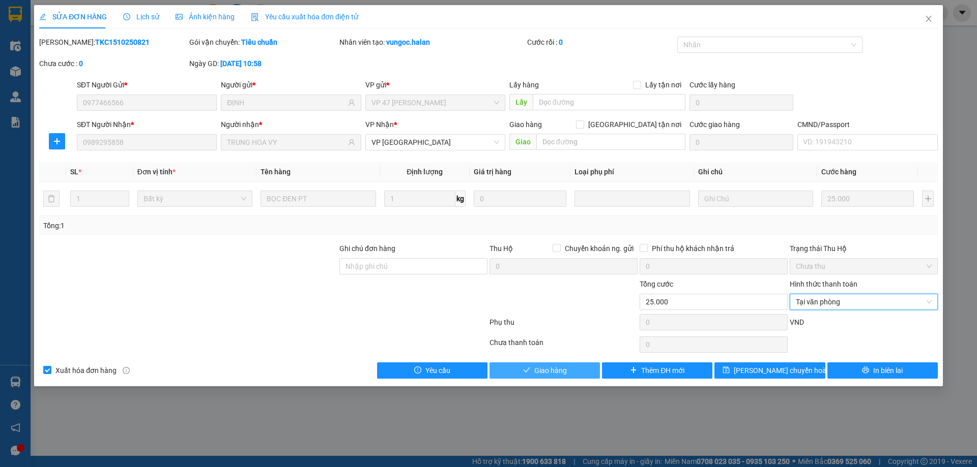
drag, startPoint x: 579, startPoint y: 364, endPoint x: 658, endPoint y: 345, distance: 80.9
click at [580, 364] on button "Giao hàng" at bounding box center [544, 371] width 110 height 16
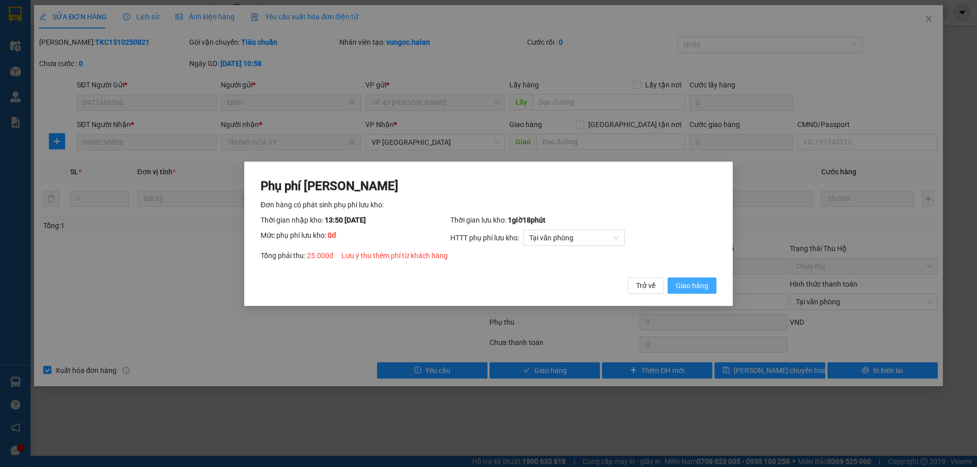
drag, startPoint x: 693, startPoint y: 280, endPoint x: 752, endPoint y: 233, distance: 75.6
click at [694, 279] on button "Giao hàng" at bounding box center [691, 285] width 49 height 16
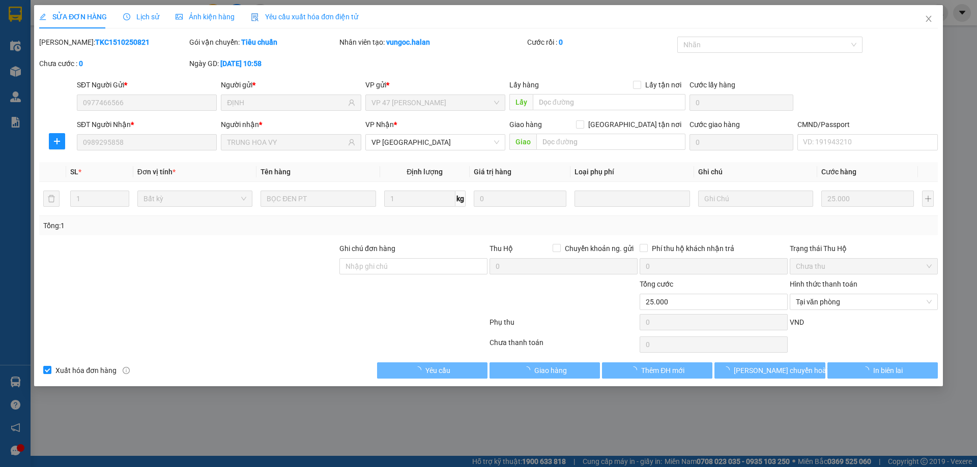
click at [927, 23] on span "Close" at bounding box center [928, 19] width 28 height 28
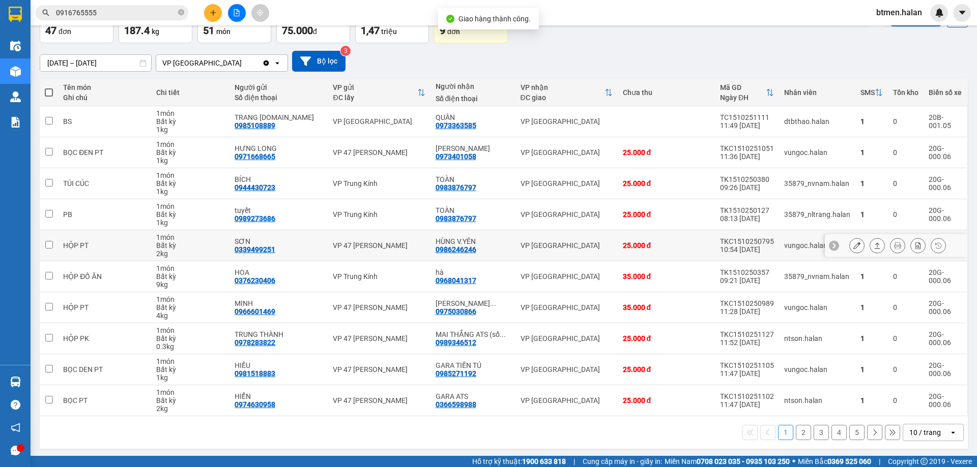
scroll to position [65, 0]
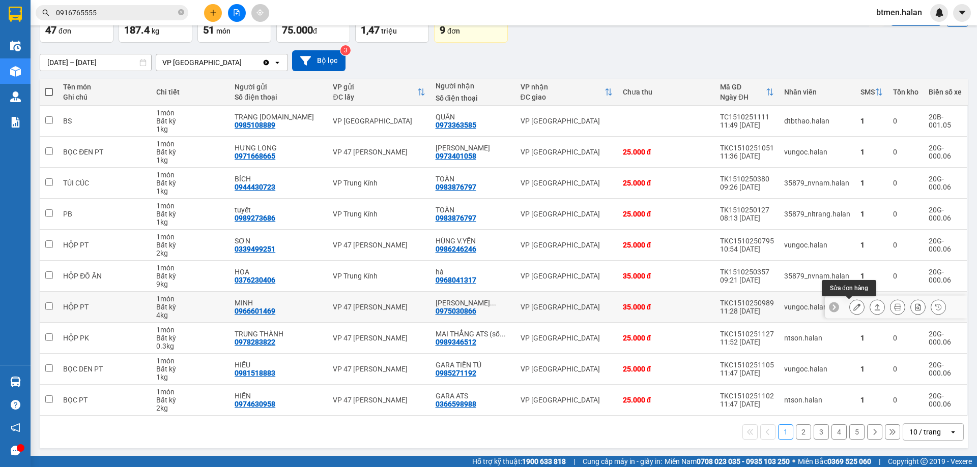
click at [853, 305] on icon at bounding box center [856, 307] width 7 height 7
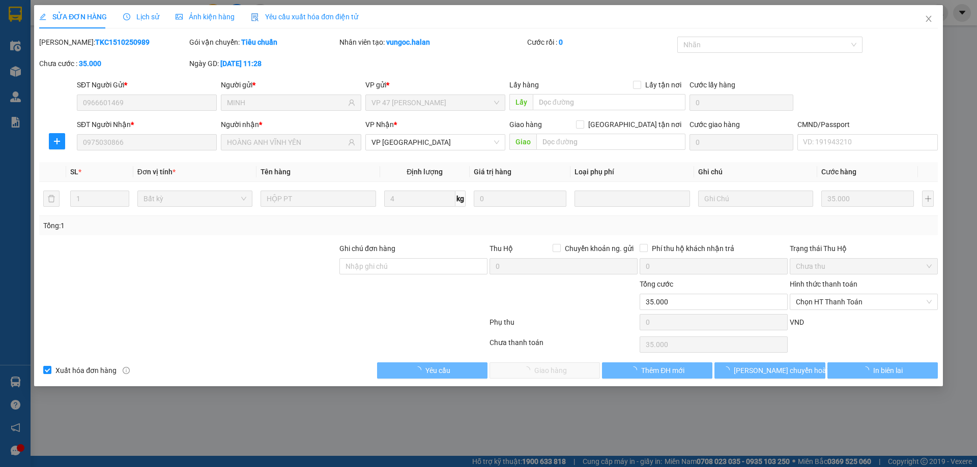
type input "0966601469"
type input "MINH"
type input "0975030866"
type input "HOÀNG ANH VĨNH YÊN"
type input "0"
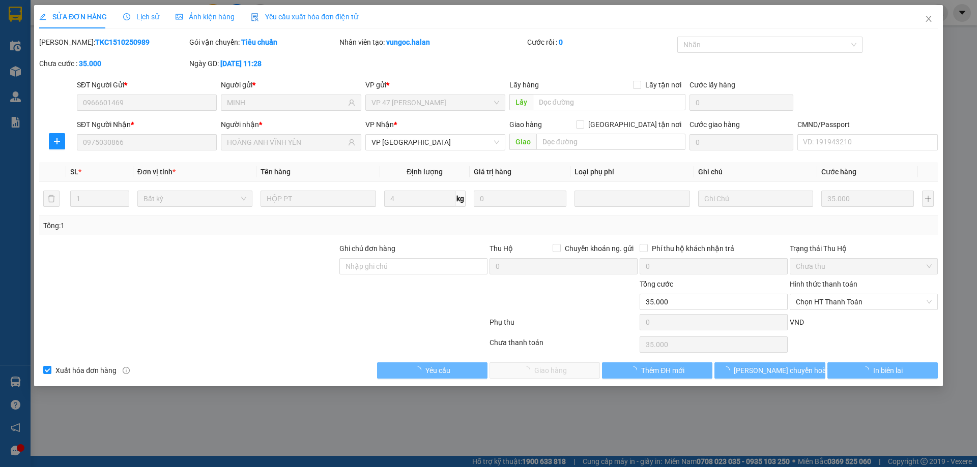
type input "35.000"
click at [837, 302] on span "Chọn HT Thanh Toán" at bounding box center [864, 302] width 136 height 15
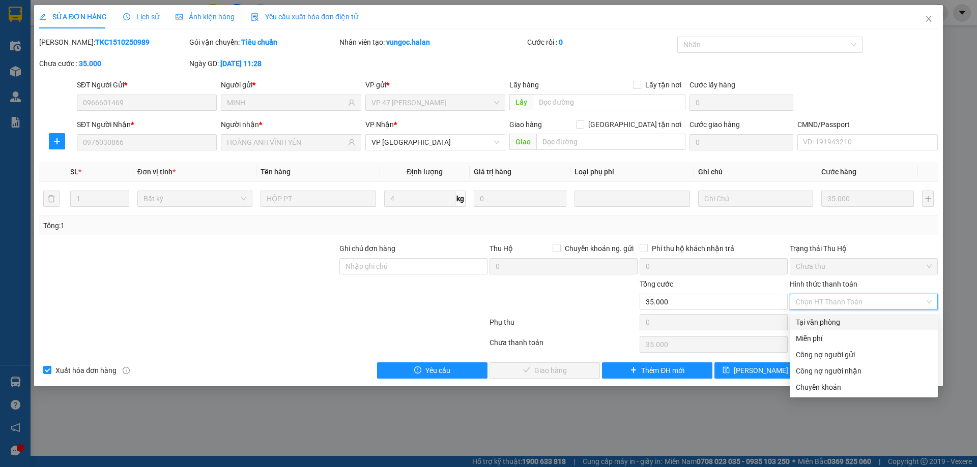
drag, startPoint x: 821, startPoint y: 328, endPoint x: 572, endPoint y: 374, distance: 253.0
click at [819, 328] on div "Tại văn phòng" at bounding box center [864, 322] width 136 height 11
type input "0"
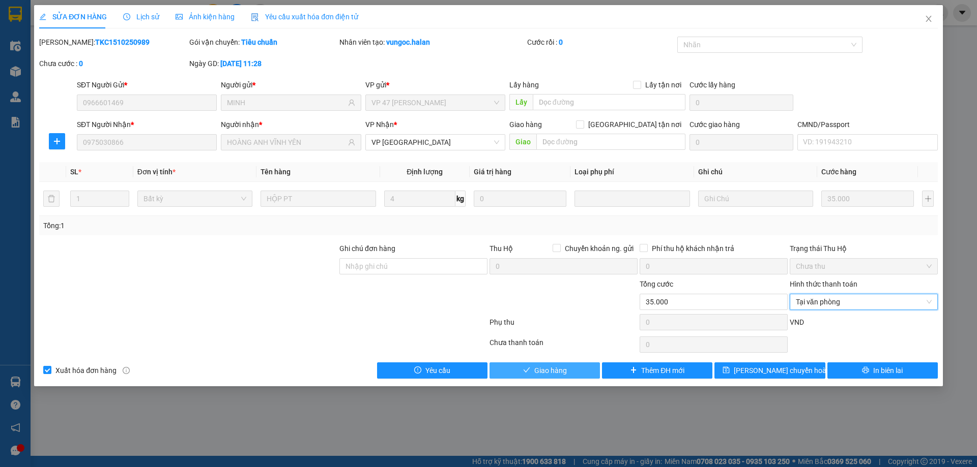
click at [554, 374] on span "Giao hàng" at bounding box center [550, 370] width 33 height 11
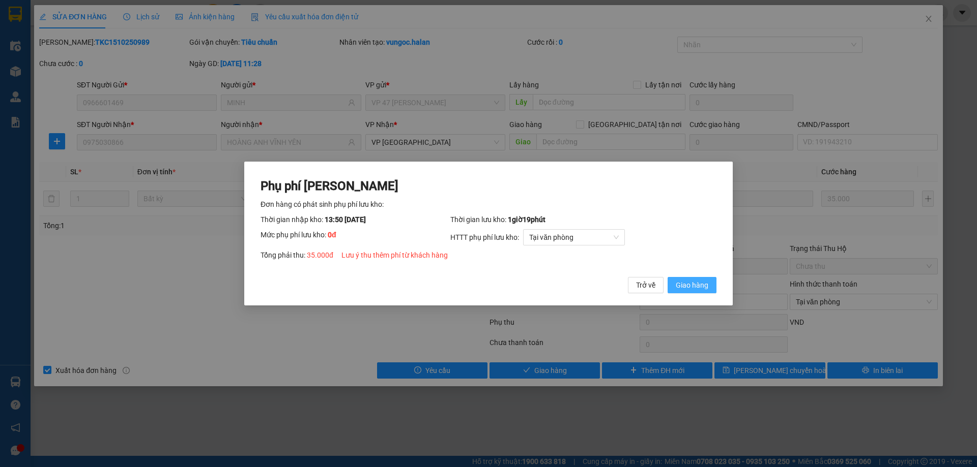
click at [698, 281] on span "Giao hàng" at bounding box center [692, 285] width 33 height 11
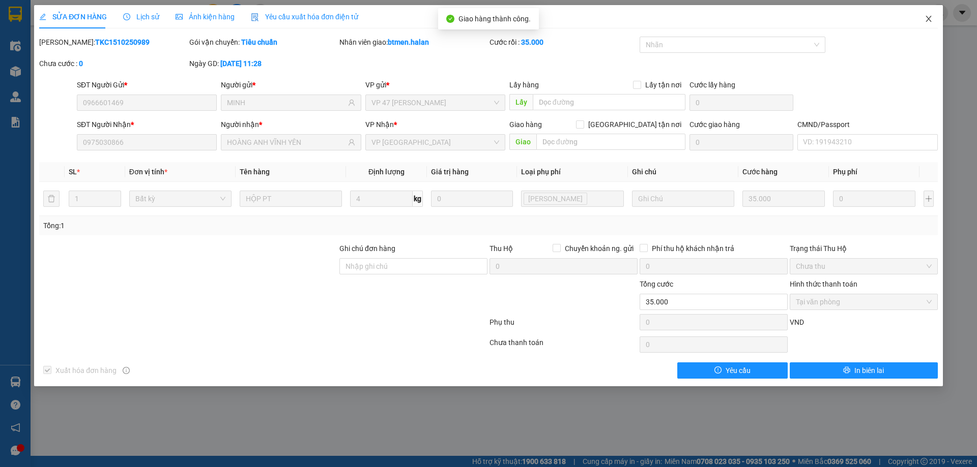
click at [928, 21] on icon "close" at bounding box center [928, 19] width 8 height 8
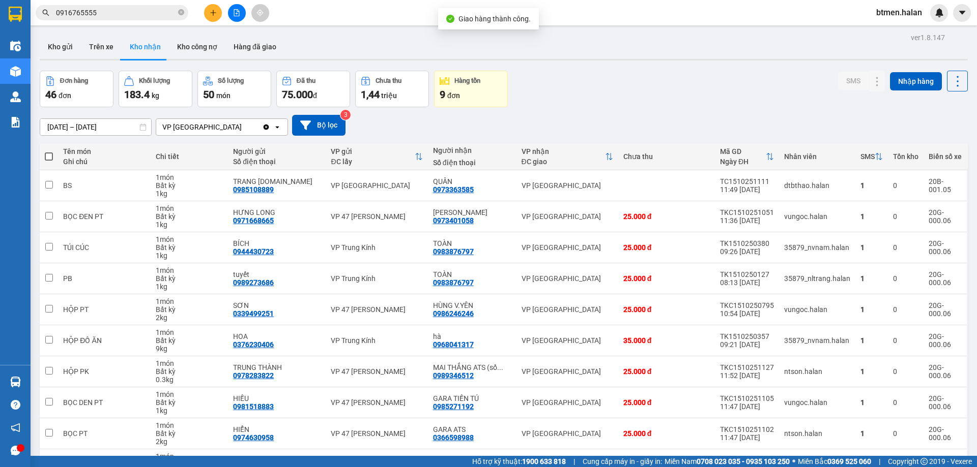
click at [122, 13] on input "0916765555" at bounding box center [116, 12] width 120 height 11
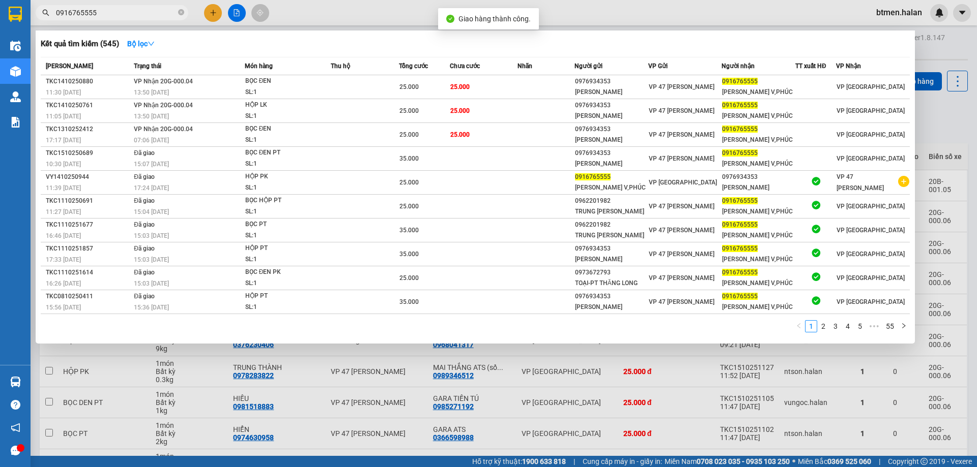
click at [122, 13] on input "0916765555" at bounding box center [116, 12] width 120 height 11
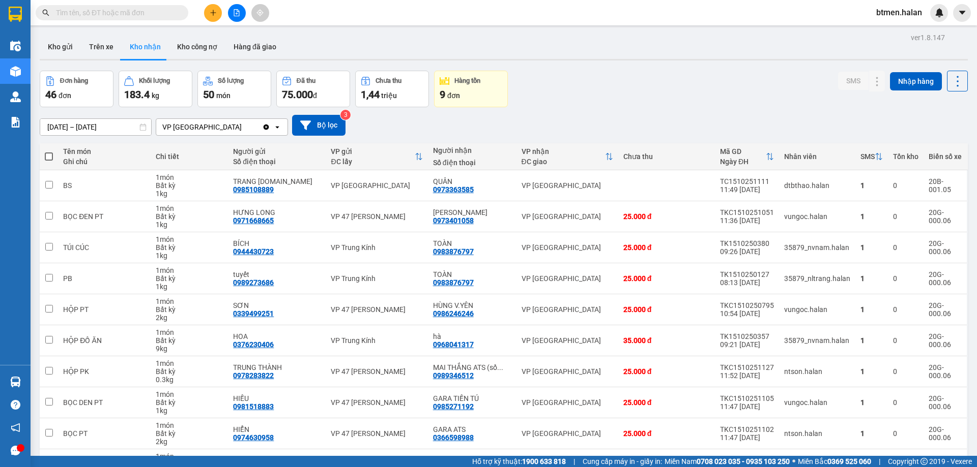
click at [150, 14] on input "text" at bounding box center [116, 12] width 120 height 11
paste input "0916765555"
type input "0916765555"
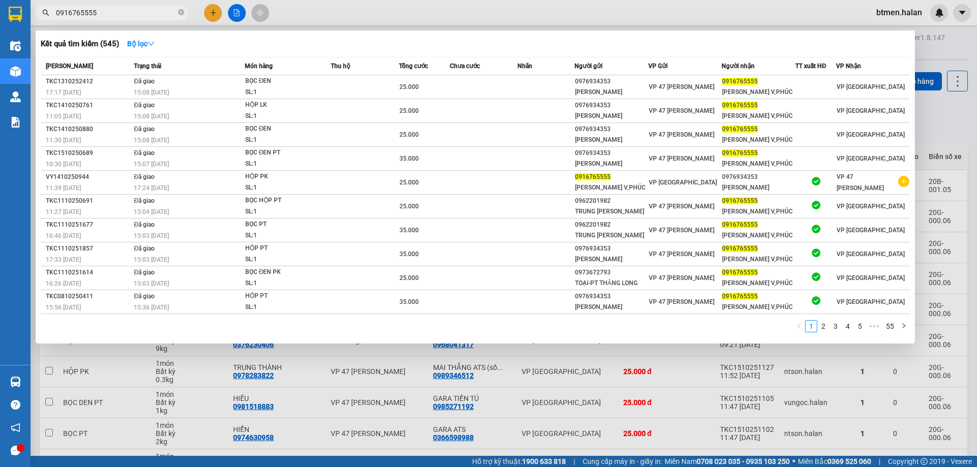
click at [932, 77] on div at bounding box center [488, 233] width 977 height 467
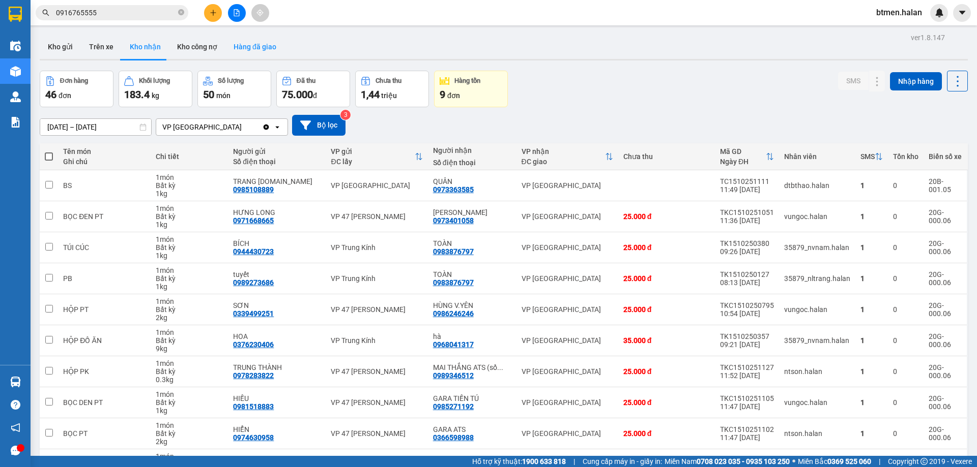
click at [250, 45] on button "Hàng đã giao" at bounding box center [254, 47] width 59 height 24
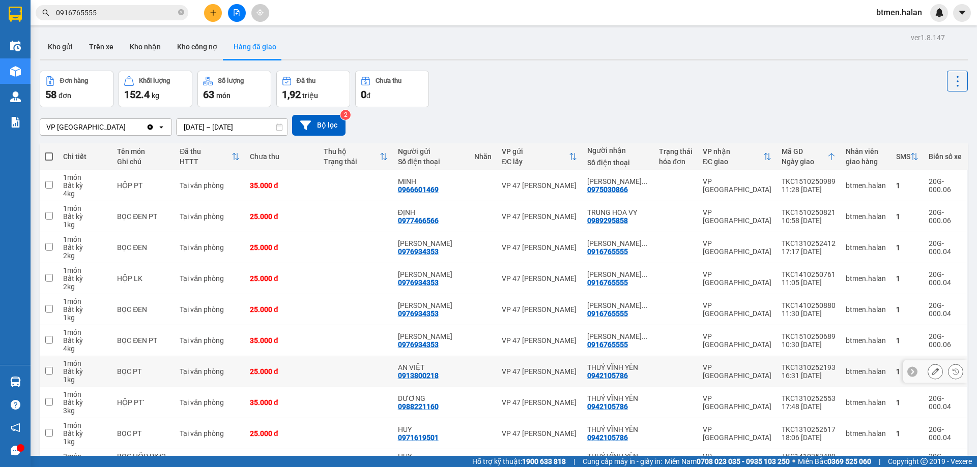
scroll to position [58, 0]
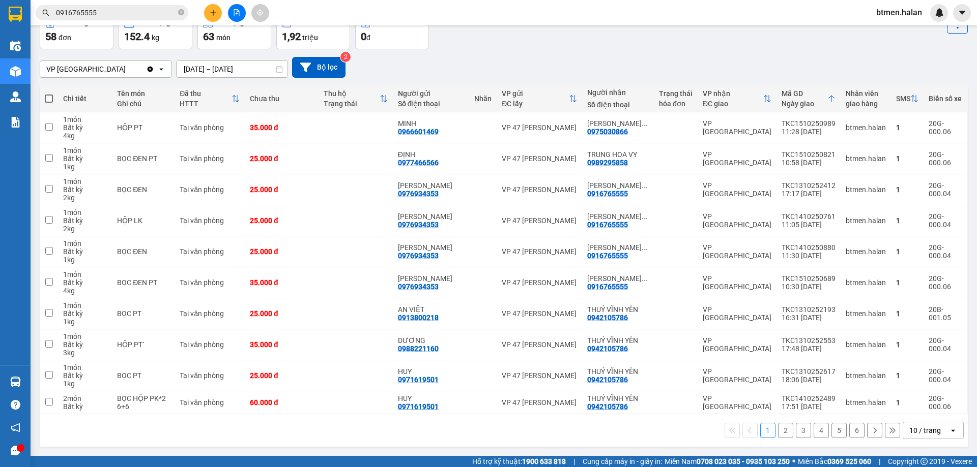
click at [778, 432] on button "2" at bounding box center [785, 430] width 15 height 15
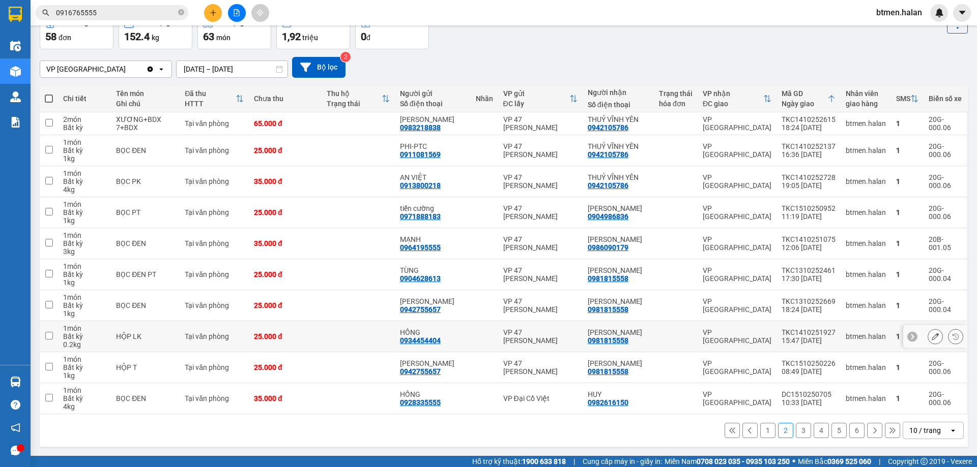
scroll to position [0, 0]
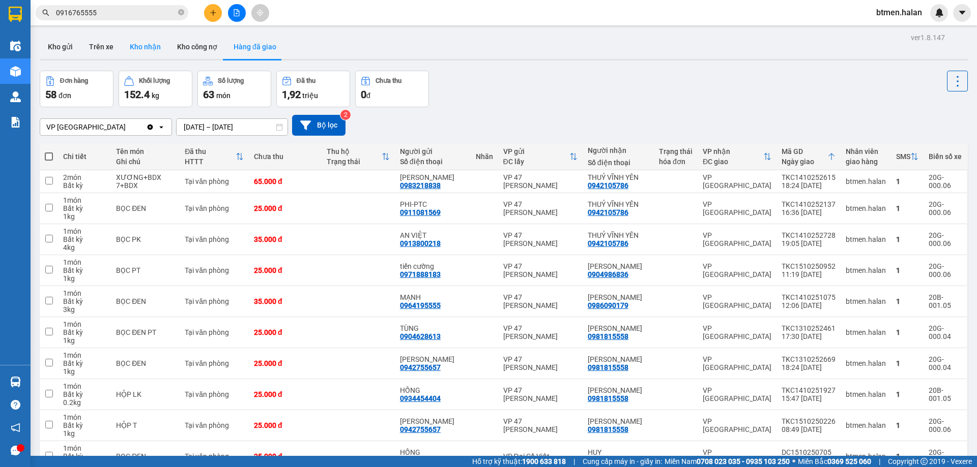
click at [152, 49] on button "Kho nhận" at bounding box center [145, 47] width 47 height 24
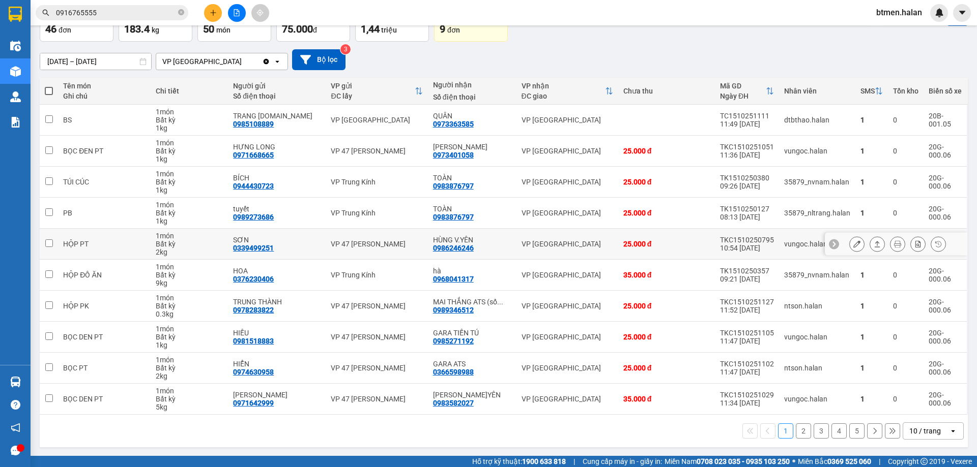
scroll to position [66, 0]
click at [797, 427] on button "2" at bounding box center [803, 430] width 15 height 15
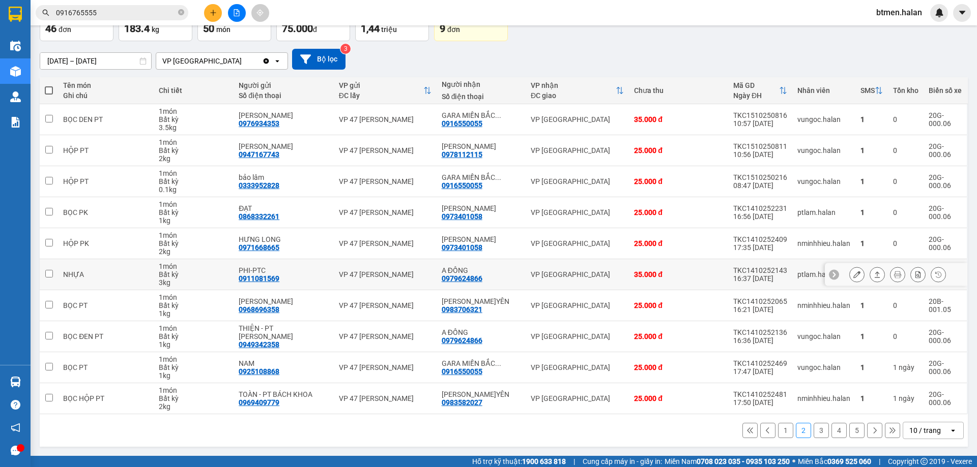
click at [853, 273] on icon at bounding box center [856, 274] width 7 height 7
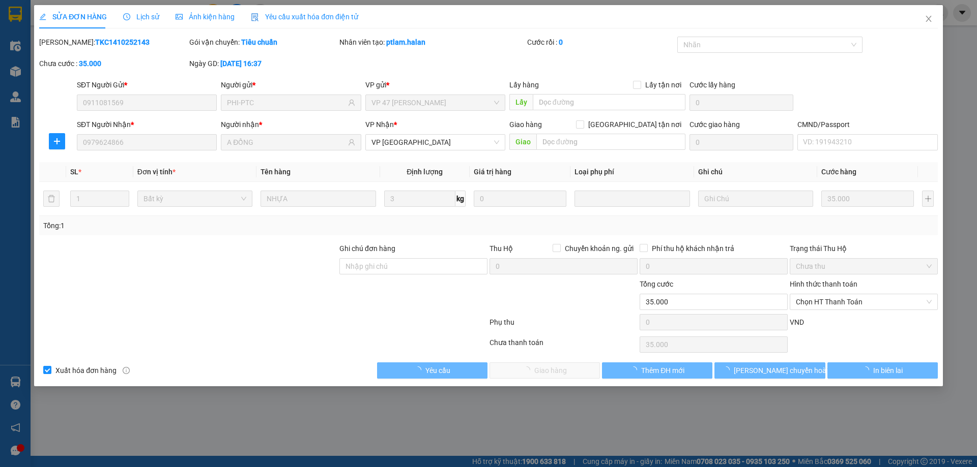
type input "0911081569"
type input "PHI-PTC"
type input "0979624866"
type input "A ĐỒNG"
type input "0"
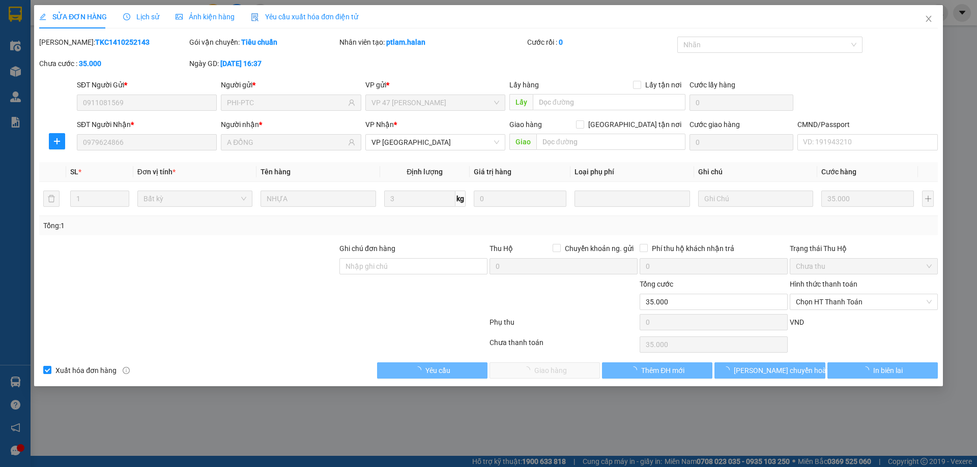
type input "35.000"
click at [846, 308] on span "Chọn HT Thanh Toán" at bounding box center [864, 302] width 136 height 15
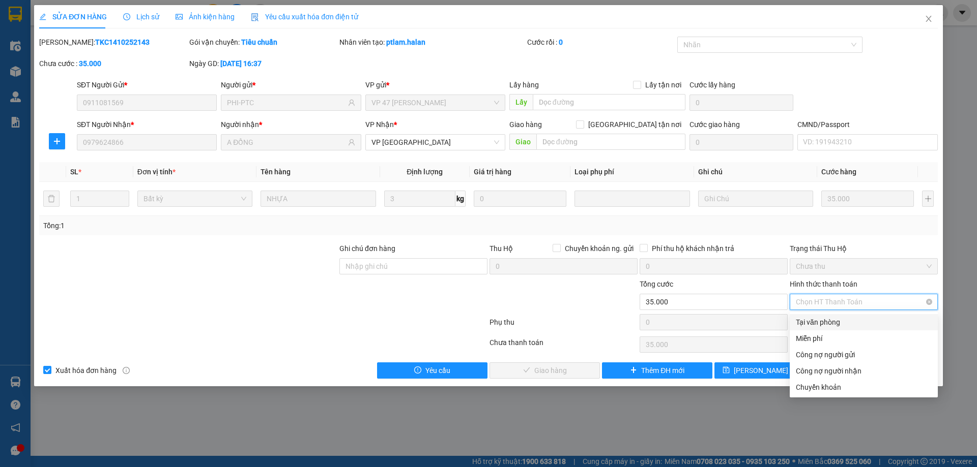
click at [823, 306] on span "Chọn HT Thanh Toán" at bounding box center [864, 302] width 136 height 15
drag, startPoint x: 823, startPoint y: 324, endPoint x: 591, endPoint y: 364, distance: 235.4
click at [823, 325] on div "Tại văn phòng" at bounding box center [864, 322] width 136 height 11
type input "0"
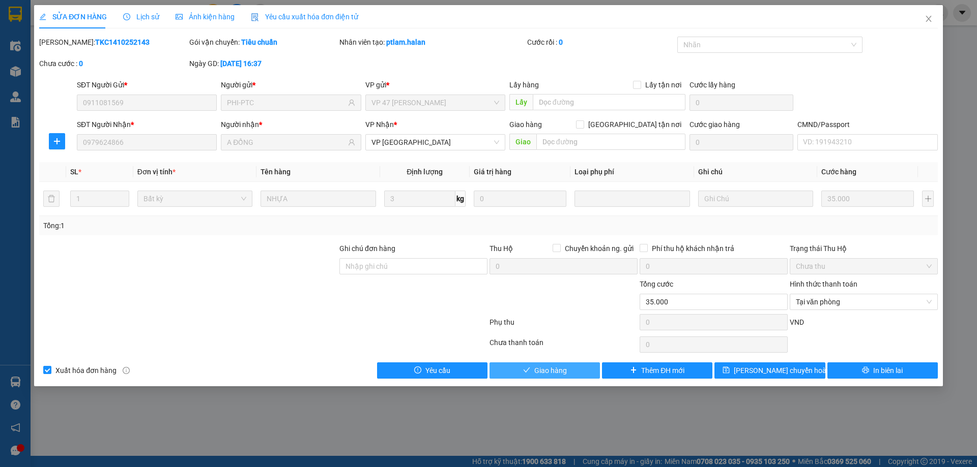
click at [549, 374] on span "Giao hàng" at bounding box center [550, 370] width 33 height 11
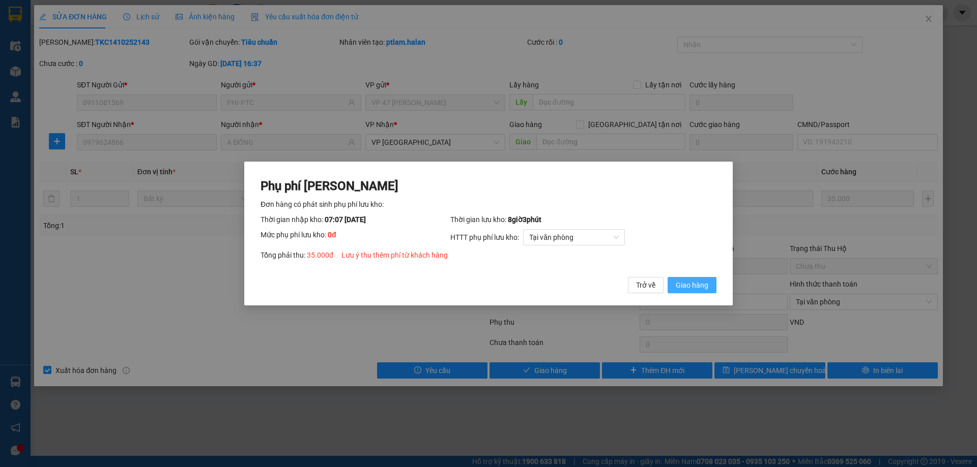
click at [701, 284] on span "Giao hàng" at bounding box center [692, 285] width 33 height 11
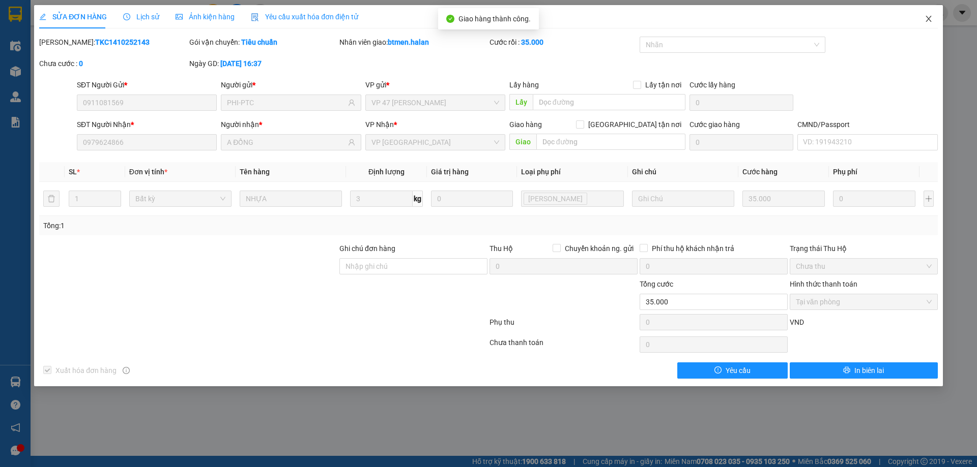
click at [923, 19] on span "Close" at bounding box center [928, 19] width 28 height 28
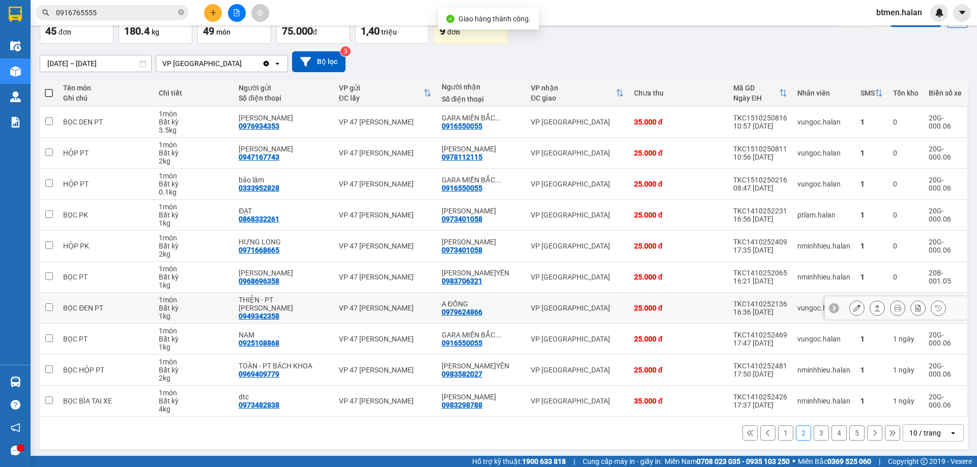
scroll to position [66, 0]
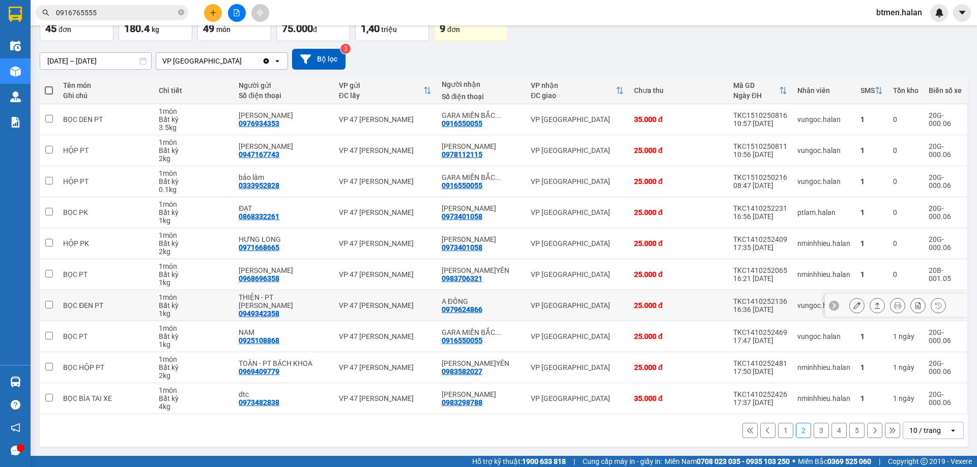
click at [853, 305] on icon at bounding box center [856, 305] width 7 height 7
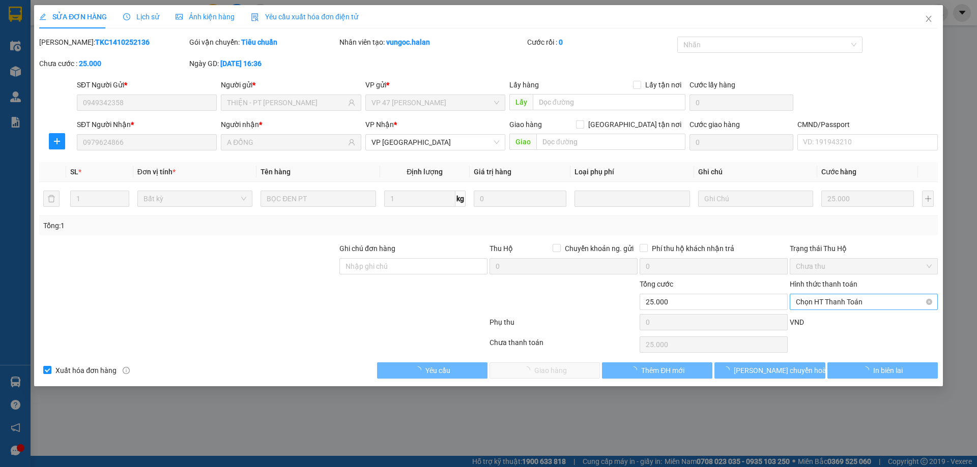
type input "0949342358"
type input "THIỆN - PT [PERSON_NAME]"
type input "0979624866"
type input "A ĐỒNG"
type input "0"
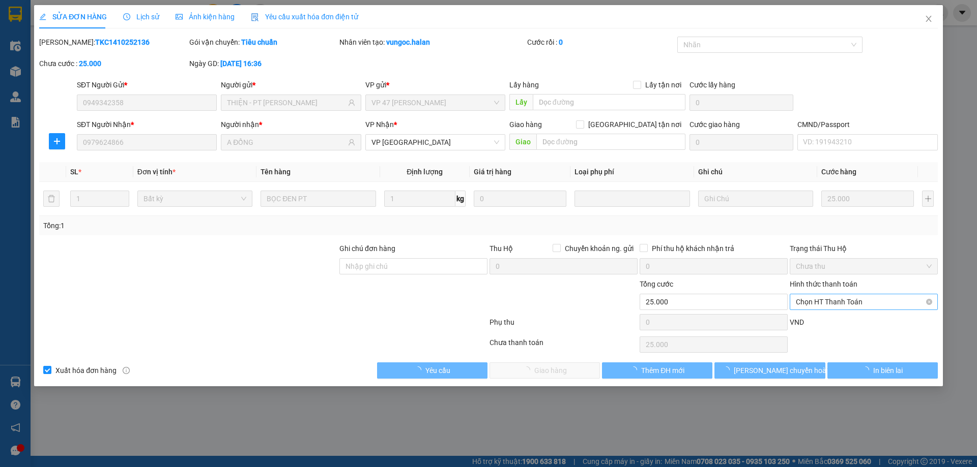
type input "25.000"
click at [851, 302] on span "Chọn HT Thanh Toán" at bounding box center [864, 302] width 136 height 15
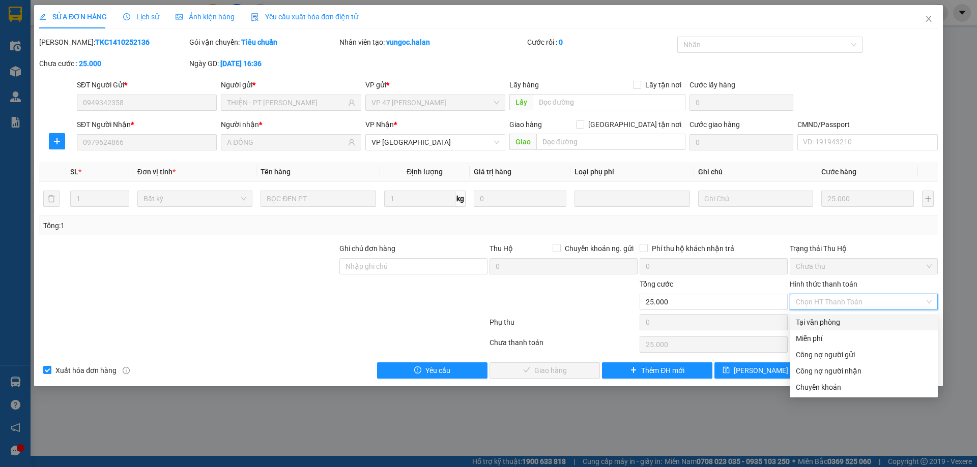
drag, startPoint x: 829, startPoint y: 320, endPoint x: 673, endPoint y: 356, distance: 159.6
click at [828, 321] on div "Tại văn phòng" at bounding box center [864, 322] width 136 height 11
type input "0"
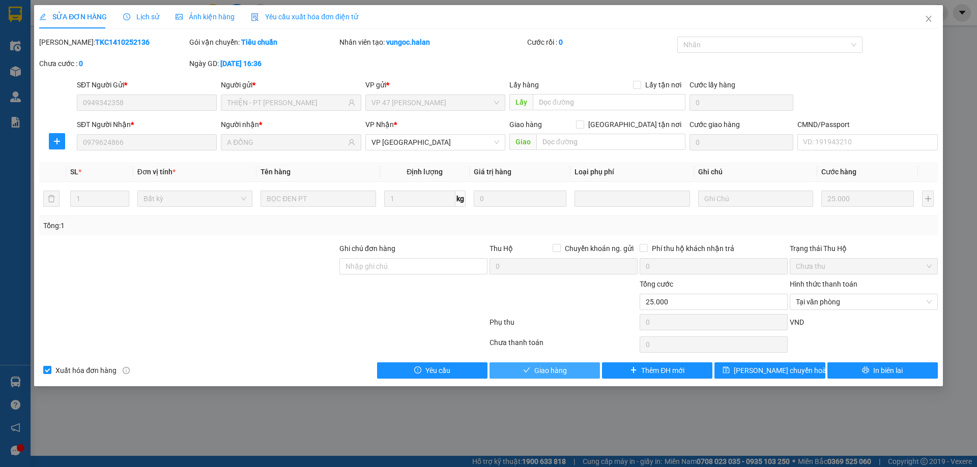
click at [544, 369] on span "Giao hàng" at bounding box center [550, 370] width 33 height 11
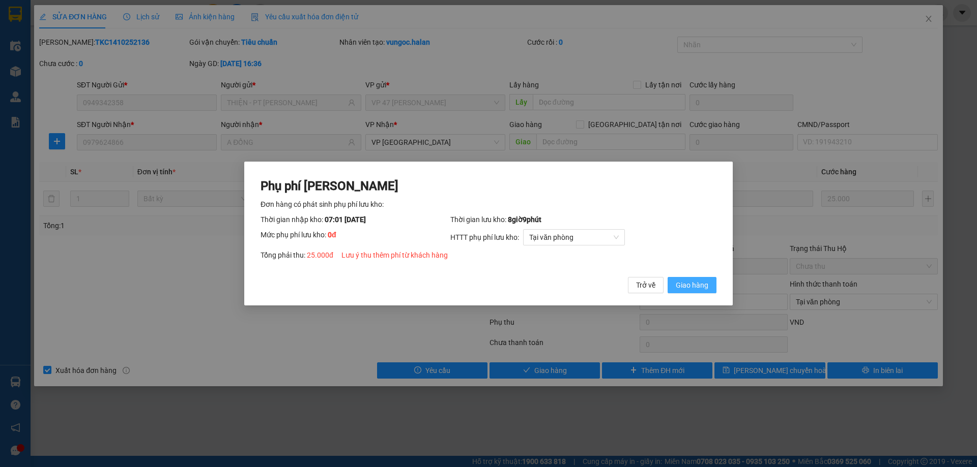
drag, startPoint x: 701, startPoint y: 287, endPoint x: 741, endPoint y: 247, distance: 56.5
click at [701, 286] on span "Giao hàng" at bounding box center [692, 285] width 33 height 11
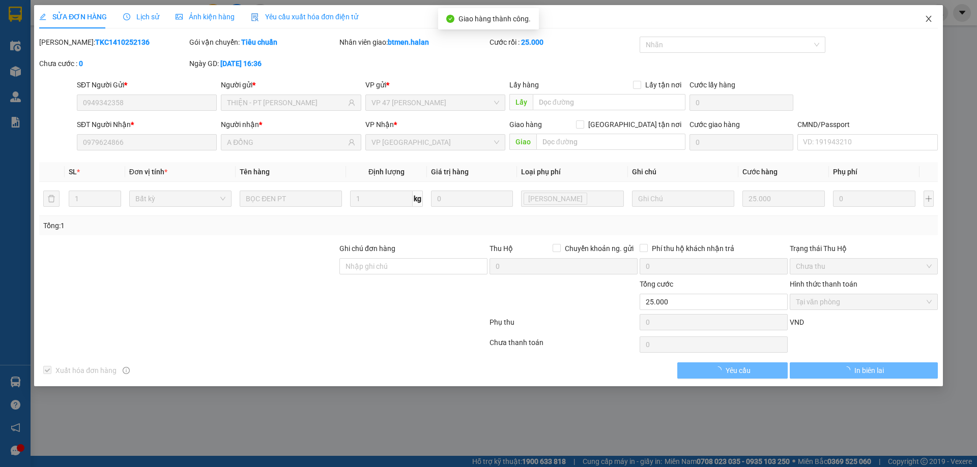
click at [922, 20] on span "Close" at bounding box center [928, 19] width 28 height 28
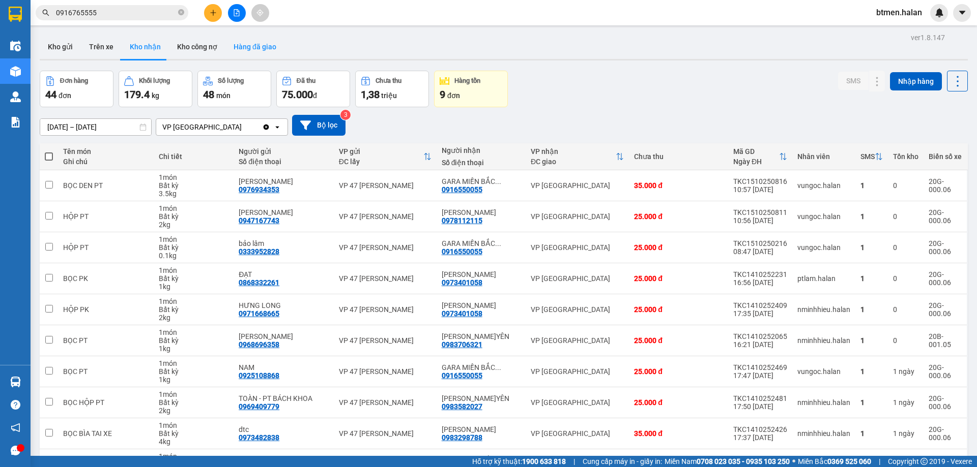
click at [249, 45] on button "Hàng đã giao" at bounding box center [254, 47] width 59 height 24
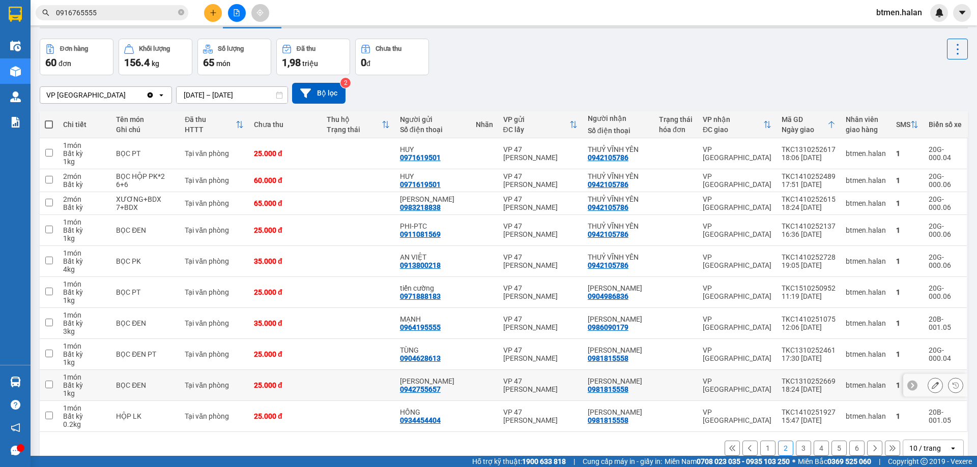
scroll to position [50, 0]
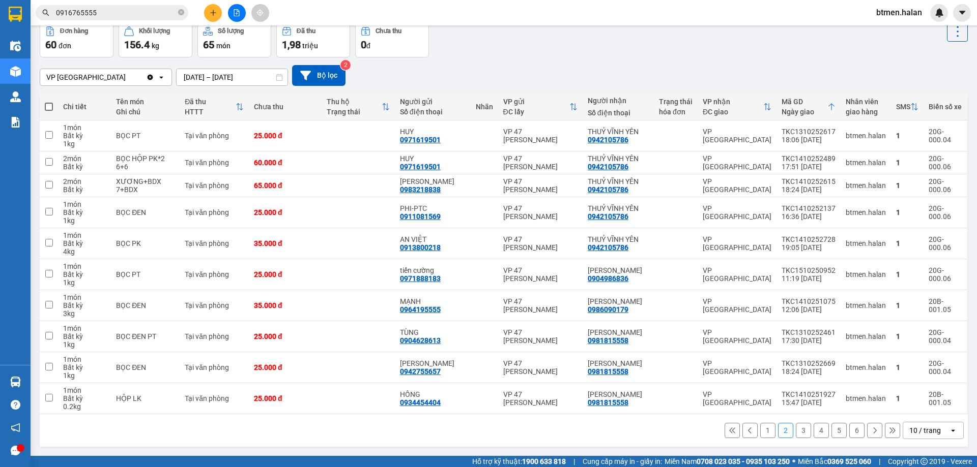
click at [760, 431] on button "1" at bounding box center [767, 430] width 15 height 15
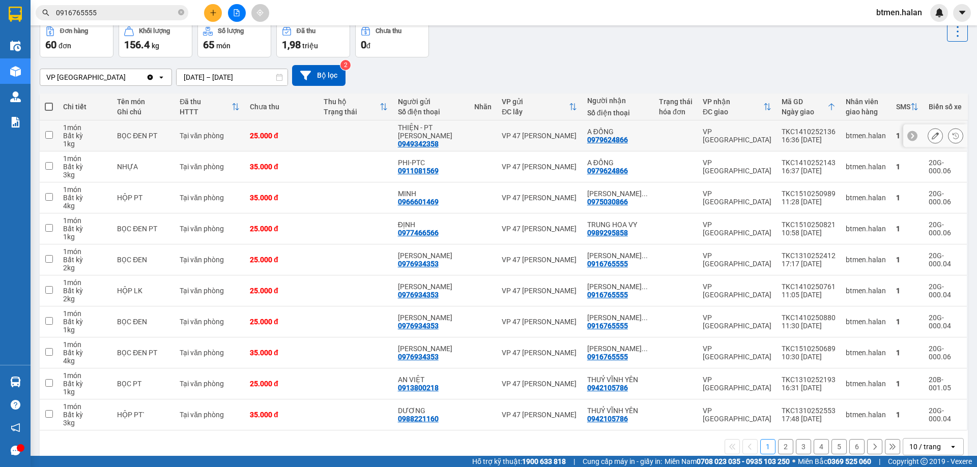
click at [628, 136] on div "0979624866" at bounding box center [607, 140] width 41 height 8
drag, startPoint x: 631, startPoint y: 135, endPoint x: 621, endPoint y: 137, distance: 10.9
click at [621, 137] on div "0979624866" at bounding box center [607, 140] width 41 height 8
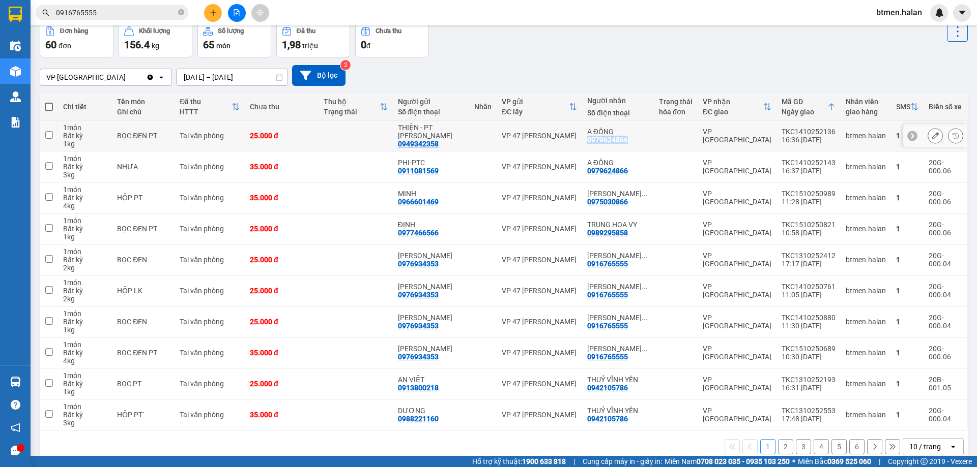
copy div "0979624866"
click at [157, 13] on input "0916765555" at bounding box center [116, 12] width 120 height 11
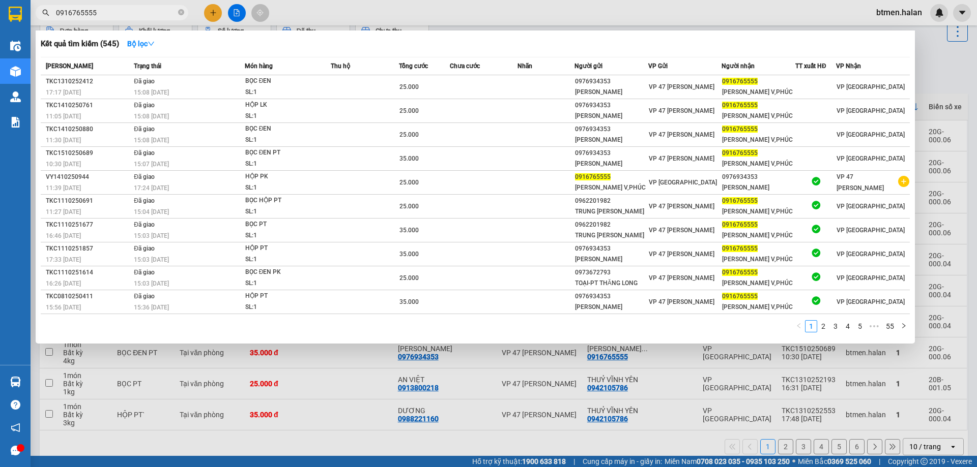
click at [157, 13] on input "0916765555" at bounding box center [116, 12] width 120 height 11
paste input "79624866"
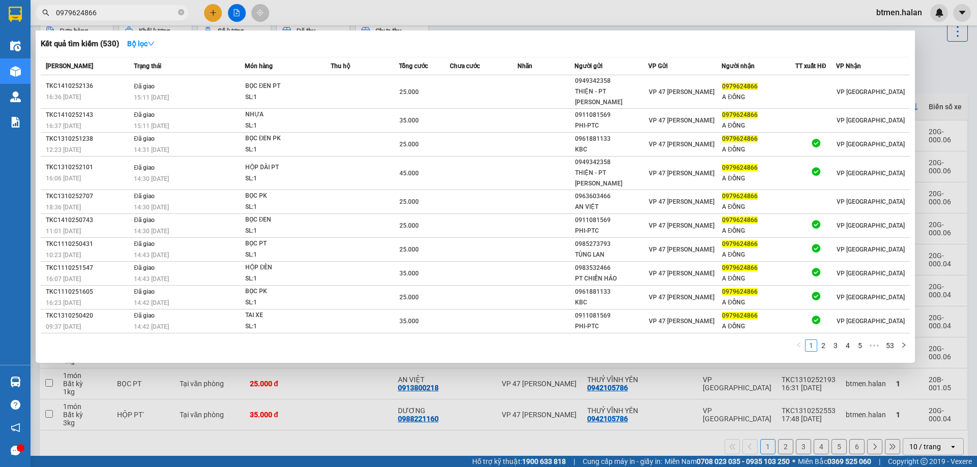
type input "0979624866"
click at [932, 71] on div at bounding box center [488, 233] width 977 height 467
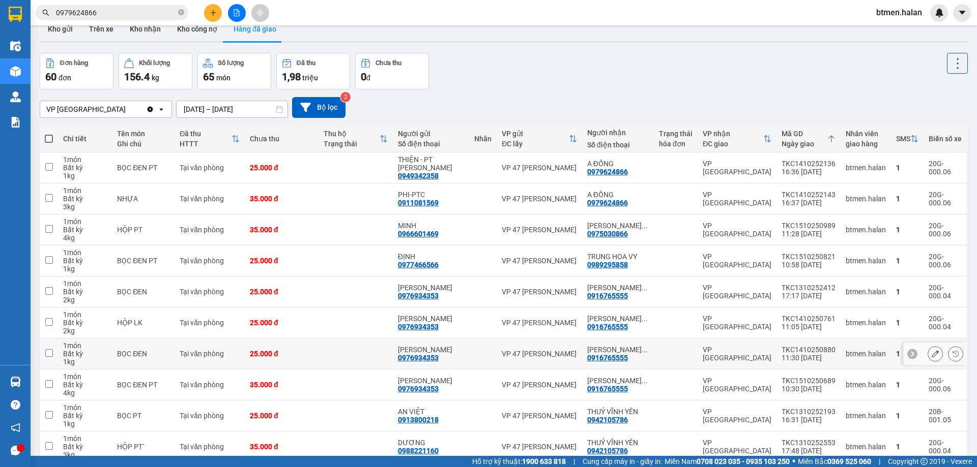
scroll to position [0, 0]
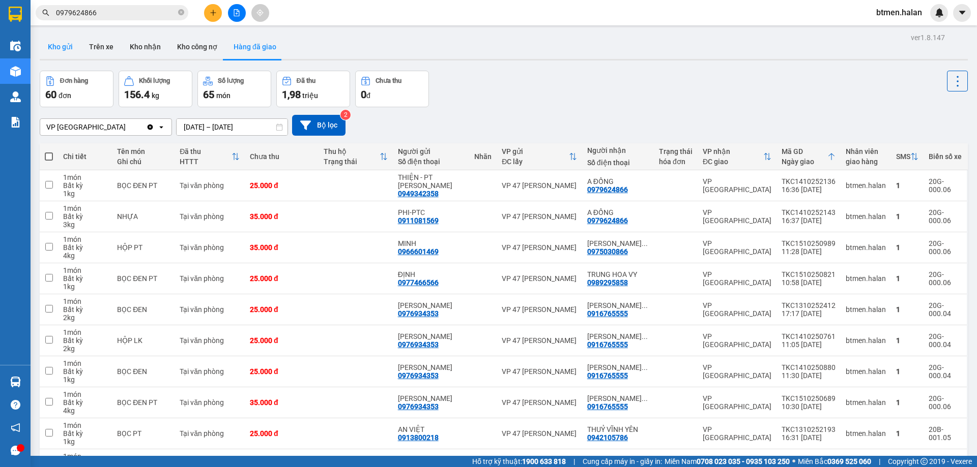
click at [71, 50] on button "Kho gửi" at bounding box center [60, 47] width 41 height 24
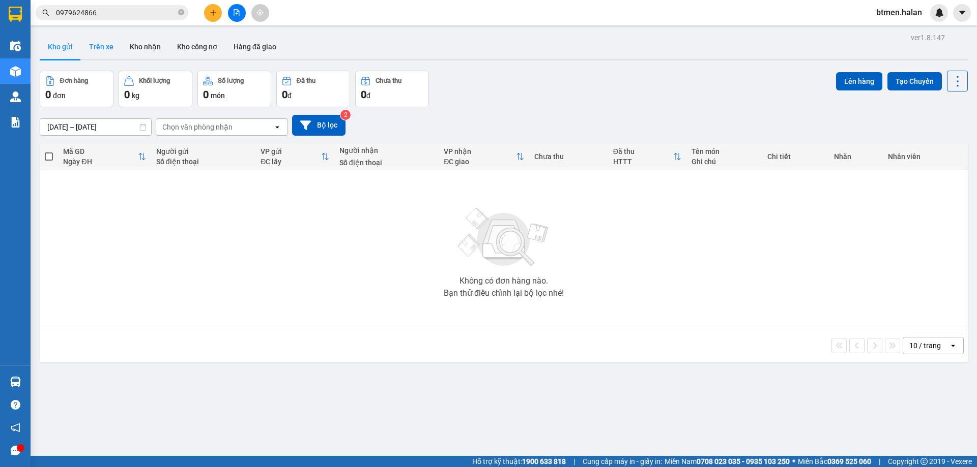
click at [106, 42] on button "Trên xe" at bounding box center [101, 47] width 41 height 24
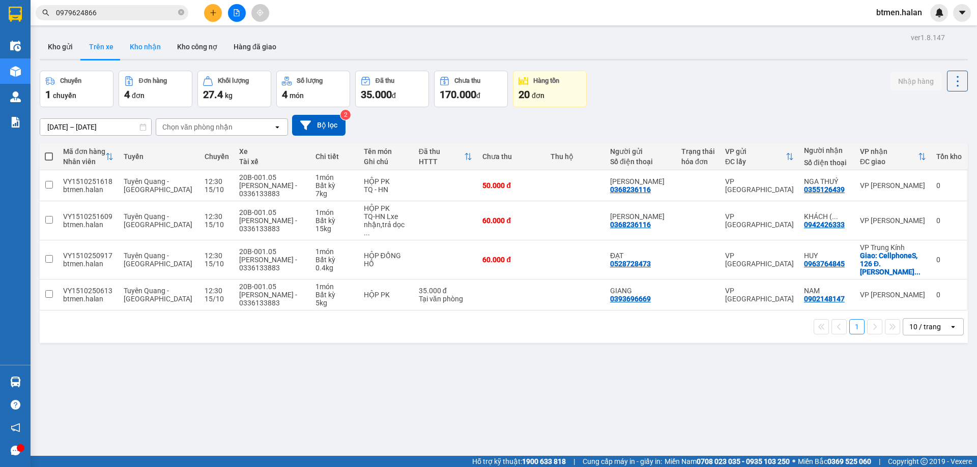
click at [135, 51] on button "Kho nhận" at bounding box center [145, 47] width 47 height 24
type input "[DATE] – [DATE]"
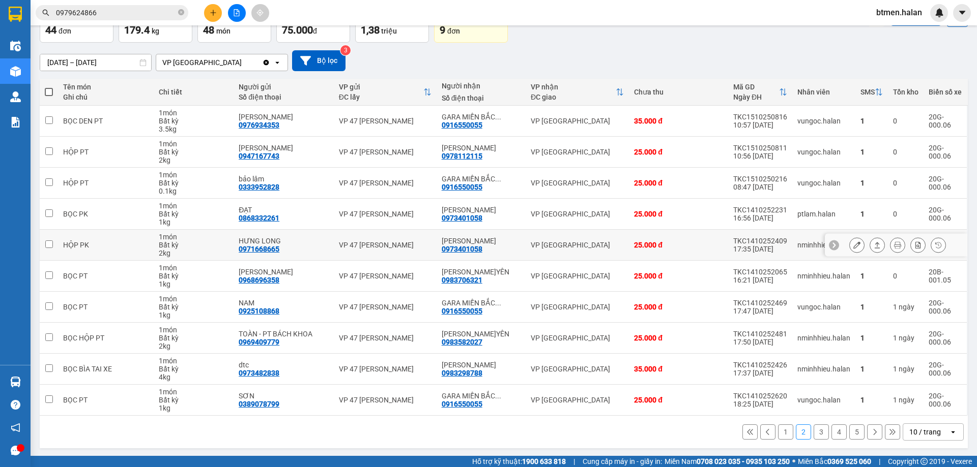
scroll to position [66, 0]
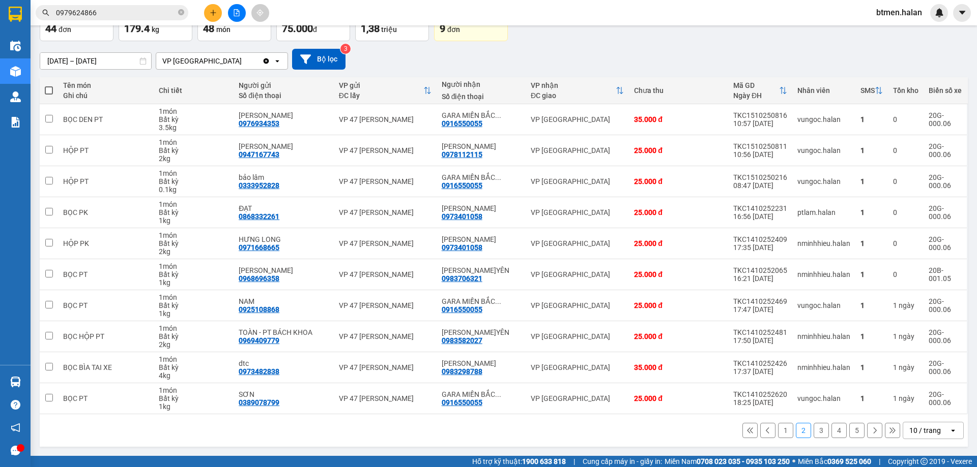
click at [854, 429] on button "5" at bounding box center [856, 430] width 15 height 15
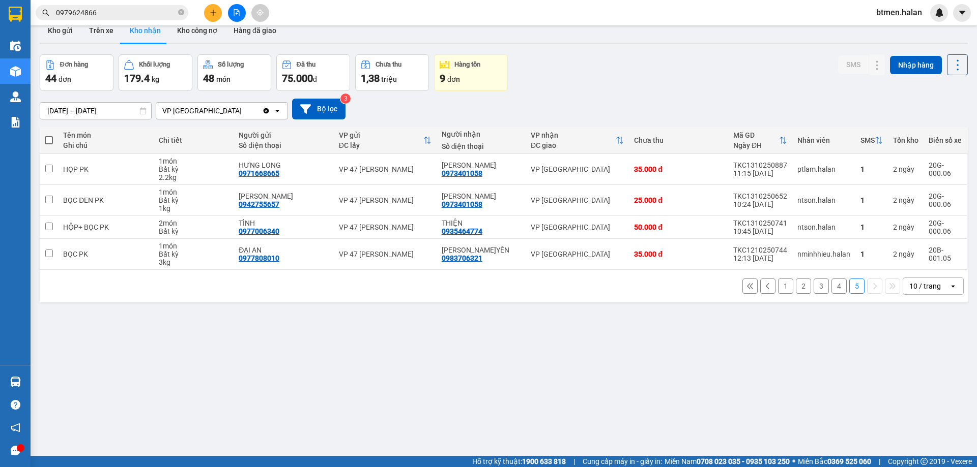
scroll to position [0, 0]
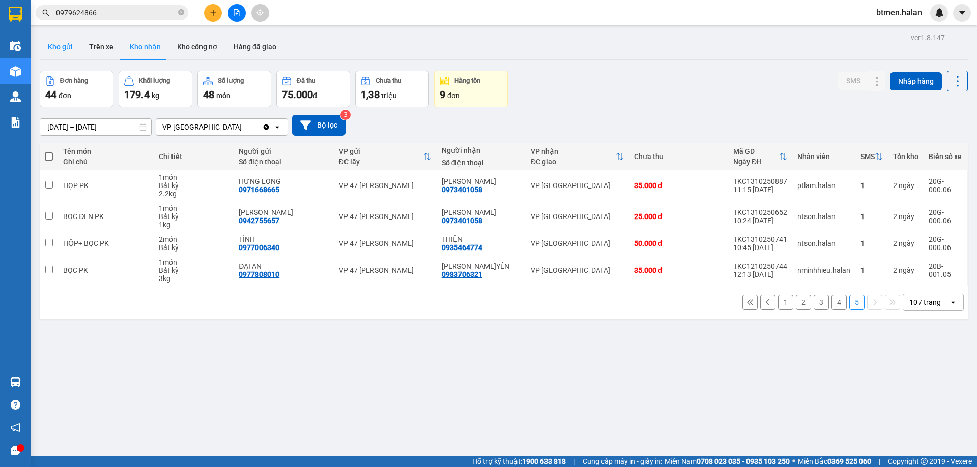
click at [47, 46] on button "Kho gửi" at bounding box center [60, 47] width 41 height 24
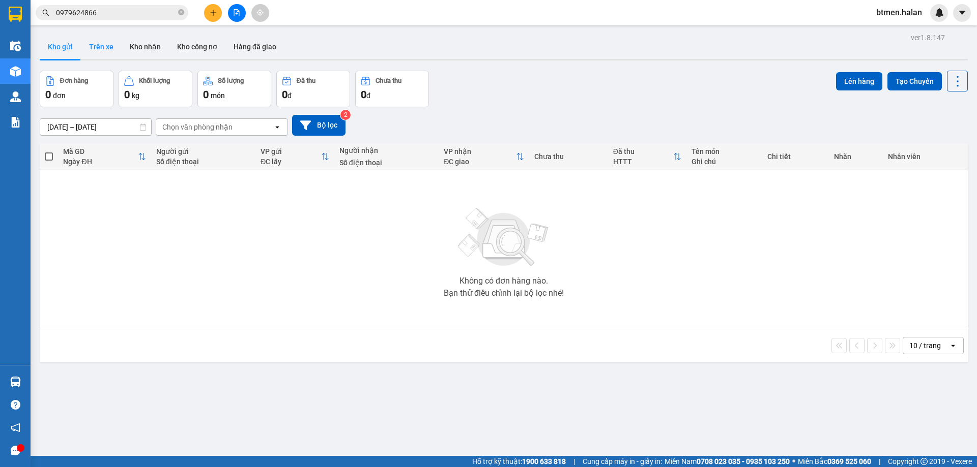
click at [115, 54] on button "Trên xe" at bounding box center [101, 47] width 41 height 24
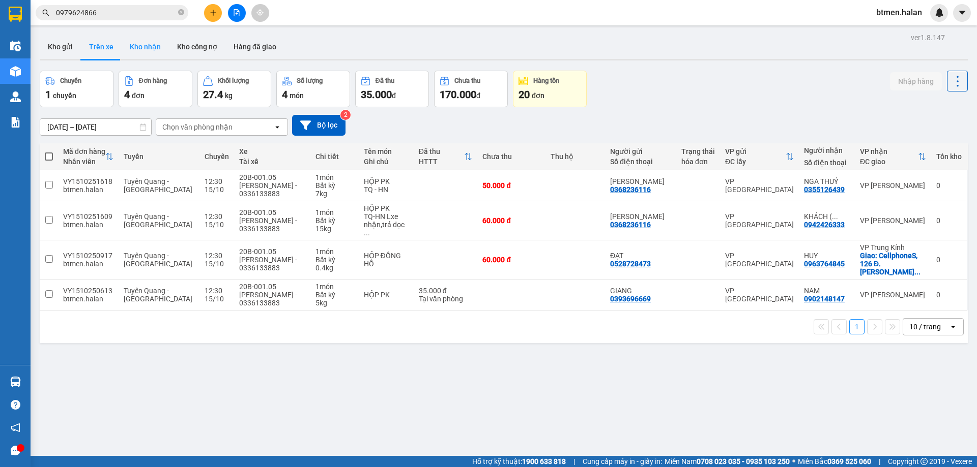
click at [149, 53] on button "Kho nhận" at bounding box center [145, 47] width 47 height 24
type input "[DATE] – [DATE]"
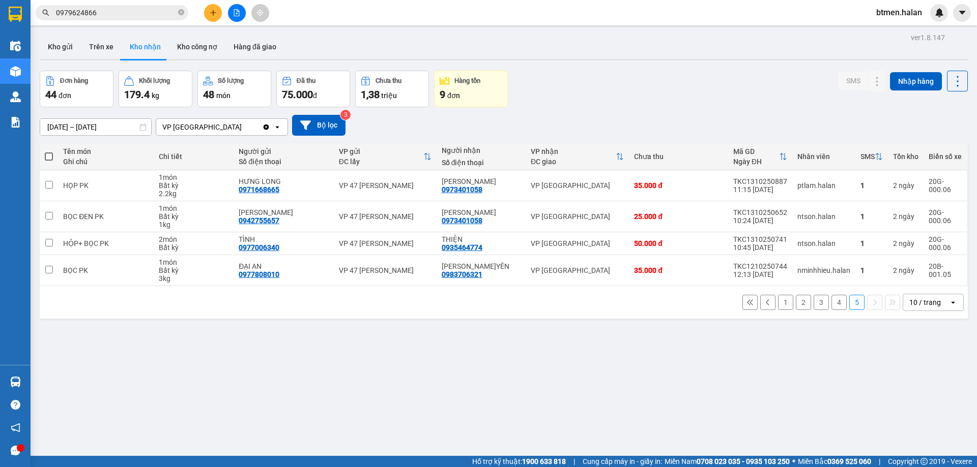
click at [778, 306] on button "1" at bounding box center [785, 302] width 15 height 15
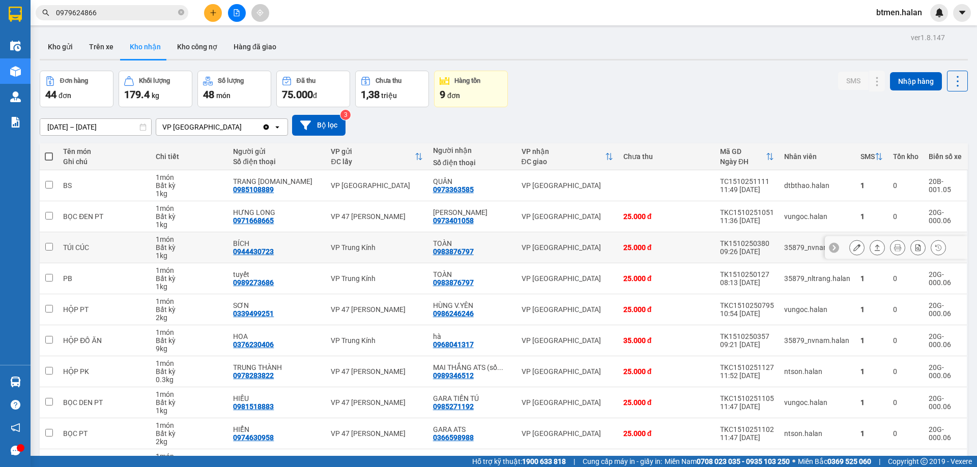
click at [841, 246] on div at bounding box center [896, 248] width 142 height 23
click at [853, 247] on icon at bounding box center [856, 247] width 7 height 7
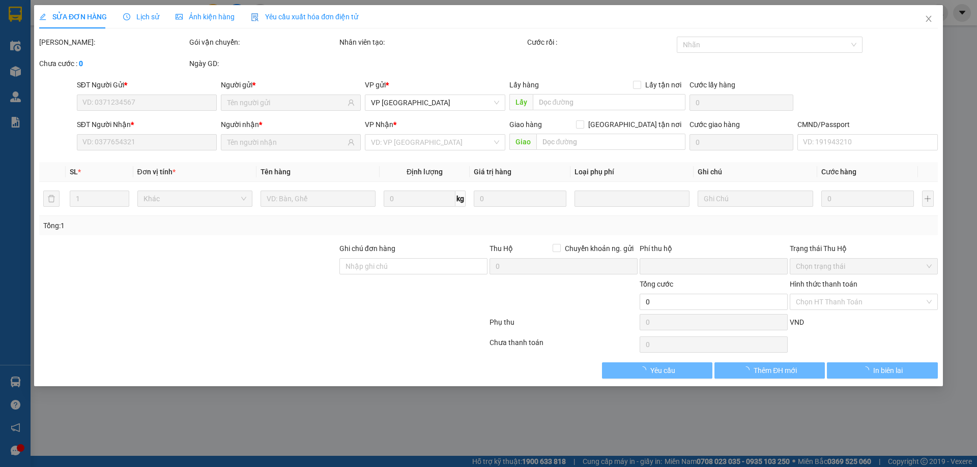
type input "0944430723"
type input "BÍCH"
type input "0983876797"
type input "TOÀN"
type input "0"
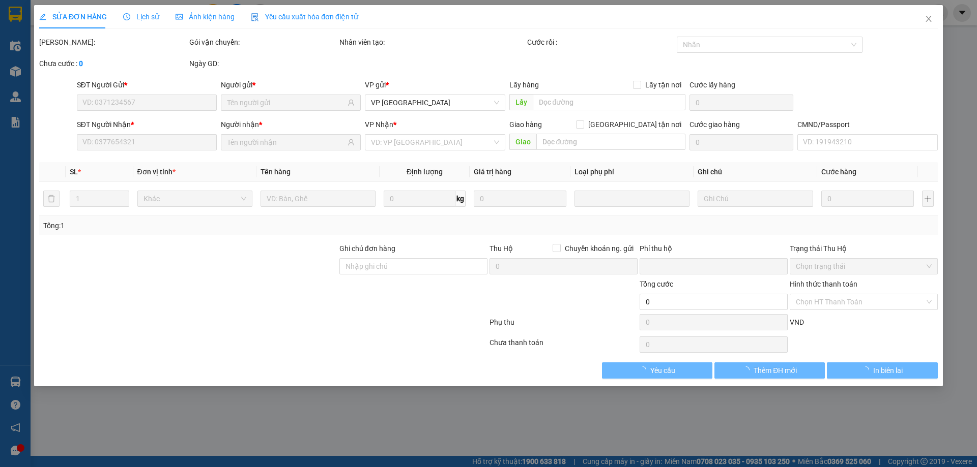
type input "25.000"
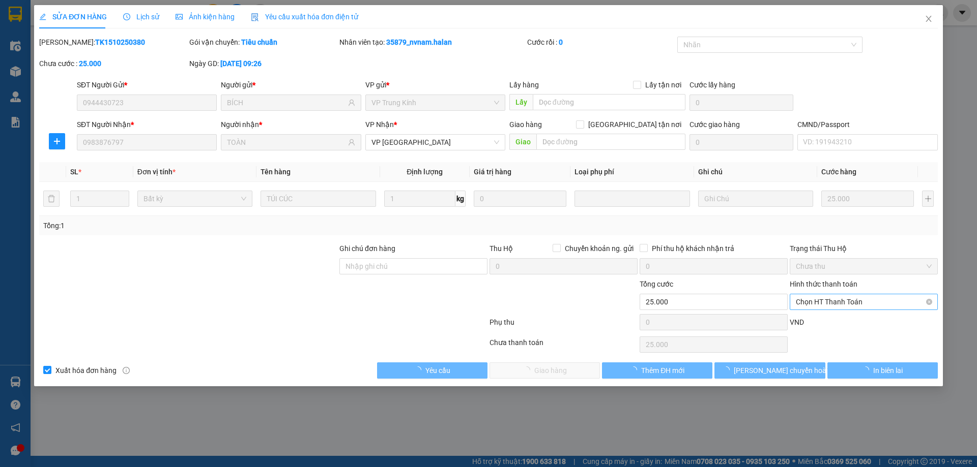
click at [831, 305] on span "Chọn HT Thanh Toán" at bounding box center [864, 302] width 136 height 15
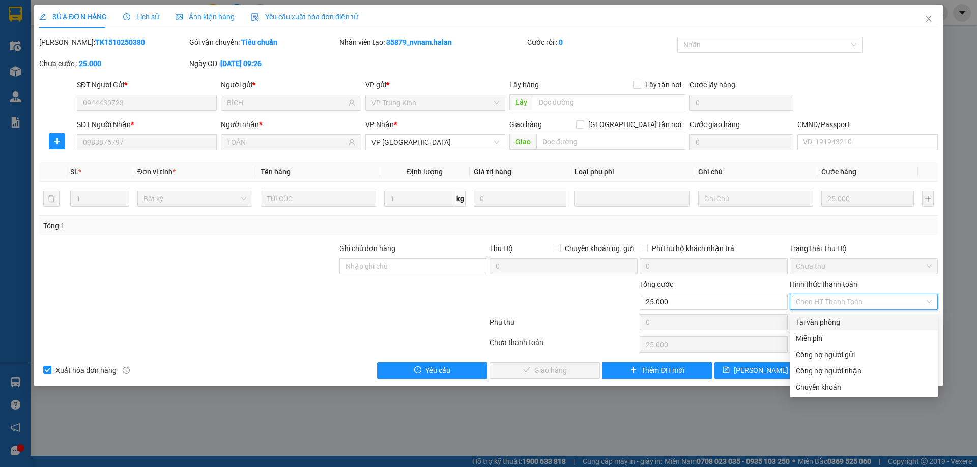
click at [825, 322] on div "Tại văn phòng" at bounding box center [864, 322] width 136 height 11
type input "0"
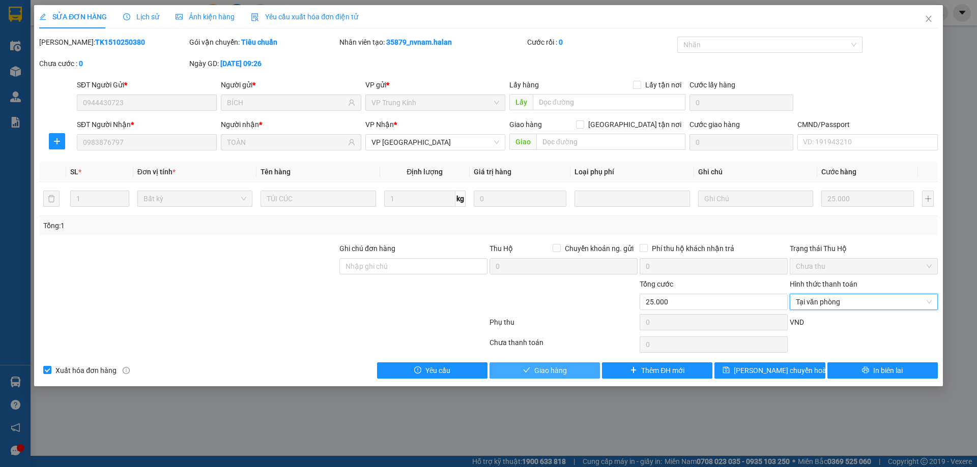
click at [569, 367] on button "Giao hàng" at bounding box center [544, 371] width 110 height 16
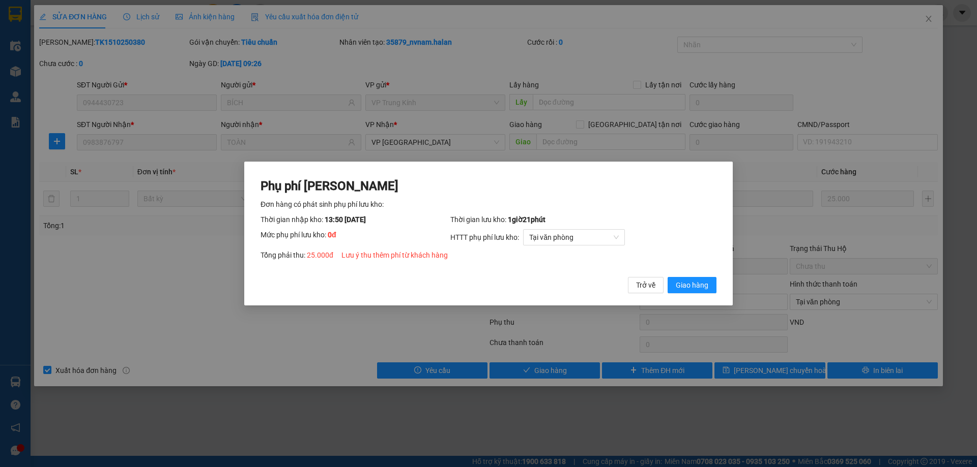
drag, startPoint x: 699, startPoint y: 285, endPoint x: 763, endPoint y: 250, distance: 72.2
click at [704, 283] on span "Giao hàng" at bounding box center [692, 285] width 33 height 11
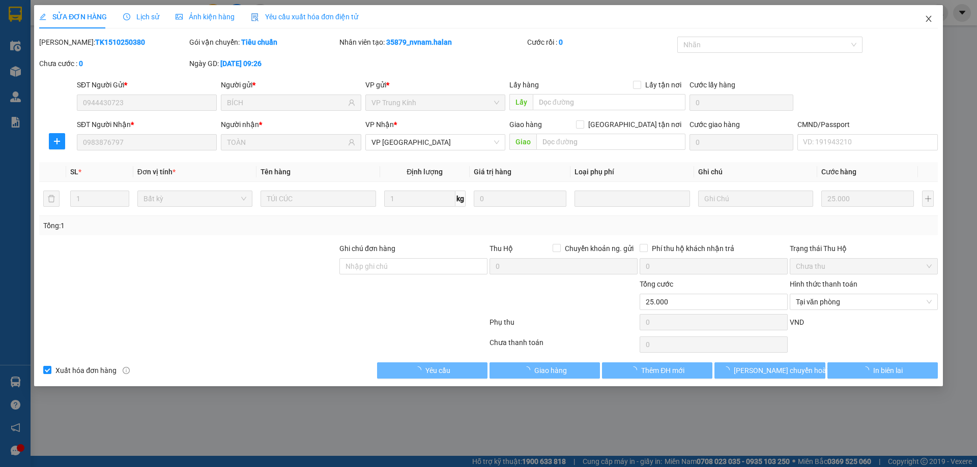
click at [928, 20] on icon "close" at bounding box center [928, 19] width 8 height 8
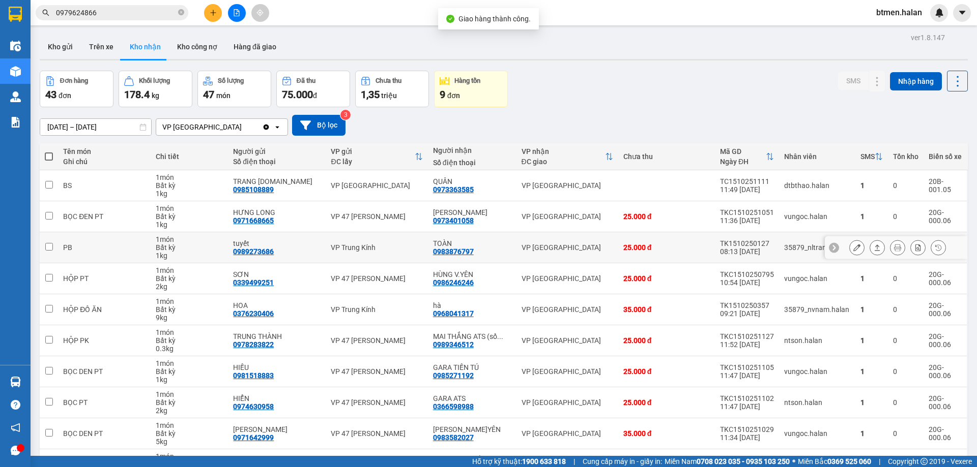
click at [853, 248] on icon at bounding box center [856, 247] width 7 height 7
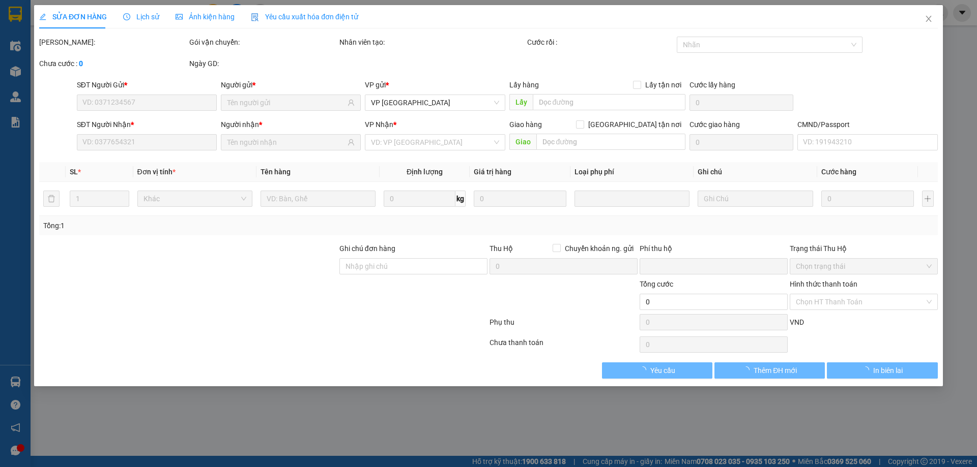
type input "0989273686"
type input "tuyết"
type input "0983876797"
type input "TOÀN"
type input "0"
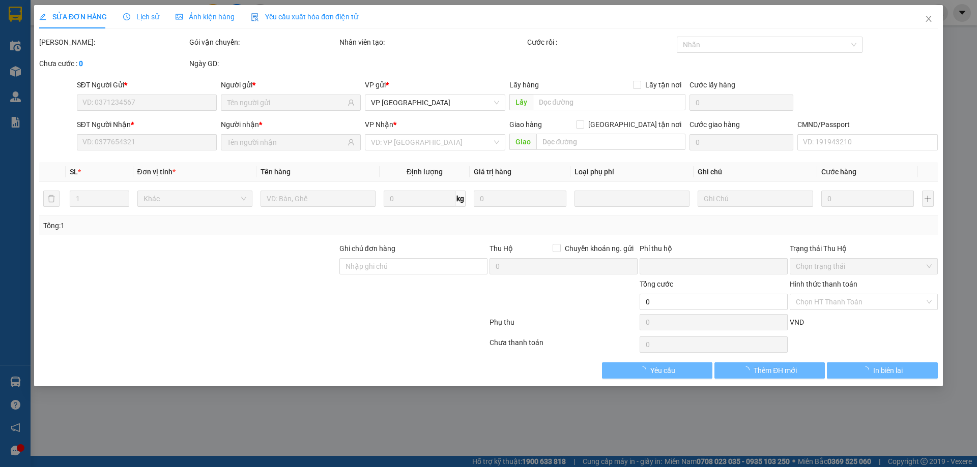
type input "25.000"
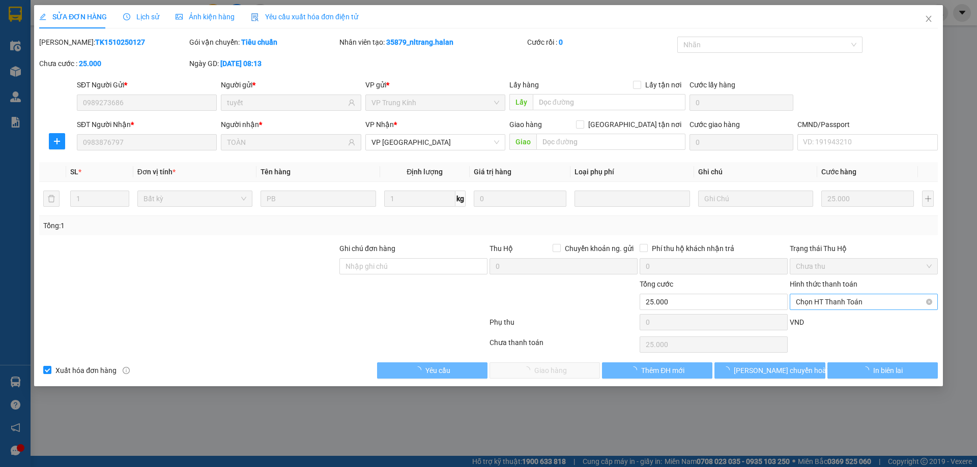
click at [825, 304] on span "Chọn HT Thanh Toán" at bounding box center [864, 302] width 136 height 15
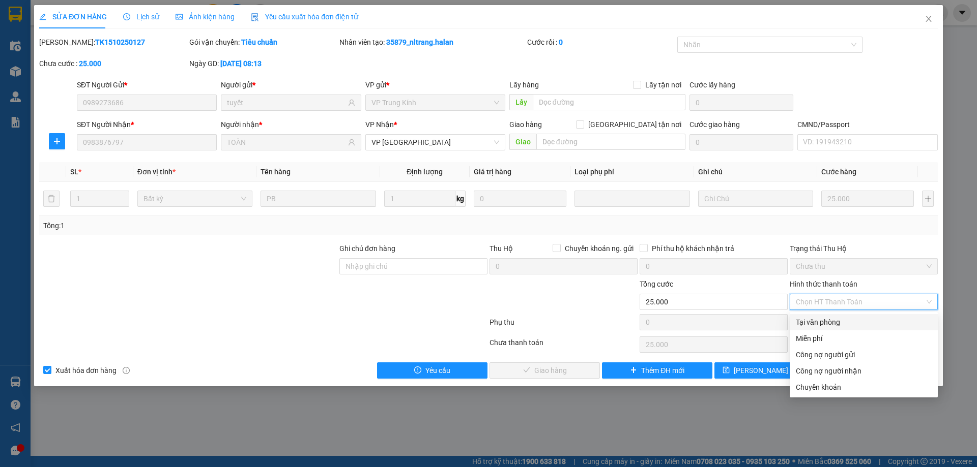
drag, startPoint x: 821, startPoint y: 324, endPoint x: 615, endPoint y: 361, distance: 209.2
click at [820, 325] on div "Tại văn phòng" at bounding box center [864, 322] width 136 height 11
type input "0"
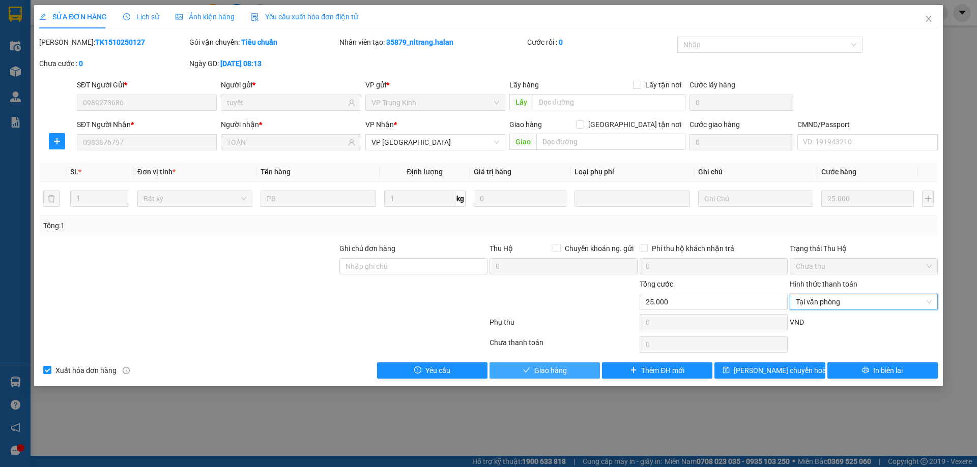
click at [530, 371] on button "Giao hàng" at bounding box center [544, 371] width 110 height 16
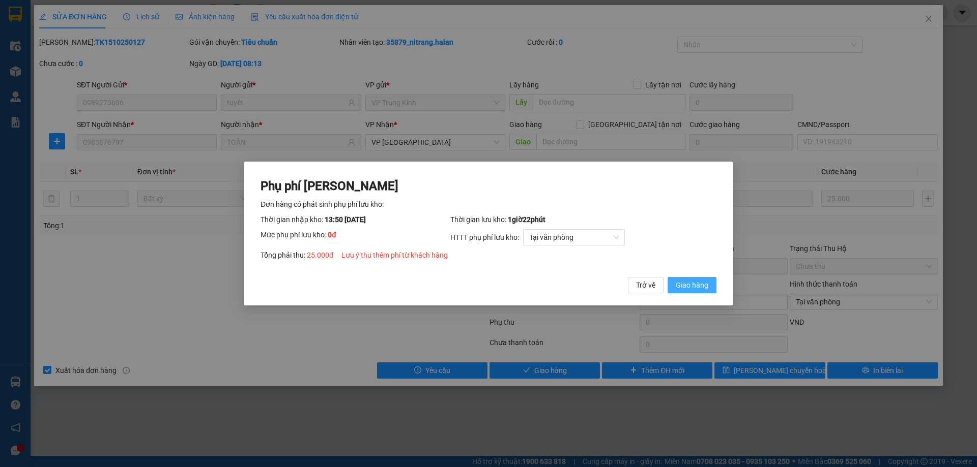
click at [690, 288] on span "Giao hàng" at bounding box center [692, 285] width 33 height 11
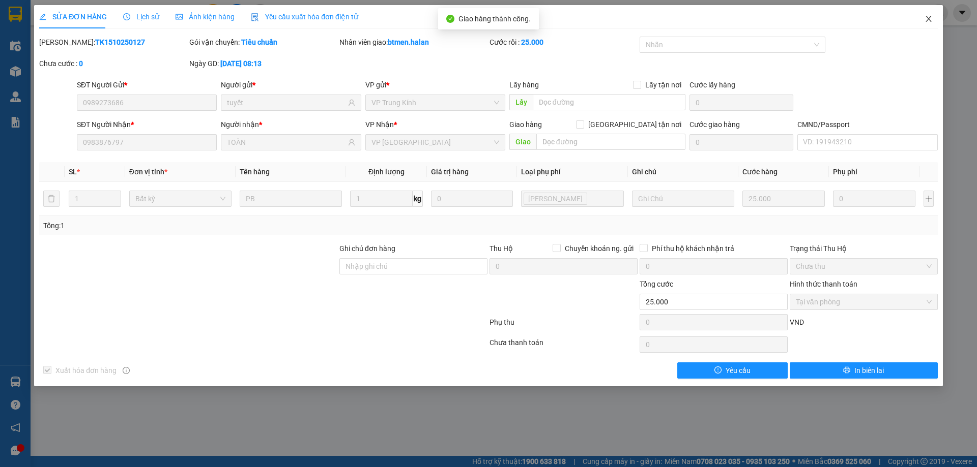
click at [928, 18] on icon "close" at bounding box center [928, 19] width 6 height 6
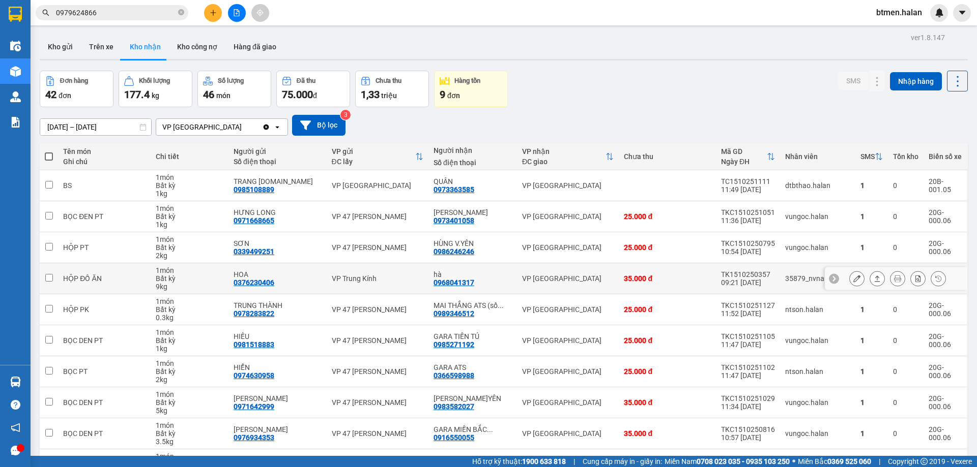
scroll to position [66, 0]
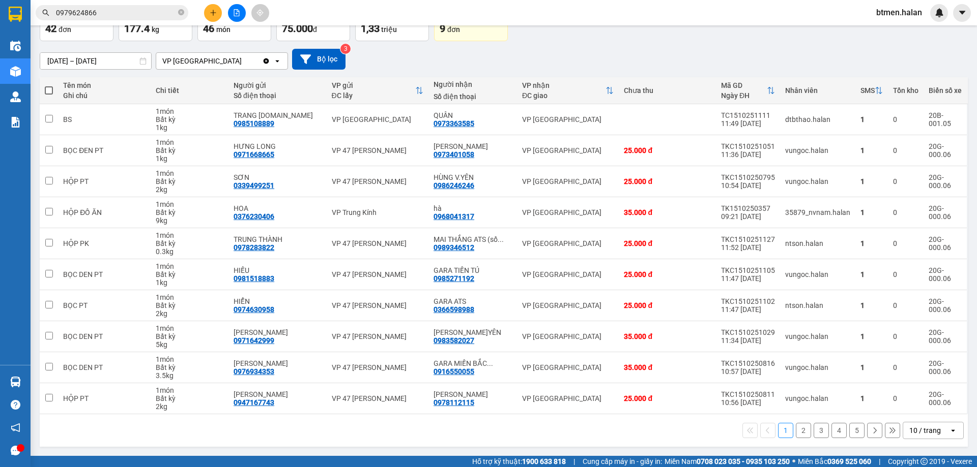
click at [854, 432] on button "5" at bounding box center [856, 430] width 15 height 15
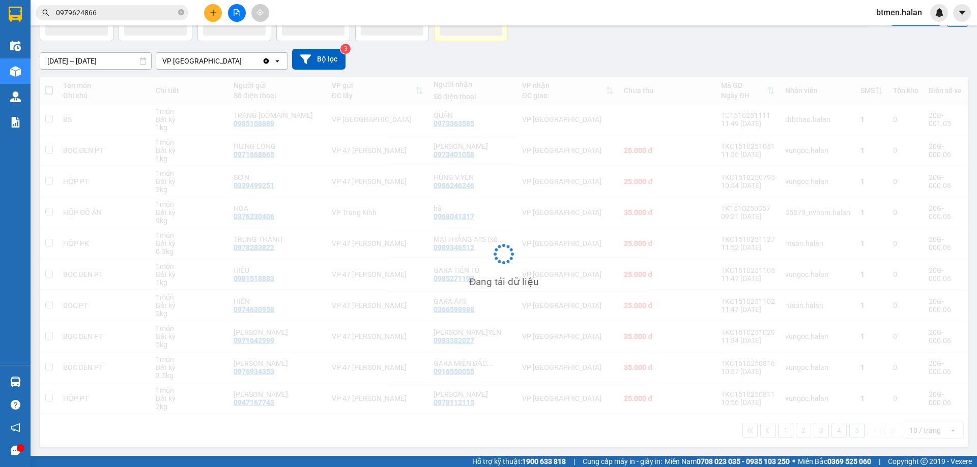
scroll to position [47, 0]
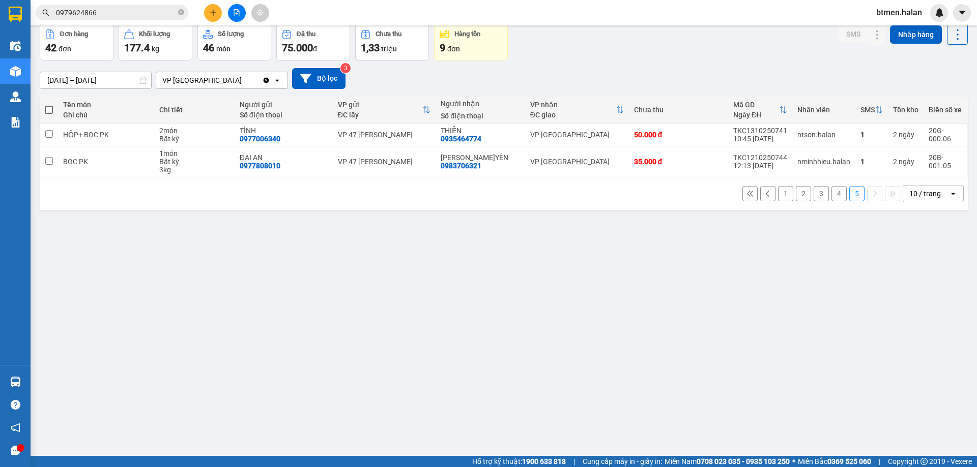
click at [834, 194] on button "4" at bounding box center [838, 193] width 15 height 15
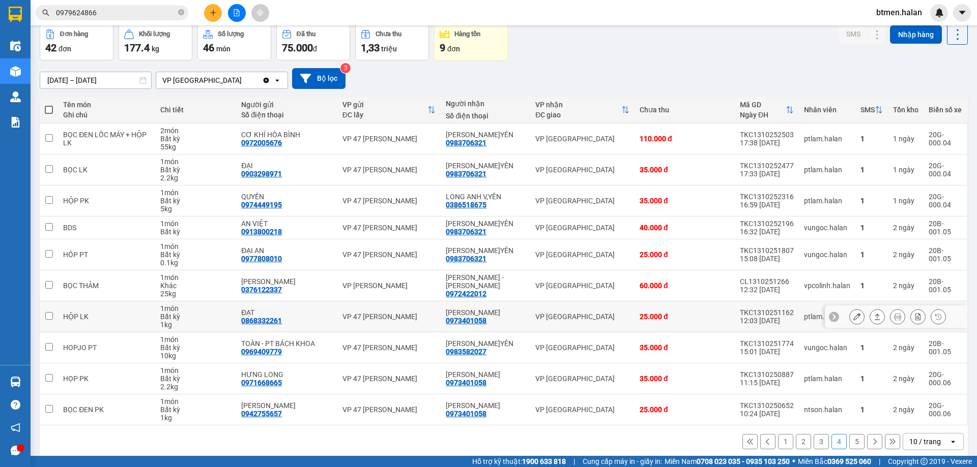
scroll to position [58, 0]
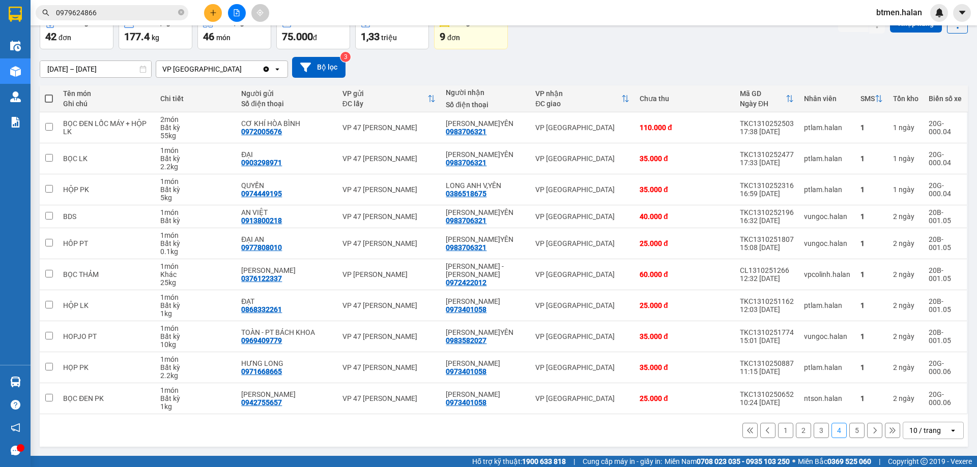
click at [817, 430] on button "3" at bounding box center [820, 430] width 15 height 15
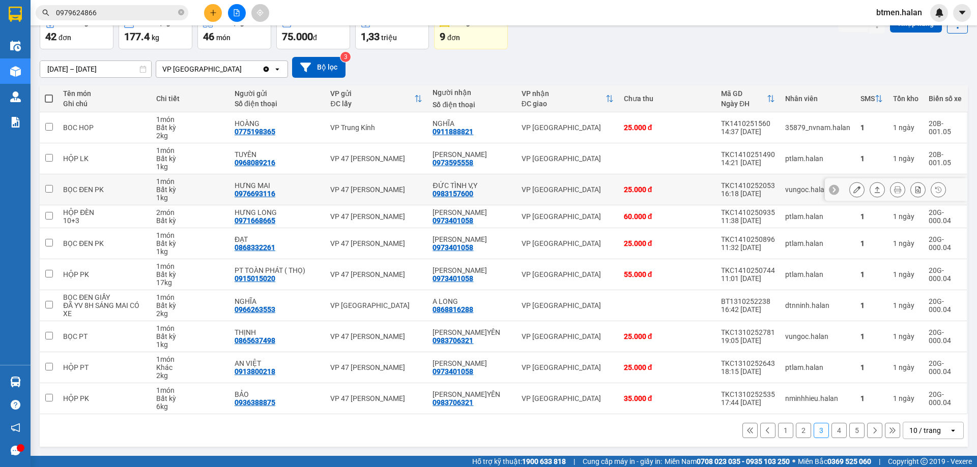
click at [853, 188] on icon at bounding box center [856, 189] width 7 height 7
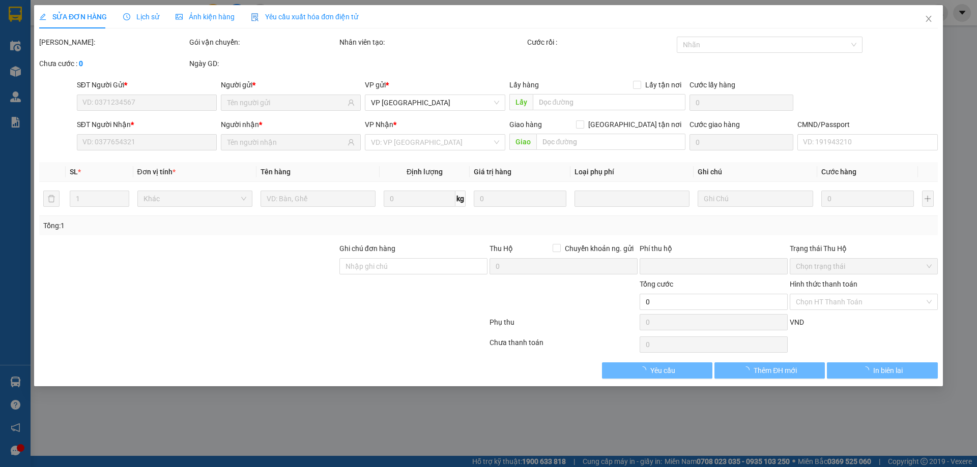
type input "0976693116"
type input "HƯNG MAI"
type input "0983157600"
type input "ĐỨC TÌNH V,Y"
checkbox input "true"
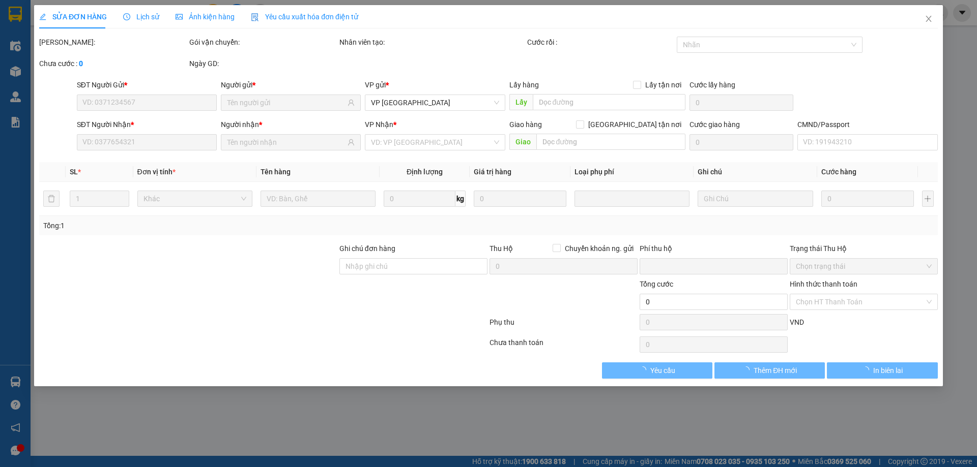
type input "0"
type input "25.000"
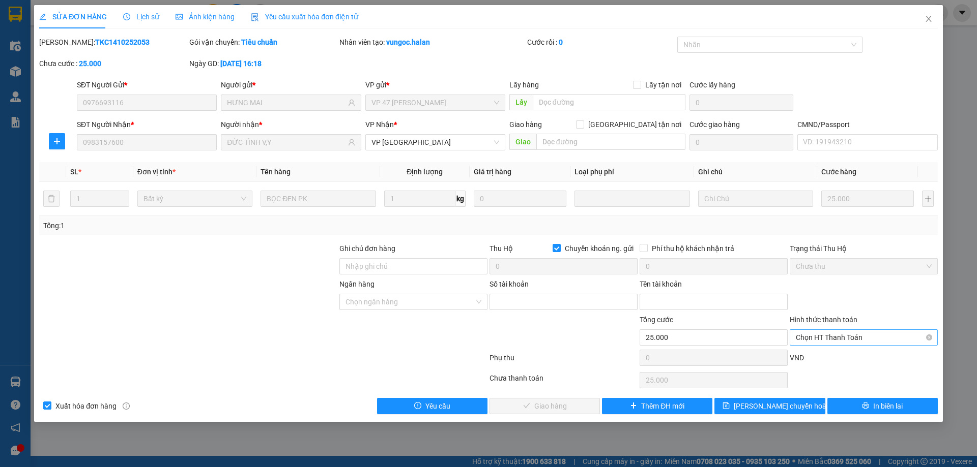
click at [836, 334] on span "Chọn HT Thanh Toán" at bounding box center [864, 337] width 136 height 15
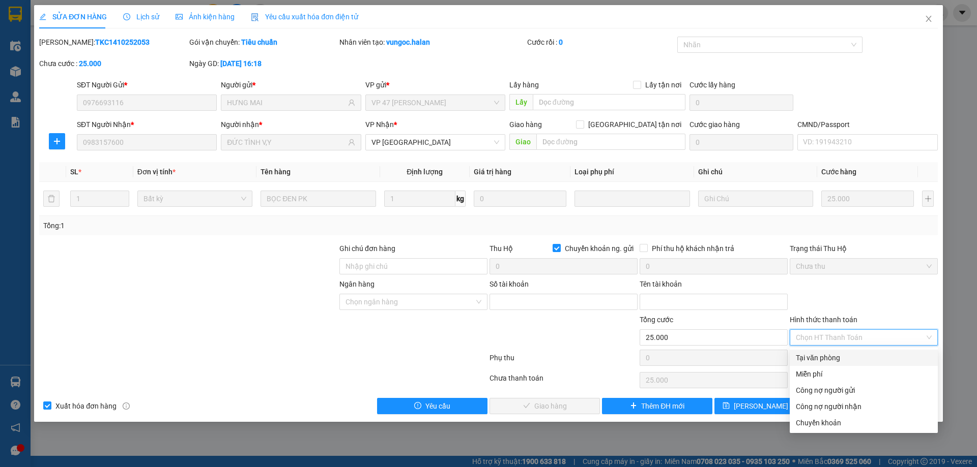
click at [829, 355] on div "Tại văn phòng" at bounding box center [864, 358] width 136 height 11
type input "0"
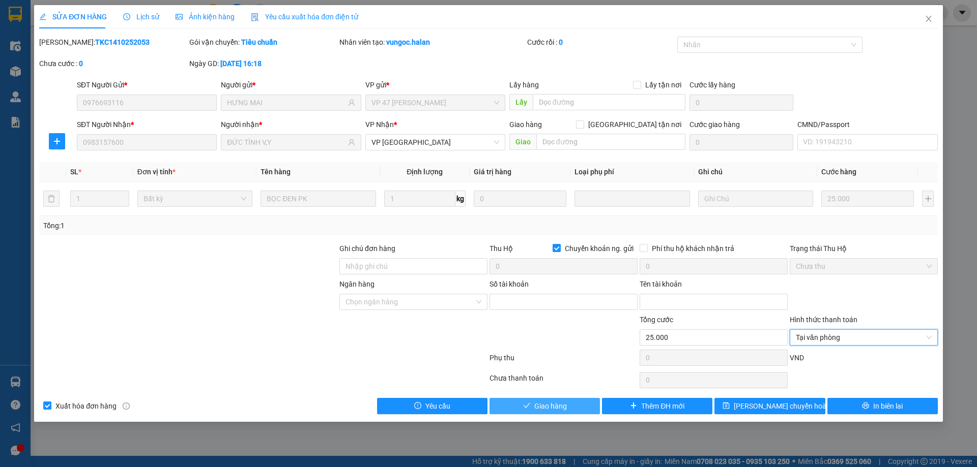
click at [541, 404] on span "Giao hàng" at bounding box center [550, 406] width 33 height 11
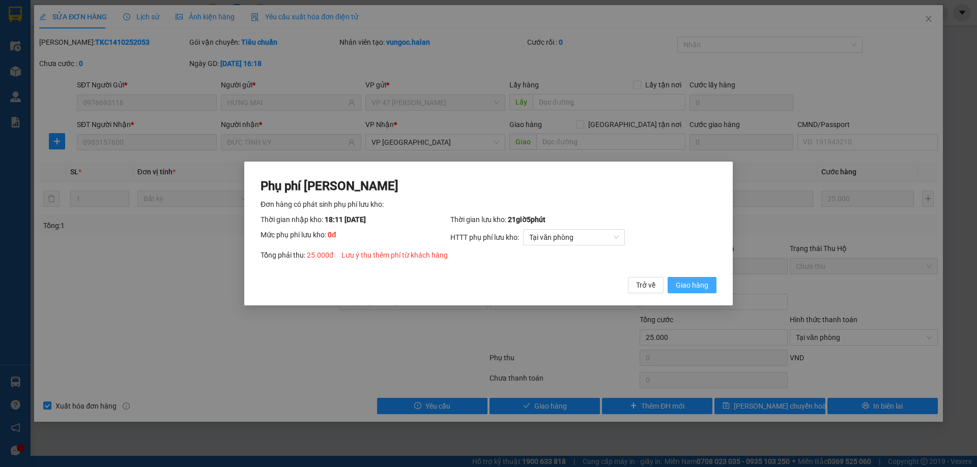
click at [687, 280] on span "Giao hàng" at bounding box center [692, 285] width 33 height 11
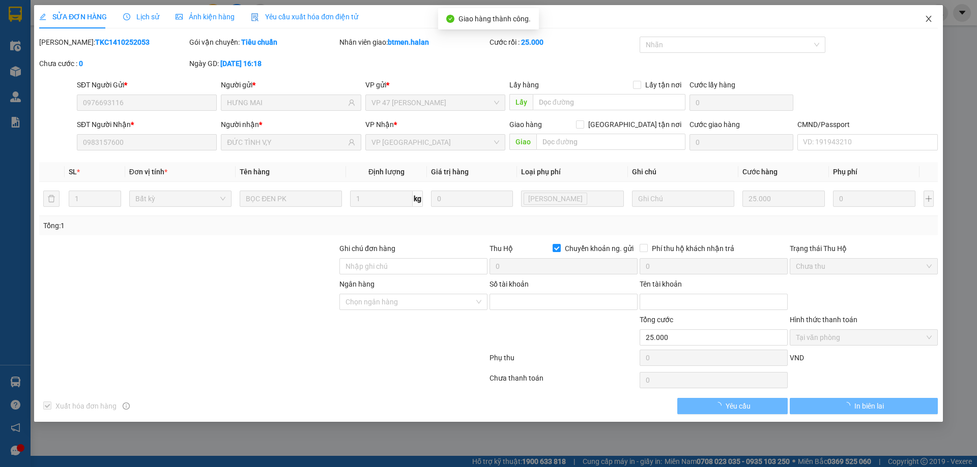
click at [927, 14] on span "Close" at bounding box center [928, 19] width 28 height 28
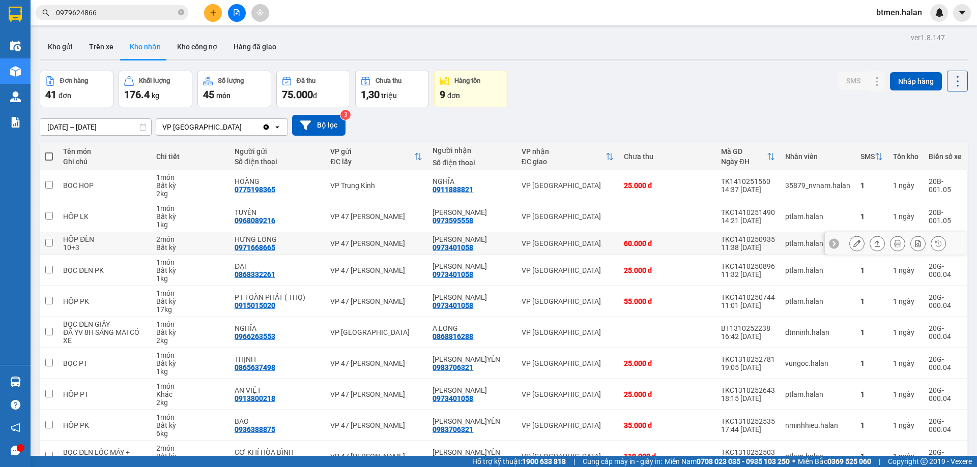
scroll to position [51, 0]
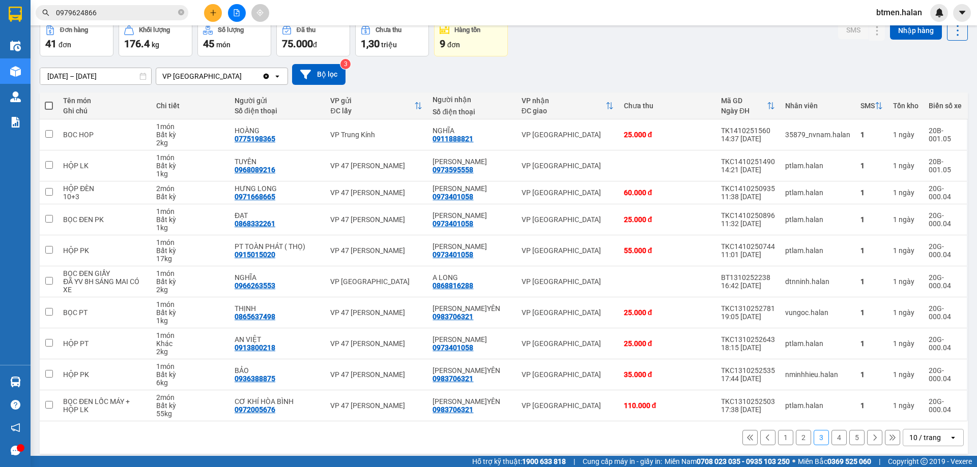
click at [778, 438] on button "1" at bounding box center [785, 437] width 15 height 15
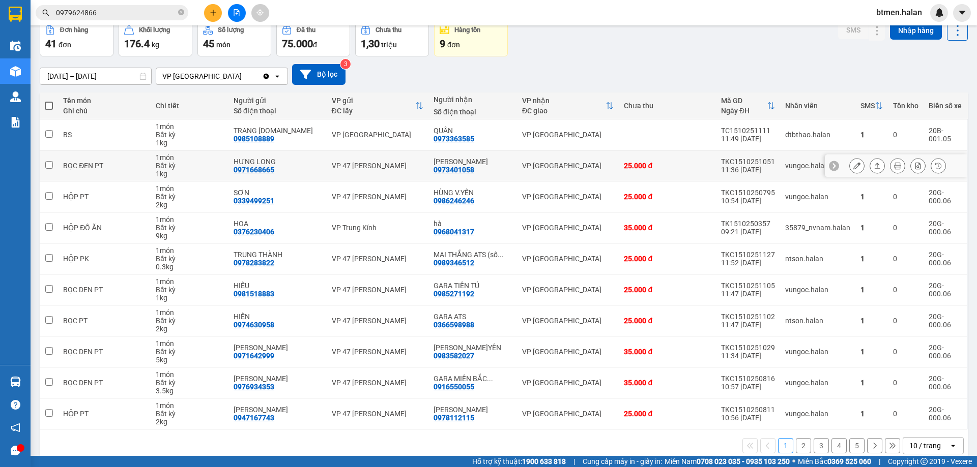
scroll to position [0, 0]
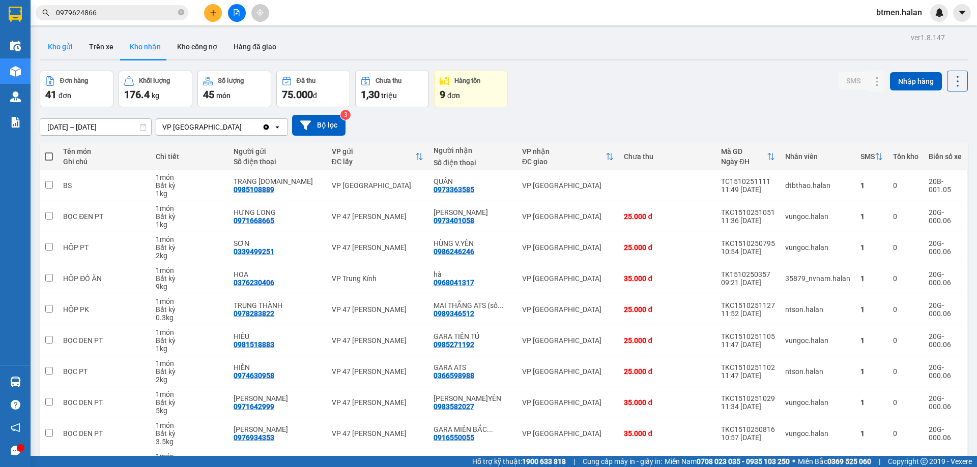
click at [60, 38] on button "Kho gửi" at bounding box center [60, 47] width 41 height 24
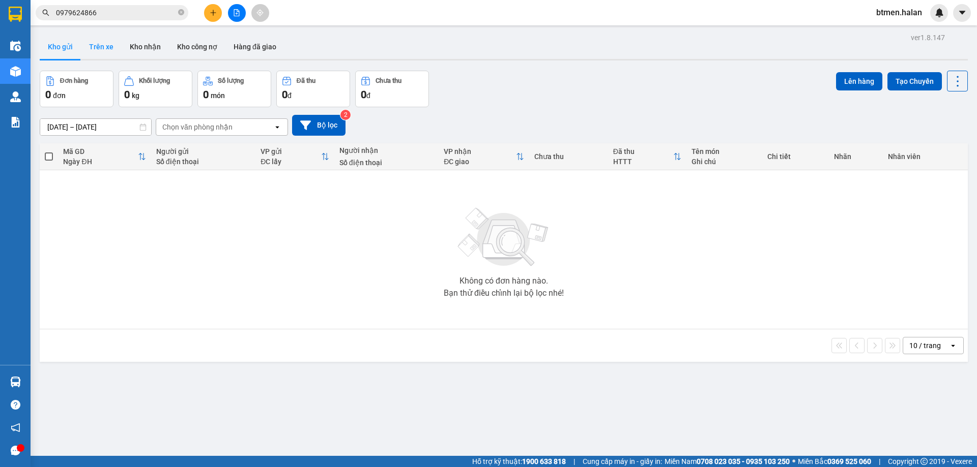
click at [111, 44] on button "Trên xe" at bounding box center [101, 47] width 41 height 24
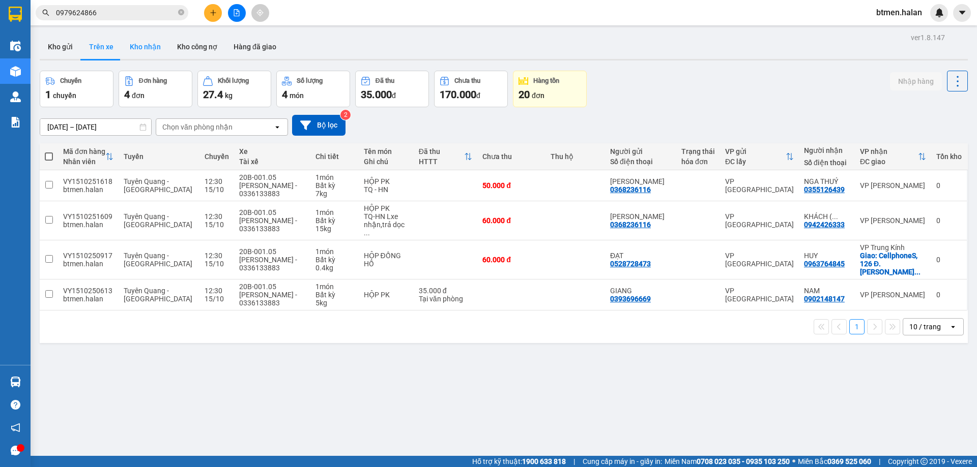
click at [153, 44] on button "Kho nhận" at bounding box center [145, 47] width 47 height 24
type input "[DATE] – [DATE]"
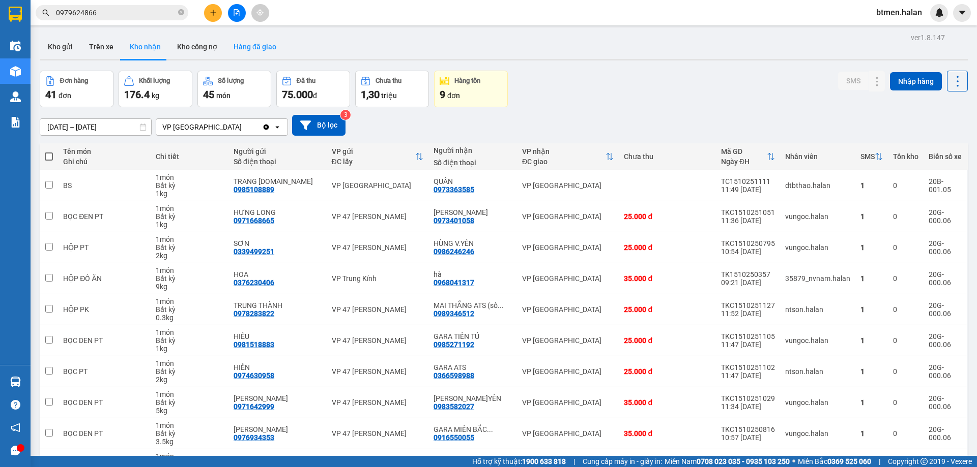
drag, startPoint x: 241, startPoint y: 42, endPoint x: 356, endPoint y: 112, distance: 134.9
click at [242, 42] on button "Hàng đã giao" at bounding box center [254, 47] width 59 height 24
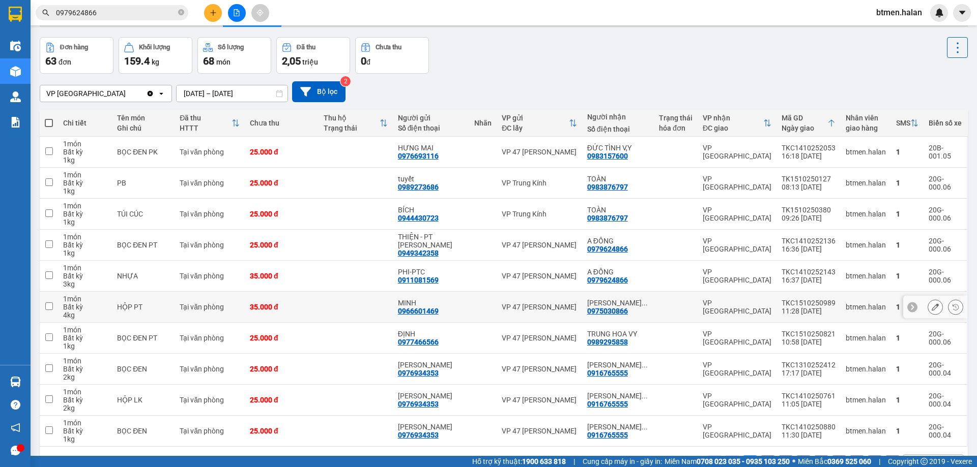
scroll to position [51, 0]
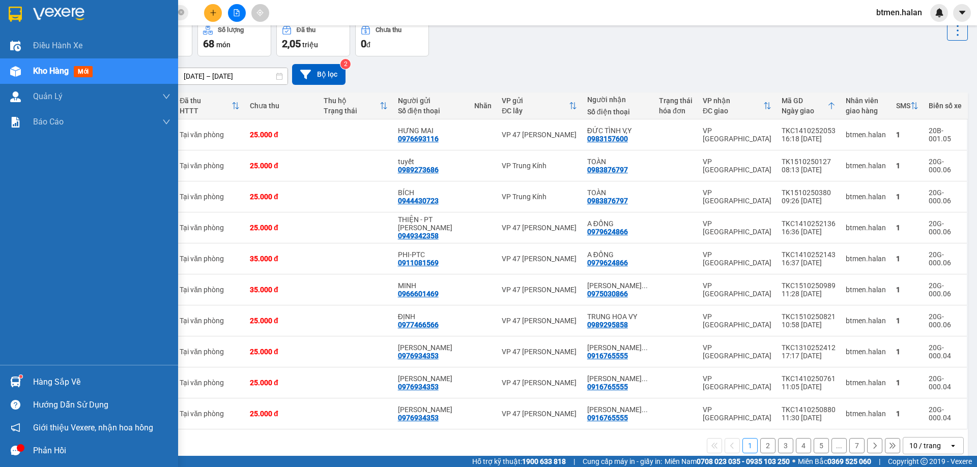
click at [30, 380] on div "Hàng sắp về" at bounding box center [89, 382] width 178 height 23
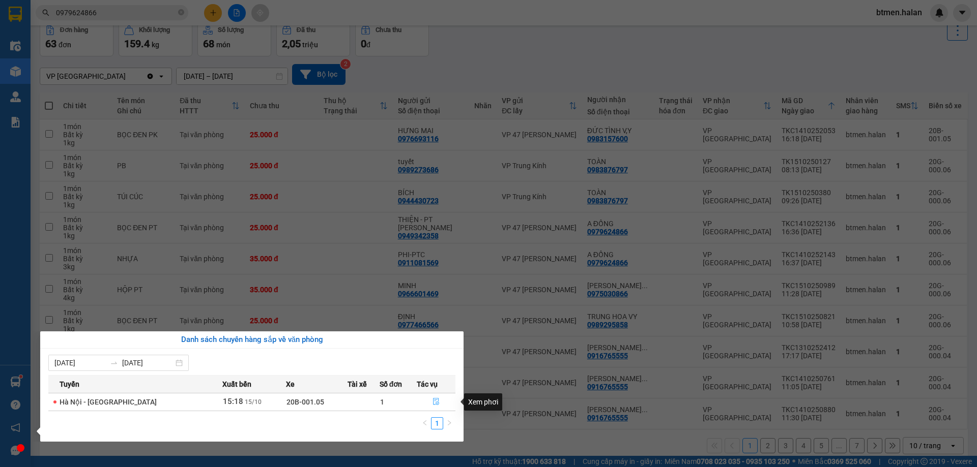
click at [428, 400] on button "button" at bounding box center [436, 402] width 38 height 16
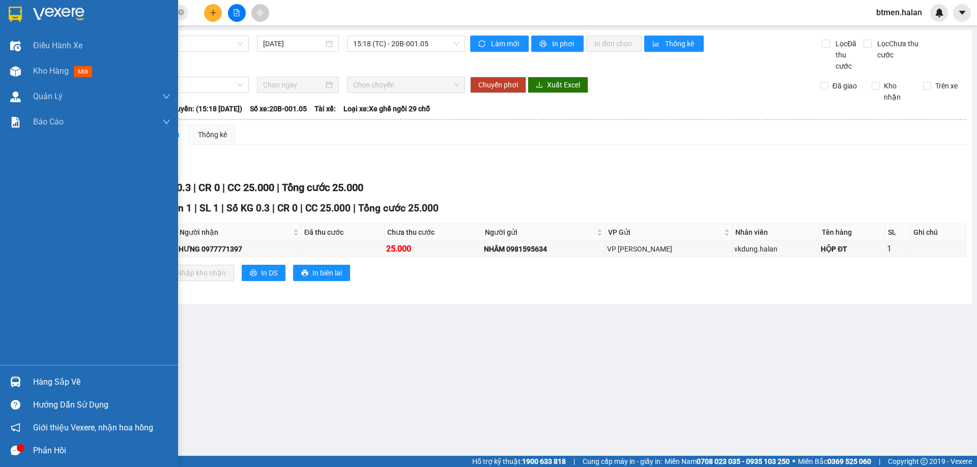
drag, startPoint x: 32, startPoint y: 387, endPoint x: 97, endPoint y: 396, distance: 65.2
click at [33, 387] on div "Hàng sắp về" at bounding box center [89, 382] width 178 height 23
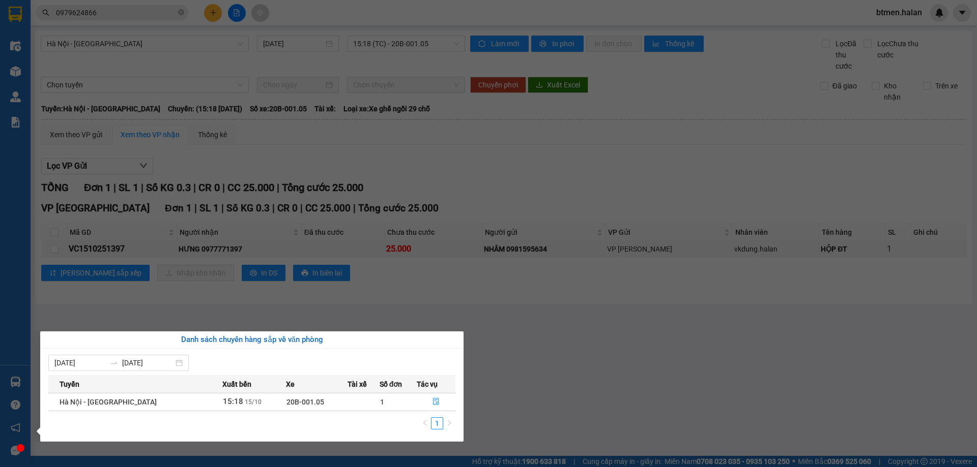
click at [510, 376] on section "Kết quả tìm kiếm ( 530 ) Bộ lọc Mã ĐH Trạng thái Món hàng Thu hộ Tổng cước Chưa…" at bounding box center [488, 233] width 977 height 467
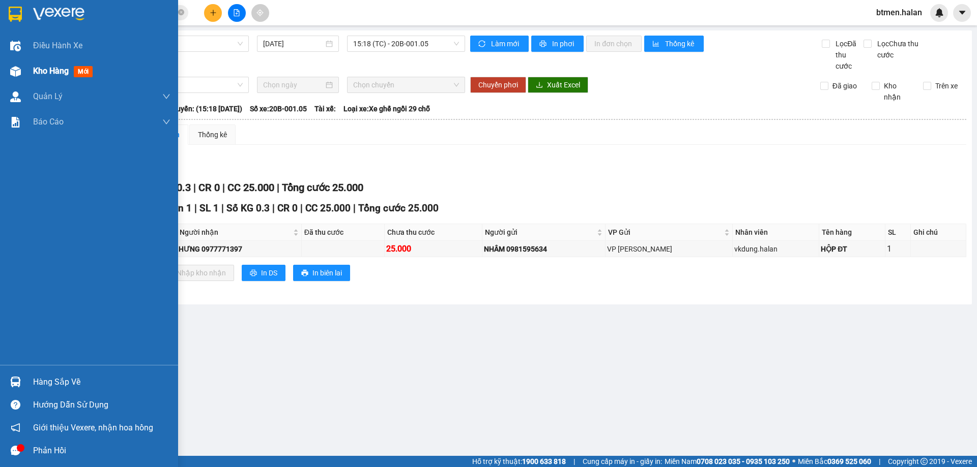
click at [46, 71] on span "Kho hàng" at bounding box center [51, 71] width 36 height 10
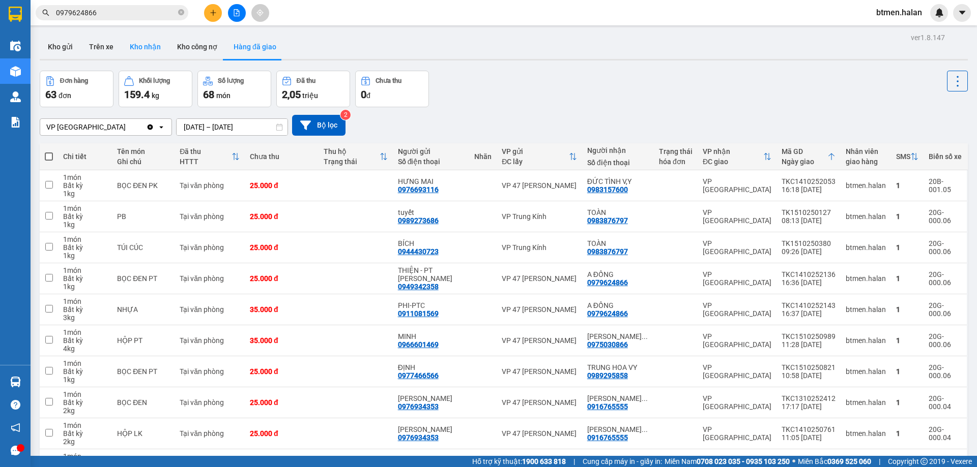
click at [152, 47] on button "Kho nhận" at bounding box center [145, 47] width 47 height 24
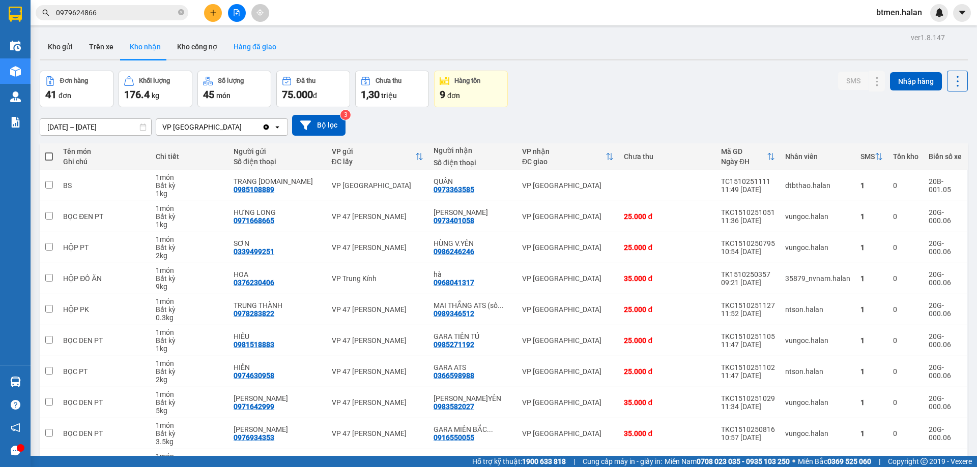
click at [241, 52] on button "Hàng đã giao" at bounding box center [254, 47] width 59 height 24
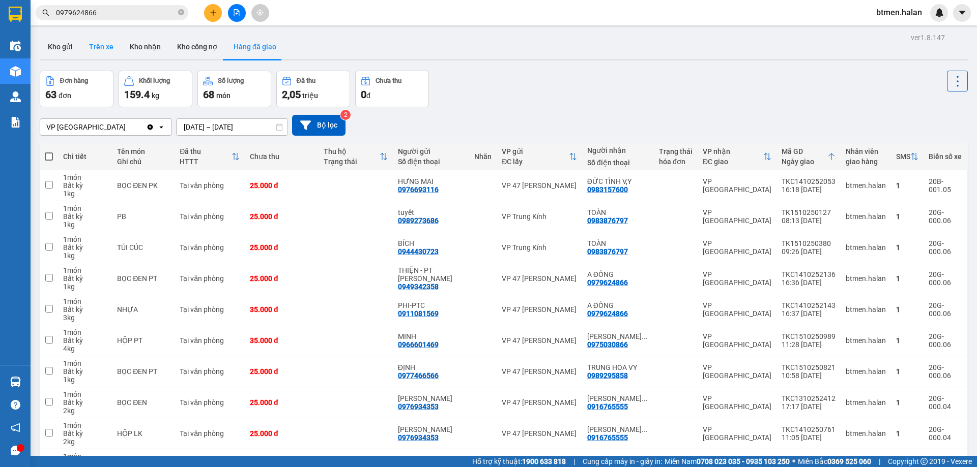
click at [95, 47] on button "Trên xe" at bounding box center [101, 47] width 41 height 24
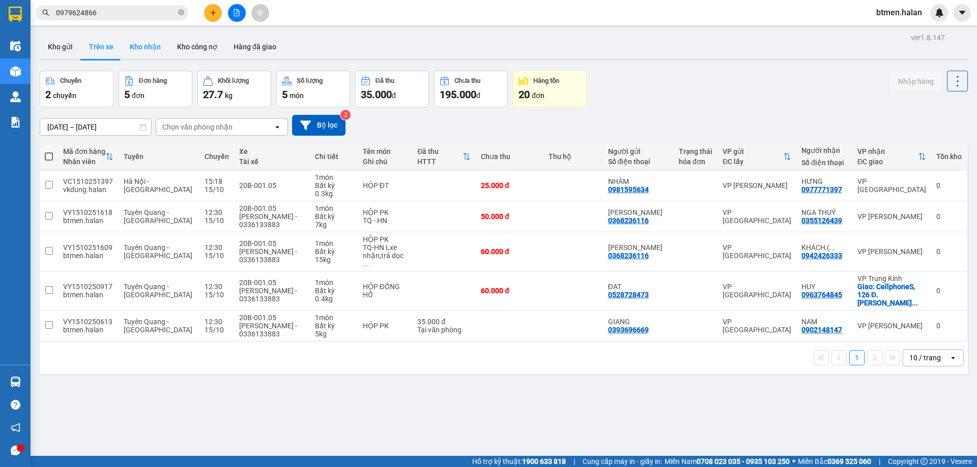
click at [133, 49] on button "Kho nhận" at bounding box center [145, 47] width 47 height 24
type input "[DATE] – [DATE]"
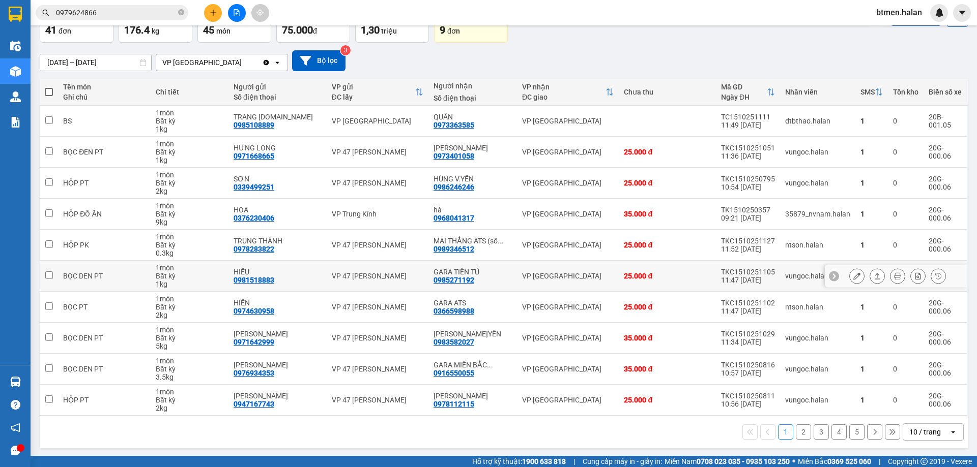
scroll to position [66, 0]
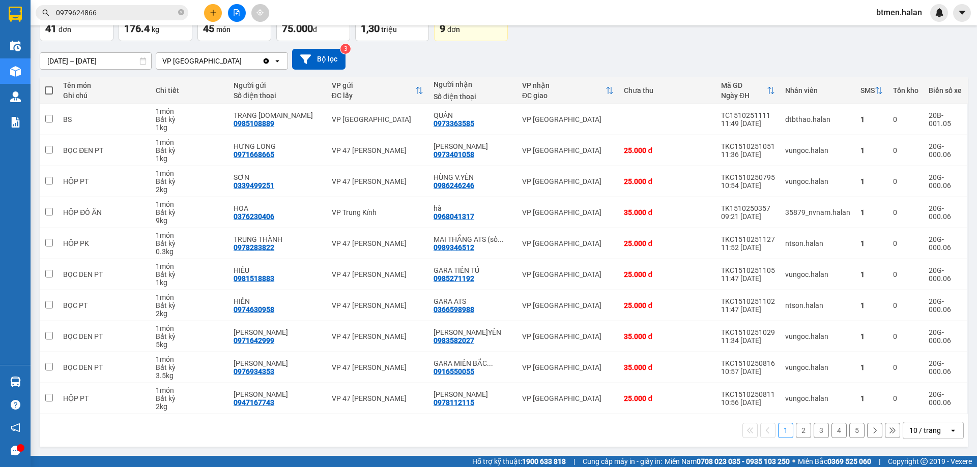
click at [799, 431] on button "2" at bounding box center [803, 430] width 15 height 15
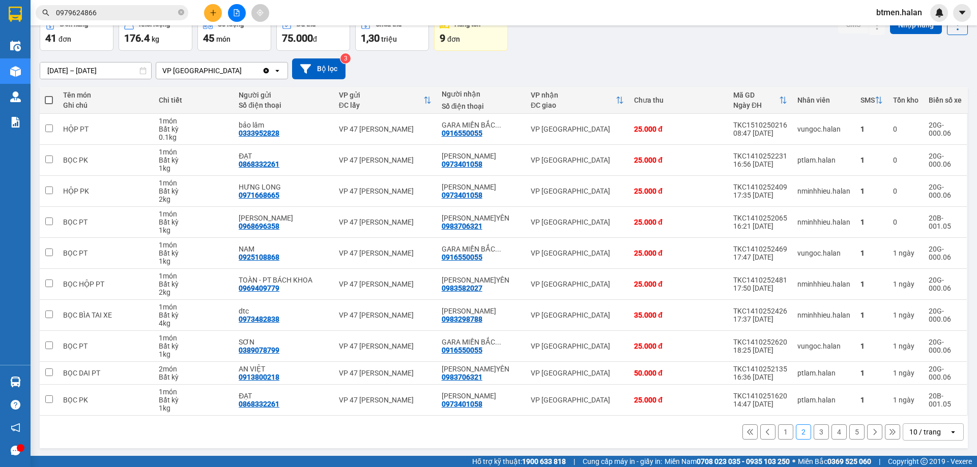
scroll to position [58, 0]
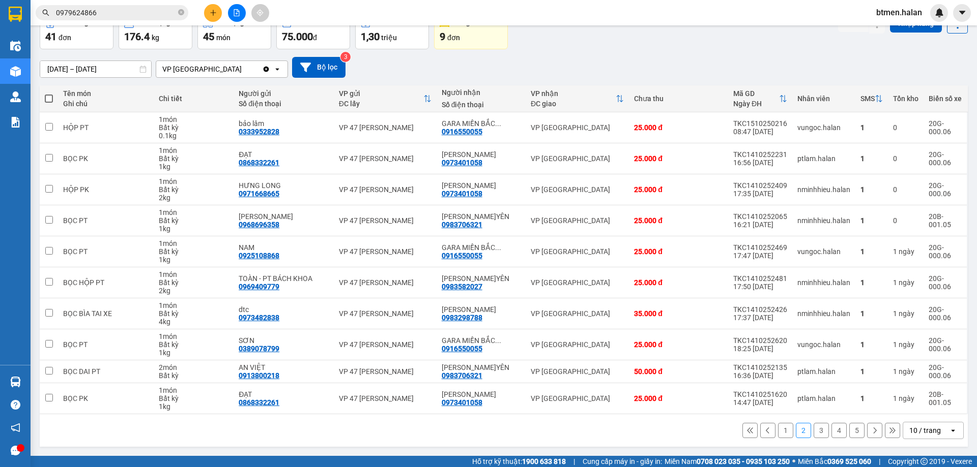
click at [816, 431] on button "3" at bounding box center [820, 430] width 15 height 15
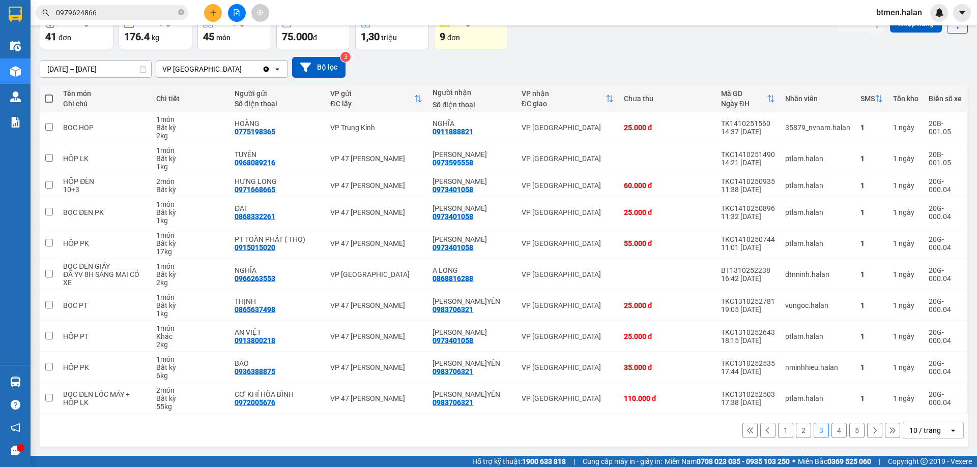
click at [831, 429] on button "4" at bounding box center [838, 430] width 15 height 15
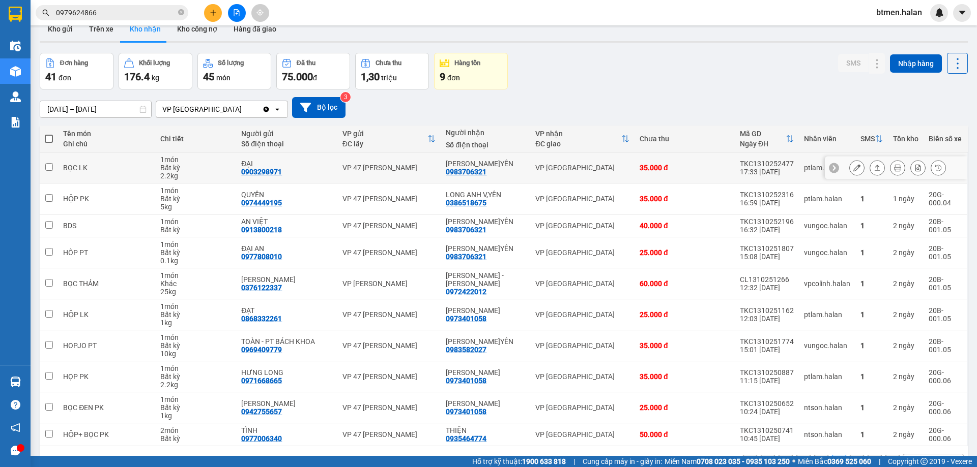
scroll to position [0, 0]
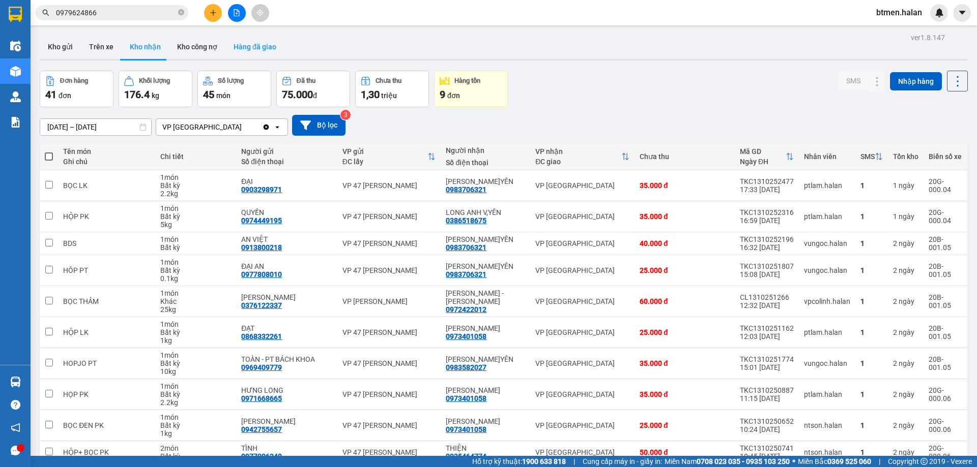
click at [240, 44] on button "Hàng đã giao" at bounding box center [254, 47] width 59 height 24
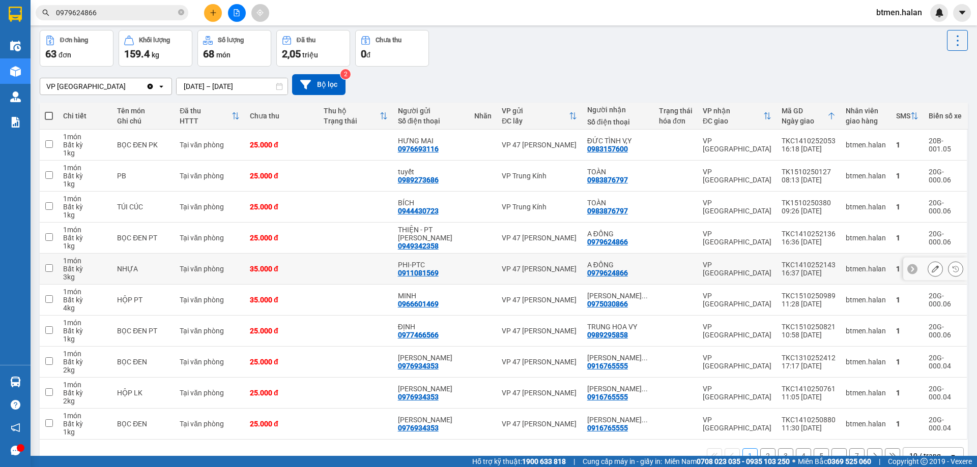
scroll to position [66, 0]
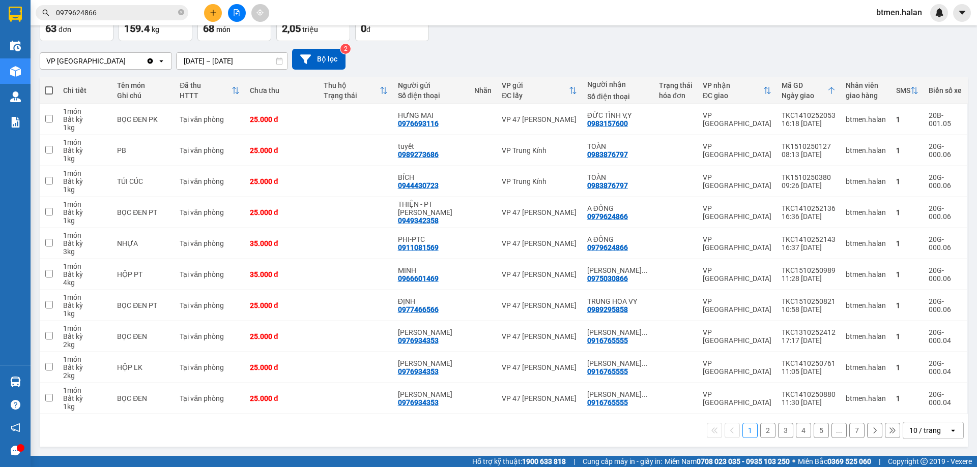
click at [849, 432] on button "7" at bounding box center [856, 430] width 15 height 15
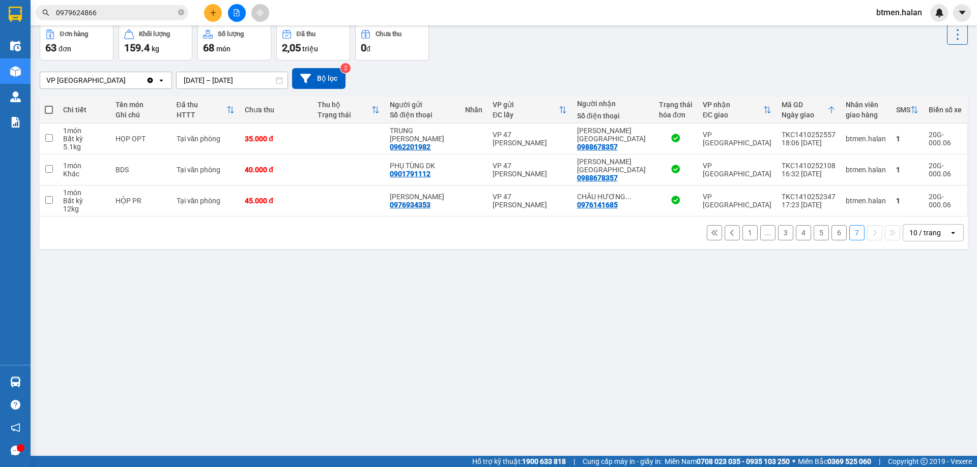
scroll to position [0, 0]
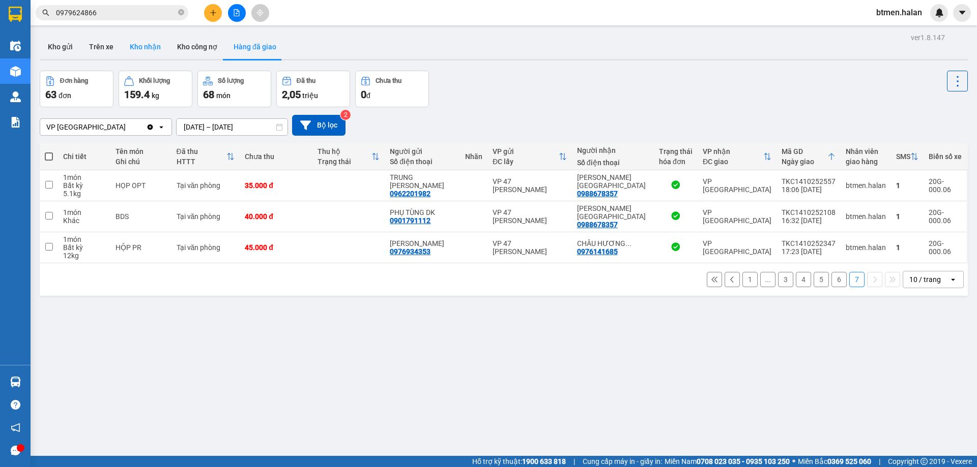
click at [130, 50] on button "Kho nhận" at bounding box center [145, 47] width 47 height 24
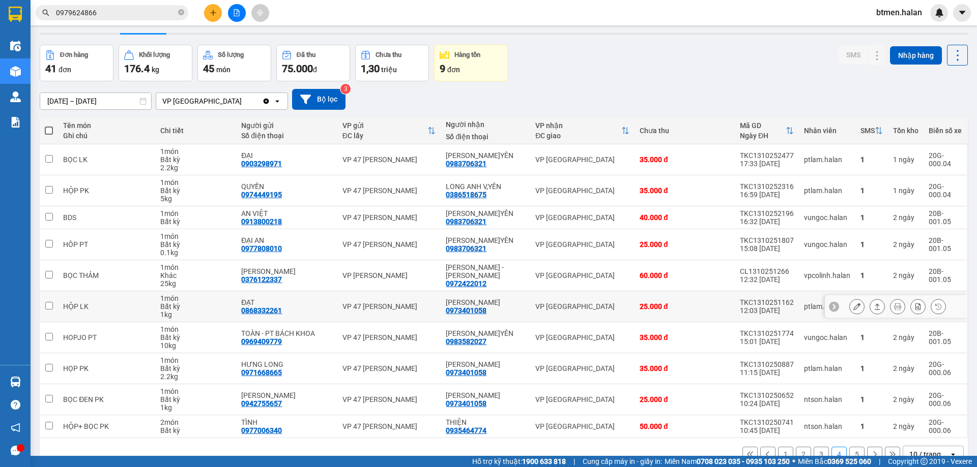
scroll to position [50, 0]
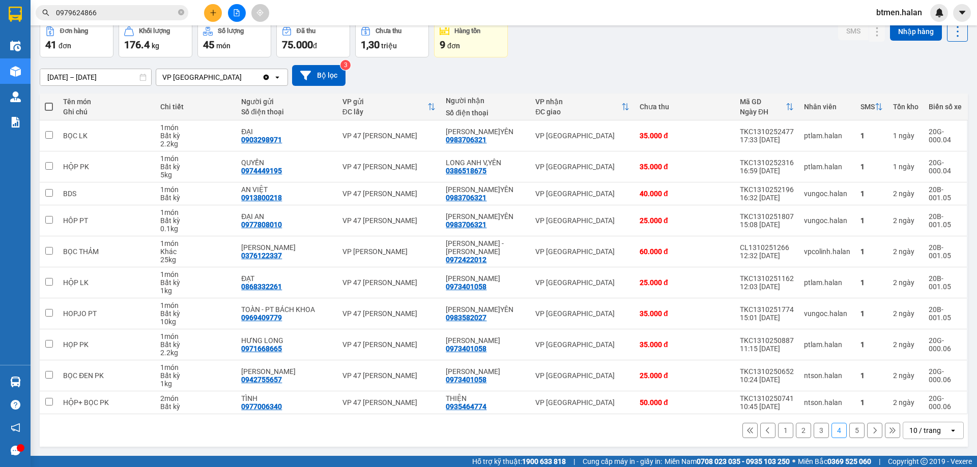
click at [849, 434] on button "5" at bounding box center [856, 430] width 15 height 15
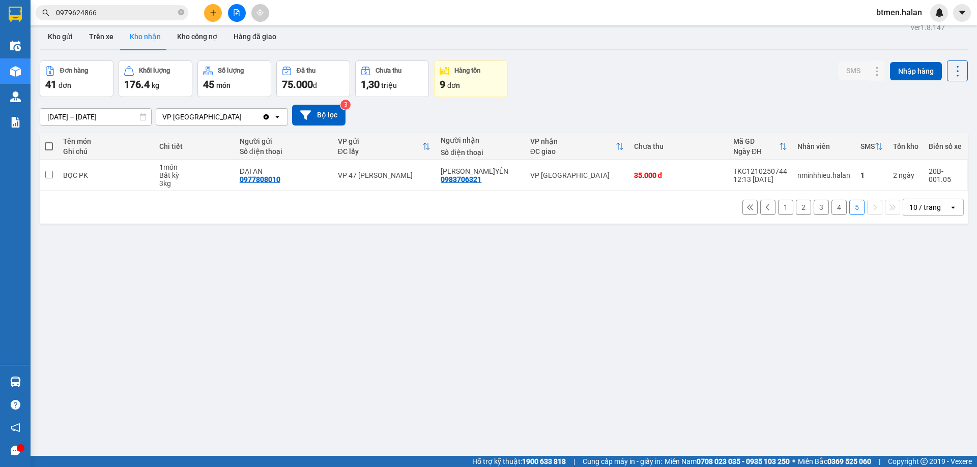
scroll to position [0, 0]
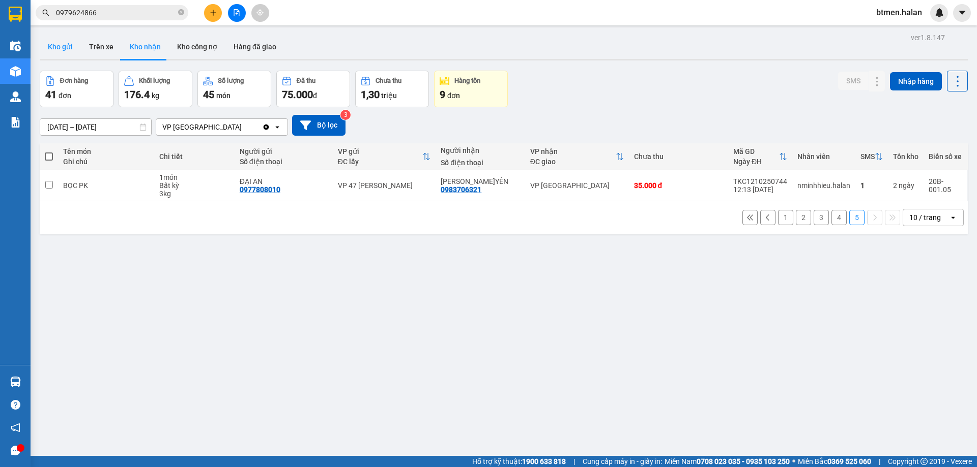
click at [58, 50] on button "Kho gửi" at bounding box center [60, 47] width 41 height 24
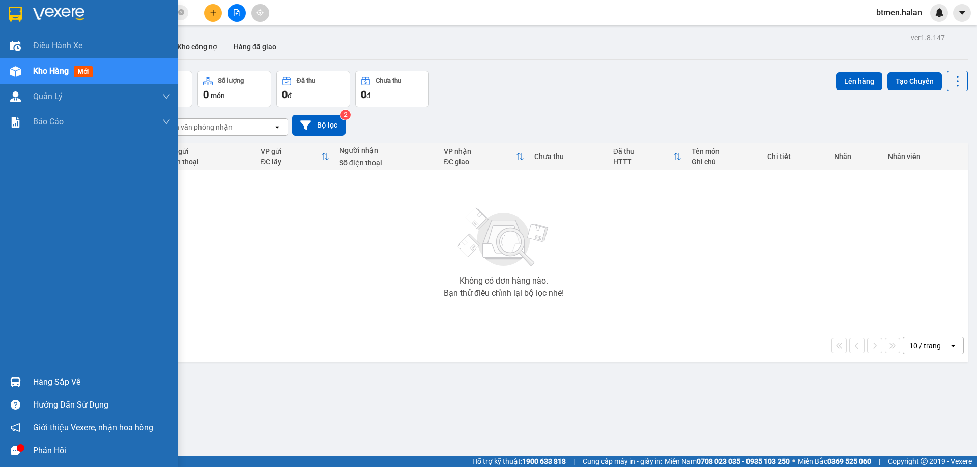
click at [49, 374] on div "Hàng sắp về" at bounding box center [89, 382] width 178 height 23
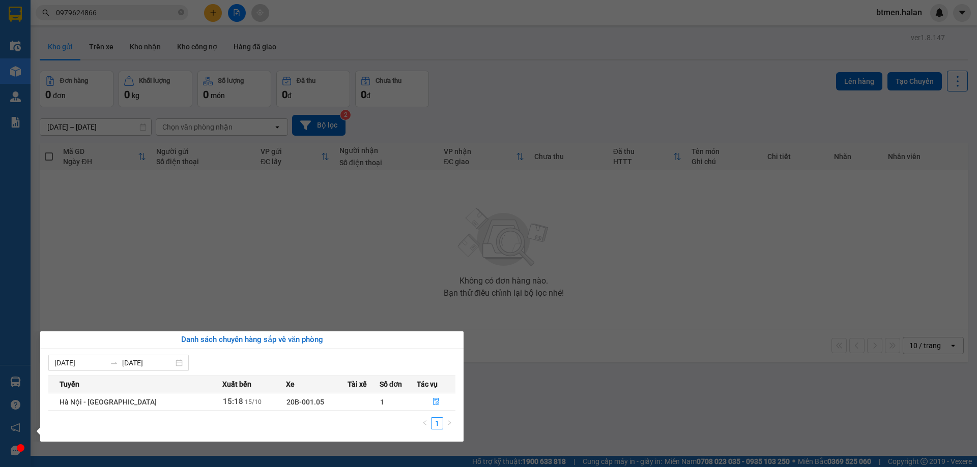
click at [210, 298] on section "Kết quả tìm kiếm ( 530 ) Bộ lọc Mã ĐH Trạng thái Món hàng Thu hộ Tổng cước Chưa…" at bounding box center [488, 233] width 977 height 467
